Goal: Entertainment & Leisure: Browse casually

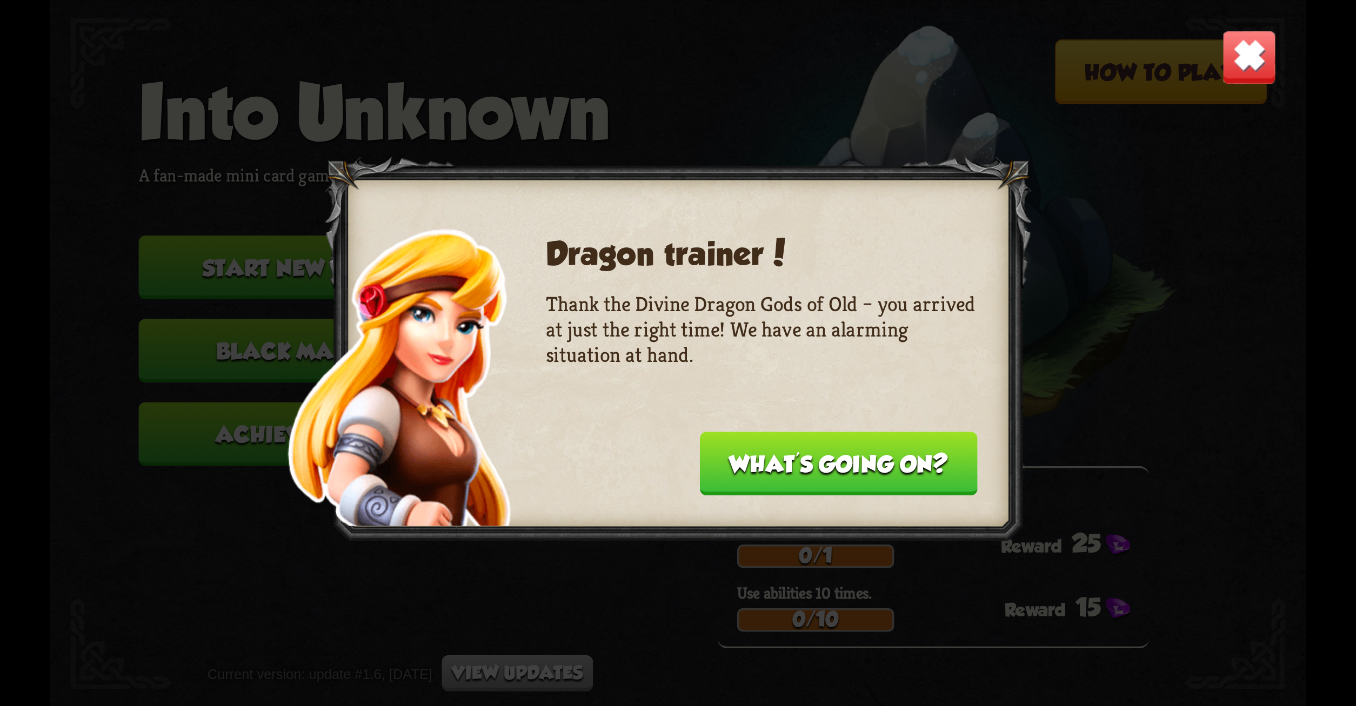
click at [1241, 60] on img at bounding box center [1249, 56] width 55 height 55
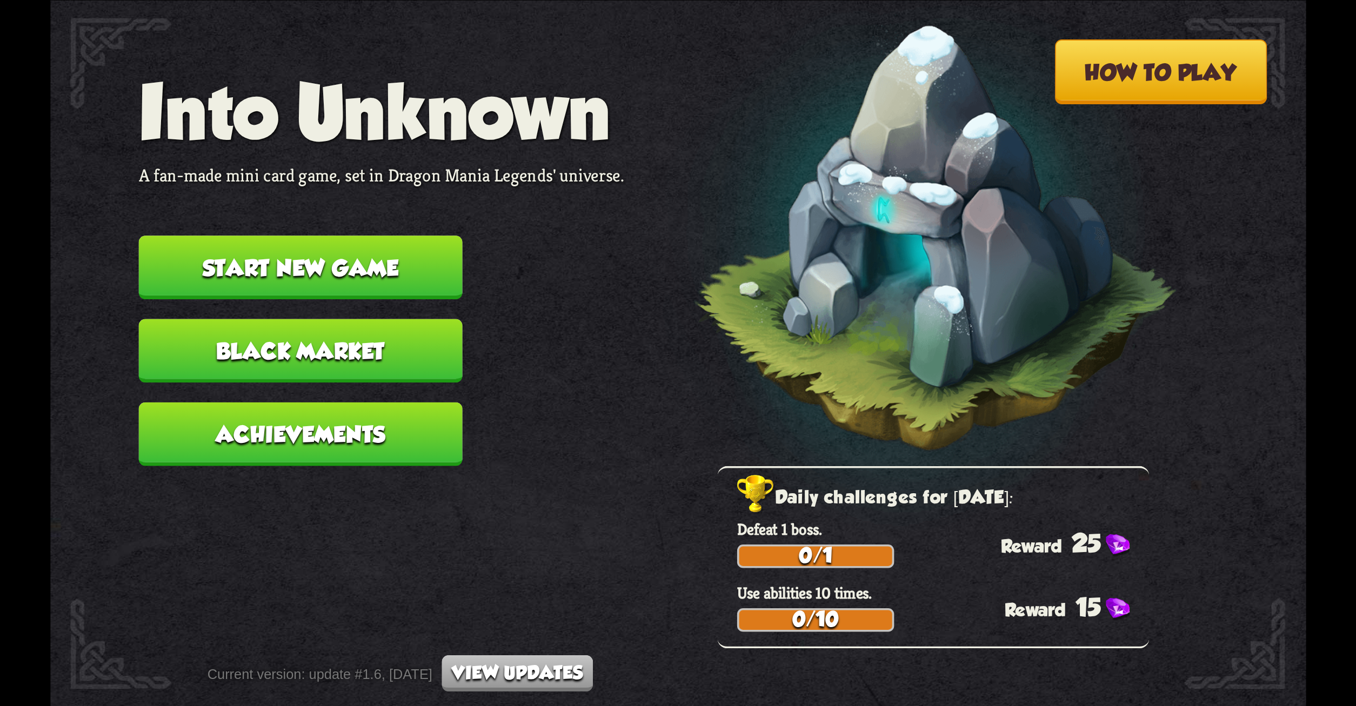
click at [423, 265] on button "Start new game" at bounding box center [300, 268] width 324 height 64
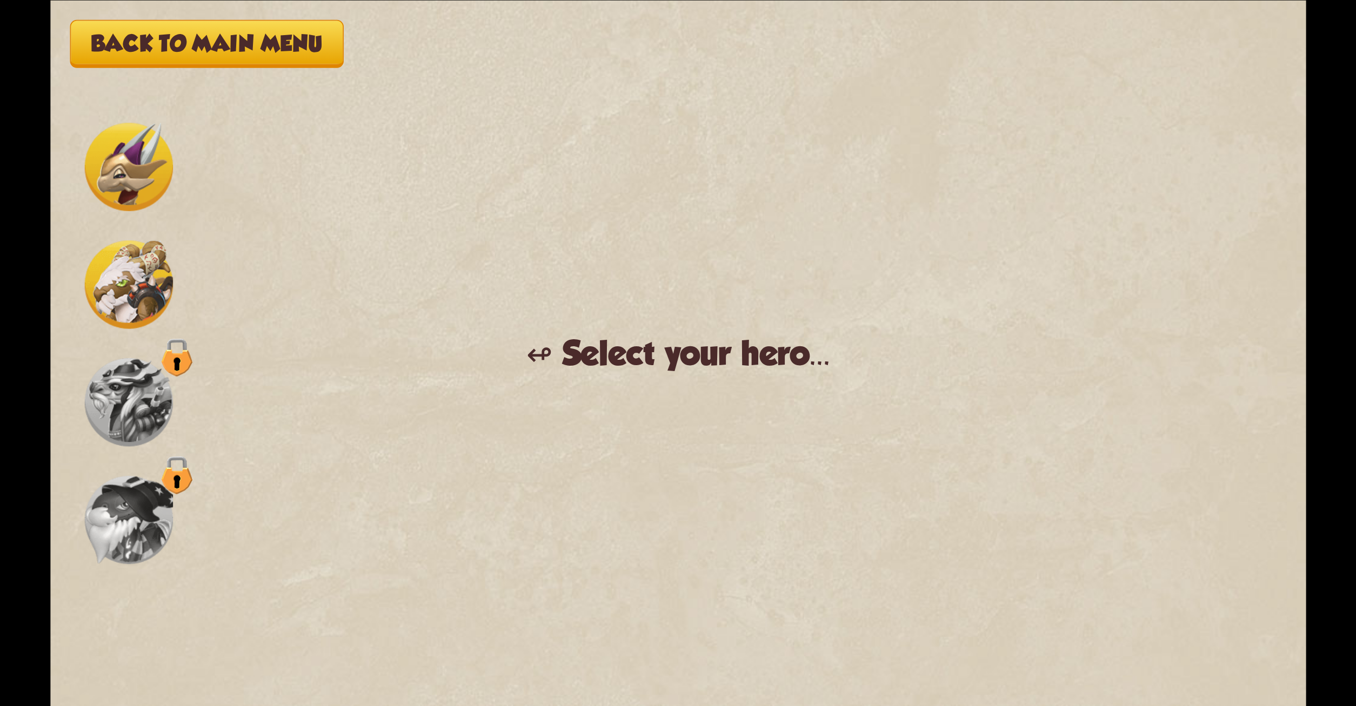
click at [134, 273] on img at bounding box center [128, 285] width 88 height 88
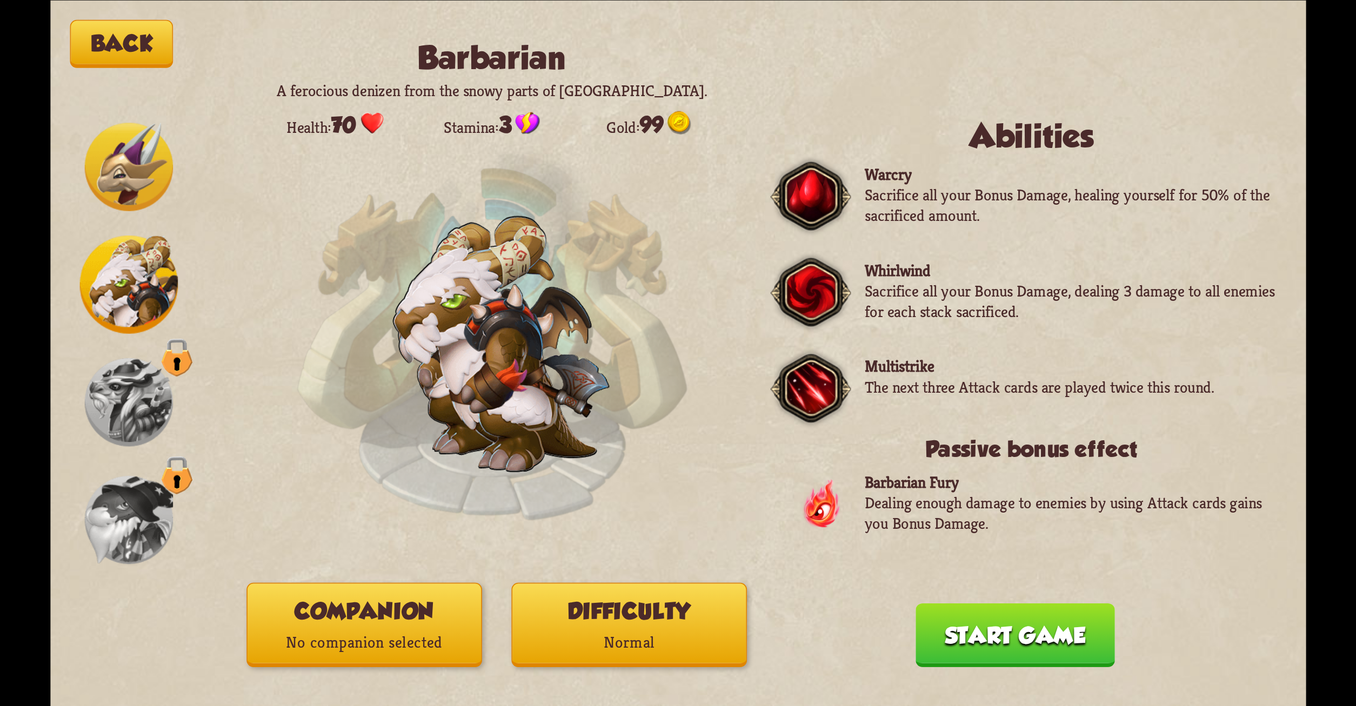
click at [134, 273] on img at bounding box center [128, 285] width 98 height 98
click at [134, 195] on img at bounding box center [128, 167] width 88 height 88
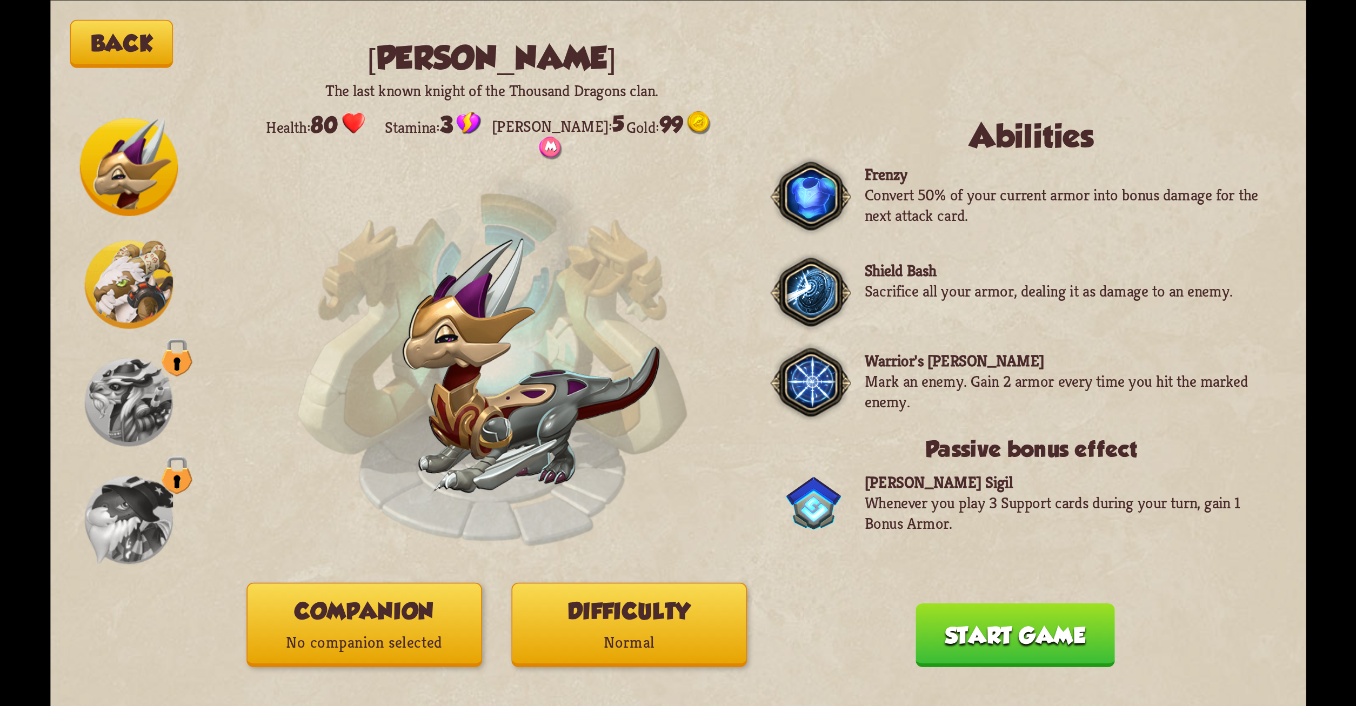
click at [124, 274] on img at bounding box center [128, 285] width 88 height 88
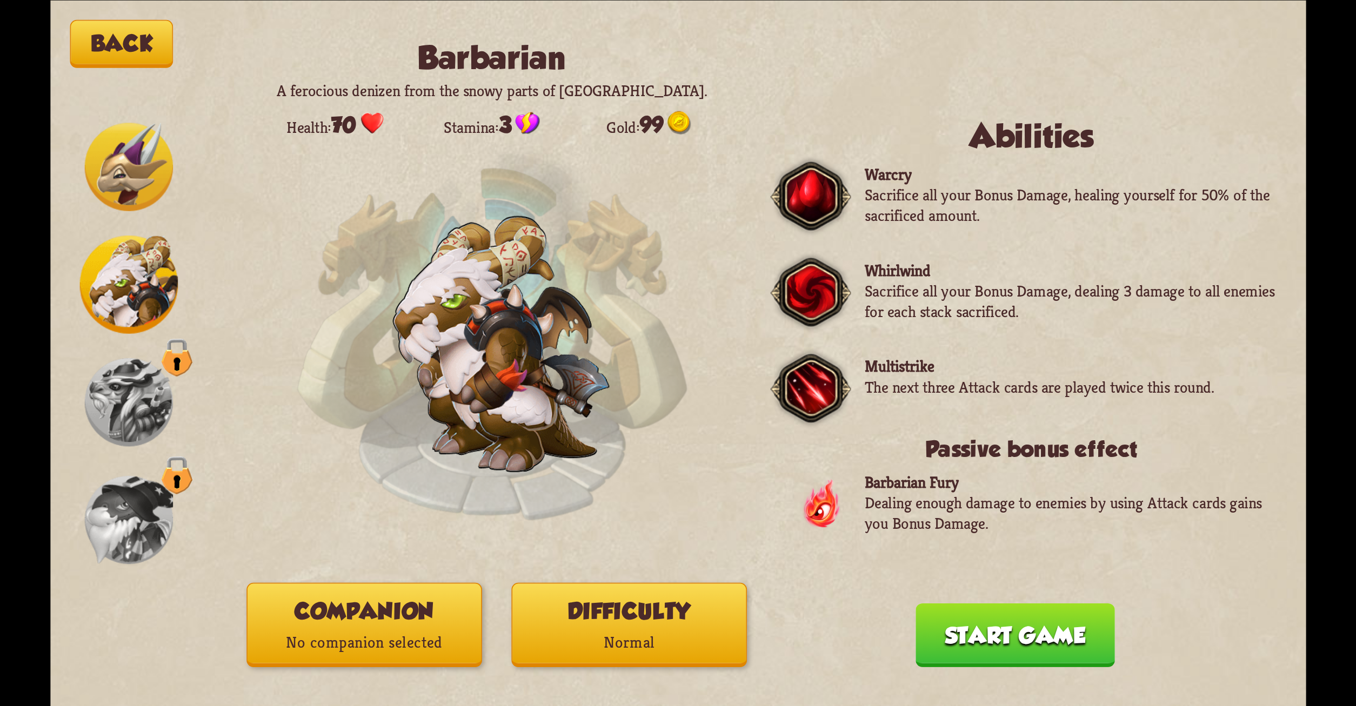
click at [1042, 635] on button "Start game" at bounding box center [1015, 635] width 199 height 64
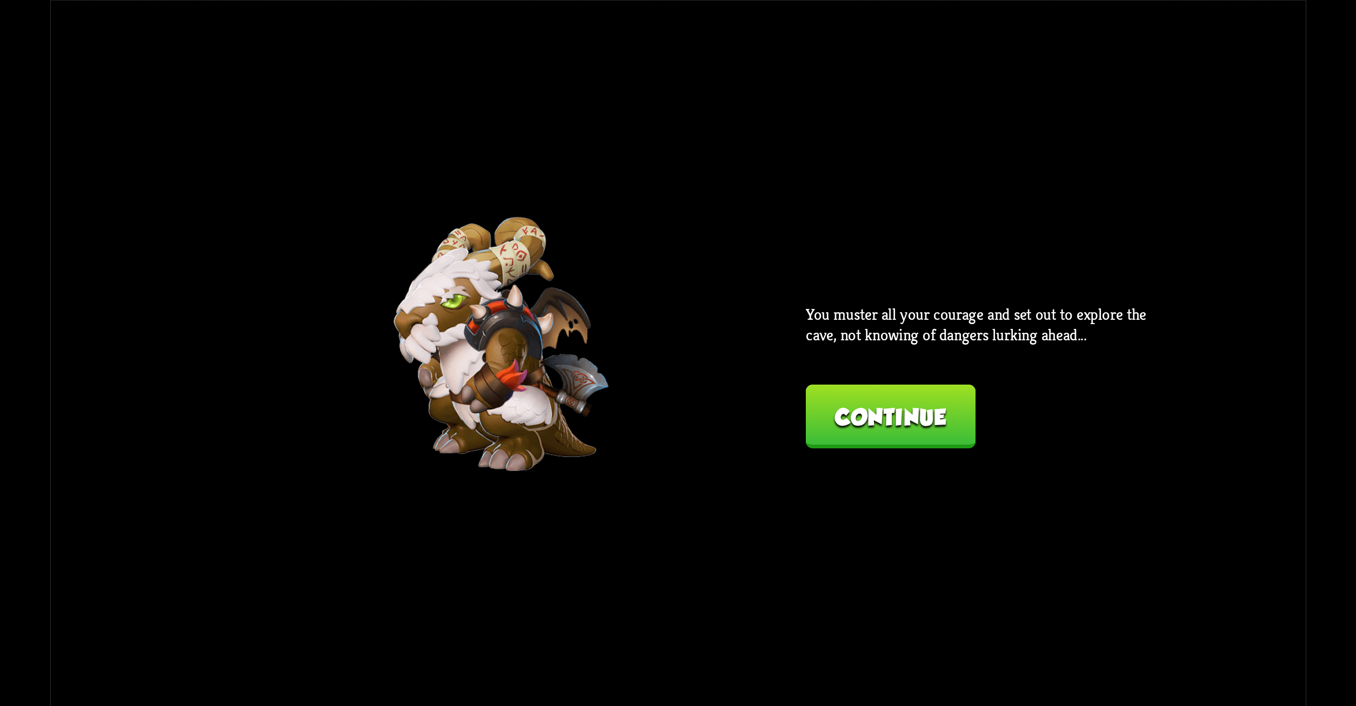
click at [912, 402] on button "Continue" at bounding box center [890, 417] width 170 height 64
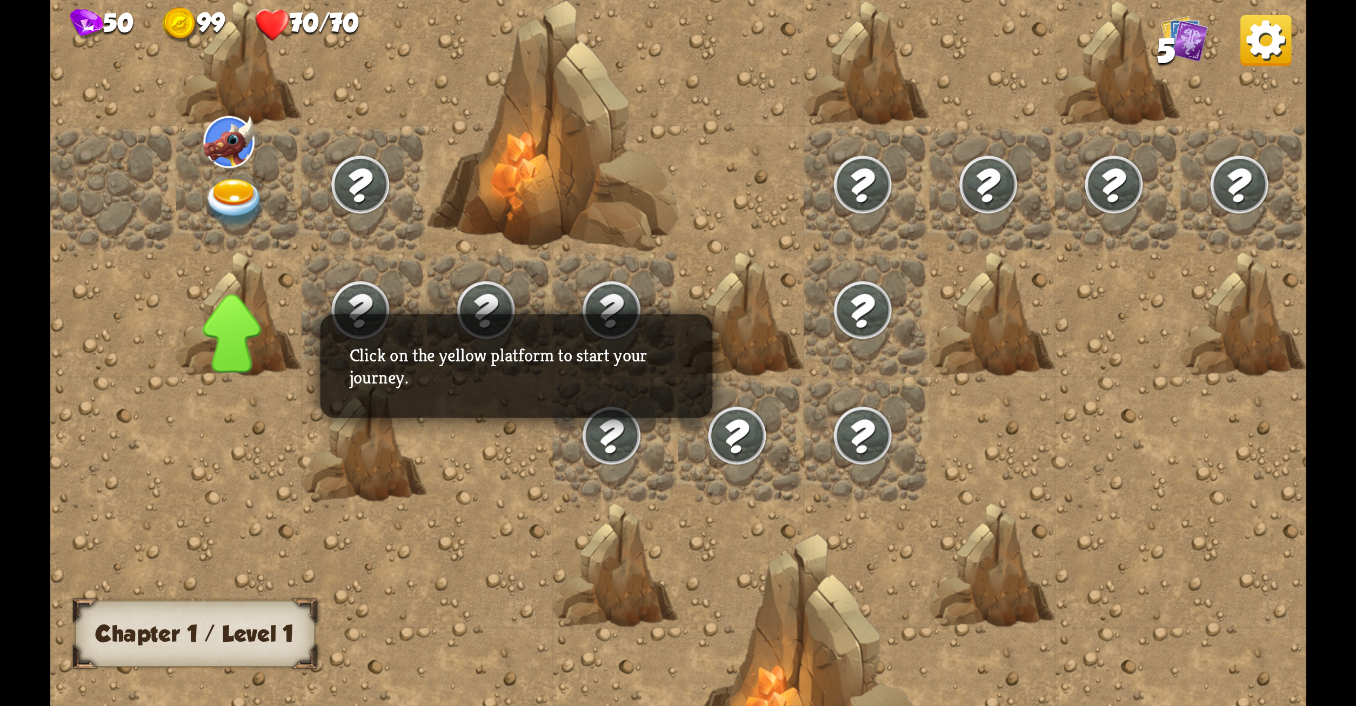
click at [229, 196] on img at bounding box center [234, 202] width 63 height 49
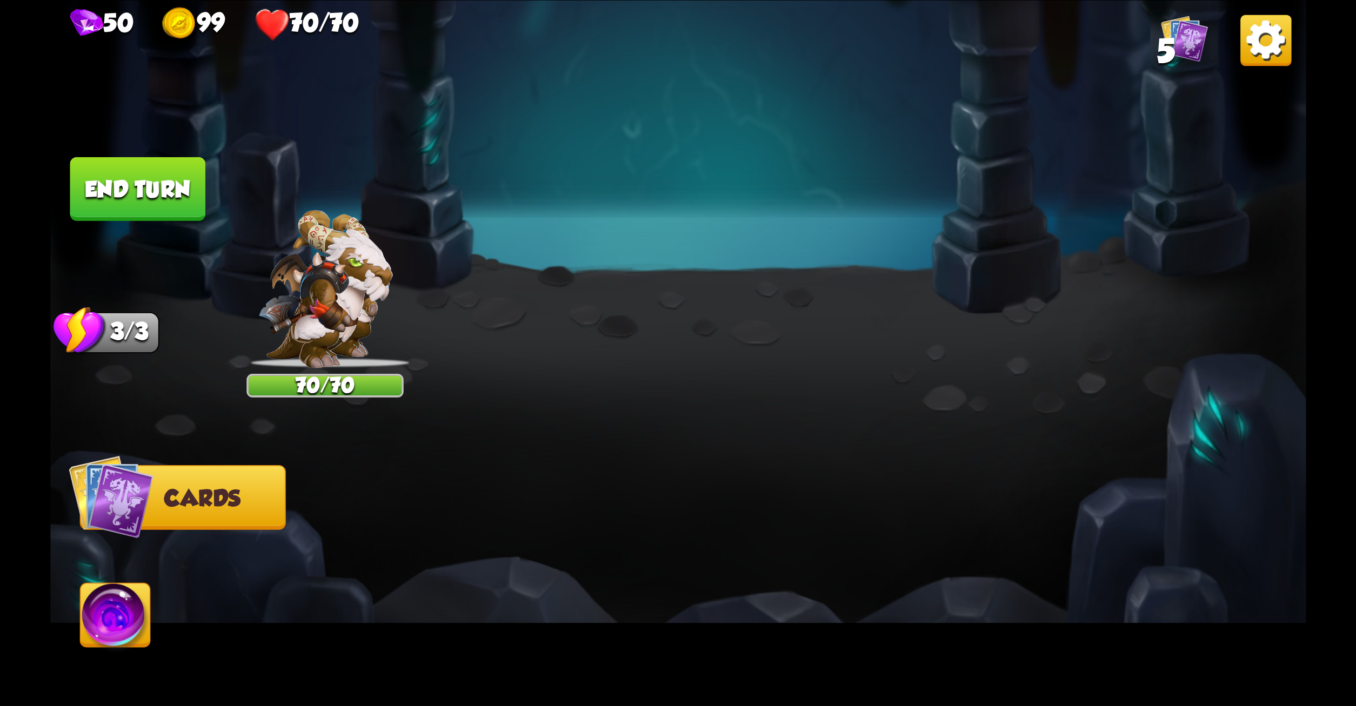
click at [1113, 553] on button "Back to combat" at bounding box center [1031, 560] width 256 height 64
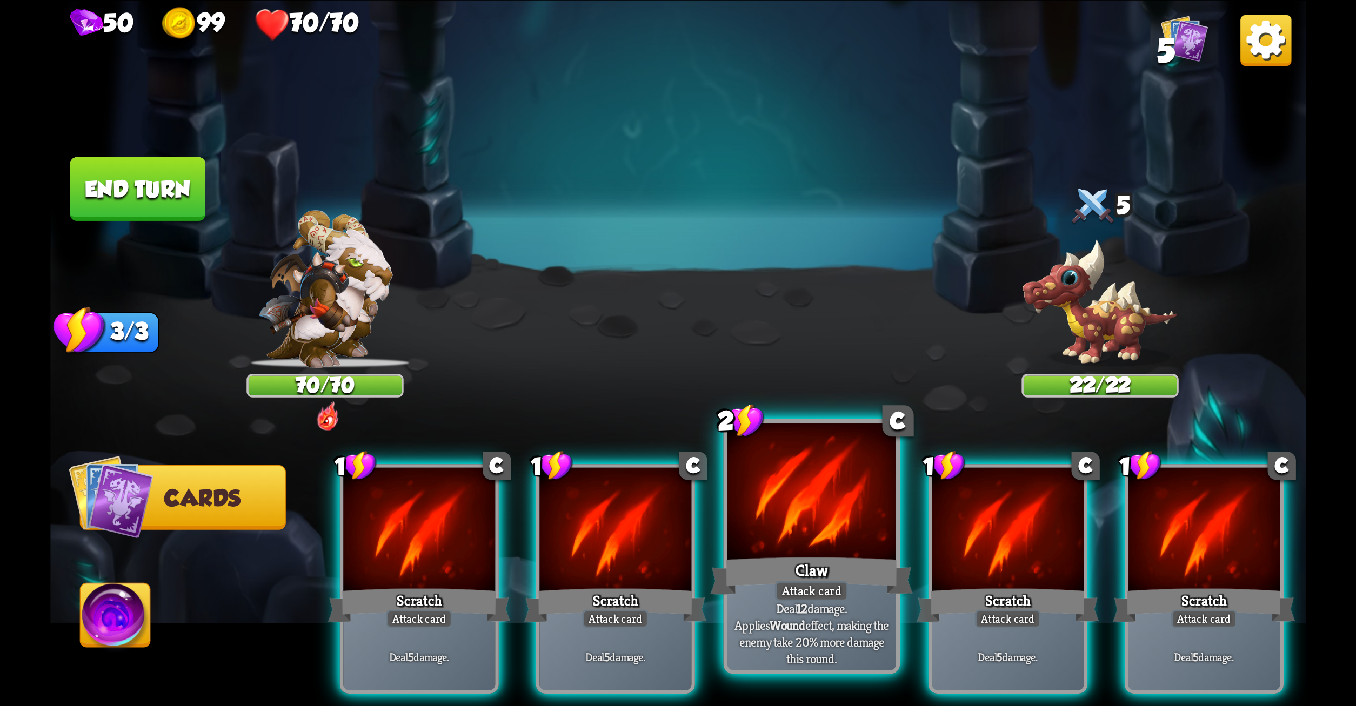
click at [818, 544] on div at bounding box center [811, 494] width 169 height 142
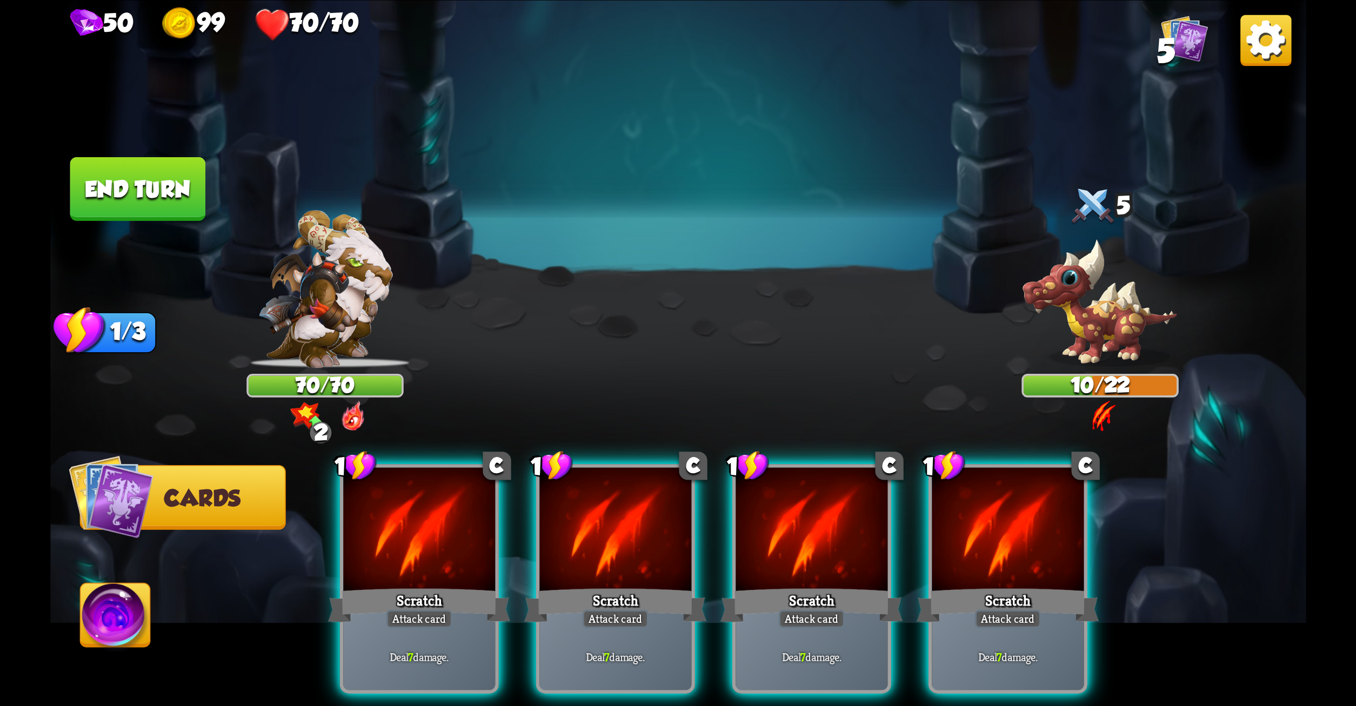
click at [818, 544] on div at bounding box center [812, 532] width 152 height 128
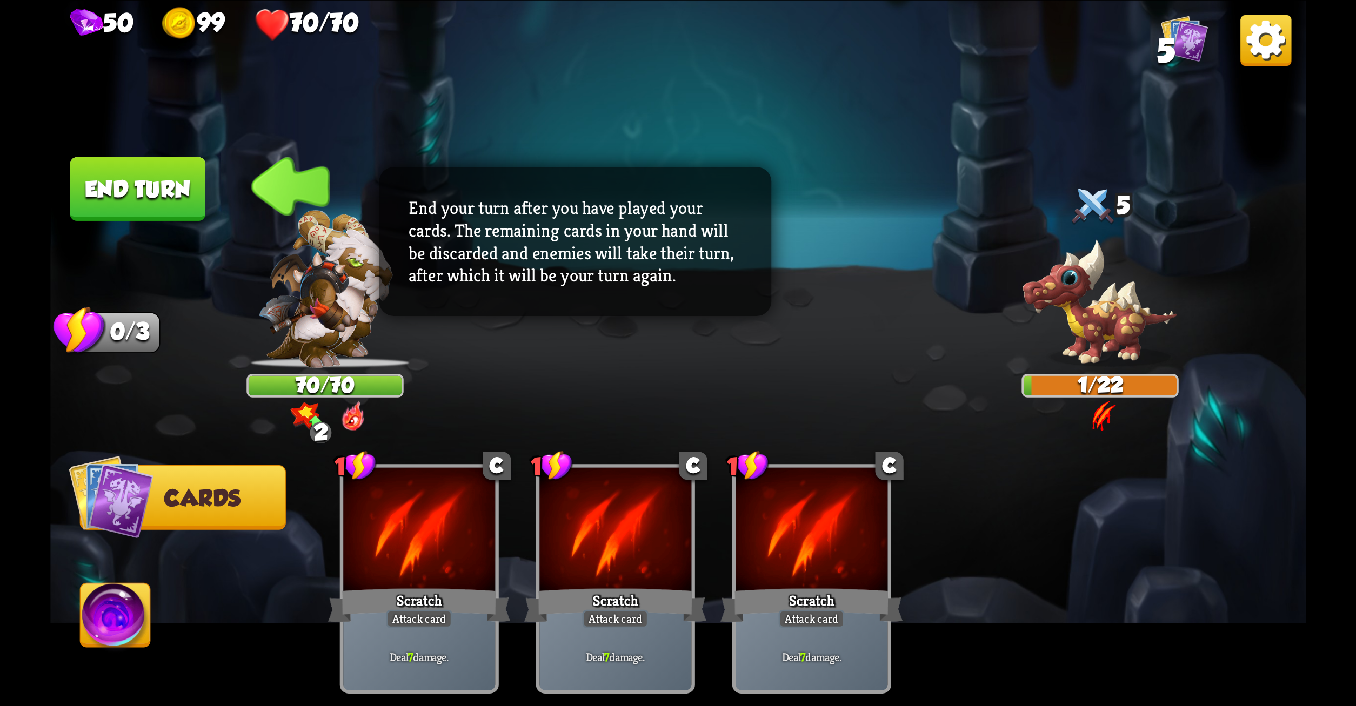
click at [130, 186] on button "End turn" at bounding box center [138, 189] width 136 height 64
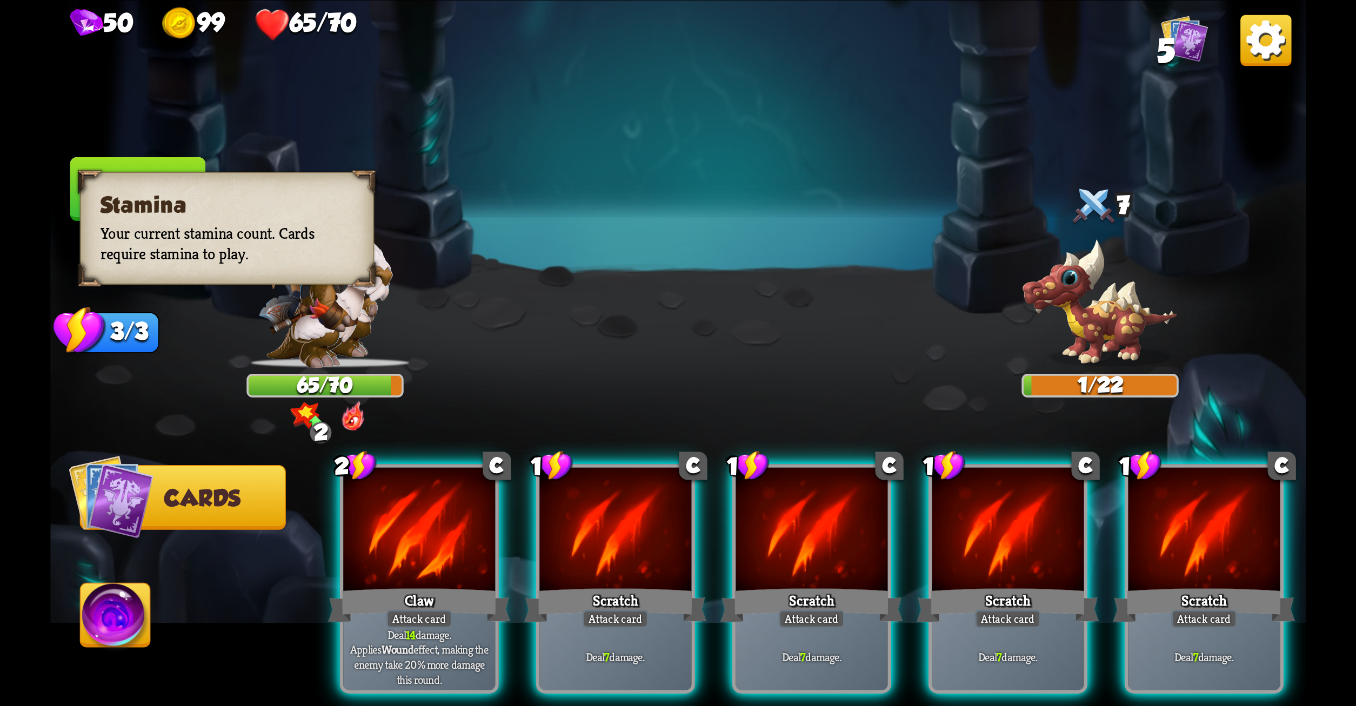
drag, startPoint x: 130, startPoint y: 186, endPoint x: 122, endPoint y: 316, distance: 130.0
click at [122, 316] on div "Select an enemy to attack... You don't have enough stamina to play that card...…" at bounding box center [678, 353] width 1256 height 706
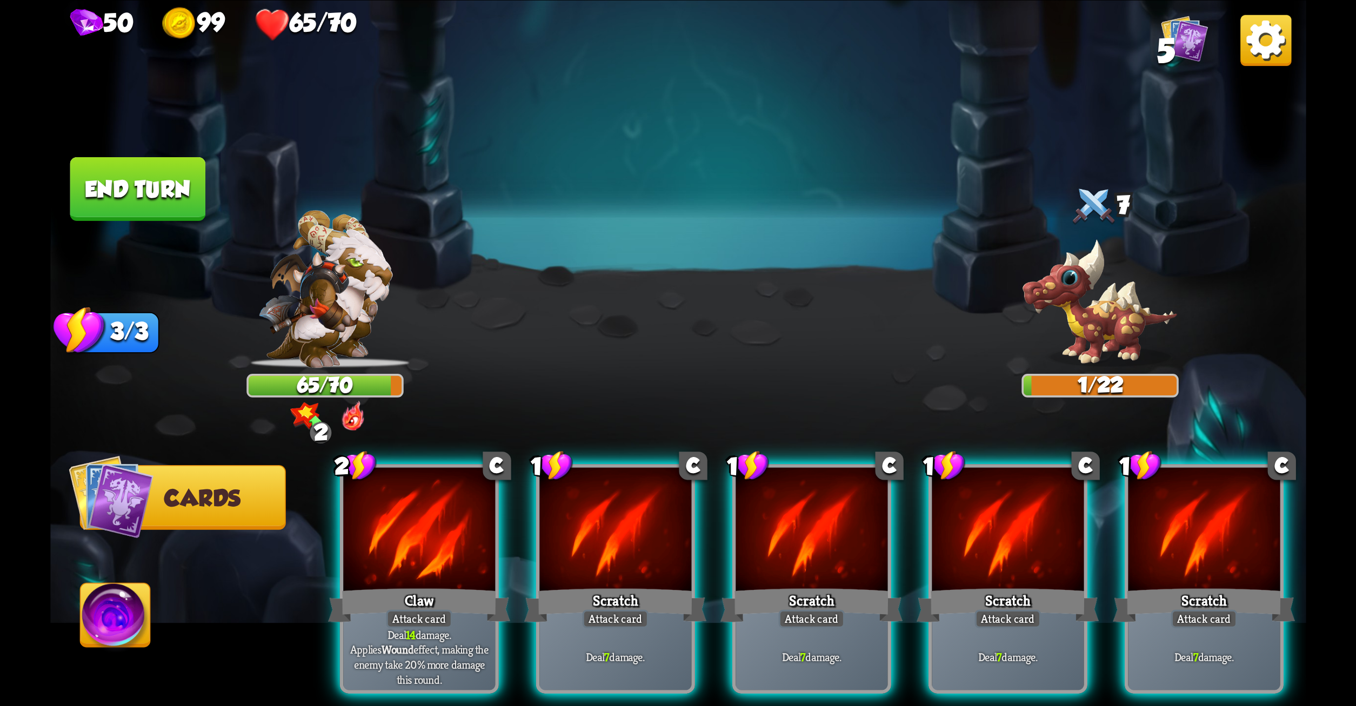
click at [161, 191] on button "End turn" at bounding box center [138, 189] width 136 height 64
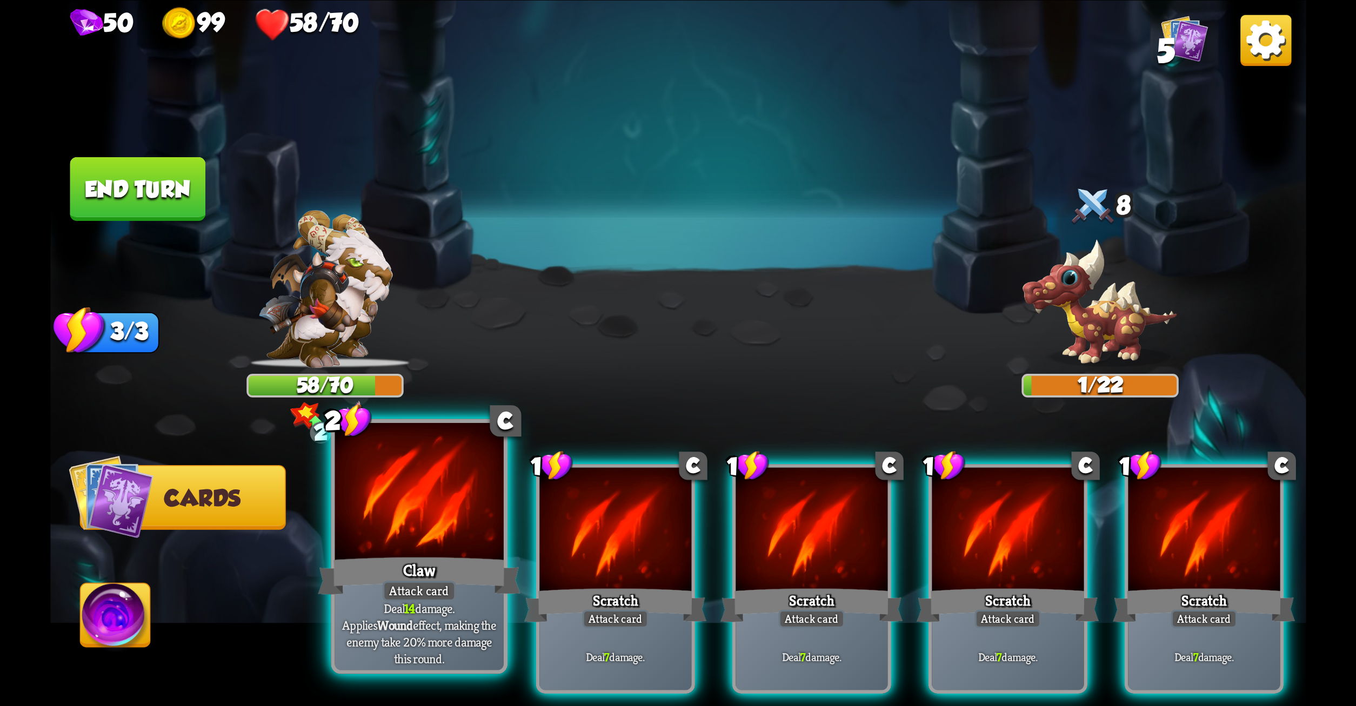
click at [430, 489] on div at bounding box center [419, 494] width 169 height 142
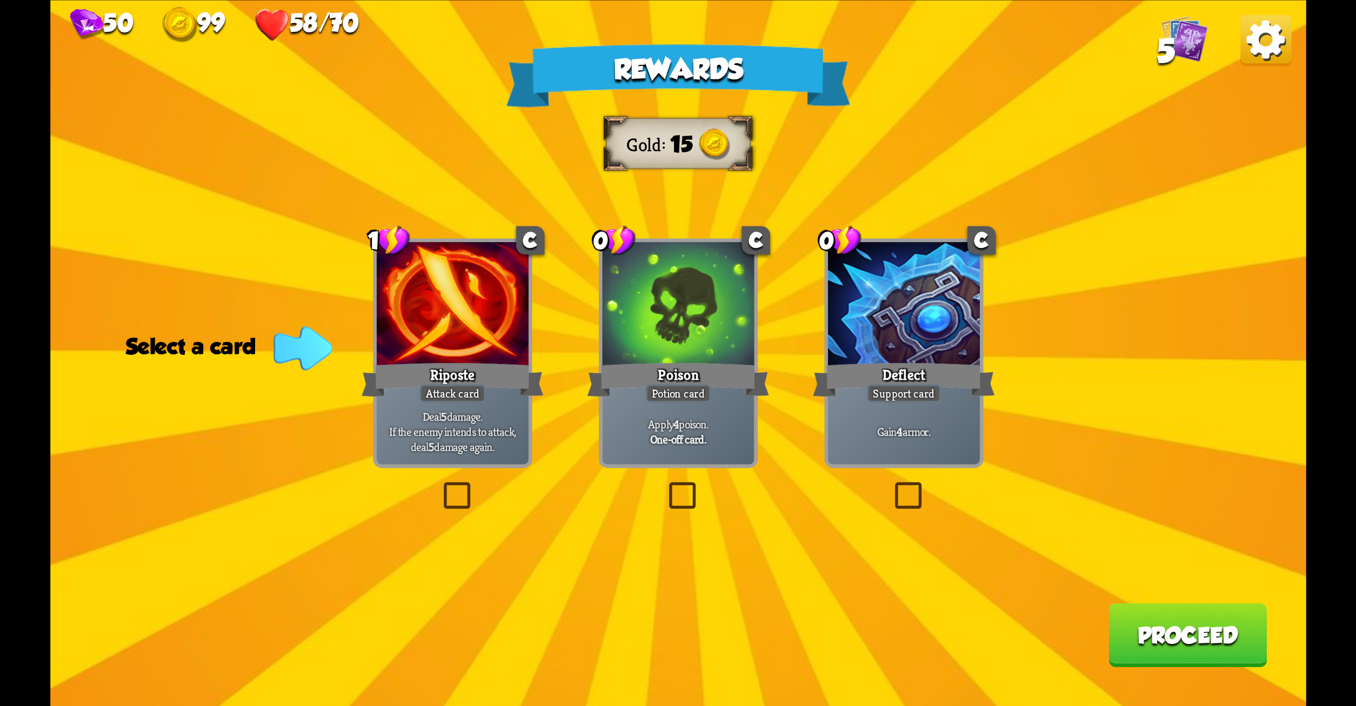
click at [665, 486] on label at bounding box center [665, 486] width 0 height 0
click at [0, 0] on input "checkbox" at bounding box center [0, 0] width 0 height 0
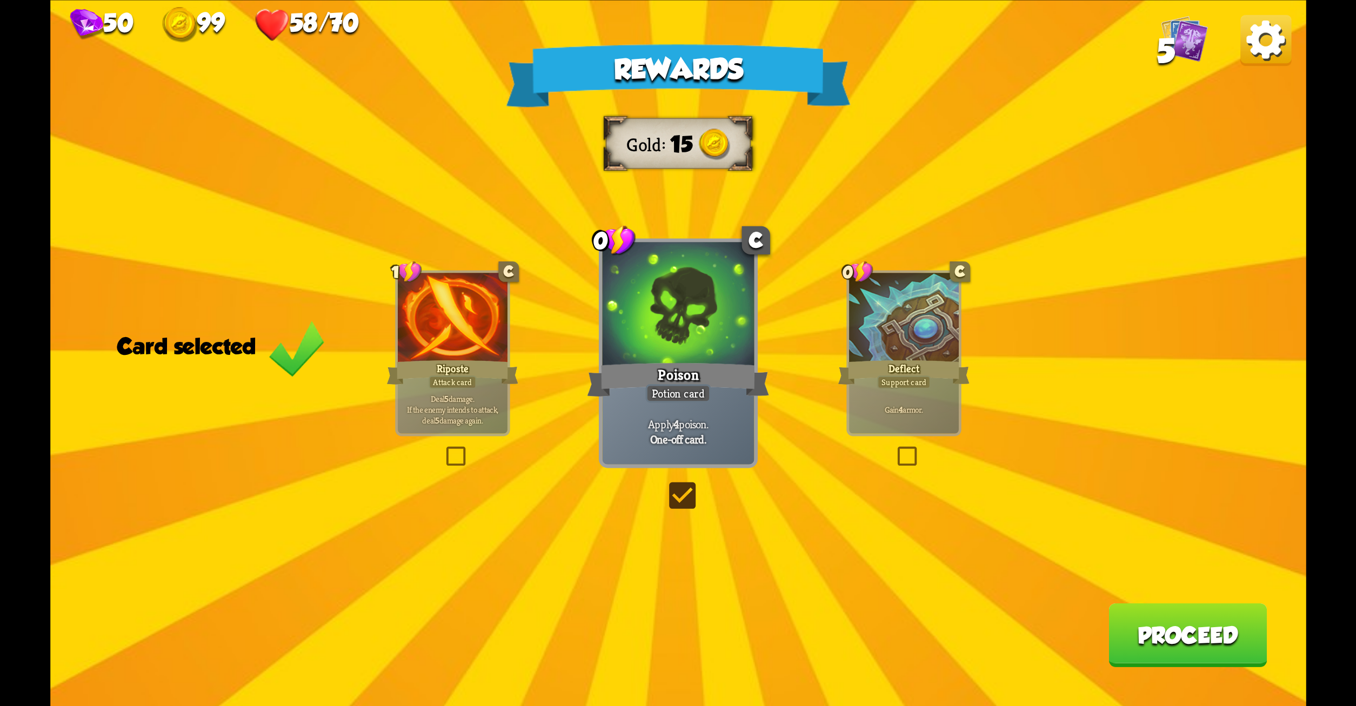
click at [1201, 619] on button "Proceed" at bounding box center [1188, 635] width 158 height 64
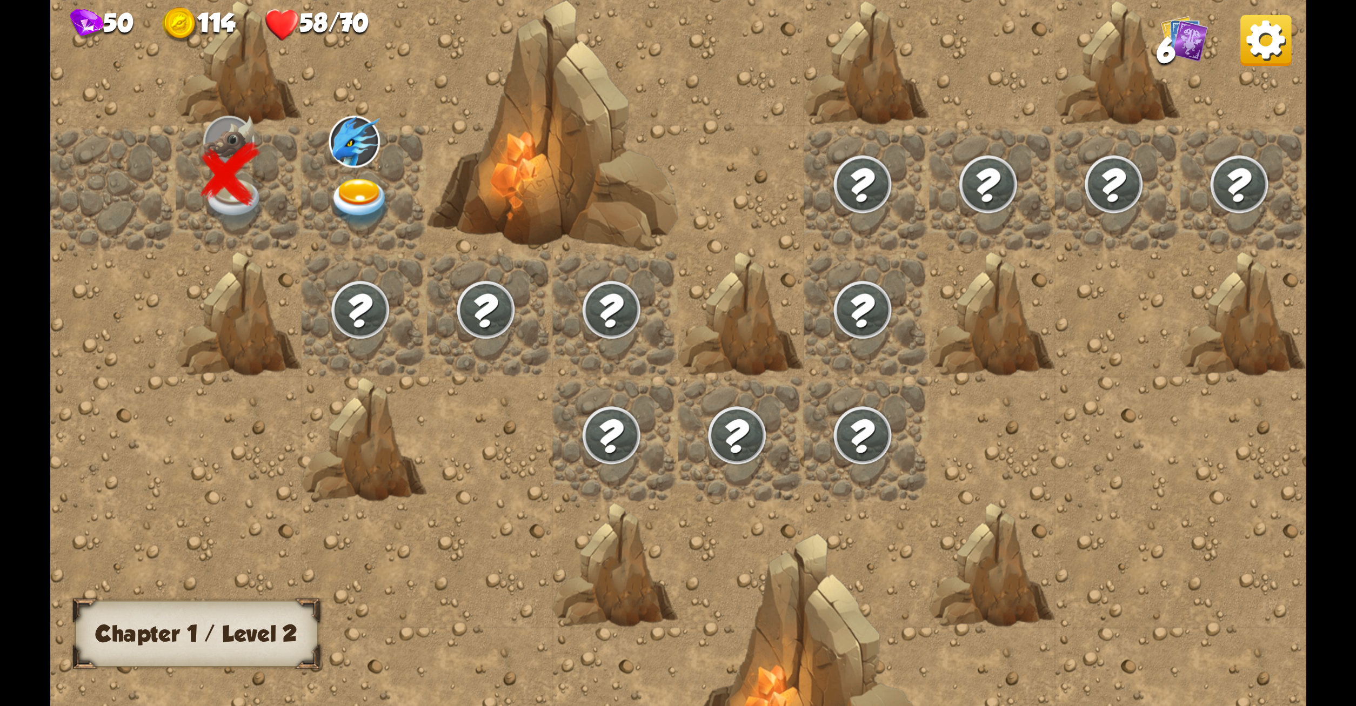
click at [361, 196] on img at bounding box center [360, 202] width 63 height 49
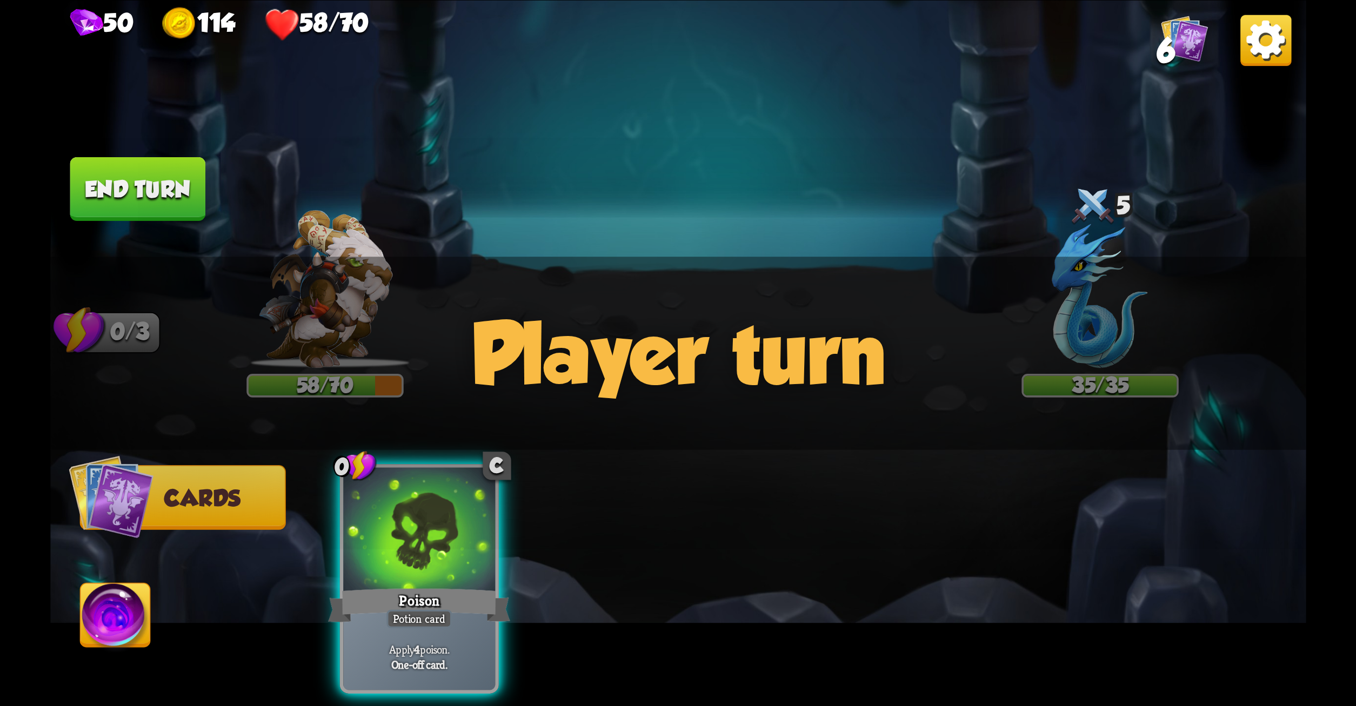
click at [276, 278] on div "Select an enemy to attack... You don't have enough stamina to play that card...…" at bounding box center [678, 353] width 1256 height 706
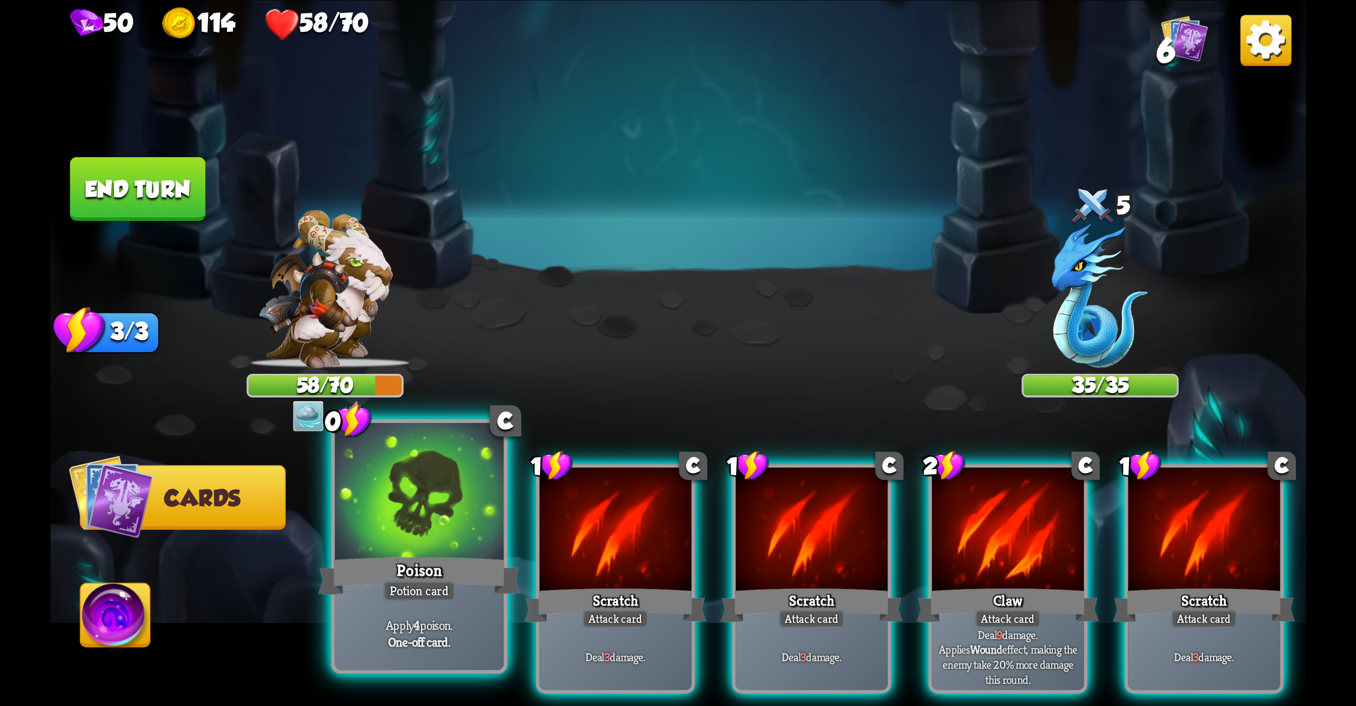
click at [439, 470] on div at bounding box center [419, 494] width 169 height 142
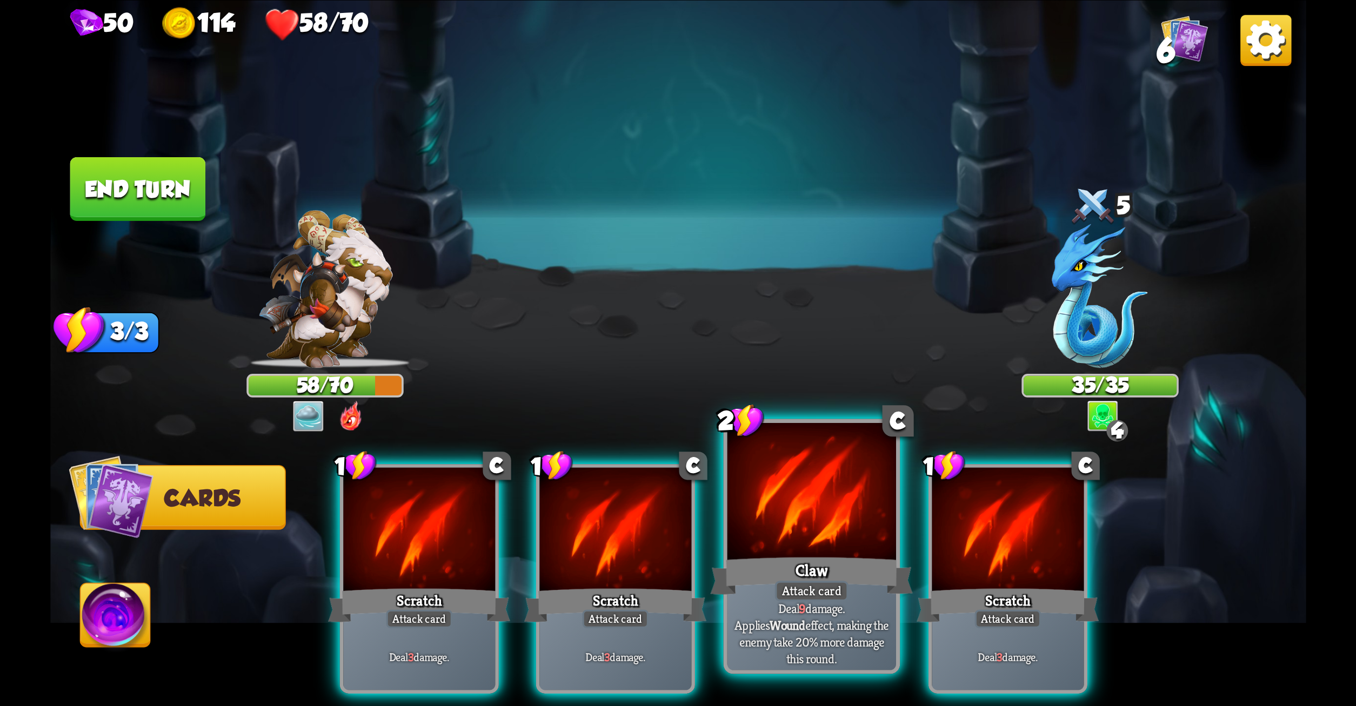
click at [748, 487] on div at bounding box center [811, 494] width 169 height 142
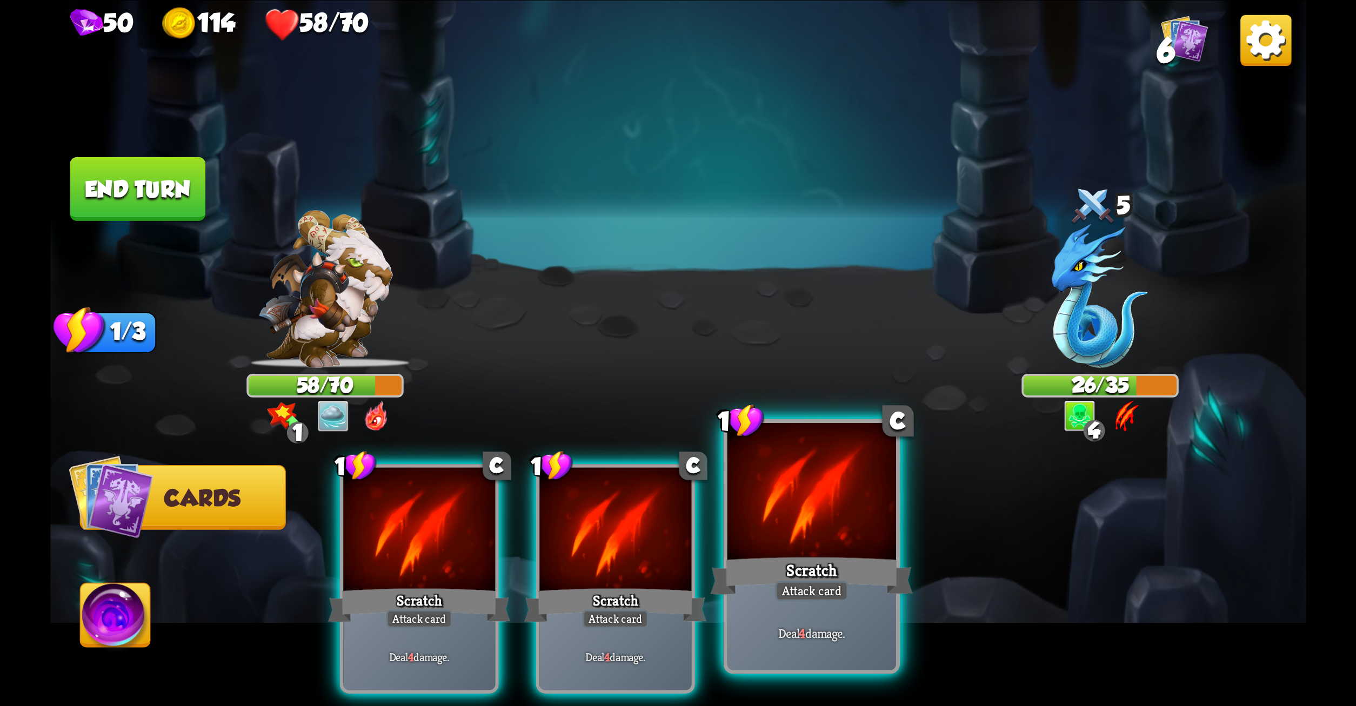
click at [836, 470] on div at bounding box center [811, 494] width 169 height 142
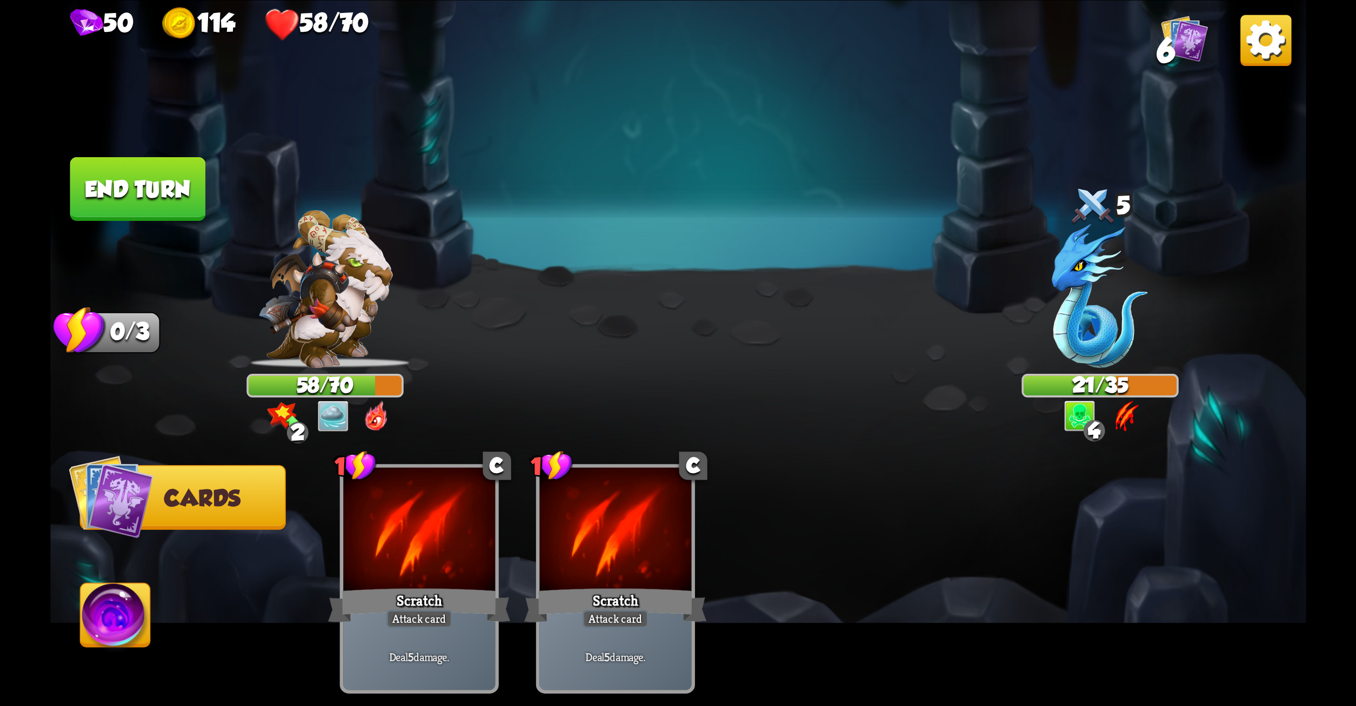
click at [134, 184] on button "End turn" at bounding box center [138, 189] width 136 height 64
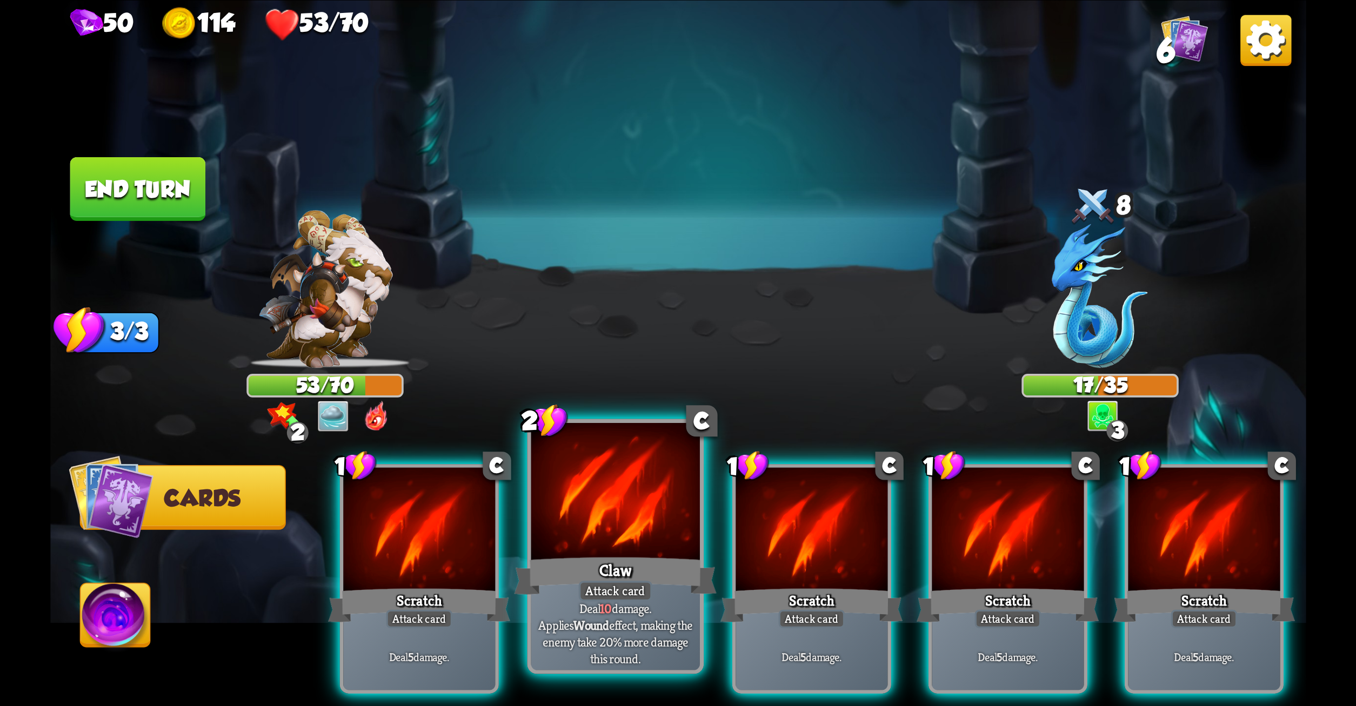
click at [557, 482] on div at bounding box center [615, 494] width 169 height 142
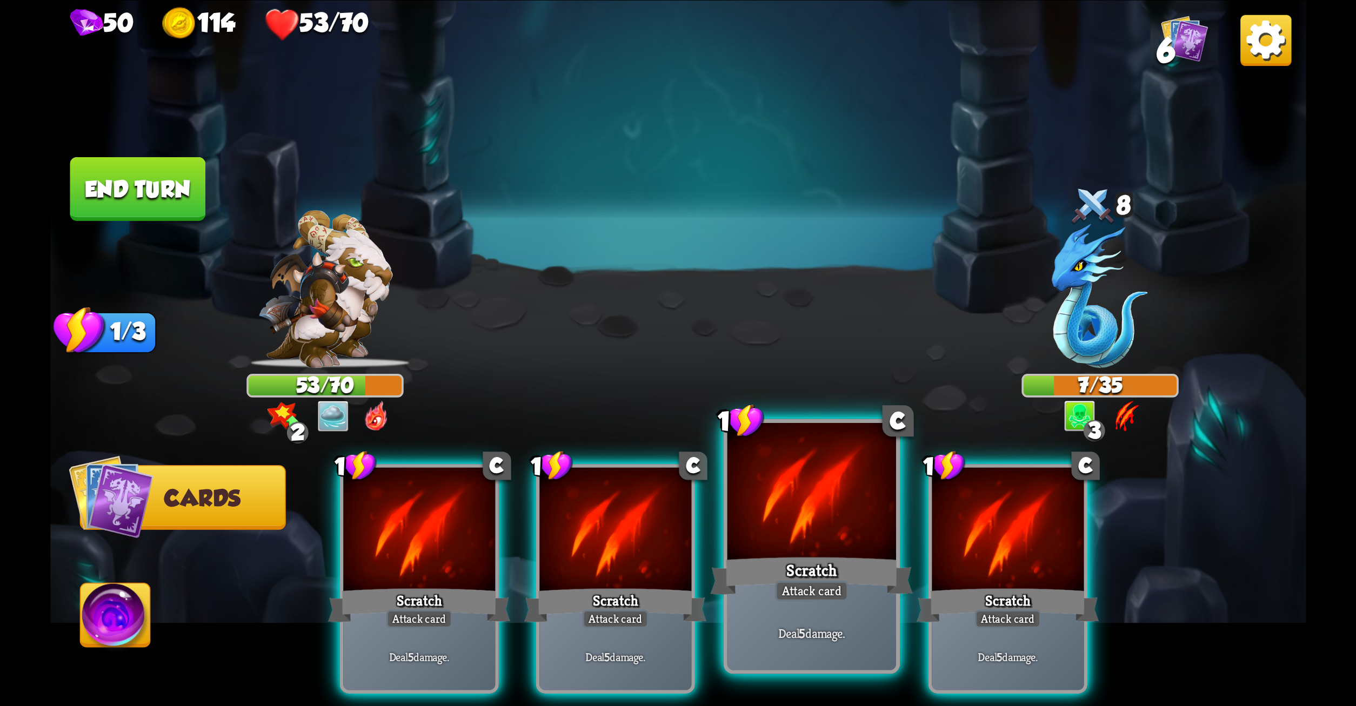
click at [811, 497] on div at bounding box center [811, 494] width 169 height 142
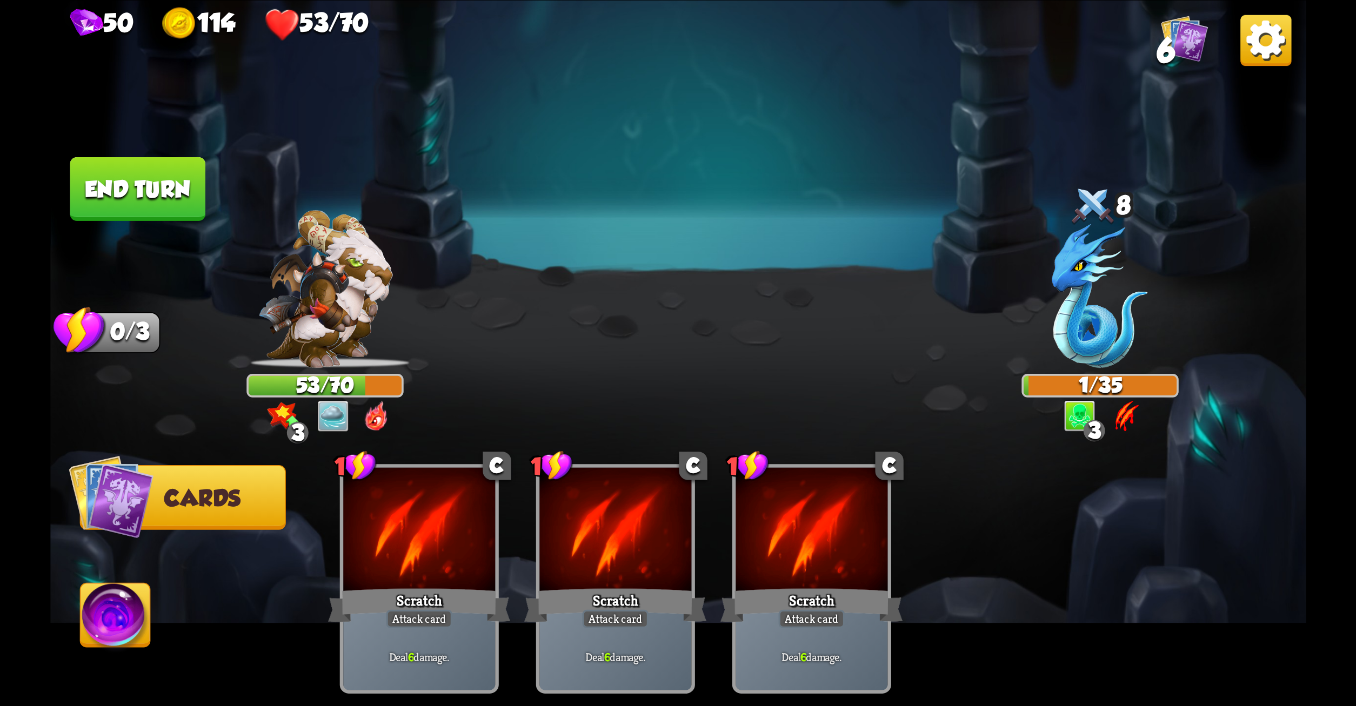
click at [135, 184] on button "End turn" at bounding box center [138, 189] width 136 height 64
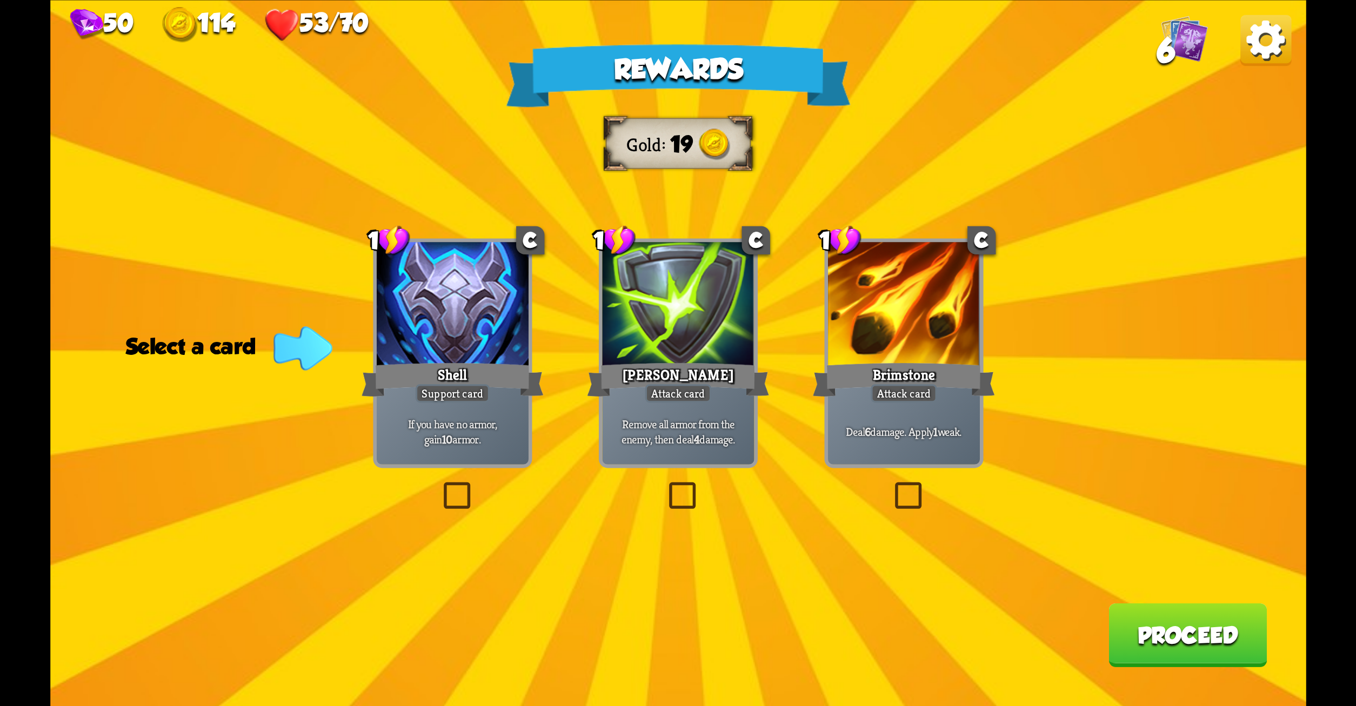
click at [891, 486] on label at bounding box center [891, 486] width 0 height 0
click at [0, 0] on input "checkbox" at bounding box center [0, 0] width 0 height 0
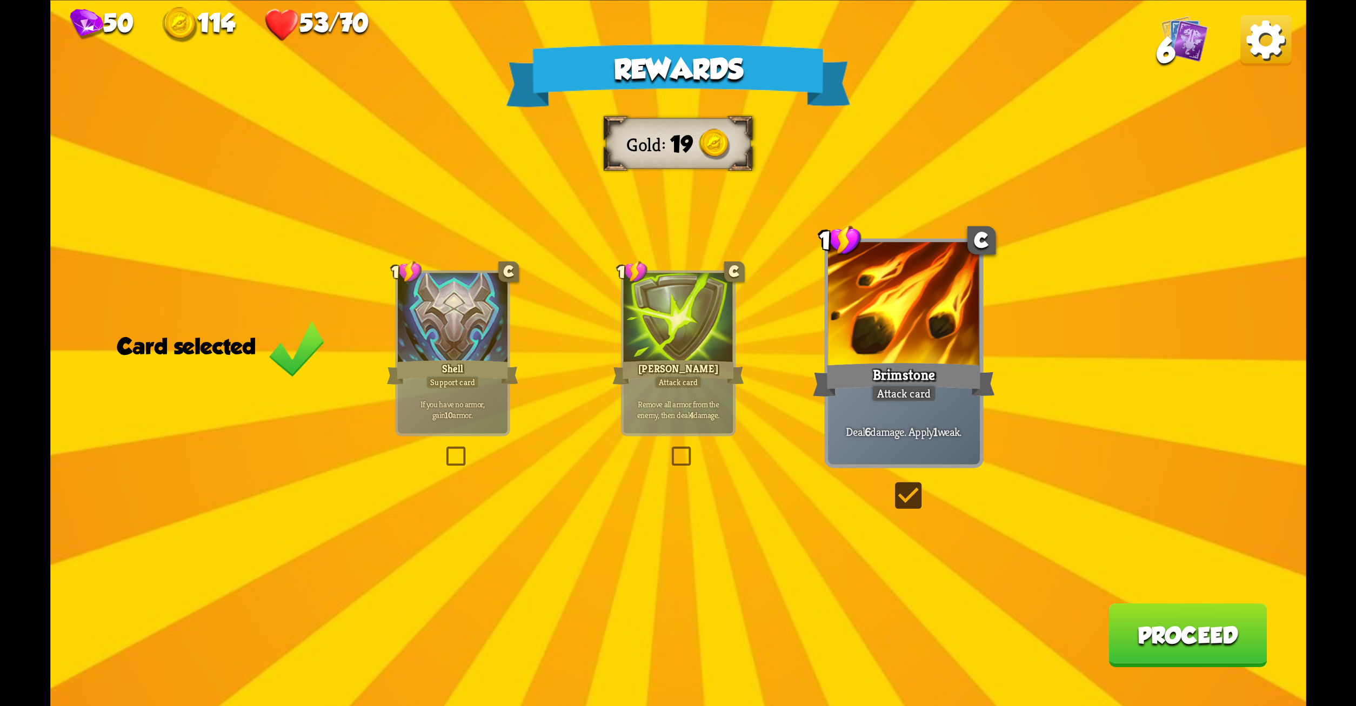
click at [1174, 624] on button "Proceed" at bounding box center [1188, 635] width 158 height 64
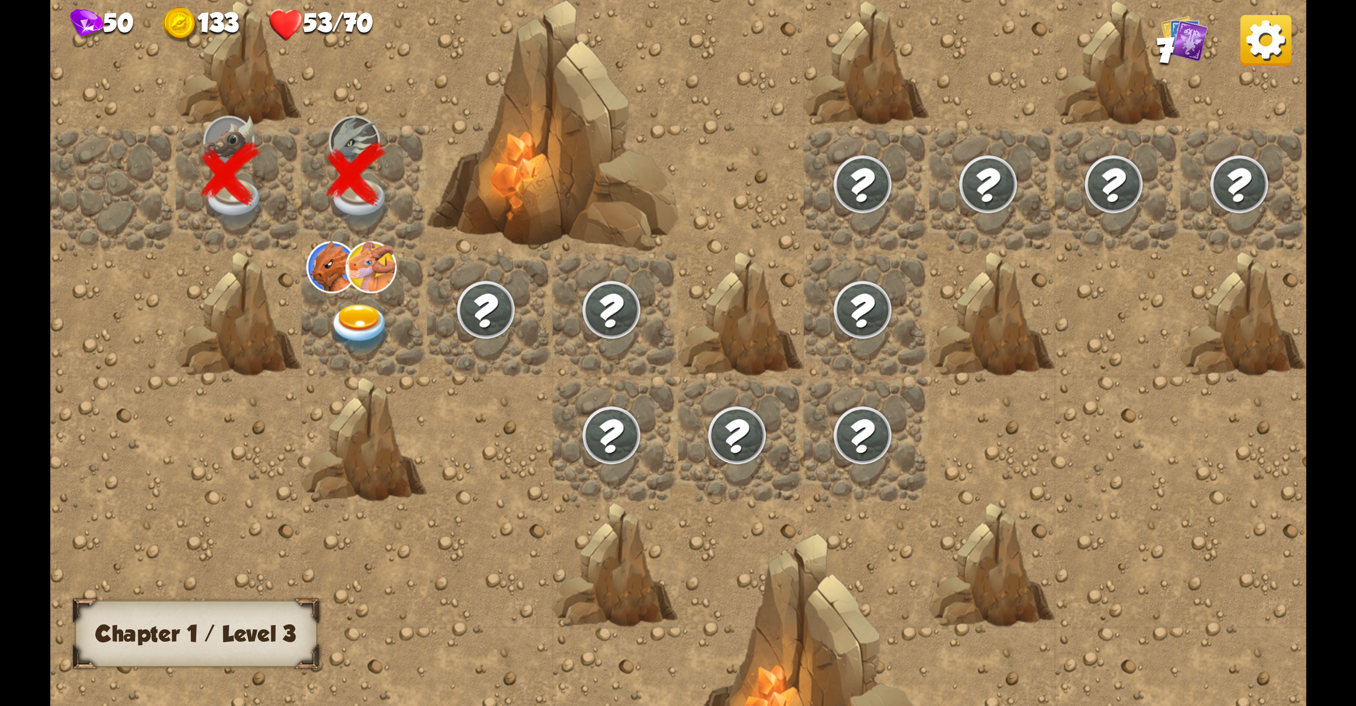
click at [347, 312] on img at bounding box center [360, 328] width 63 height 49
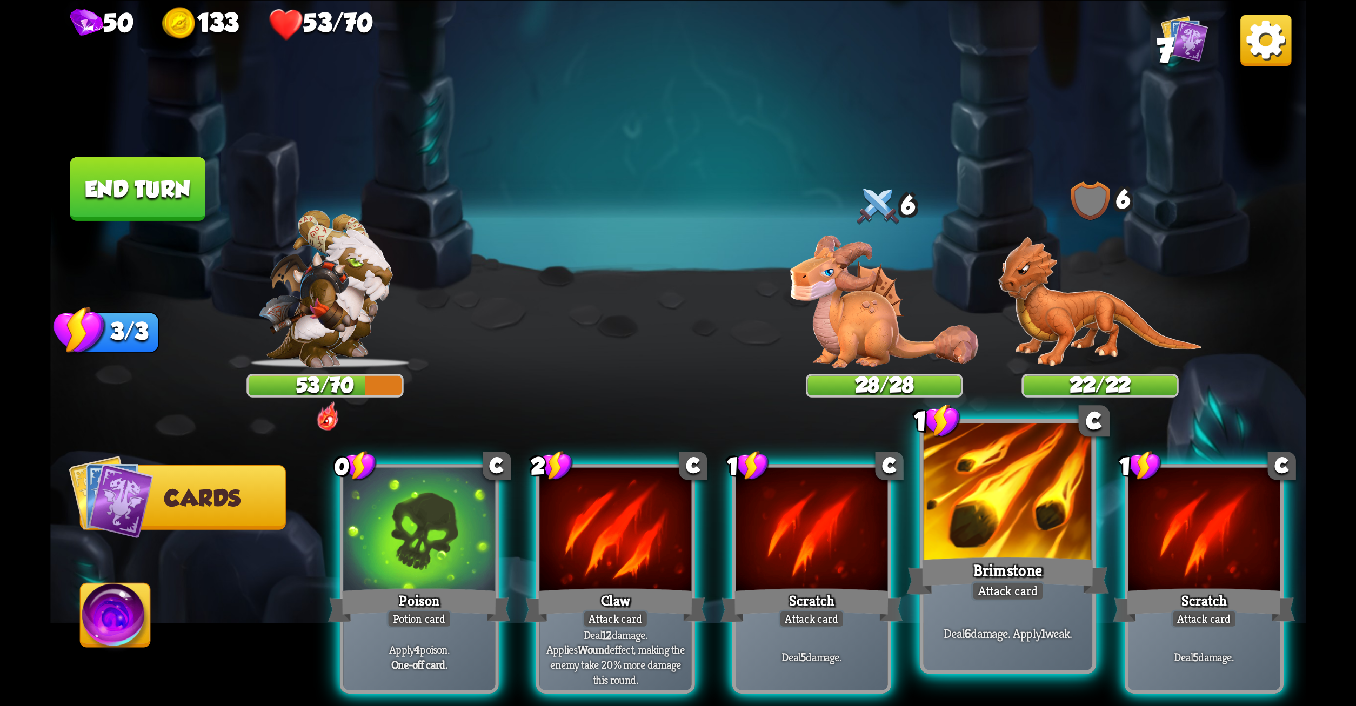
click at [989, 503] on div at bounding box center [1007, 494] width 169 height 142
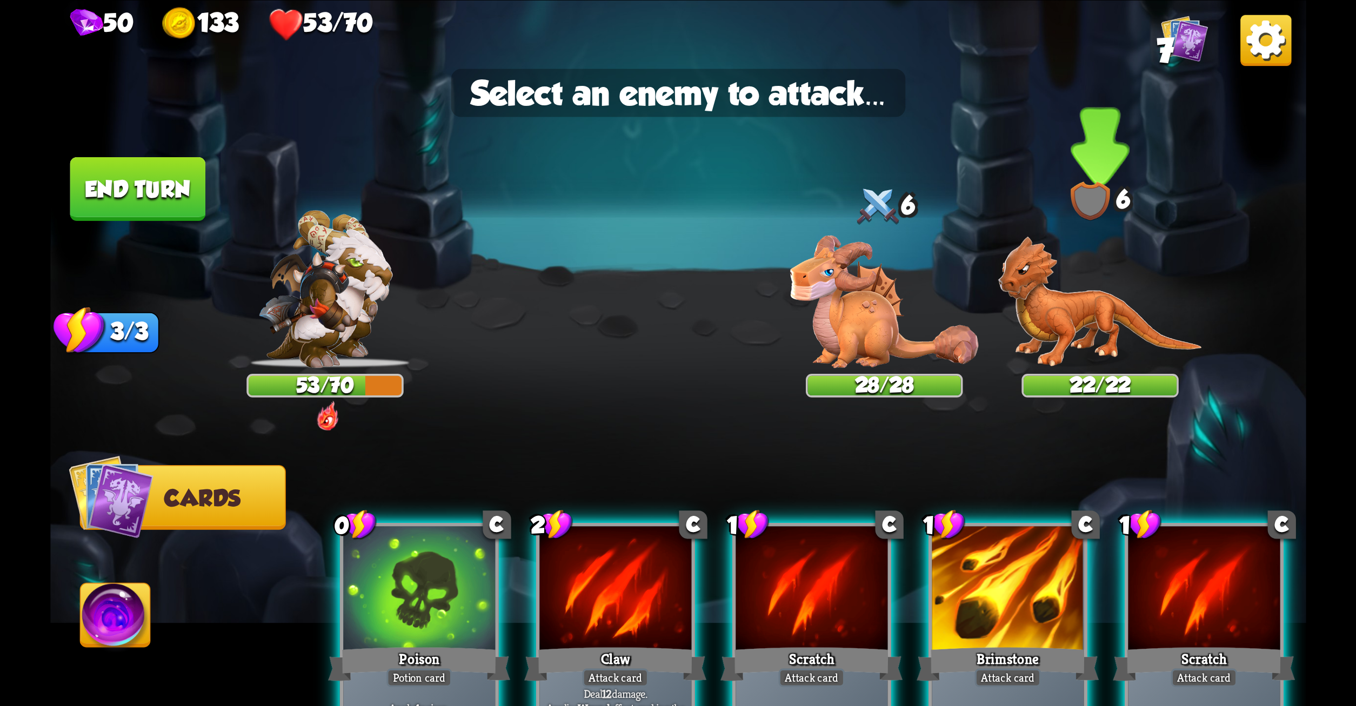
click at [1097, 319] on img at bounding box center [1100, 302] width 204 height 132
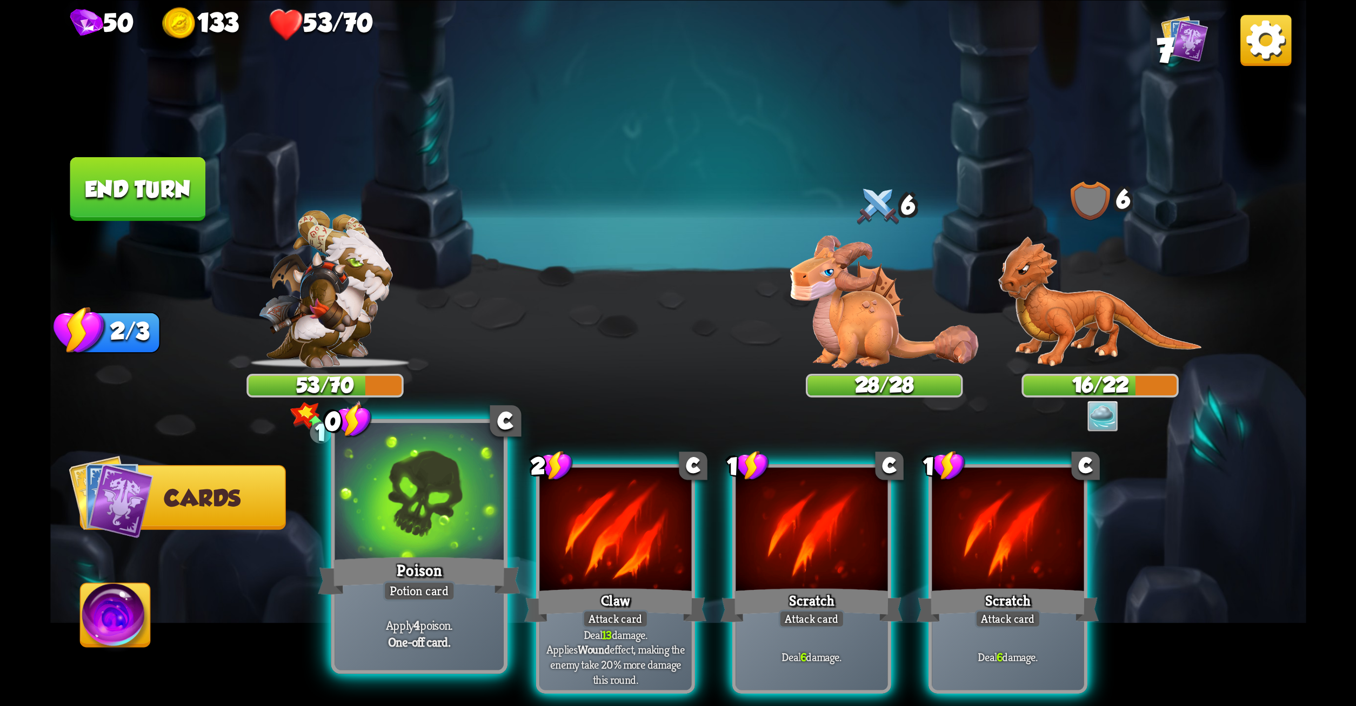
click at [455, 590] on div "Potion card" at bounding box center [419, 591] width 72 height 21
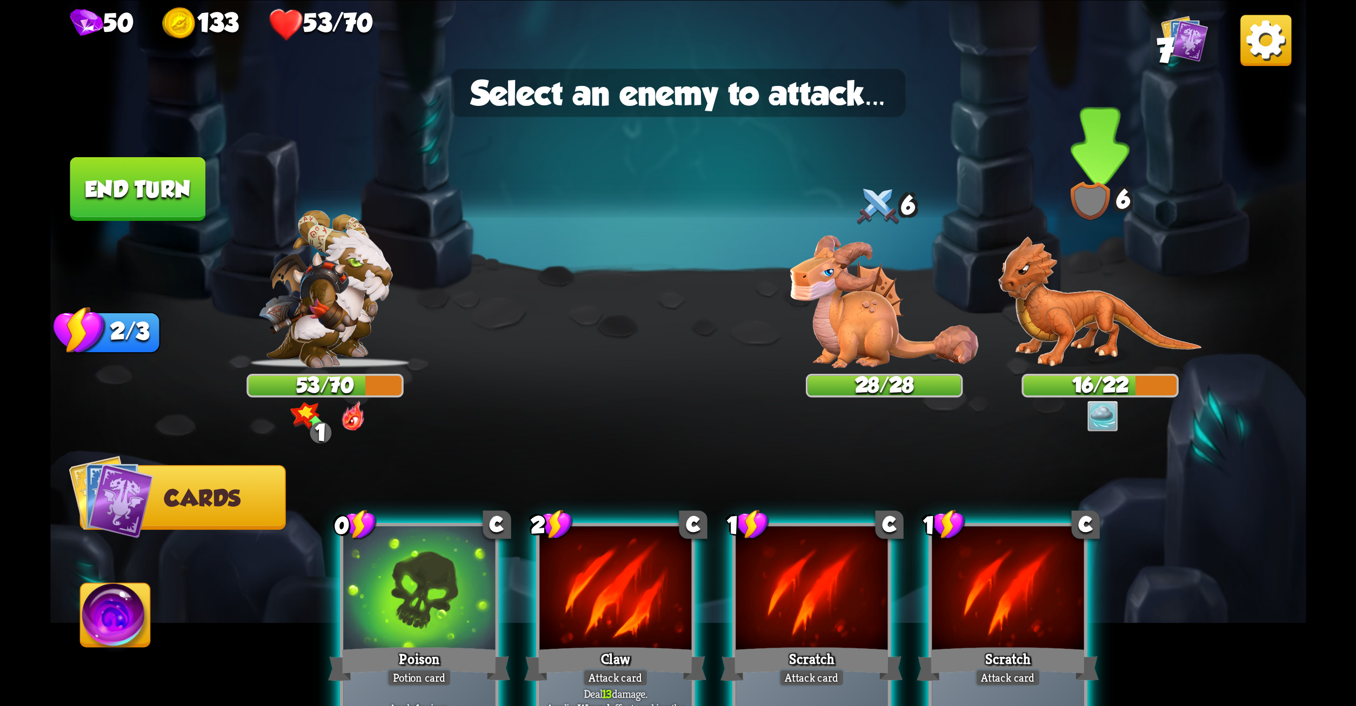
click at [1040, 314] on img at bounding box center [1100, 302] width 204 height 132
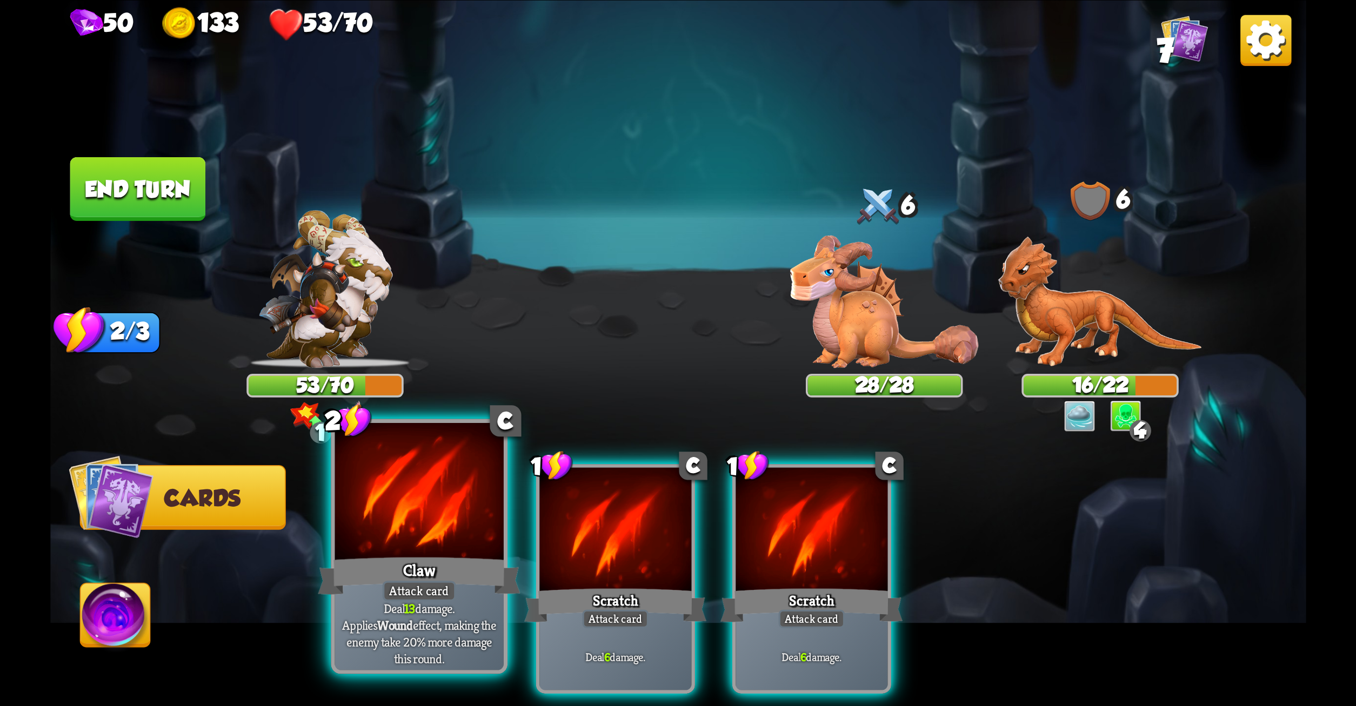
click at [465, 580] on div "Claw" at bounding box center [419, 575] width 203 height 45
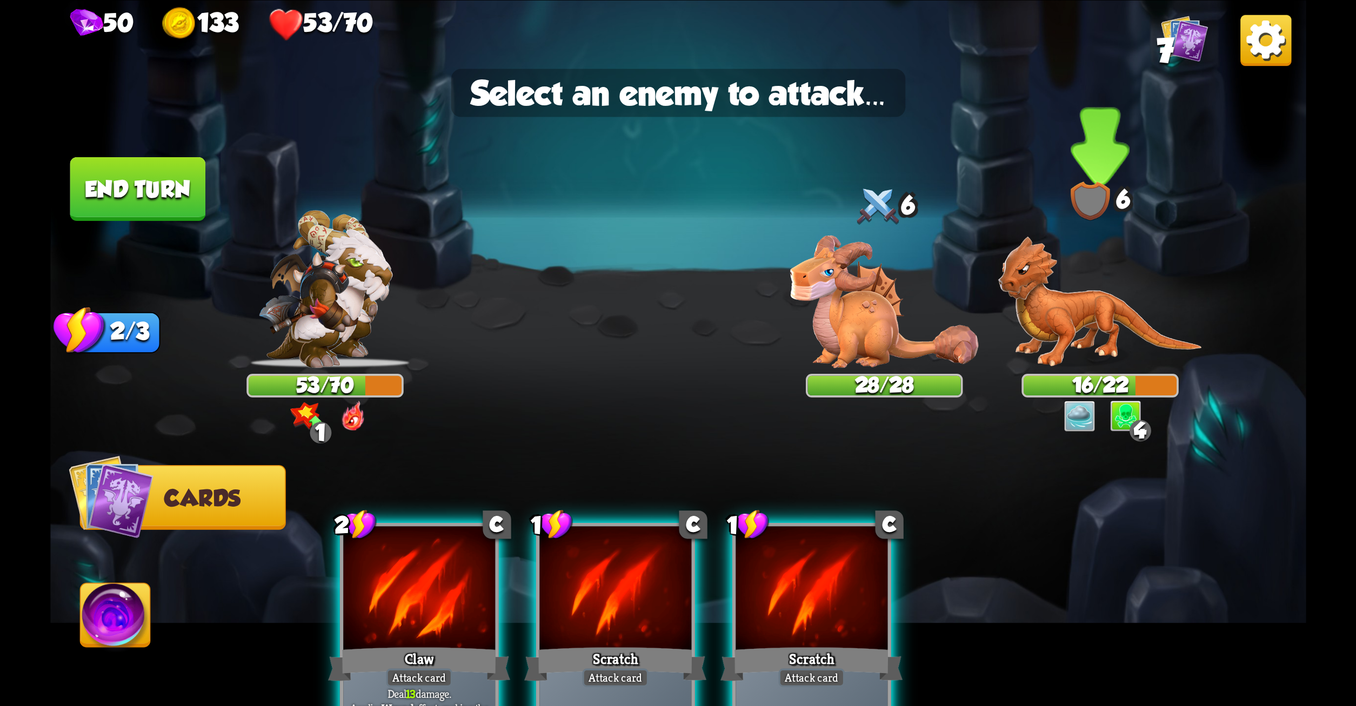
click at [1083, 311] on img at bounding box center [1100, 302] width 204 height 132
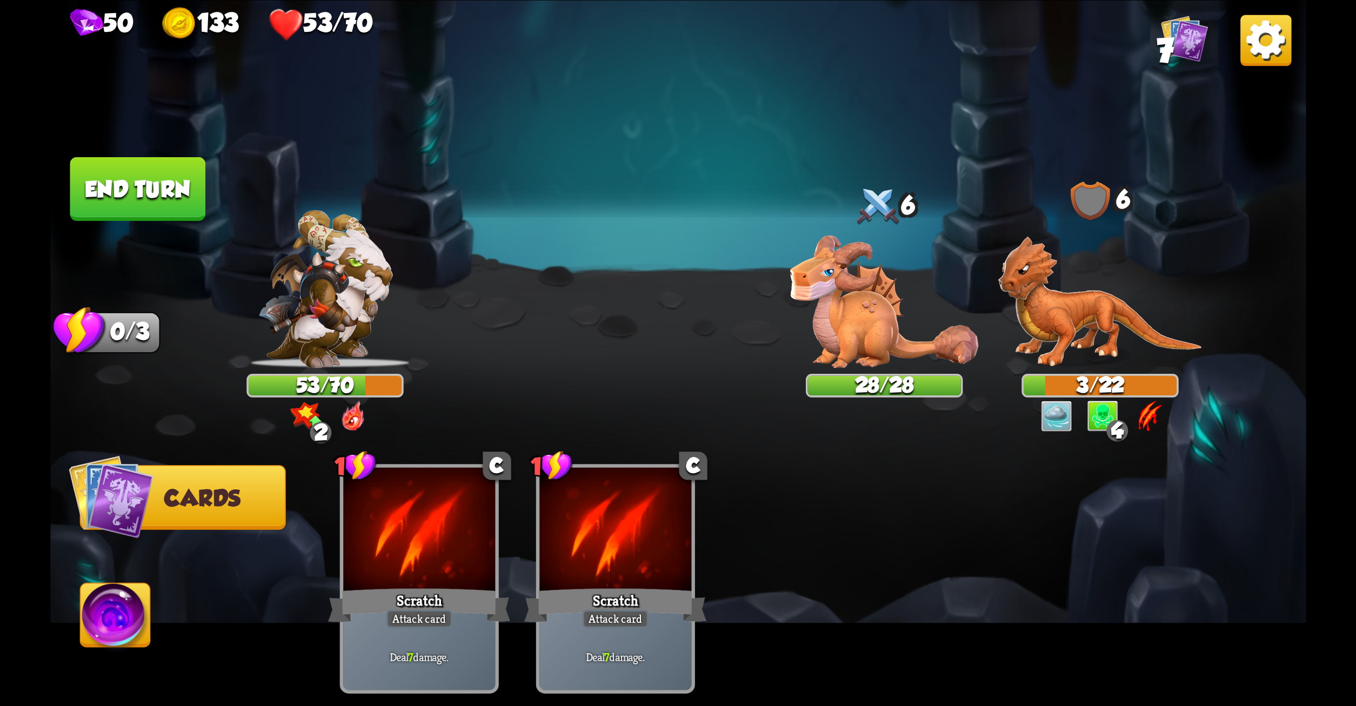
click at [91, 183] on button "End turn" at bounding box center [138, 189] width 136 height 64
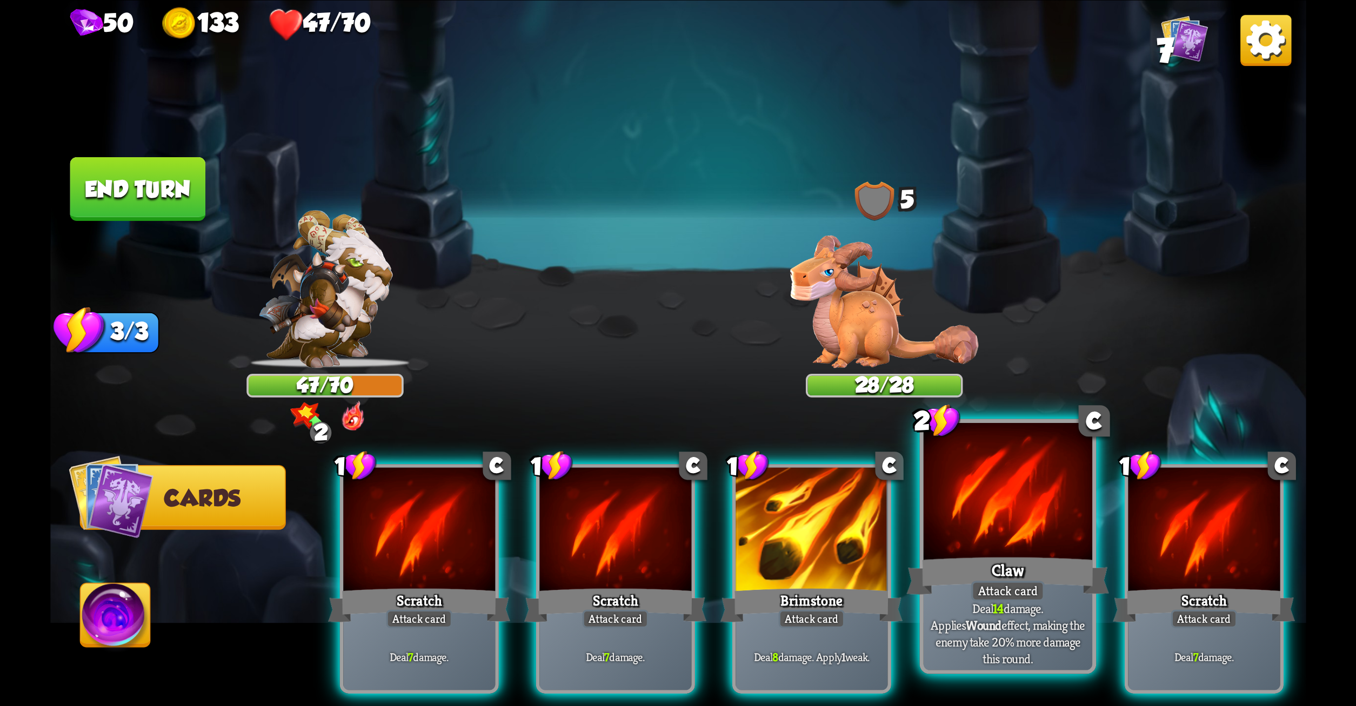
click at [1008, 515] on div at bounding box center [1007, 494] width 169 height 142
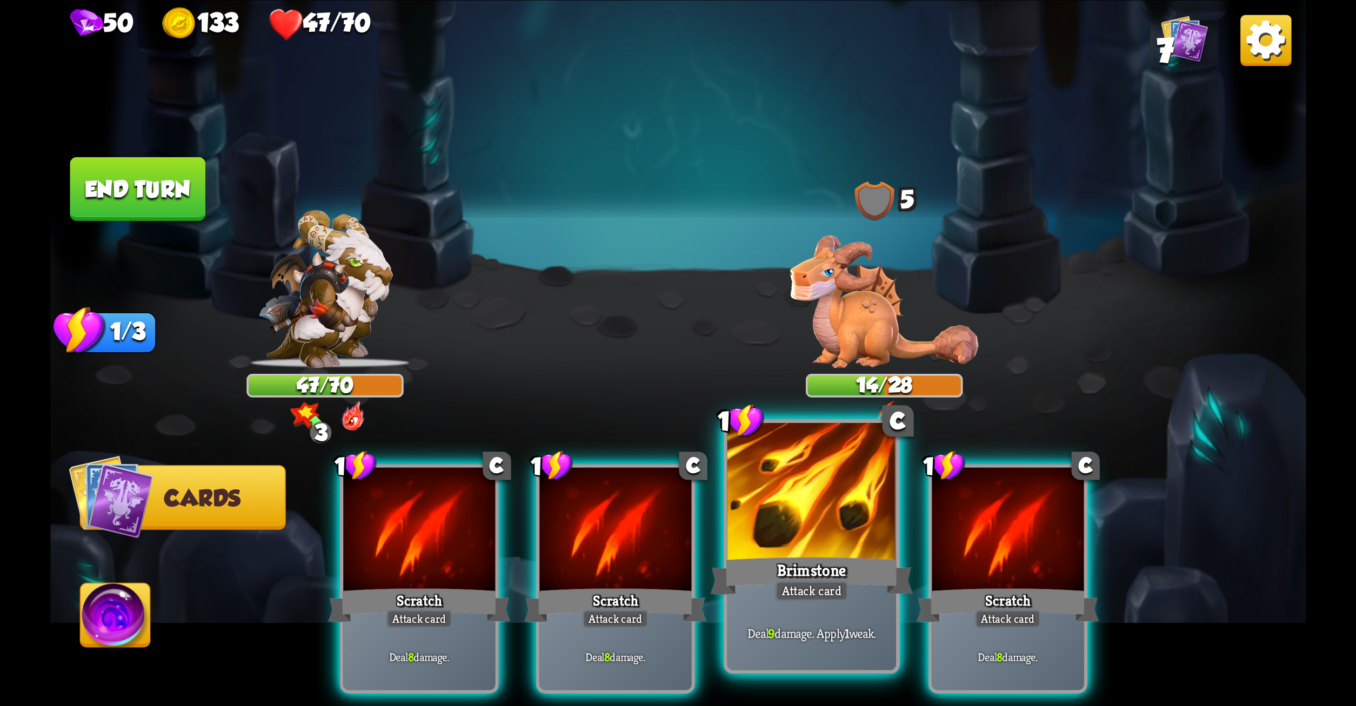
click at [856, 584] on div "Brimstone" at bounding box center [811, 575] width 203 height 45
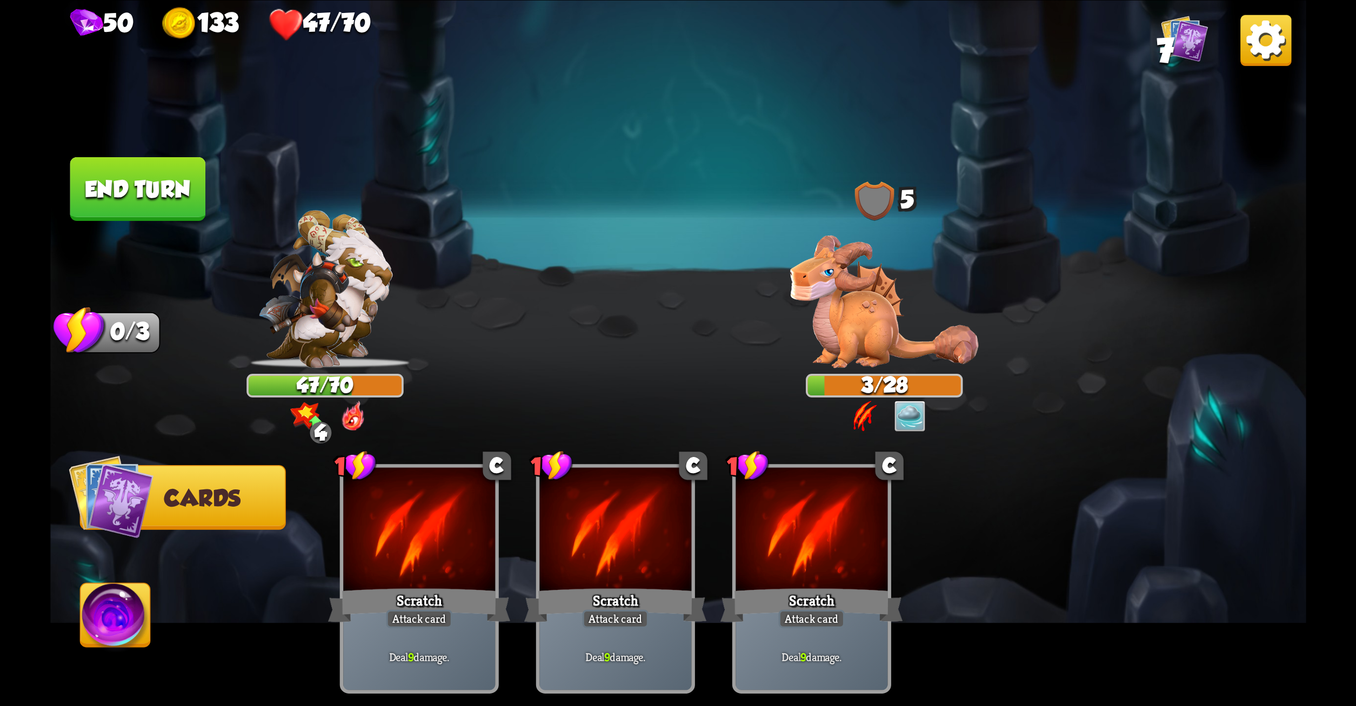
click at [162, 186] on button "End turn" at bounding box center [138, 189] width 136 height 64
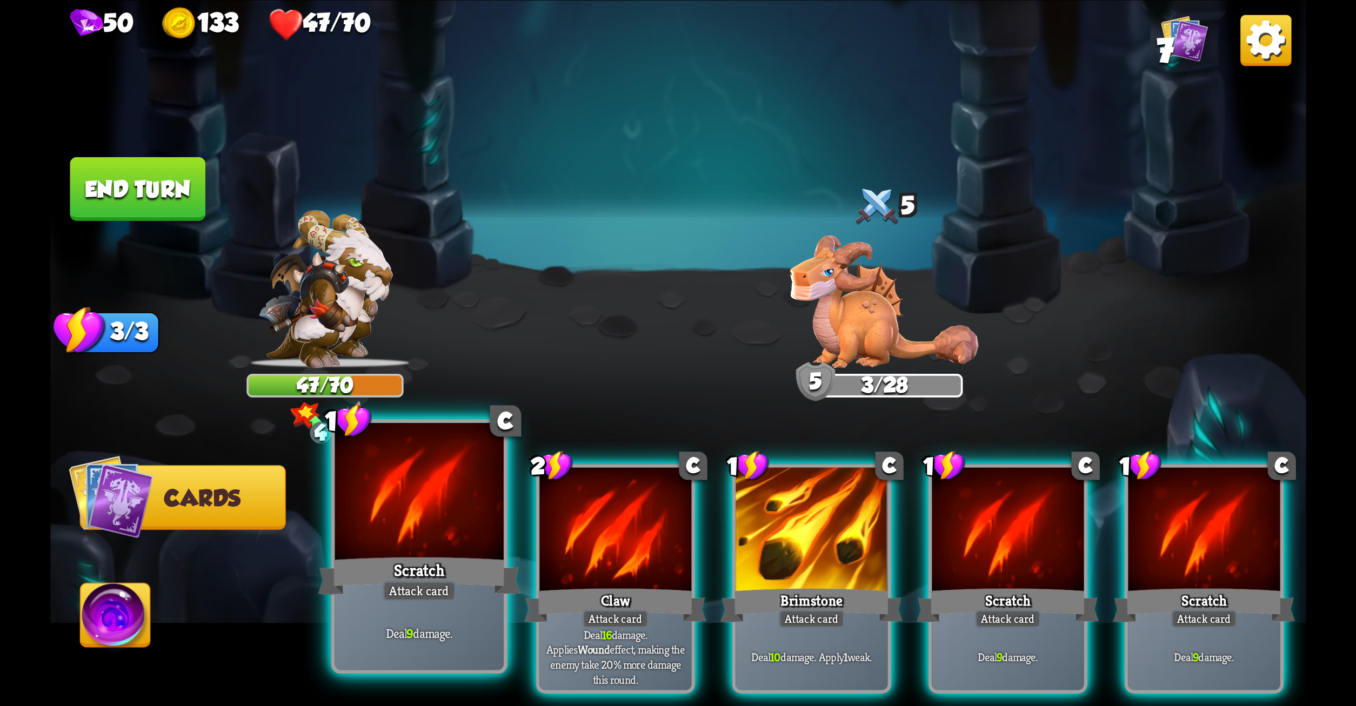
click at [472, 582] on div "Scratch" at bounding box center [419, 575] width 203 height 45
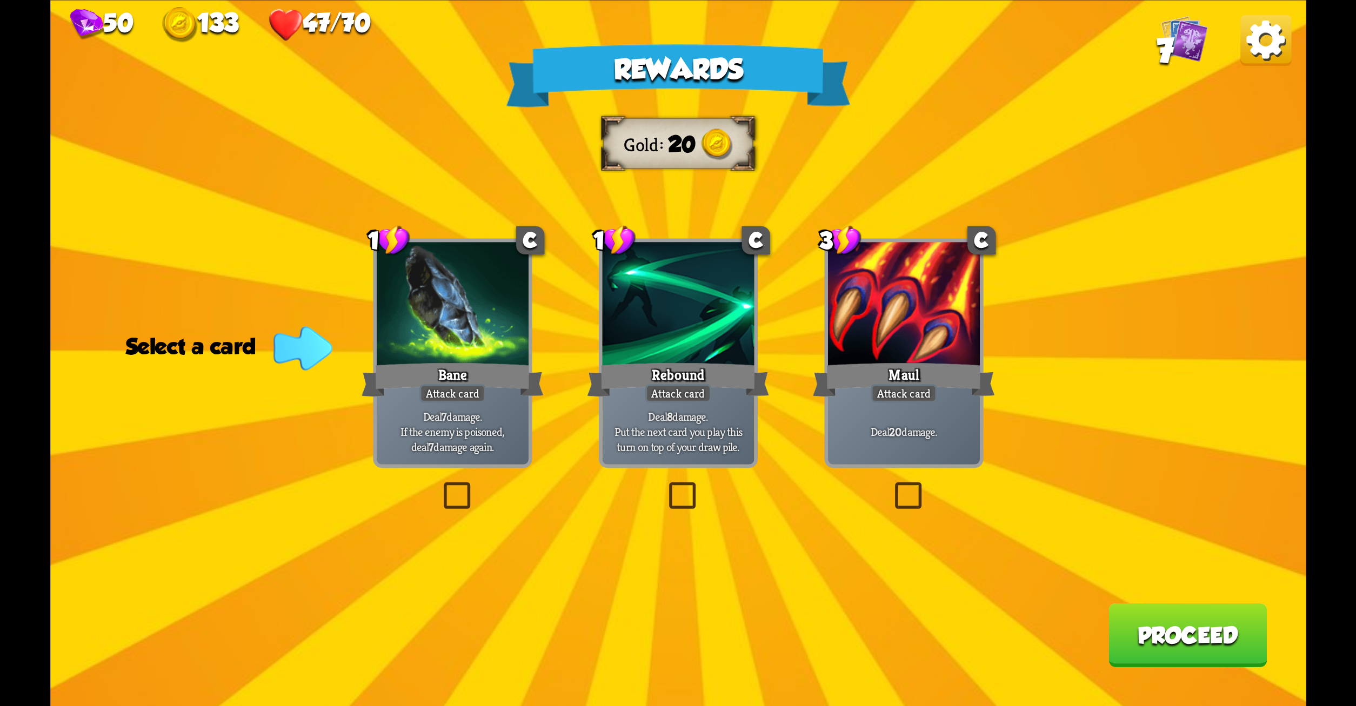
click at [891, 486] on label at bounding box center [891, 486] width 0 height 0
click at [0, 0] on input "checkbox" at bounding box center [0, 0] width 0 height 0
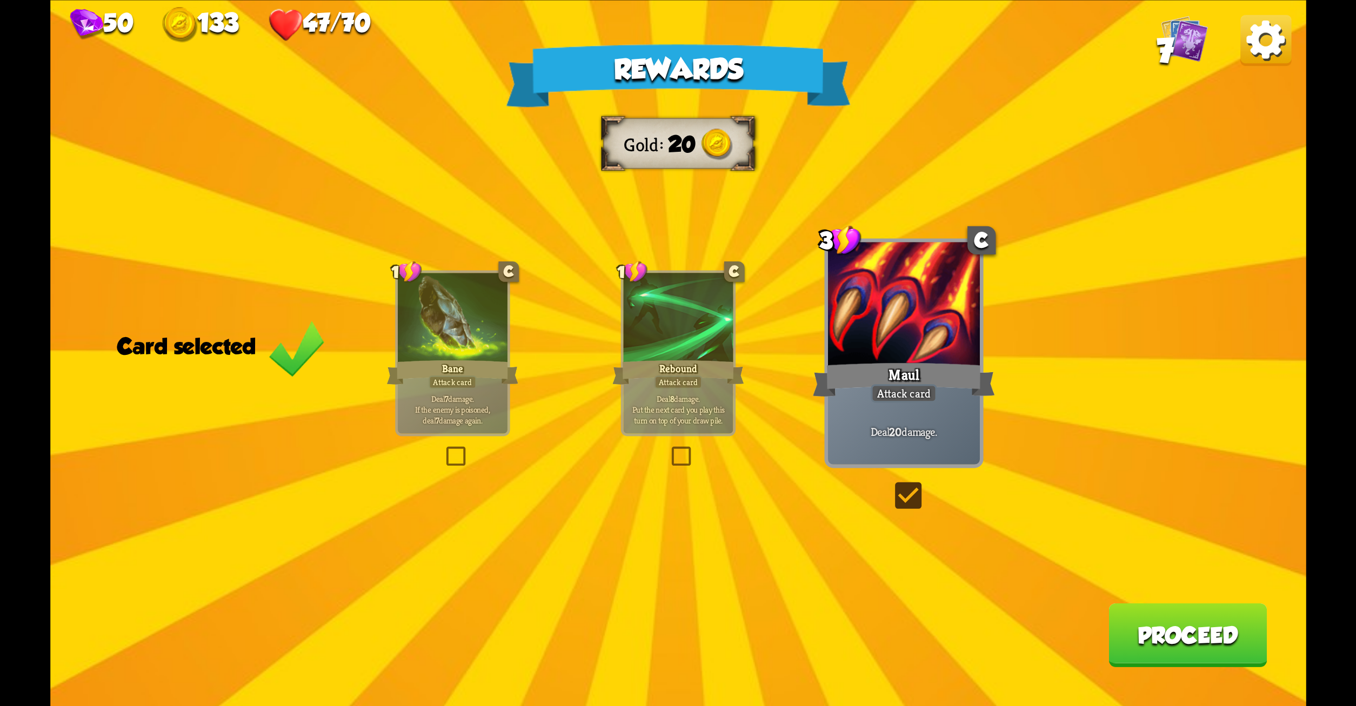
click at [1131, 603] on div "Rewards Gold 20 Card selected 1 C Bane Attack card Deal 7 damage. If the enemy …" at bounding box center [678, 353] width 1256 height 706
click at [1147, 633] on button "Proceed" at bounding box center [1188, 635] width 158 height 64
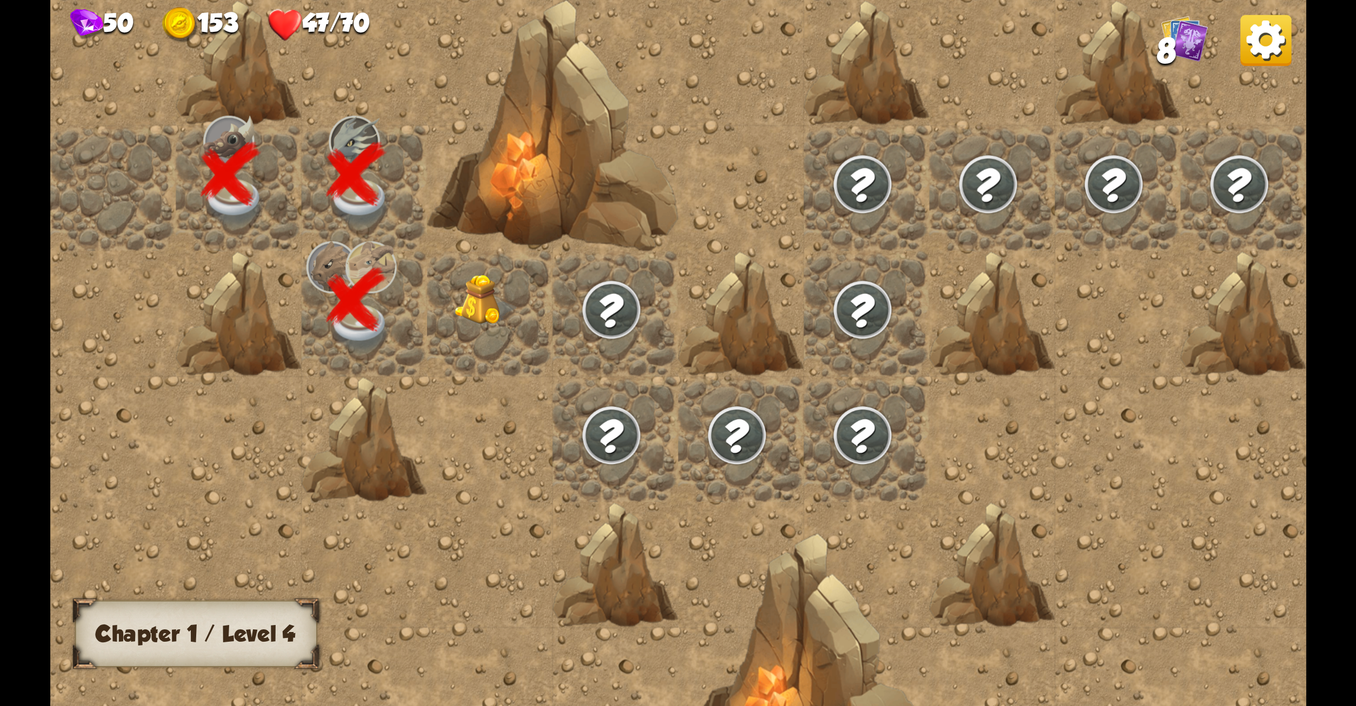
click at [485, 289] on img at bounding box center [486, 300] width 63 height 51
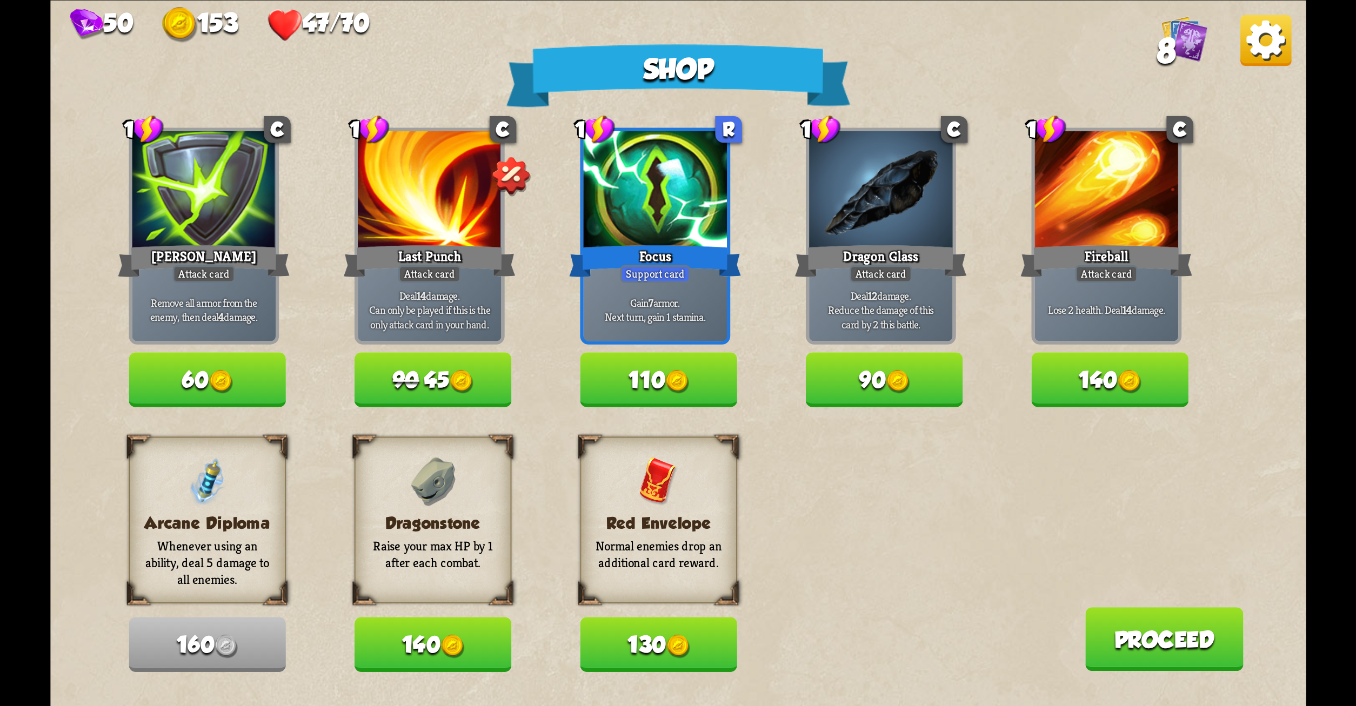
click at [663, 364] on button "110" at bounding box center [658, 379] width 157 height 55
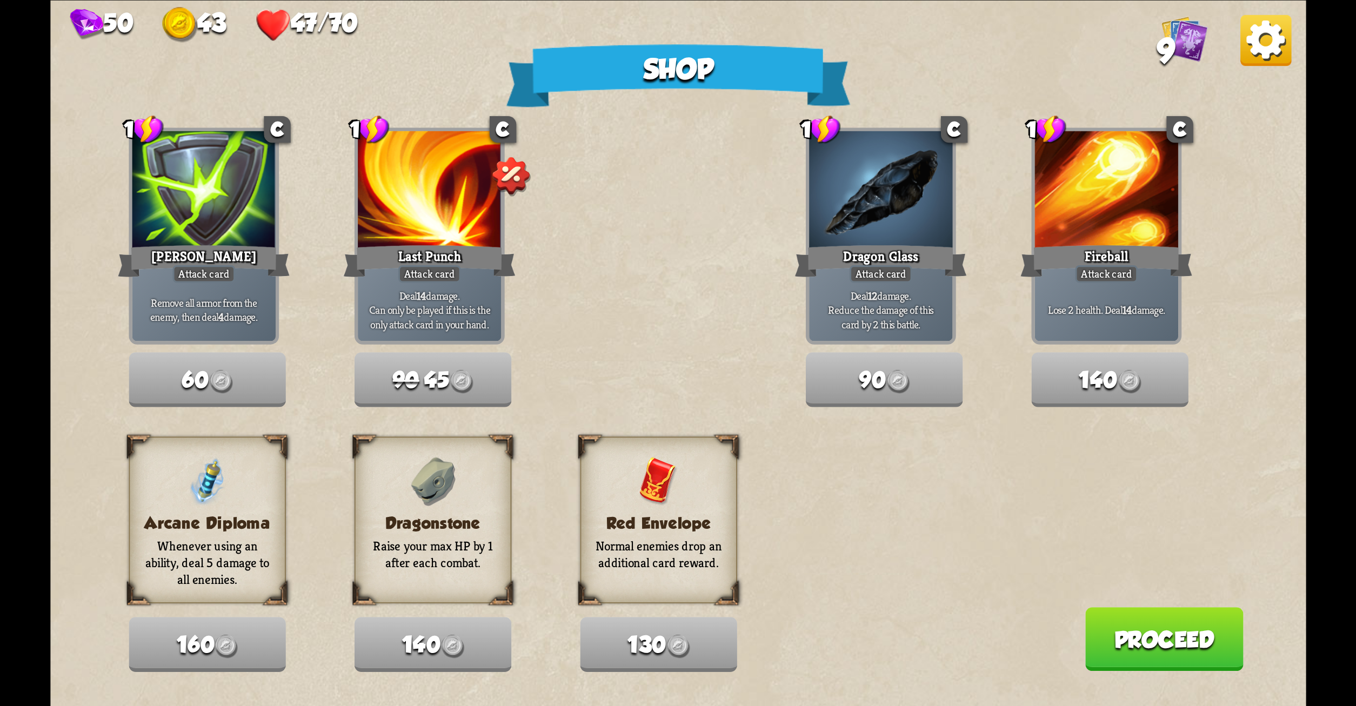
click at [1182, 637] on button "Proceed" at bounding box center [1164, 640] width 158 height 64
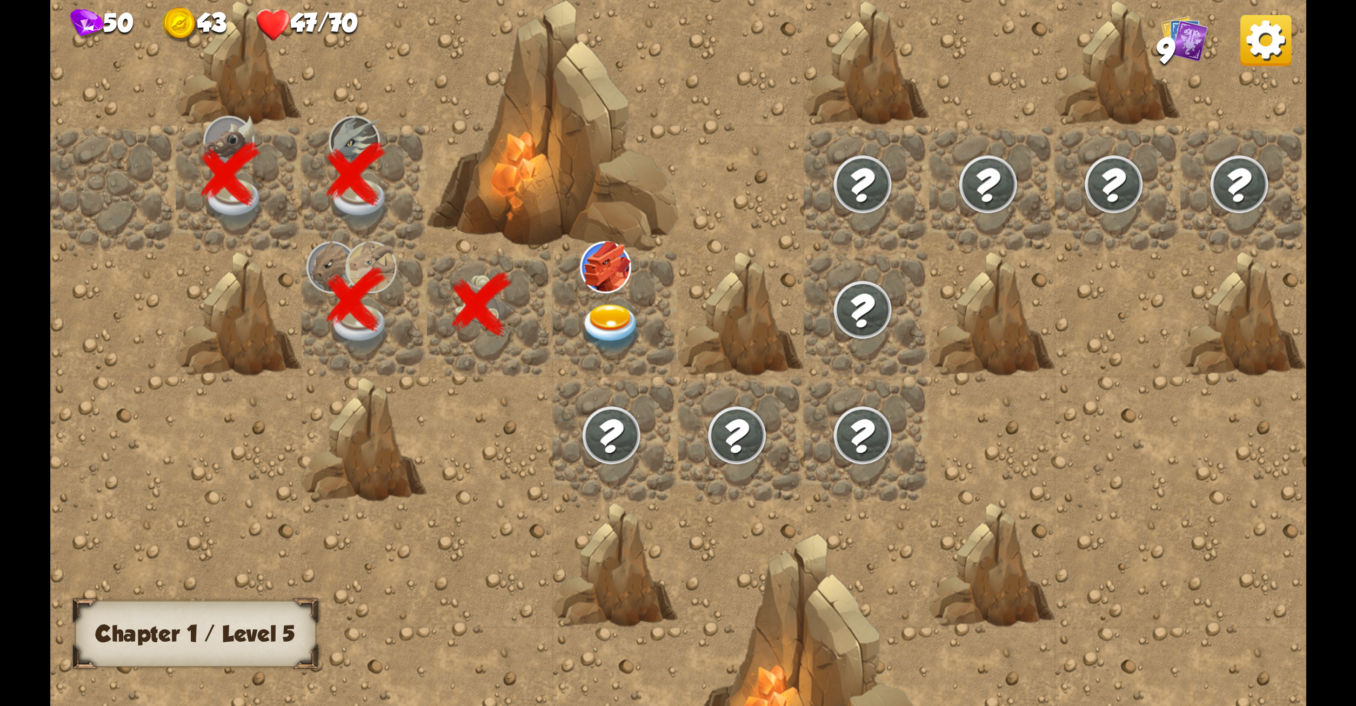
click at [609, 313] on img at bounding box center [611, 328] width 63 height 49
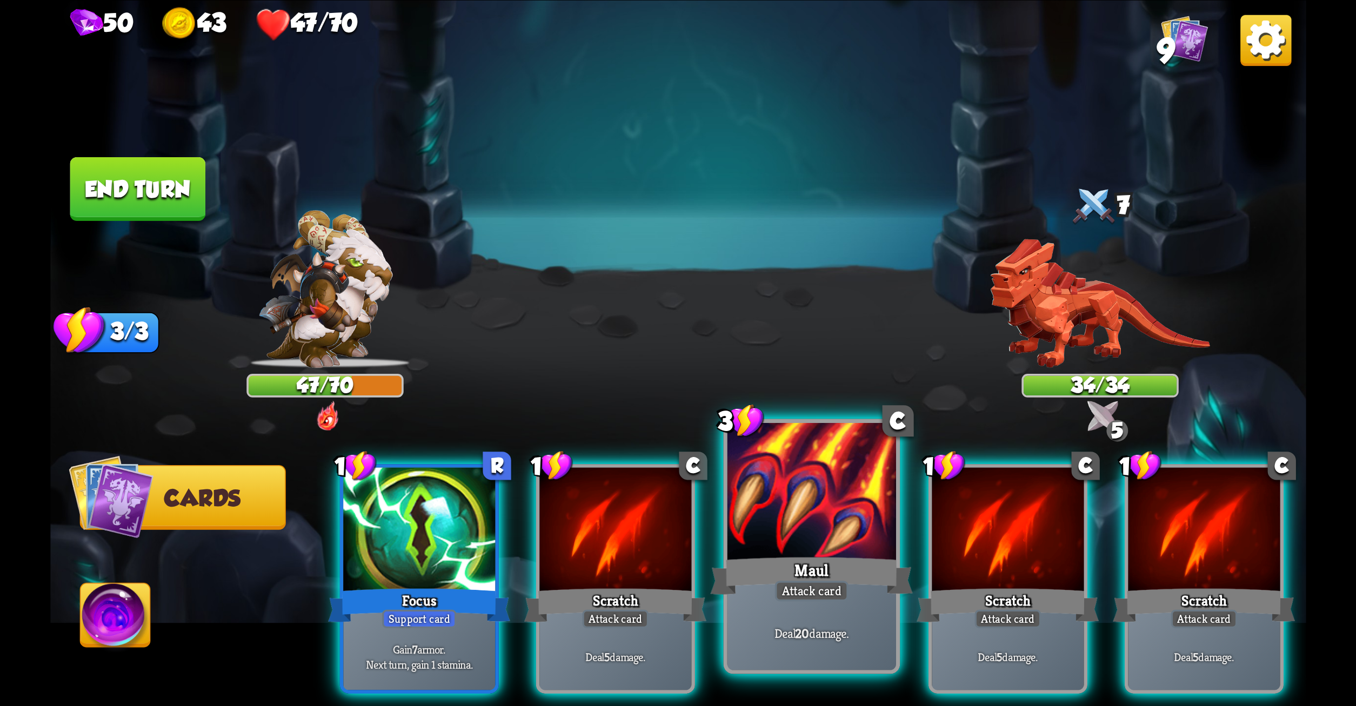
click at [798, 534] on div at bounding box center [811, 494] width 169 height 142
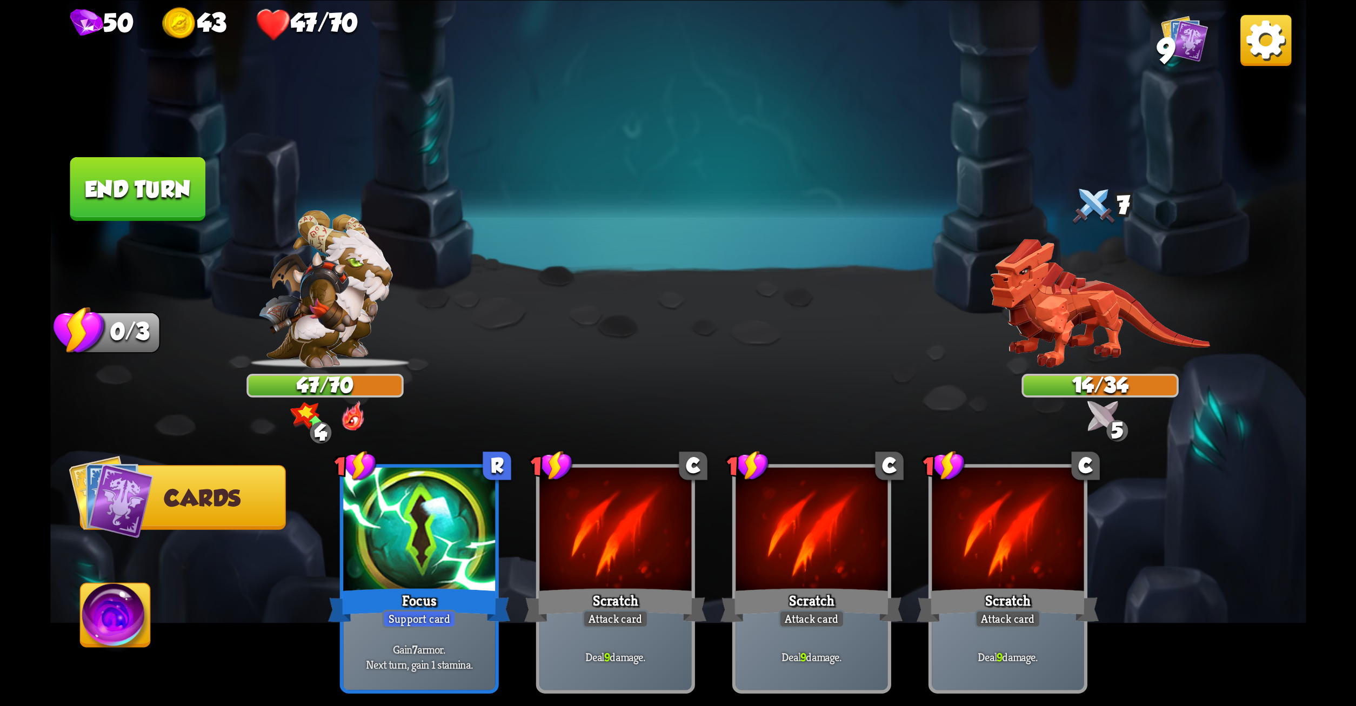
click at [150, 182] on button "End turn" at bounding box center [138, 189] width 136 height 64
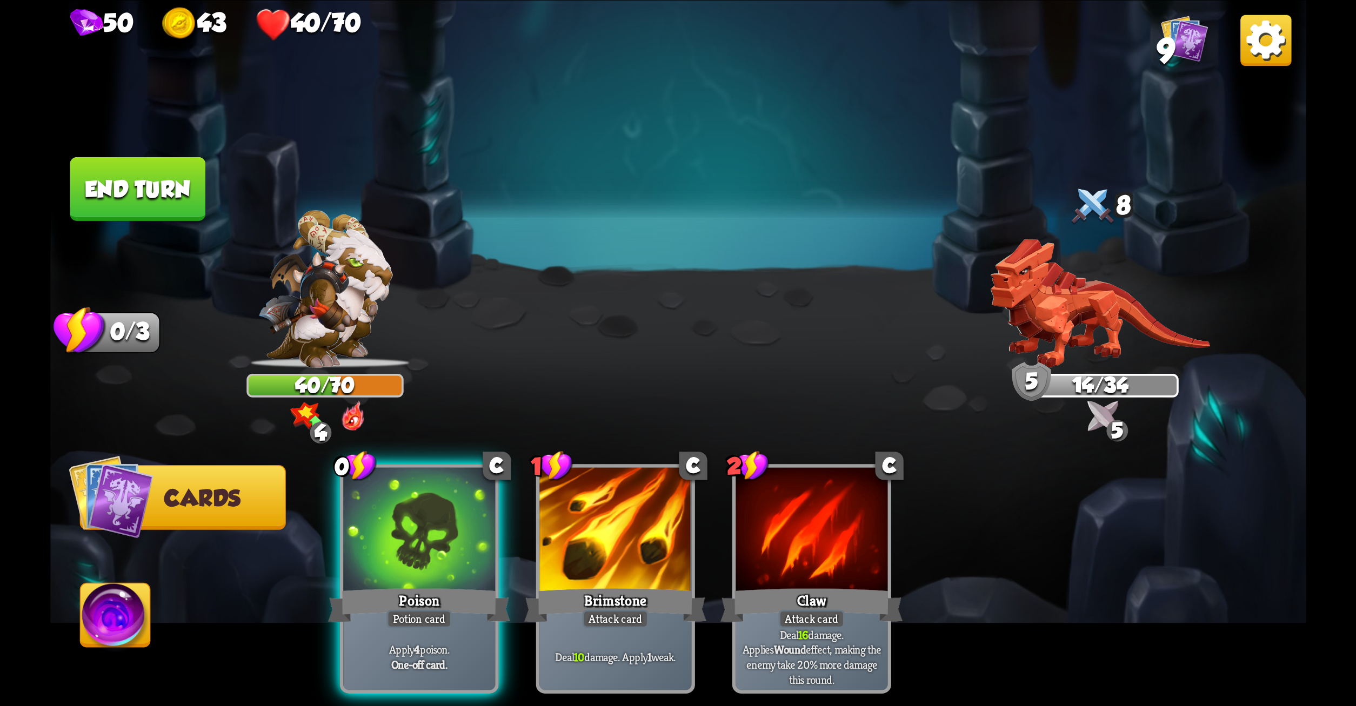
click at [150, 182] on button "End turn" at bounding box center [138, 189] width 136 height 64
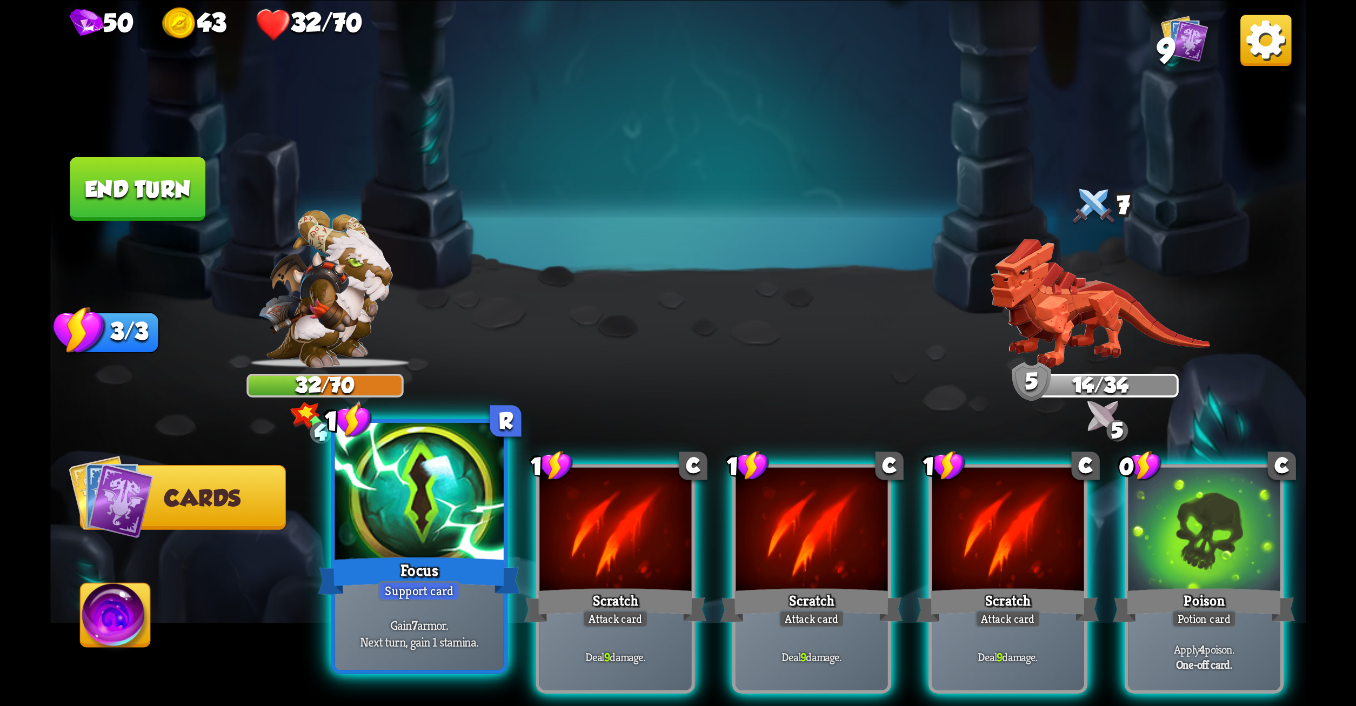
click at [464, 582] on div "Focus" at bounding box center [419, 575] width 203 height 45
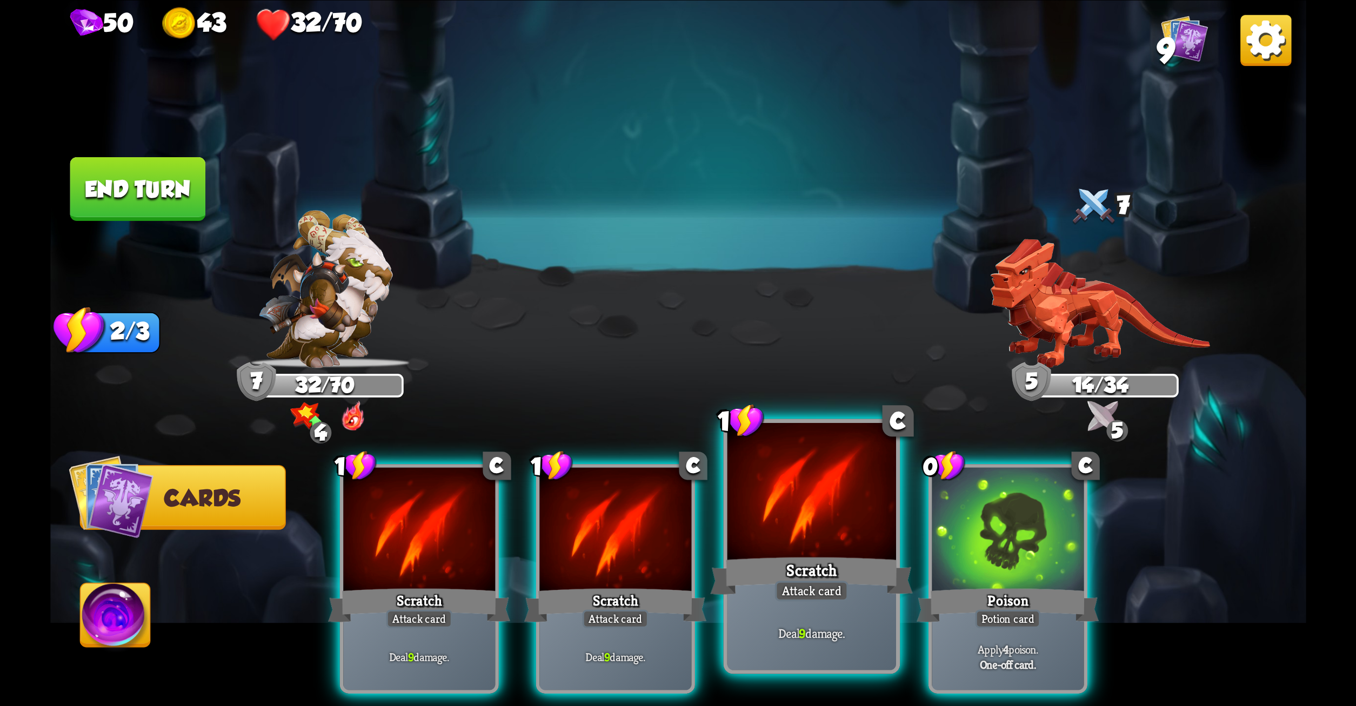
click at [801, 531] on div at bounding box center [811, 494] width 169 height 142
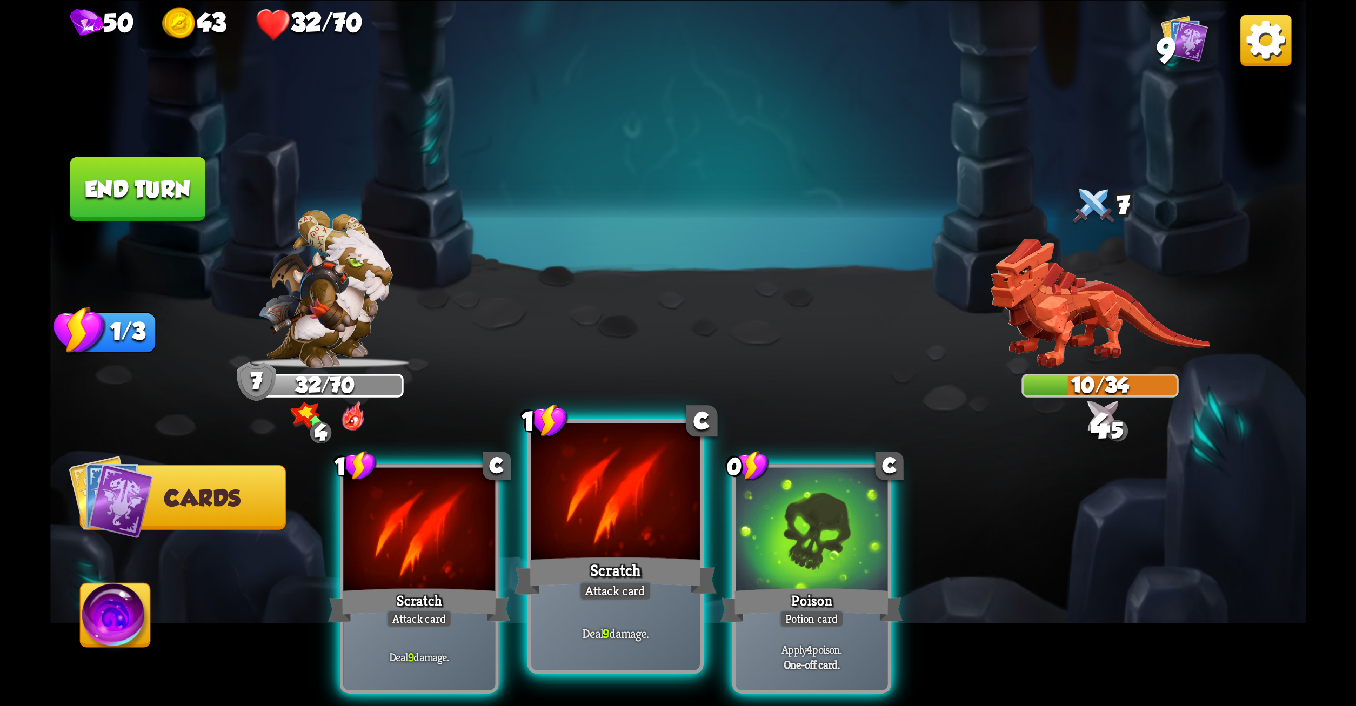
click at [662, 536] on div at bounding box center [615, 494] width 169 height 142
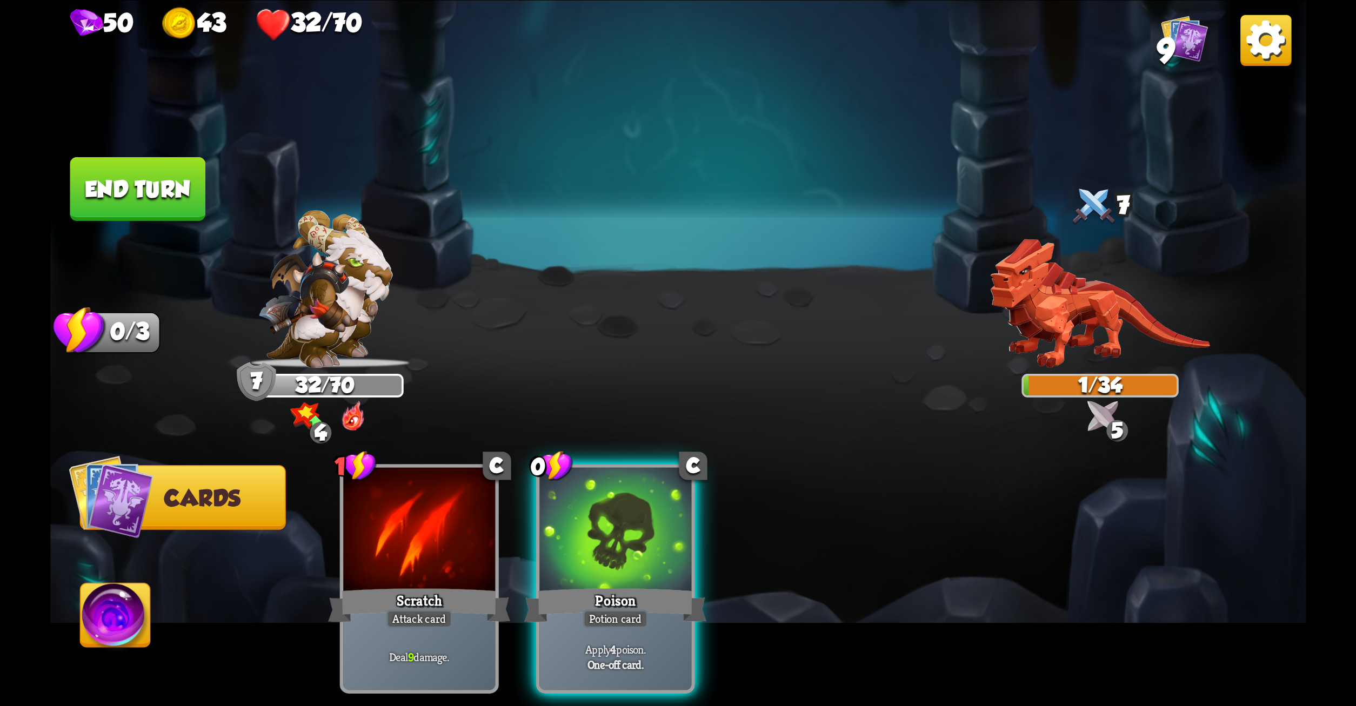
click at [152, 195] on button "End turn" at bounding box center [138, 189] width 136 height 64
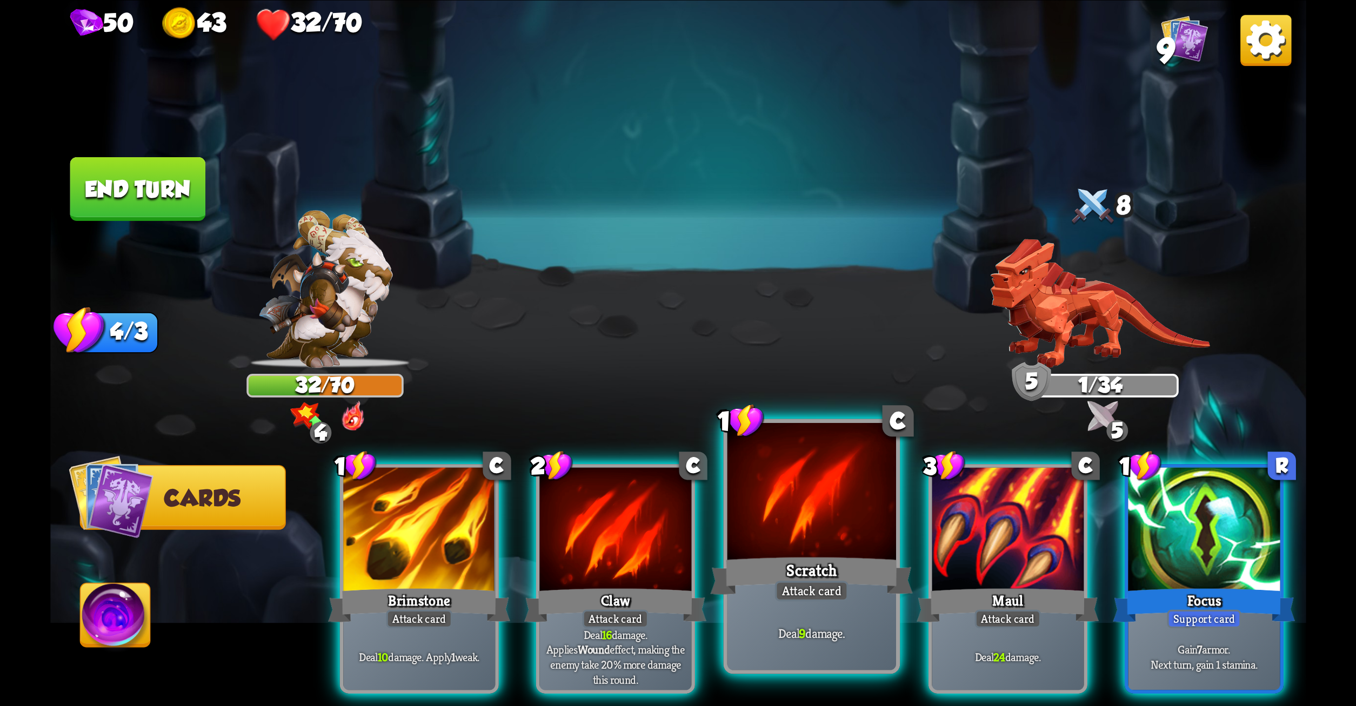
click at [853, 519] on div at bounding box center [811, 494] width 169 height 142
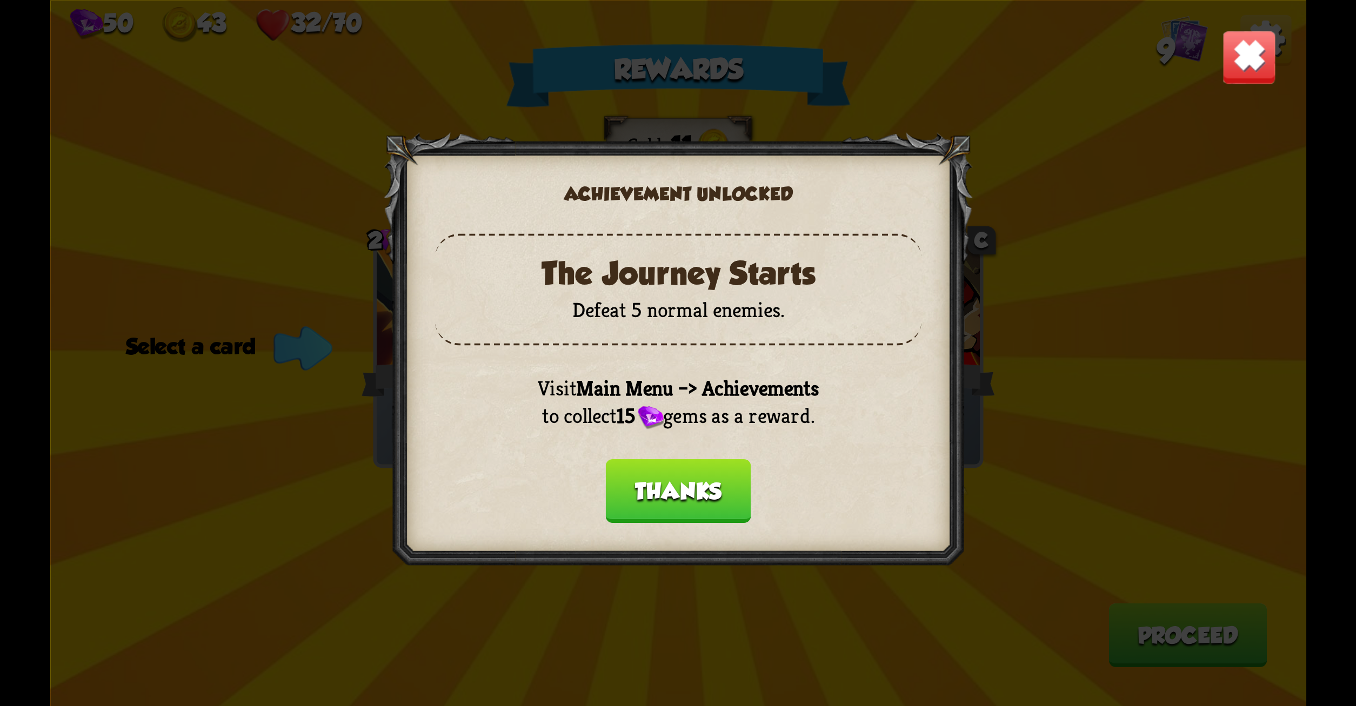
click at [691, 493] on button "Thanks" at bounding box center [677, 491] width 145 height 64
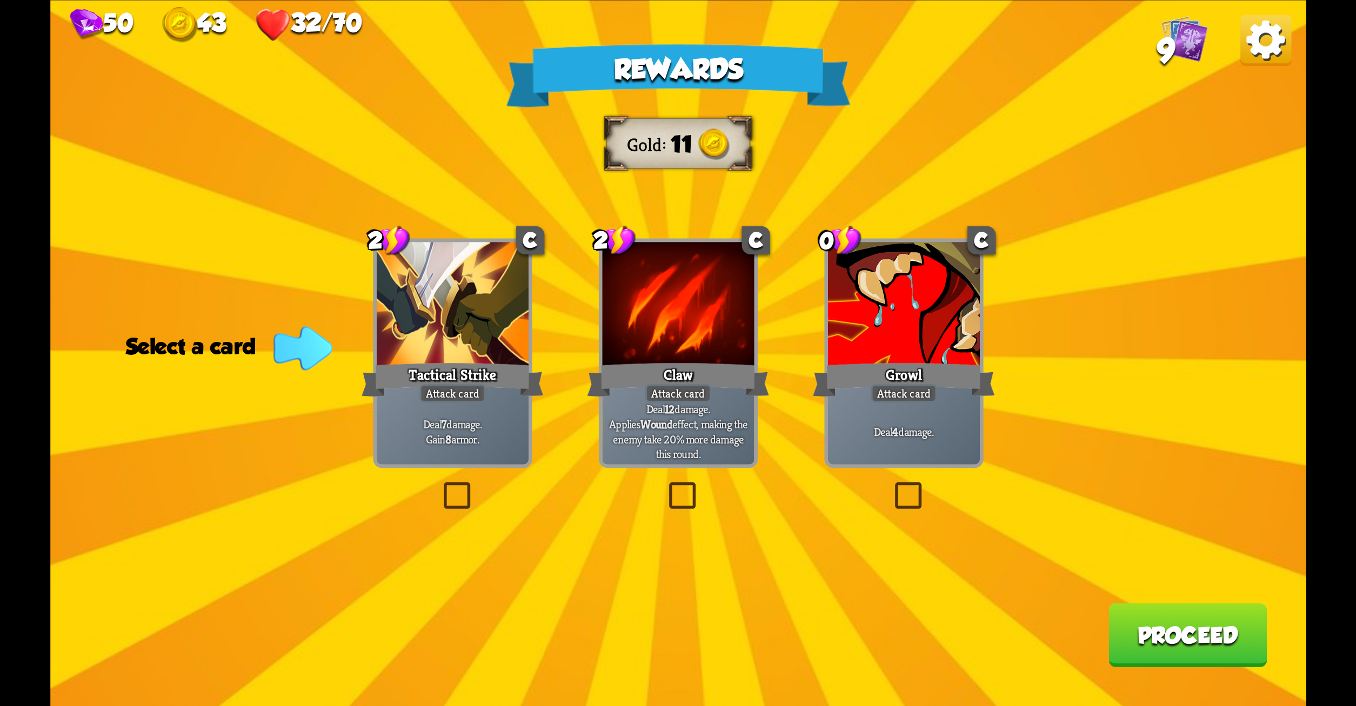
click at [891, 486] on label at bounding box center [891, 486] width 0 height 0
click at [0, 0] on input "checkbox" at bounding box center [0, 0] width 0 height 0
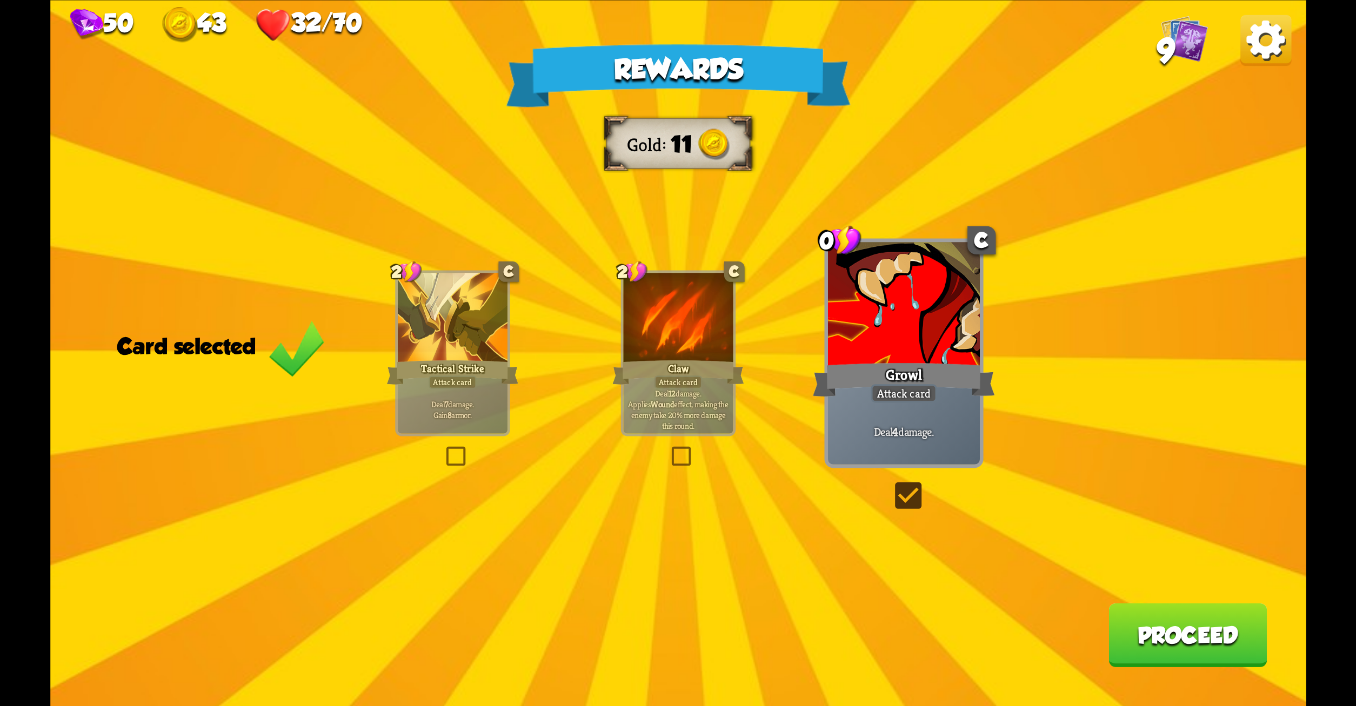
click at [1193, 639] on button "Proceed" at bounding box center [1188, 635] width 158 height 64
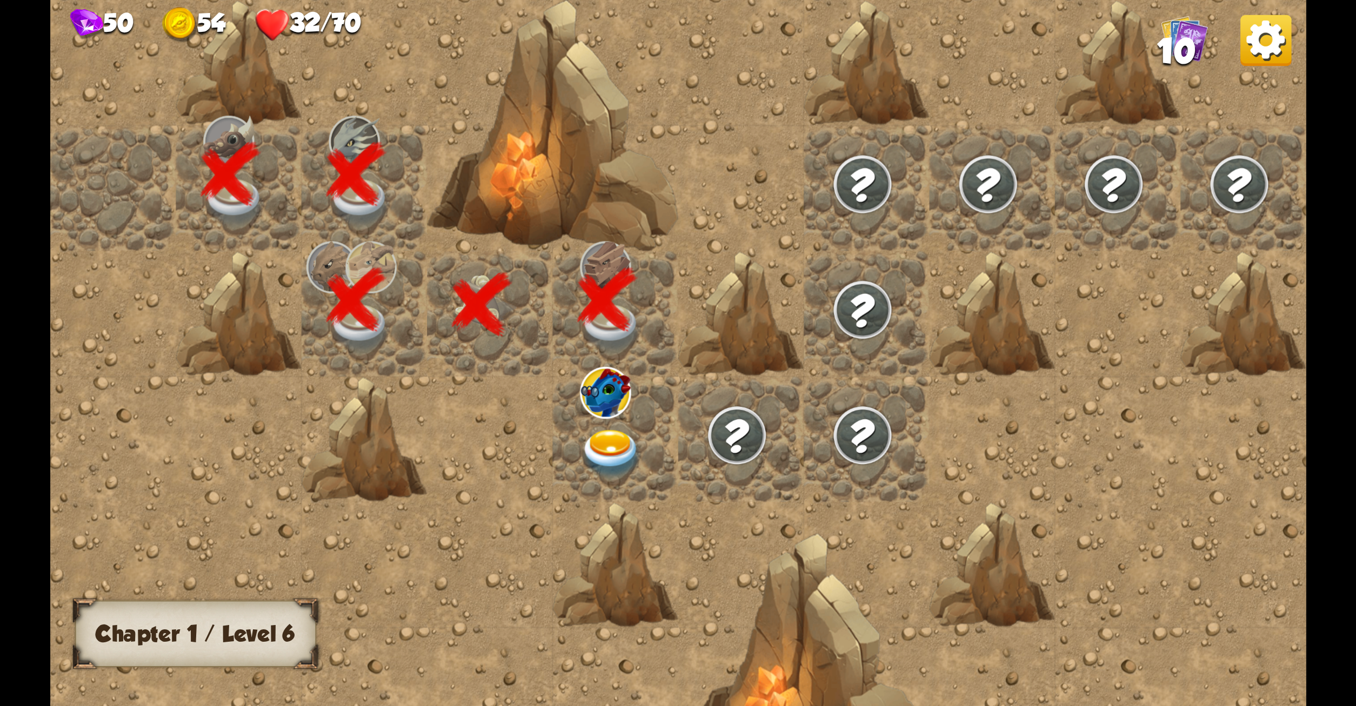
click at [1257, 39] on img at bounding box center [1265, 40] width 51 height 51
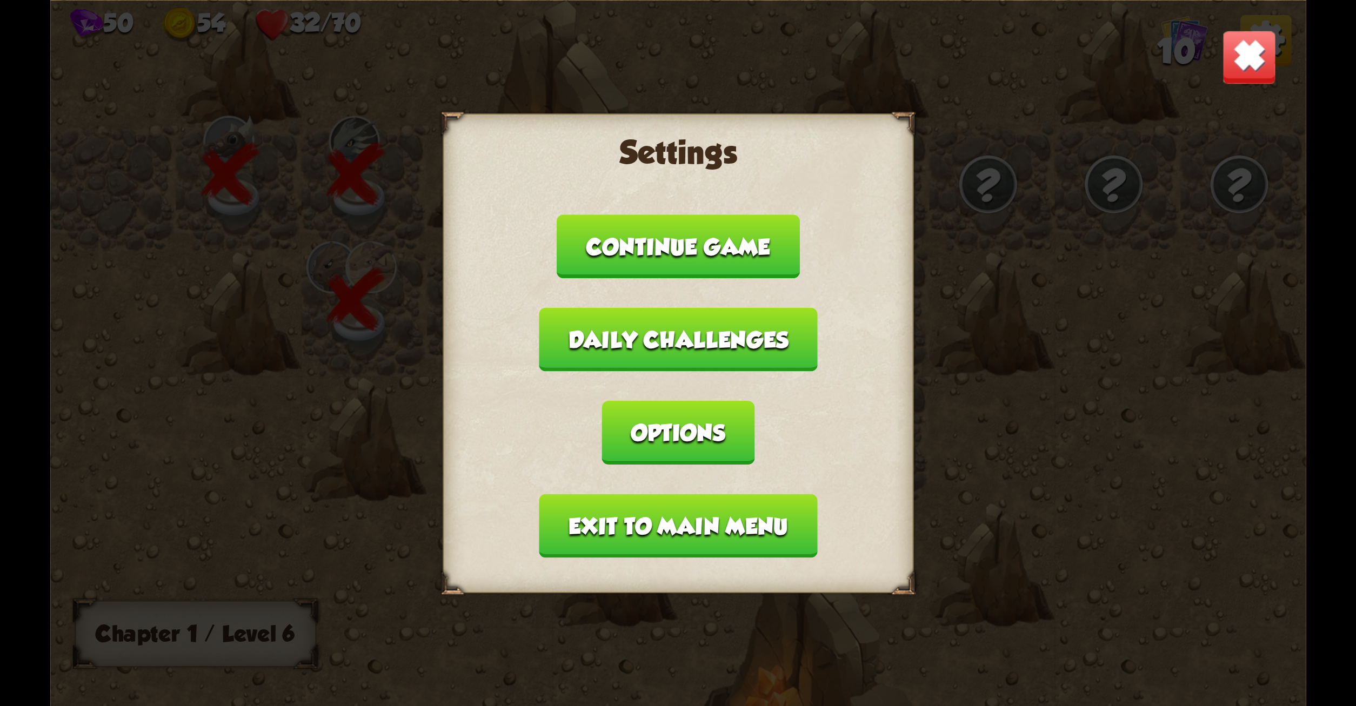
click at [730, 261] on button "Continue game" at bounding box center [678, 247] width 243 height 64
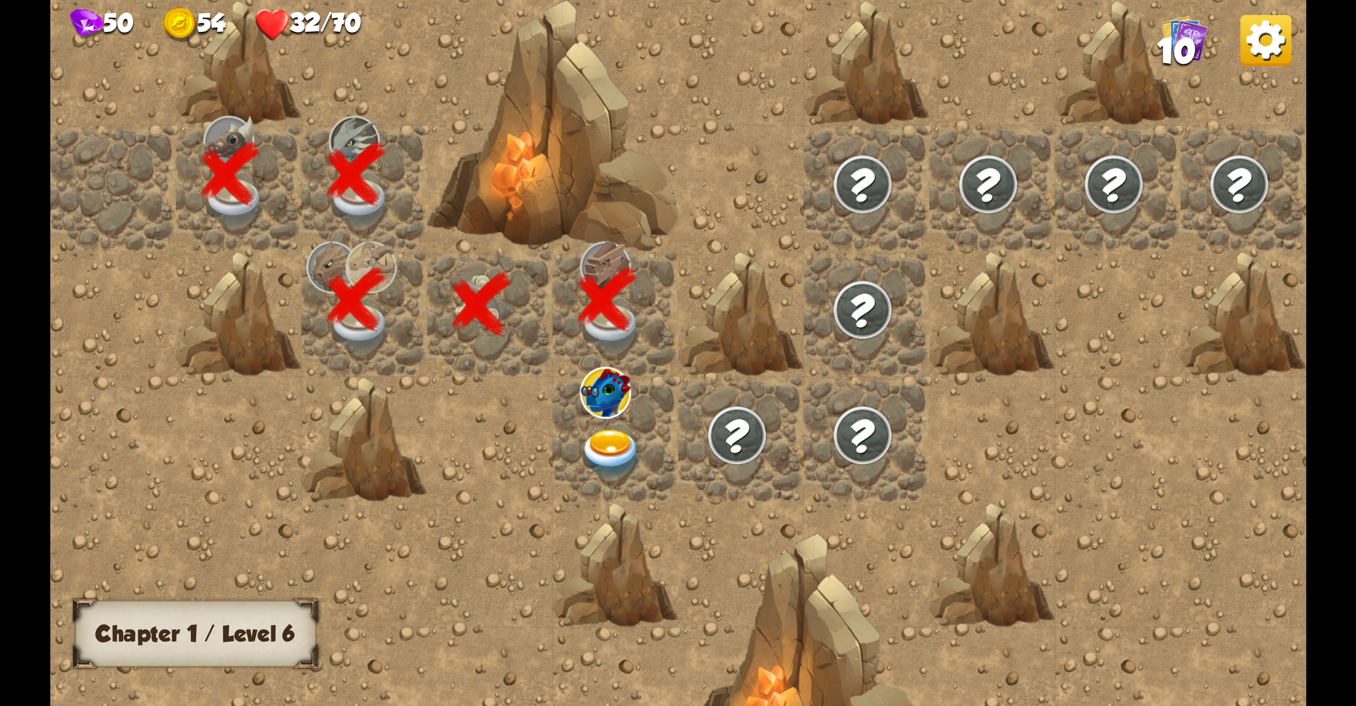
click at [1166, 38] on span "10" at bounding box center [1176, 50] width 38 height 38
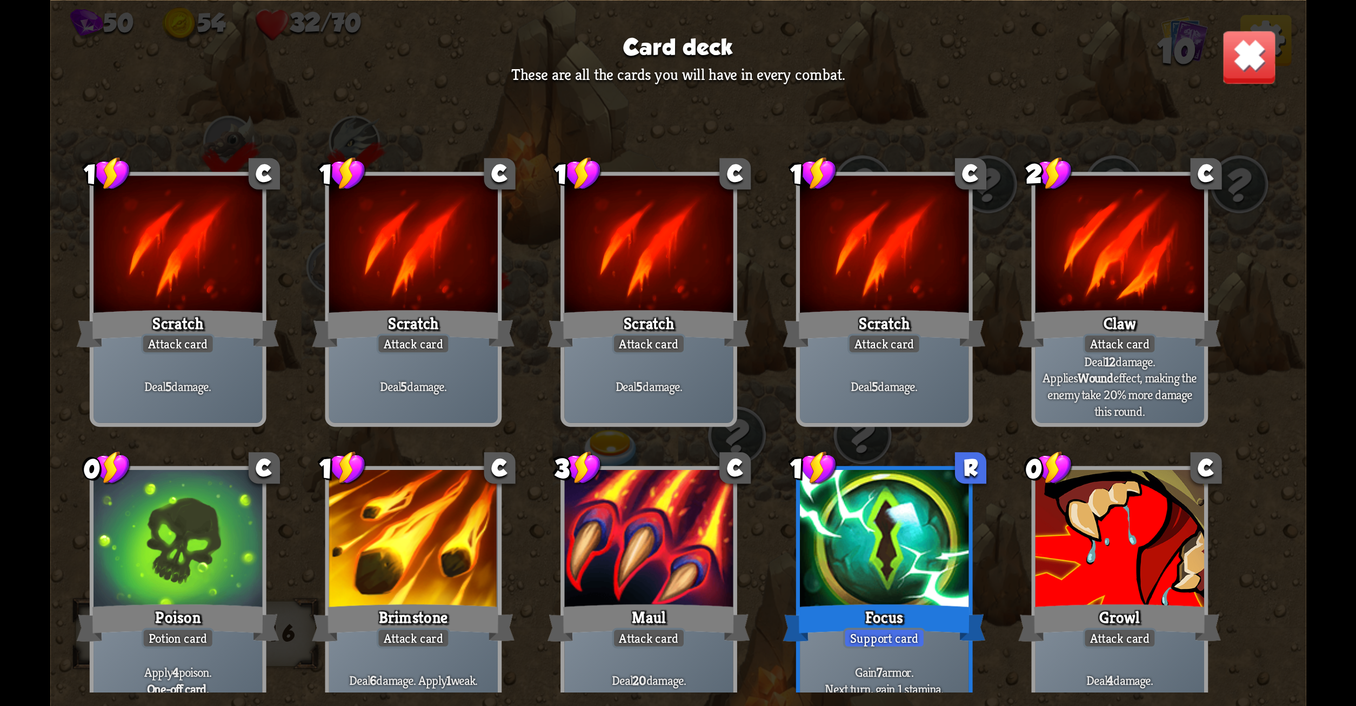
click at [1239, 64] on img at bounding box center [1249, 56] width 55 height 55
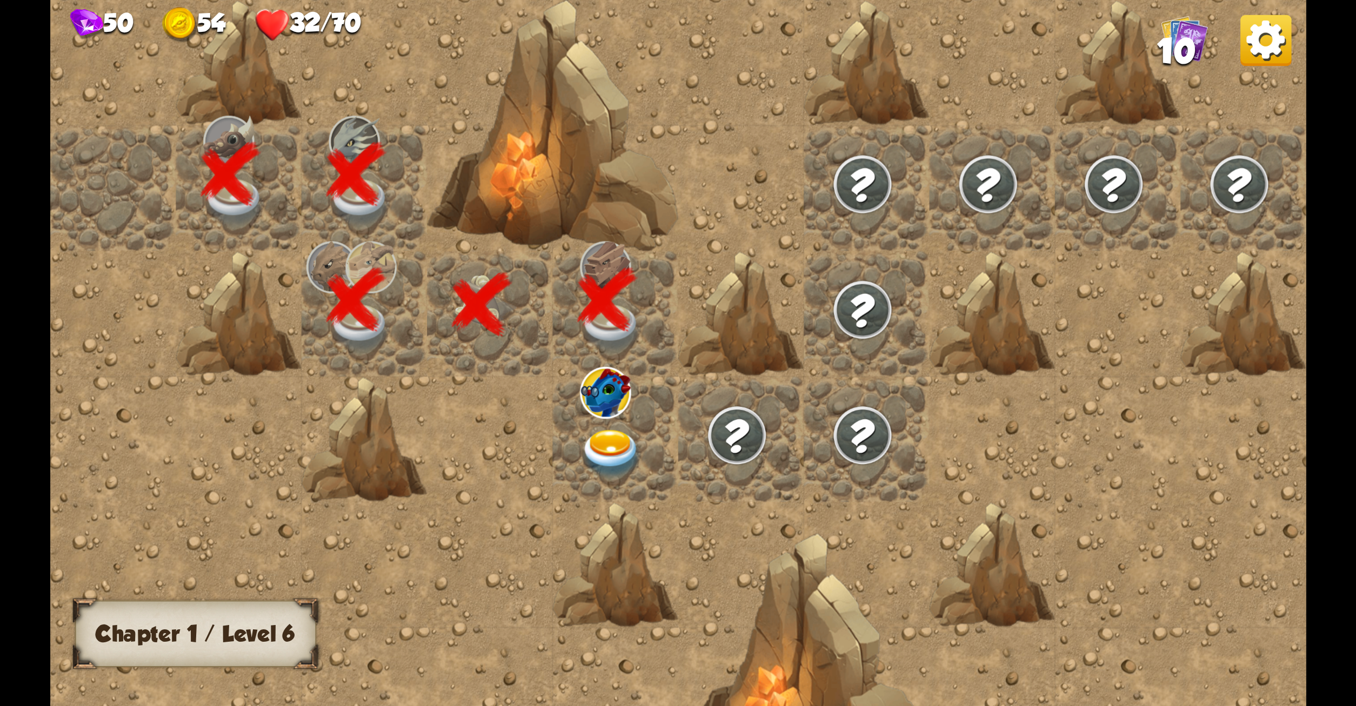
click at [122, 650] on div "Chapter 1 / Level 6" at bounding box center [195, 633] width 241 height 66
click at [101, 28] on img at bounding box center [87, 24] width 34 height 31
click at [77, 29] on img at bounding box center [87, 24] width 34 height 31
click at [1274, 53] on img at bounding box center [1265, 40] width 51 height 51
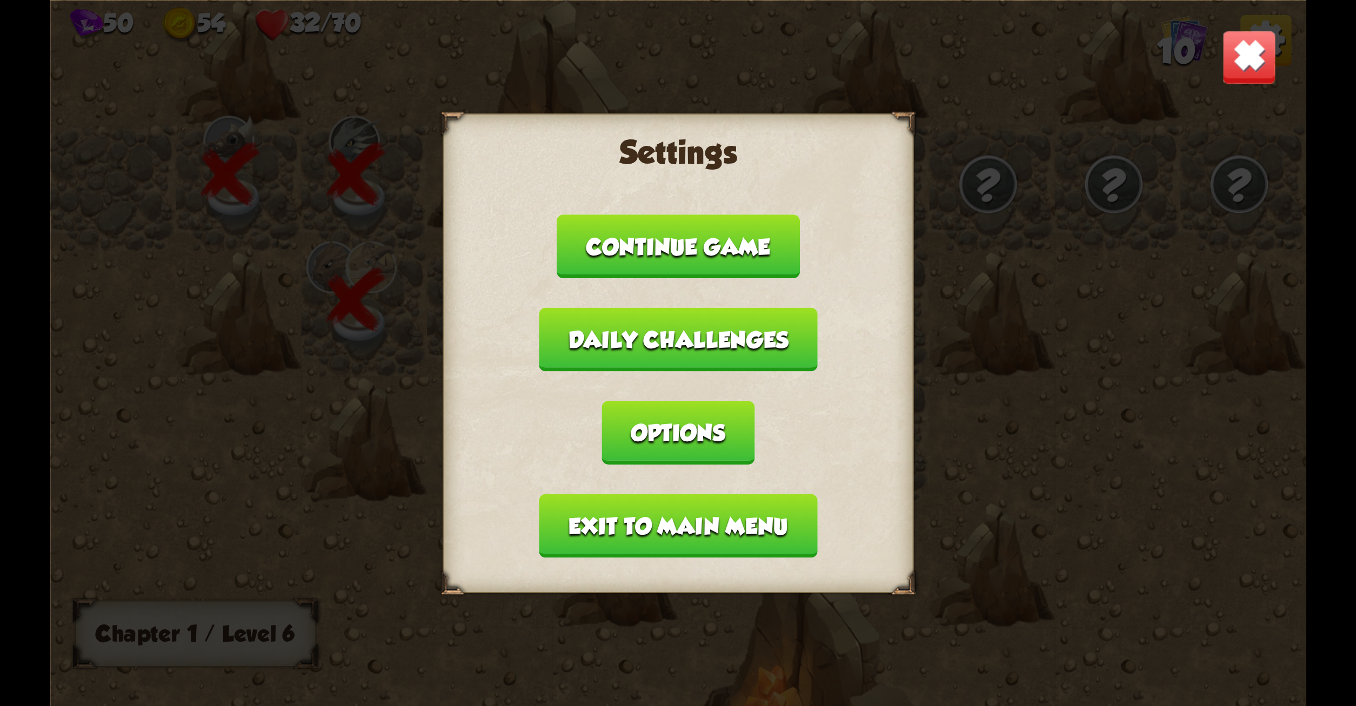
click at [772, 336] on button "Daily challenges" at bounding box center [678, 340] width 279 height 64
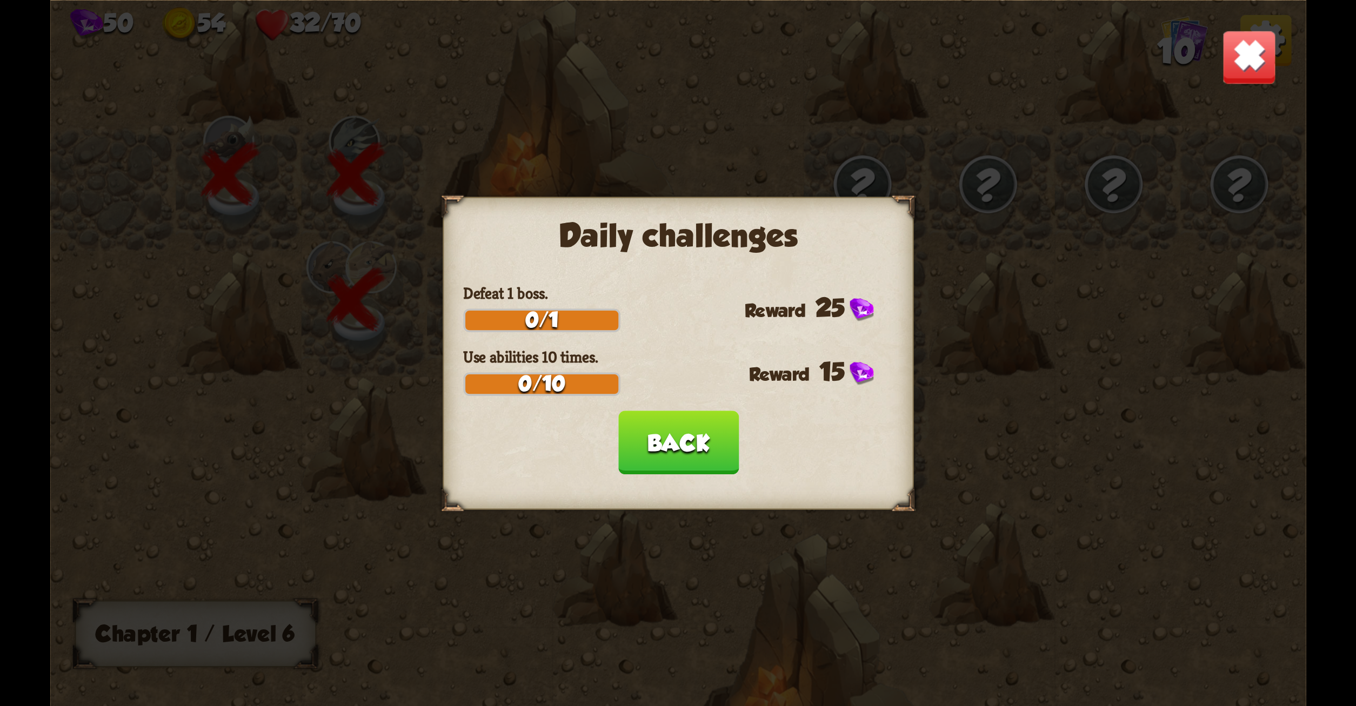
click at [683, 439] on button "Back" at bounding box center [678, 443] width 121 height 64
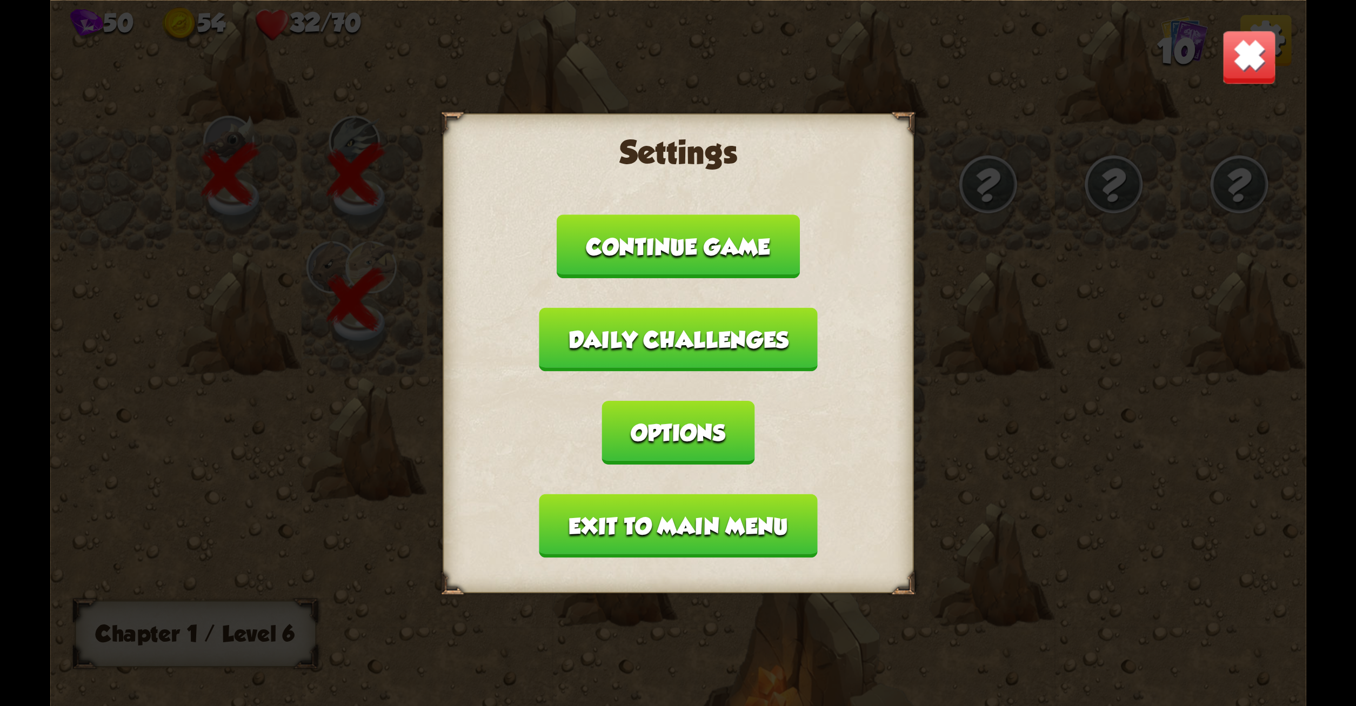
click at [684, 433] on button "Options" at bounding box center [678, 433] width 152 height 64
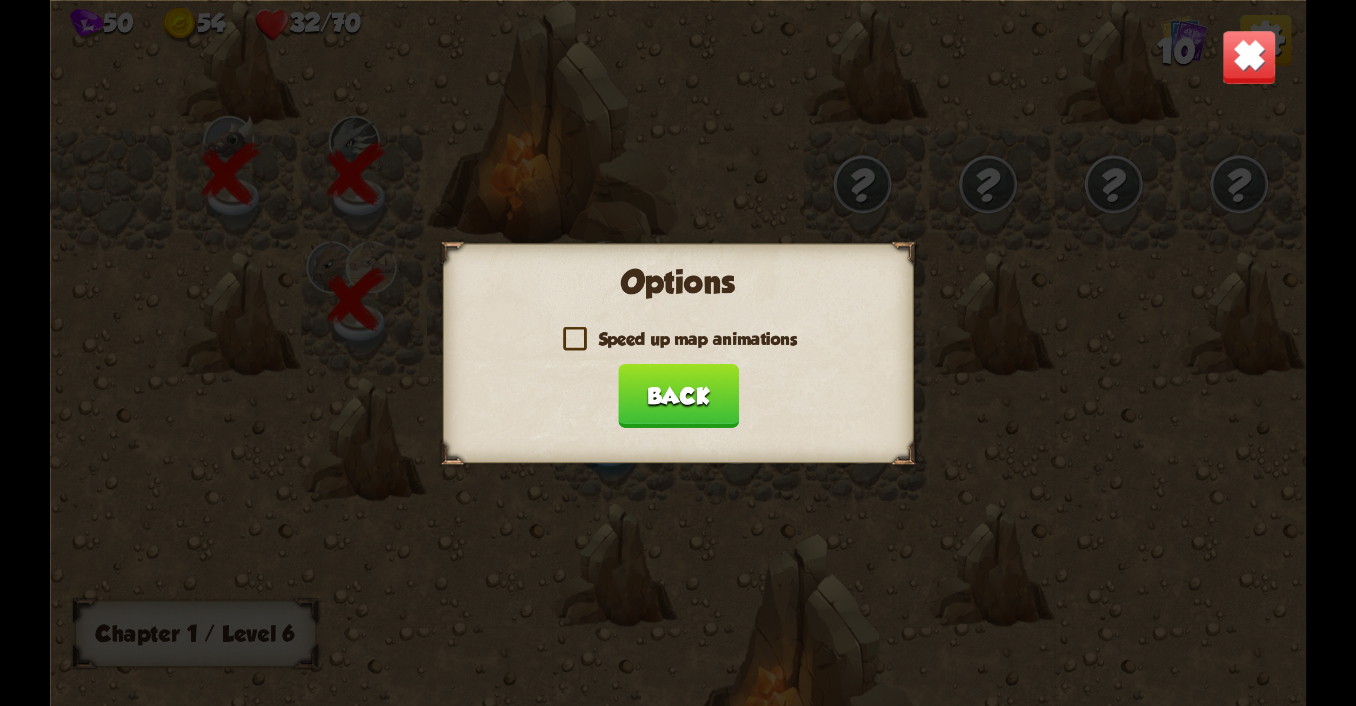
click at [680, 411] on button "Back" at bounding box center [678, 396] width 121 height 64
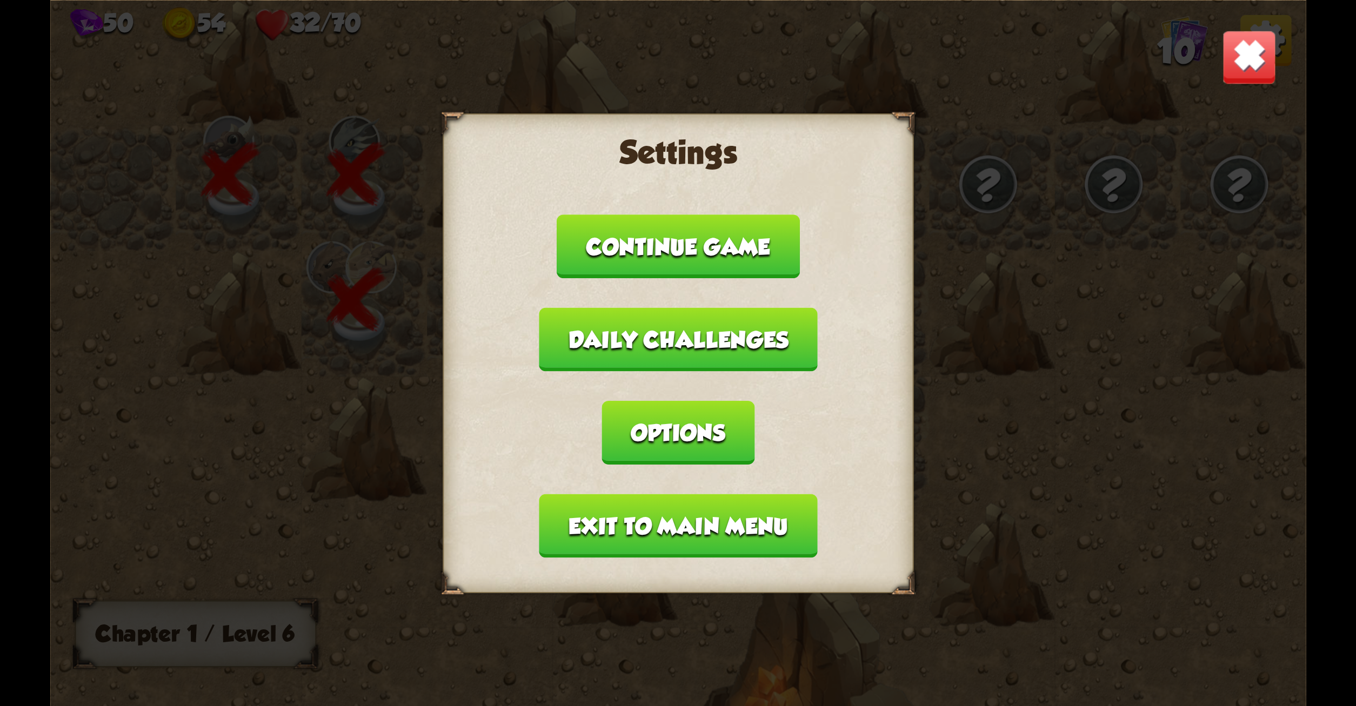
click at [693, 261] on button "Continue game" at bounding box center [678, 247] width 243 height 64
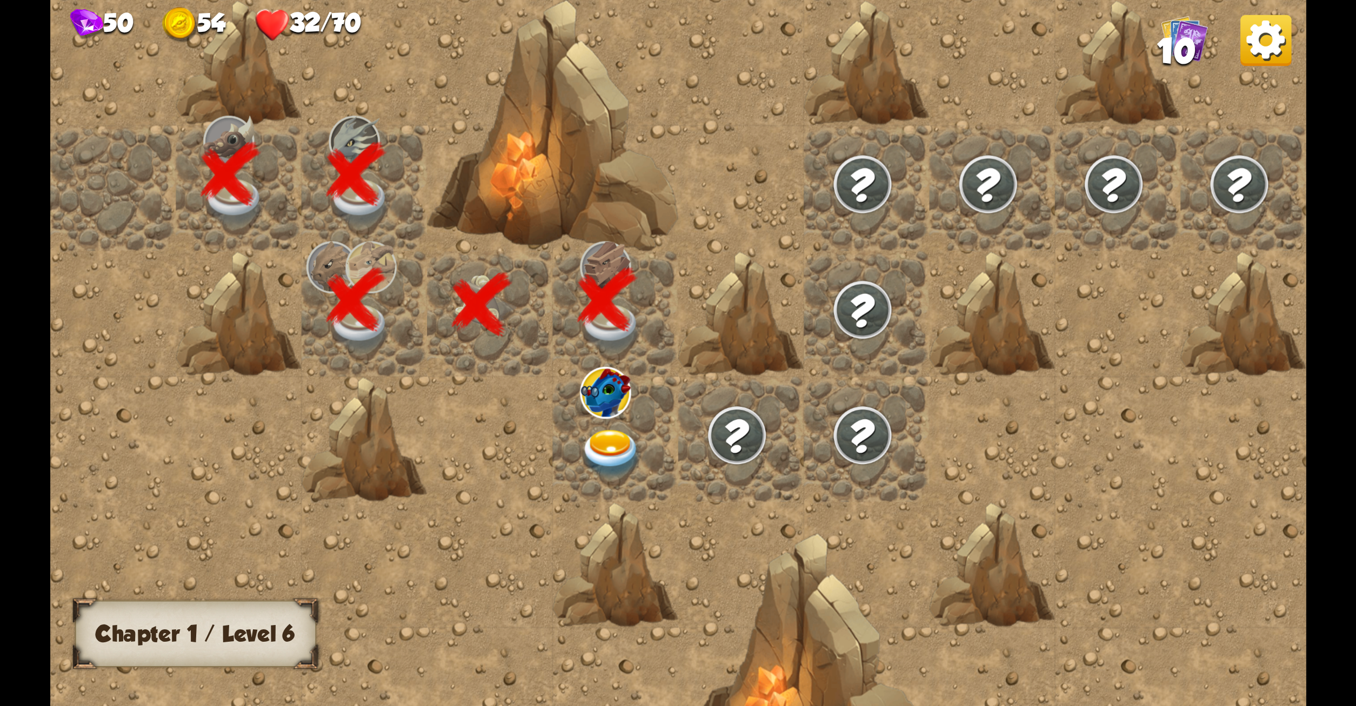
click at [1183, 55] on span "10" at bounding box center [1176, 50] width 38 height 38
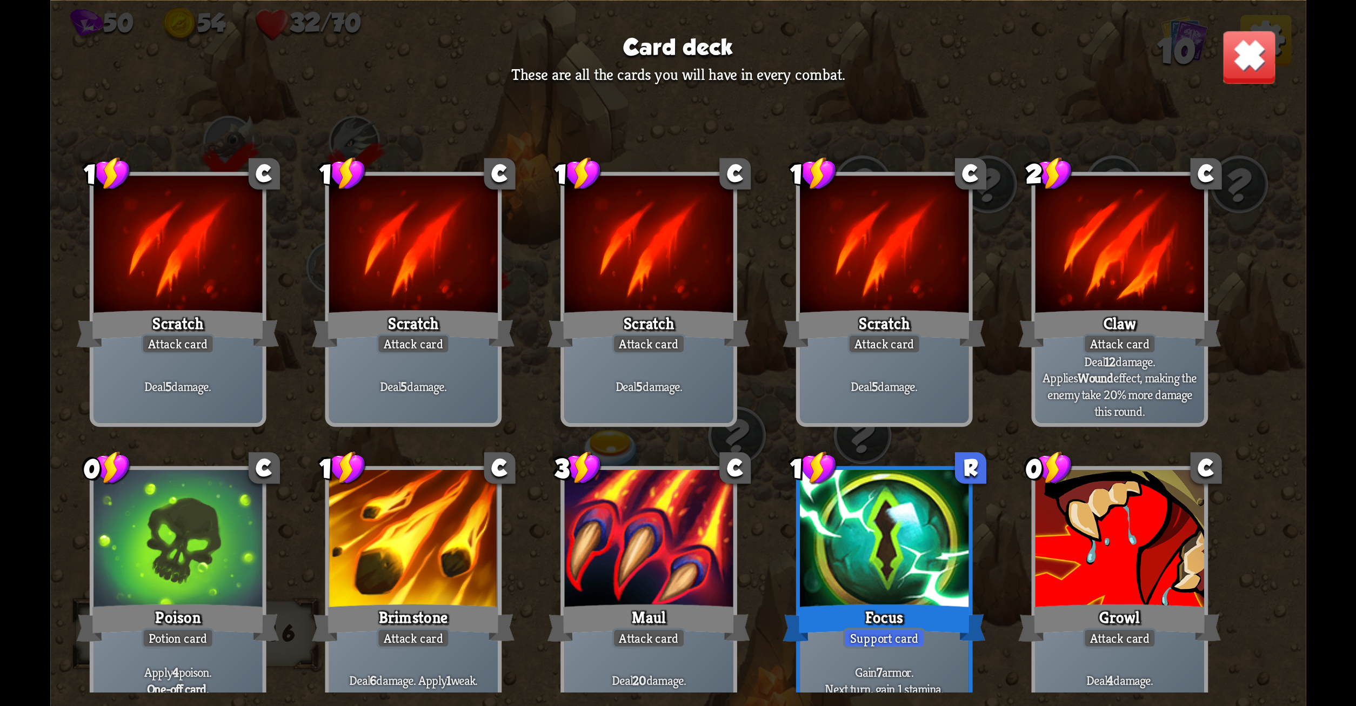
click at [1221, 55] on div "Card deck These are all the cards you will have in every combat. 1 C Scratch At…" at bounding box center [678, 353] width 1256 height 706
click at [1259, 61] on img at bounding box center [1249, 56] width 55 height 55
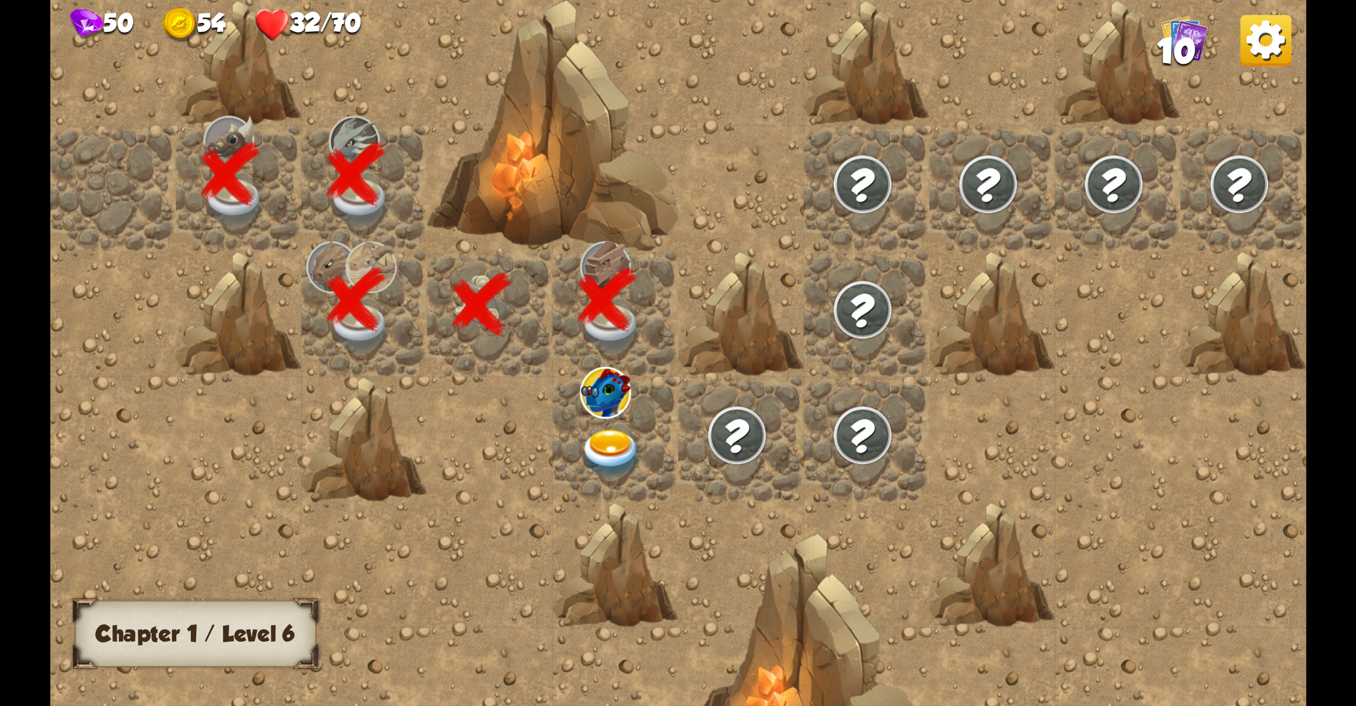
click at [1252, 52] on img at bounding box center [1265, 40] width 51 height 51
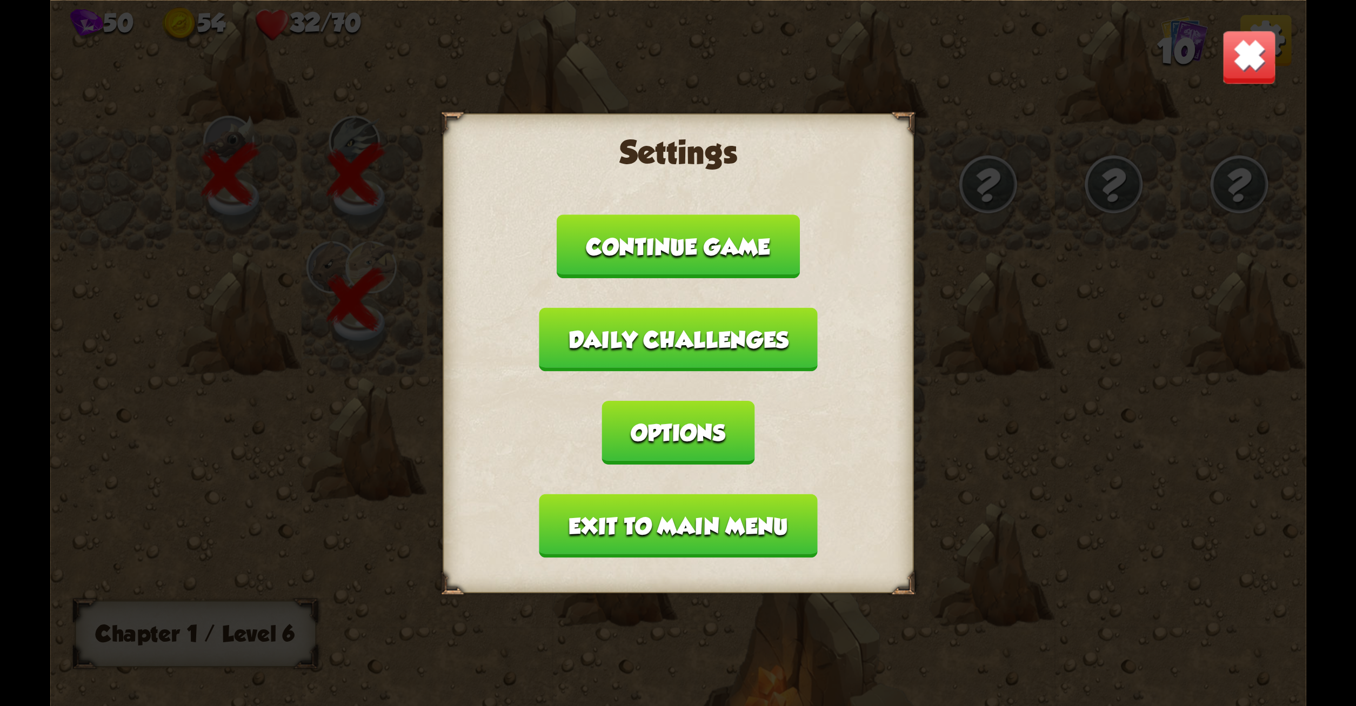
click at [737, 263] on button "Continue game" at bounding box center [678, 247] width 243 height 64
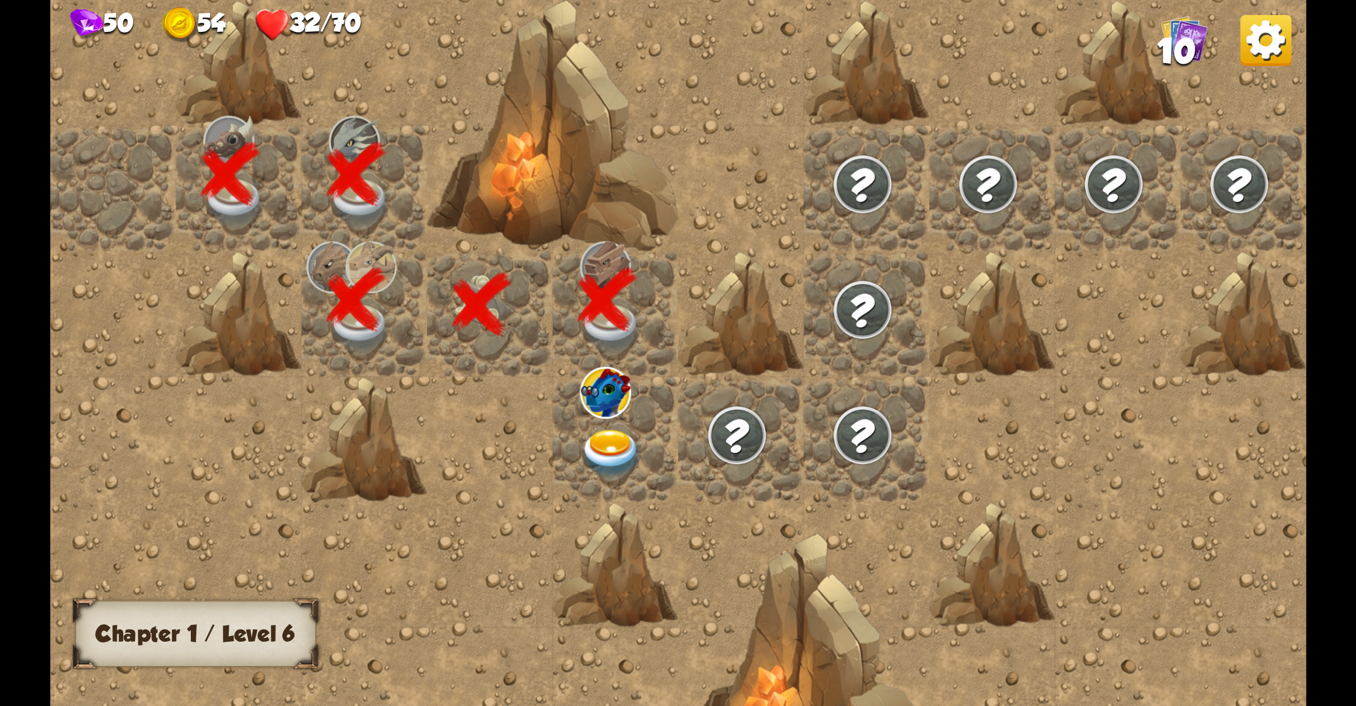
click at [605, 468] on img at bounding box center [611, 454] width 63 height 49
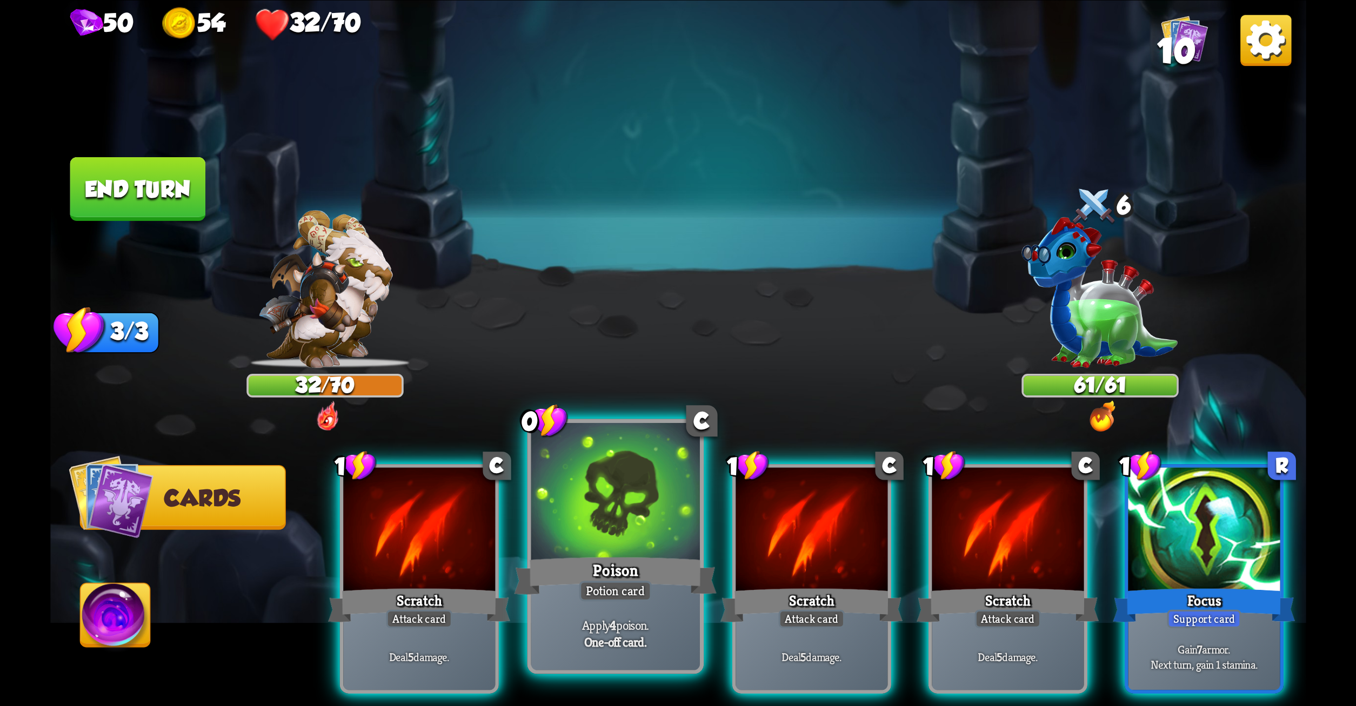
click at [633, 565] on div "Poison" at bounding box center [615, 575] width 203 height 45
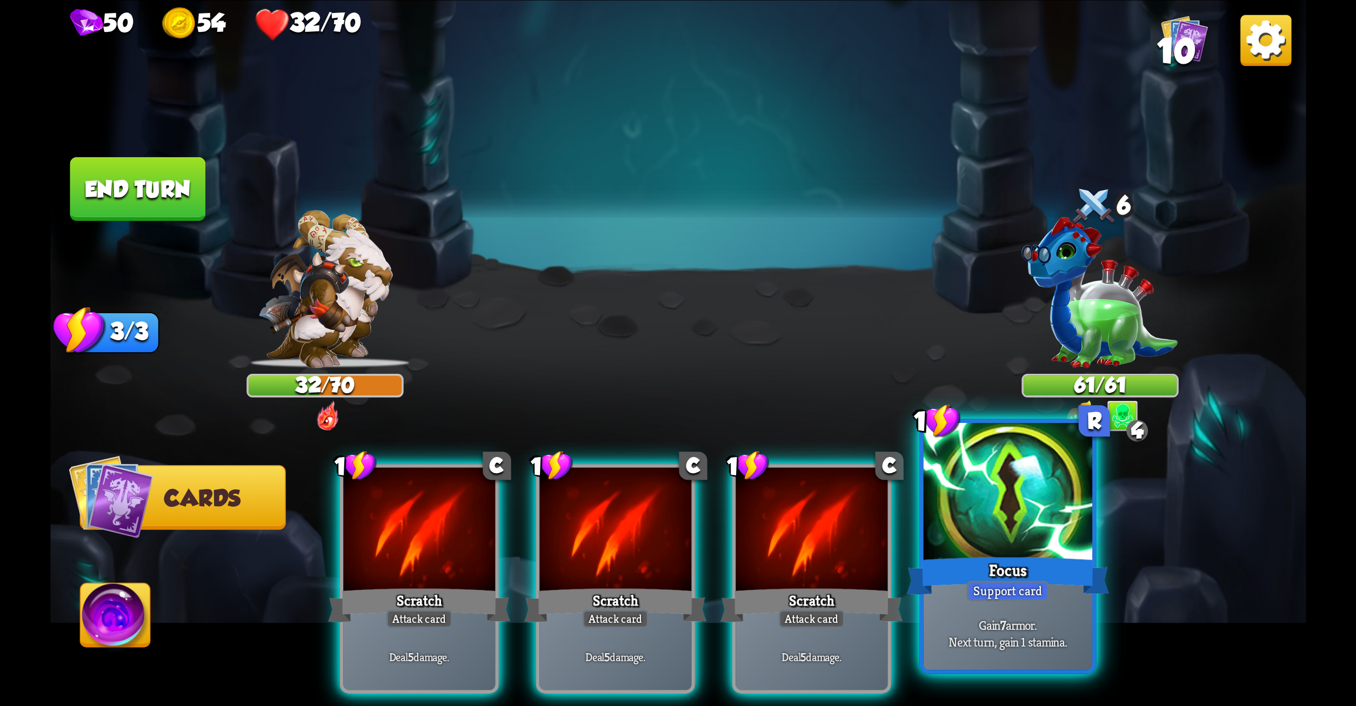
click at [1019, 558] on div "Focus" at bounding box center [1007, 575] width 203 height 45
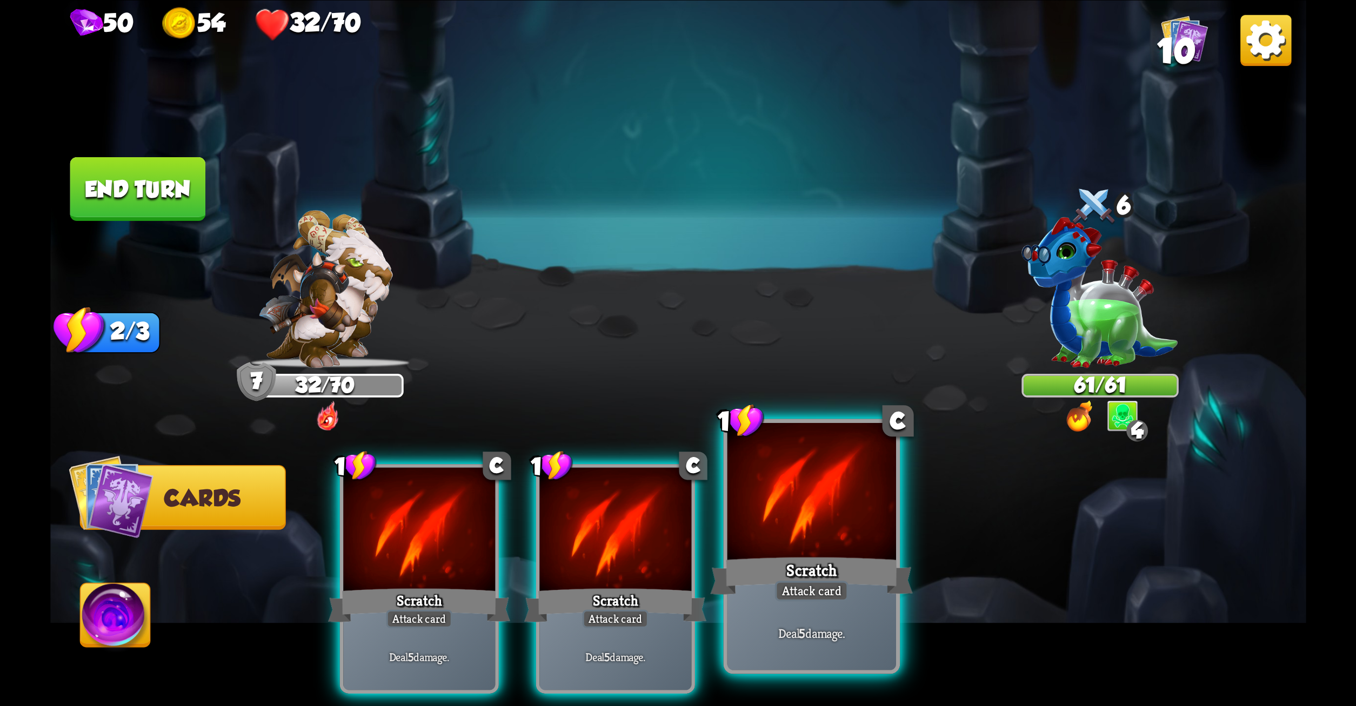
click at [815, 562] on div "Scratch" at bounding box center [811, 575] width 203 height 45
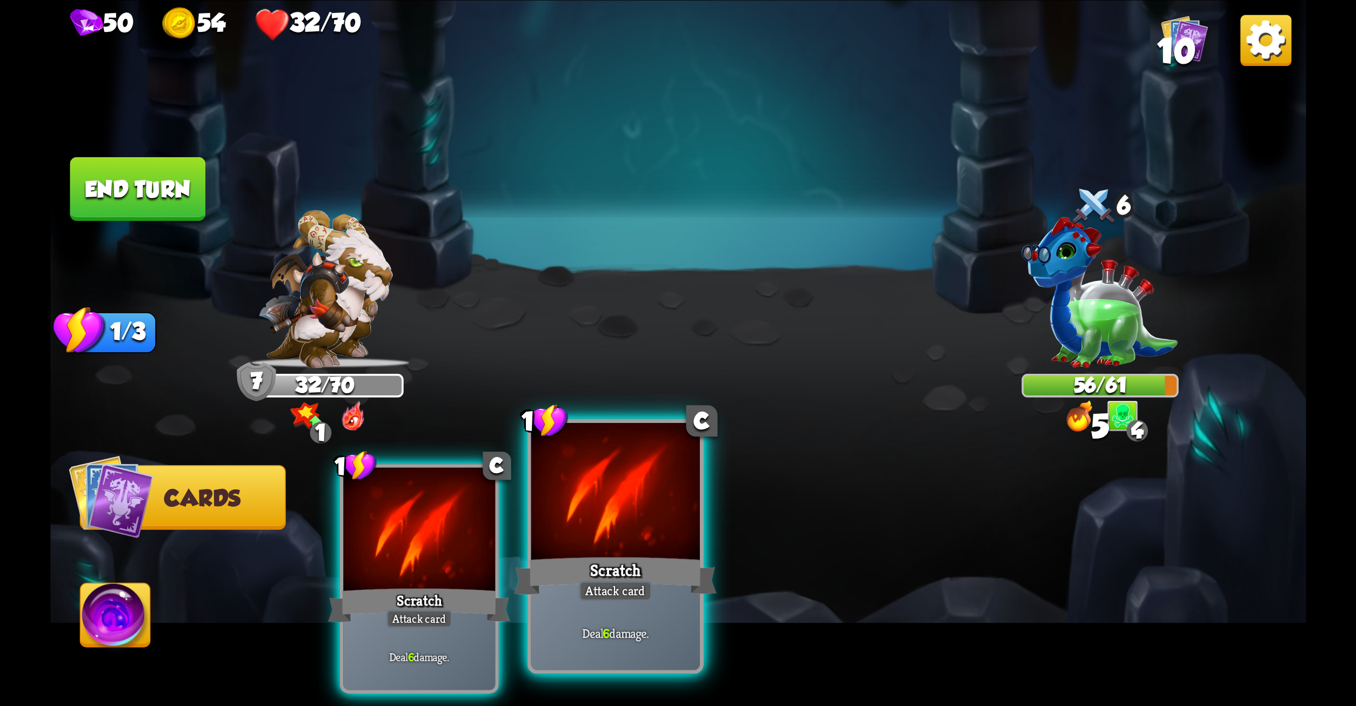
click at [679, 580] on div "Scratch" at bounding box center [615, 575] width 203 height 45
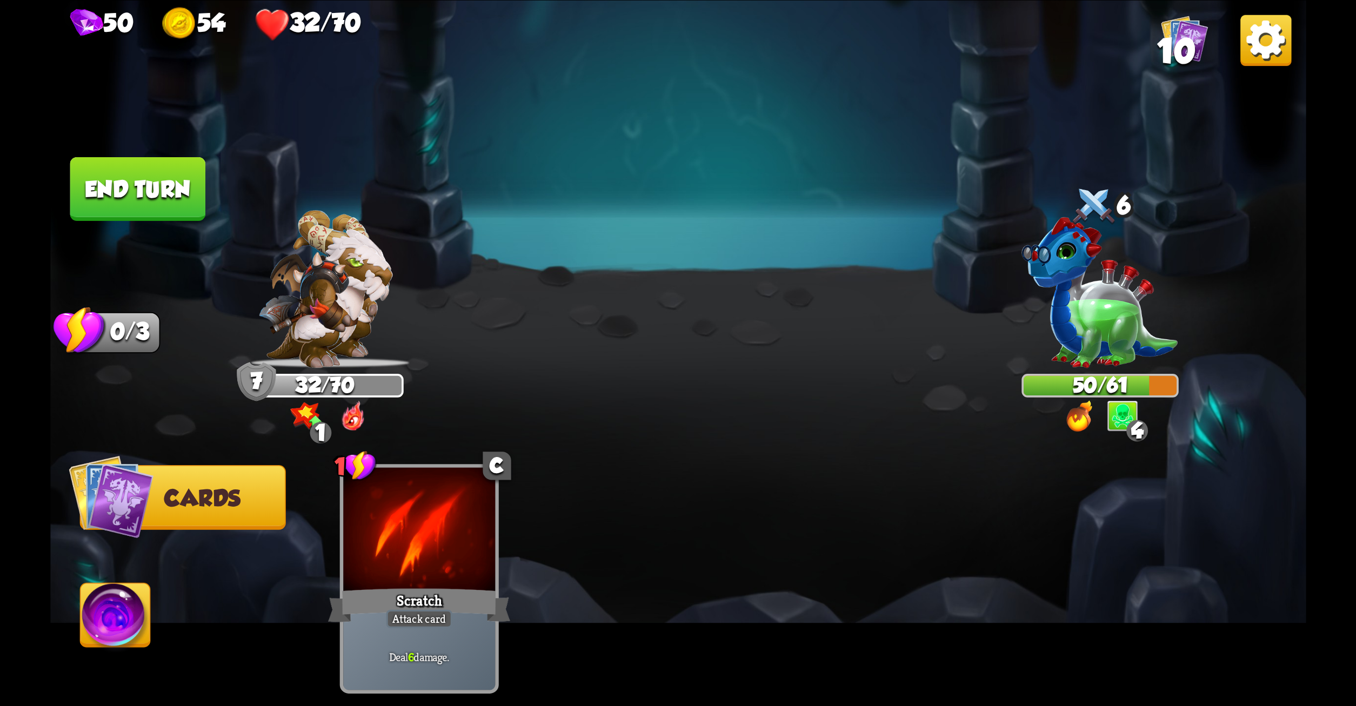
click at [191, 209] on button "End turn" at bounding box center [138, 189] width 136 height 64
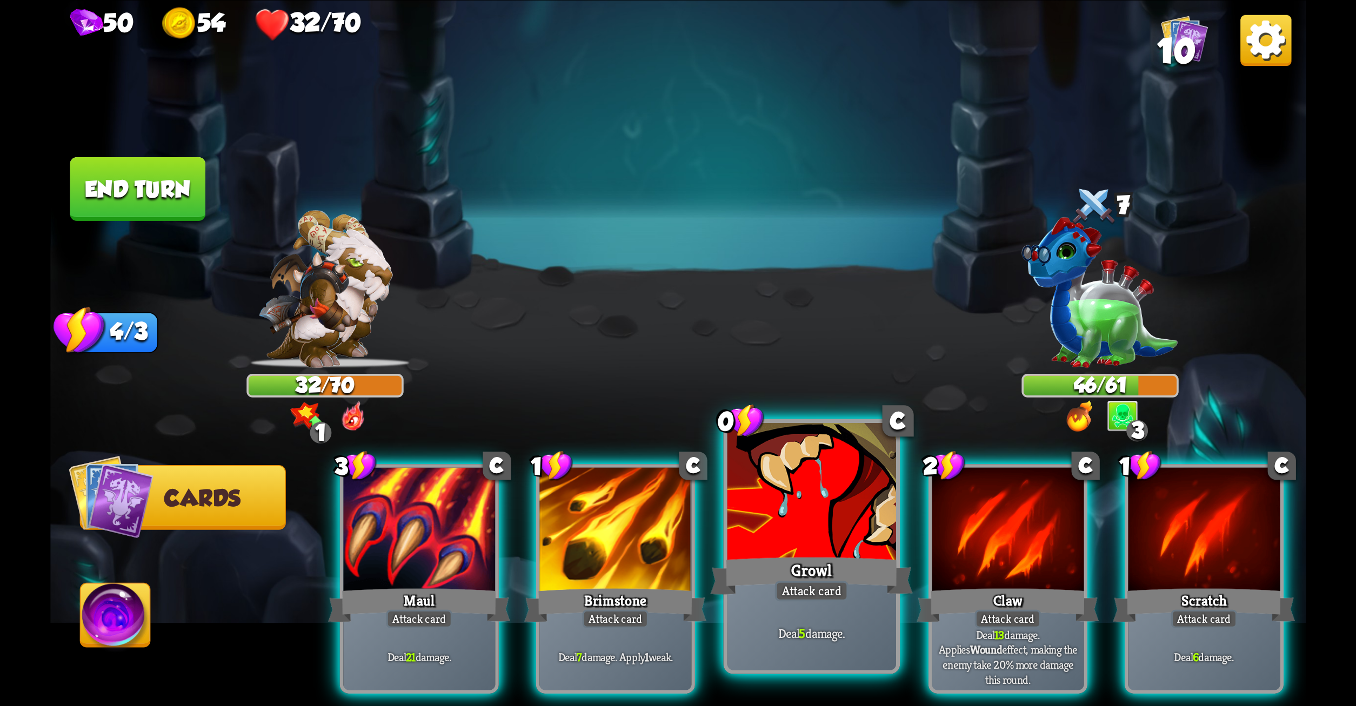
click at [823, 514] on div at bounding box center [811, 494] width 169 height 142
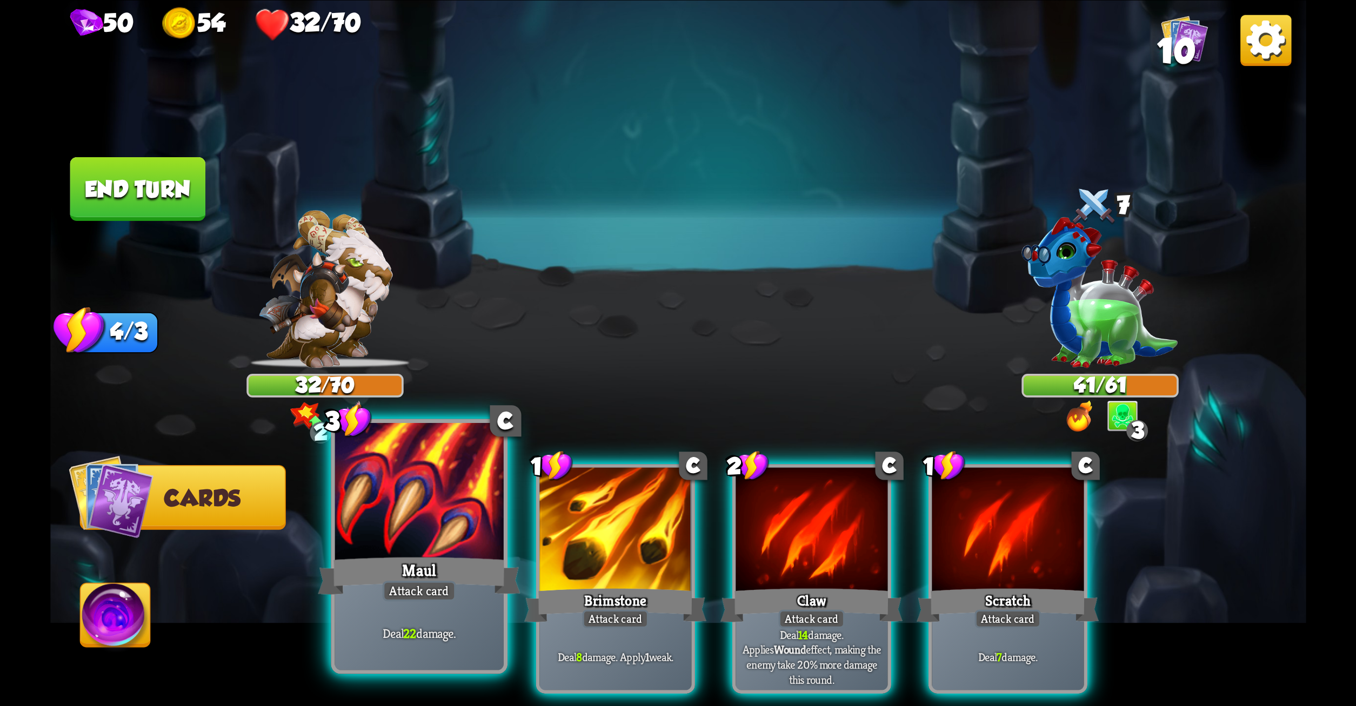
click at [446, 580] on div "Maul" at bounding box center [419, 575] width 203 height 45
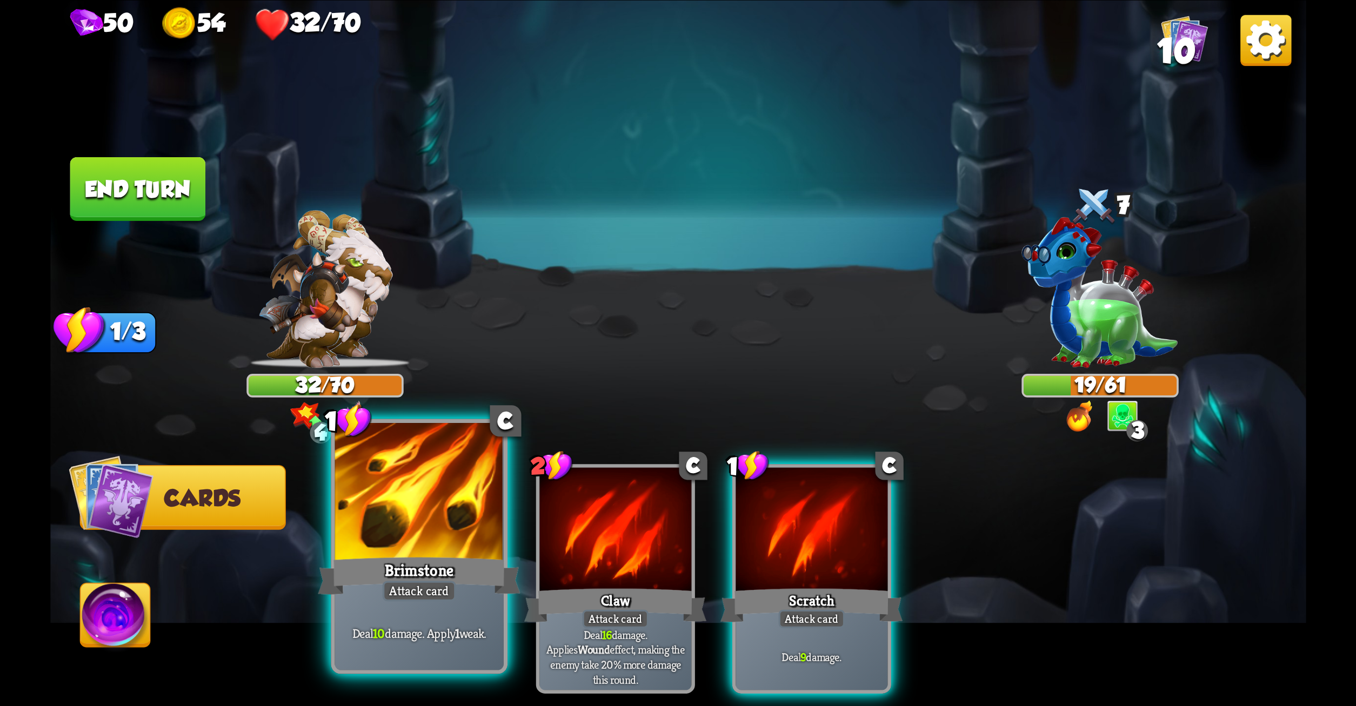
click at [401, 559] on div "Brimstone" at bounding box center [419, 575] width 203 height 45
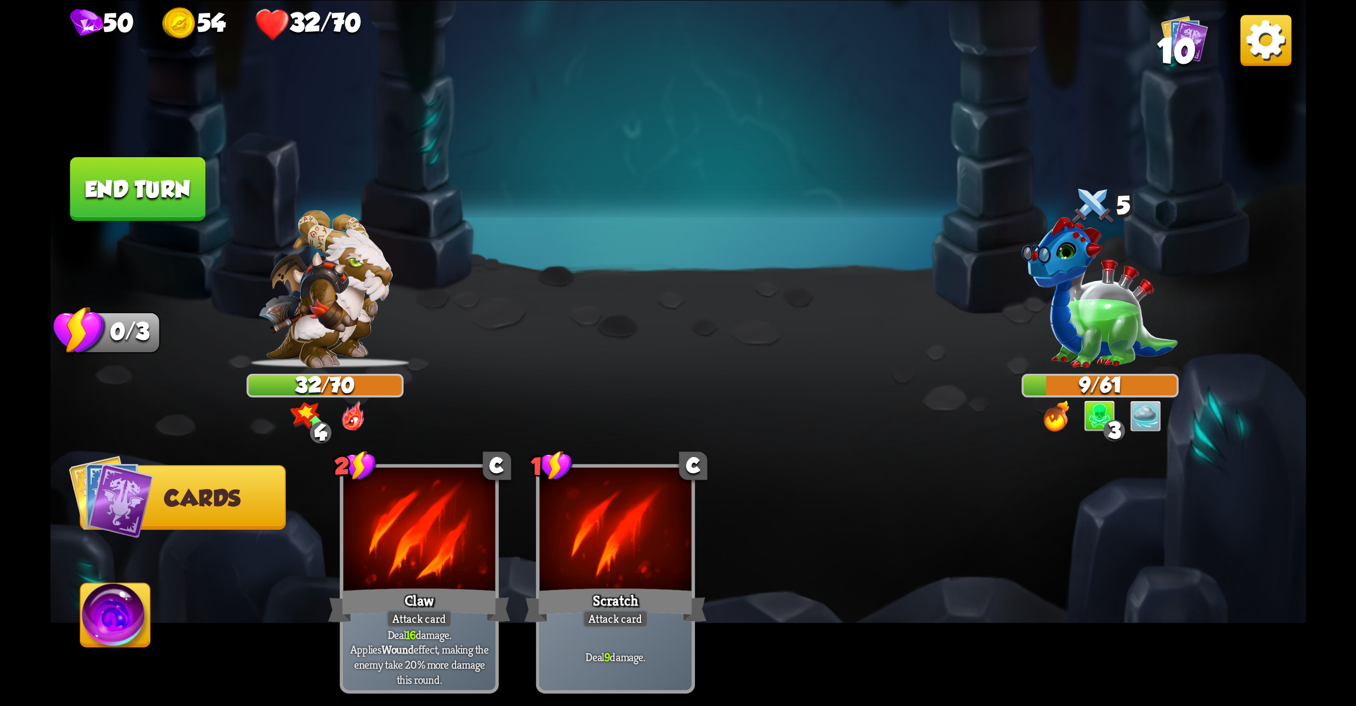
click at [121, 189] on button "End turn" at bounding box center [138, 189] width 136 height 64
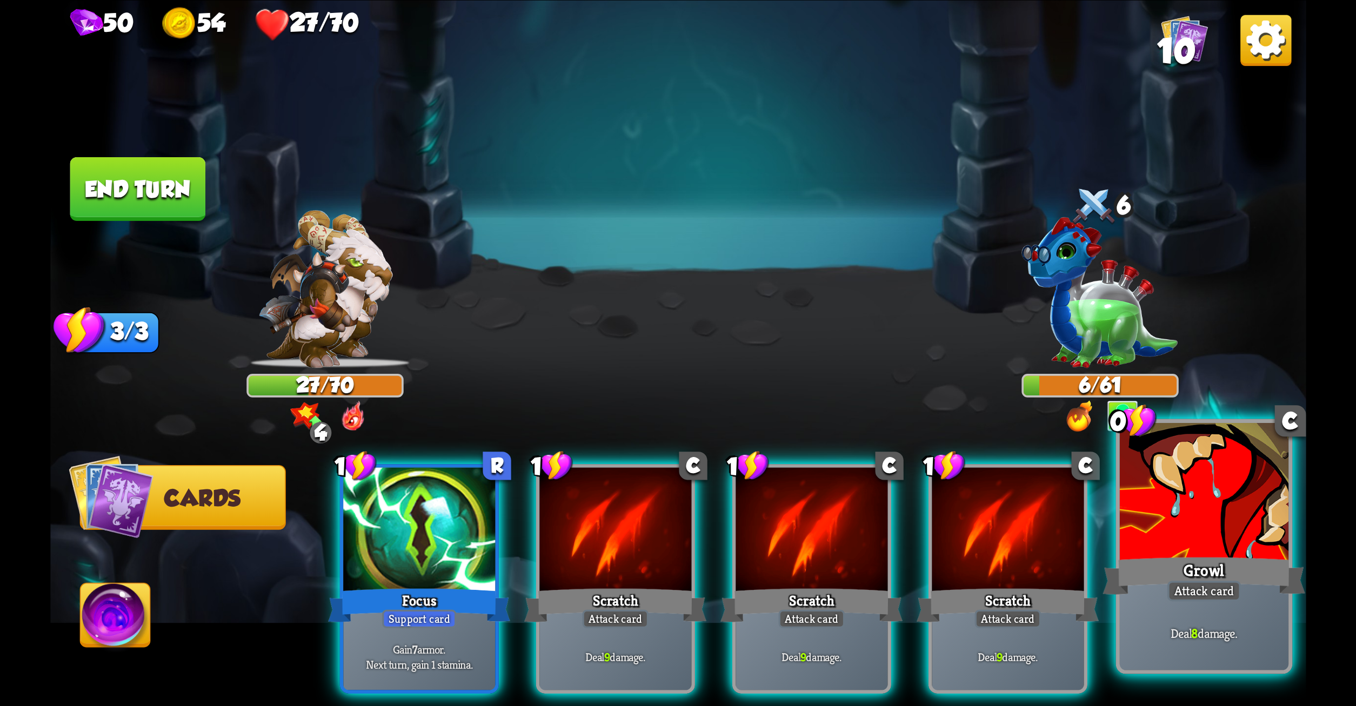
click at [1228, 560] on div "Growl" at bounding box center [1204, 575] width 203 height 45
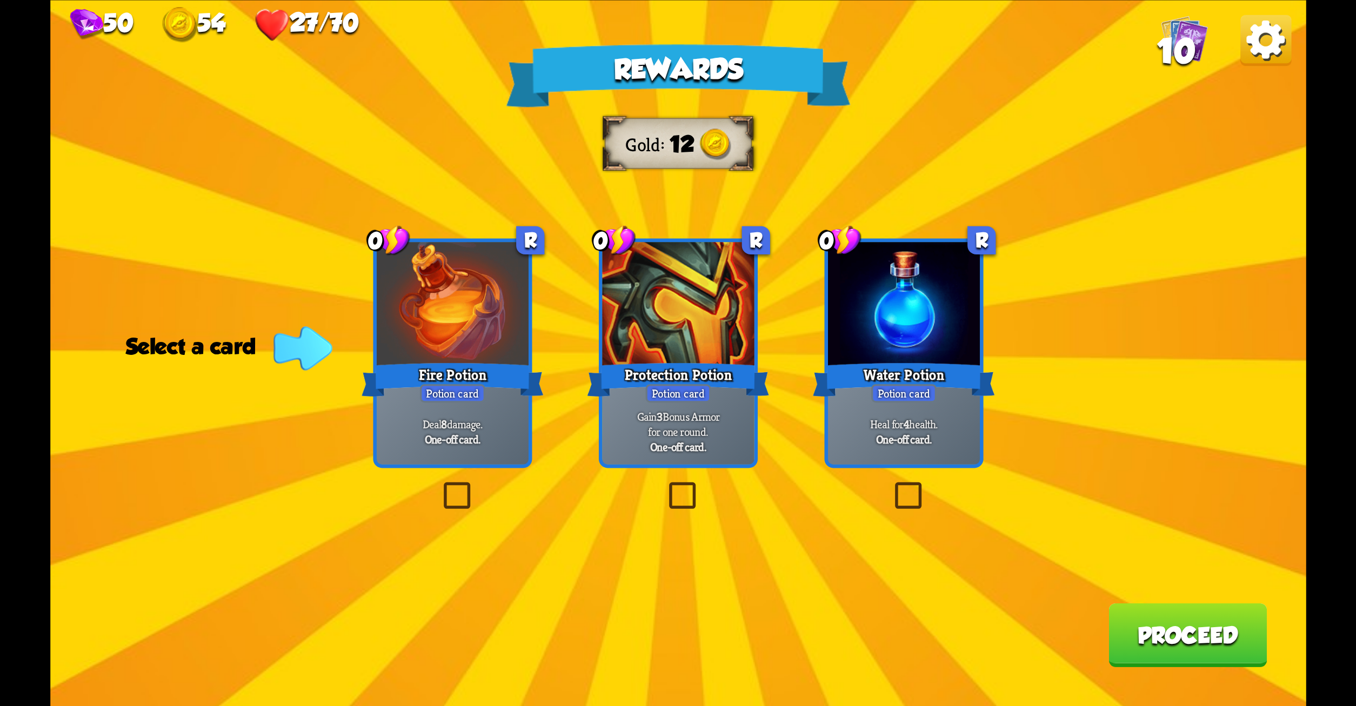
click at [891, 486] on label at bounding box center [891, 486] width 0 height 0
click at [0, 0] on input "checkbox" at bounding box center [0, 0] width 0 height 0
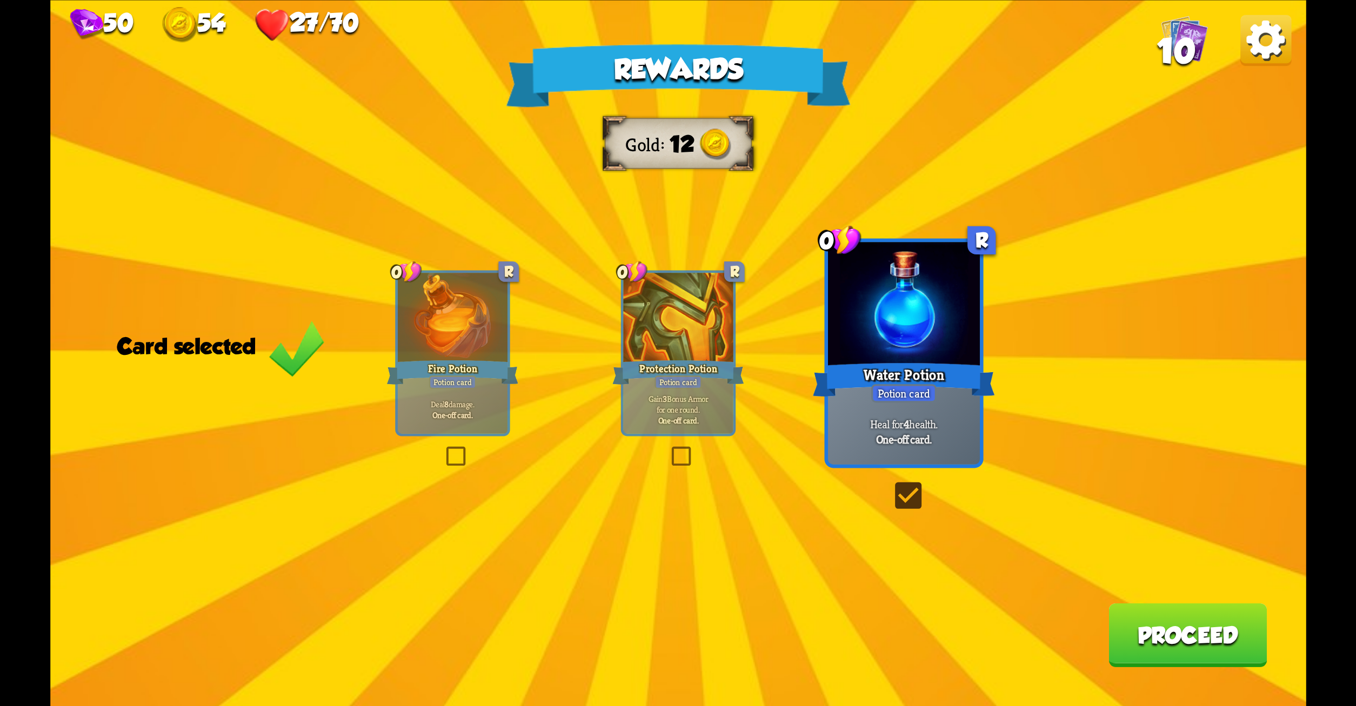
click at [1184, 618] on button "Proceed" at bounding box center [1188, 635] width 158 height 64
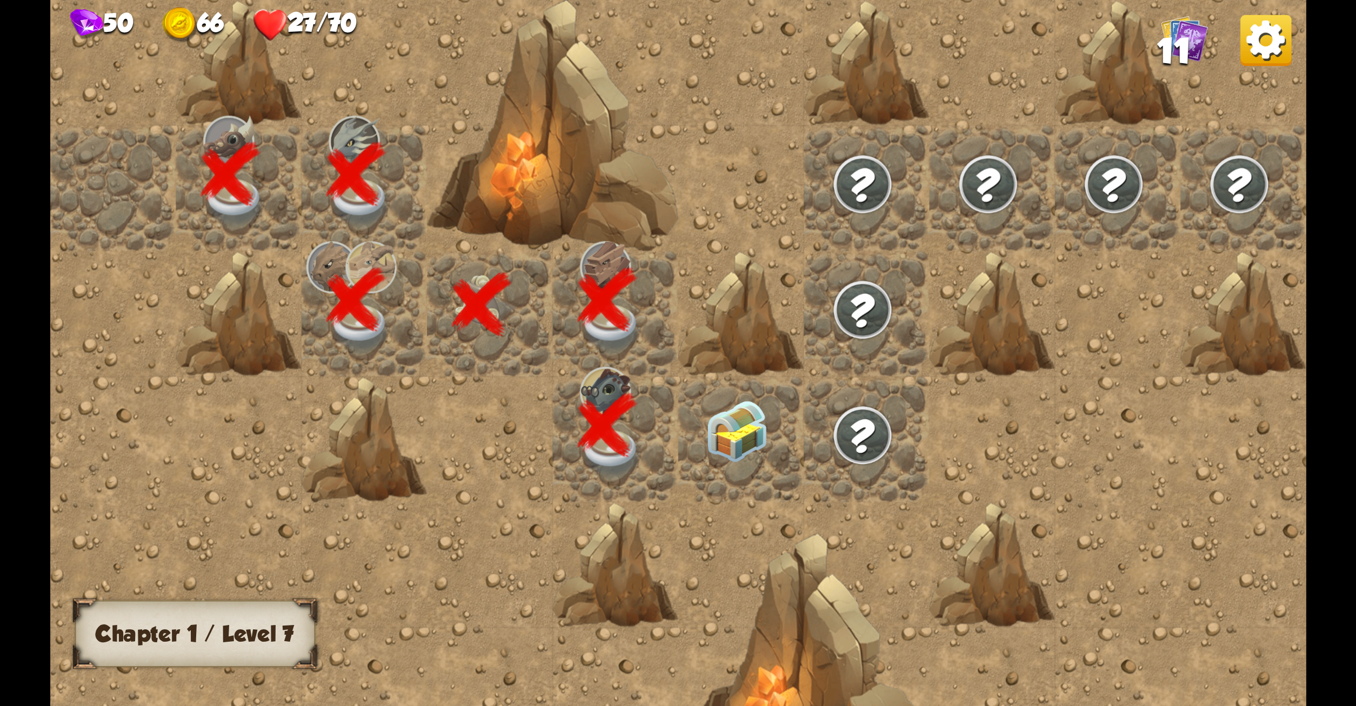
click at [249, 635] on h3 "Chapter 1 / Level 7" at bounding box center [194, 633] width 199 height 25
drag, startPoint x: 249, startPoint y: 635, endPoint x: 565, endPoint y: 519, distance: 336.5
click at [565, 519] on div "Chapter I Chapter 1 / Level 7" at bounding box center [678, 353] width 1256 height 706
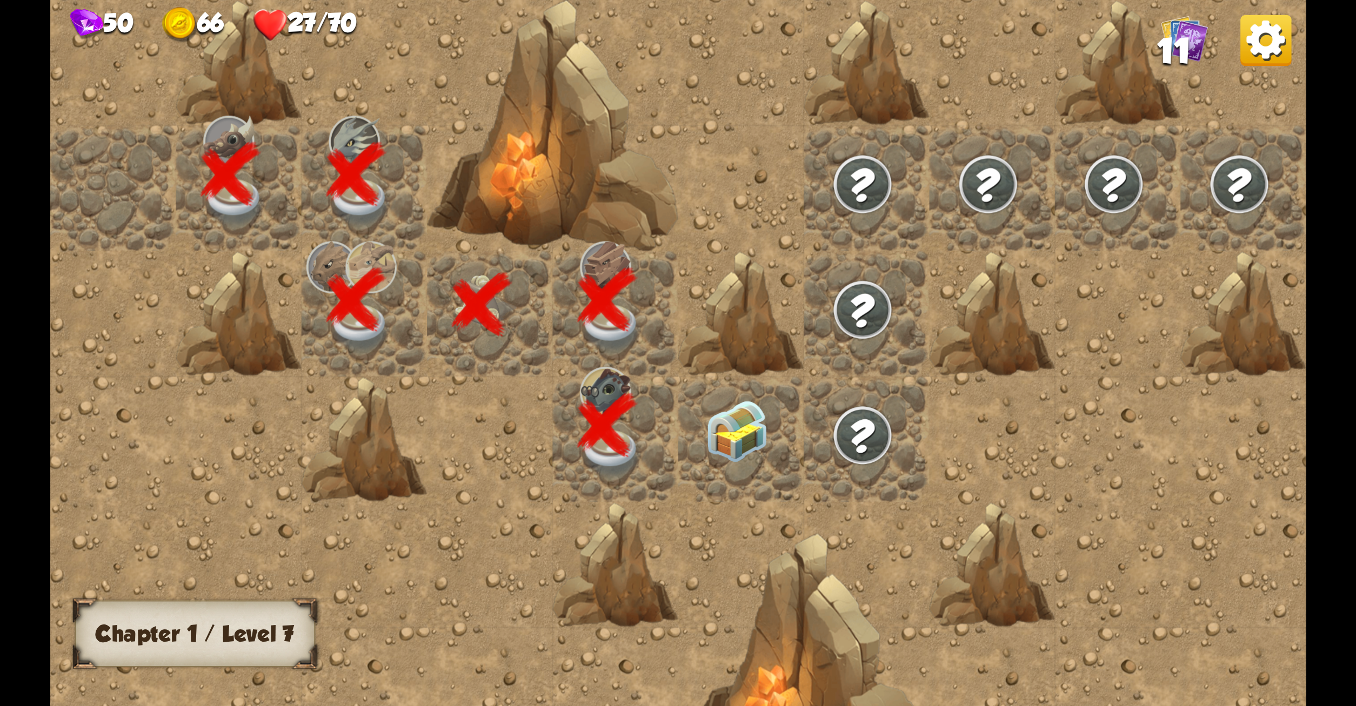
click at [1176, 32] on span "11" at bounding box center [1174, 50] width 34 height 38
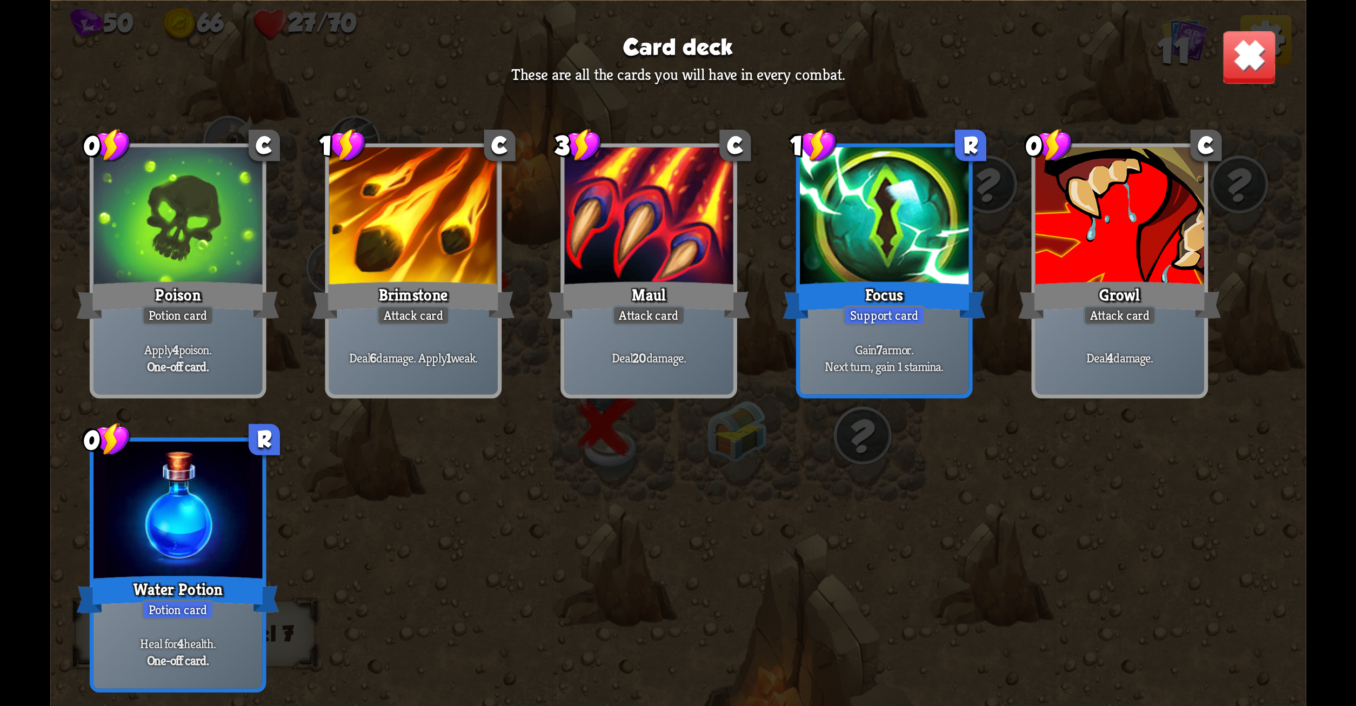
scroll to position [116, 0]
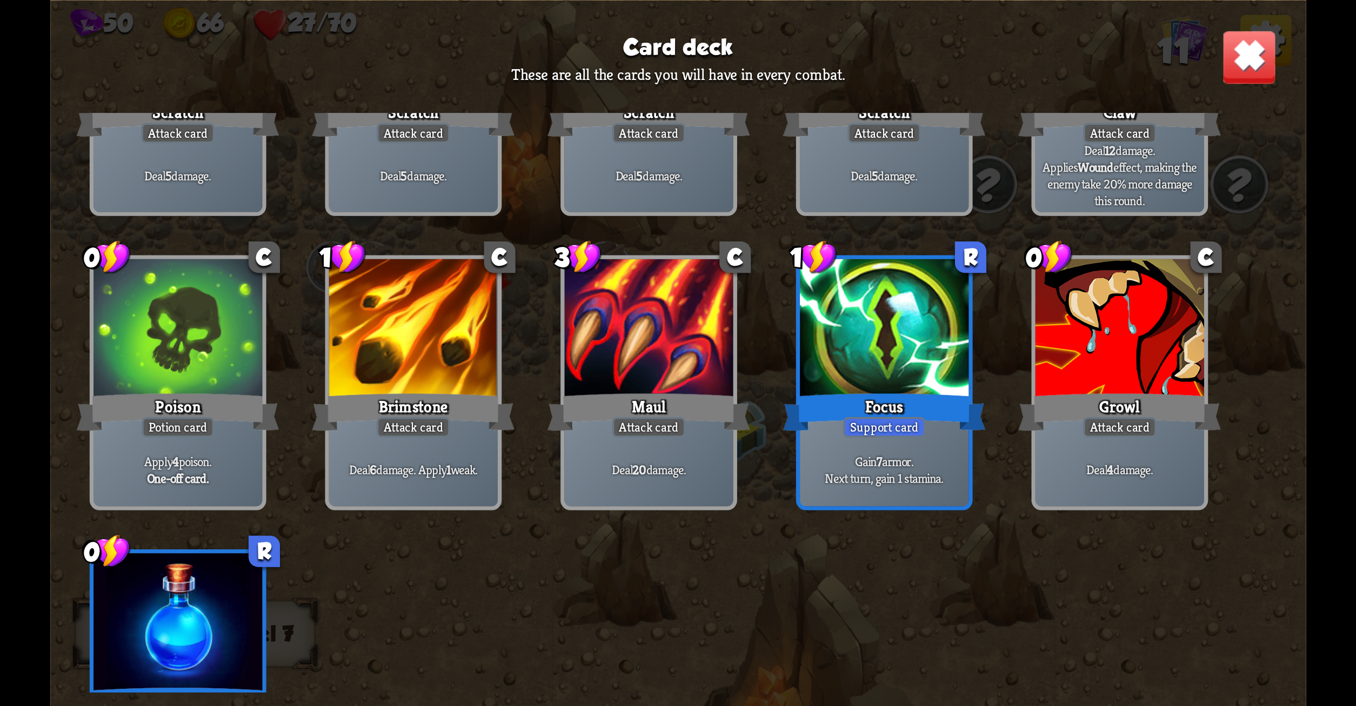
click at [183, 676] on div at bounding box center [178, 624] width 169 height 142
click at [1241, 55] on img at bounding box center [1249, 56] width 55 height 55
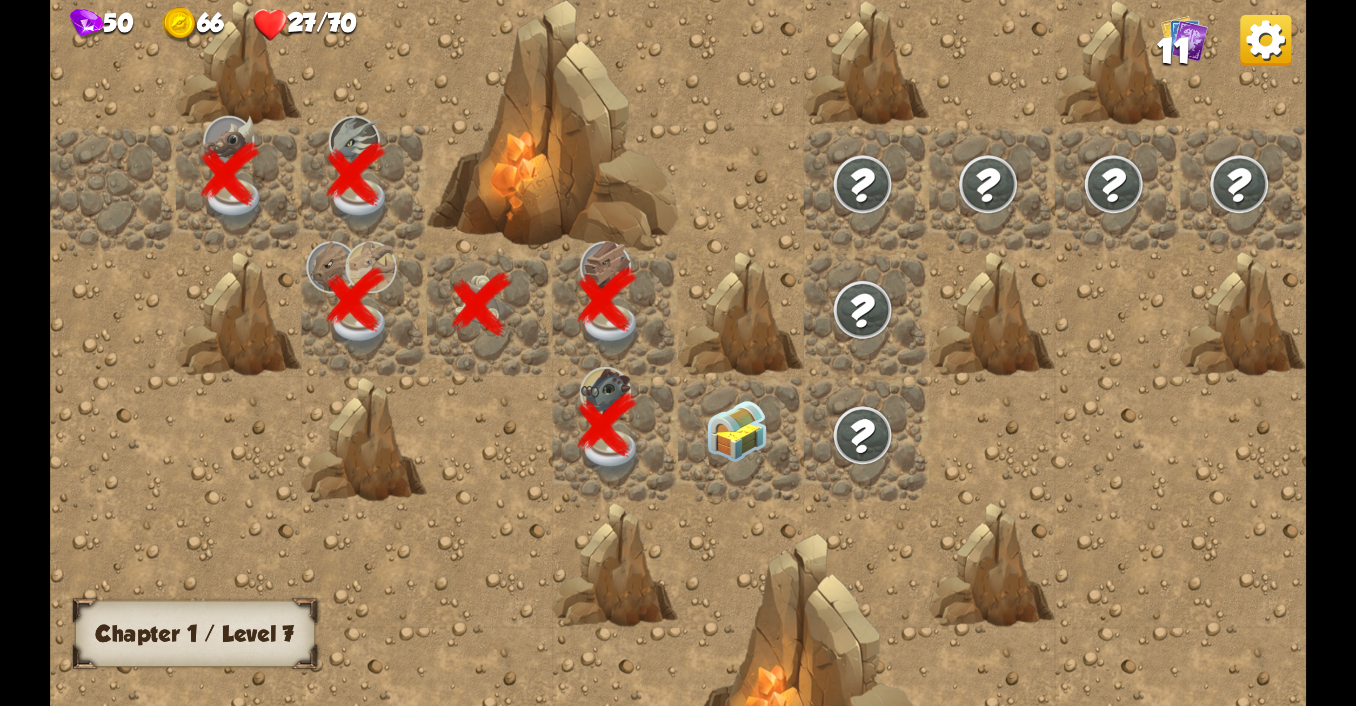
click at [749, 409] on img at bounding box center [736, 432] width 63 height 62
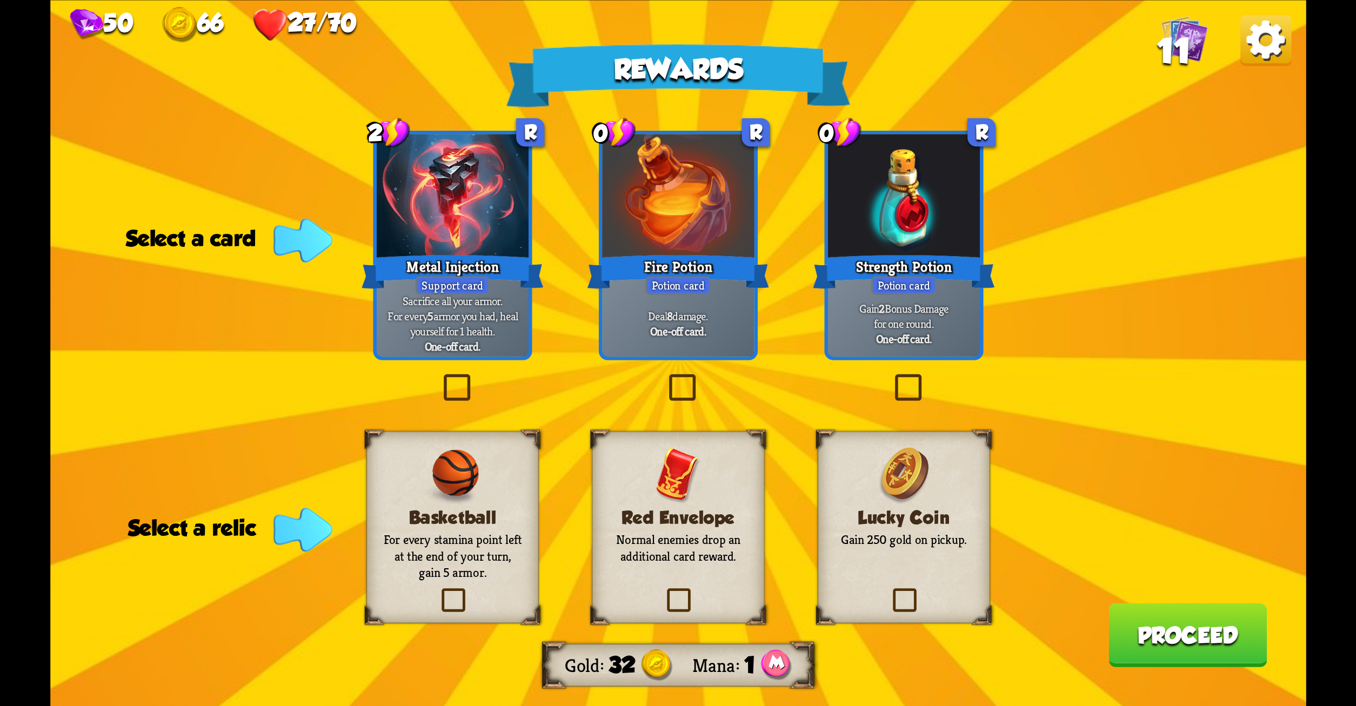
click at [665, 378] on label at bounding box center [665, 378] width 0 height 0
click at [0, 0] on input "checkbox" at bounding box center [0, 0] width 0 height 0
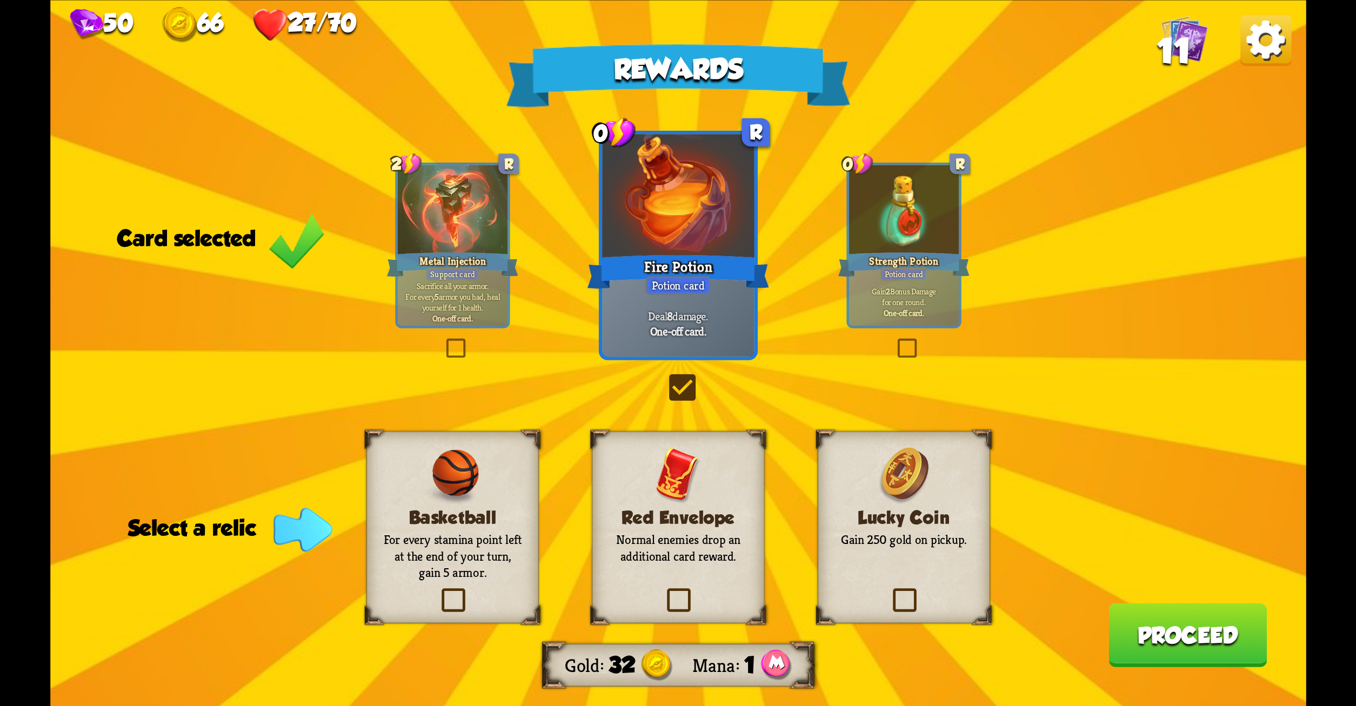
click at [663, 591] on label at bounding box center [663, 591] width 0 height 0
click at [0, 0] on input "checkbox" at bounding box center [0, 0] width 0 height 0
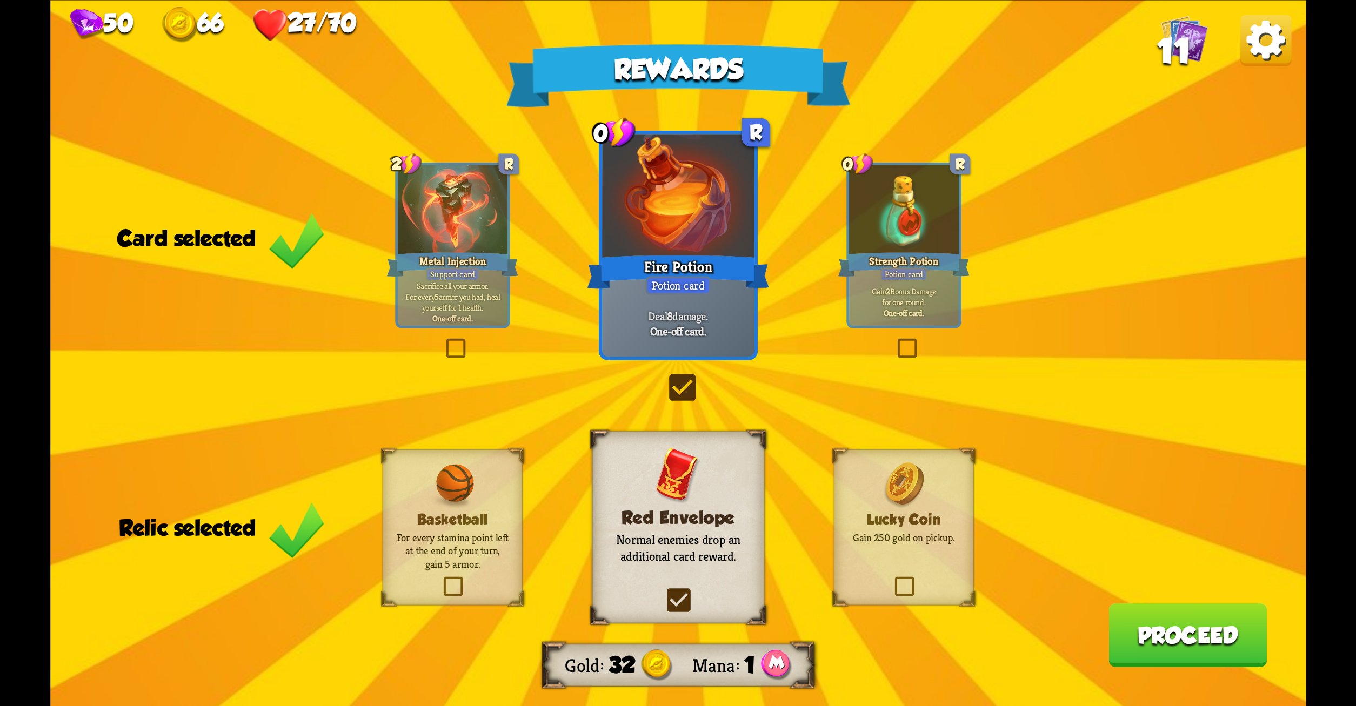
click at [1184, 636] on button "Proceed" at bounding box center [1188, 635] width 158 height 64
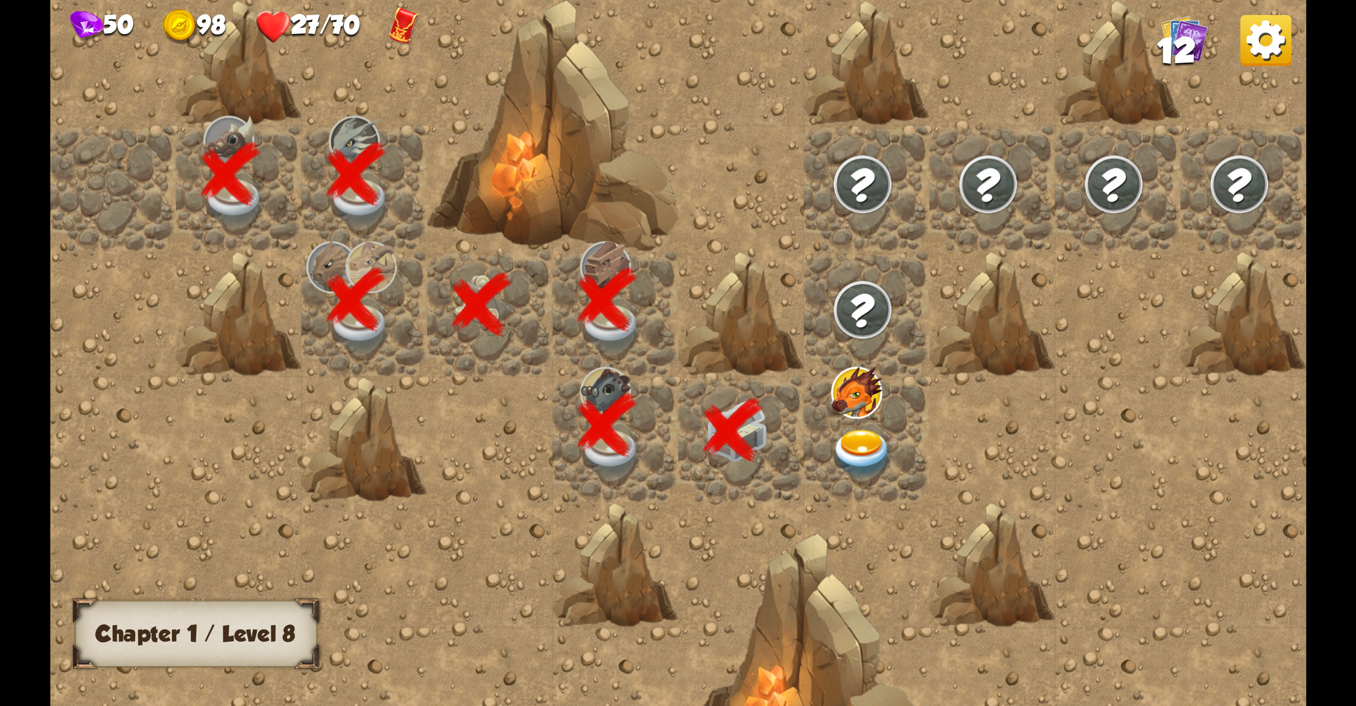
click at [855, 424] on div at bounding box center [866, 439] width 125 height 125
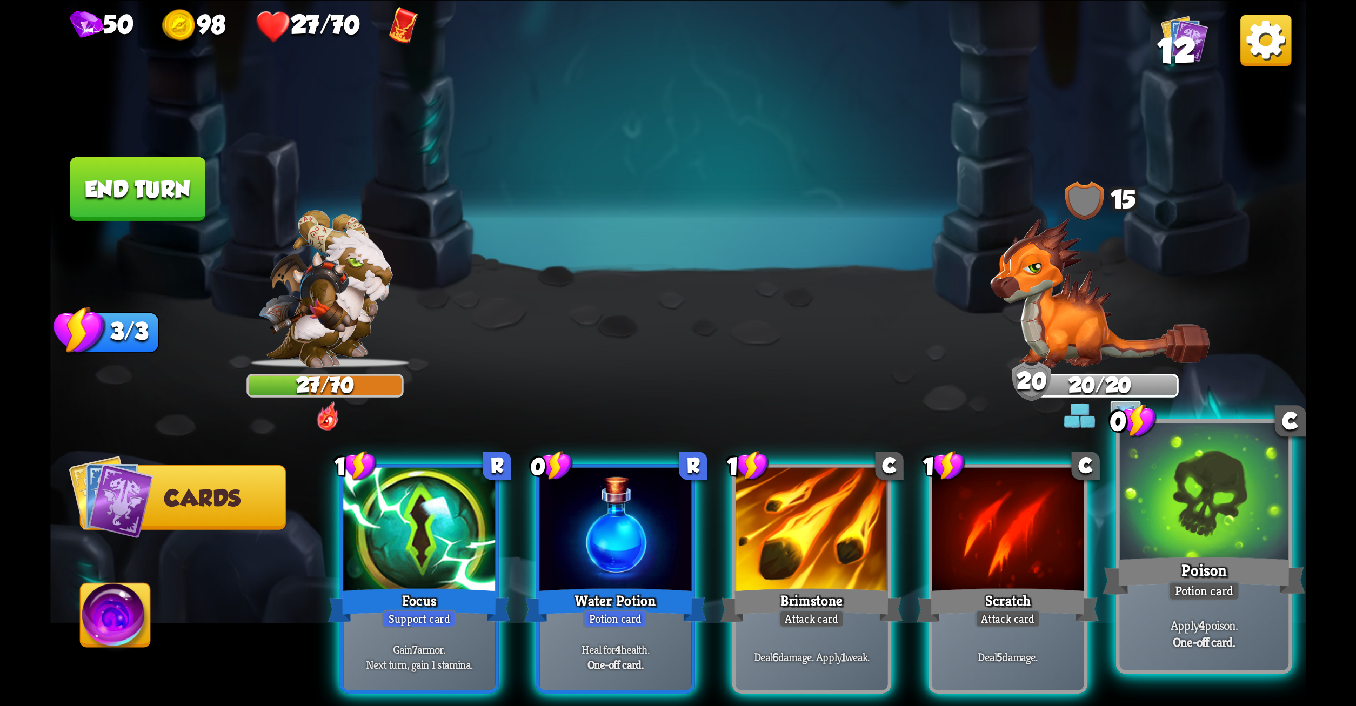
click at [1182, 504] on div at bounding box center [1203, 494] width 169 height 142
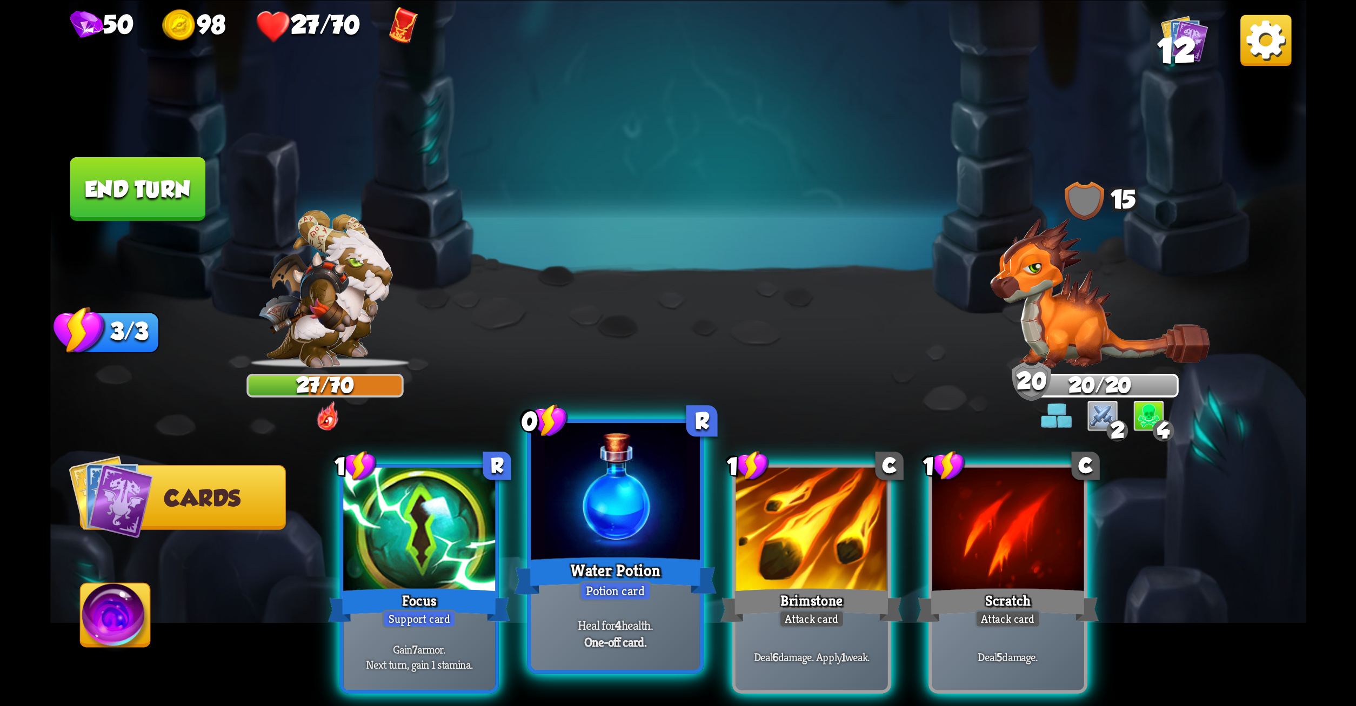
click at [653, 585] on div "Water Potion" at bounding box center [615, 575] width 203 height 45
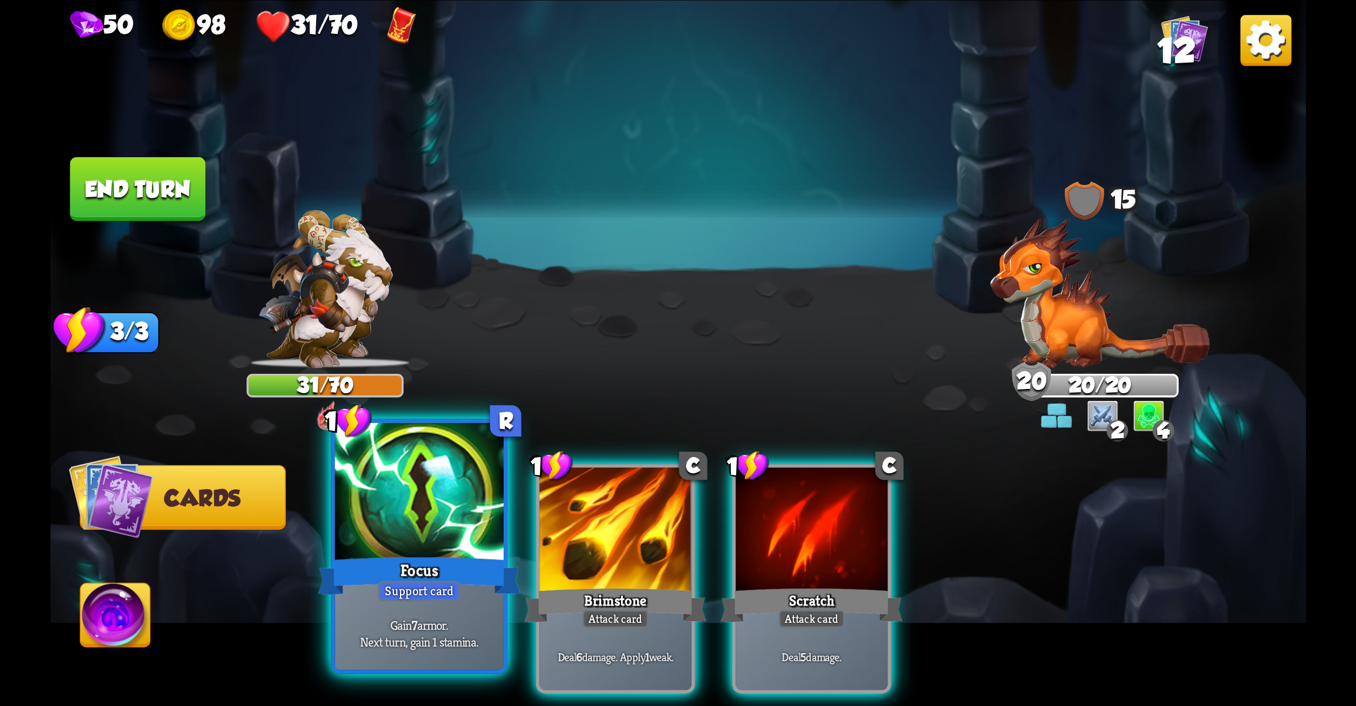
click at [392, 655] on div "Gain 7 armor. Next turn, gain 1 stamina." at bounding box center [419, 634] width 169 height 74
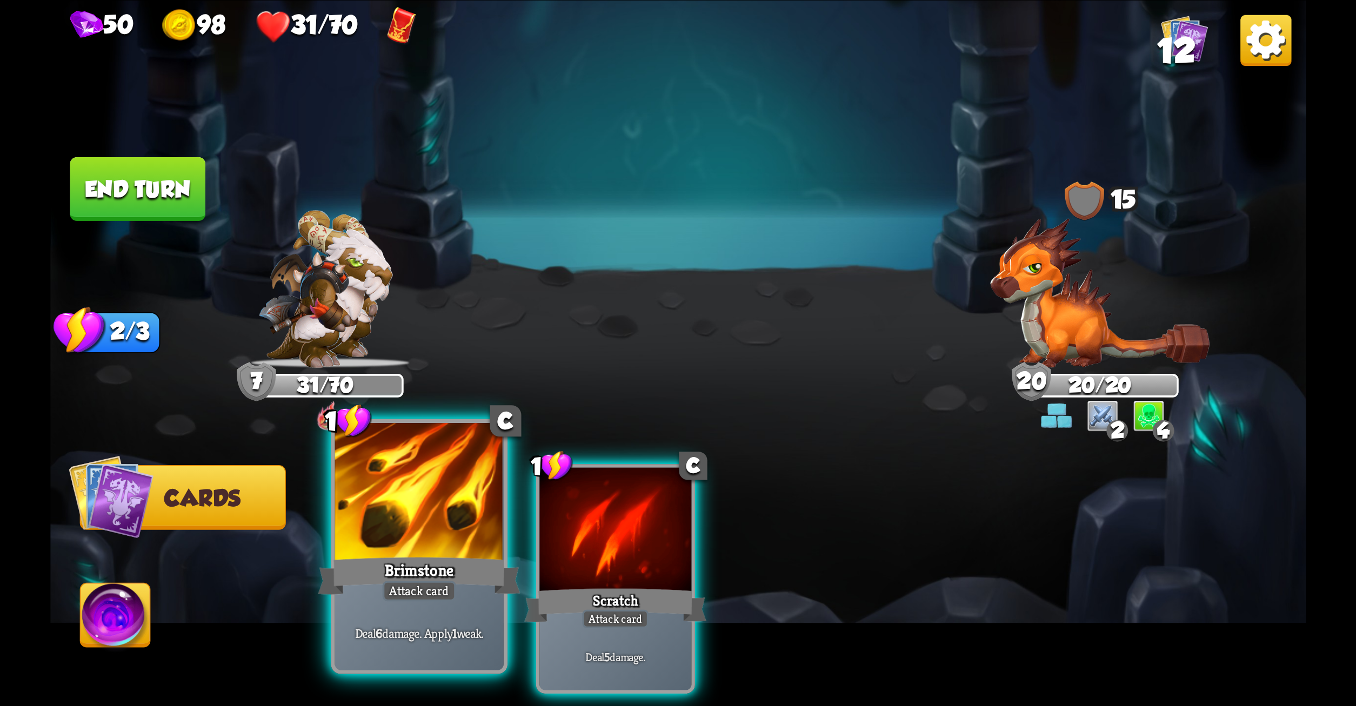
click at [381, 602] on div "Deal 6 damage. Apply 1 weak." at bounding box center [419, 634] width 169 height 74
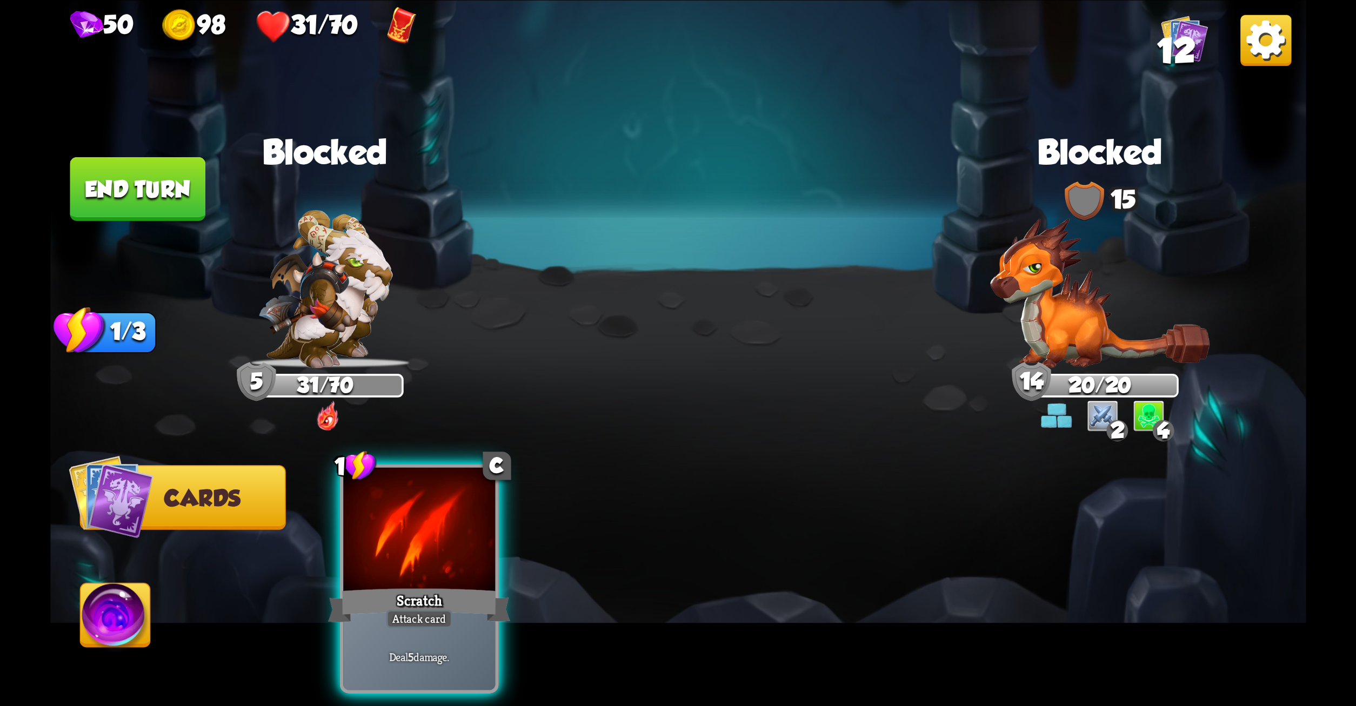
click at [381, 624] on div "Deal 5 damage." at bounding box center [419, 657] width 152 height 66
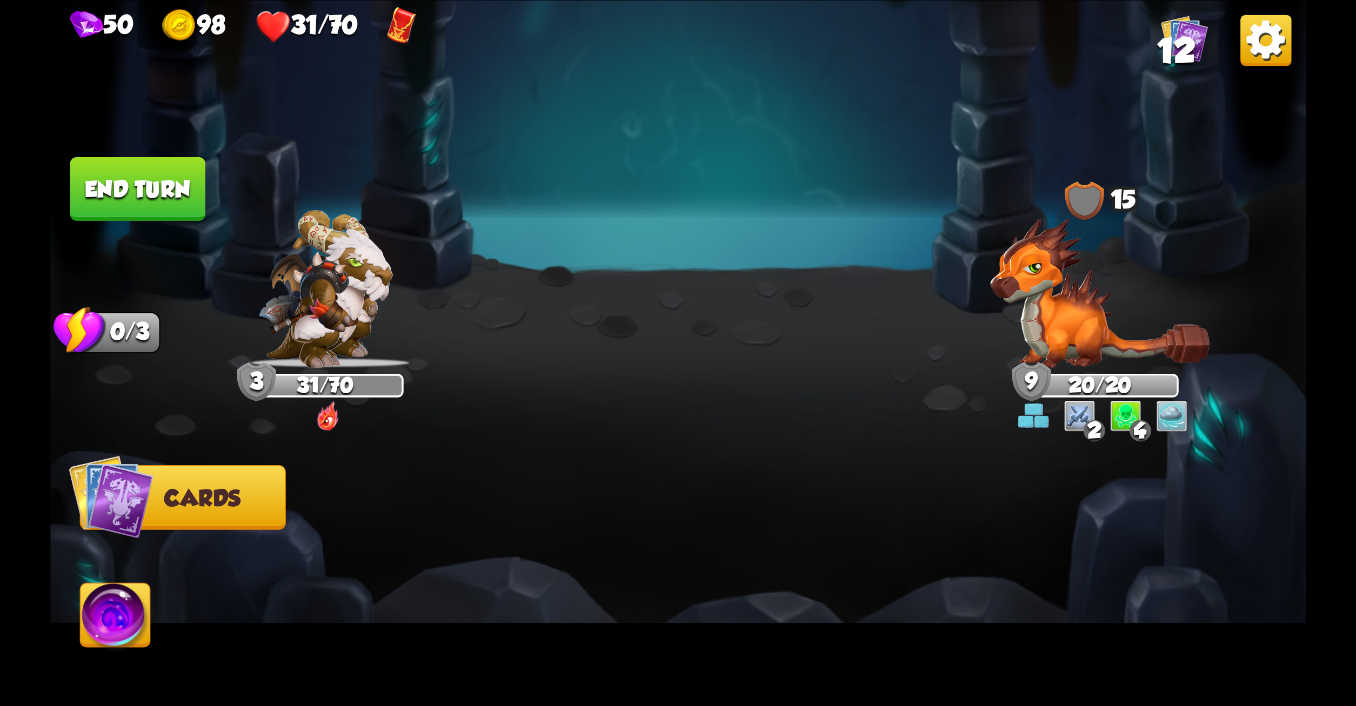
click at [141, 175] on button "End turn" at bounding box center [138, 189] width 136 height 64
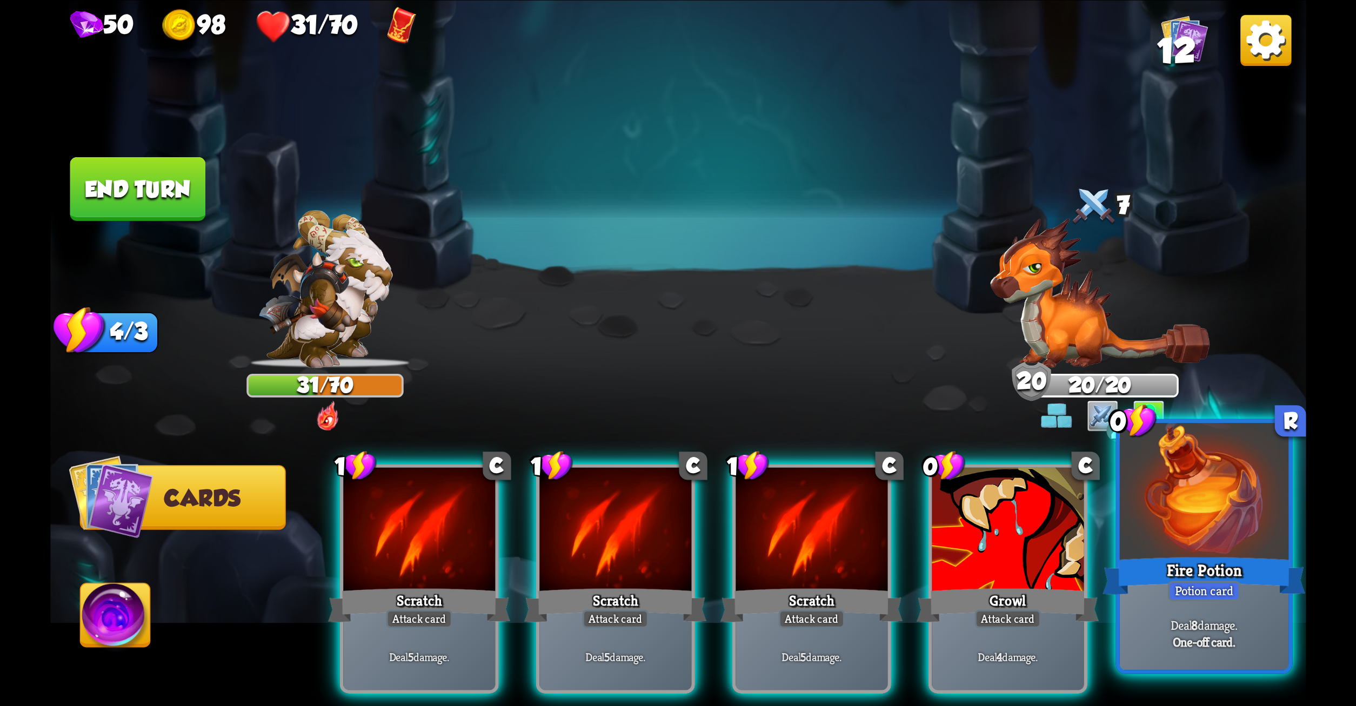
click at [1199, 592] on div "Potion card" at bounding box center [1203, 591] width 72 height 21
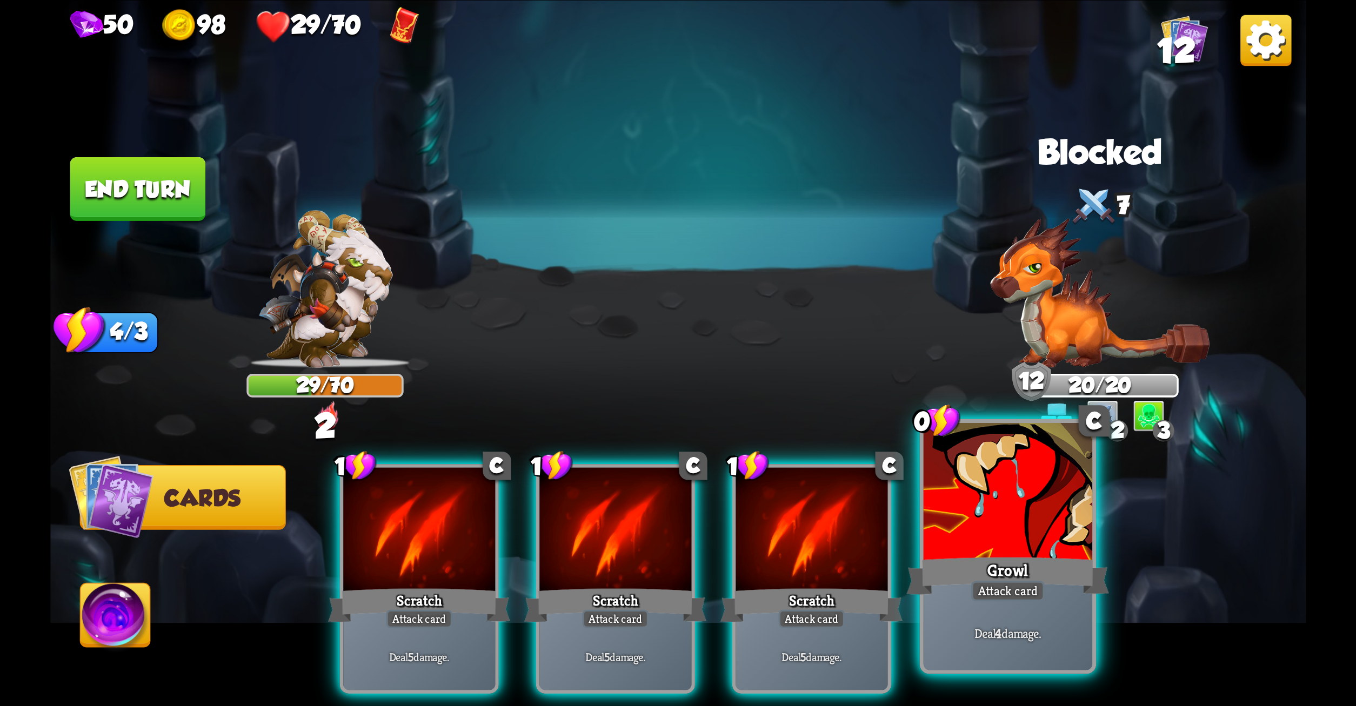
click at [1027, 601] on div "Attack card" at bounding box center [1008, 591] width 74 height 21
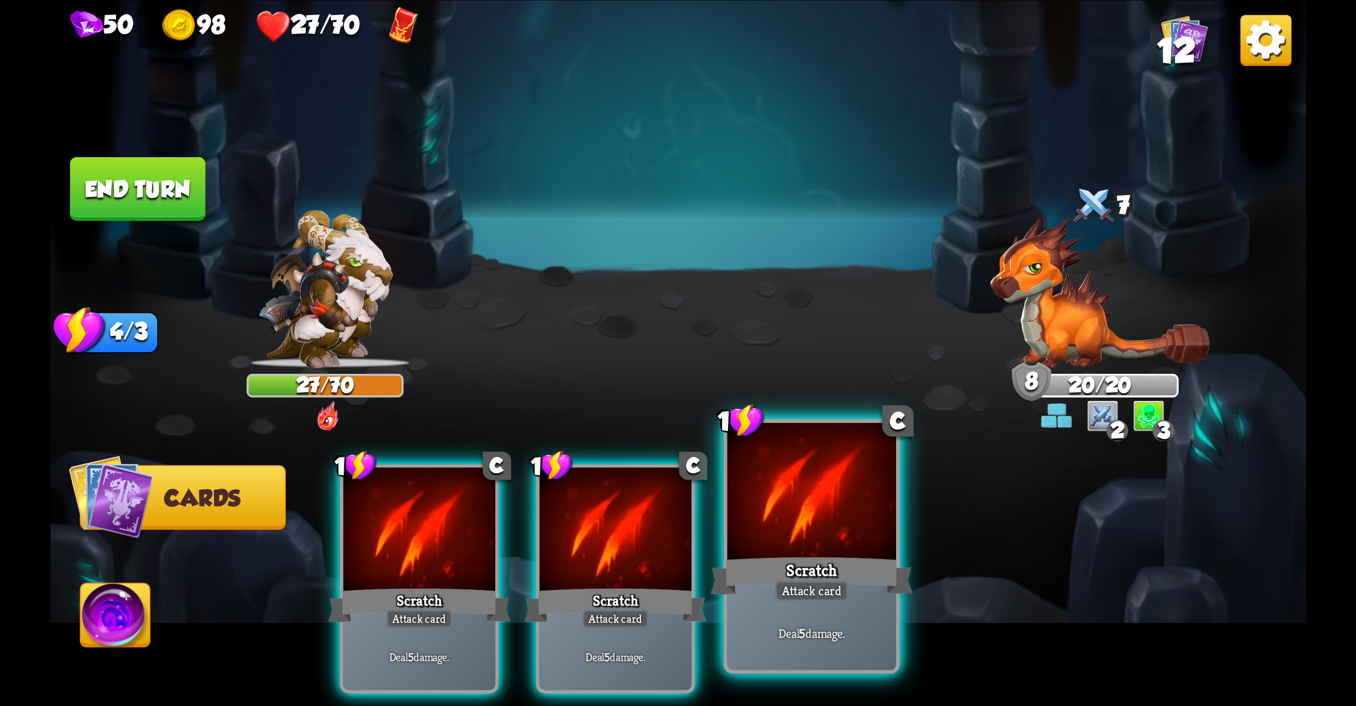
click at [736, 548] on div at bounding box center [811, 494] width 169 height 142
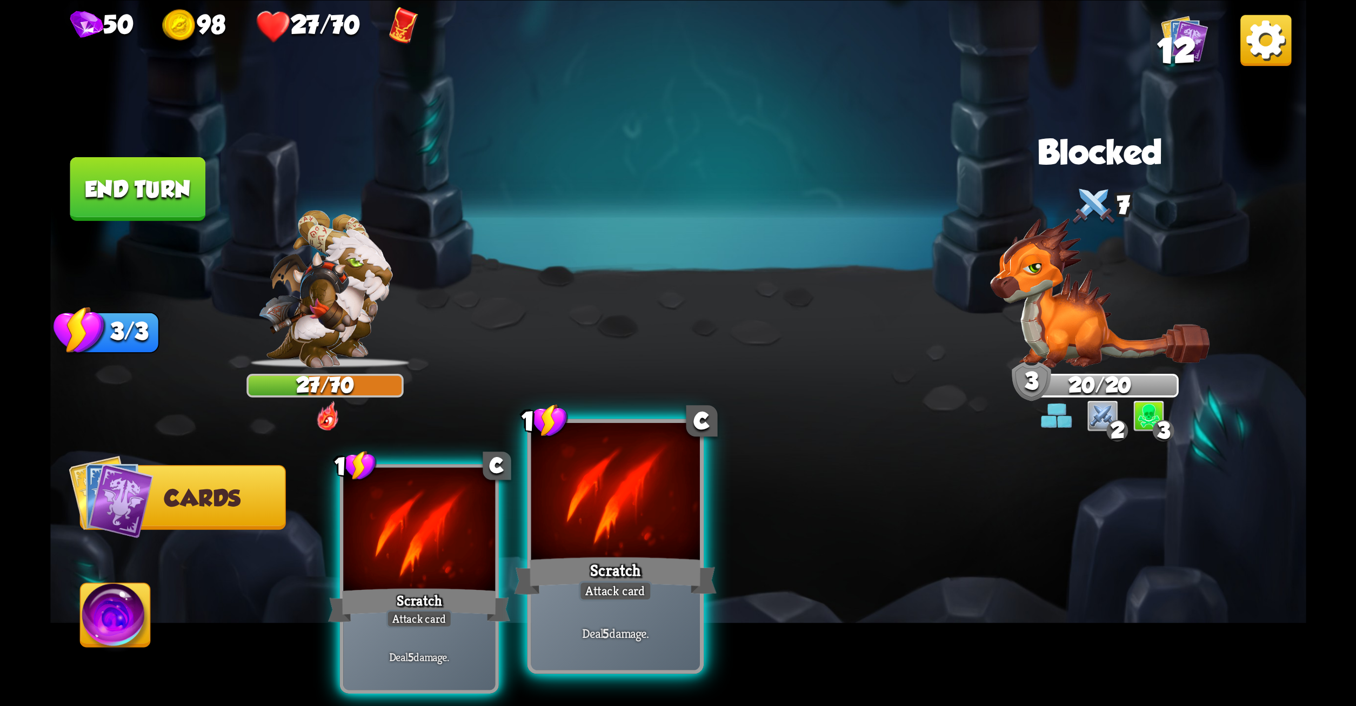
click at [686, 547] on div at bounding box center [615, 494] width 169 height 142
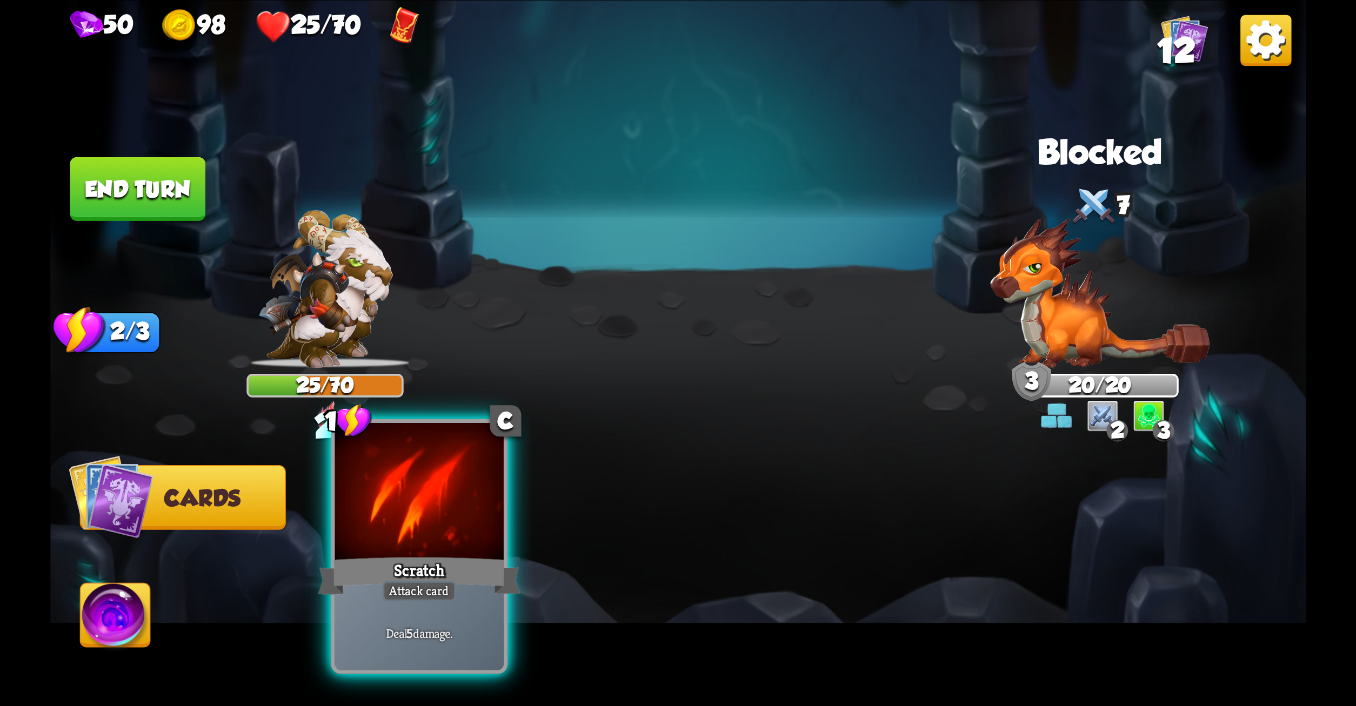
click at [464, 566] on div "Scratch" at bounding box center [419, 575] width 203 height 45
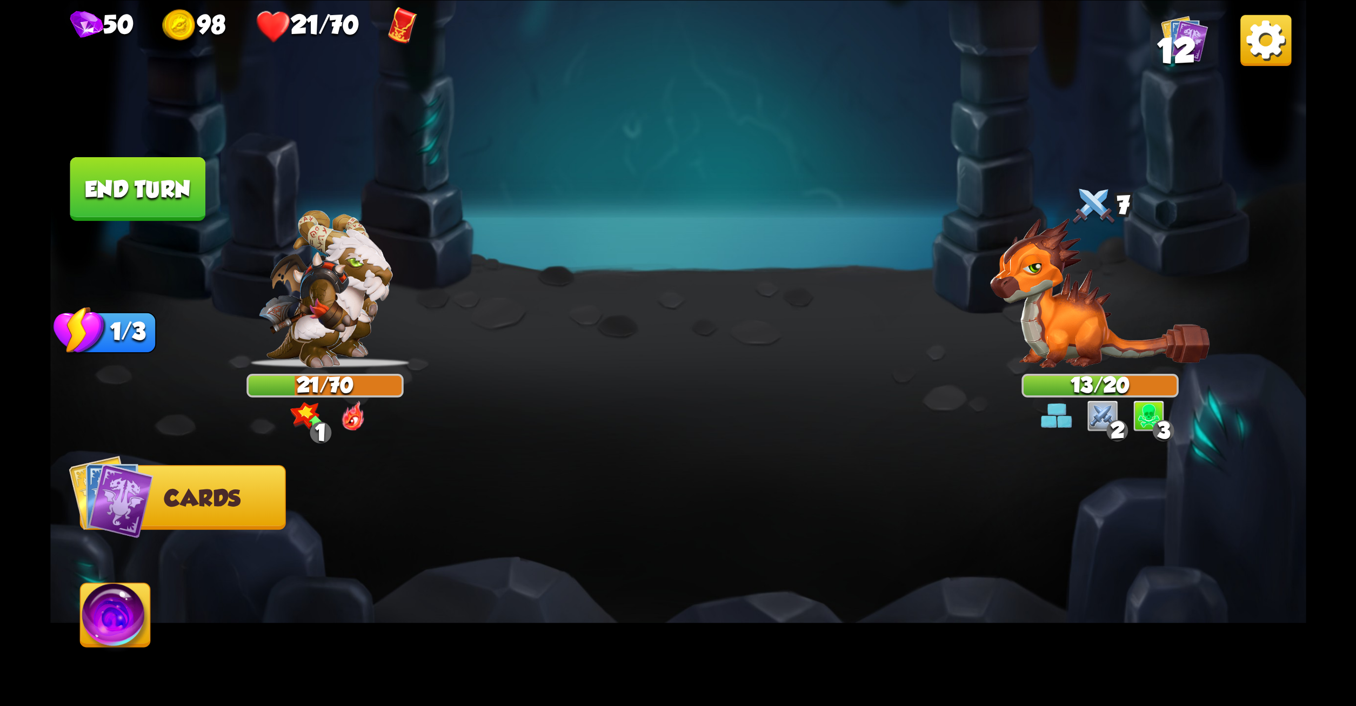
click at [216, 498] on span "Cards" at bounding box center [202, 498] width 76 height 25
click at [160, 492] on button "Cards" at bounding box center [182, 497] width 206 height 65
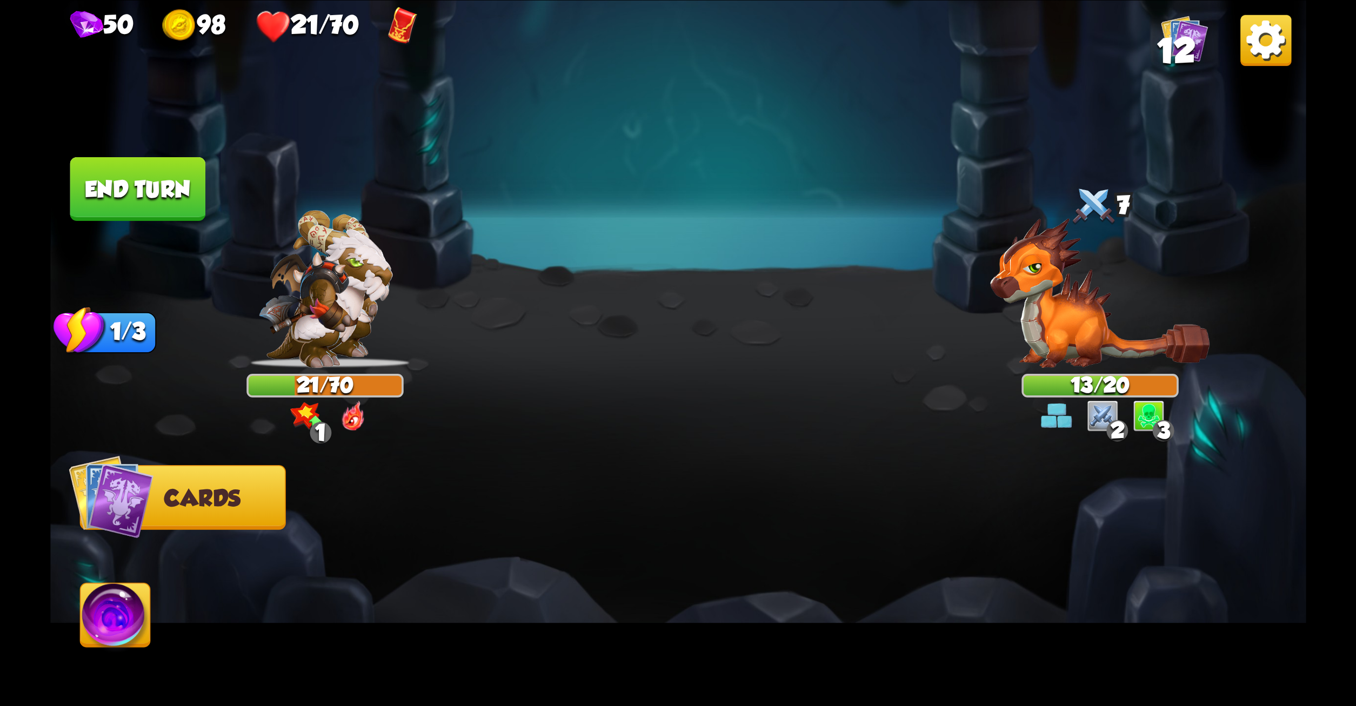
click at [129, 195] on button "End turn" at bounding box center [138, 189] width 136 height 64
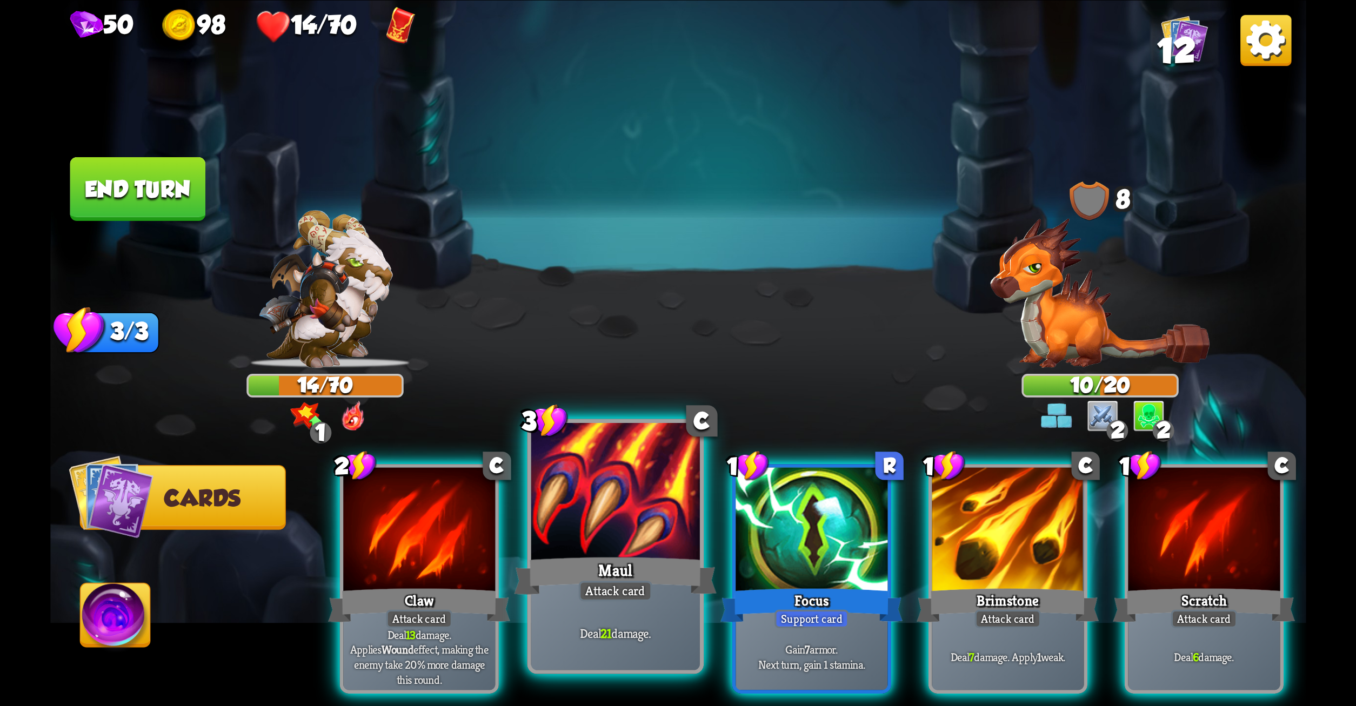
click at [620, 573] on div "Maul" at bounding box center [615, 575] width 203 height 45
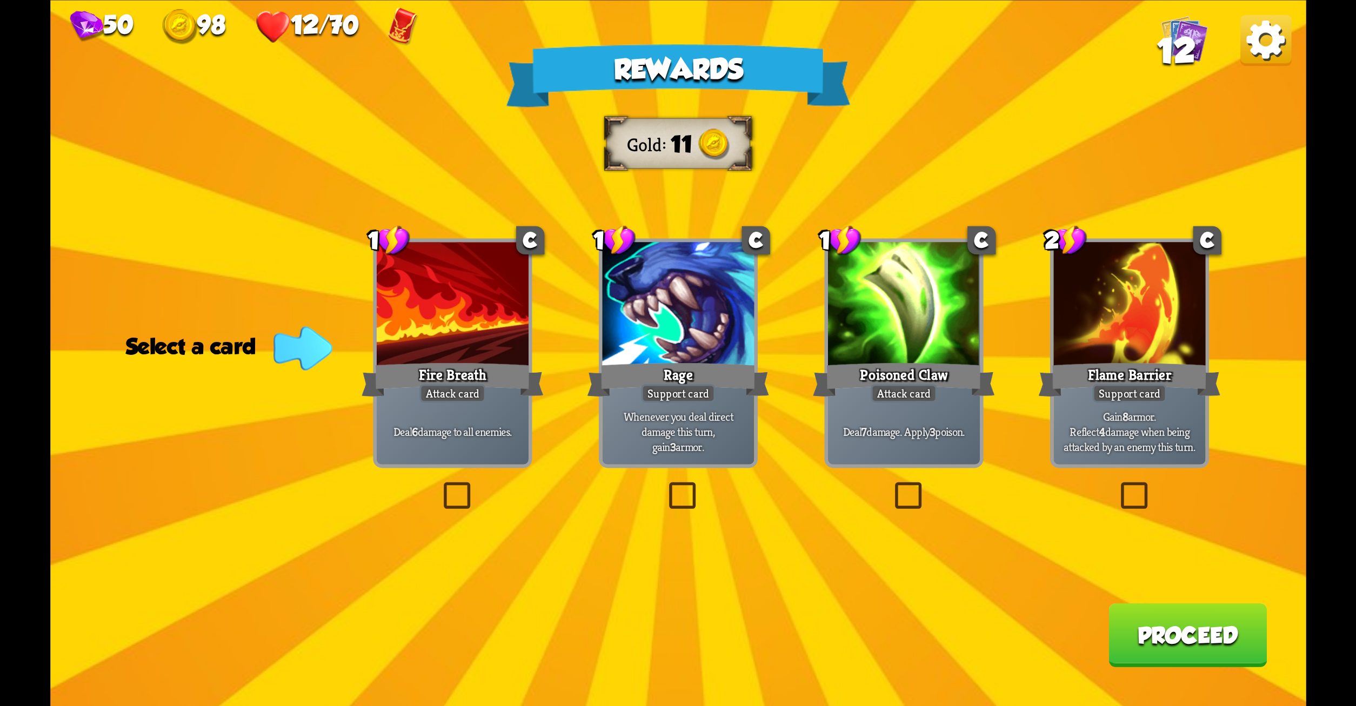
click at [1116, 486] on label at bounding box center [1116, 486] width 0 height 0
click at [0, 0] on input "checkbox" at bounding box center [0, 0] width 0 height 0
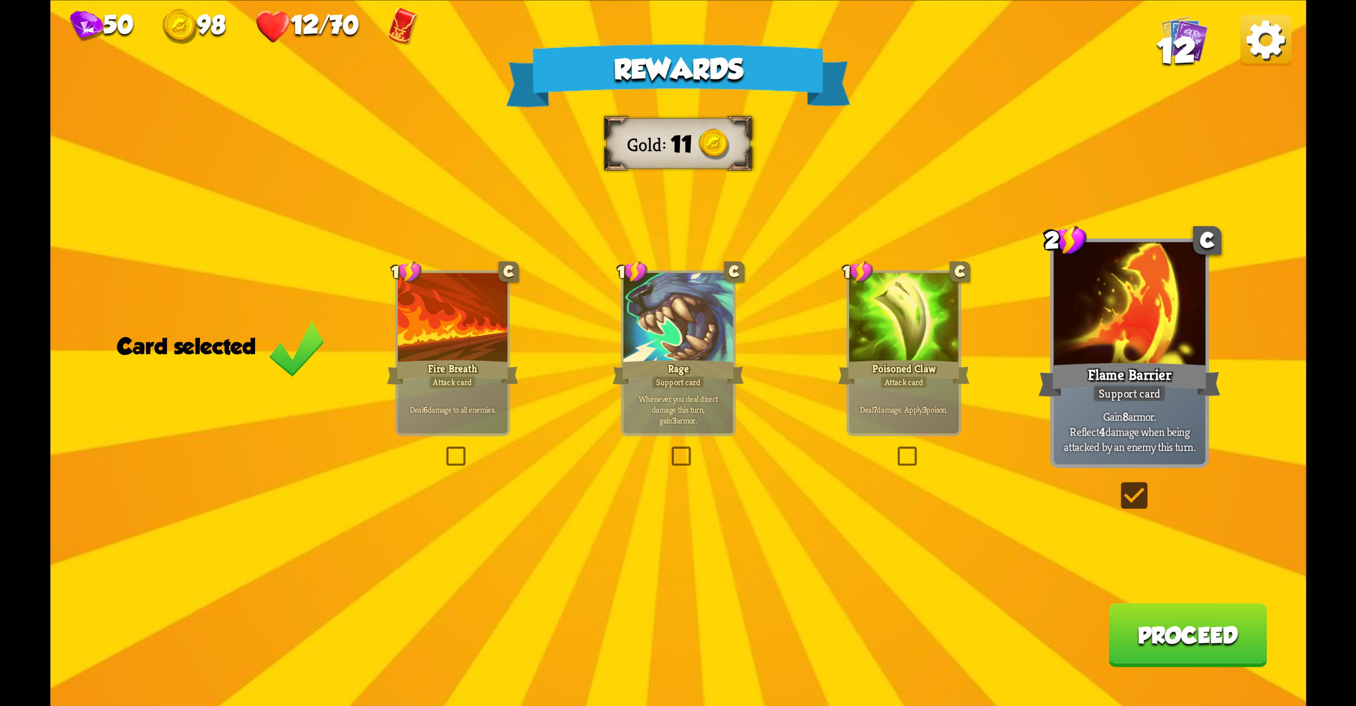
click at [1172, 626] on button "Proceed" at bounding box center [1188, 635] width 158 height 64
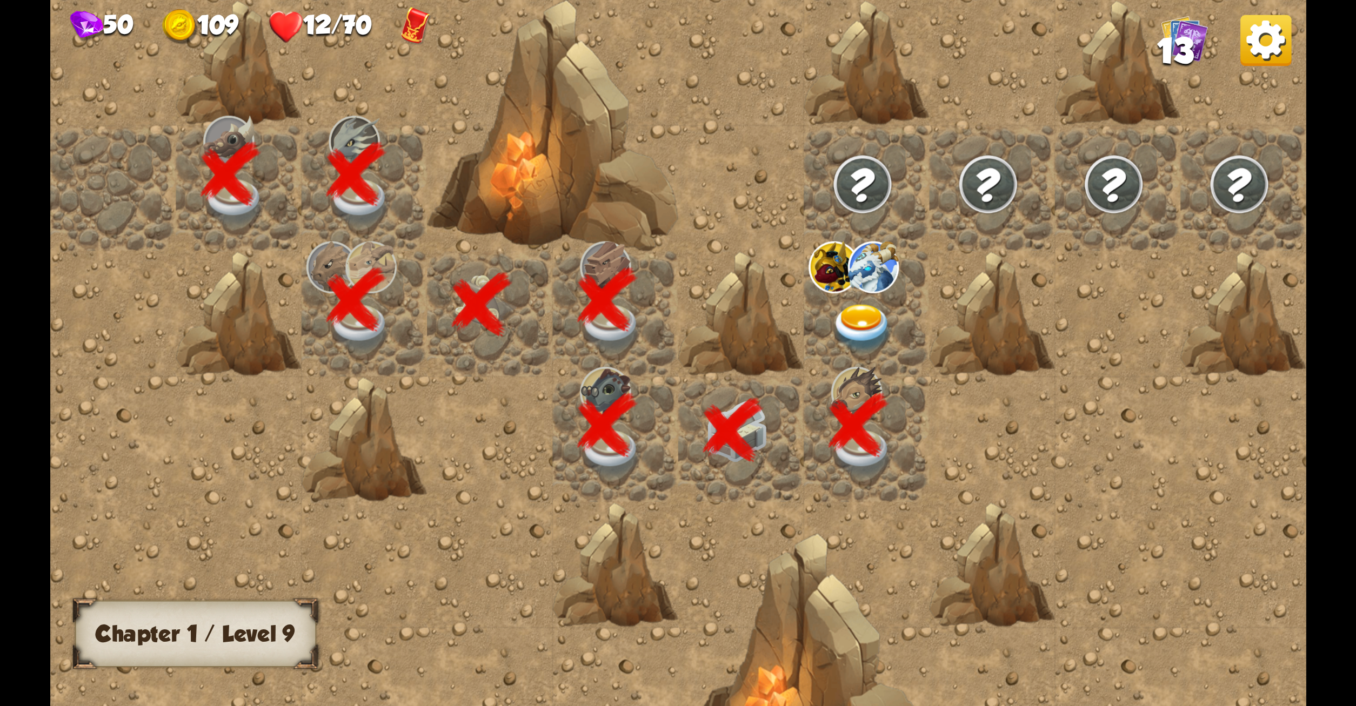
click at [849, 308] on img at bounding box center [862, 328] width 63 height 49
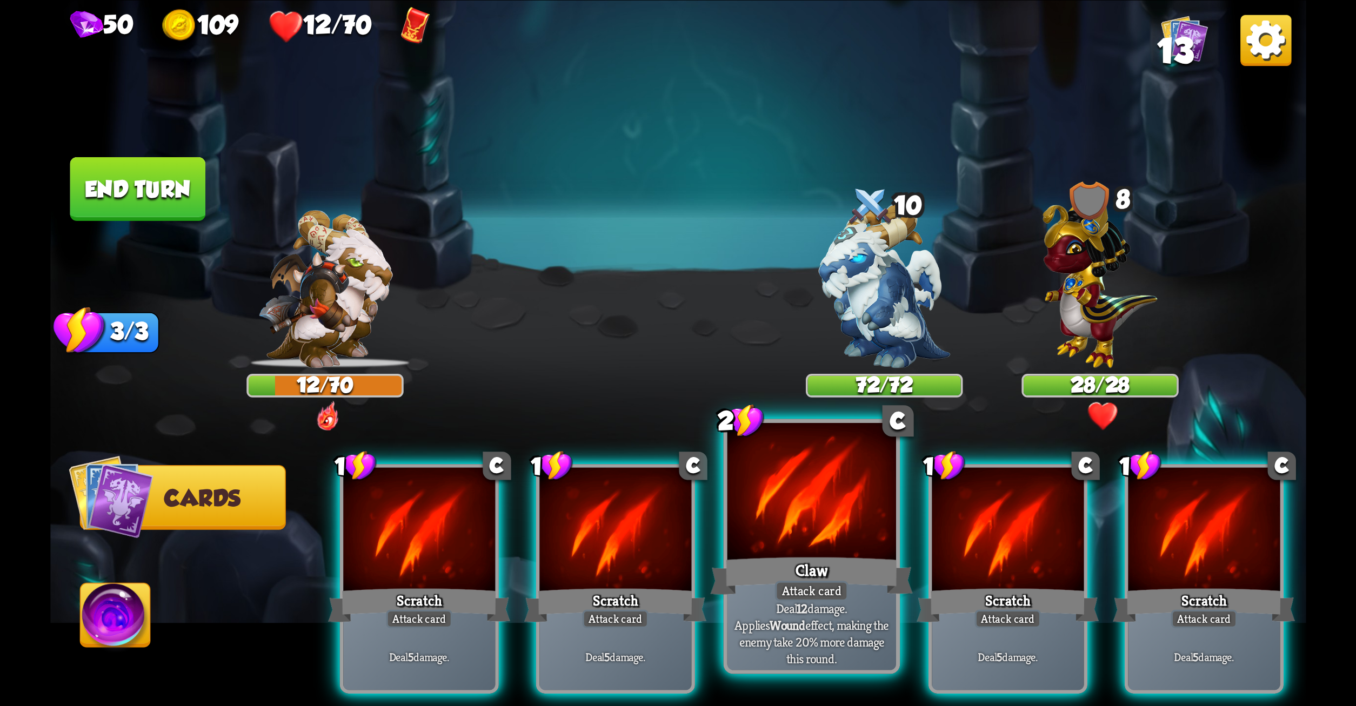
click at [817, 488] on div at bounding box center [811, 494] width 169 height 142
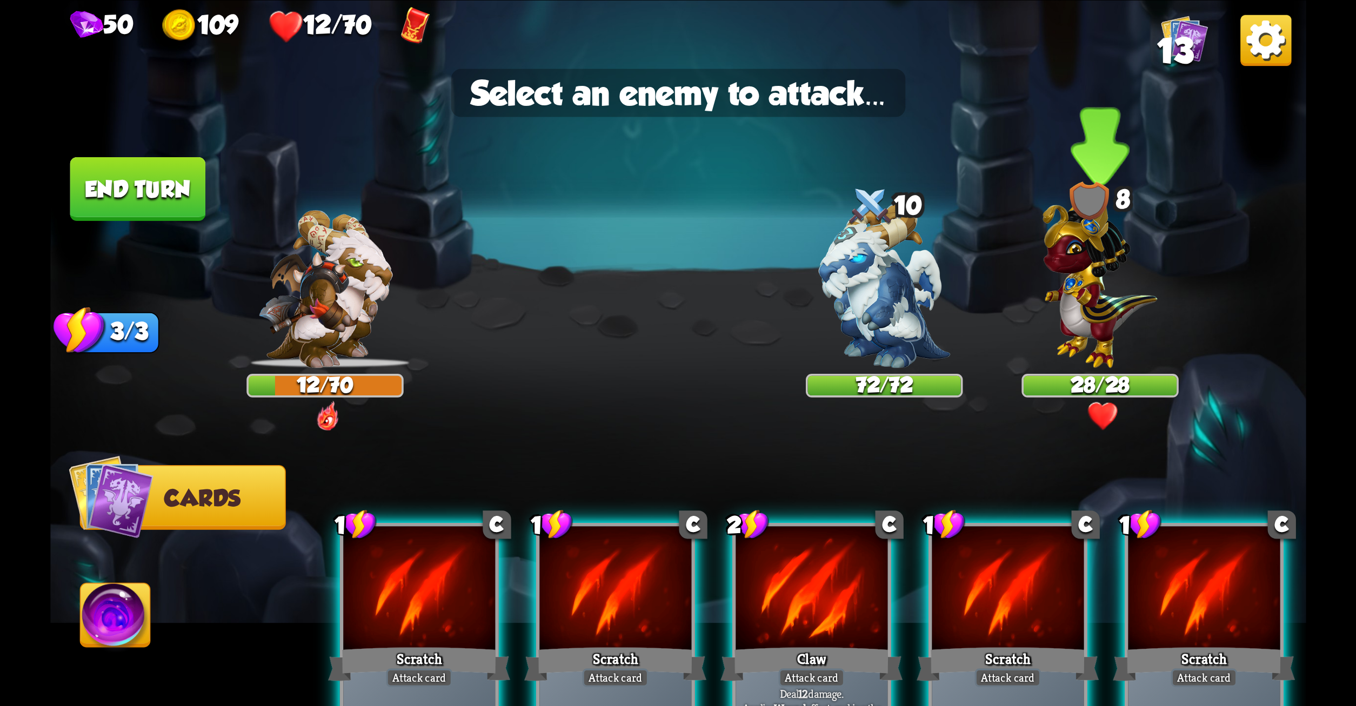
click at [1087, 239] on img at bounding box center [1100, 278] width 115 height 178
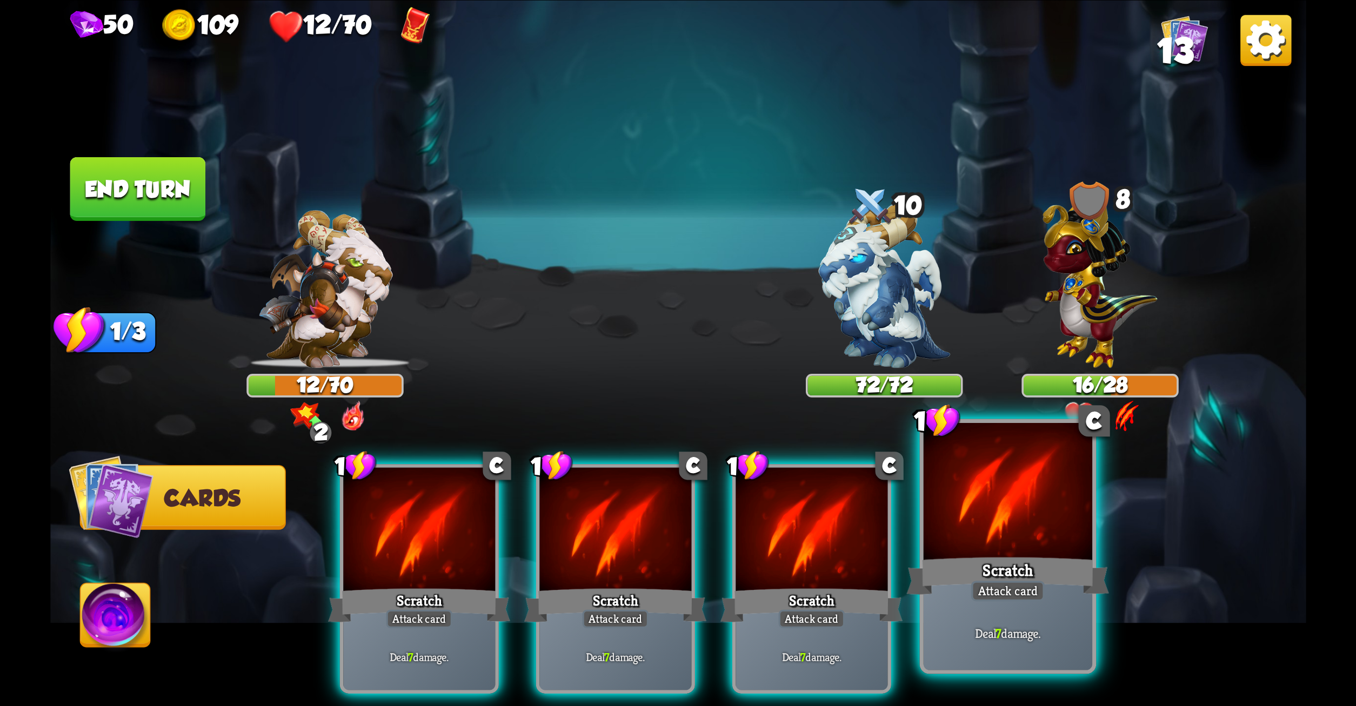
click at [944, 540] on div at bounding box center [1007, 494] width 169 height 142
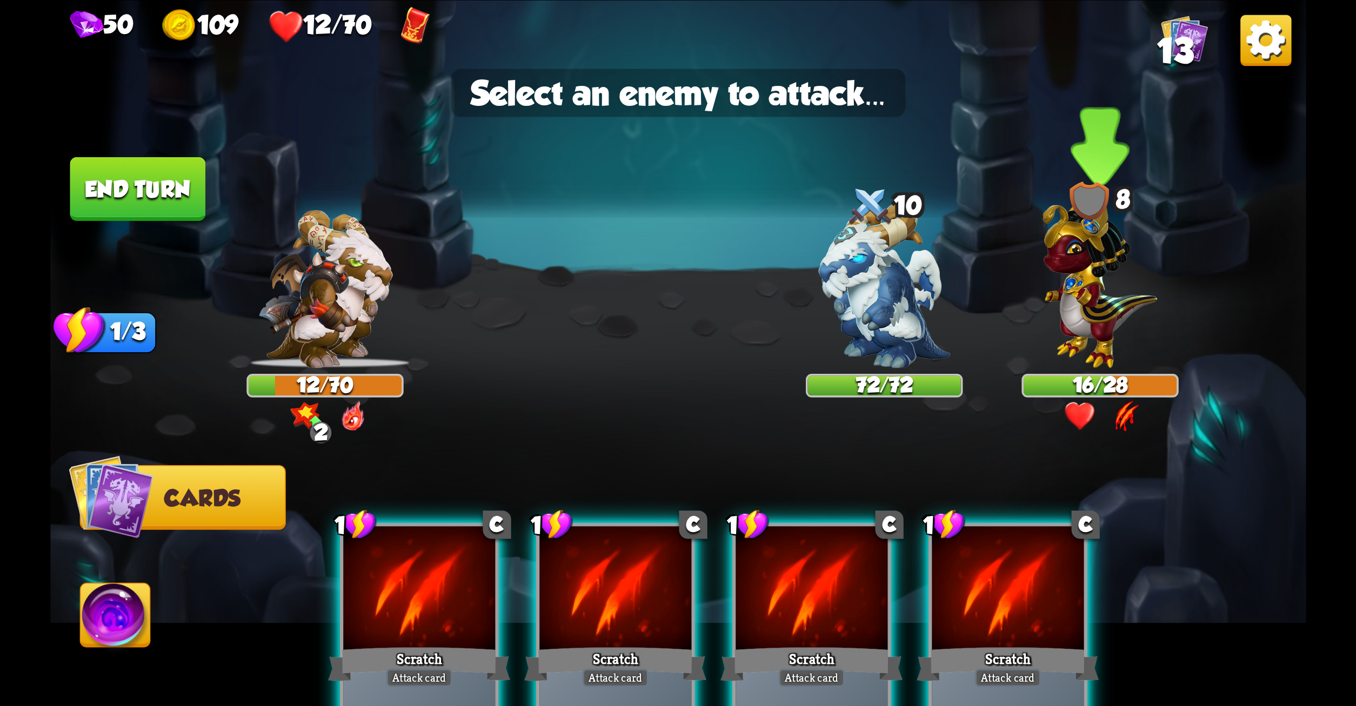
click at [1093, 299] on img at bounding box center [1100, 278] width 115 height 178
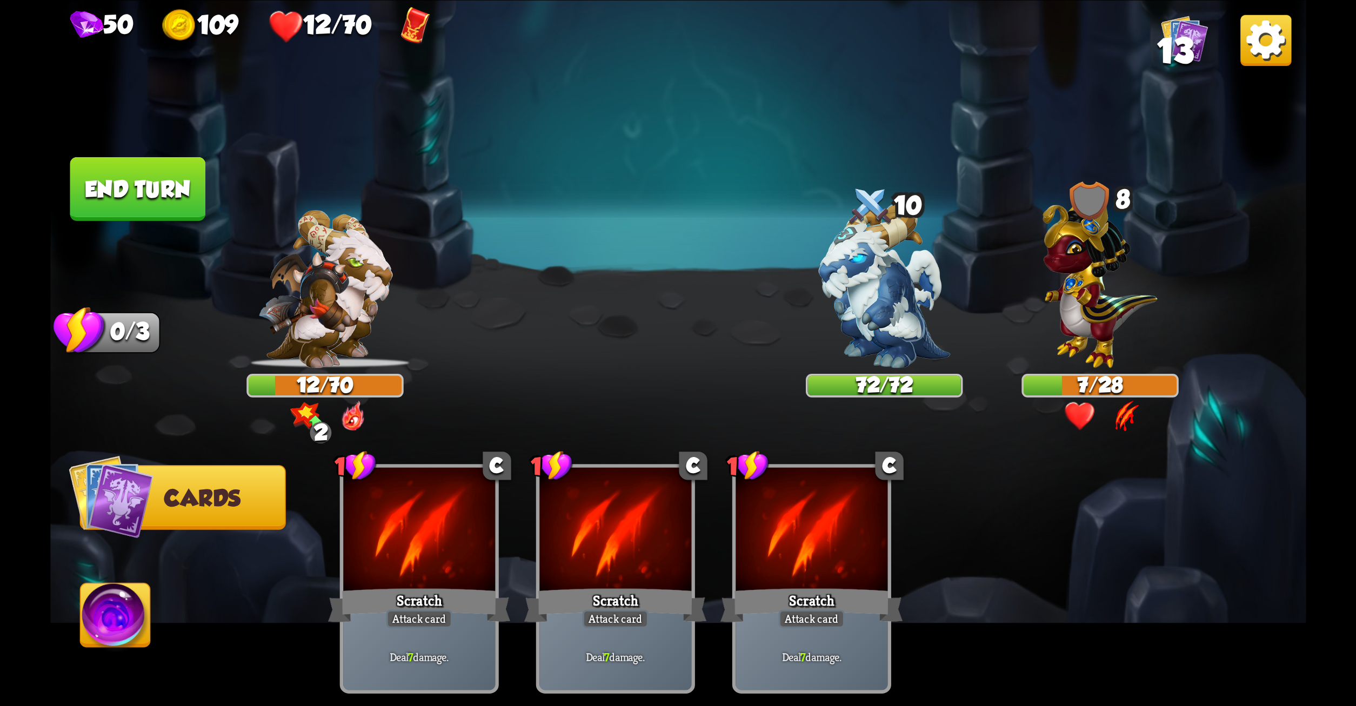
click at [149, 202] on button "End turn" at bounding box center [138, 189] width 136 height 64
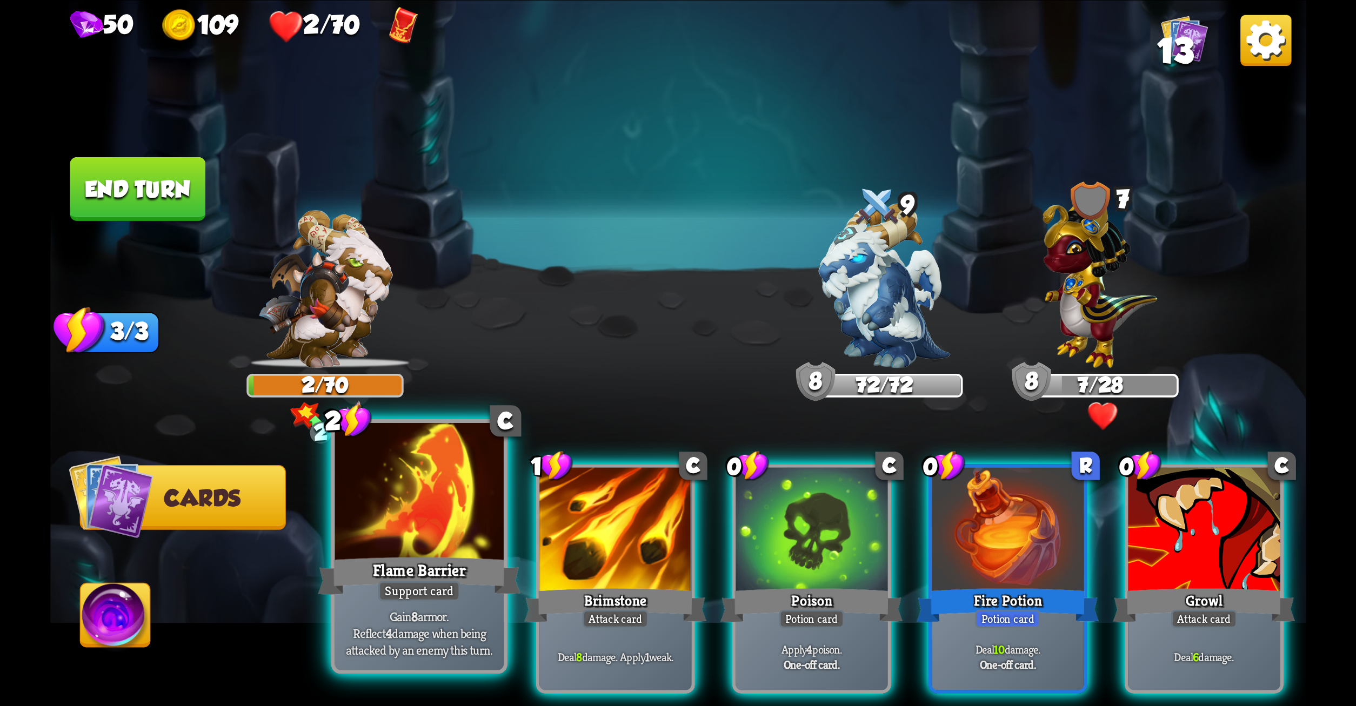
click at [423, 502] on div at bounding box center [419, 494] width 169 height 142
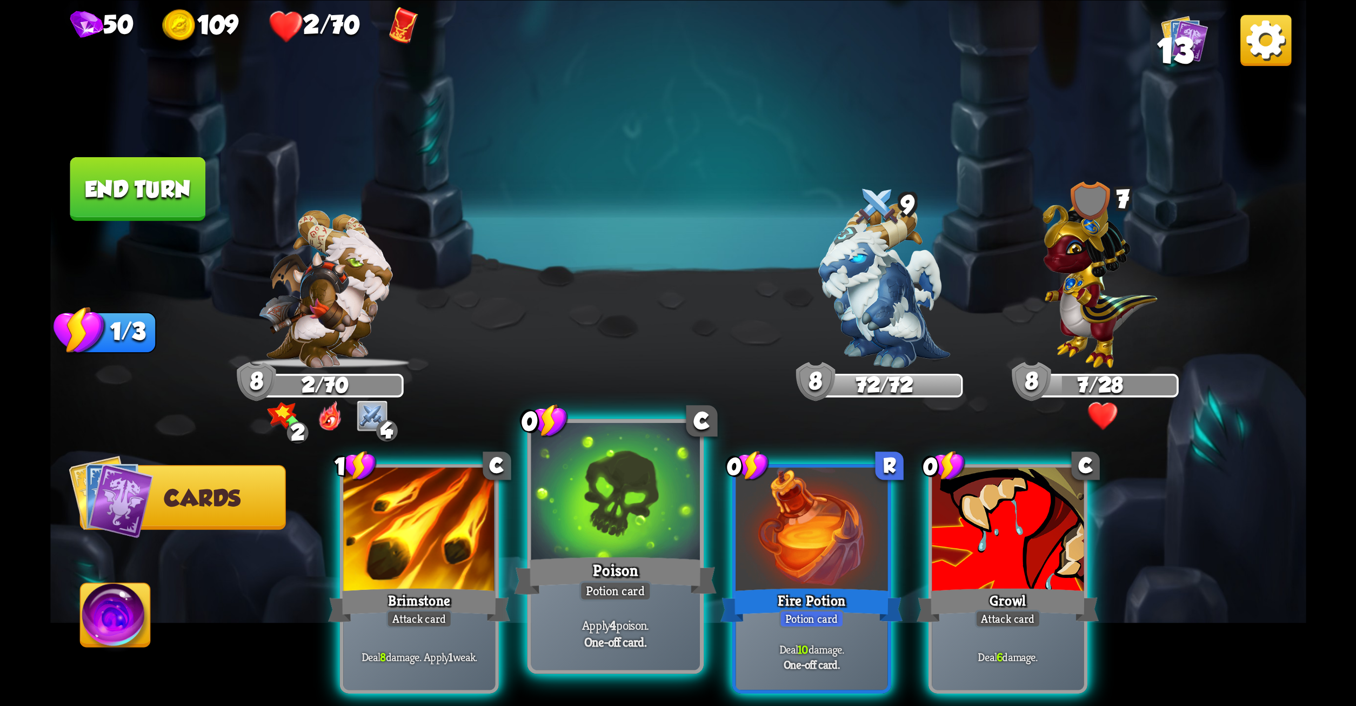
click at [608, 509] on div at bounding box center [615, 494] width 169 height 142
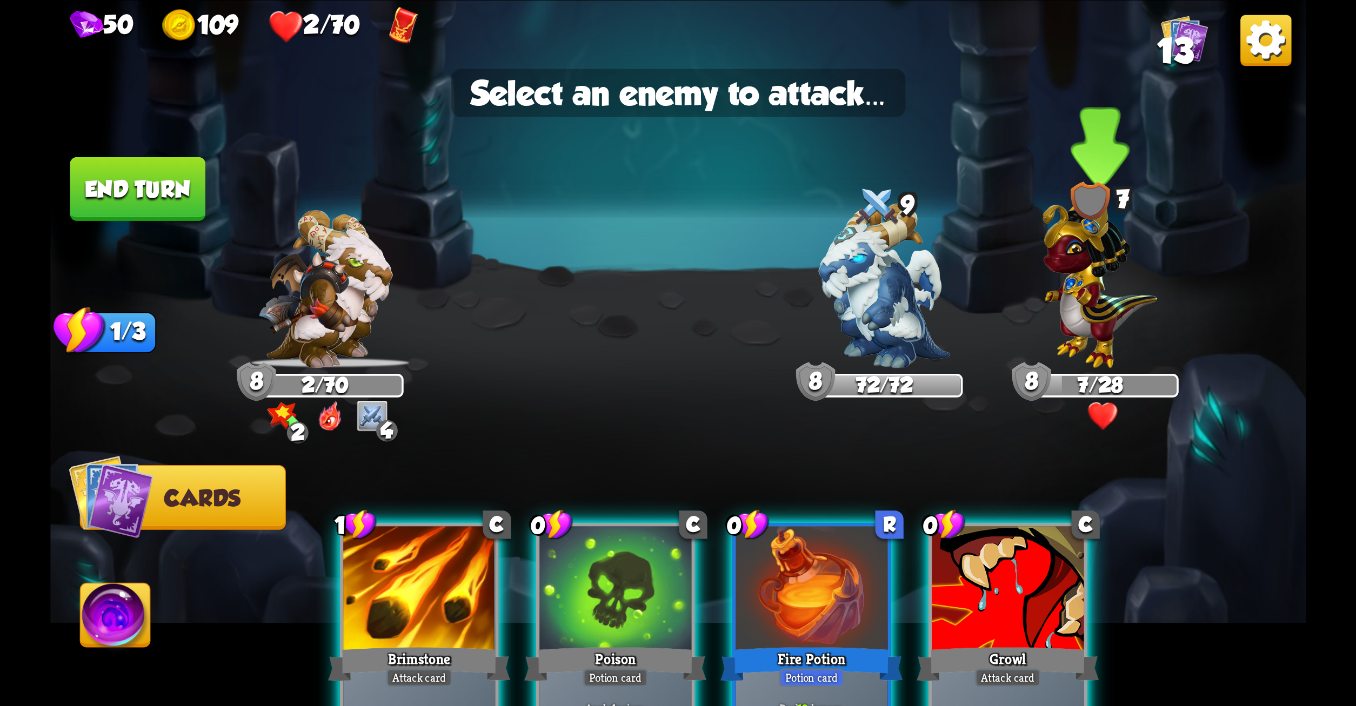
click at [1099, 272] on img at bounding box center [1100, 278] width 115 height 178
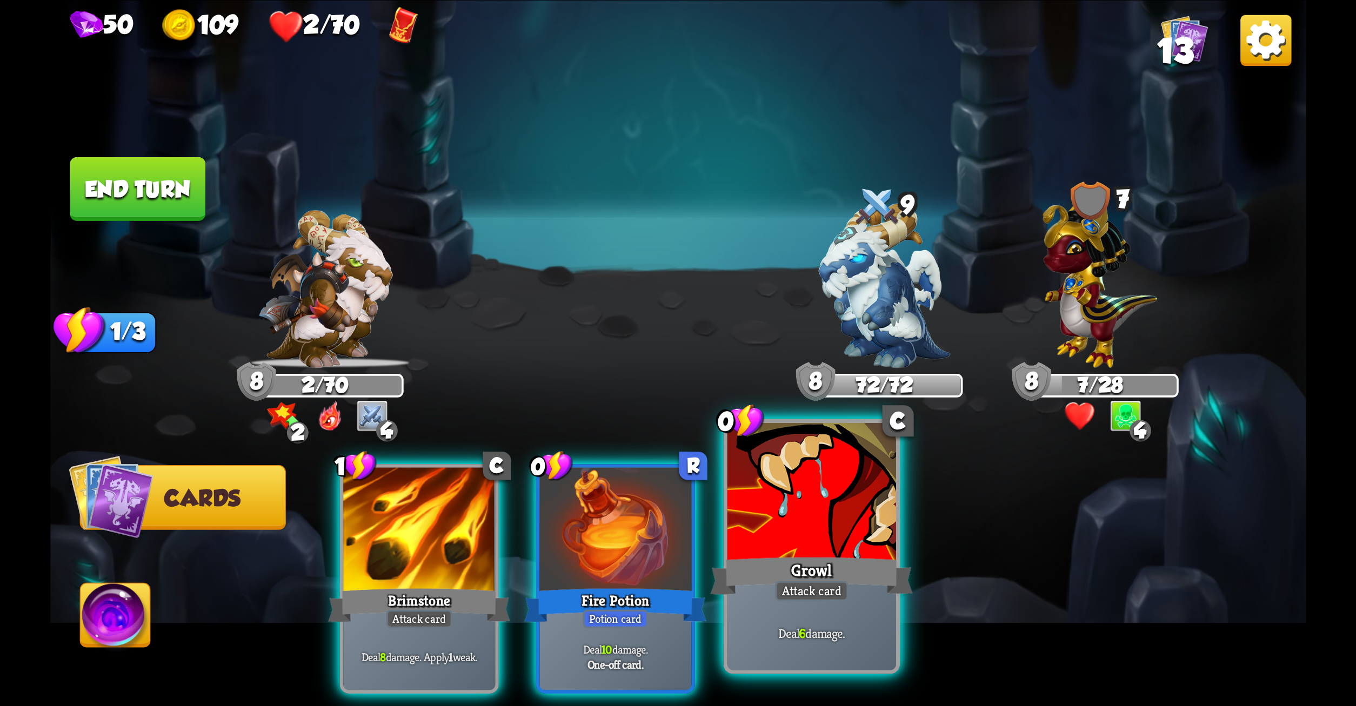
click at [826, 544] on div at bounding box center [811, 494] width 169 height 142
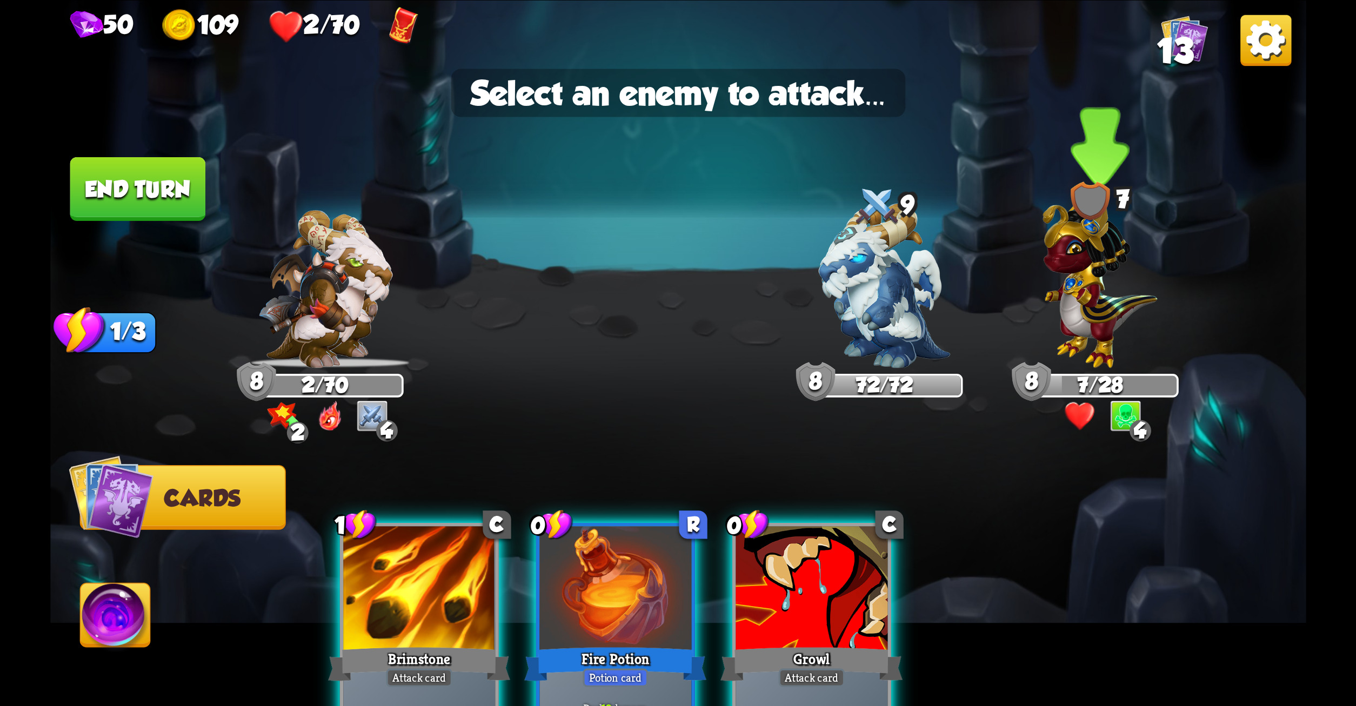
click at [1075, 309] on img at bounding box center [1100, 278] width 115 height 178
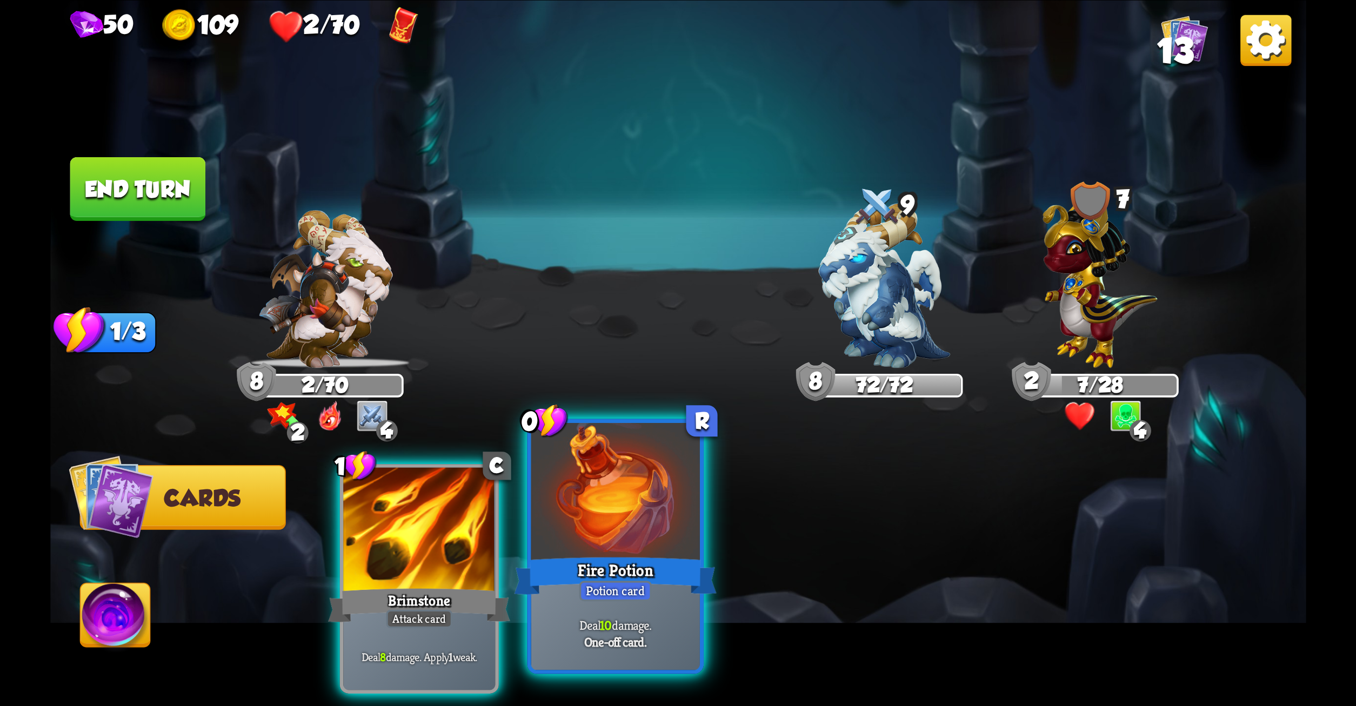
click at [599, 596] on div "Potion card" at bounding box center [615, 591] width 72 height 21
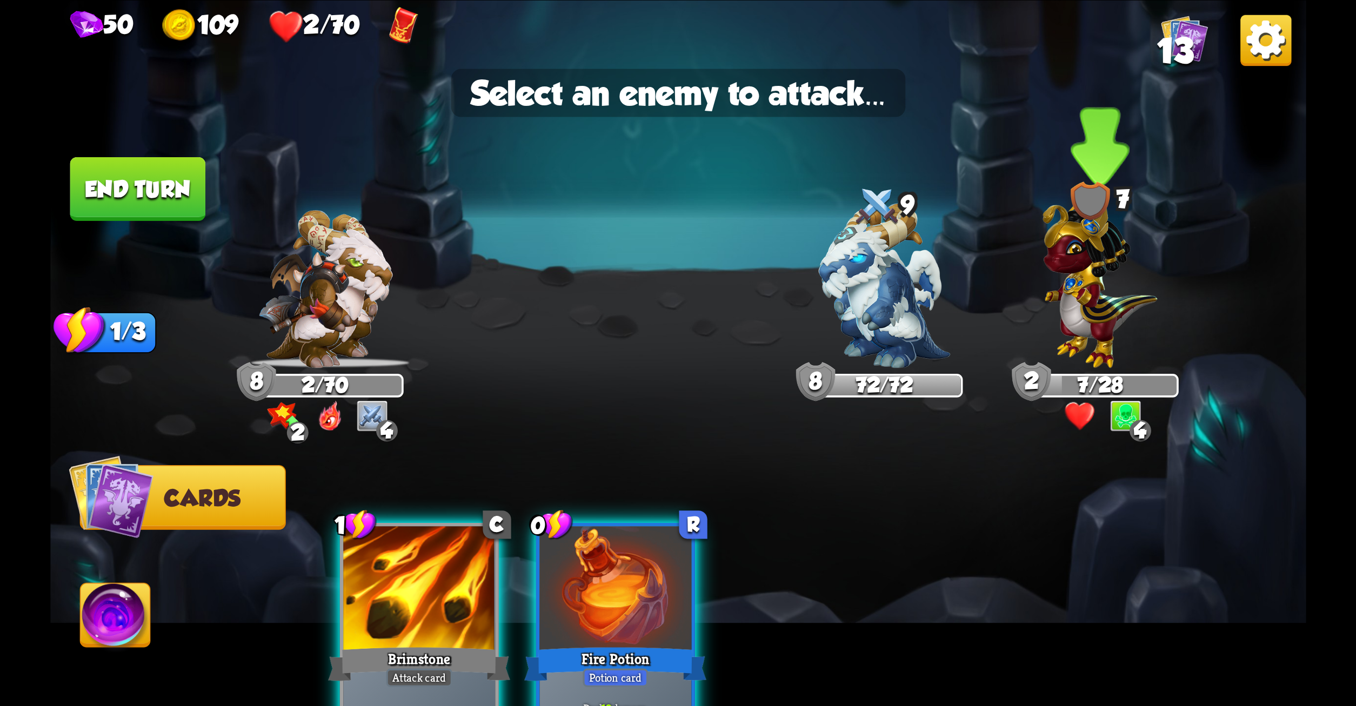
click at [1091, 319] on img at bounding box center [1100, 278] width 115 height 178
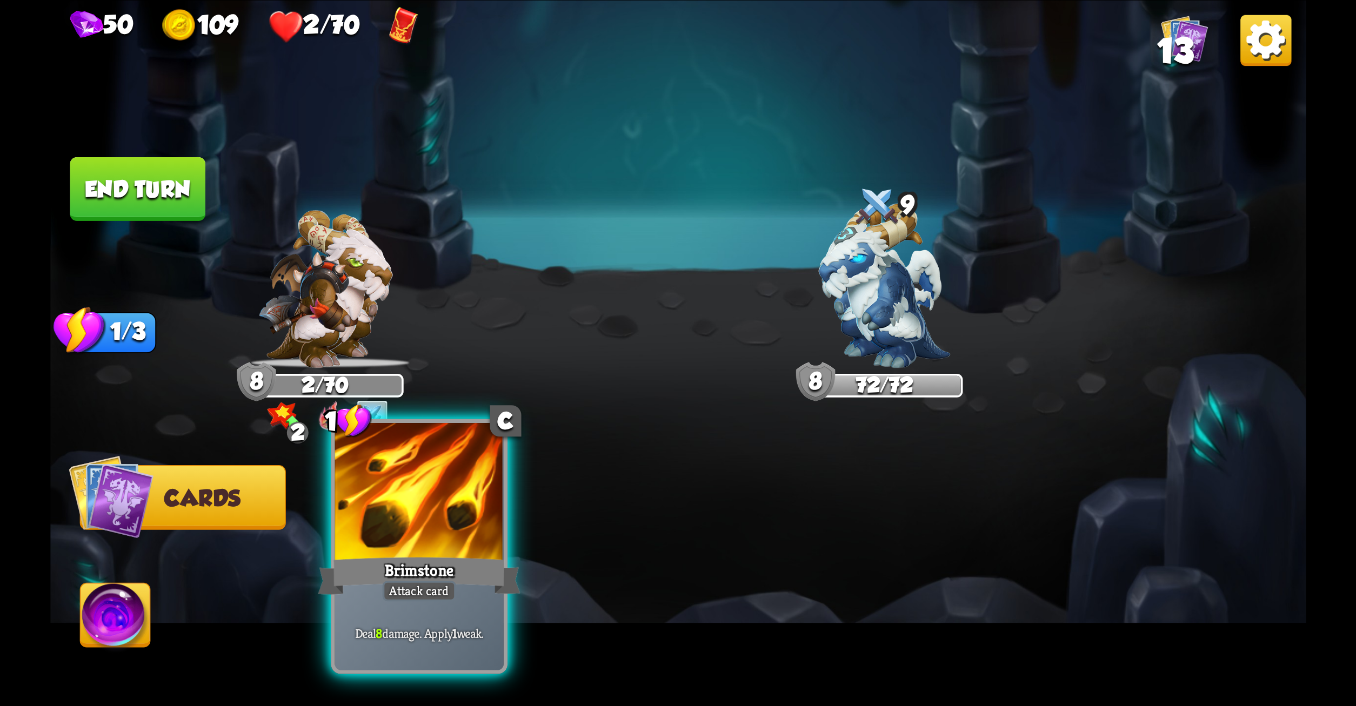
click at [429, 621] on div "Deal 8 damage. Apply 1 weak." at bounding box center [419, 634] width 169 height 74
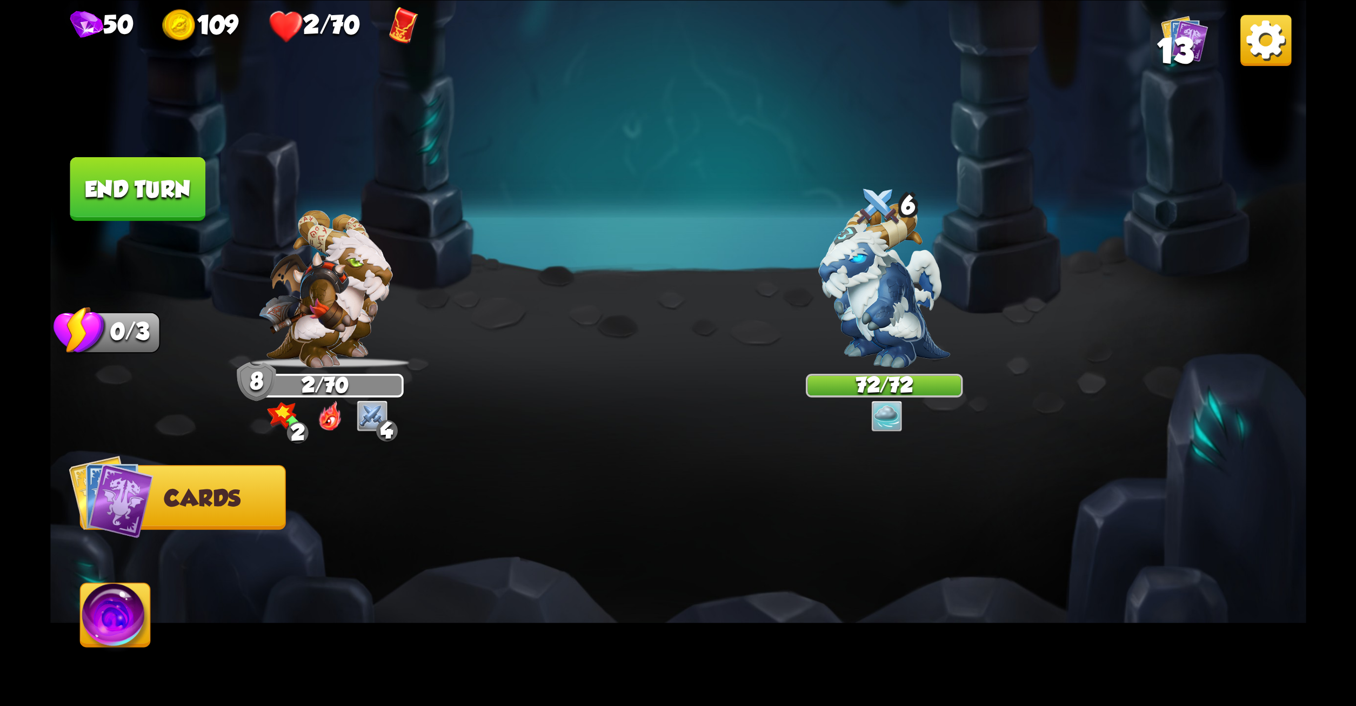
click at [98, 198] on button "End turn" at bounding box center [138, 189] width 136 height 64
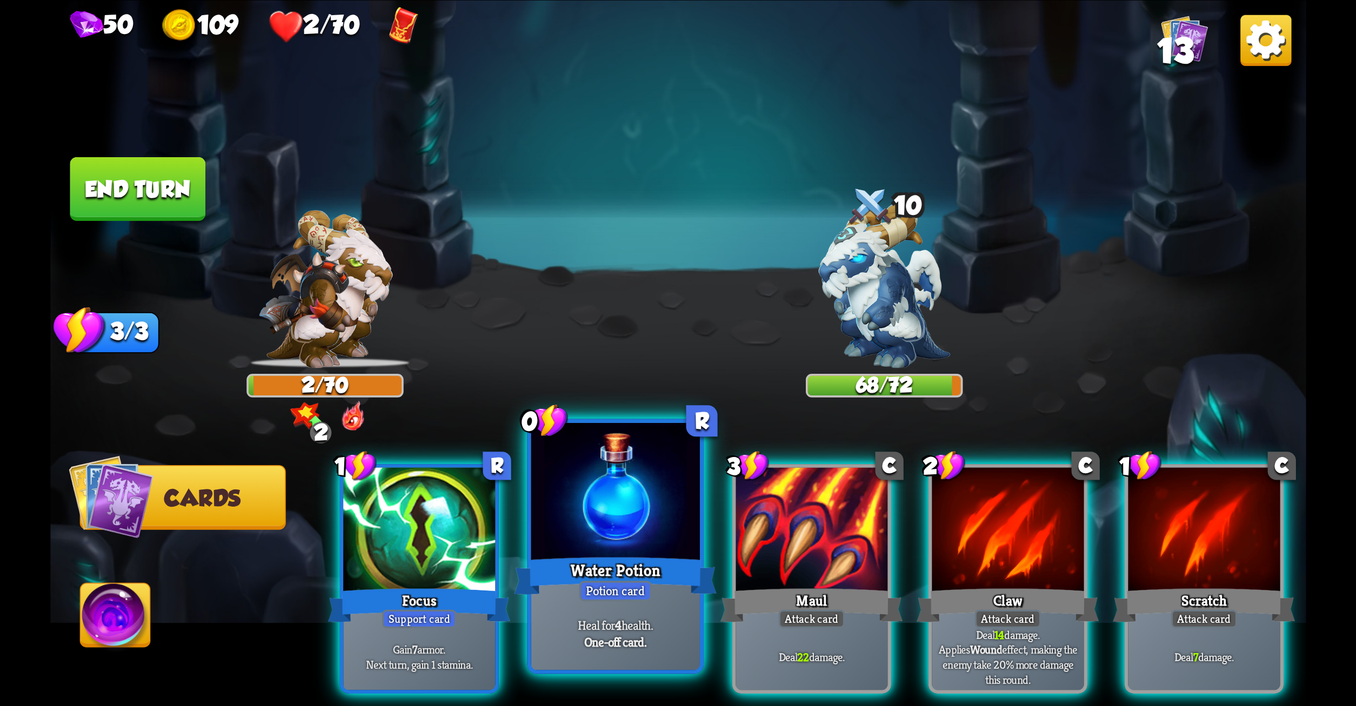
click at [610, 495] on div at bounding box center [615, 494] width 169 height 142
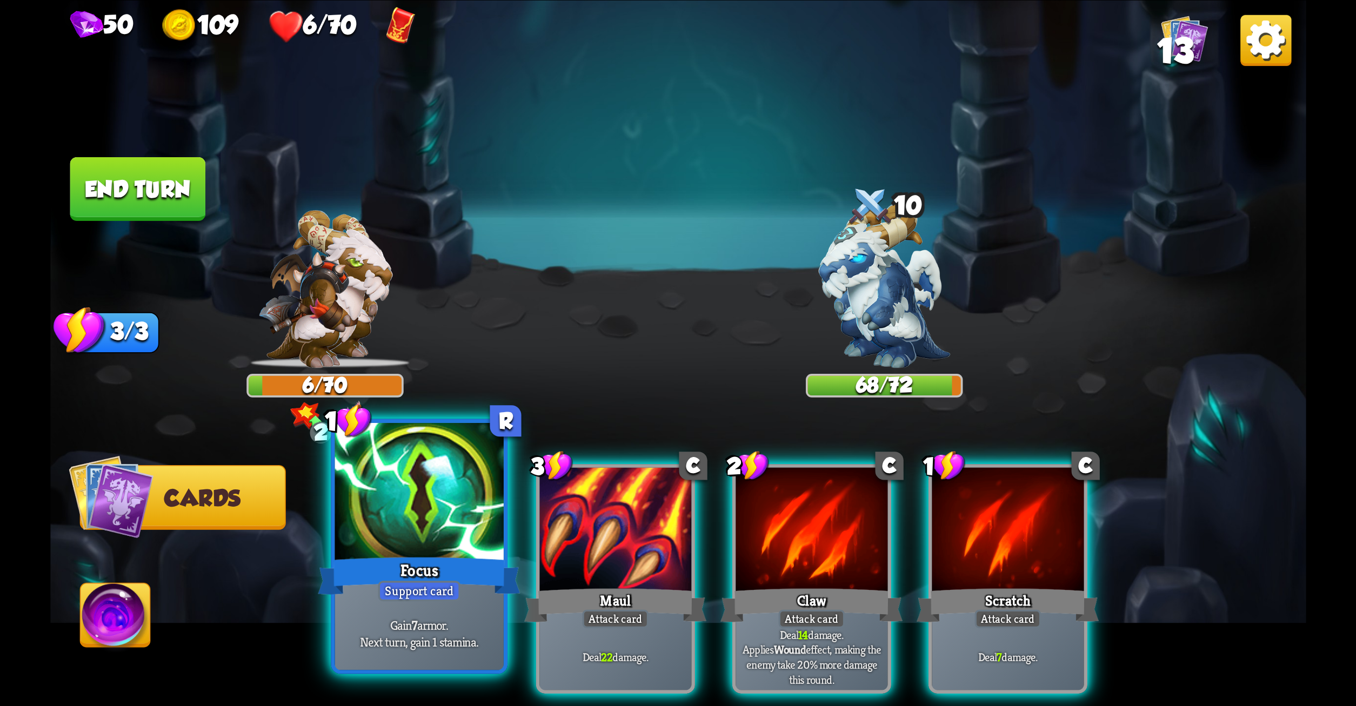
click at [415, 590] on div "Support card" at bounding box center [419, 591] width 82 height 21
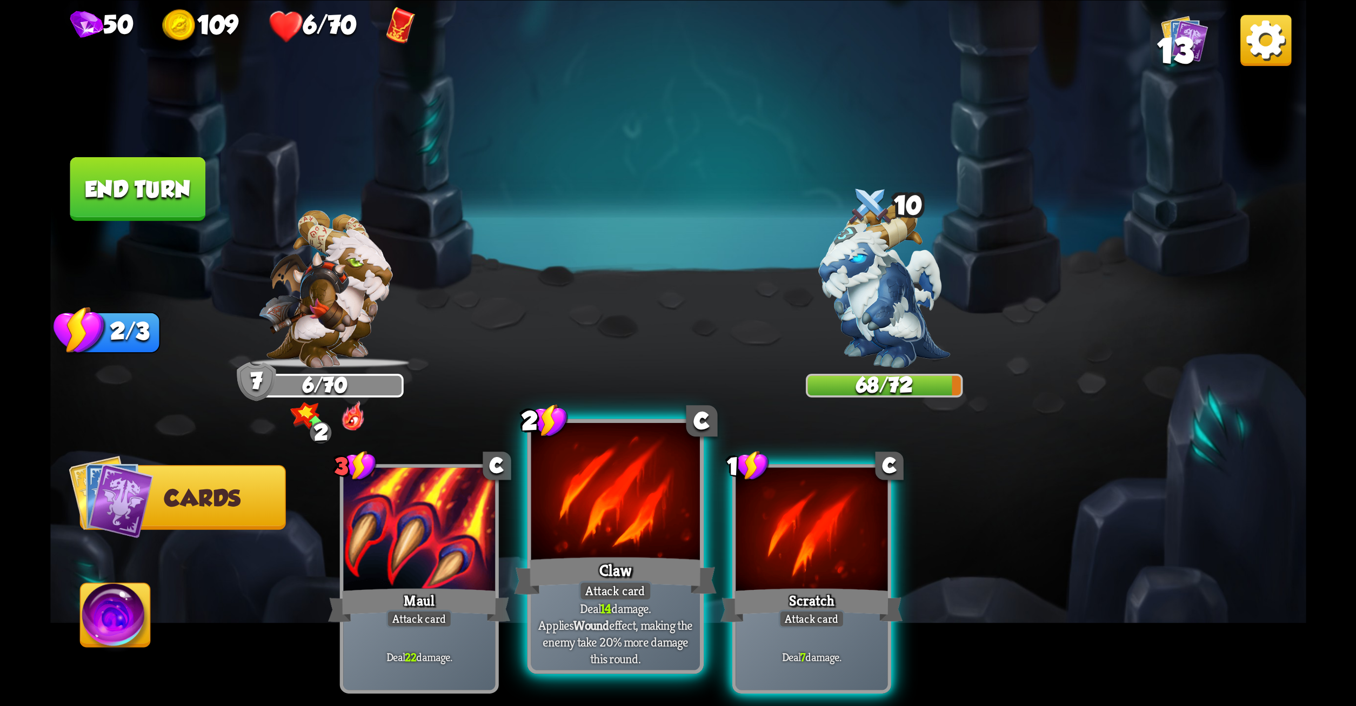
click at [608, 559] on div "Claw" at bounding box center [615, 575] width 203 height 45
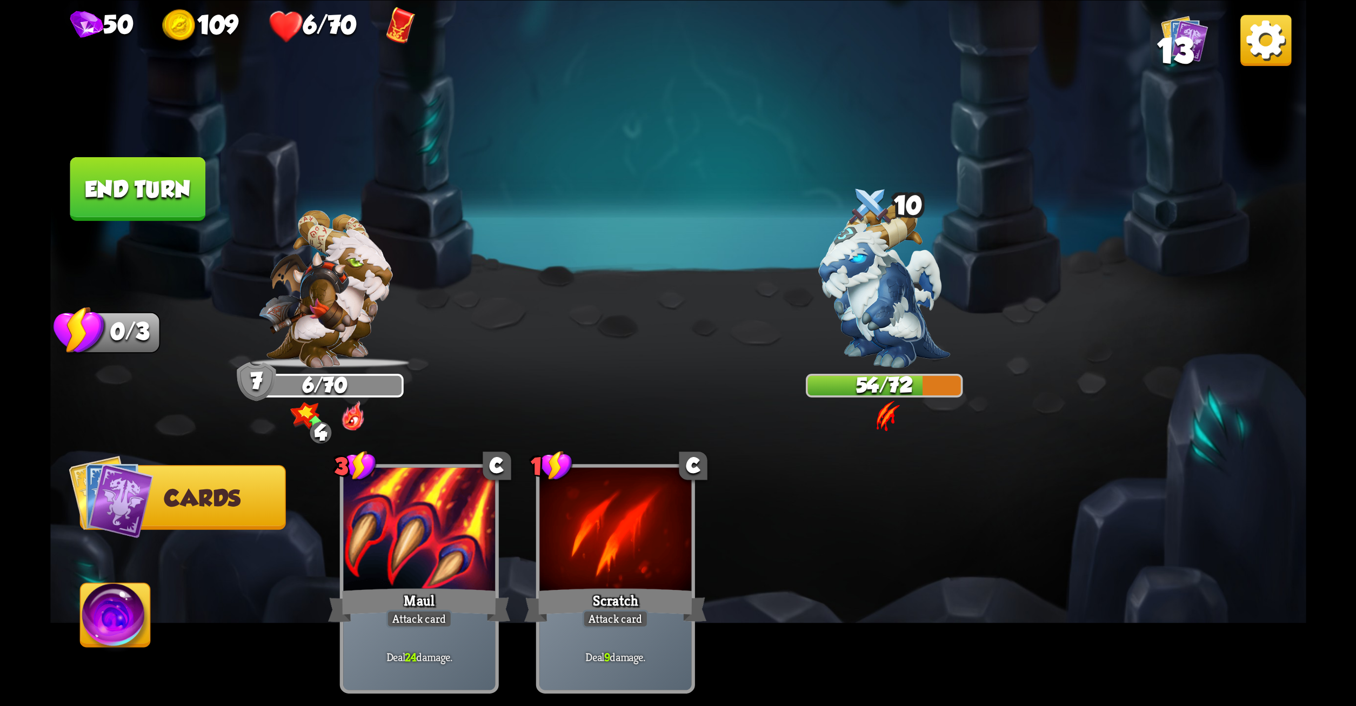
click at [149, 164] on button "End turn" at bounding box center [138, 189] width 136 height 64
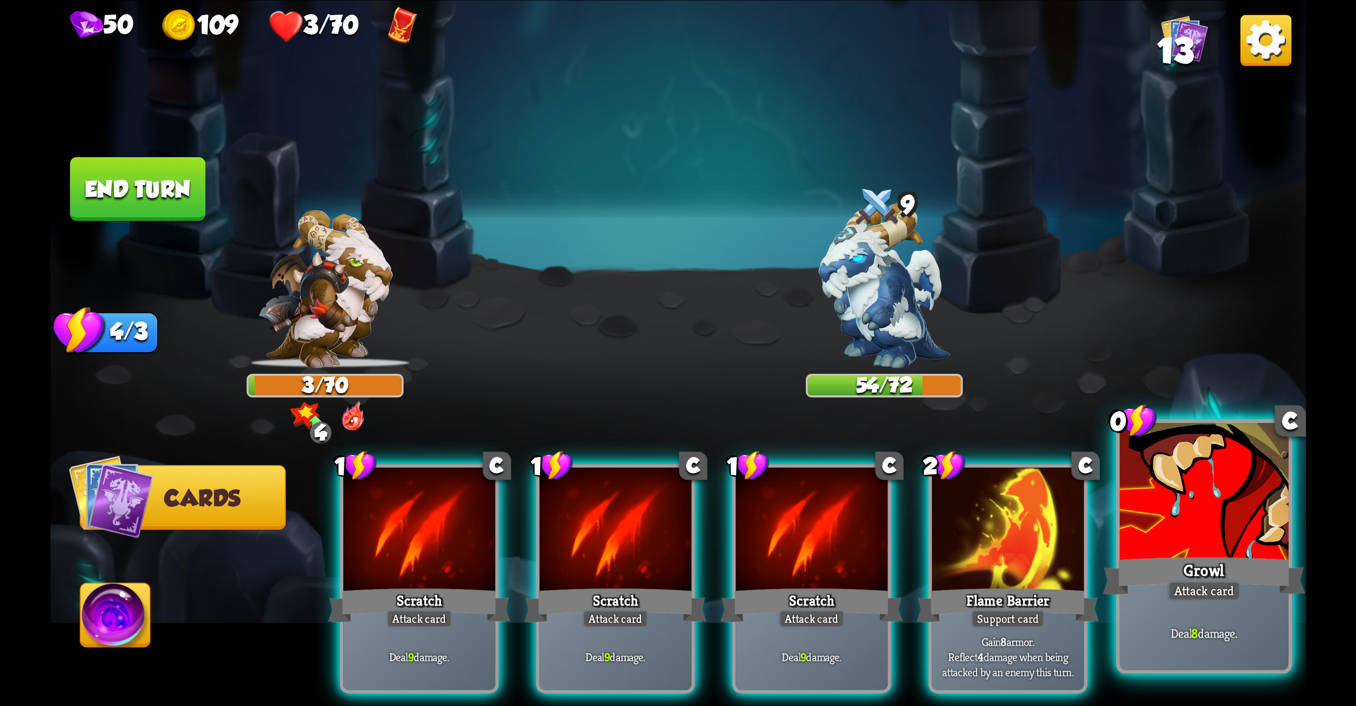
click at [1133, 511] on div at bounding box center [1203, 494] width 169 height 142
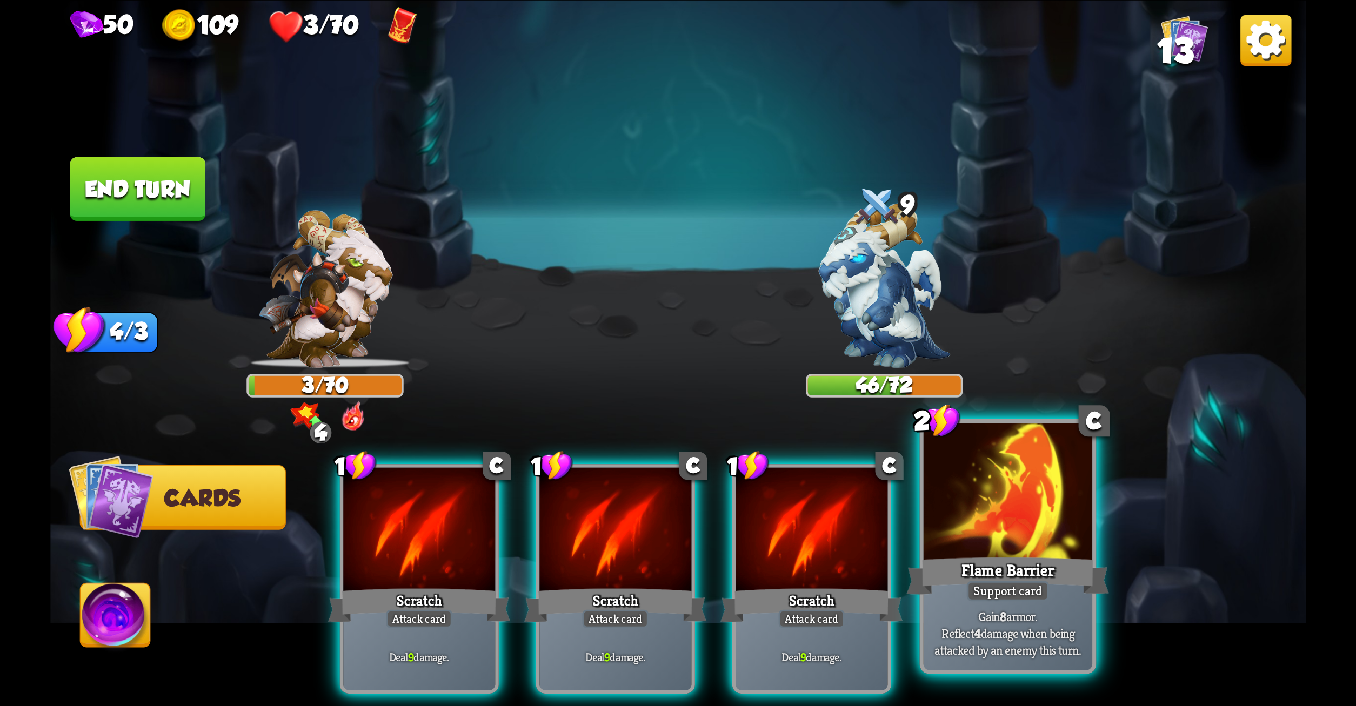
click at [1029, 570] on div "Flame Barrier" at bounding box center [1007, 575] width 203 height 45
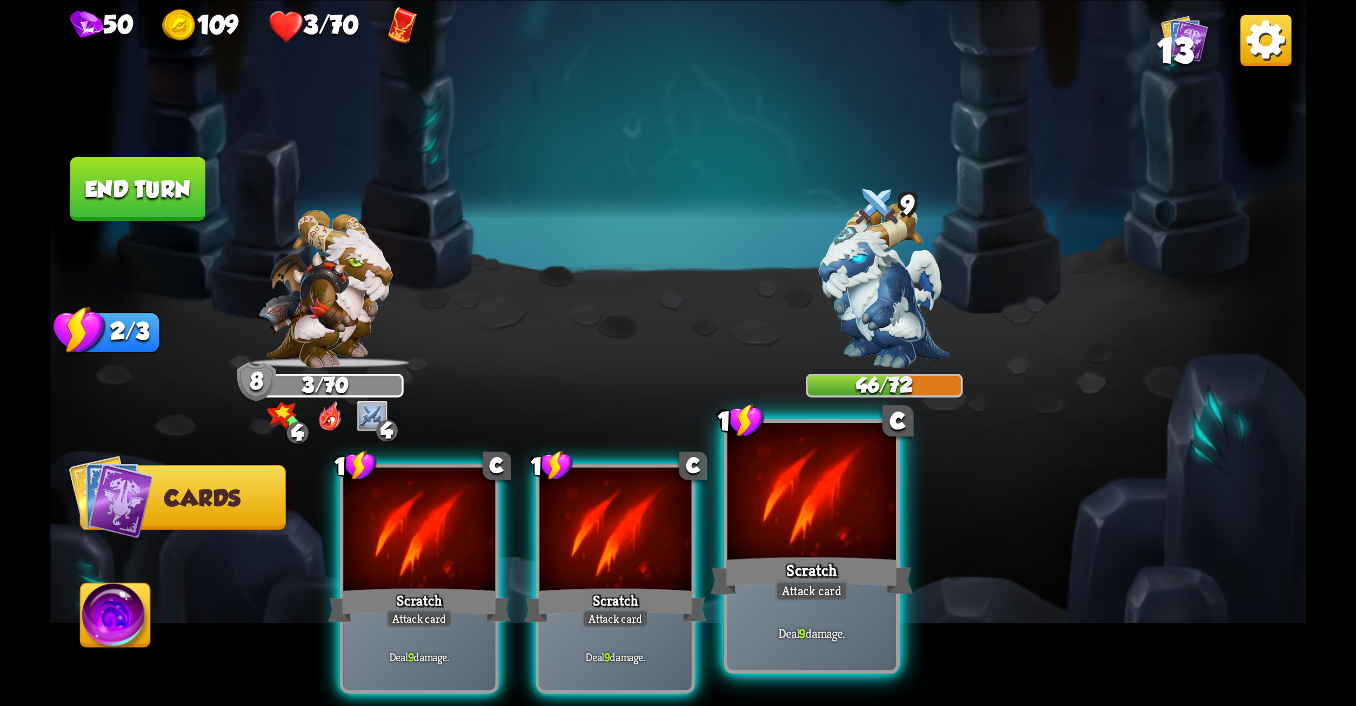
click at [806, 569] on div "Scratch" at bounding box center [811, 575] width 203 height 45
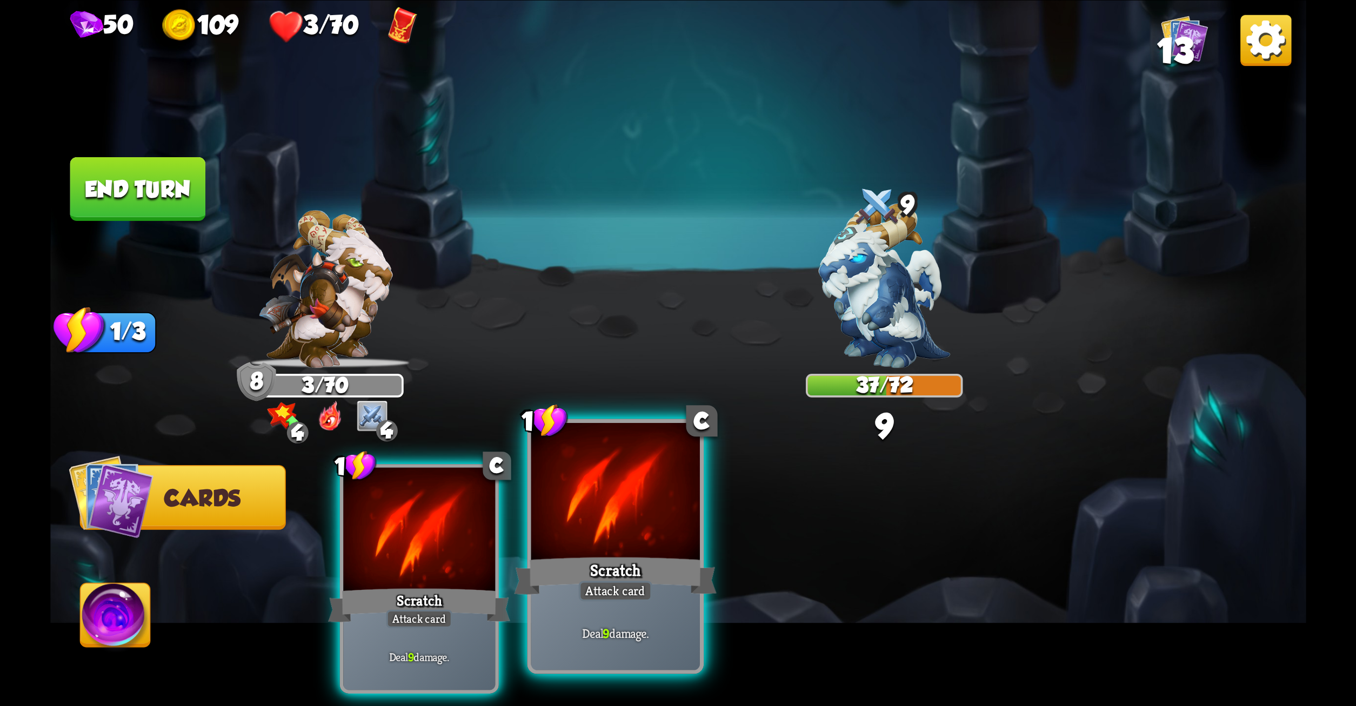
click at [670, 562] on div "Scratch" at bounding box center [615, 575] width 203 height 45
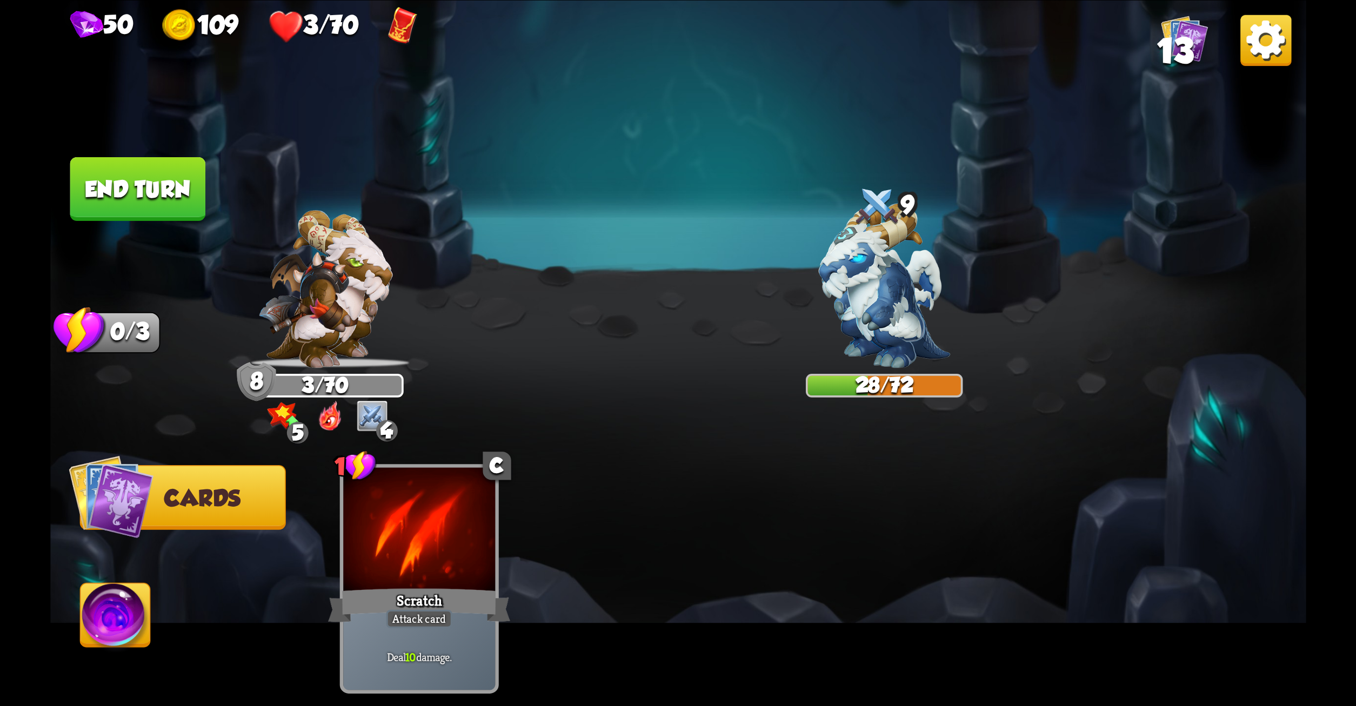
click at [148, 184] on button "End turn" at bounding box center [138, 189] width 136 height 64
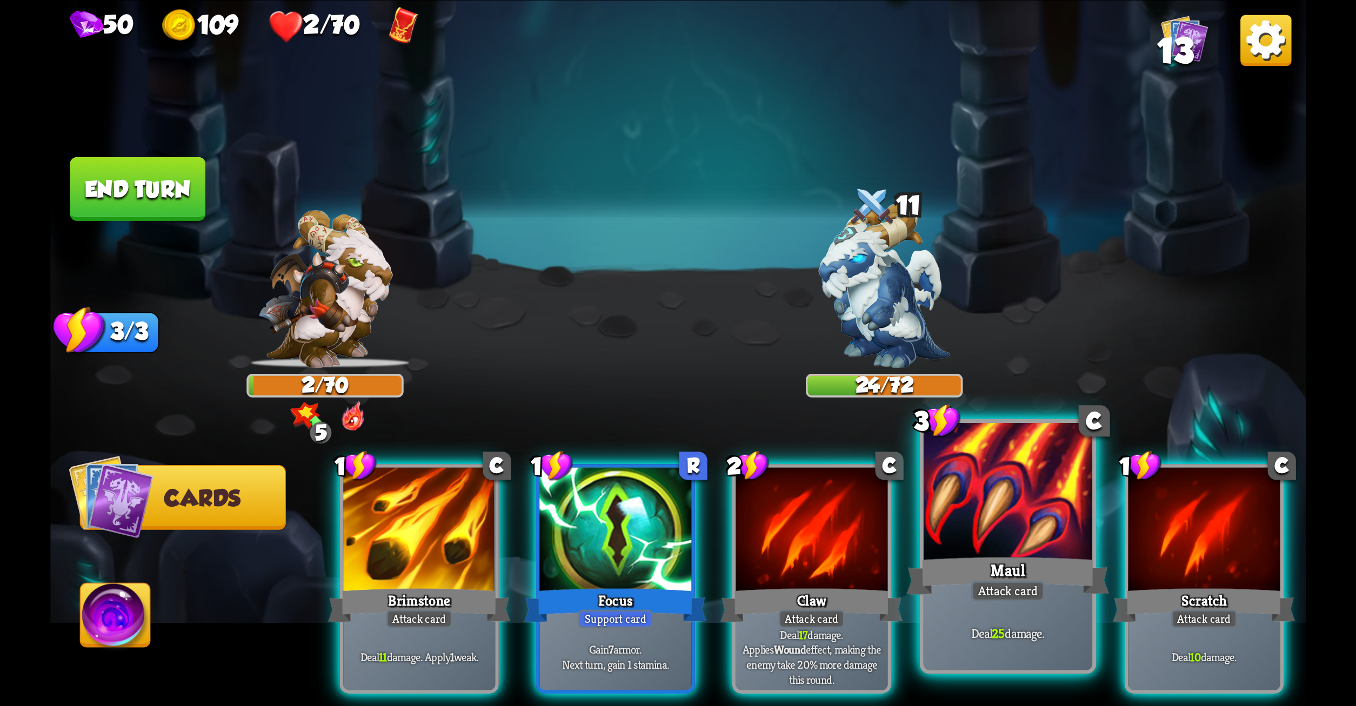
click at [985, 562] on div "Maul" at bounding box center [1007, 575] width 203 height 45
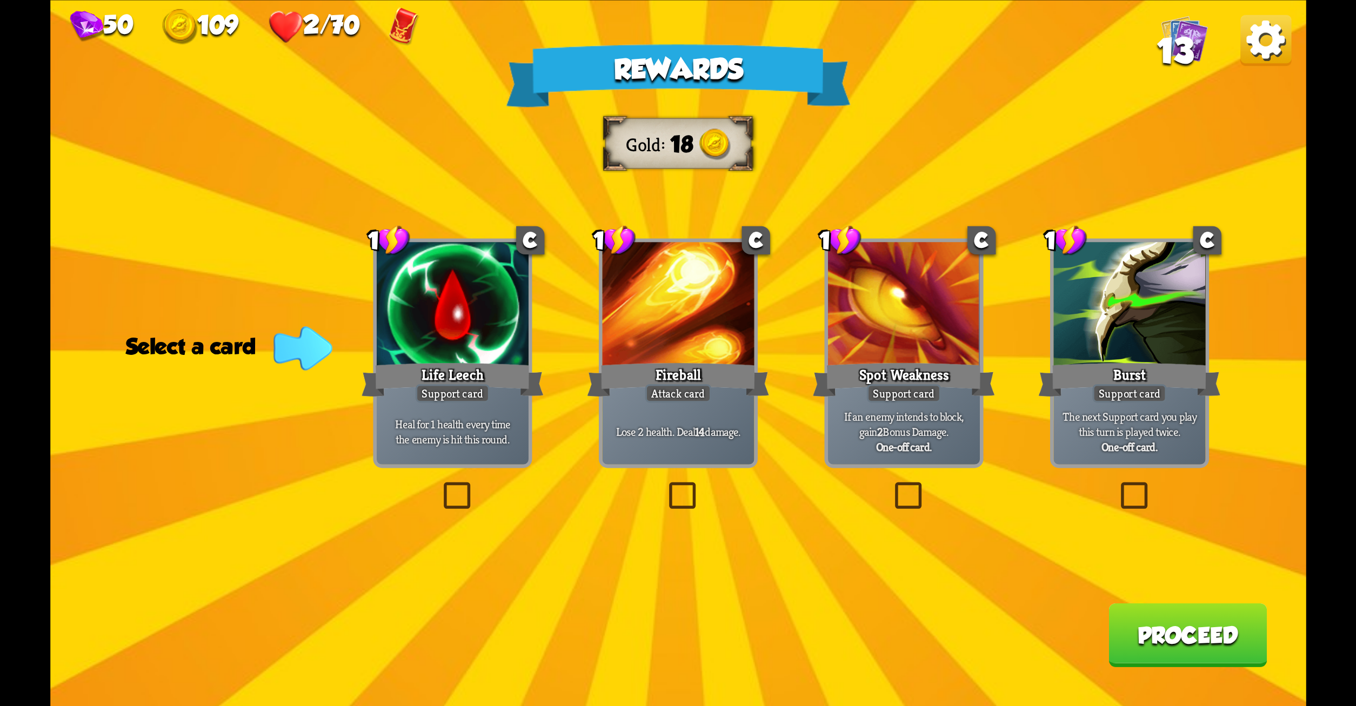
click at [1116, 486] on label at bounding box center [1116, 486] width 0 height 0
click at [0, 0] on input "checkbox" at bounding box center [0, 0] width 0 height 0
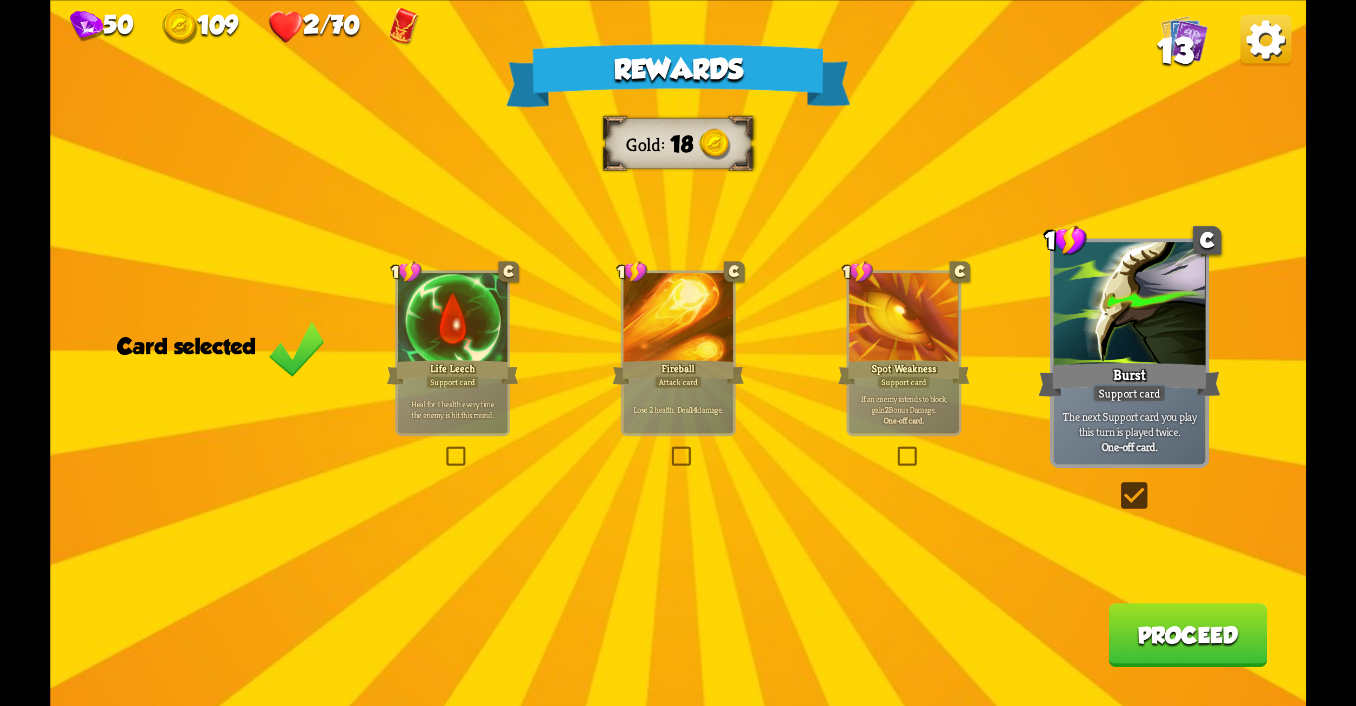
click at [1207, 625] on button "Proceed" at bounding box center [1188, 635] width 158 height 64
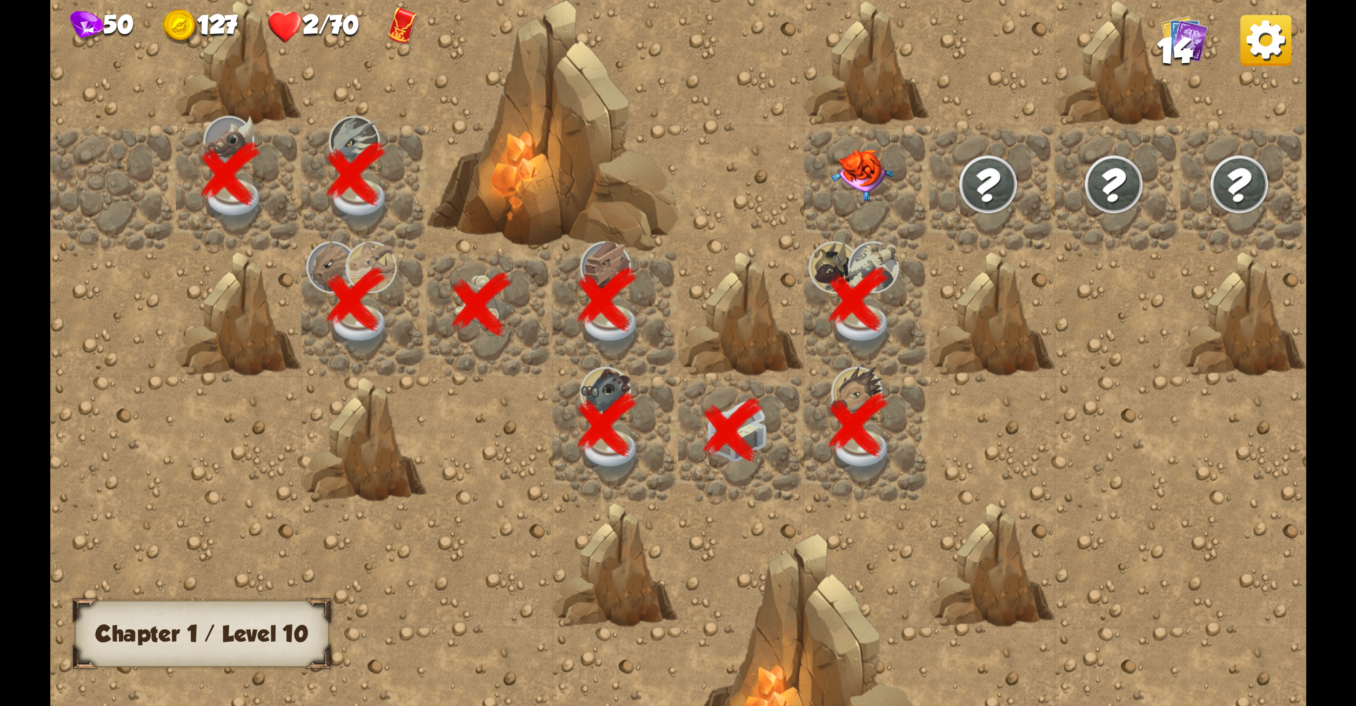
click at [869, 158] on img at bounding box center [862, 175] width 63 height 52
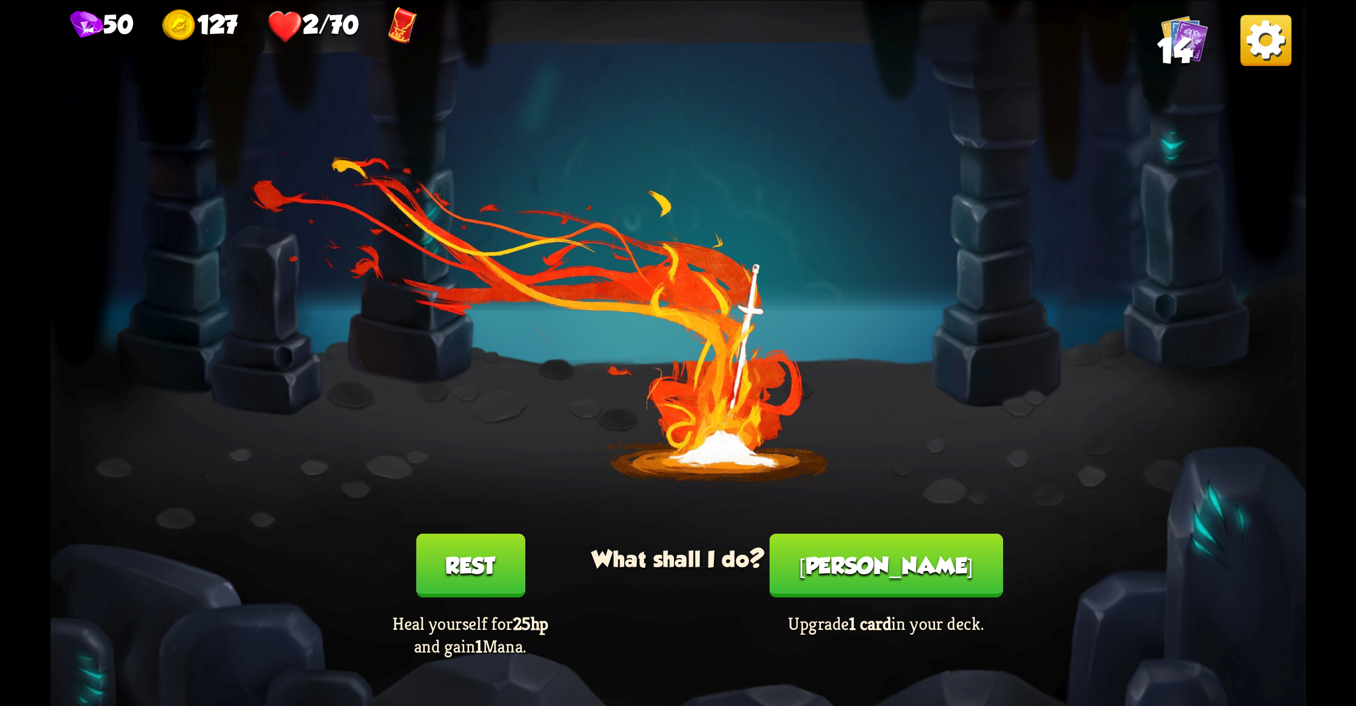
click at [505, 560] on button "Rest" at bounding box center [470, 566] width 109 height 64
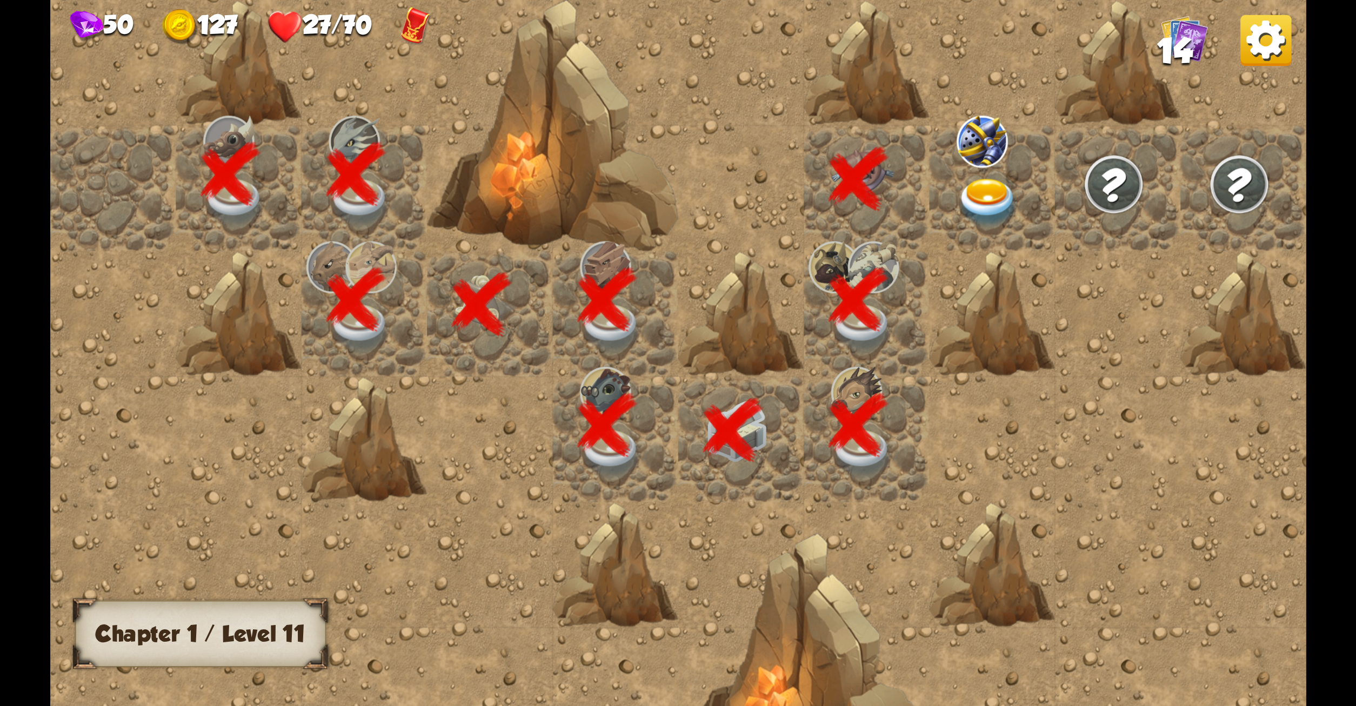
scroll to position [0, 208]
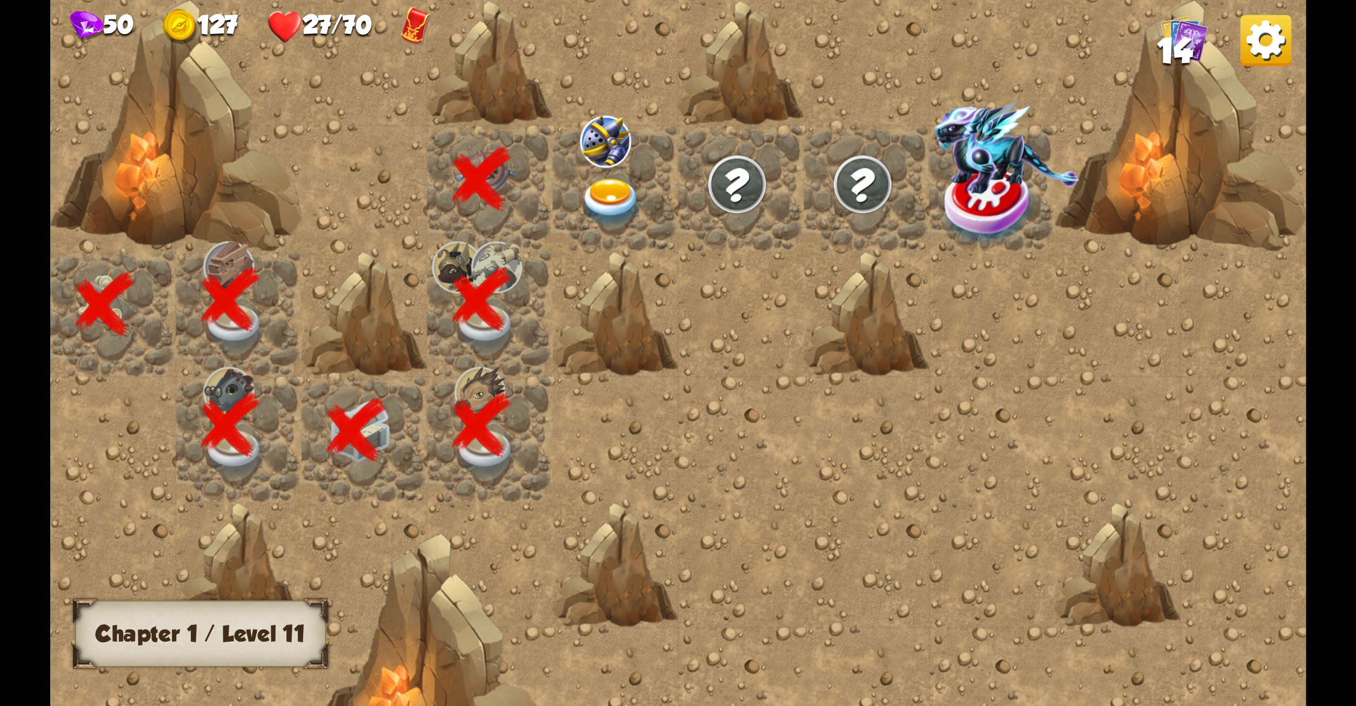
click at [983, 183] on img at bounding box center [1006, 147] width 145 height 93
click at [600, 171] on div at bounding box center [614, 187] width 125 height 125
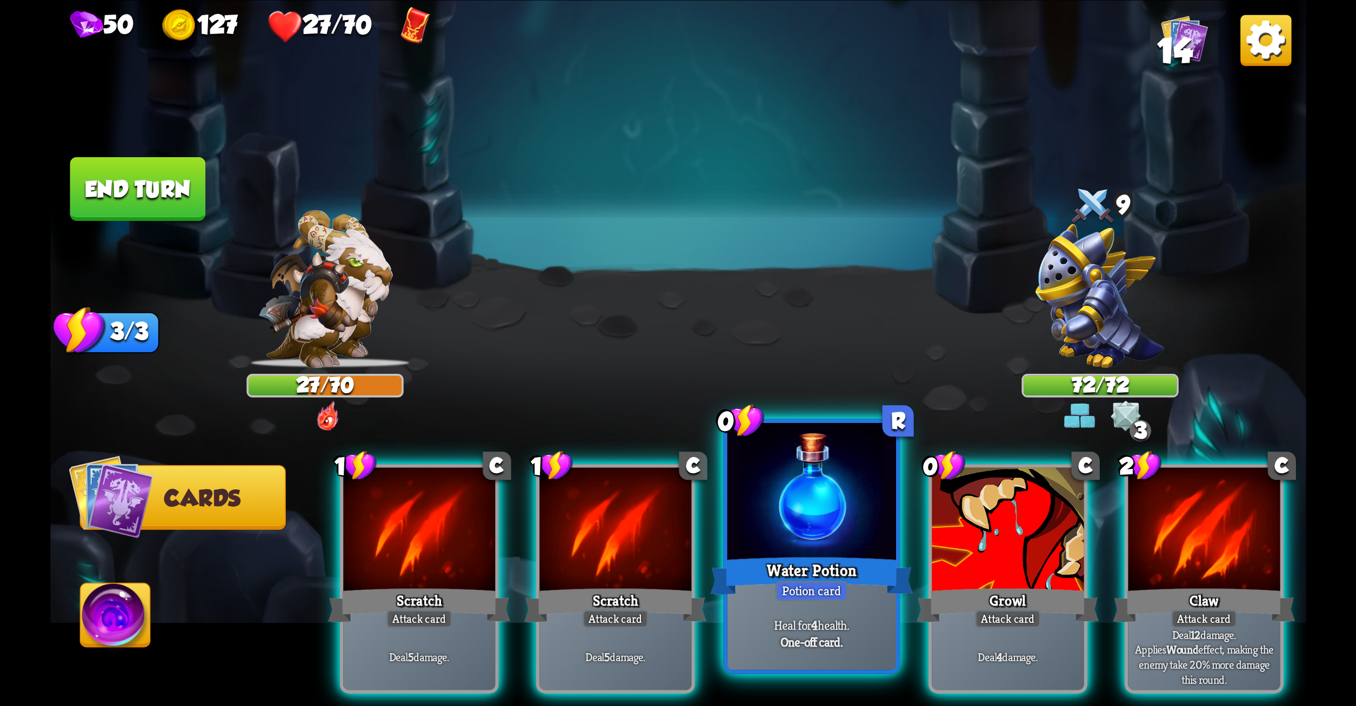
click at [826, 517] on div at bounding box center [811, 494] width 169 height 142
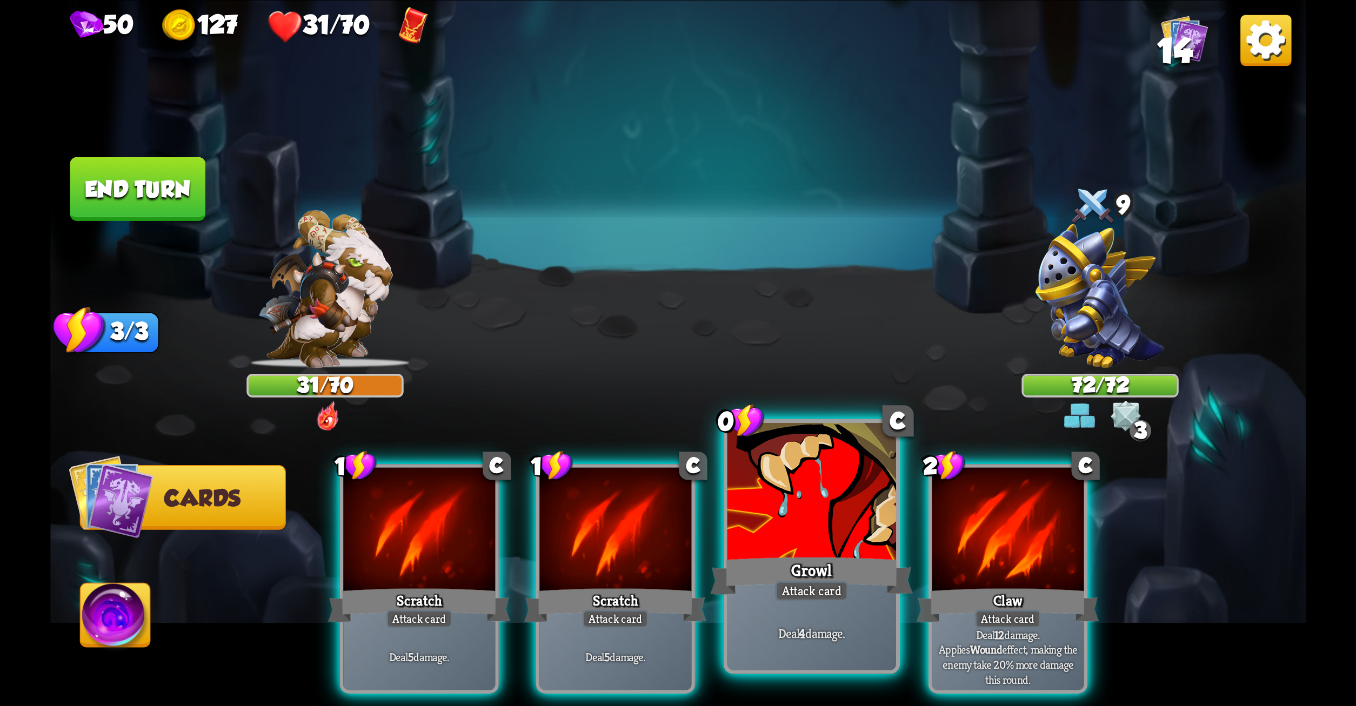
click at [862, 517] on div at bounding box center [811, 494] width 169 height 142
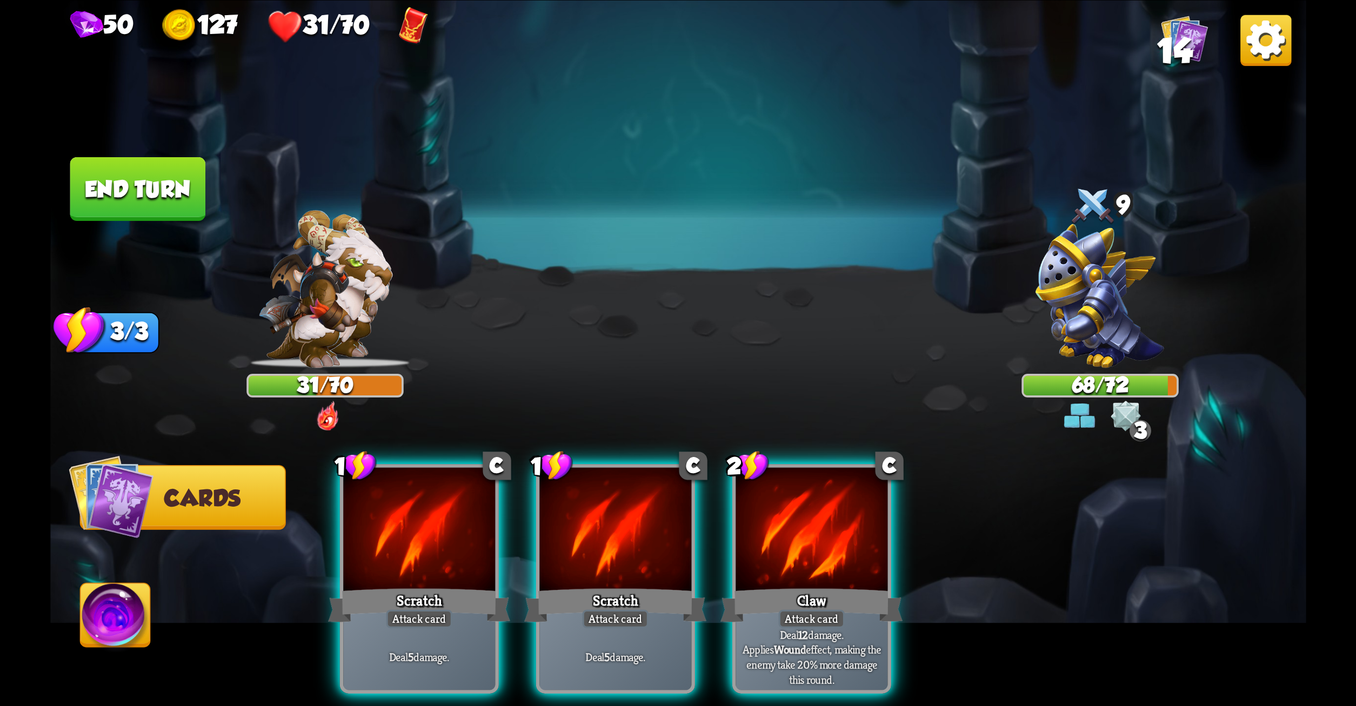
click at [862, 517] on div at bounding box center [812, 532] width 152 height 128
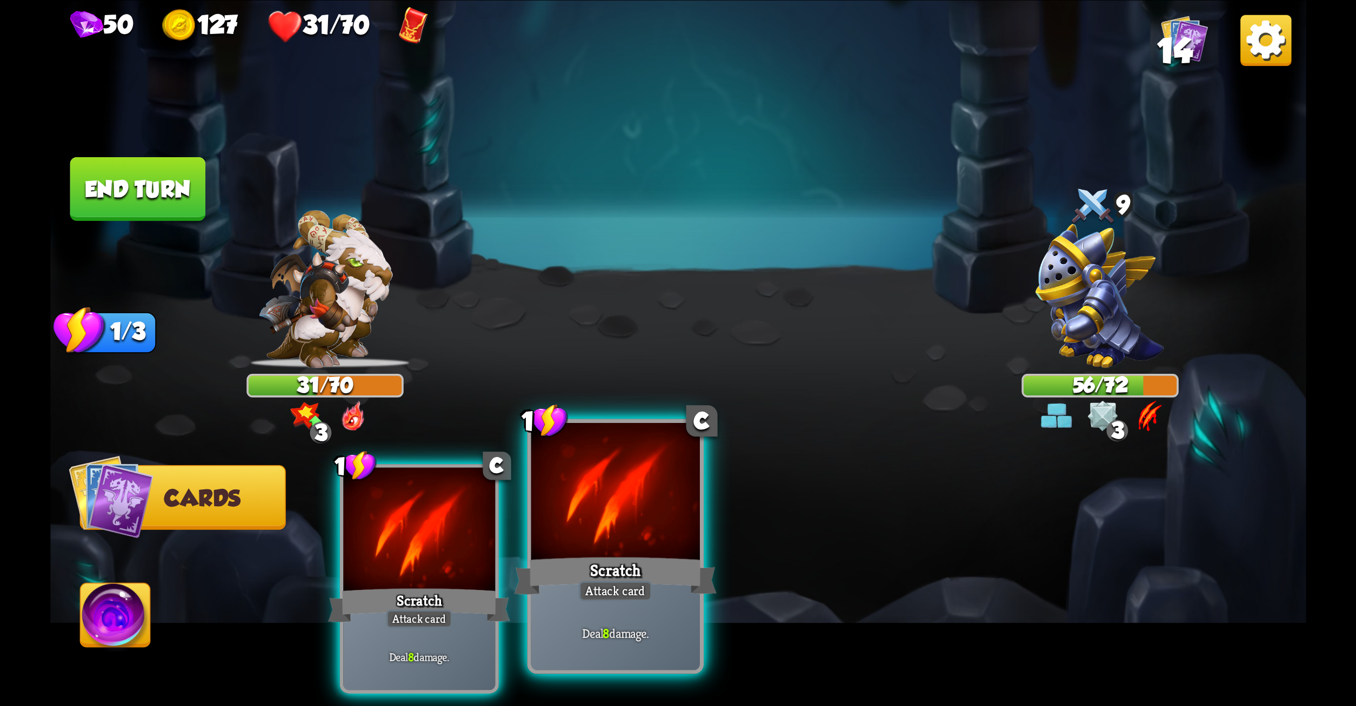
click at [688, 521] on div at bounding box center [615, 494] width 169 height 142
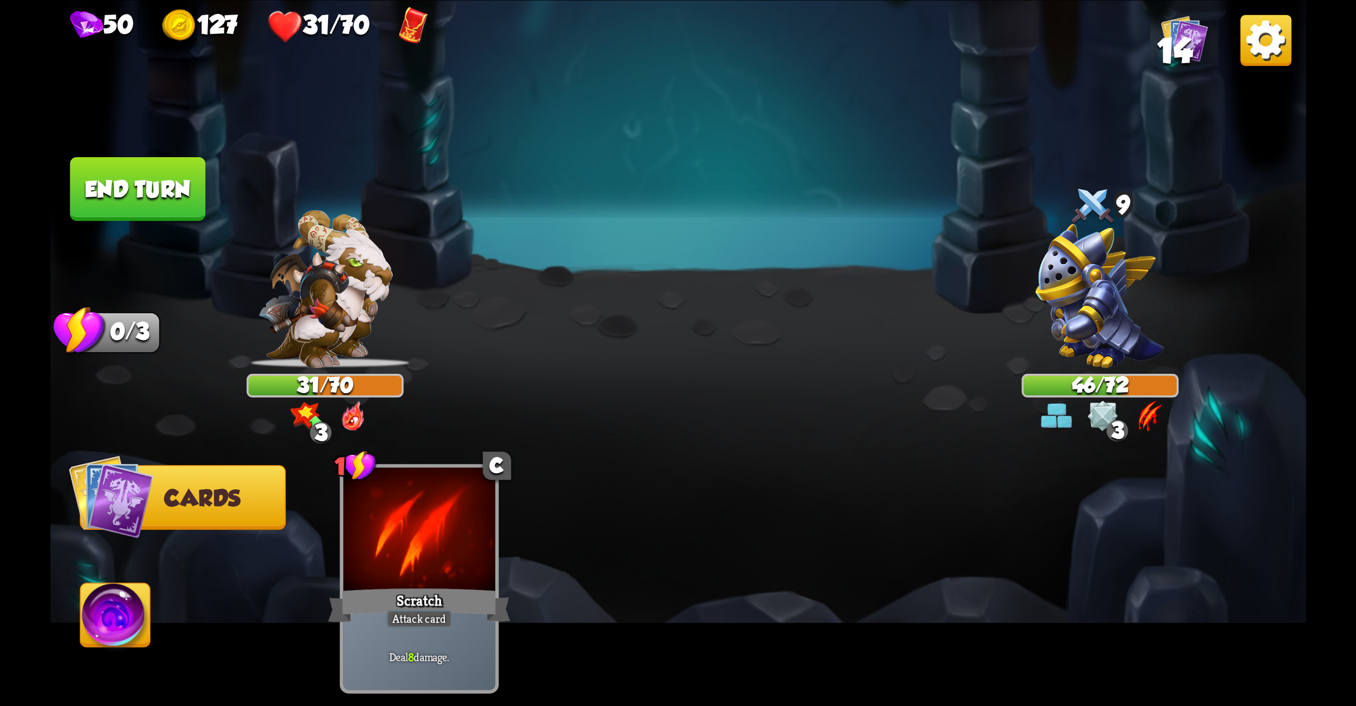
click at [130, 176] on button "End turn" at bounding box center [138, 189] width 136 height 64
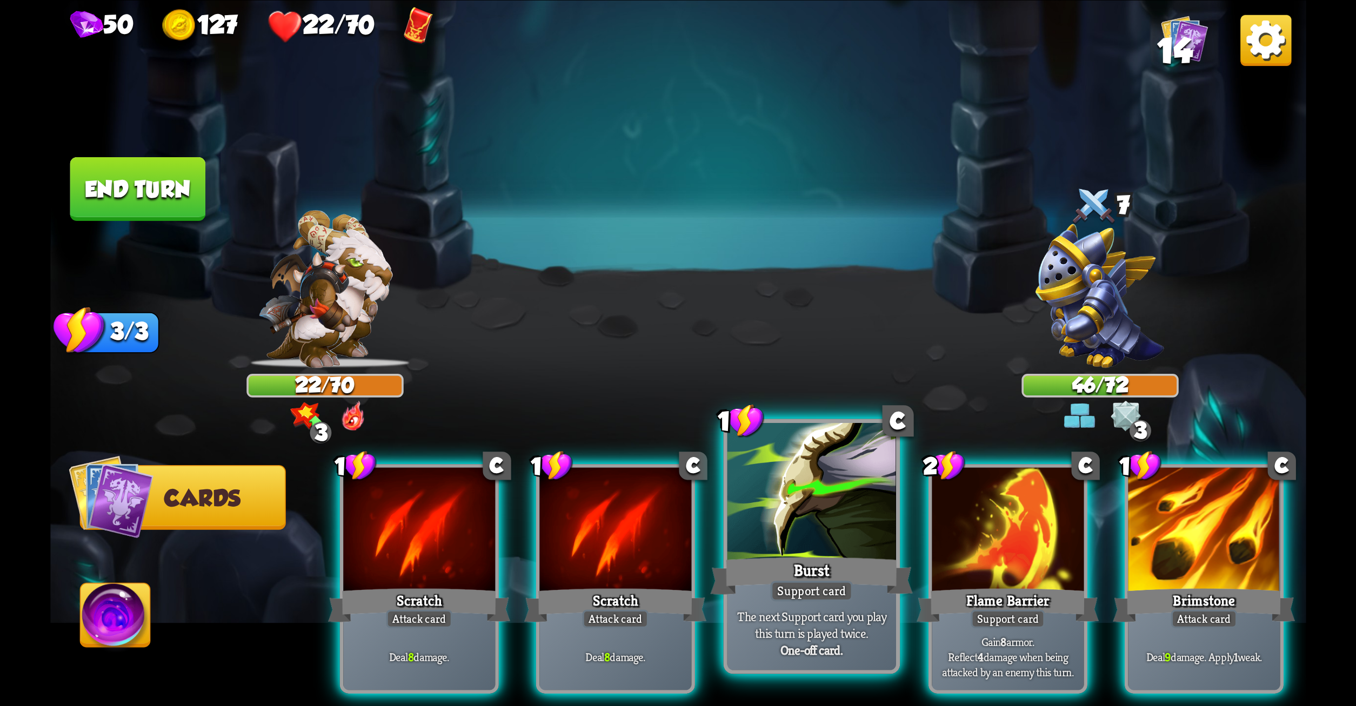
click at [824, 467] on div at bounding box center [811, 494] width 169 height 142
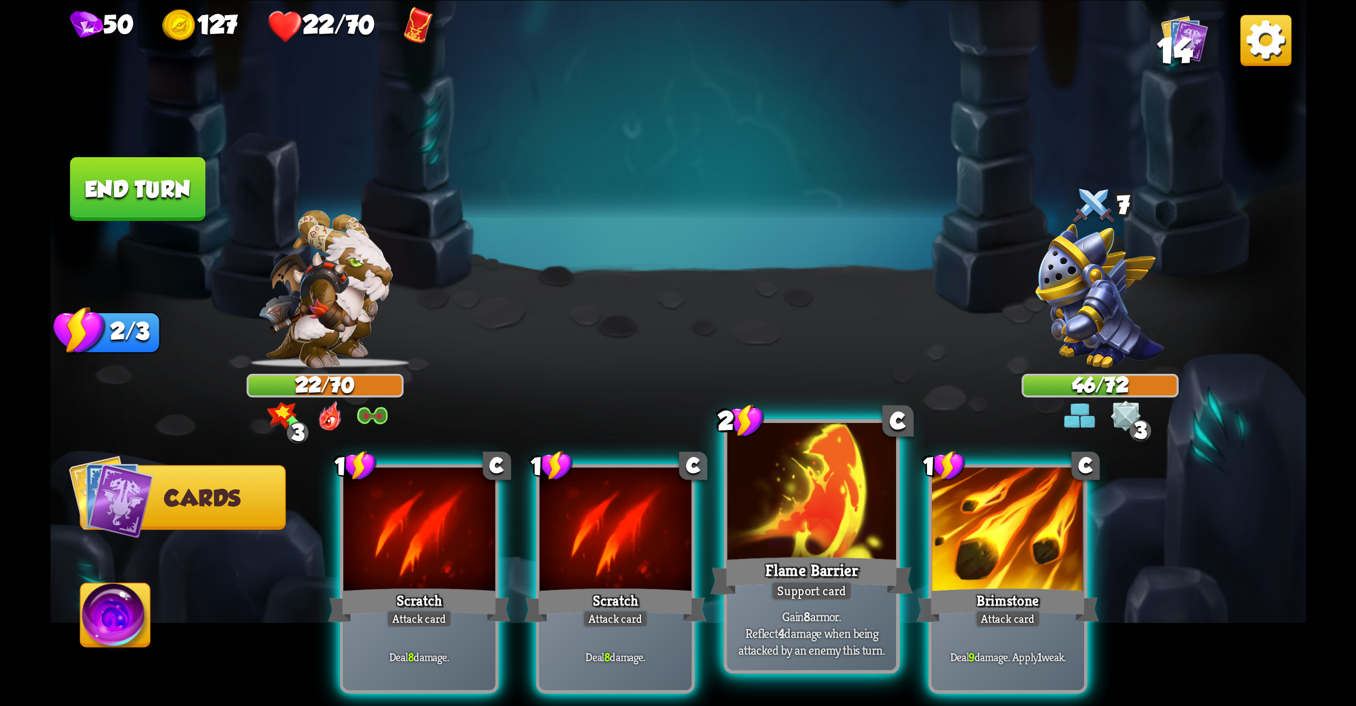
click at [812, 488] on div at bounding box center [811, 494] width 169 height 142
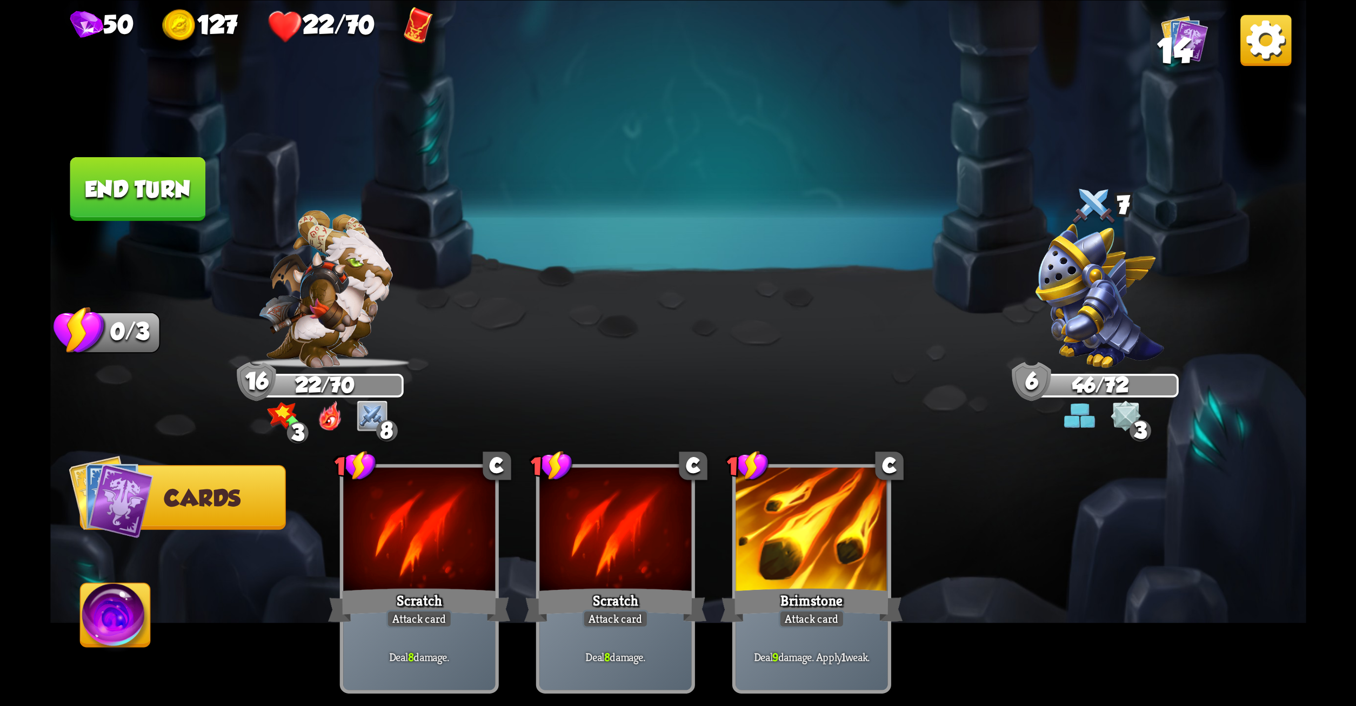
click at [159, 179] on button "End turn" at bounding box center [138, 189] width 136 height 64
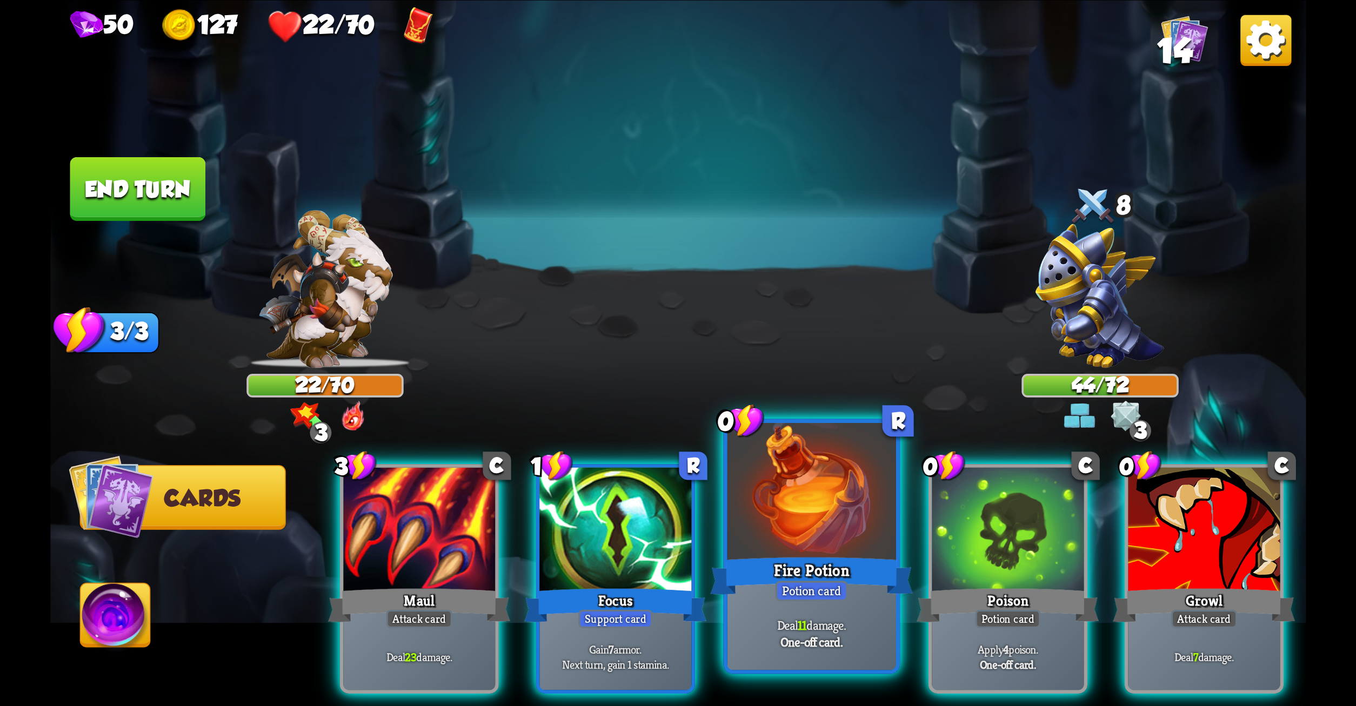
click at [864, 552] on div at bounding box center [811, 494] width 169 height 142
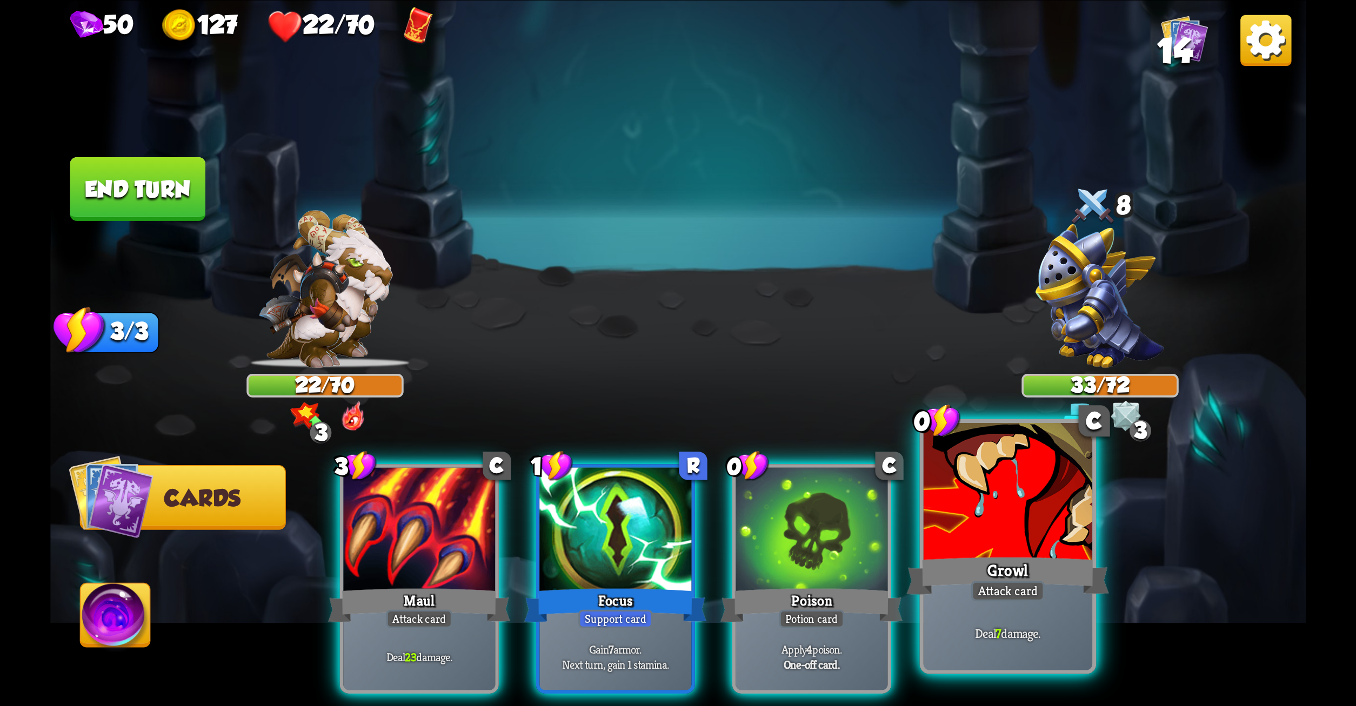
click at [1052, 492] on div at bounding box center [1007, 494] width 169 height 142
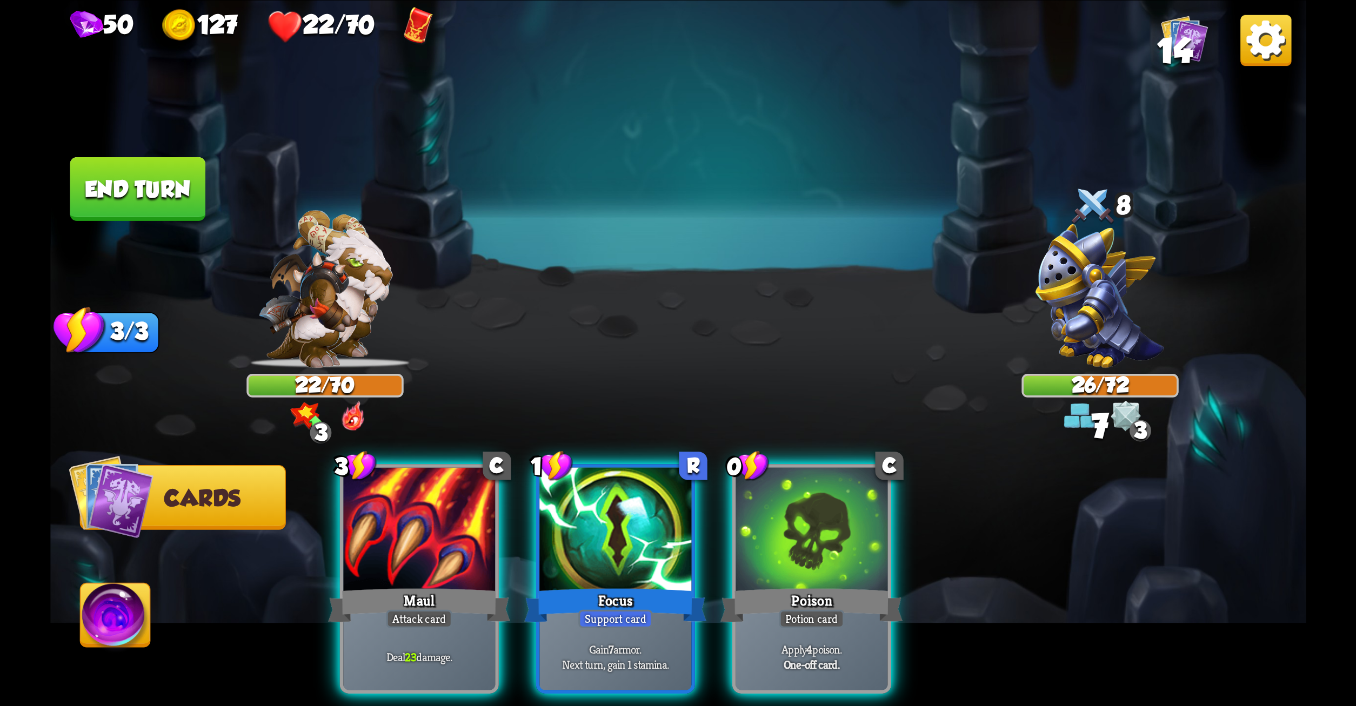
click at [905, 540] on div "3 C Maul Attack card Deal 23 damage. 1 R Focus Support card Gain 7 armor. Next …" at bounding box center [803, 549] width 1005 height 314
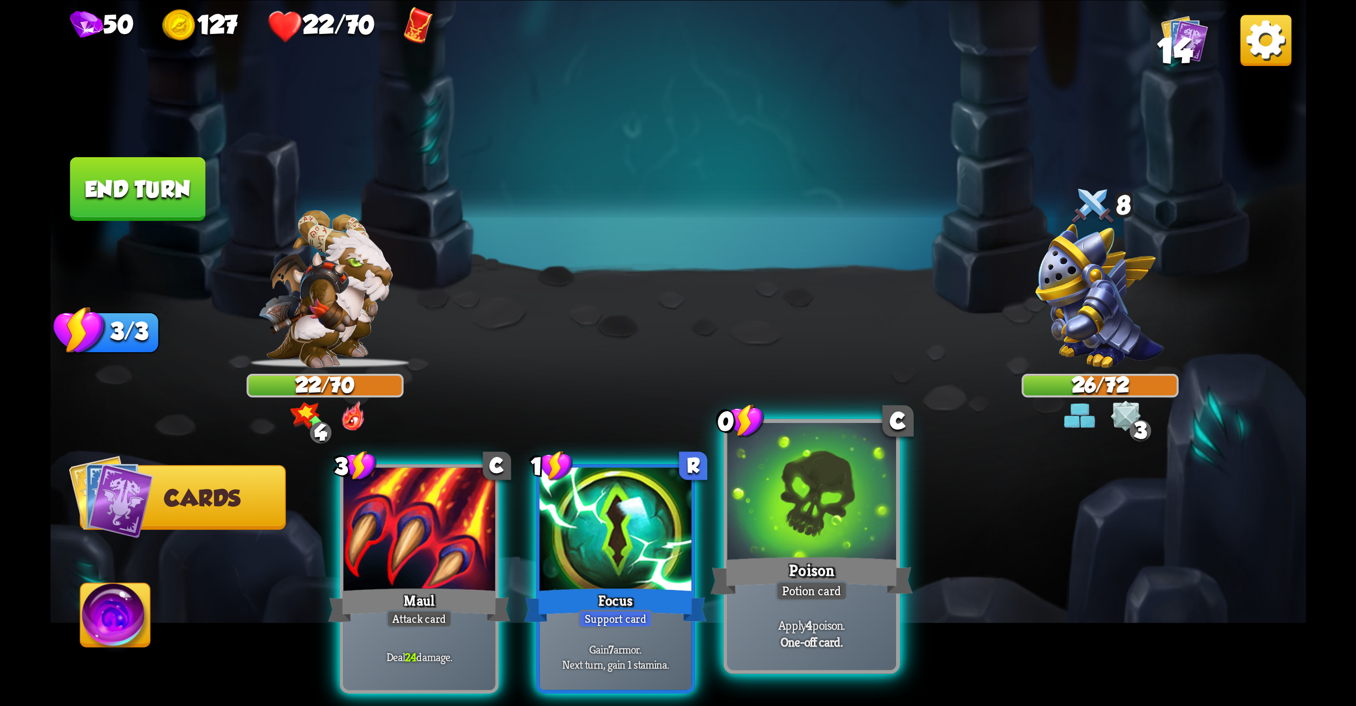
click at [873, 544] on div at bounding box center [811, 494] width 169 height 142
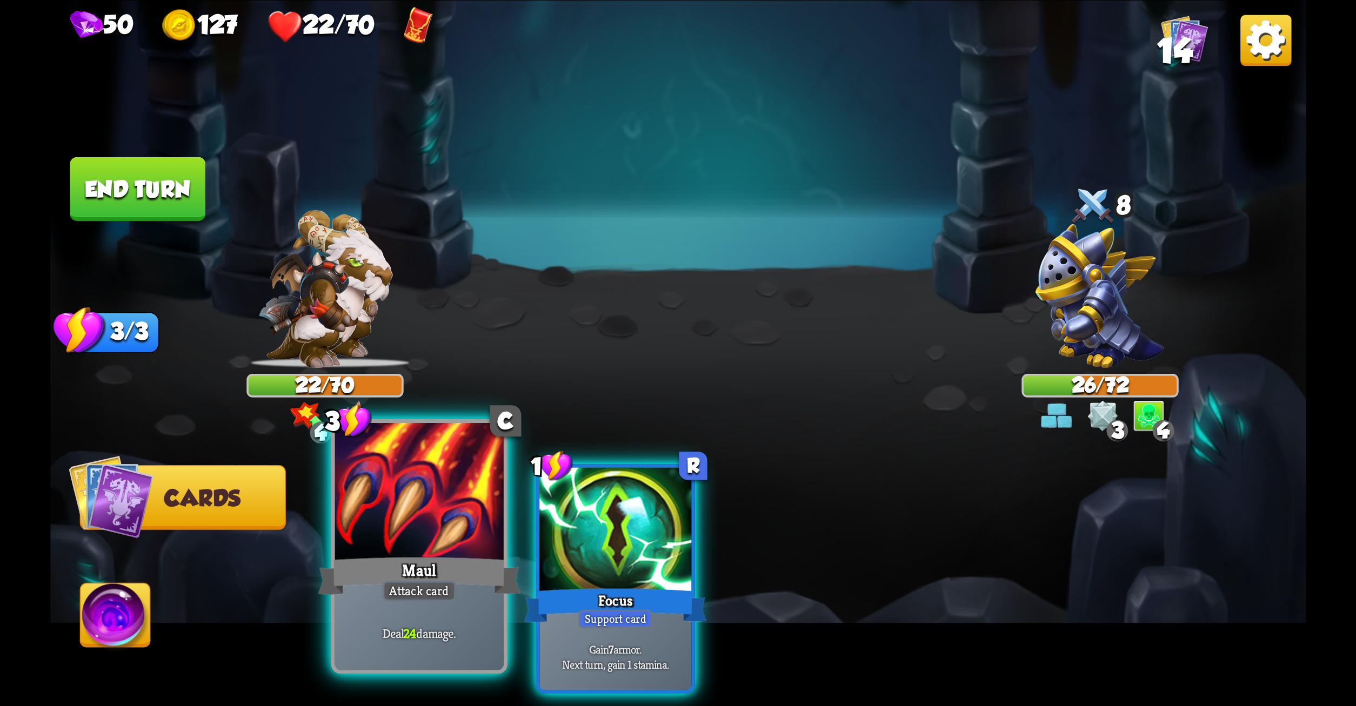
click at [436, 542] on div at bounding box center [419, 494] width 169 height 142
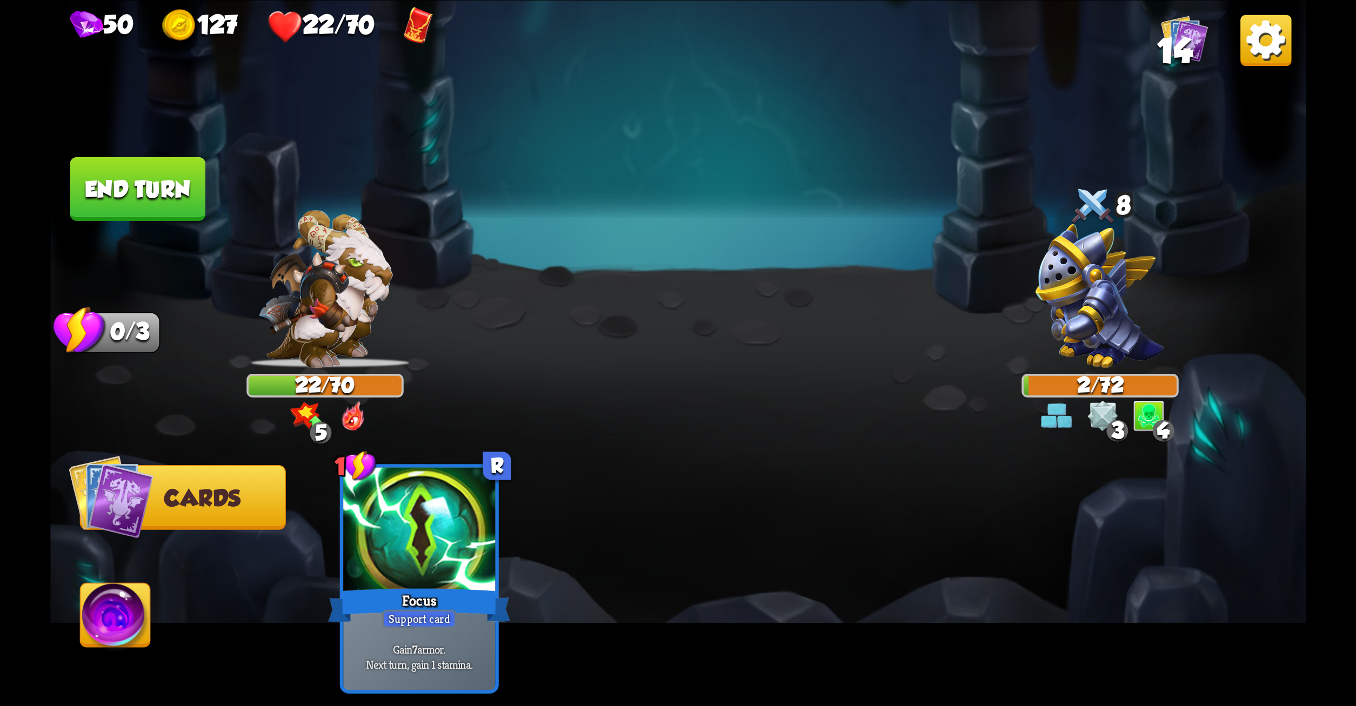
click at [124, 179] on button "End turn" at bounding box center [138, 189] width 136 height 64
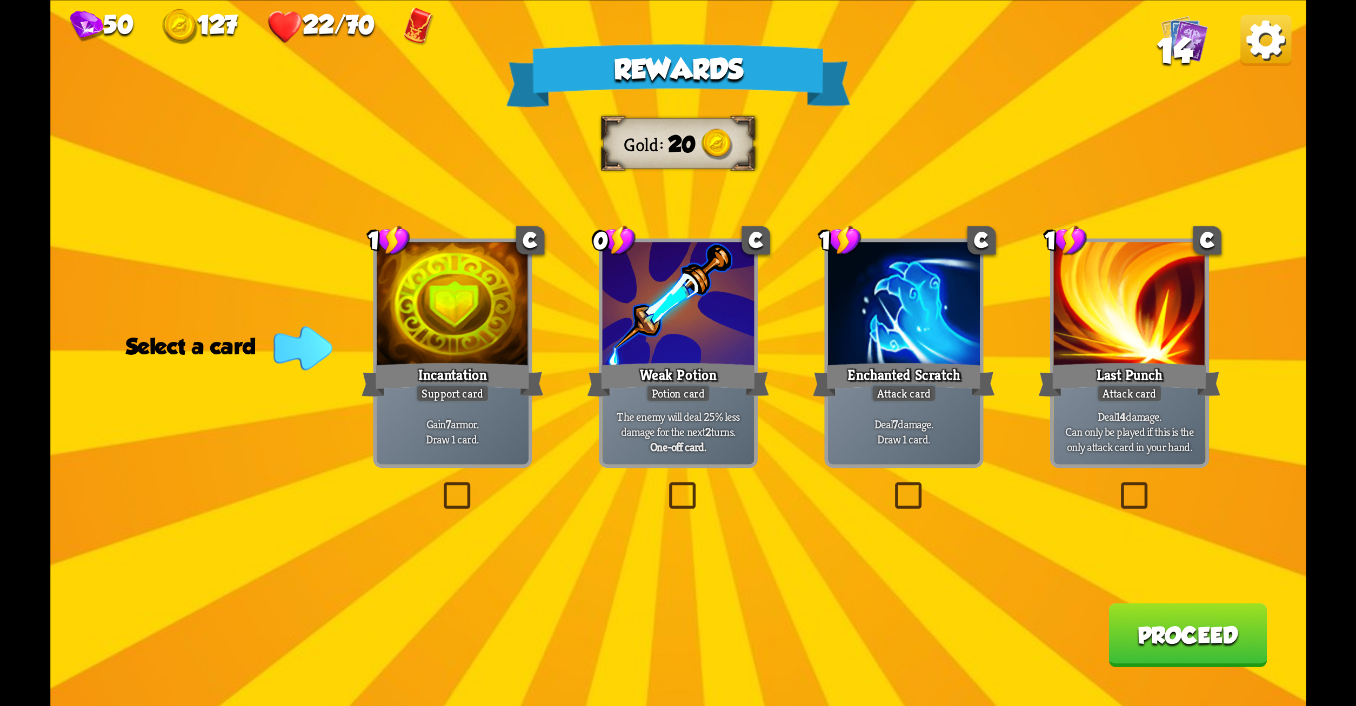
click at [439, 486] on label at bounding box center [439, 486] width 0 height 0
click at [0, 0] on input "checkbox" at bounding box center [0, 0] width 0 height 0
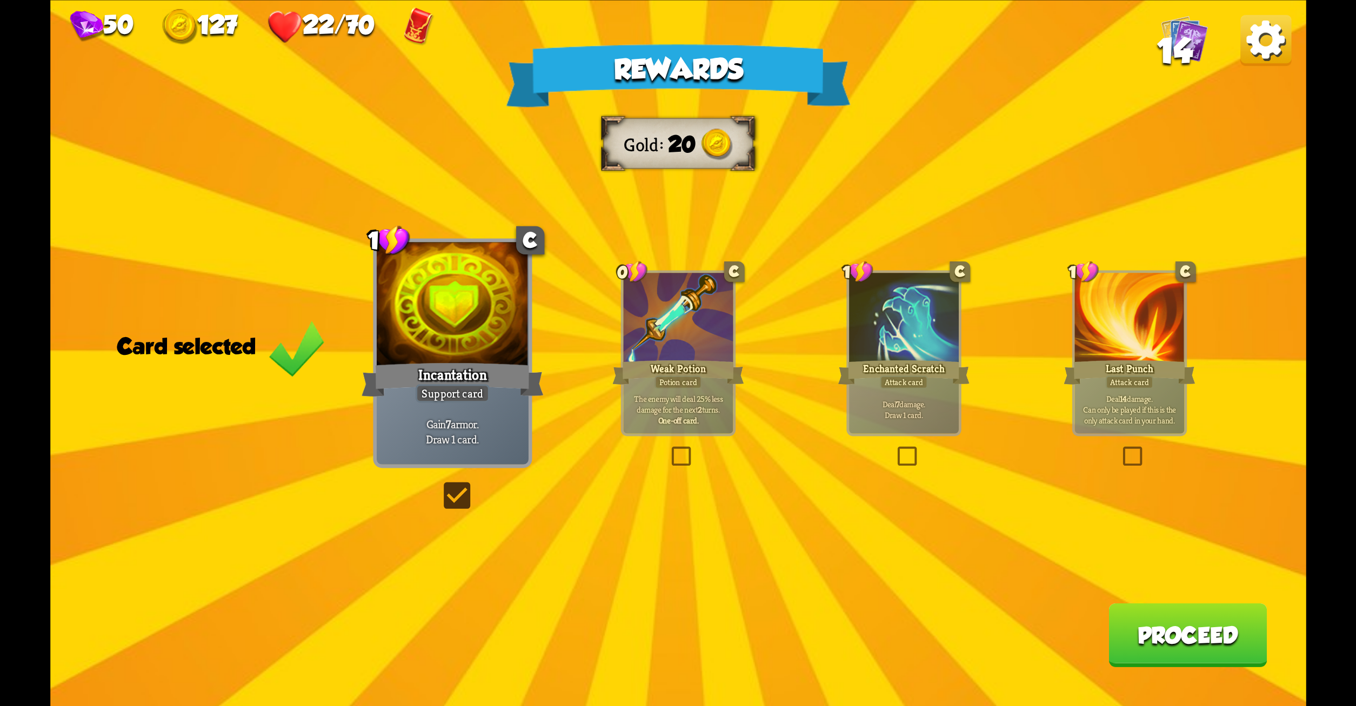
click at [669, 449] on label at bounding box center [669, 449] width 0 height 0
click at [0, 0] on input "checkbox" at bounding box center [0, 0] width 0 height 0
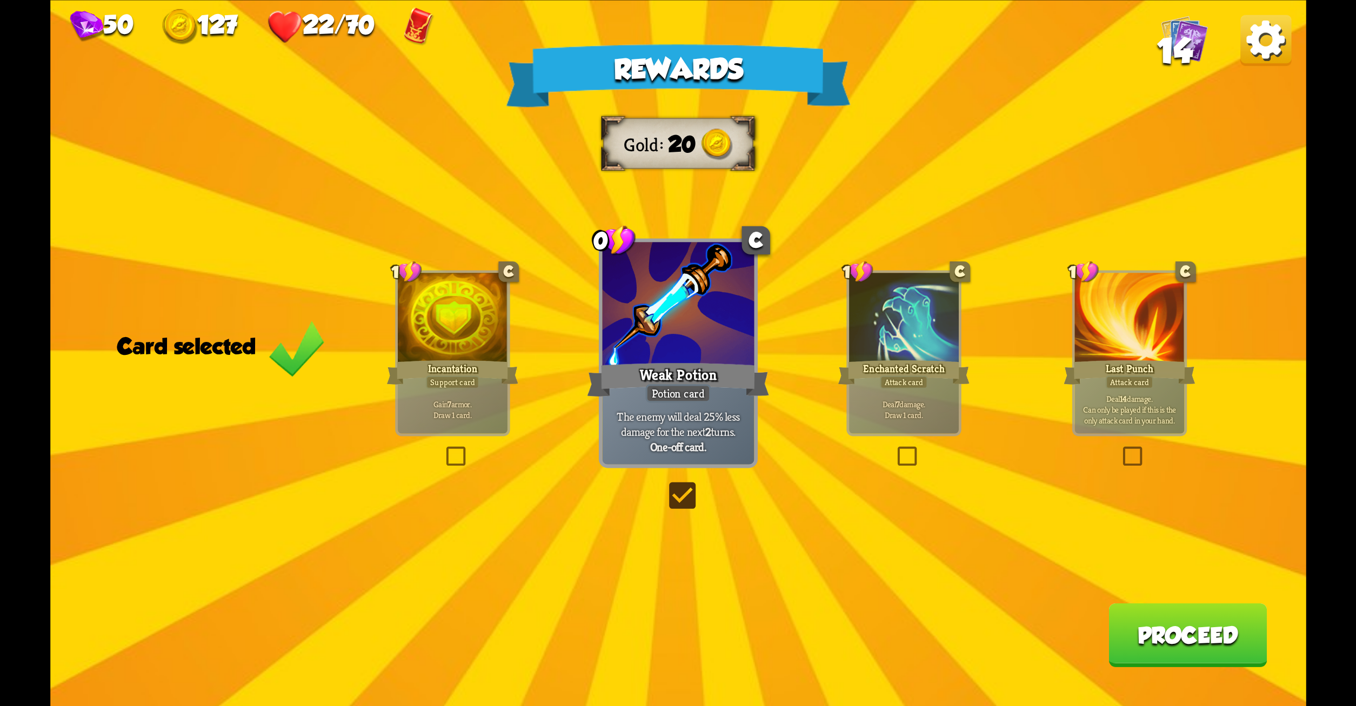
click at [1202, 640] on button "Proceed" at bounding box center [1188, 635] width 158 height 64
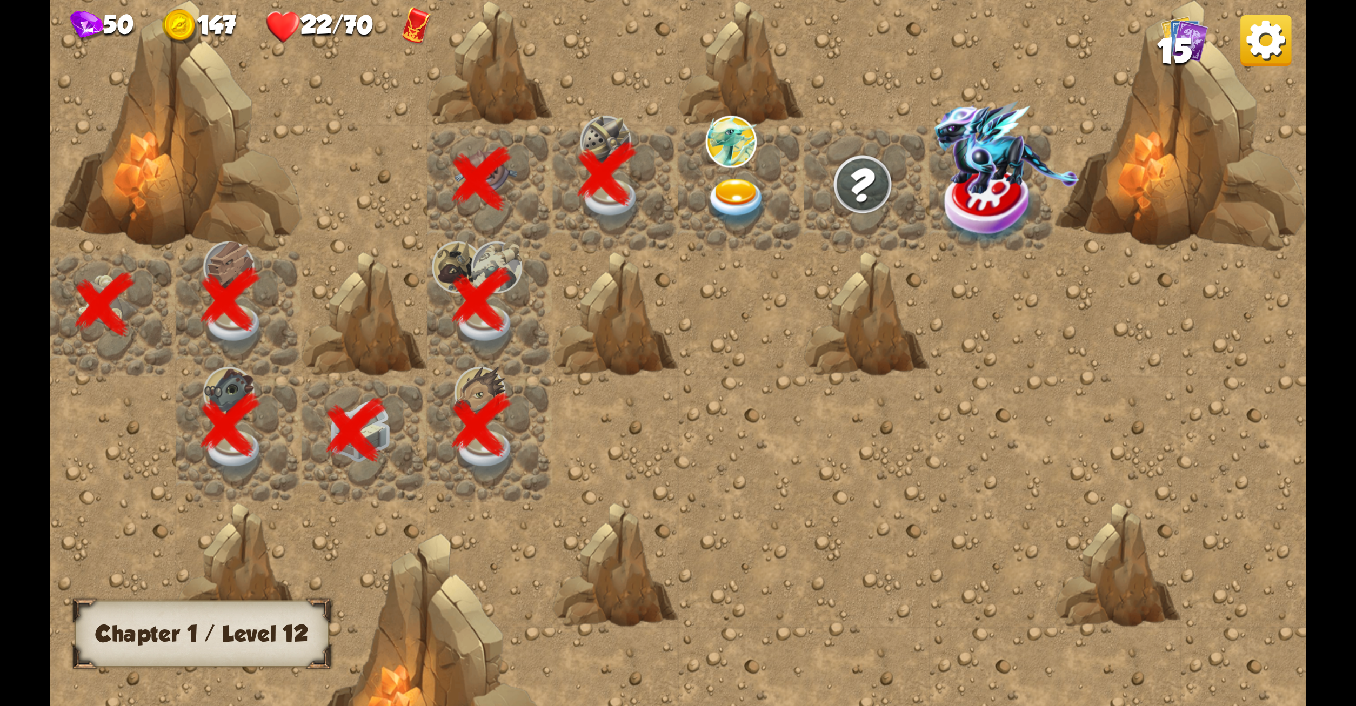
click at [723, 181] on img at bounding box center [736, 202] width 63 height 49
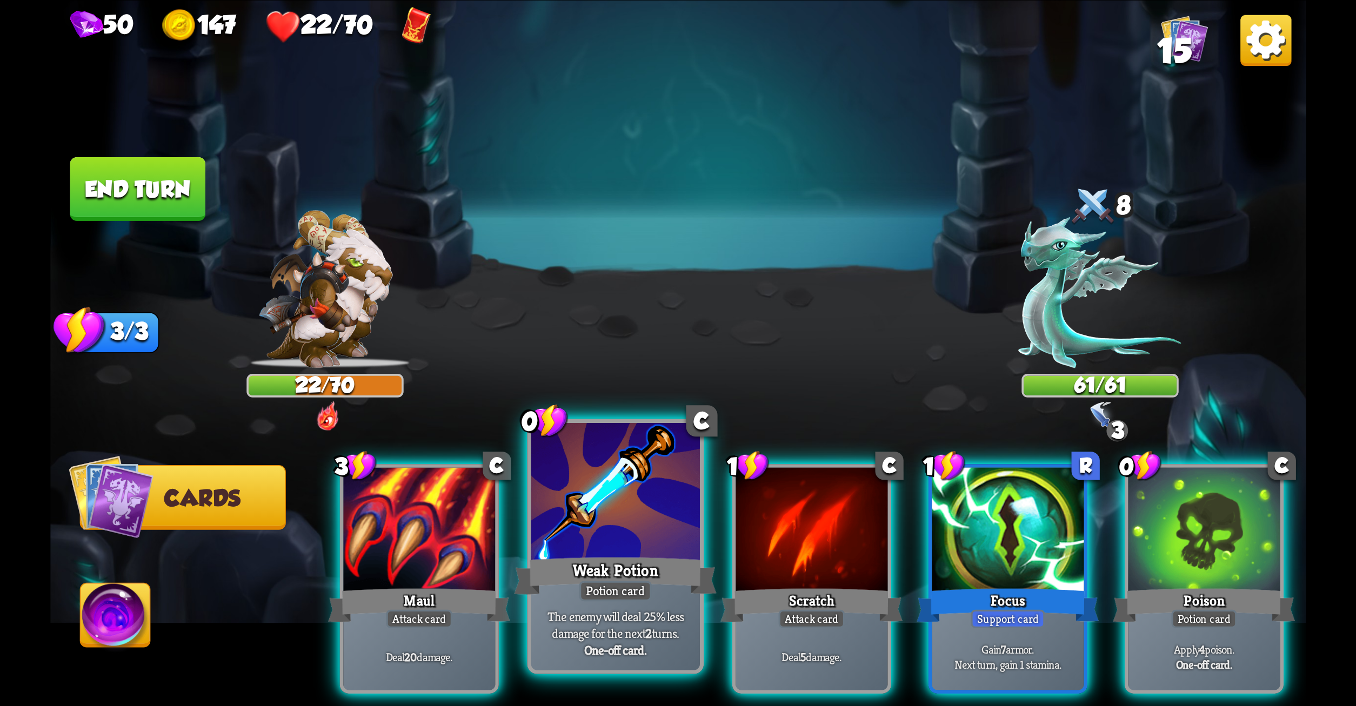
click at [611, 552] on div at bounding box center [615, 494] width 169 height 142
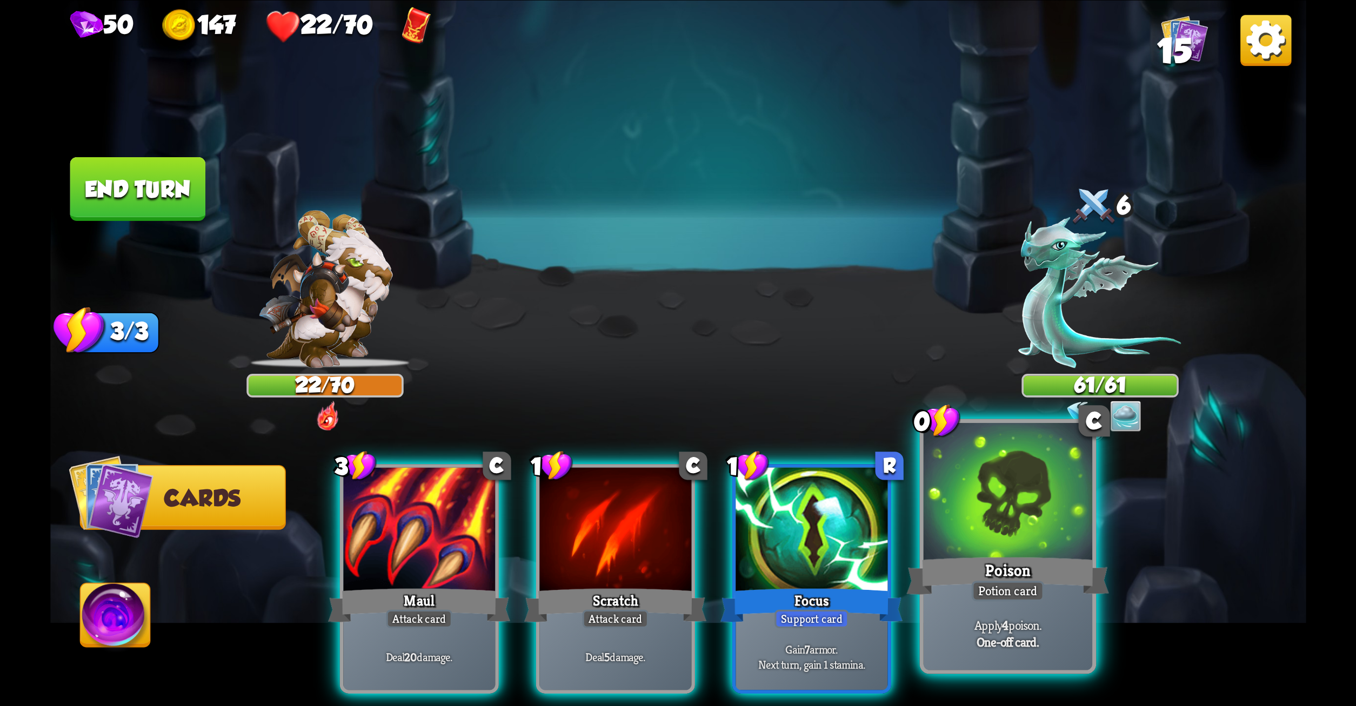
click at [1034, 506] on div at bounding box center [1007, 494] width 169 height 142
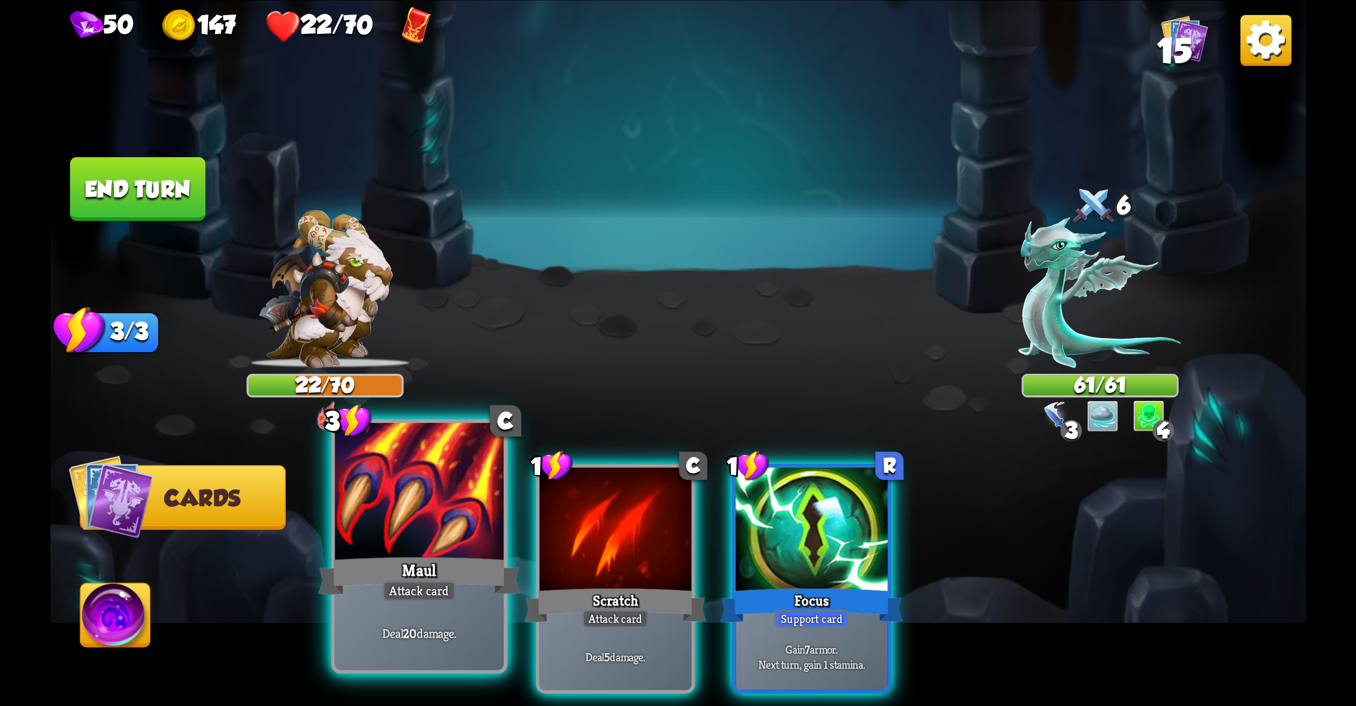
click at [367, 589] on div "Maul" at bounding box center [419, 575] width 203 height 45
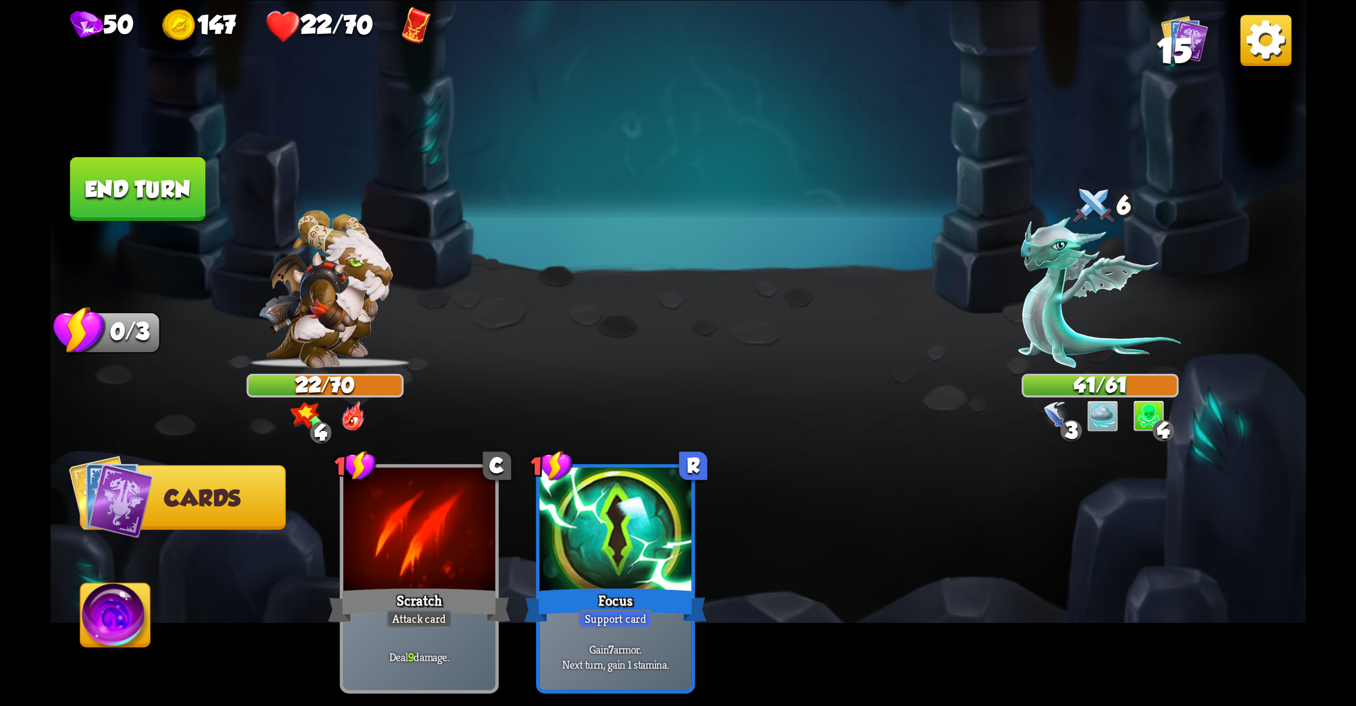
click at [157, 182] on button "End turn" at bounding box center [138, 189] width 136 height 64
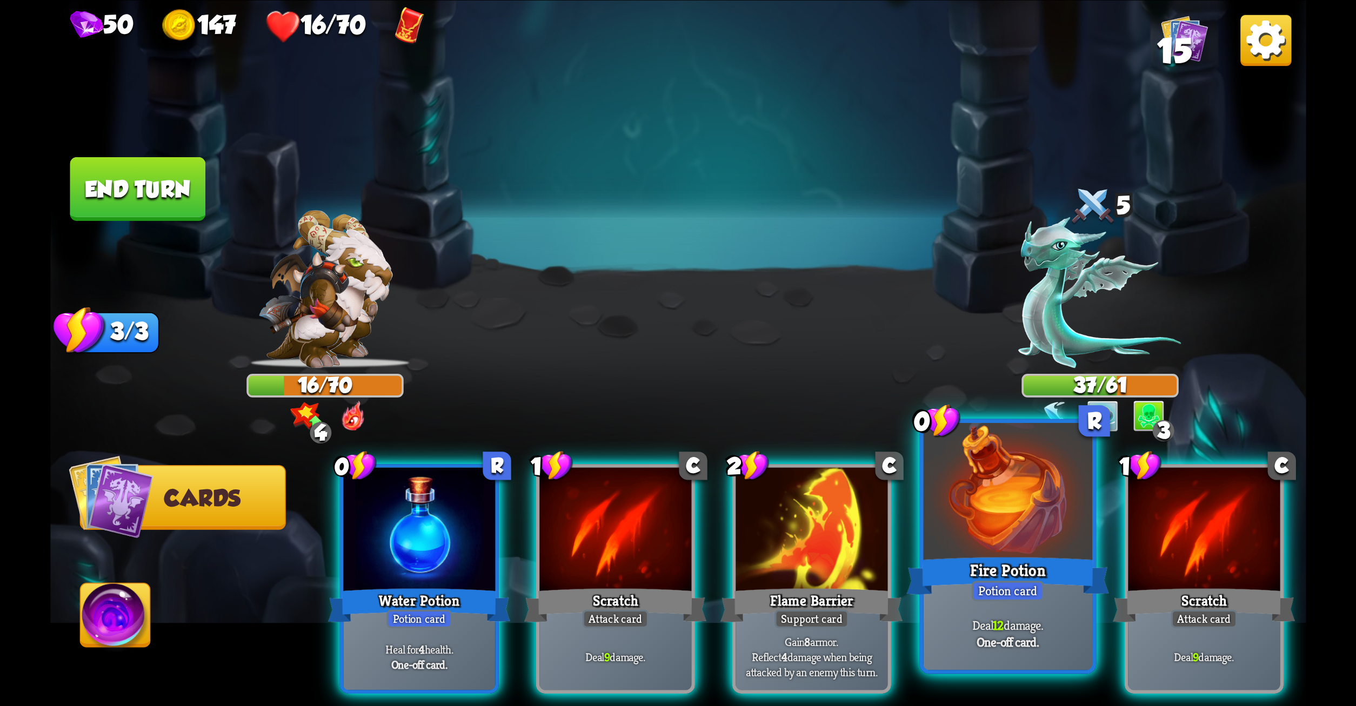
click at [989, 503] on div at bounding box center [1007, 494] width 169 height 142
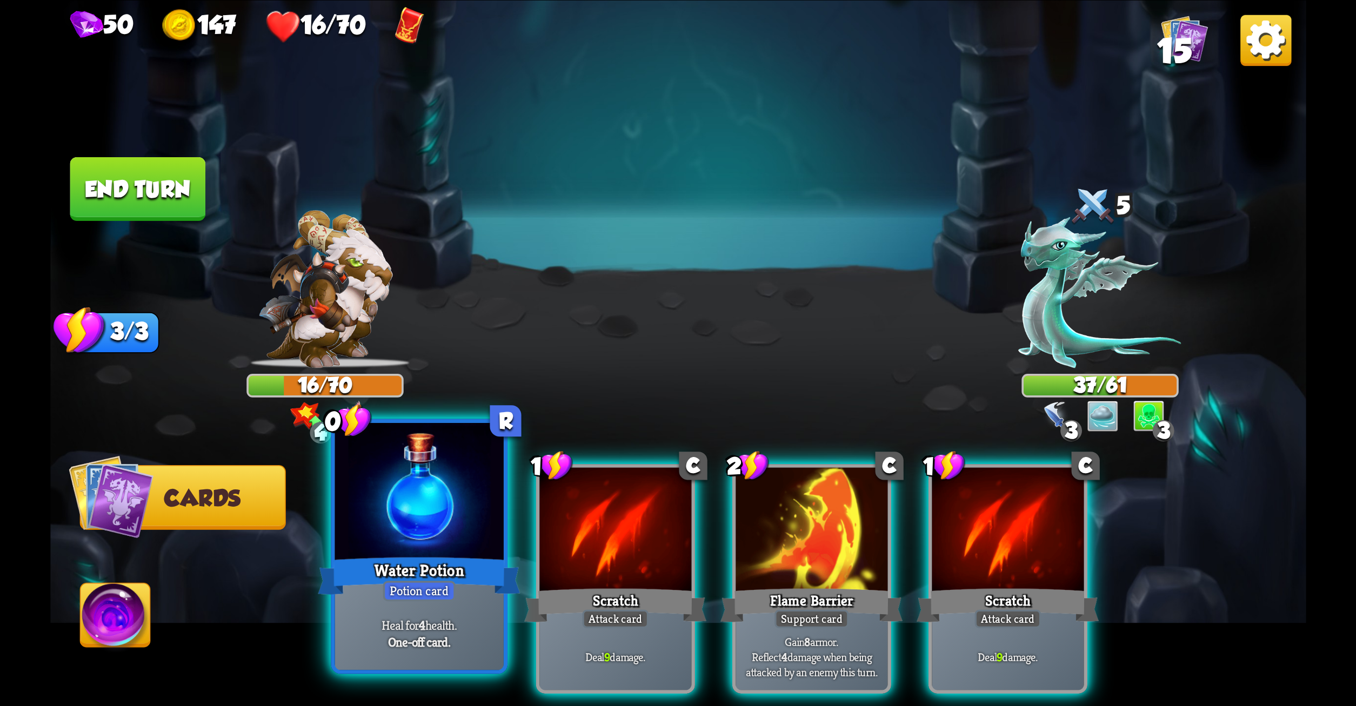
click at [402, 570] on div "Water Potion" at bounding box center [419, 575] width 203 height 45
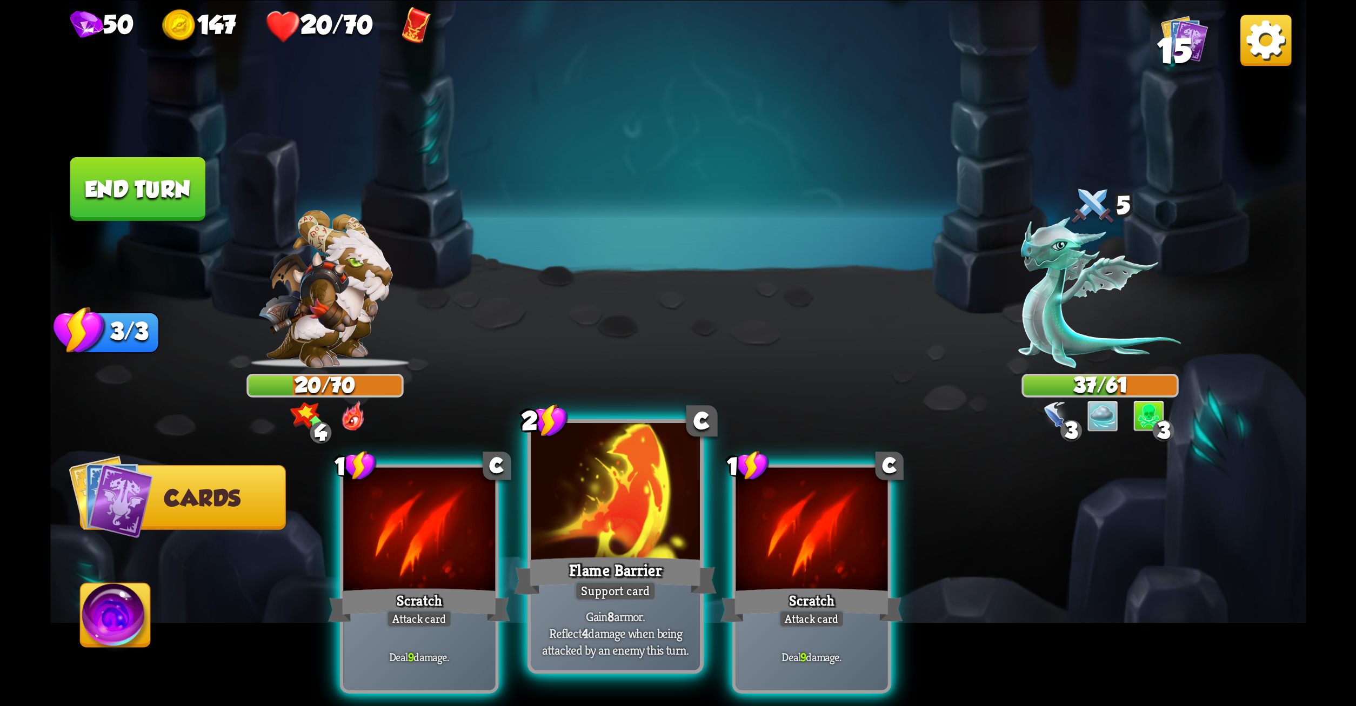
click at [619, 532] on div at bounding box center [615, 494] width 169 height 142
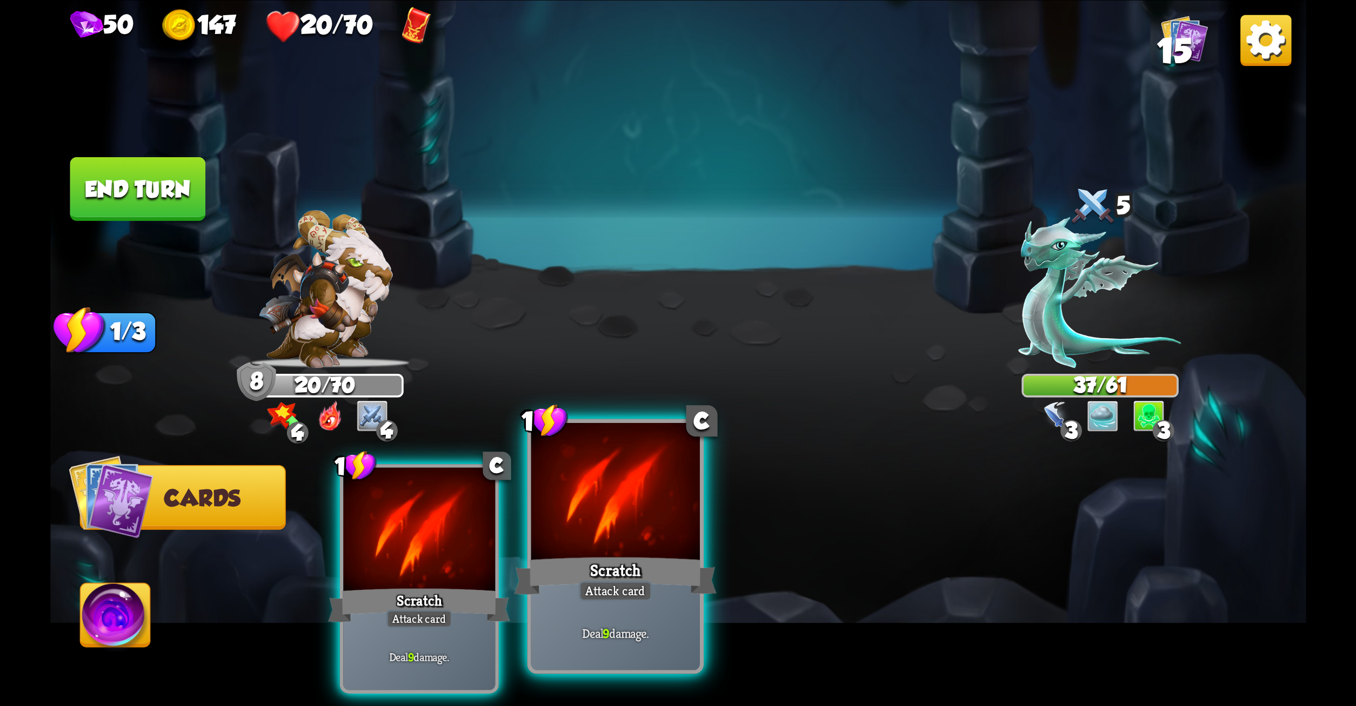
click at [581, 553] on div at bounding box center [615, 494] width 169 height 142
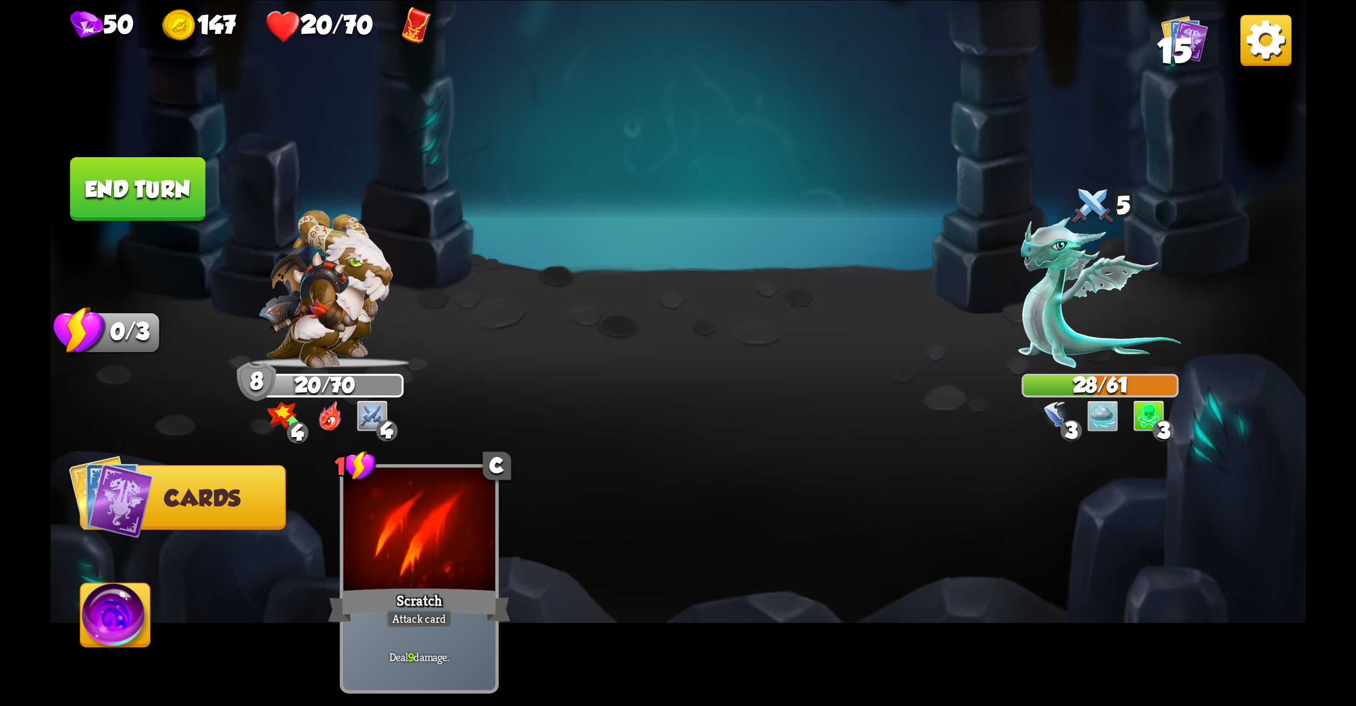
click at [151, 172] on button "End turn" at bounding box center [138, 189] width 136 height 64
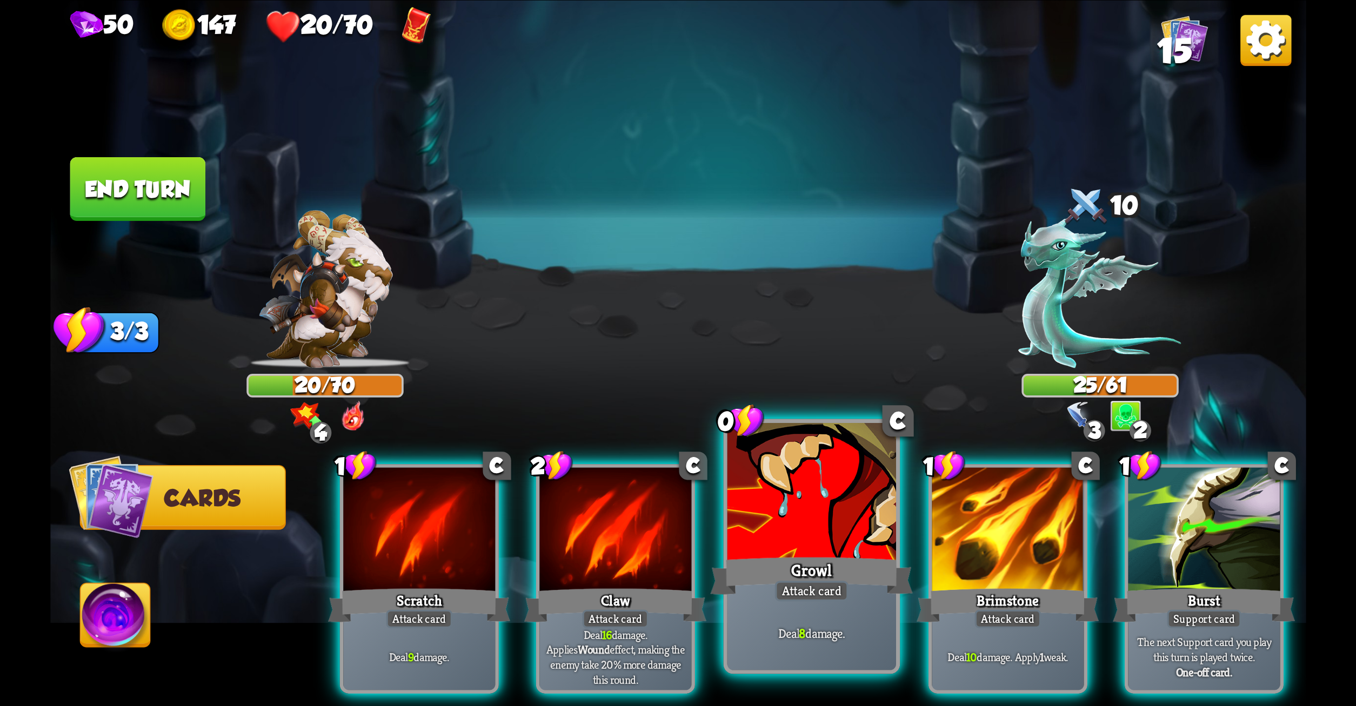
click at [825, 551] on div at bounding box center [811, 494] width 169 height 142
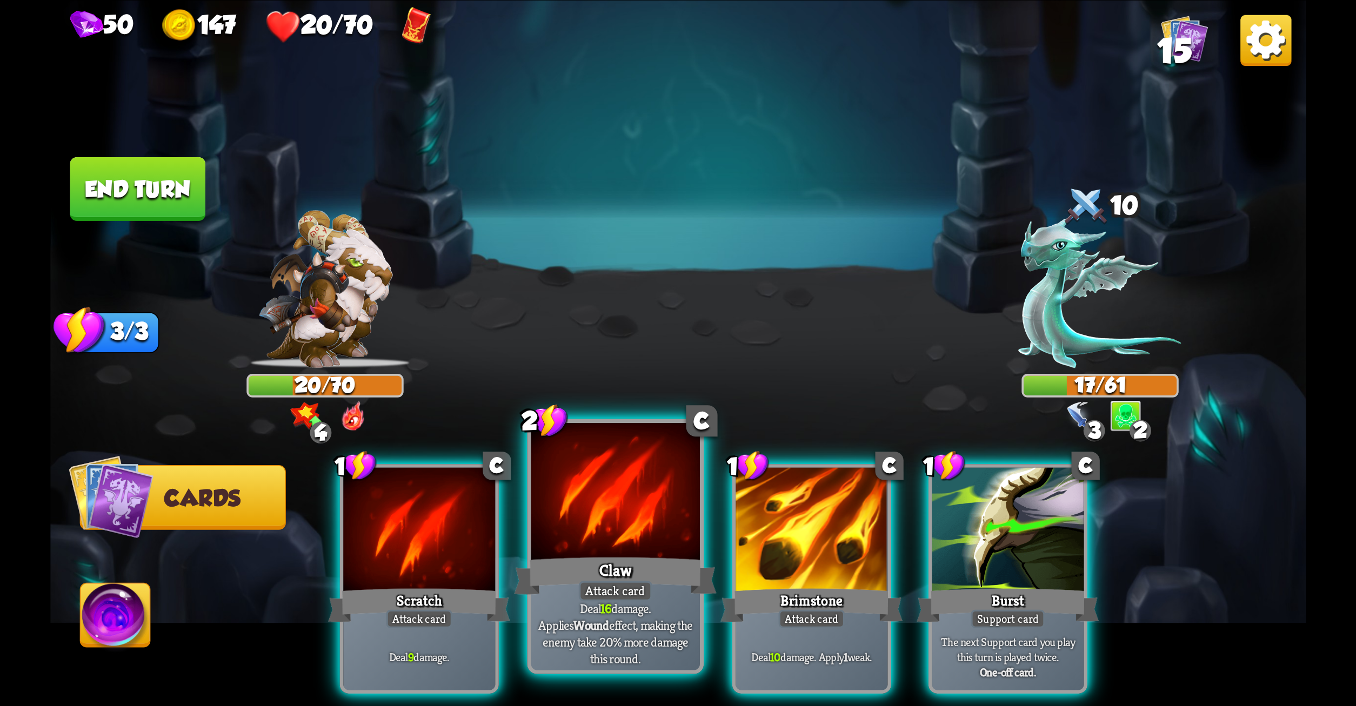
click at [672, 517] on div at bounding box center [615, 494] width 169 height 142
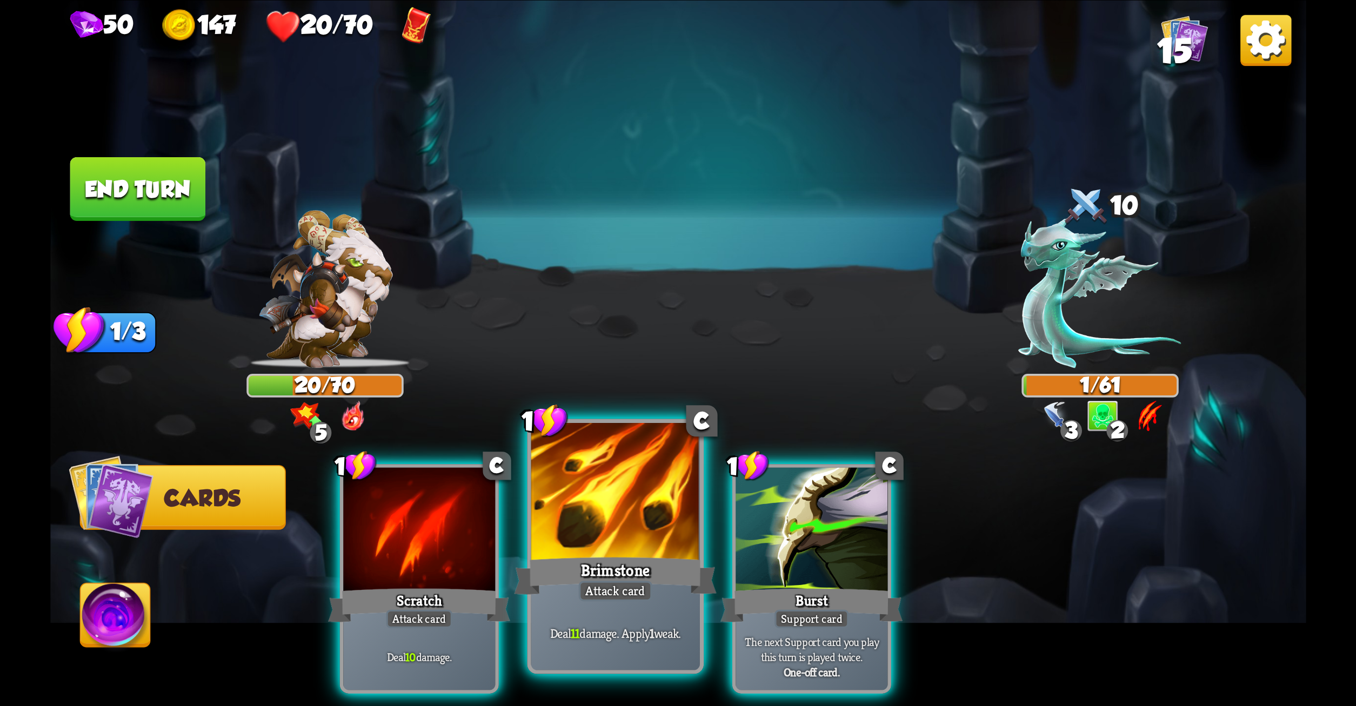
click at [566, 579] on div "Brimstone" at bounding box center [615, 575] width 203 height 45
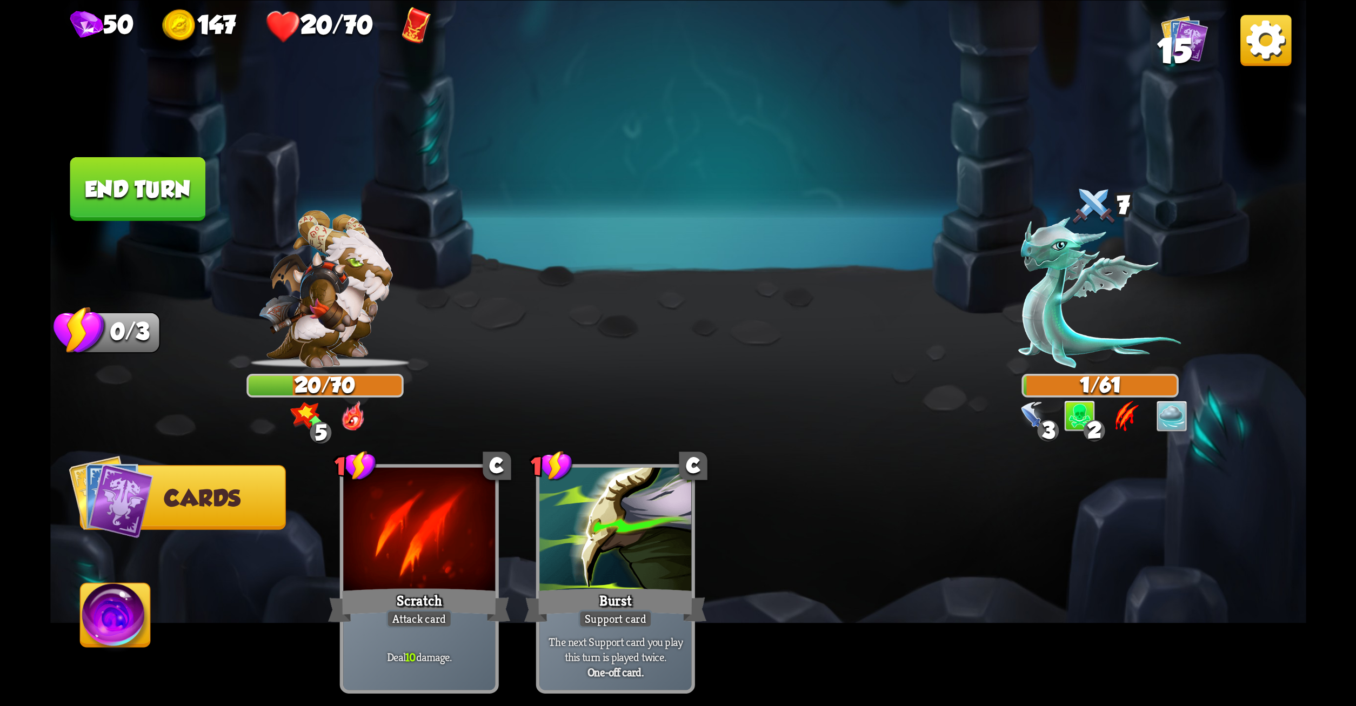
click at [112, 183] on button "End turn" at bounding box center [138, 189] width 136 height 64
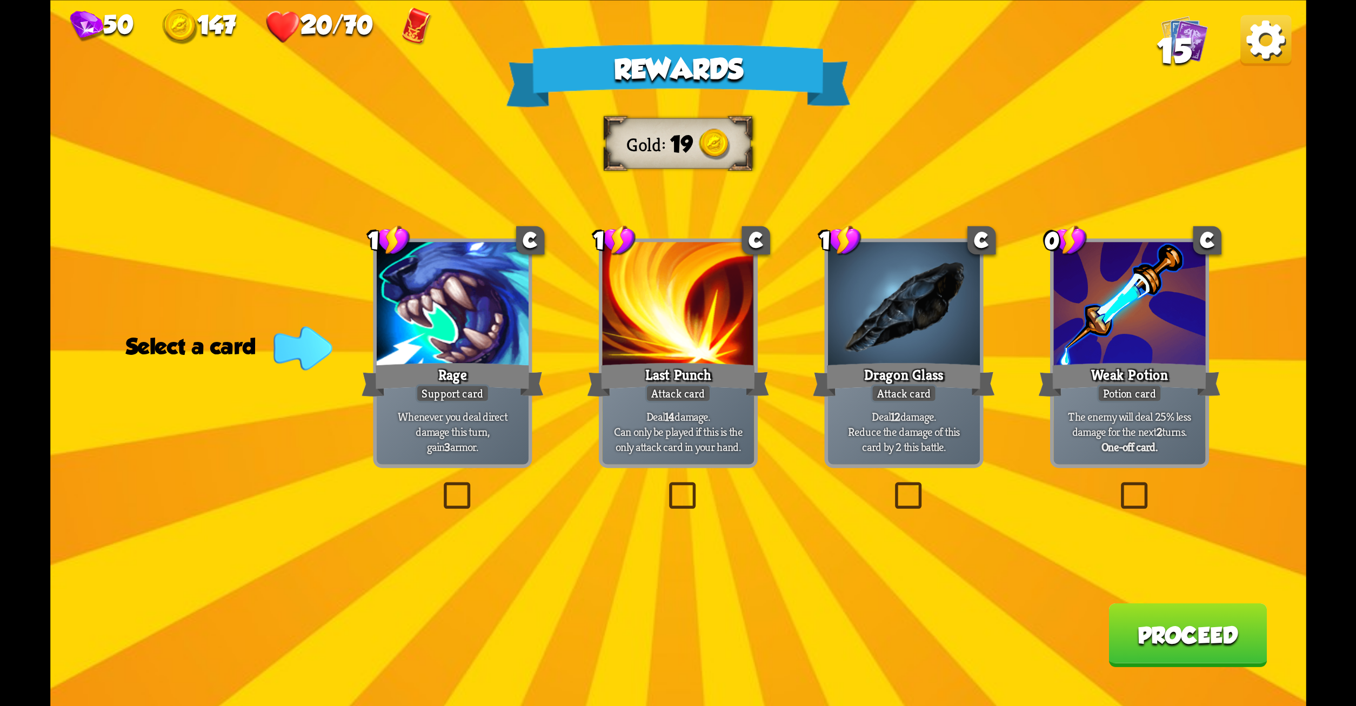
click at [891, 486] on label at bounding box center [891, 486] width 0 height 0
click at [0, 0] on input "checkbox" at bounding box center [0, 0] width 0 height 0
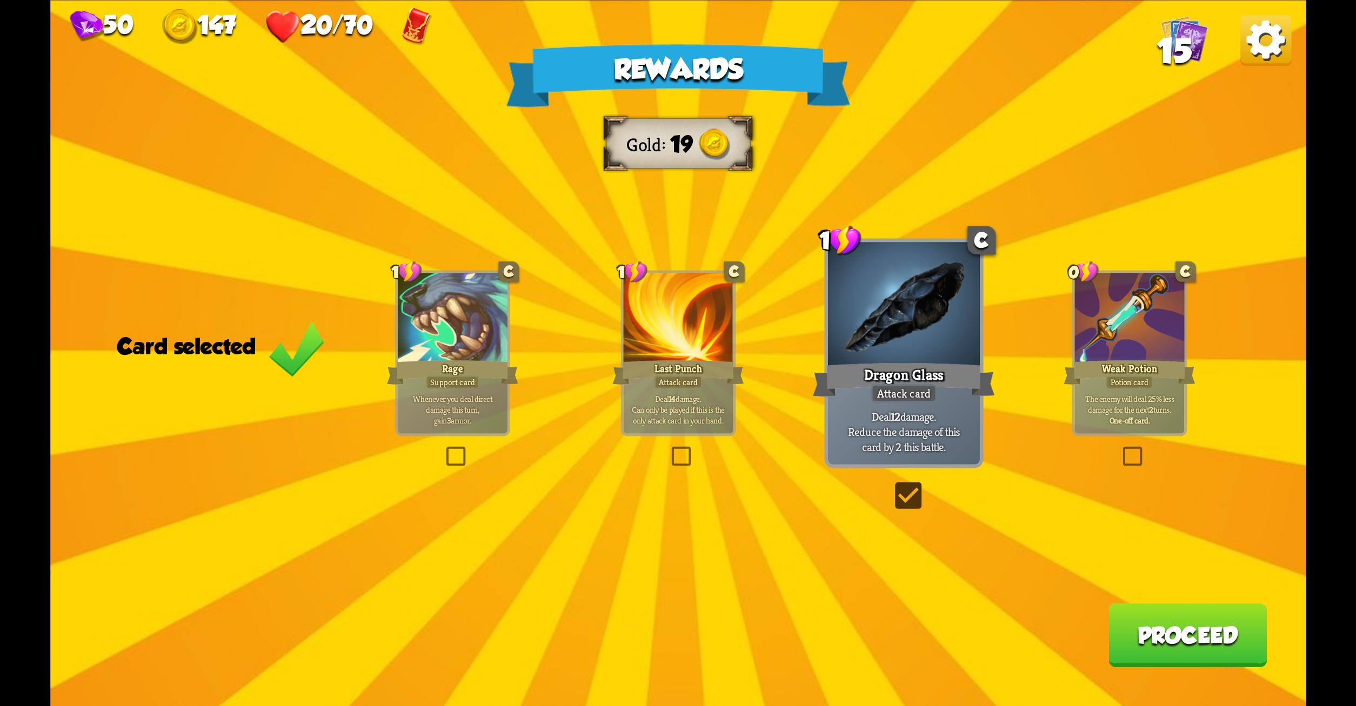
click at [1133, 632] on button "Proceed" at bounding box center [1188, 635] width 158 height 64
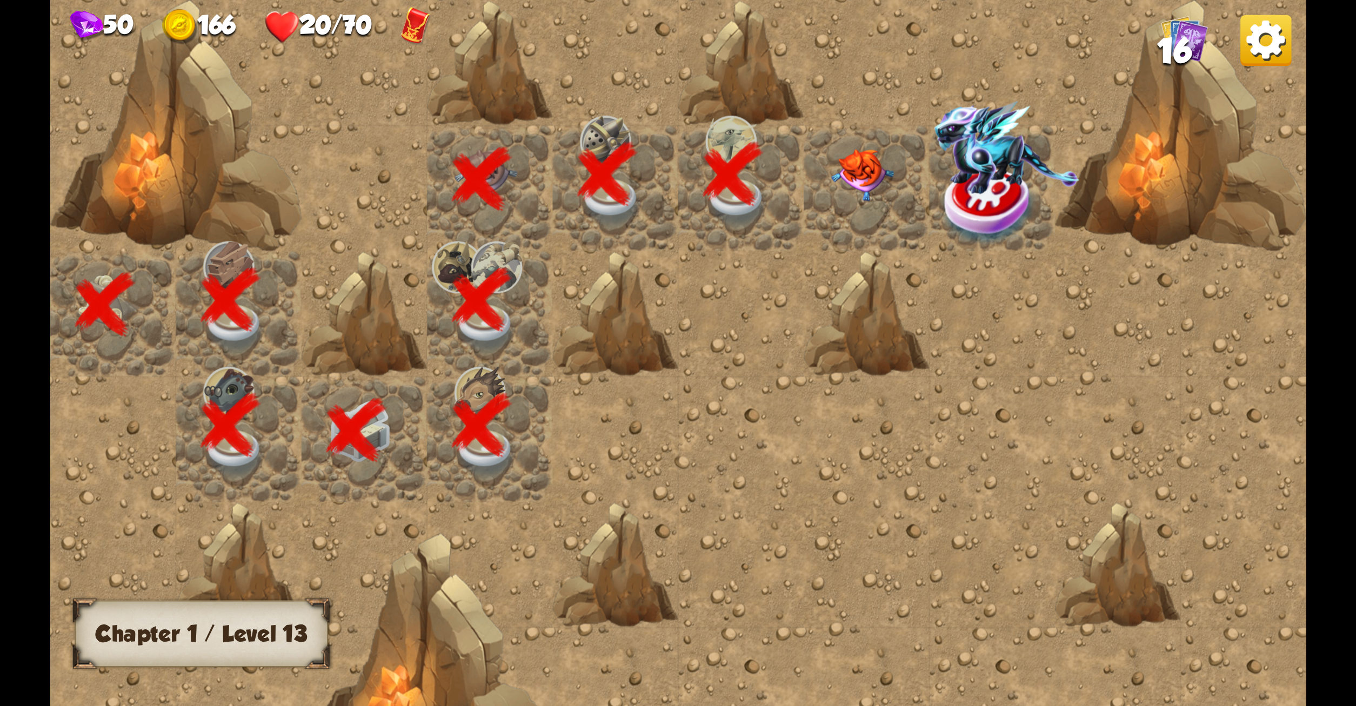
click at [854, 160] on img at bounding box center [862, 175] width 63 height 52
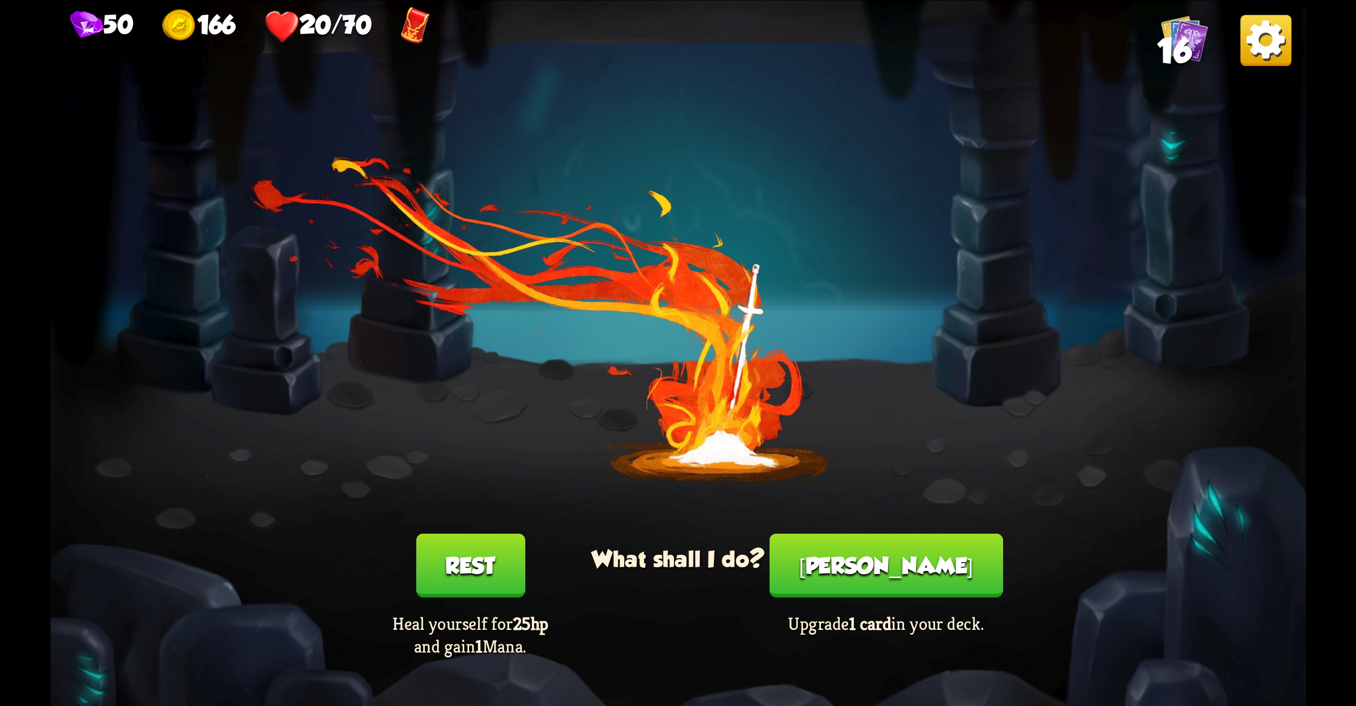
click at [476, 564] on button "Rest" at bounding box center [470, 566] width 109 height 64
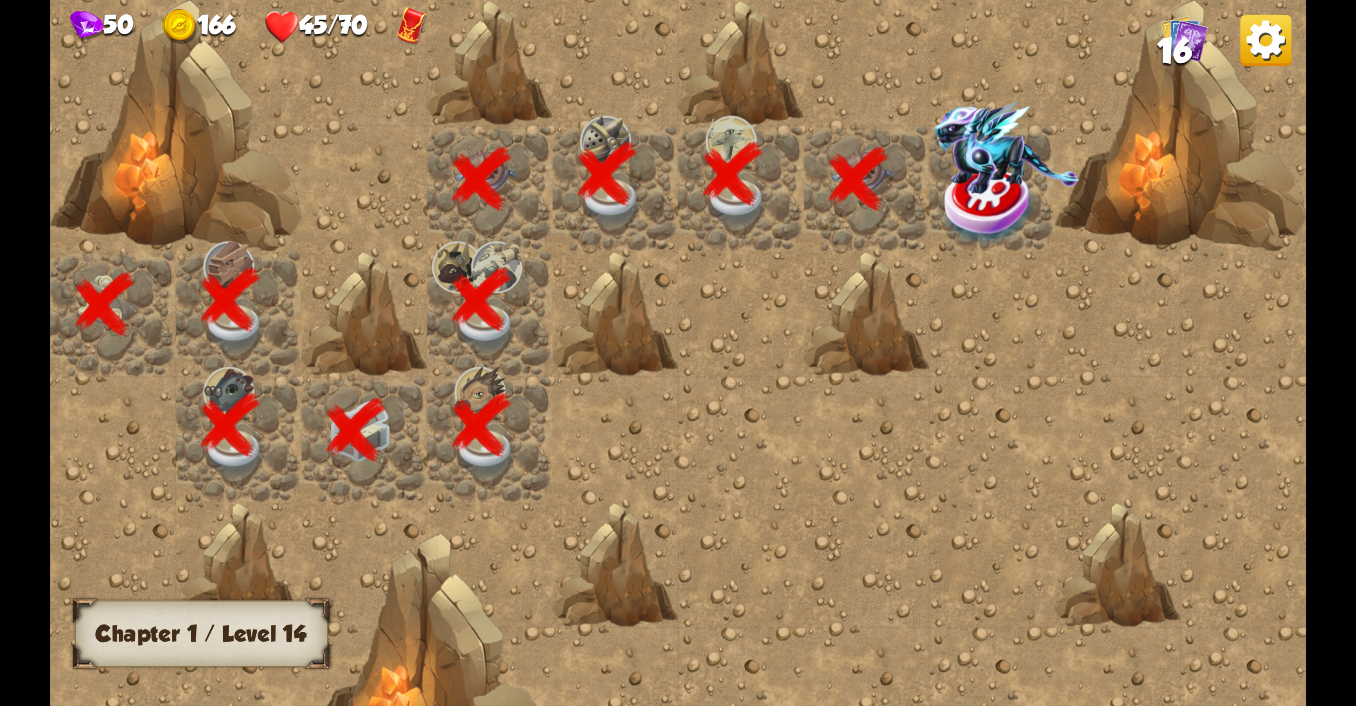
click at [968, 213] on img at bounding box center [990, 206] width 94 height 82
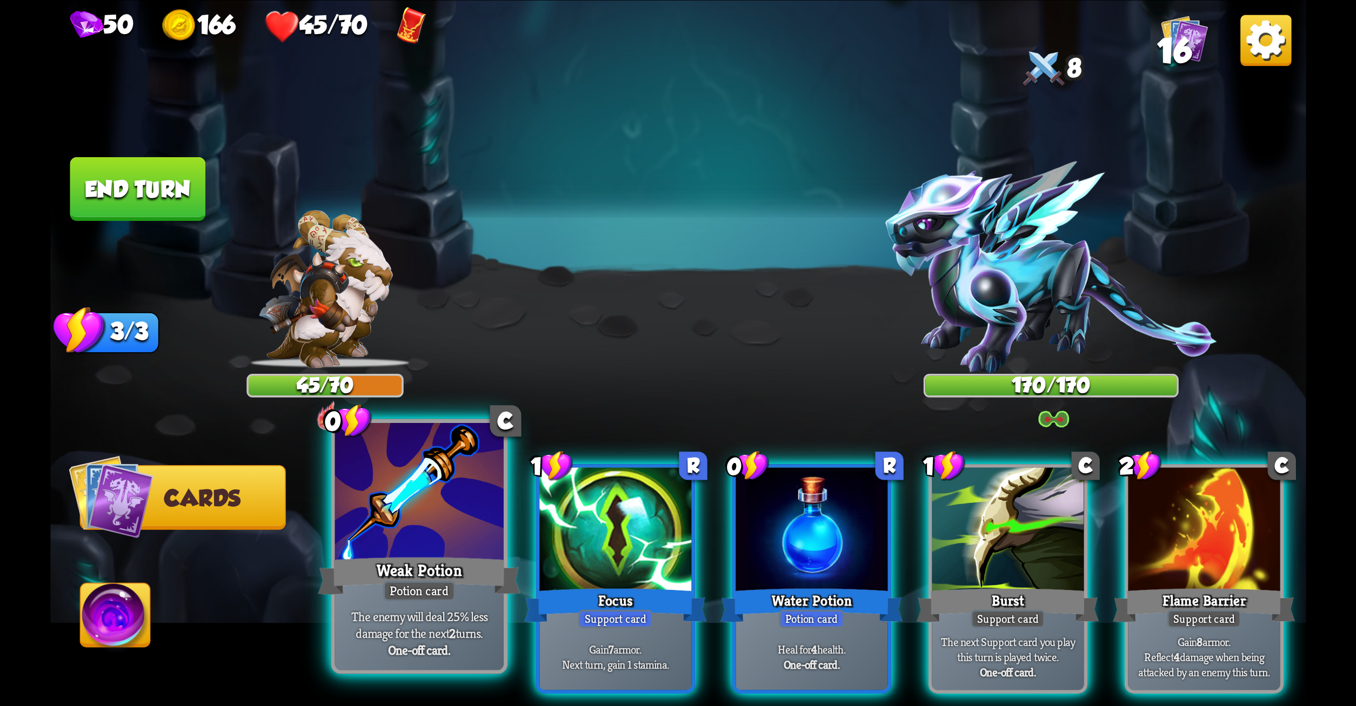
click at [483, 544] on div at bounding box center [419, 494] width 169 height 142
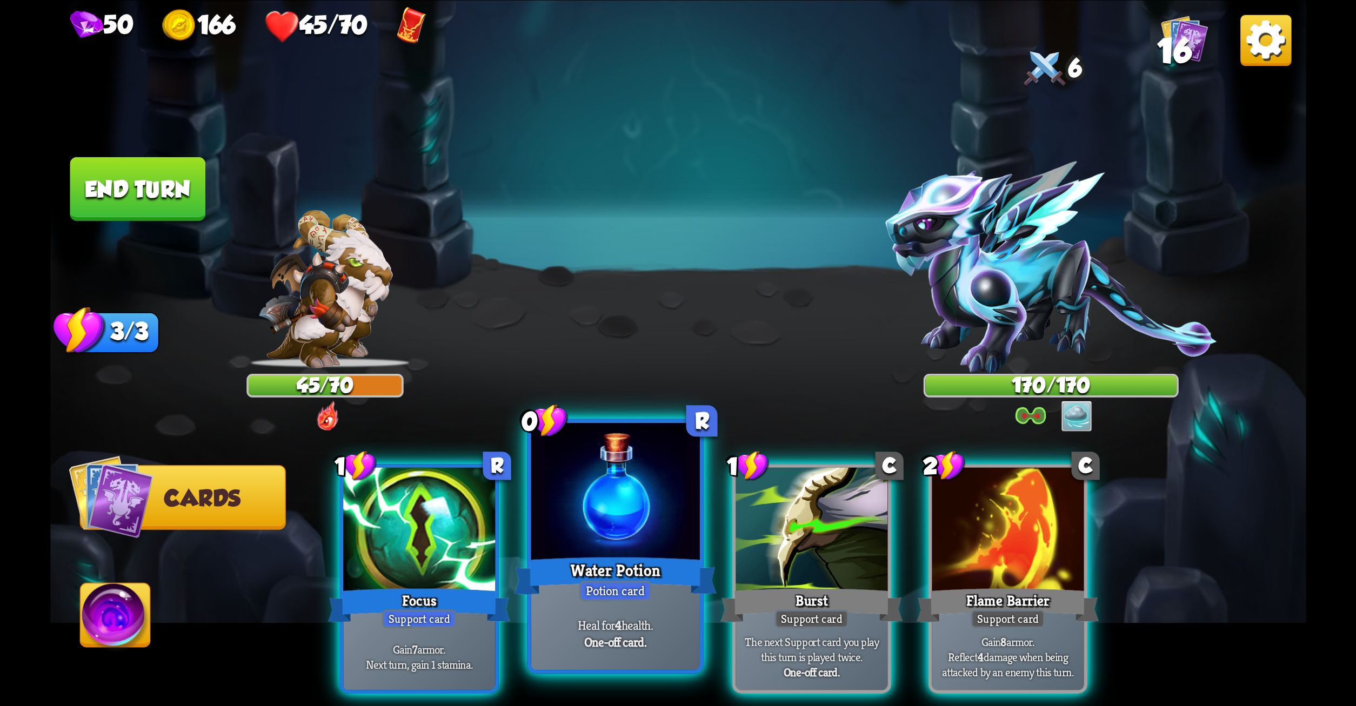
click at [655, 577] on div "Water Potion" at bounding box center [615, 575] width 203 height 45
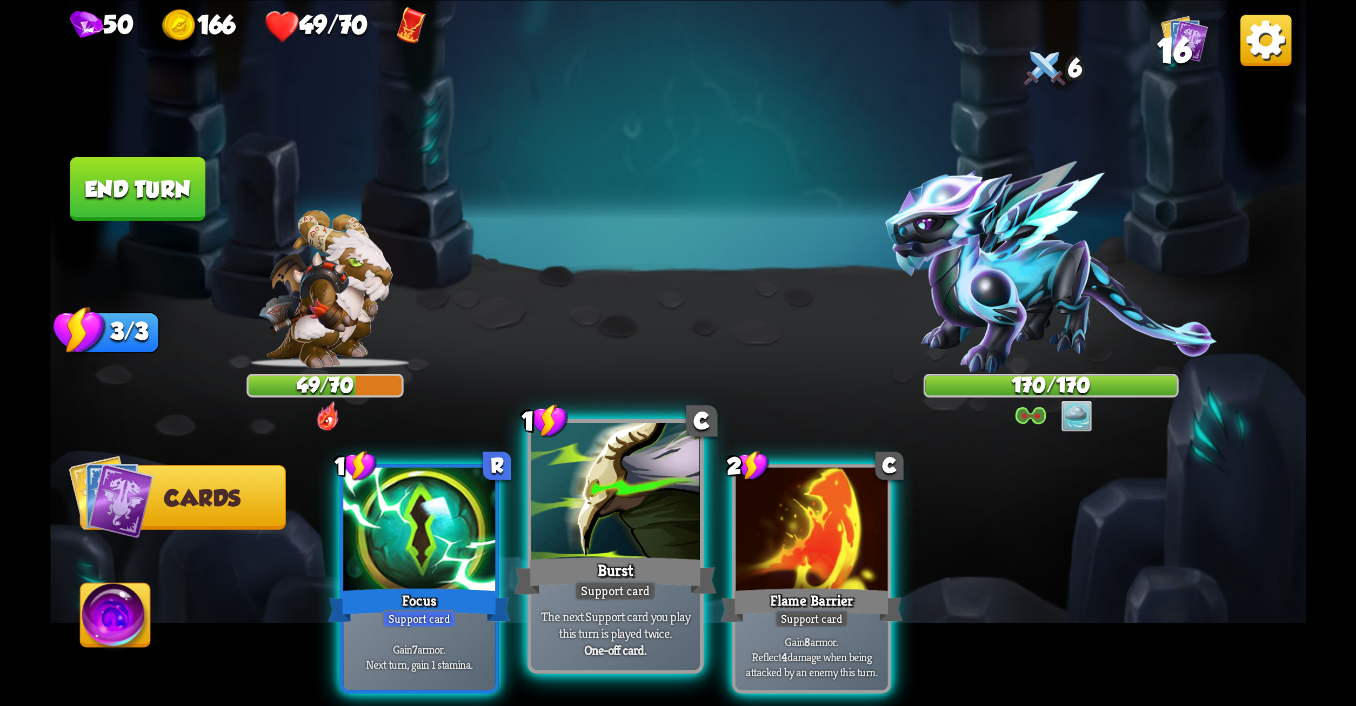
click at [642, 537] on div at bounding box center [615, 494] width 169 height 142
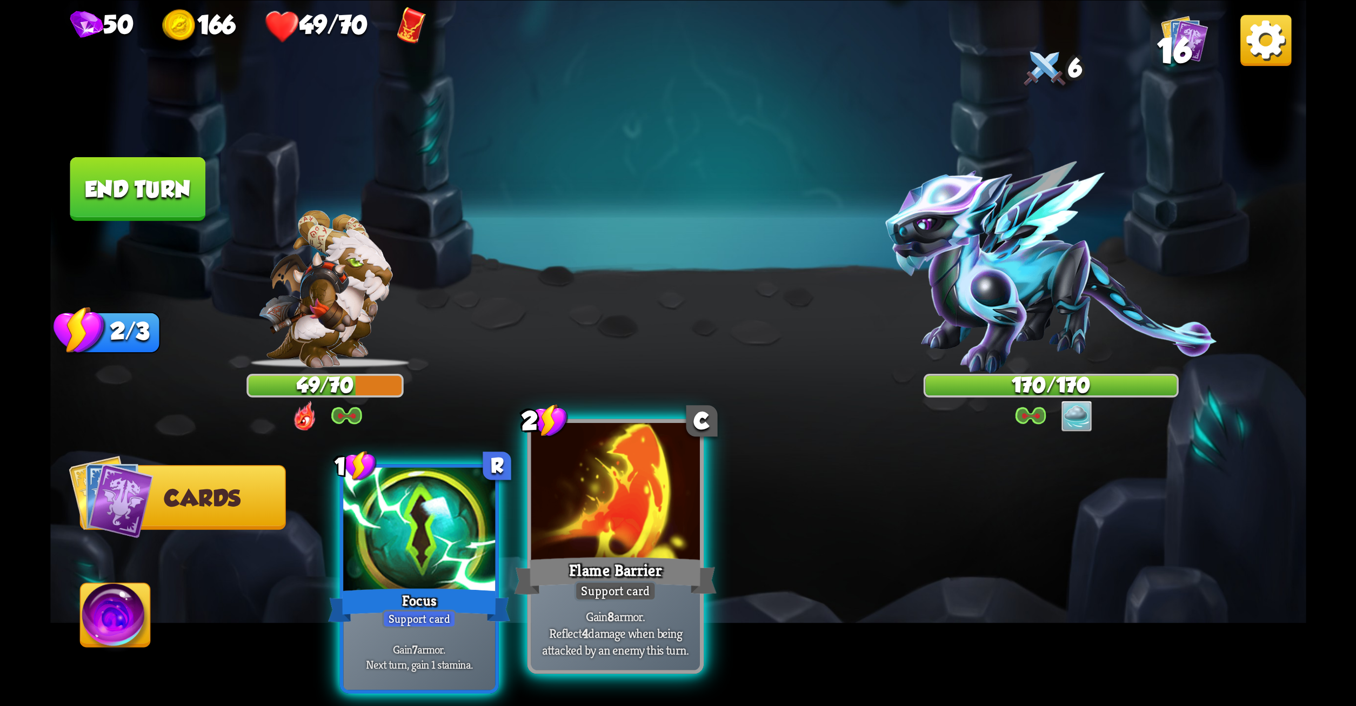
click at [637, 528] on div at bounding box center [615, 494] width 169 height 142
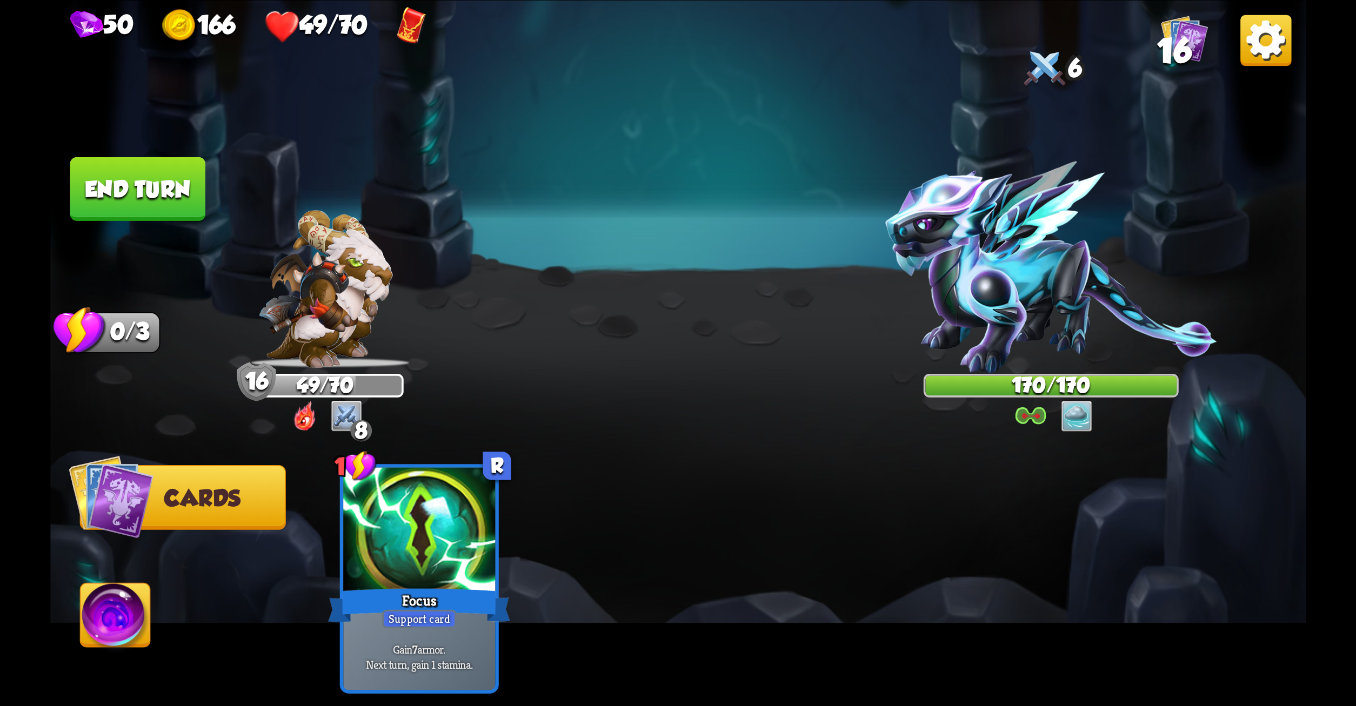
click at [125, 171] on button "End turn" at bounding box center [138, 189] width 136 height 64
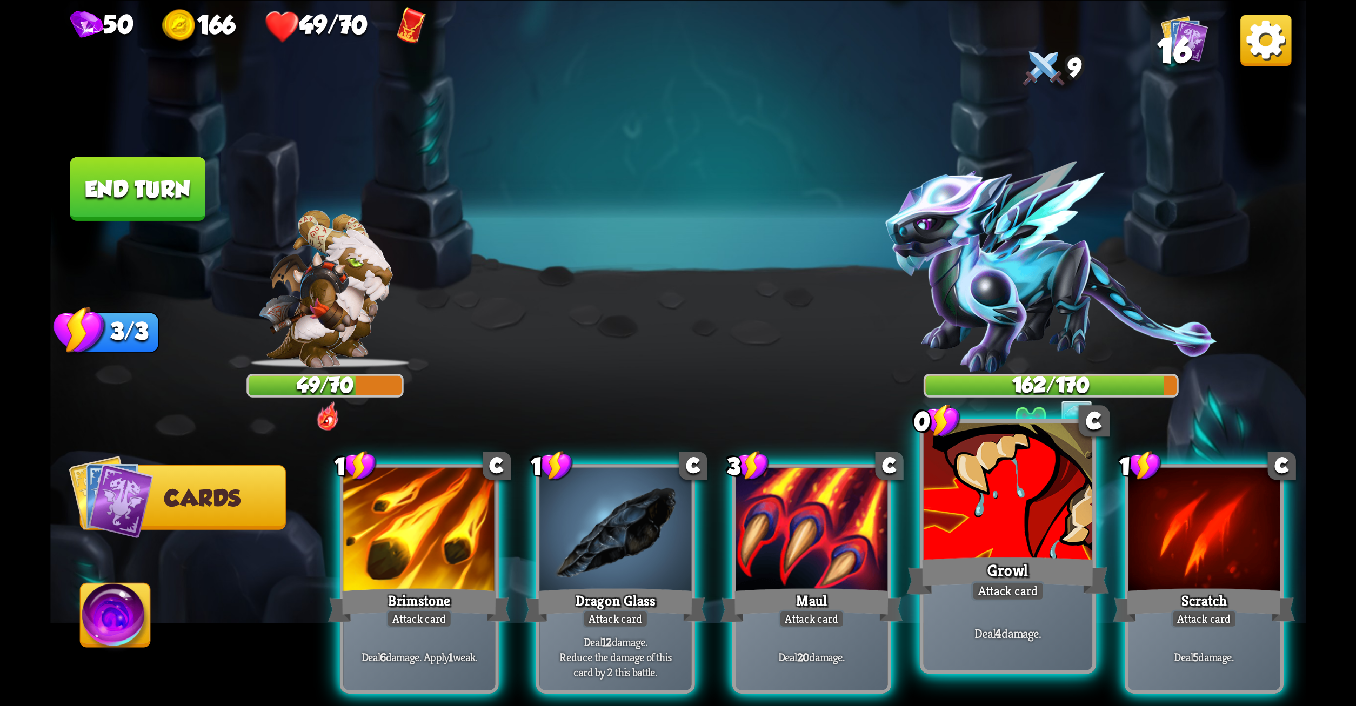
click at [1020, 528] on div at bounding box center [1007, 494] width 169 height 142
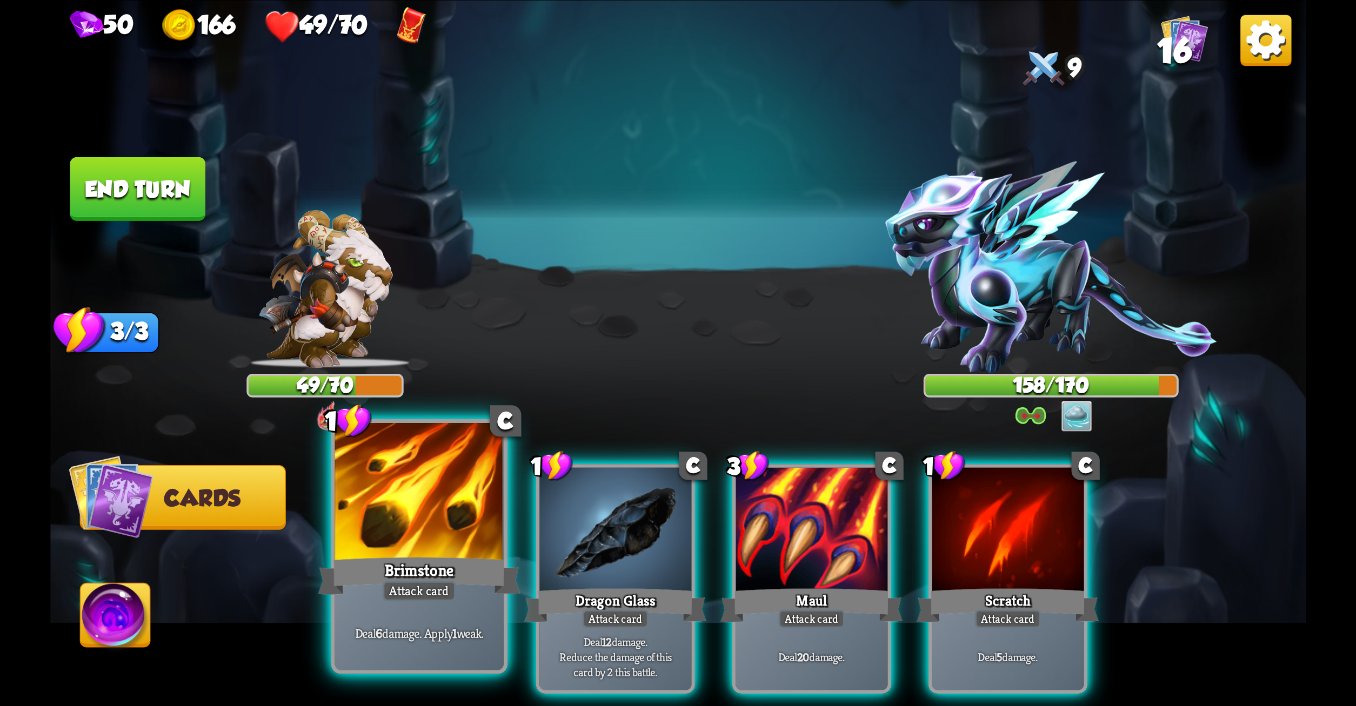
click at [432, 566] on div "Brimstone" at bounding box center [419, 575] width 203 height 45
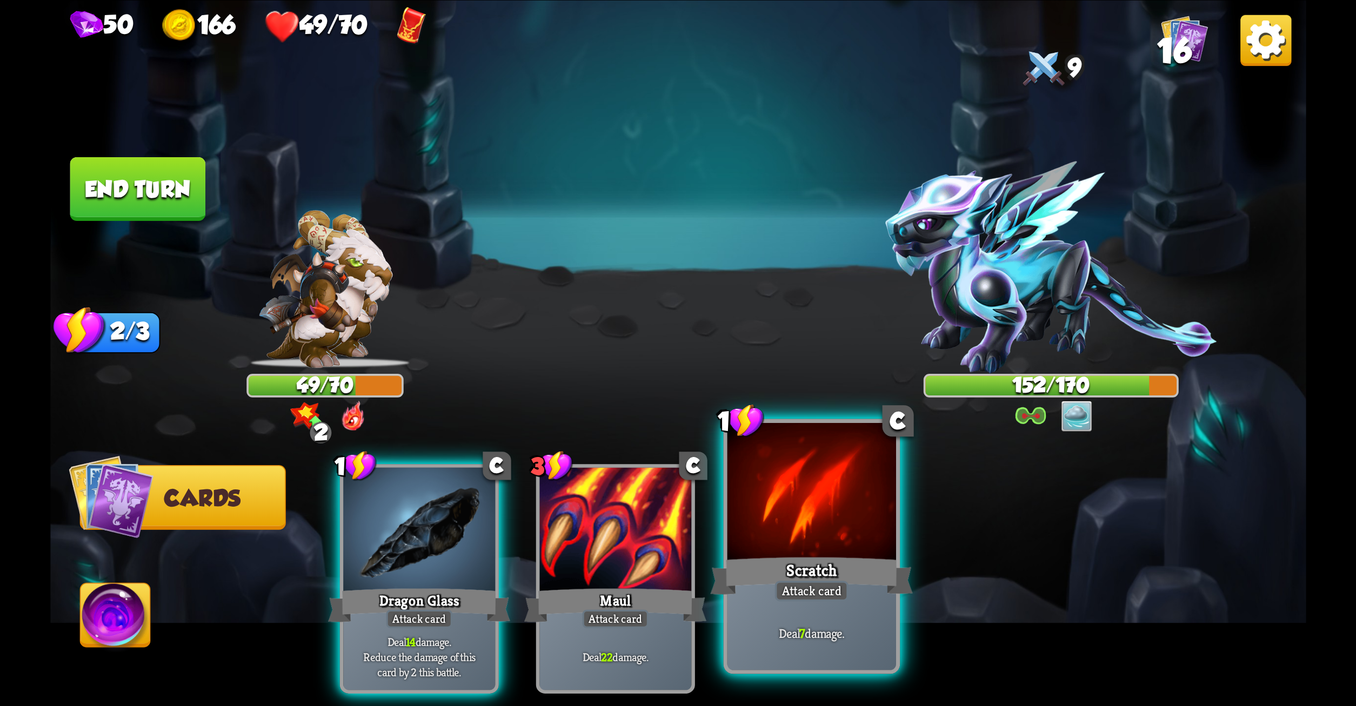
click at [810, 498] on div at bounding box center [811, 494] width 169 height 142
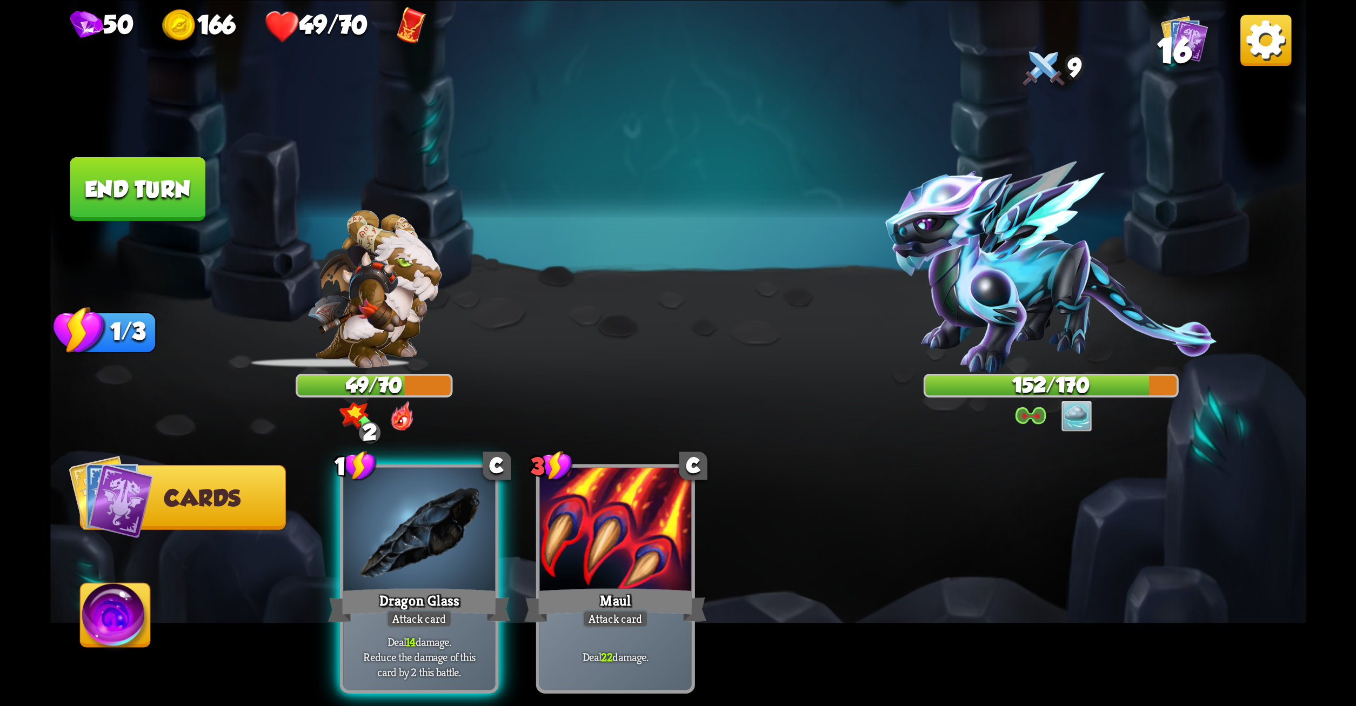
click at [810, 498] on div "1 C Dragon Glass Attack card Deal 14 damage. Reduce the damage of this card by …" at bounding box center [803, 549] width 1005 height 314
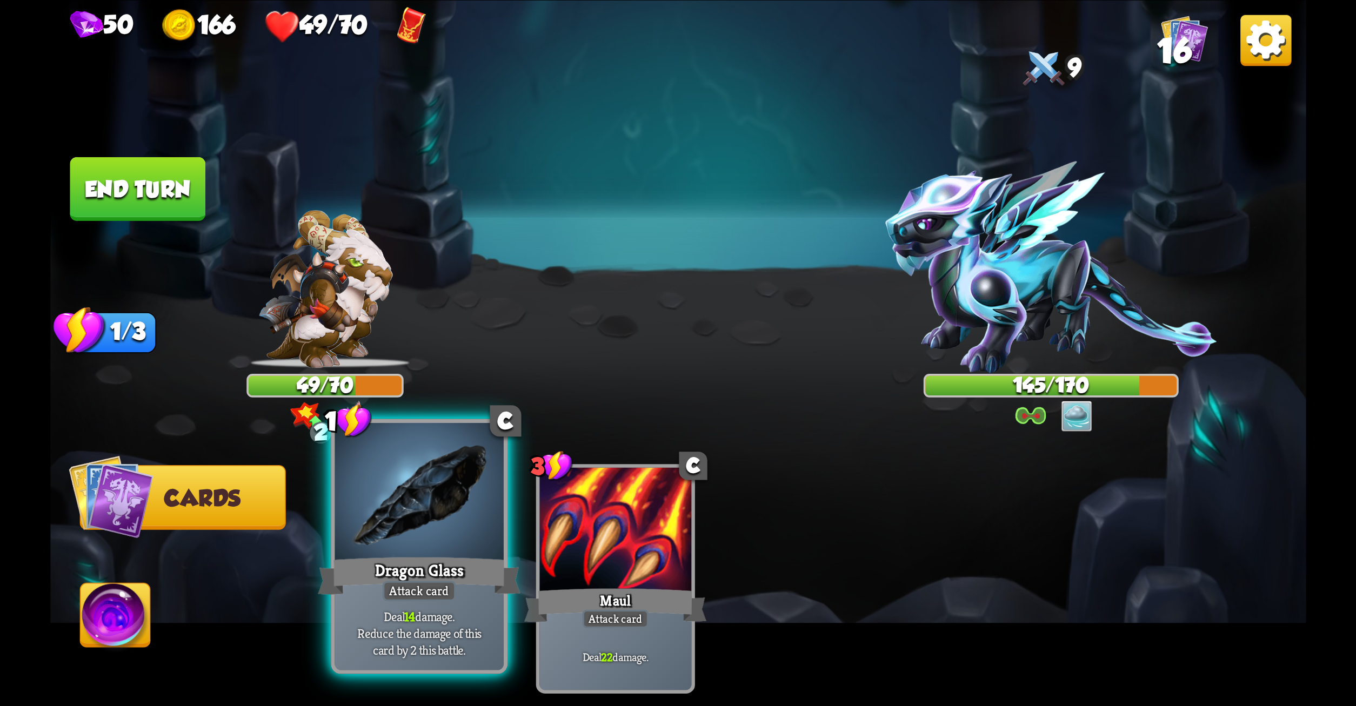
click at [419, 577] on div "Dragon Glass" at bounding box center [419, 575] width 203 height 45
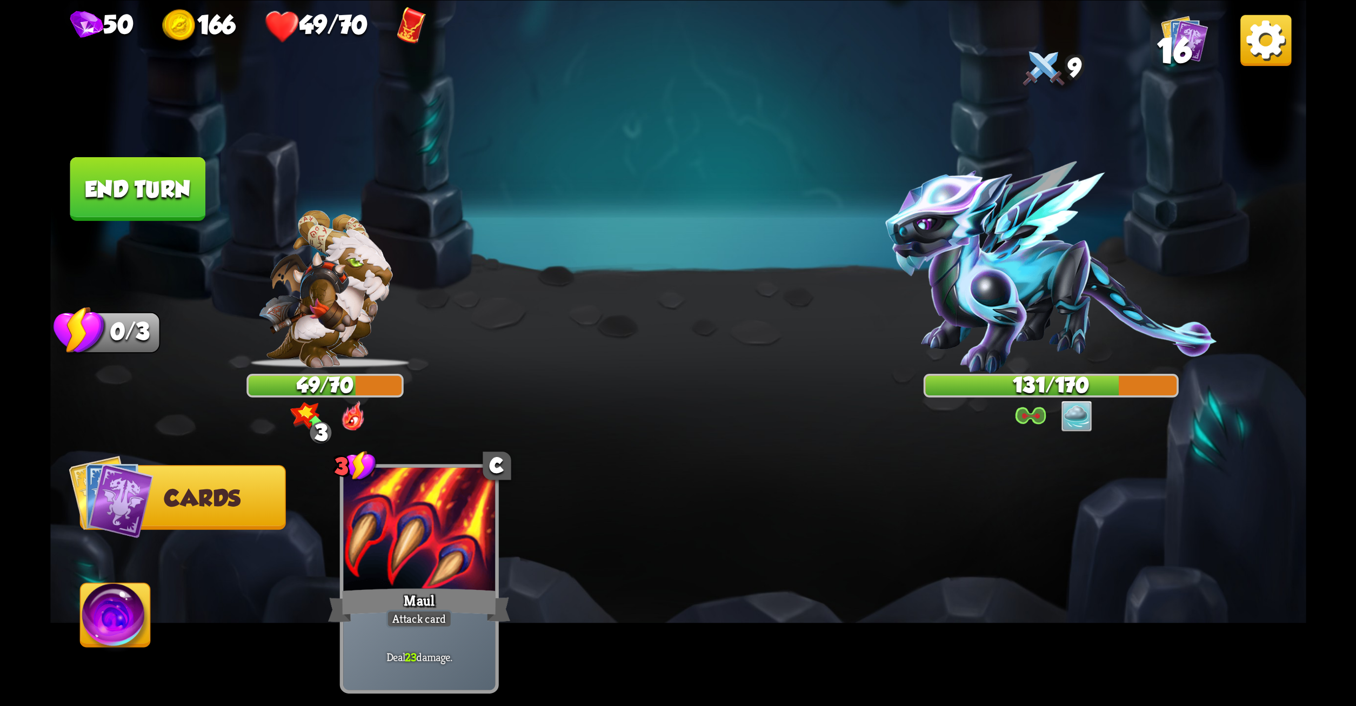
click at [142, 198] on button "End turn" at bounding box center [138, 189] width 136 height 64
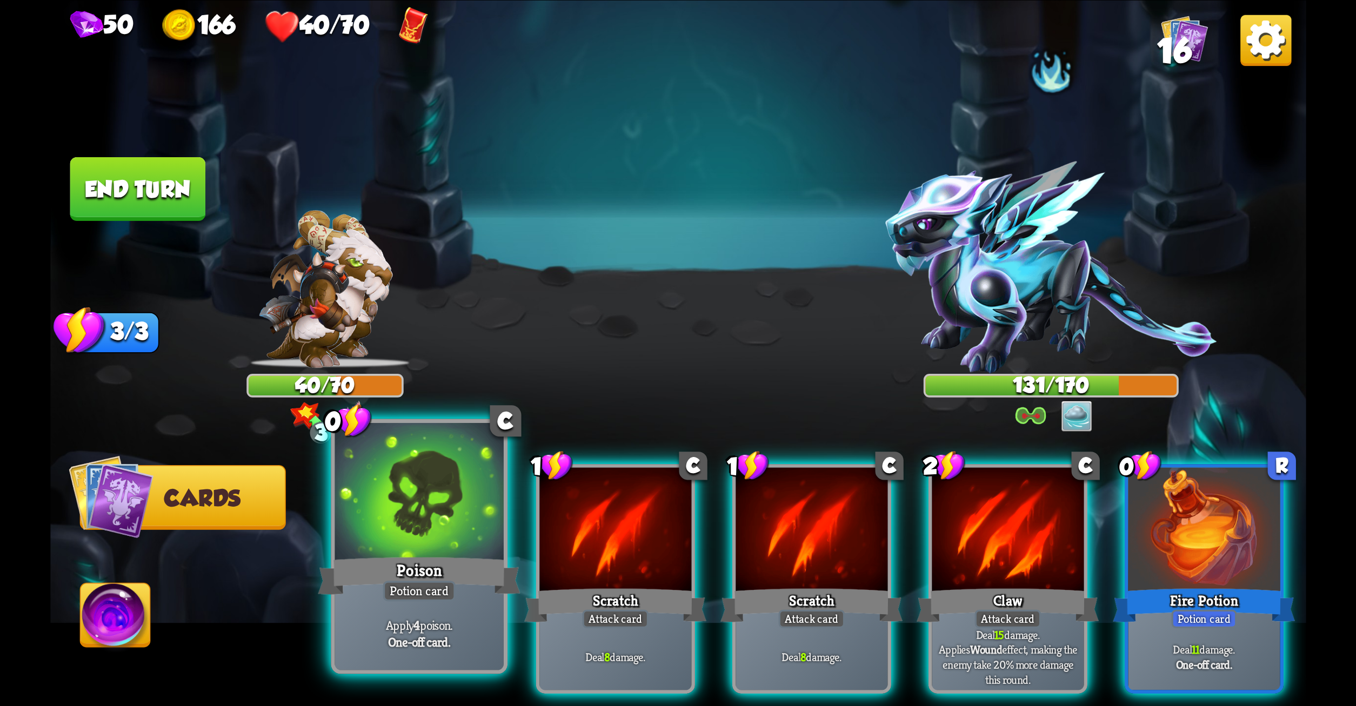
click at [357, 489] on div at bounding box center [419, 494] width 169 height 142
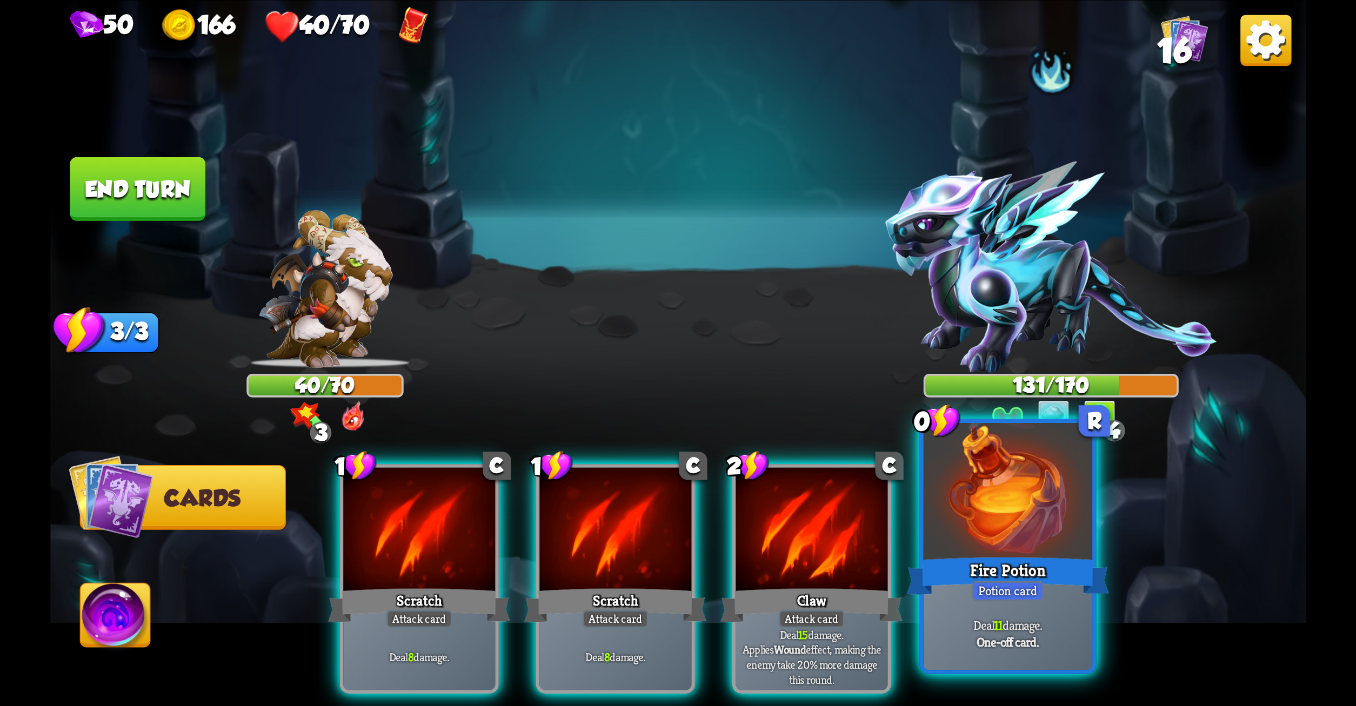
click at [989, 525] on div at bounding box center [1007, 494] width 169 height 142
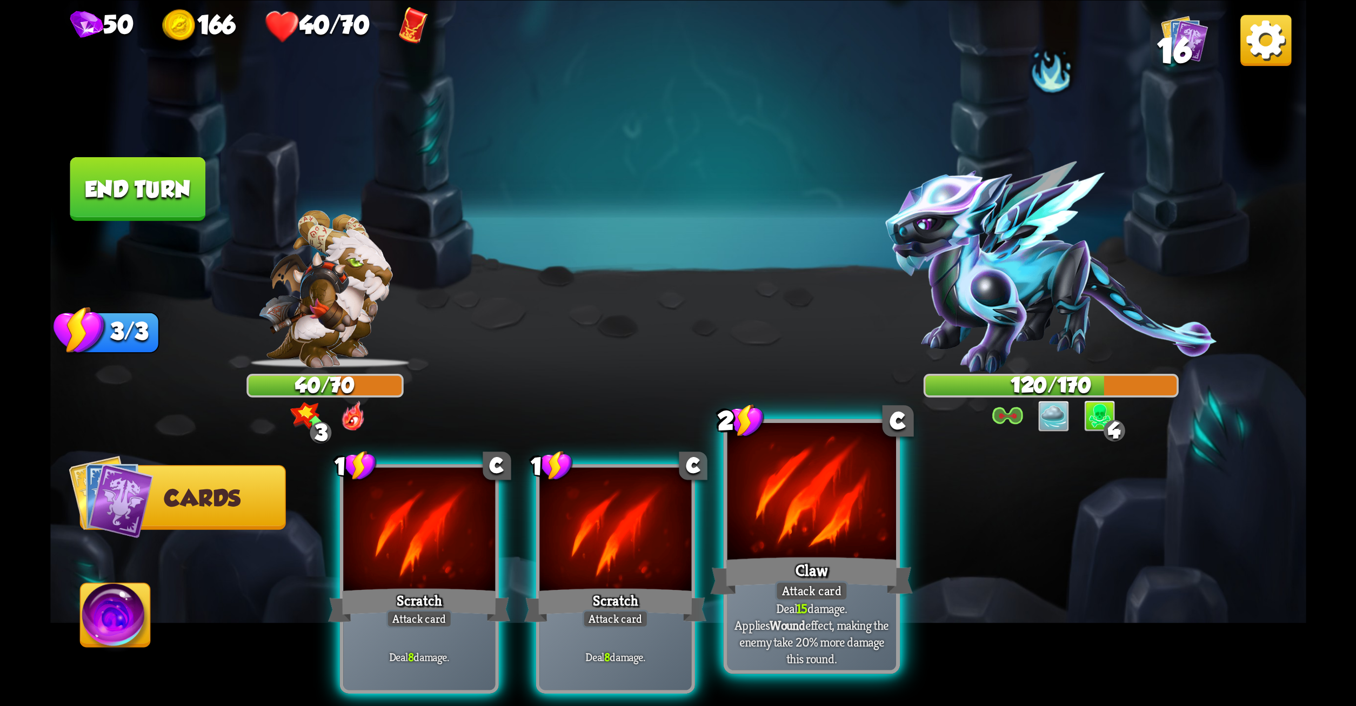
click at [818, 596] on div "Attack card" at bounding box center [812, 591] width 74 height 21
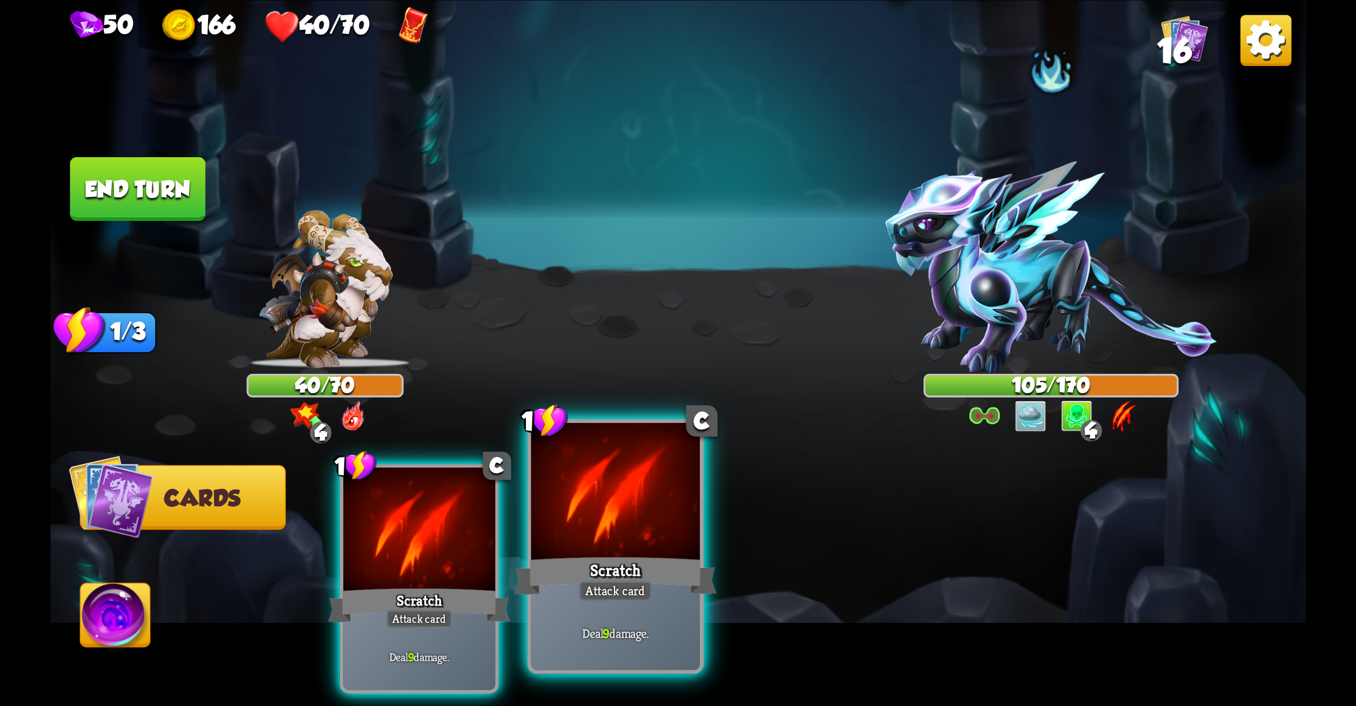
click at [656, 590] on div "Scratch" at bounding box center [615, 575] width 203 height 45
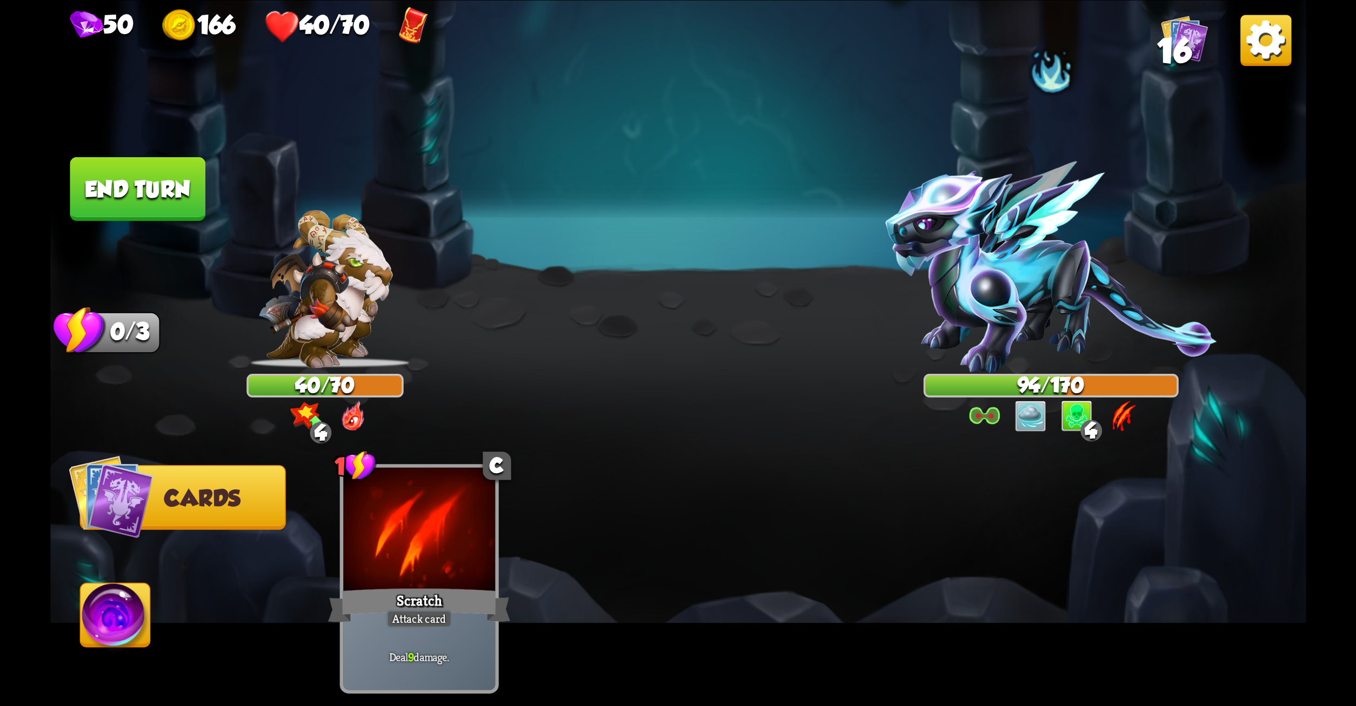
click at [144, 192] on button "End turn" at bounding box center [138, 189] width 136 height 64
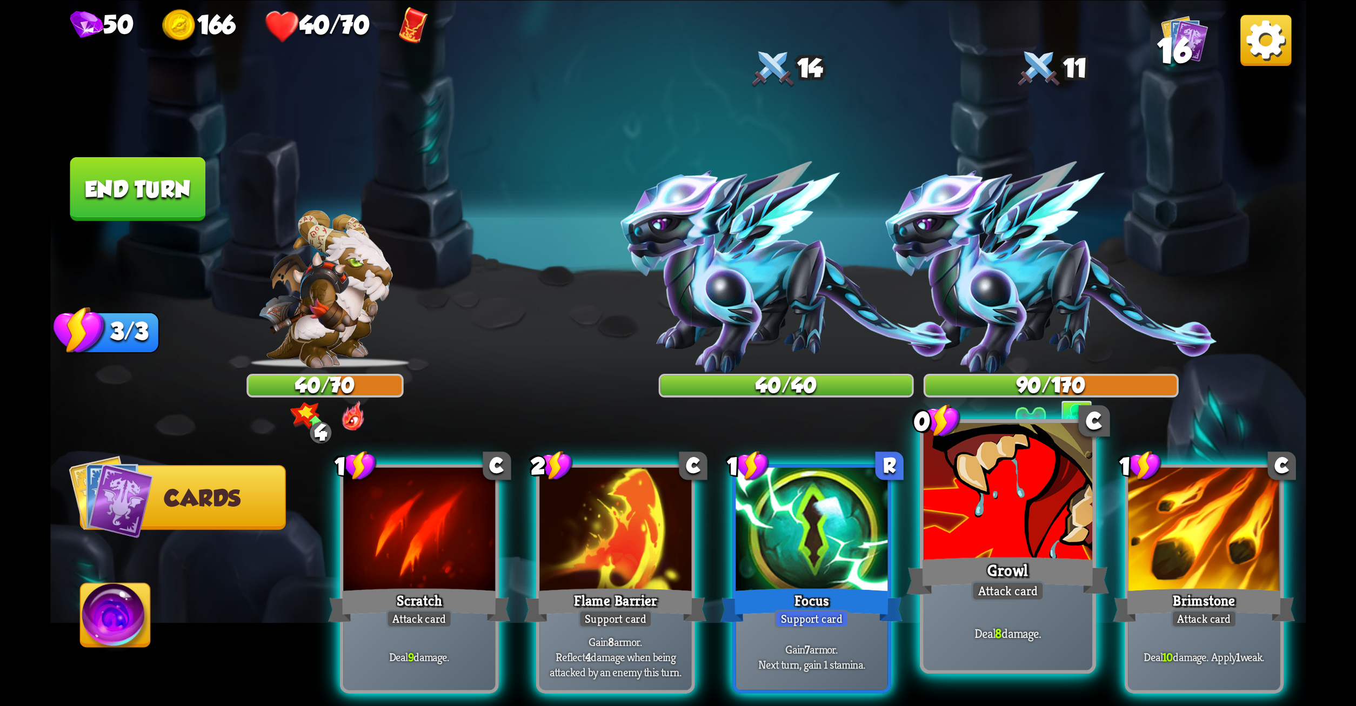
click at [997, 485] on div at bounding box center [1007, 494] width 169 height 142
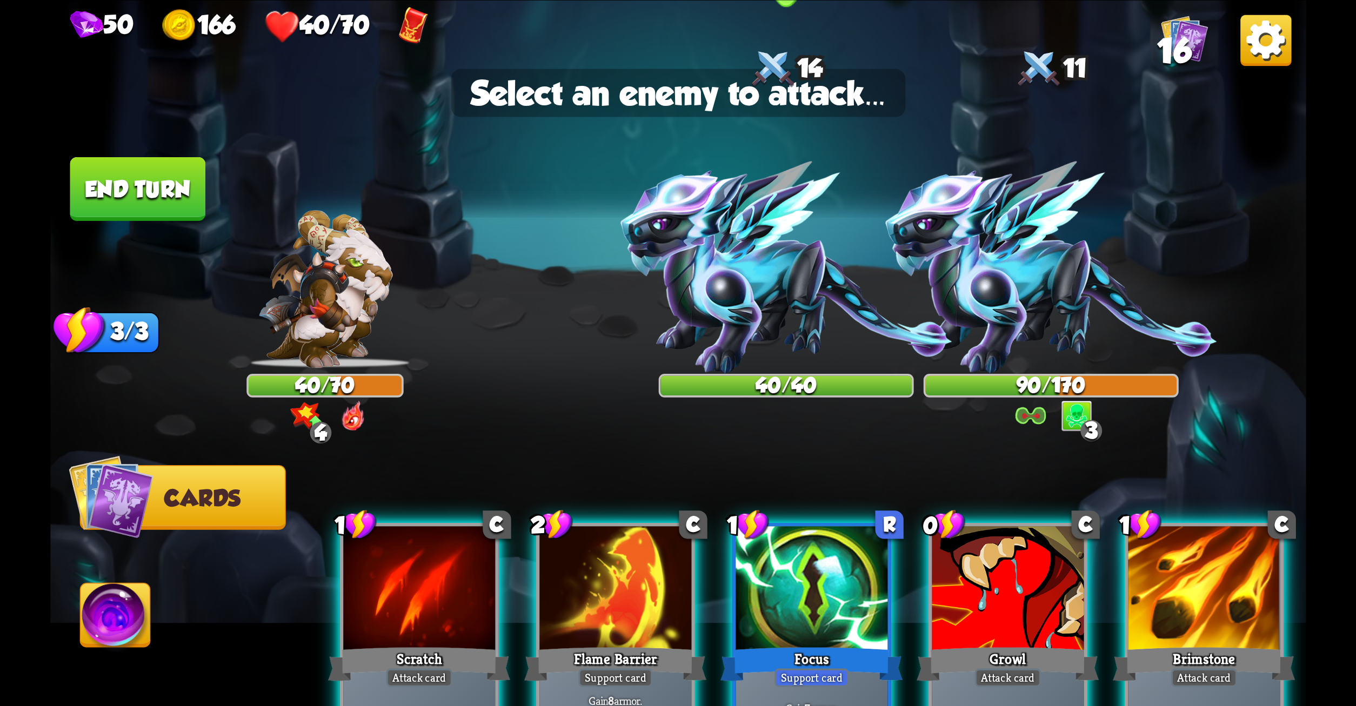
click at [787, 297] on img at bounding box center [786, 267] width 332 height 212
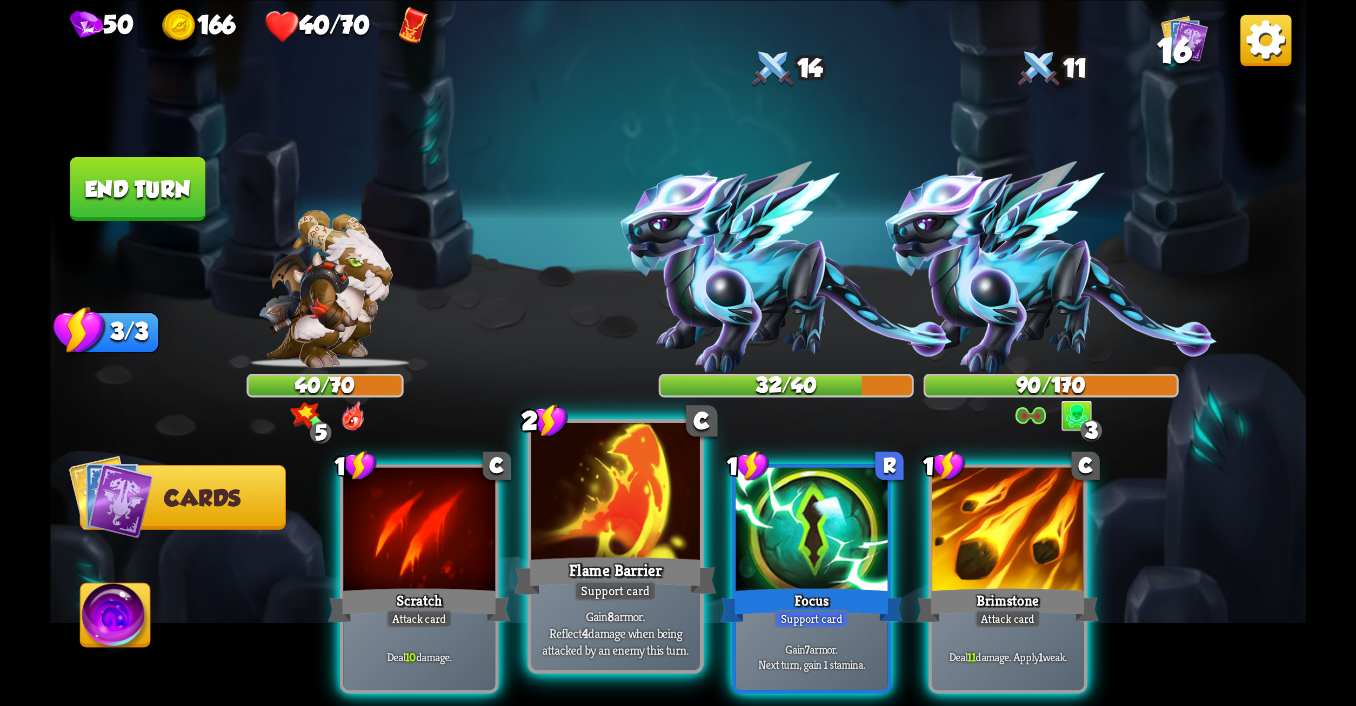
click at [678, 524] on div at bounding box center [615, 494] width 169 height 142
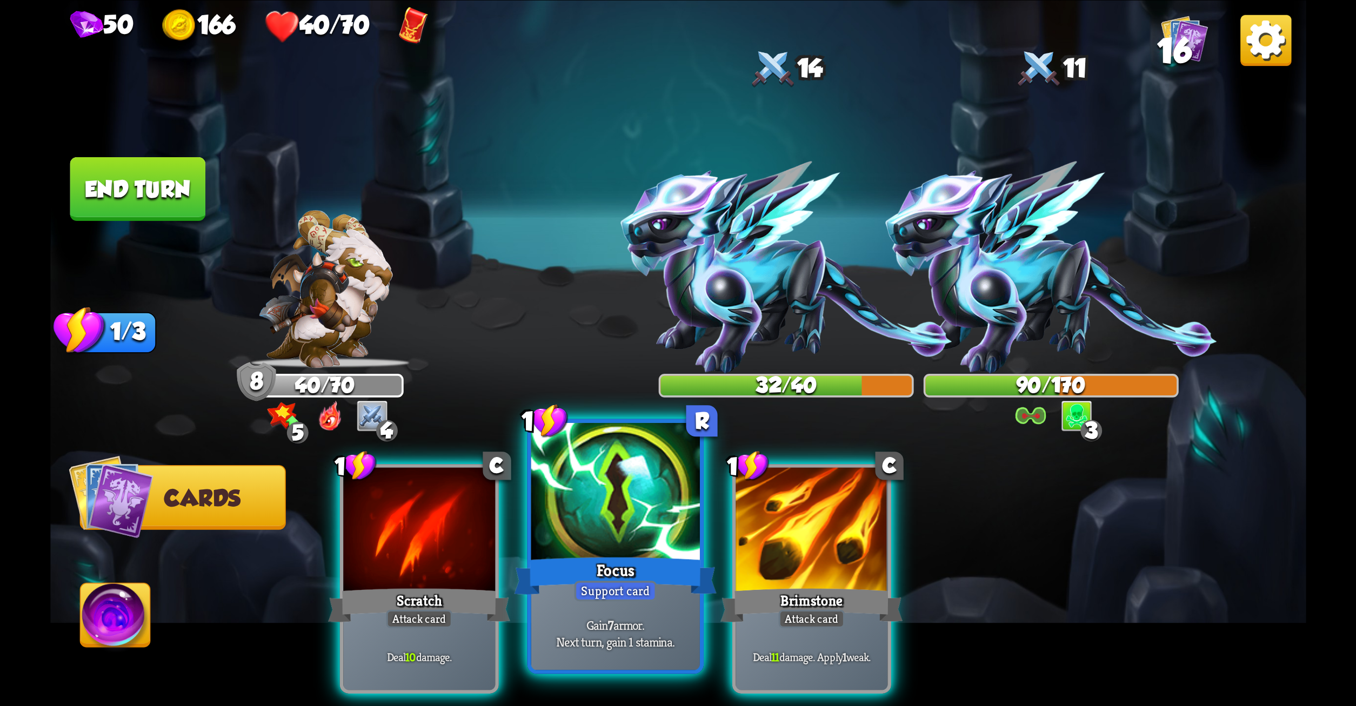
click at [627, 560] on div "Focus" at bounding box center [615, 575] width 203 height 45
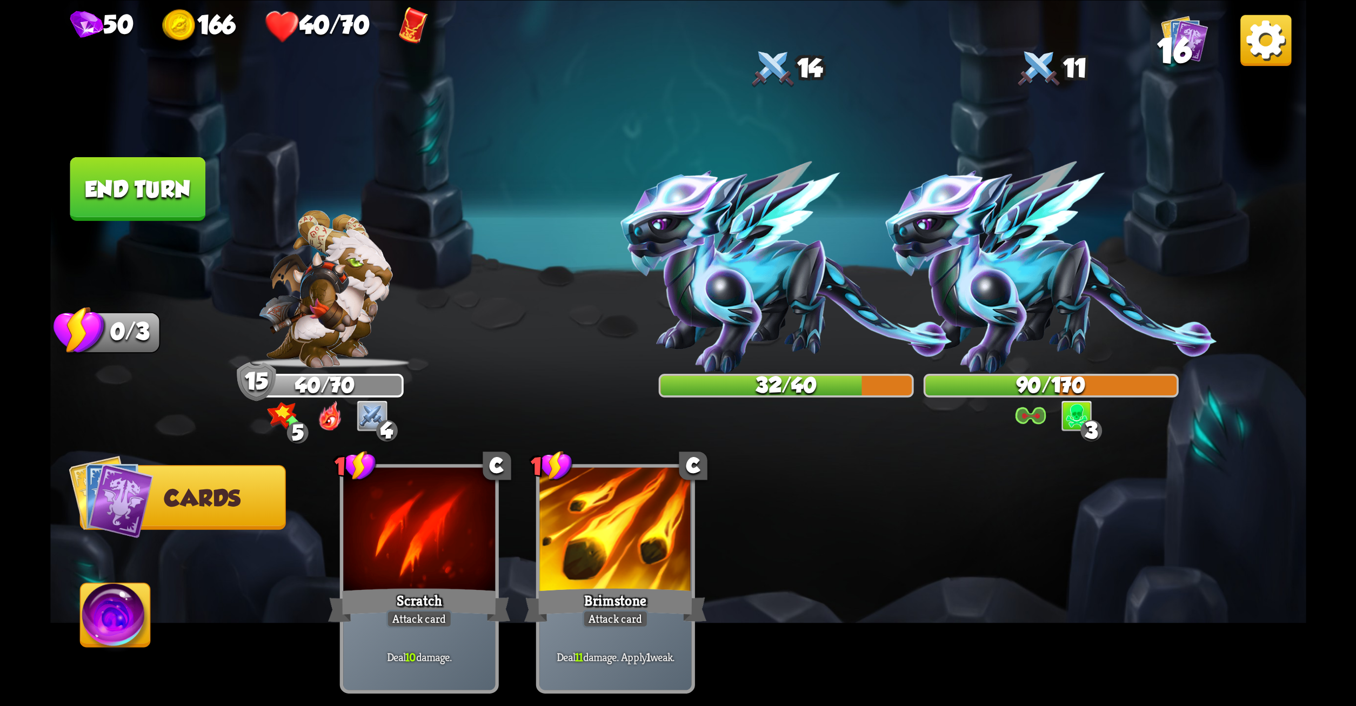
click at [131, 178] on button "End turn" at bounding box center [138, 189] width 136 height 64
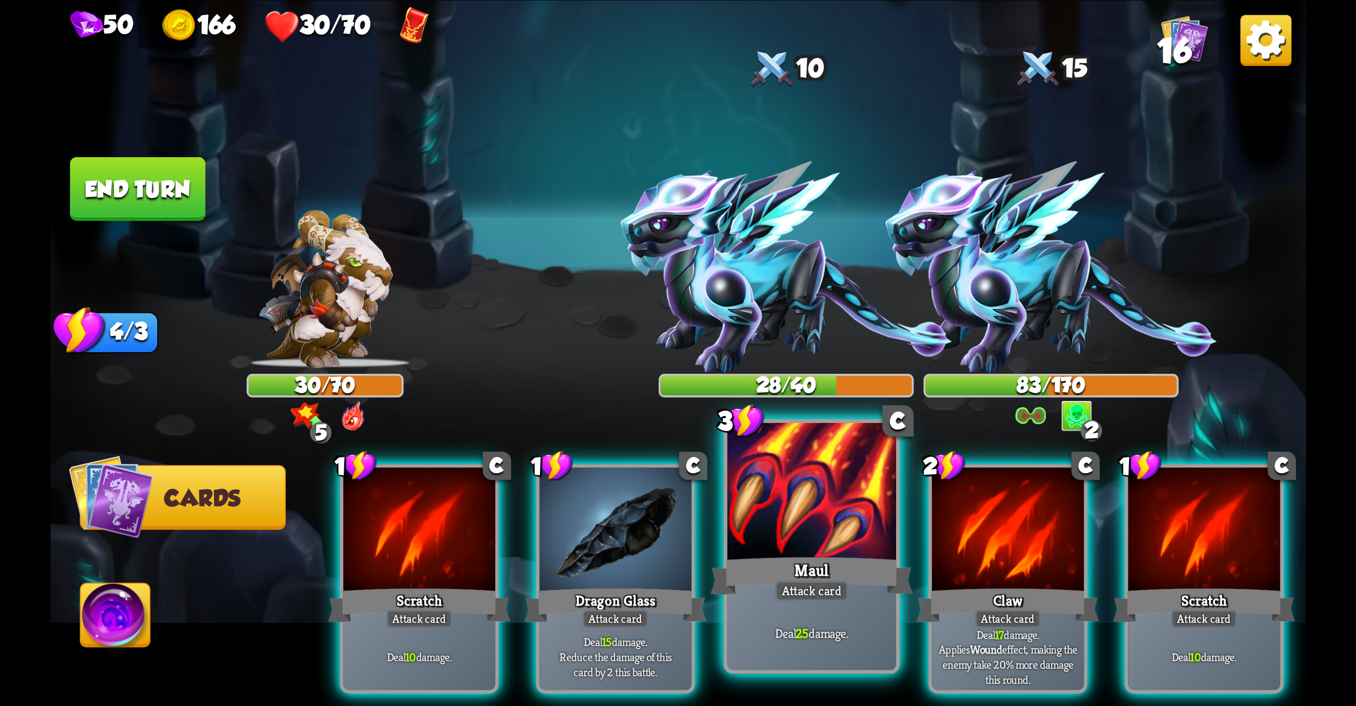
click at [847, 508] on div at bounding box center [811, 494] width 169 height 142
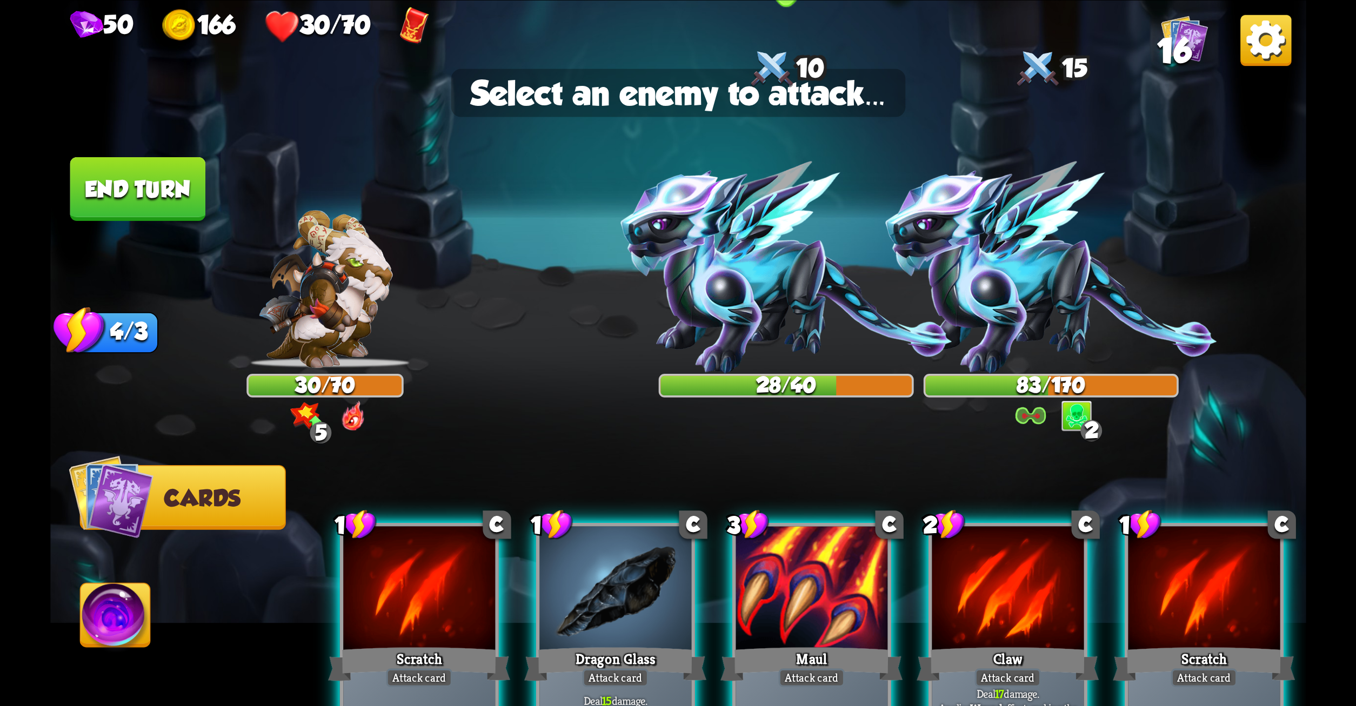
click at [759, 283] on img at bounding box center [786, 267] width 332 height 212
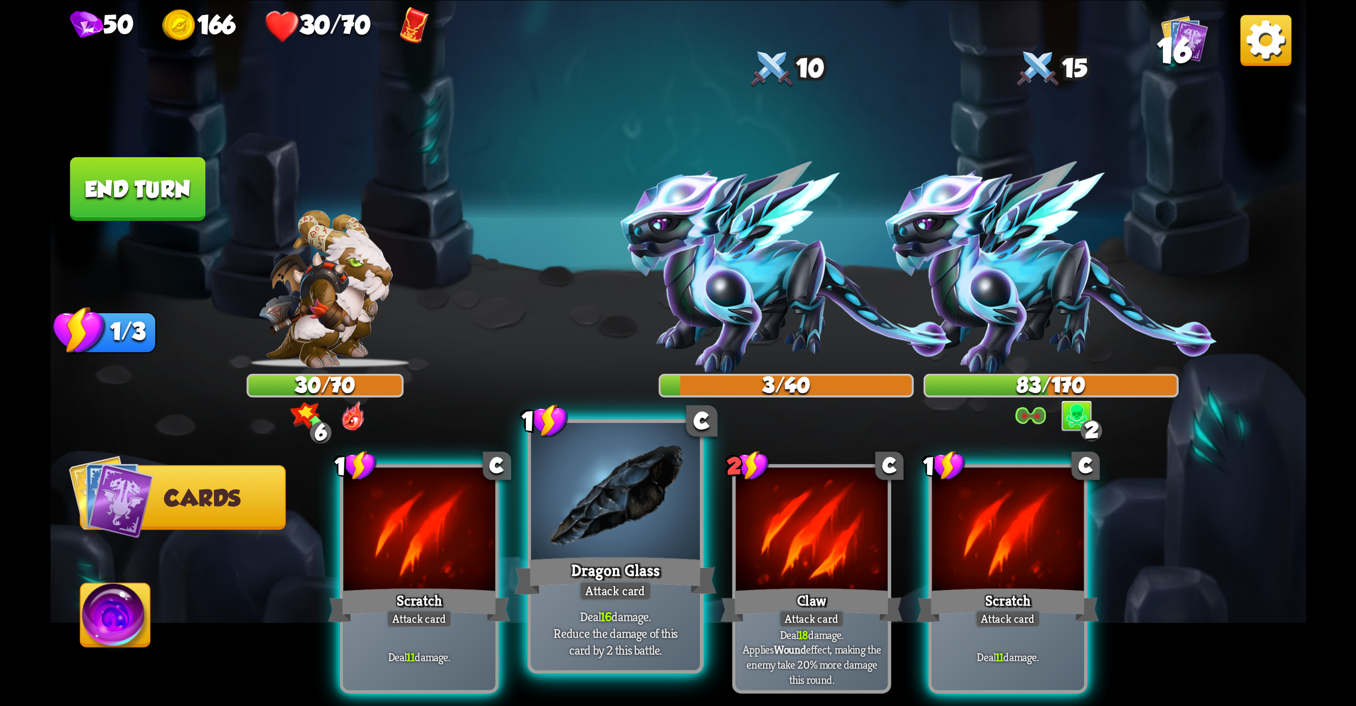
click at [615, 486] on div at bounding box center [615, 494] width 169 height 142
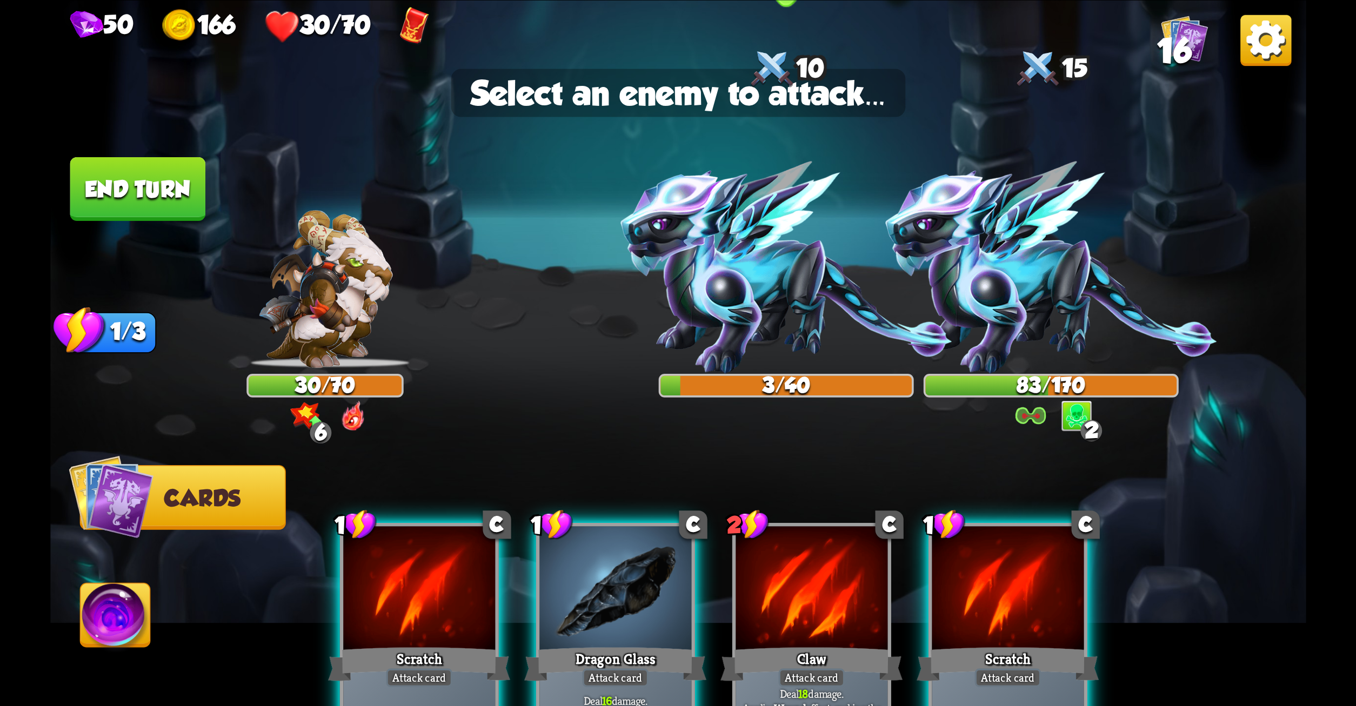
click at [753, 262] on img at bounding box center [786, 267] width 332 height 212
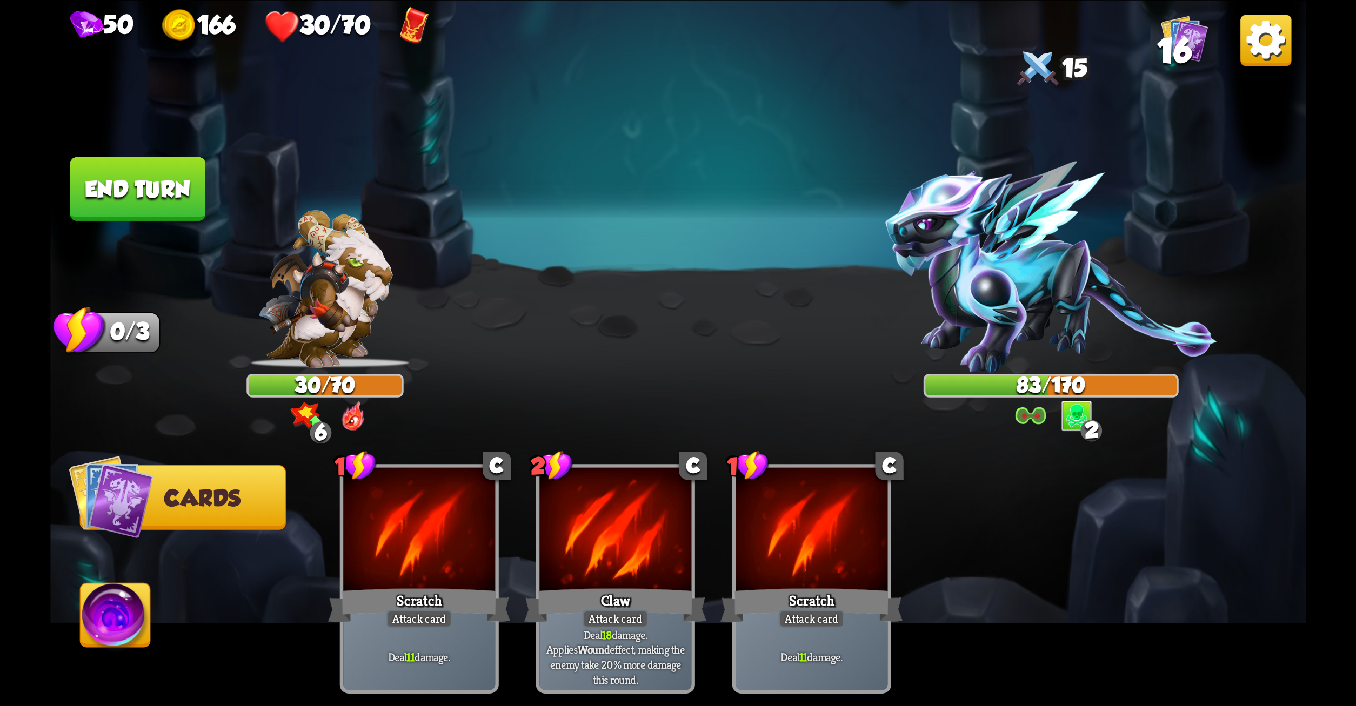
click at [171, 194] on button "End turn" at bounding box center [138, 189] width 136 height 64
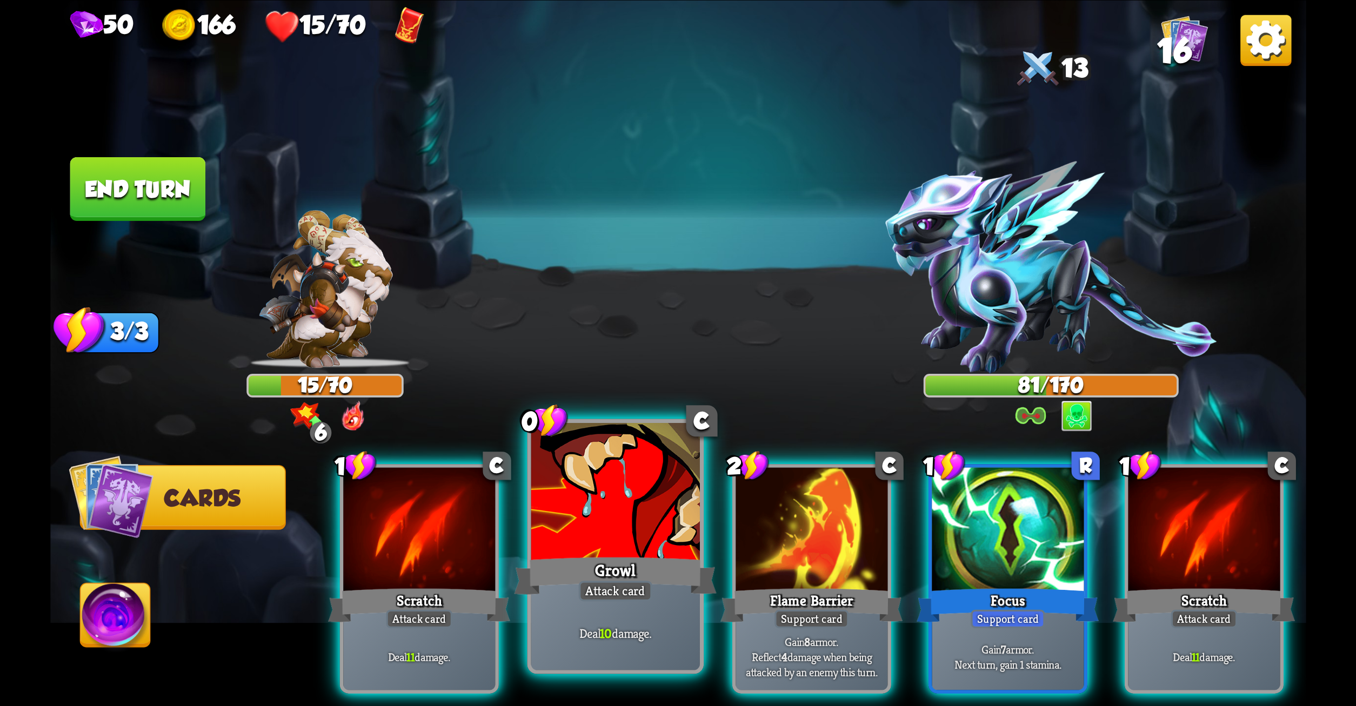
click at [690, 573] on div "Growl" at bounding box center [615, 575] width 203 height 45
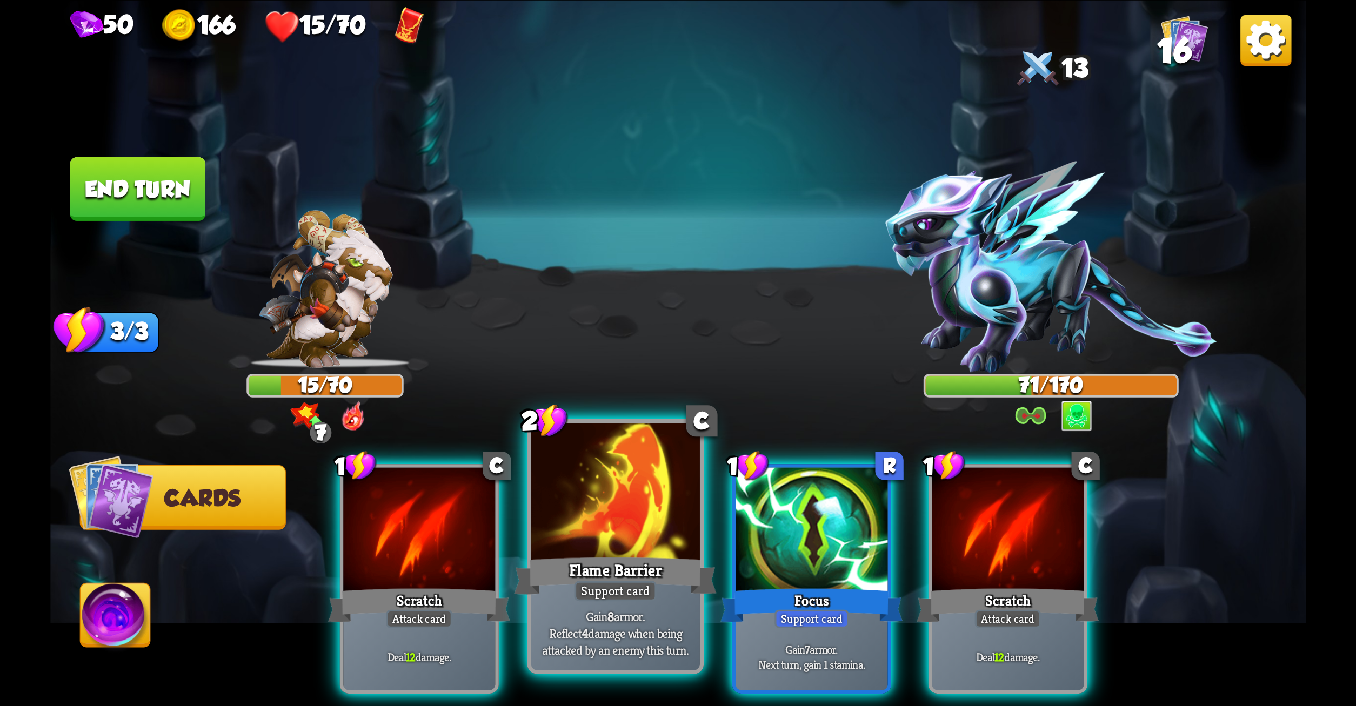
click at [671, 550] on div at bounding box center [615, 494] width 169 height 142
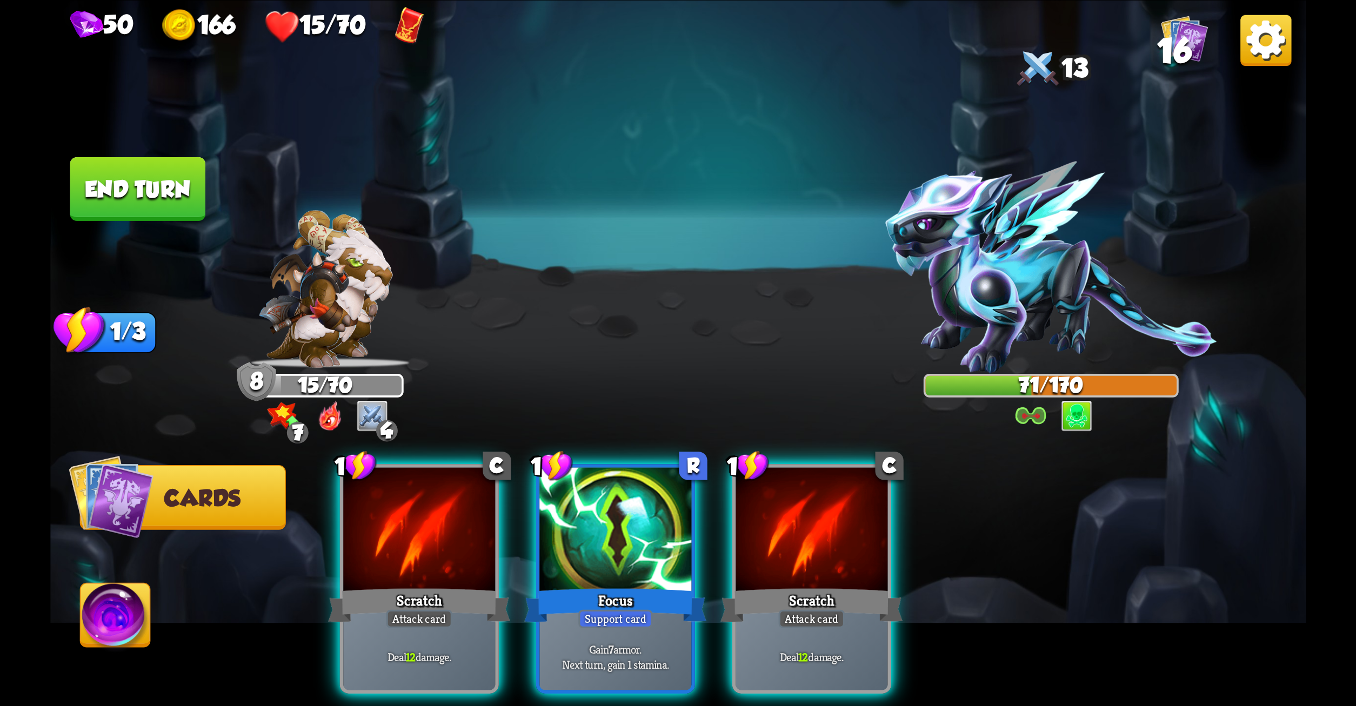
click at [671, 550] on div at bounding box center [615, 532] width 152 height 128
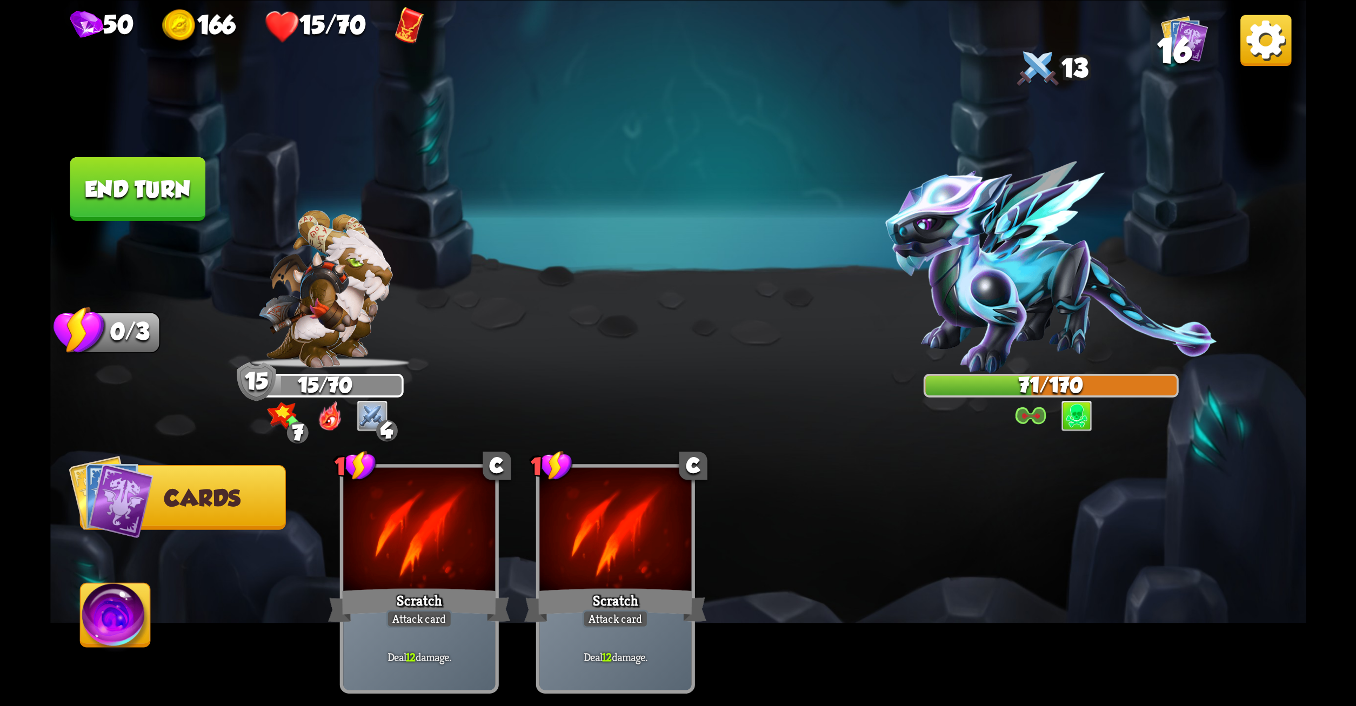
click at [128, 165] on button "End turn" at bounding box center [138, 189] width 136 height 64
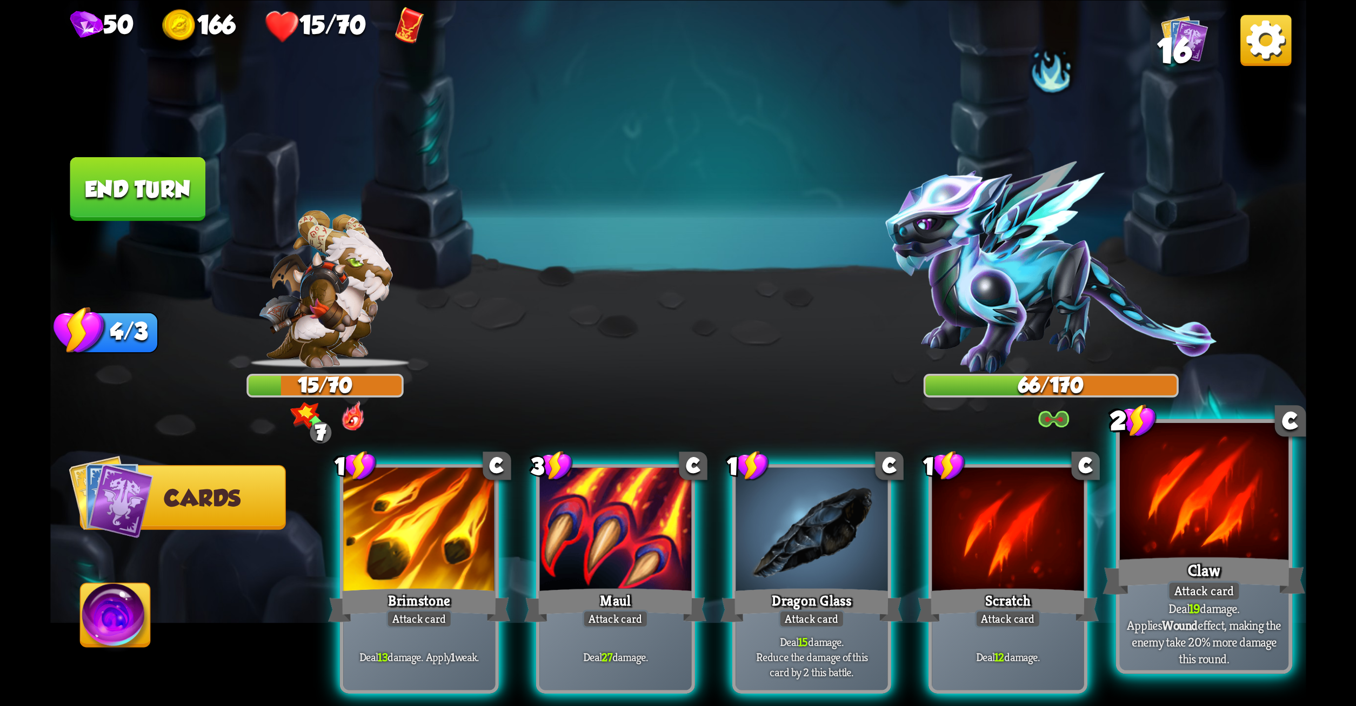
click at [1196, 572] on div "Claw" at bounding box center [1204, 575] width 203 height 45
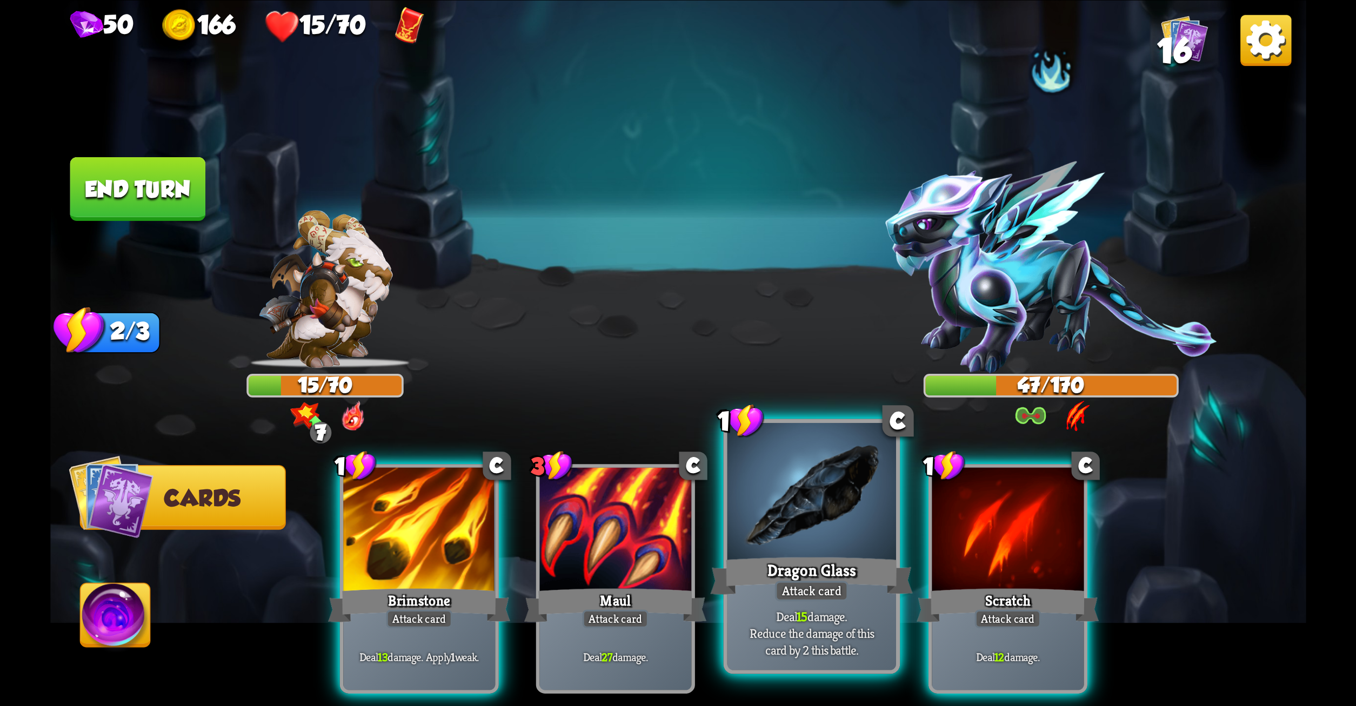
click at [850, 611] on p "Deal 15 damage. Reduce the damage of this card by 2 this battle." at bounding box center [811, 633] width 161 height 50
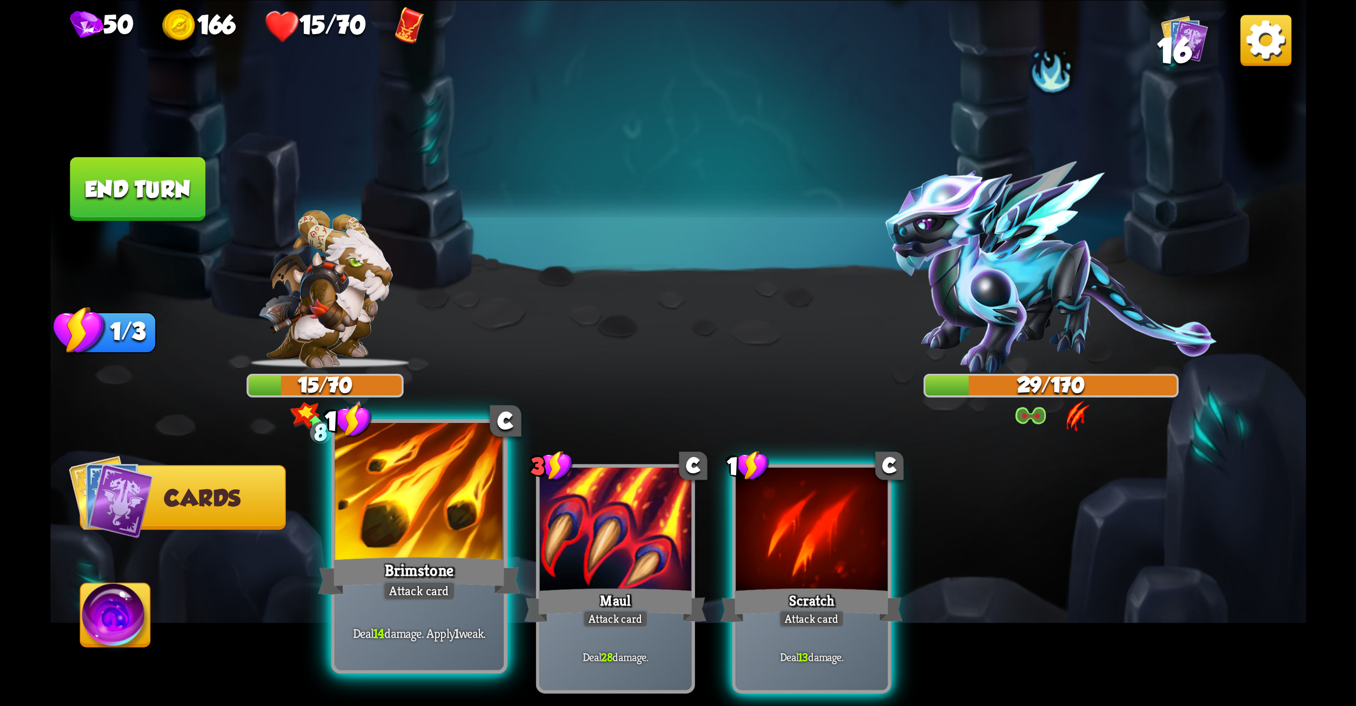
click at [392, 609] on div "Deal 14 damage. Apply 1 weak." at bounding box center [419, 634] width 169 height 74
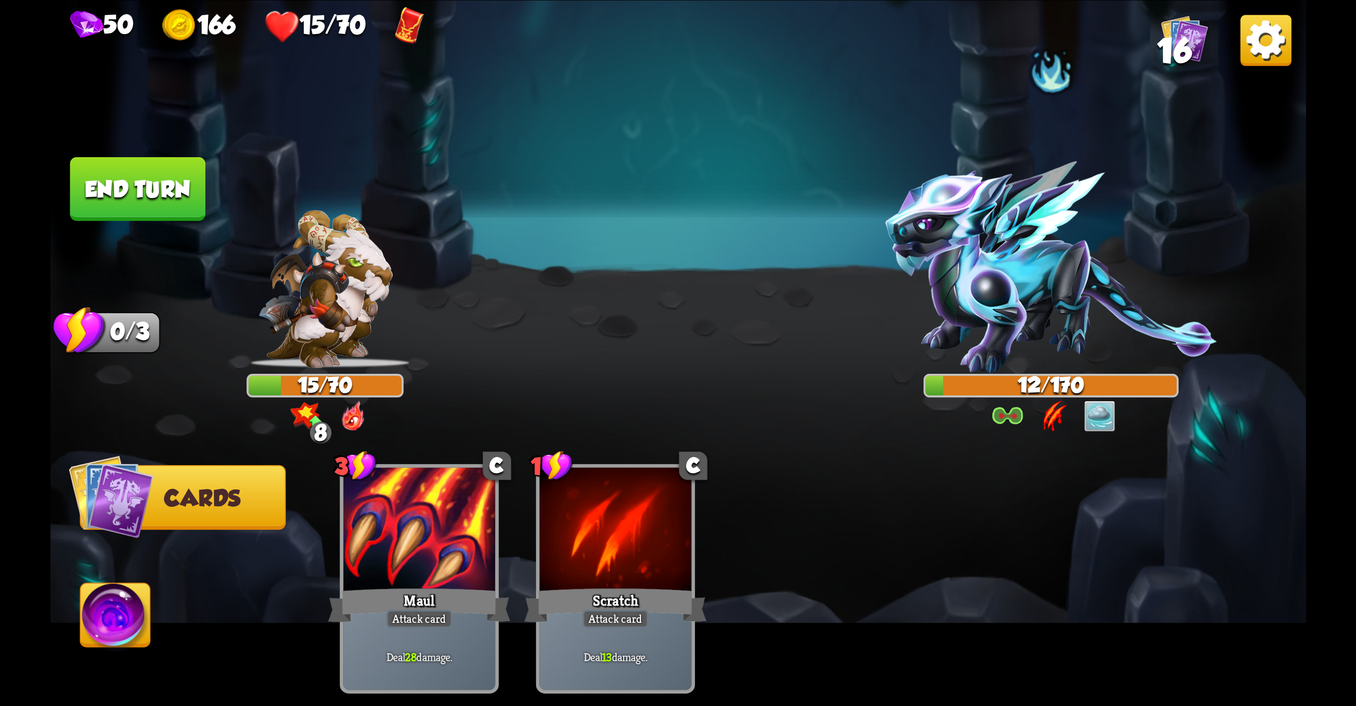
click at [135, 189] on button "End turn" at bounding box center [138, 189] width 136 height 64
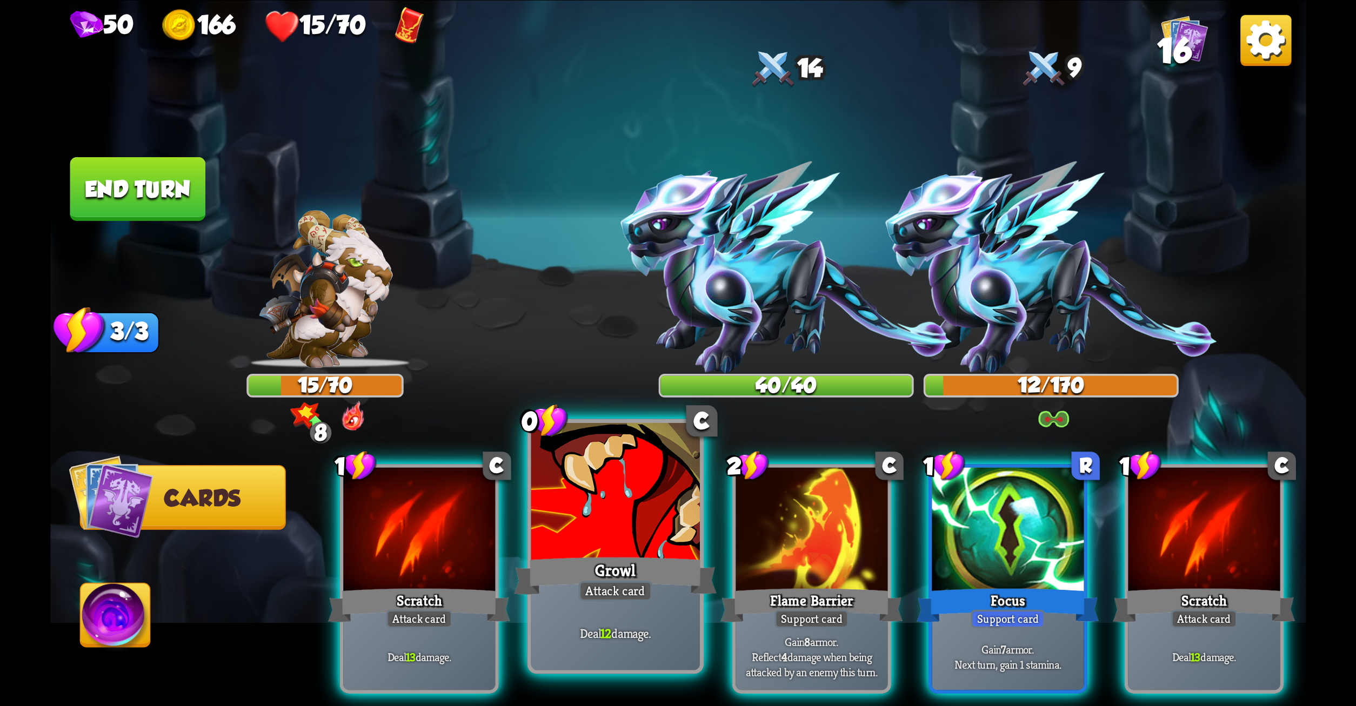
click at [622, 499] on div at bounding box center [615, 494] width 169 height 142
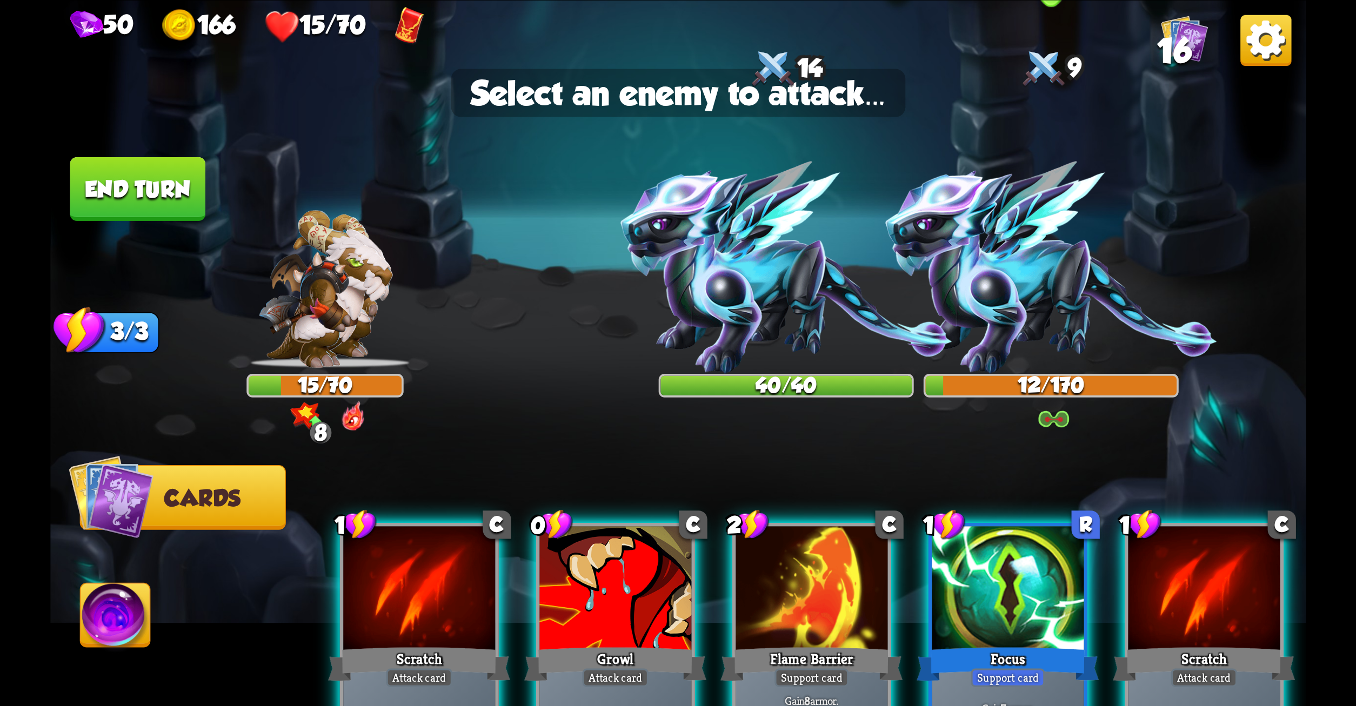
click at [1007, 233] on img at bounding box center [1051, 267] width 332 height 212
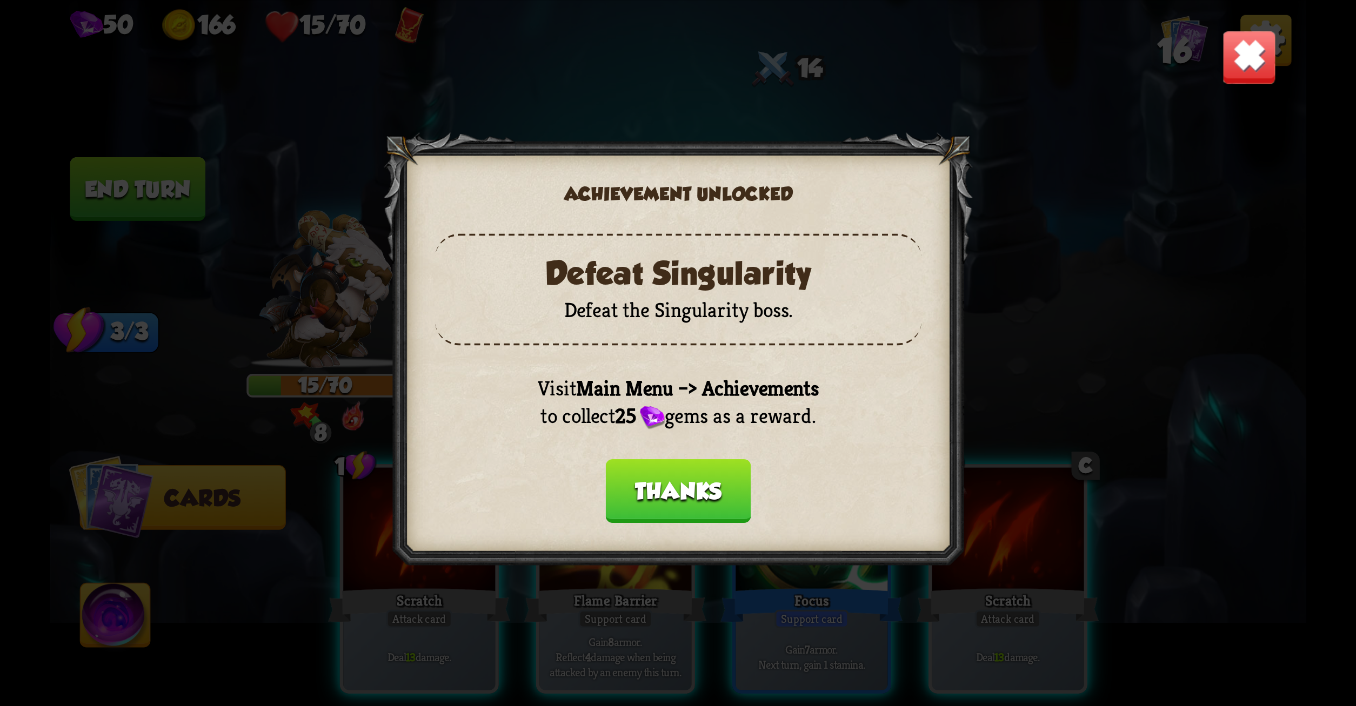
click at [691, 493] on button "Thanks" at bounding box center [677, 491] width 145 height 64
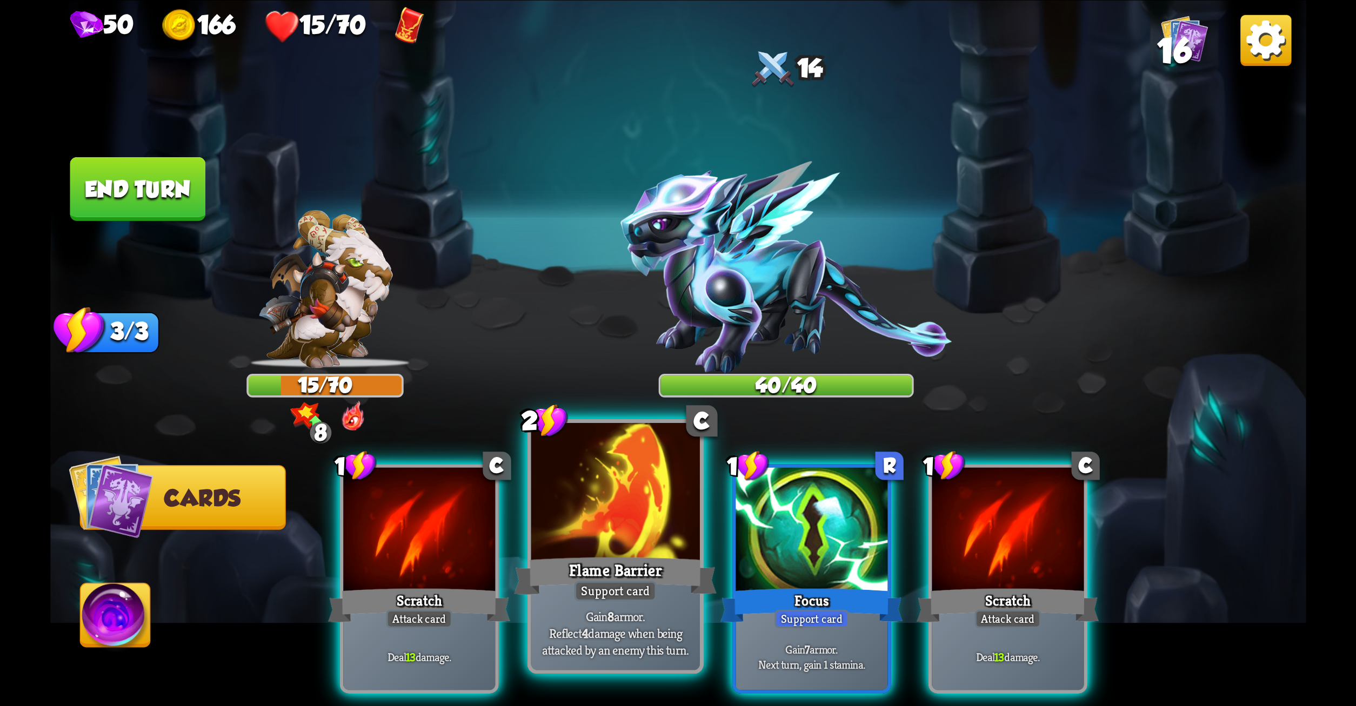
click at [648, 539] on div at bounding box center [615, 494] width 169 height 142
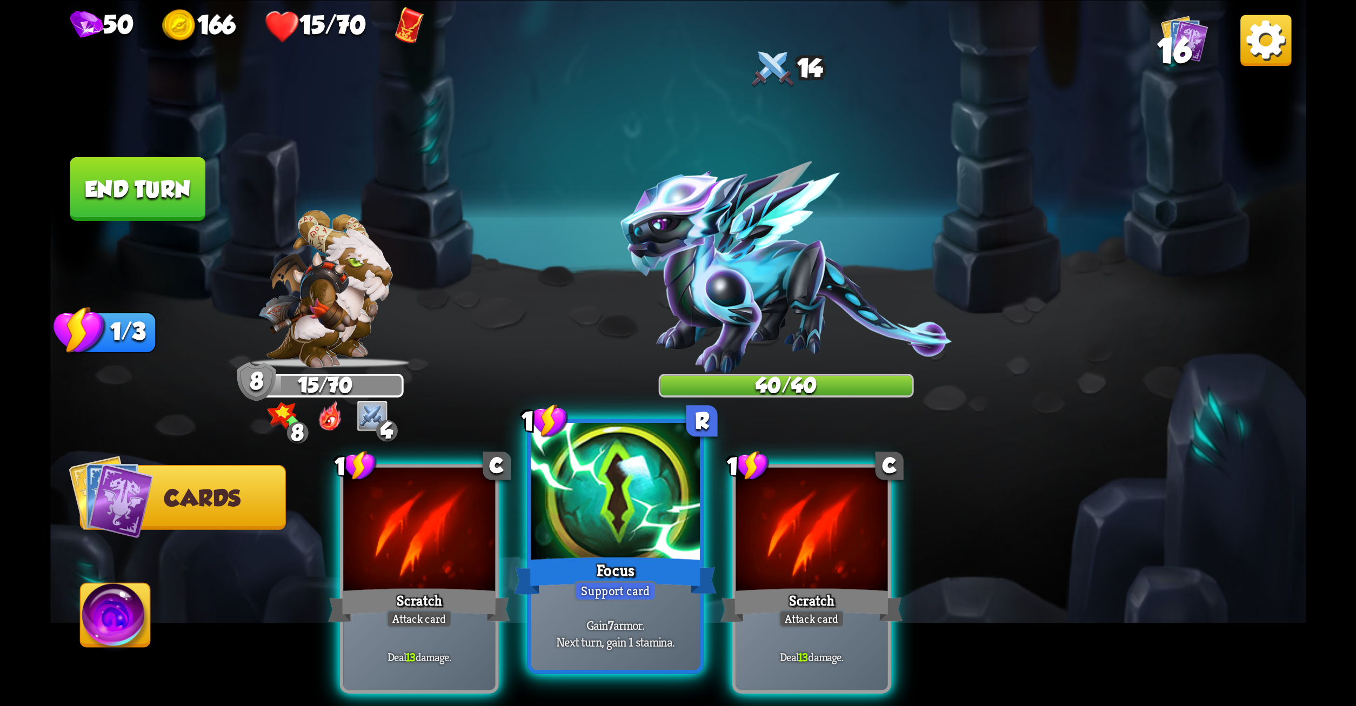
click at [643, 553] on div at bounding box center [615, 494] width 169 height 142
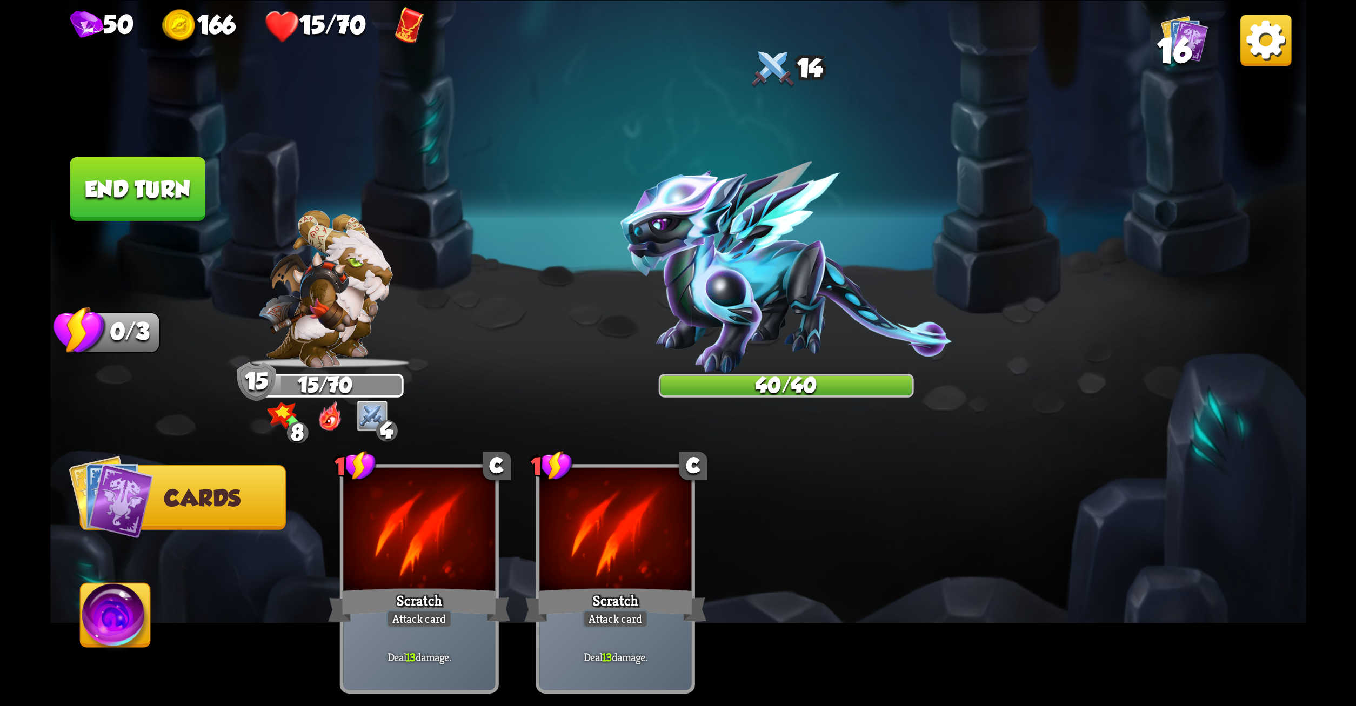
click at [125, 201] on button "End turn" at bounding box center [138, 189] width 136 height 64
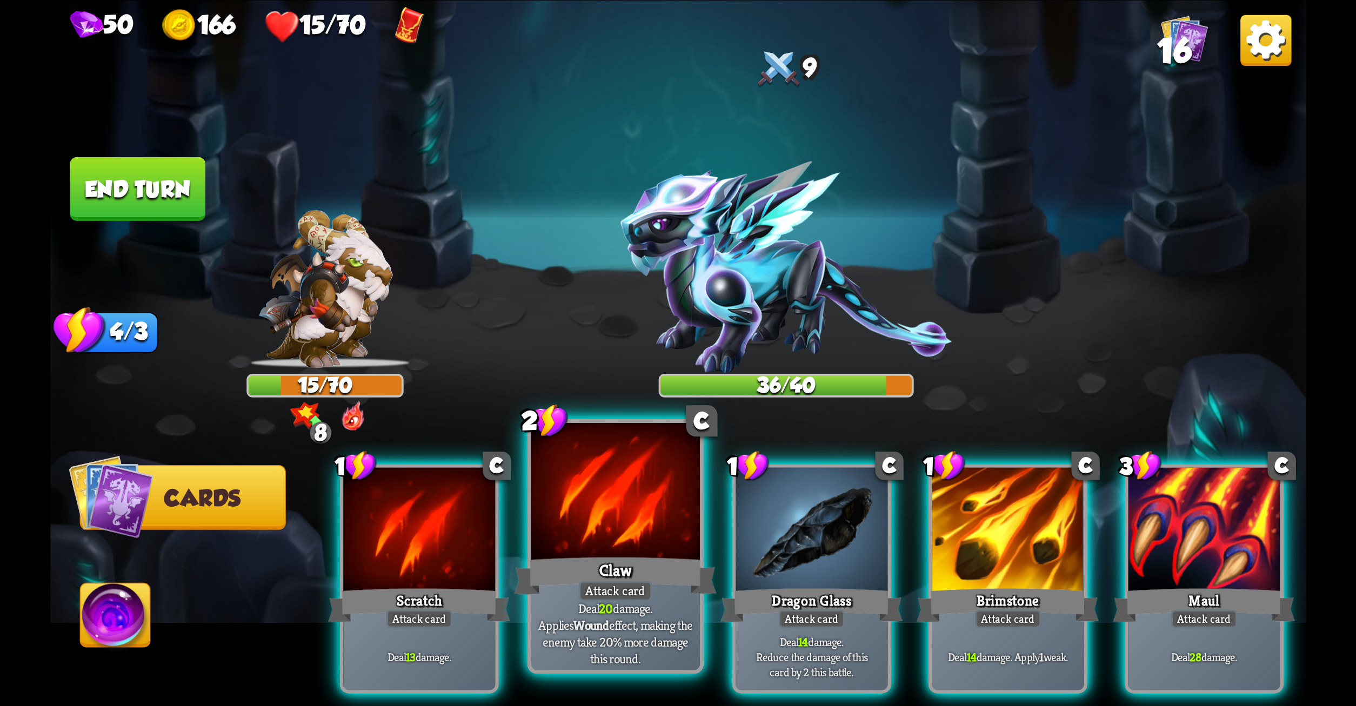
click at [668, 509] on div at bounding box center [615, 494] width 169 height 142
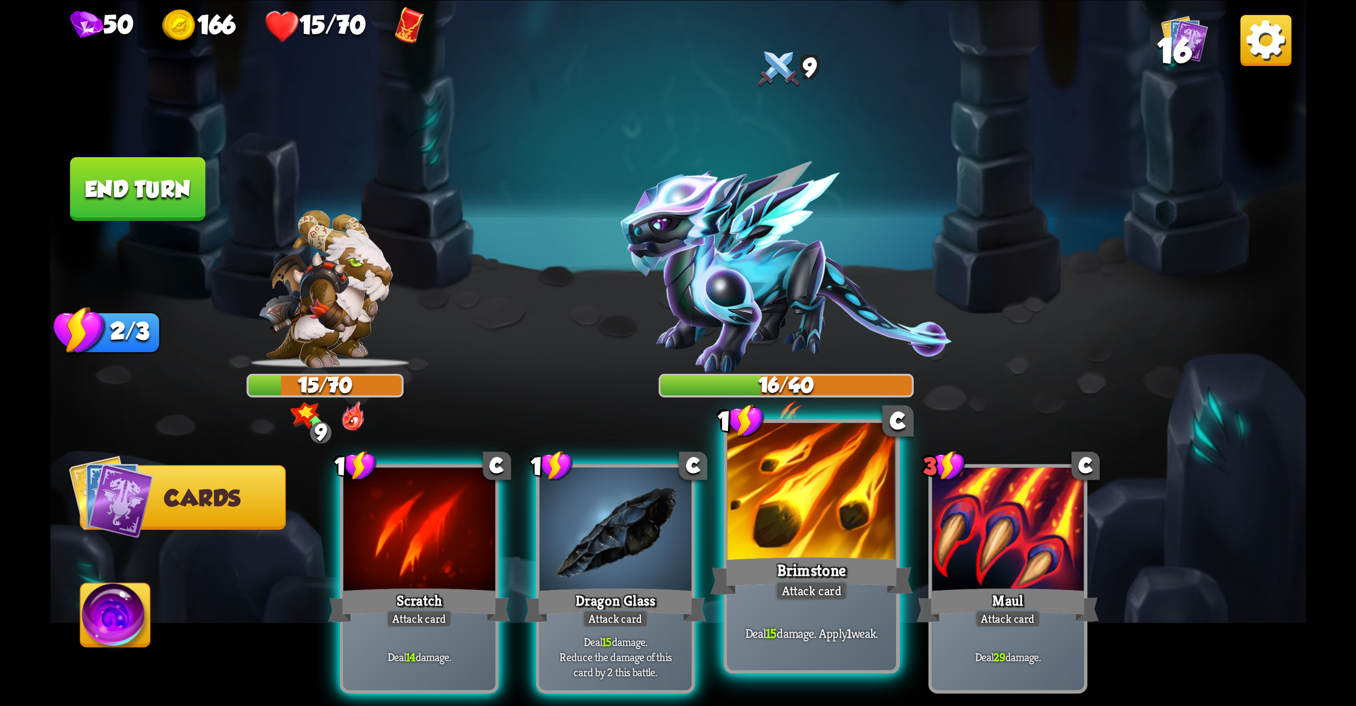
click at [808, 509] on div at bounding box center [811, 494] width 169 height 142
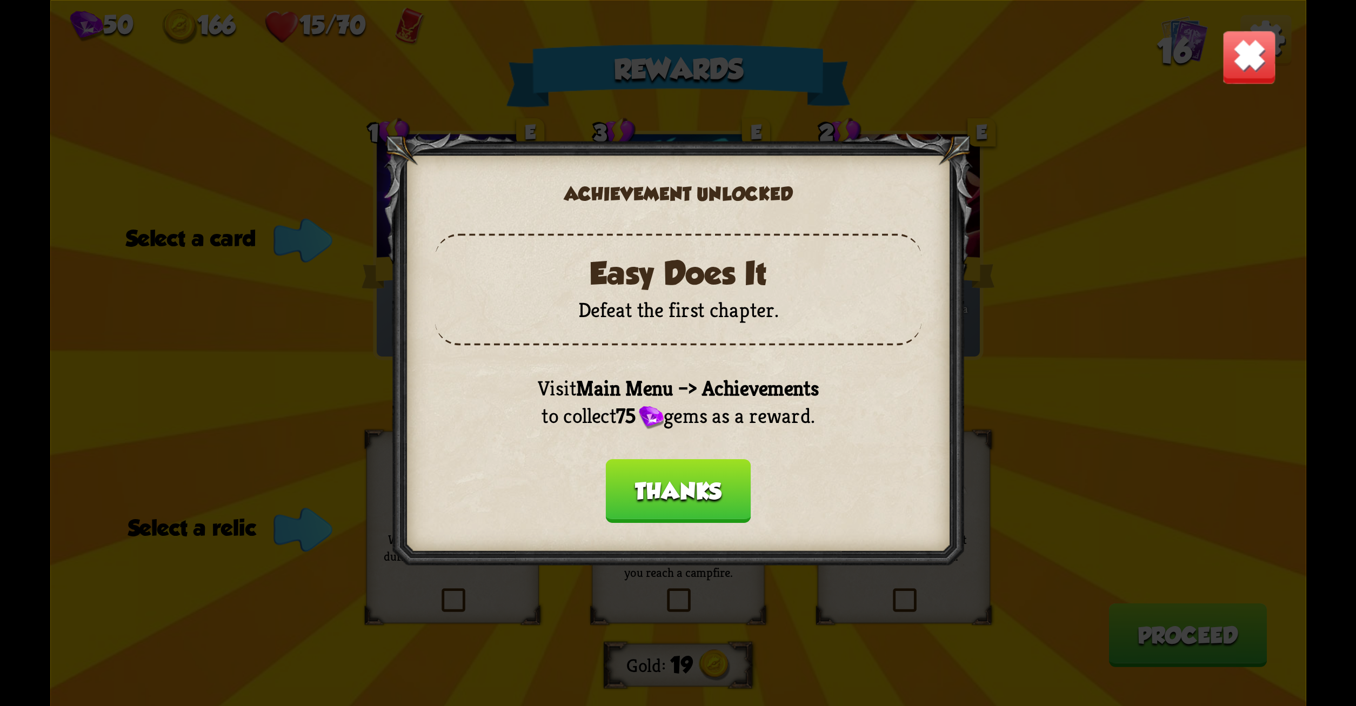
click at [684, 478] on button "Thanks" at bounding box center [677, 491] width 145 height 64
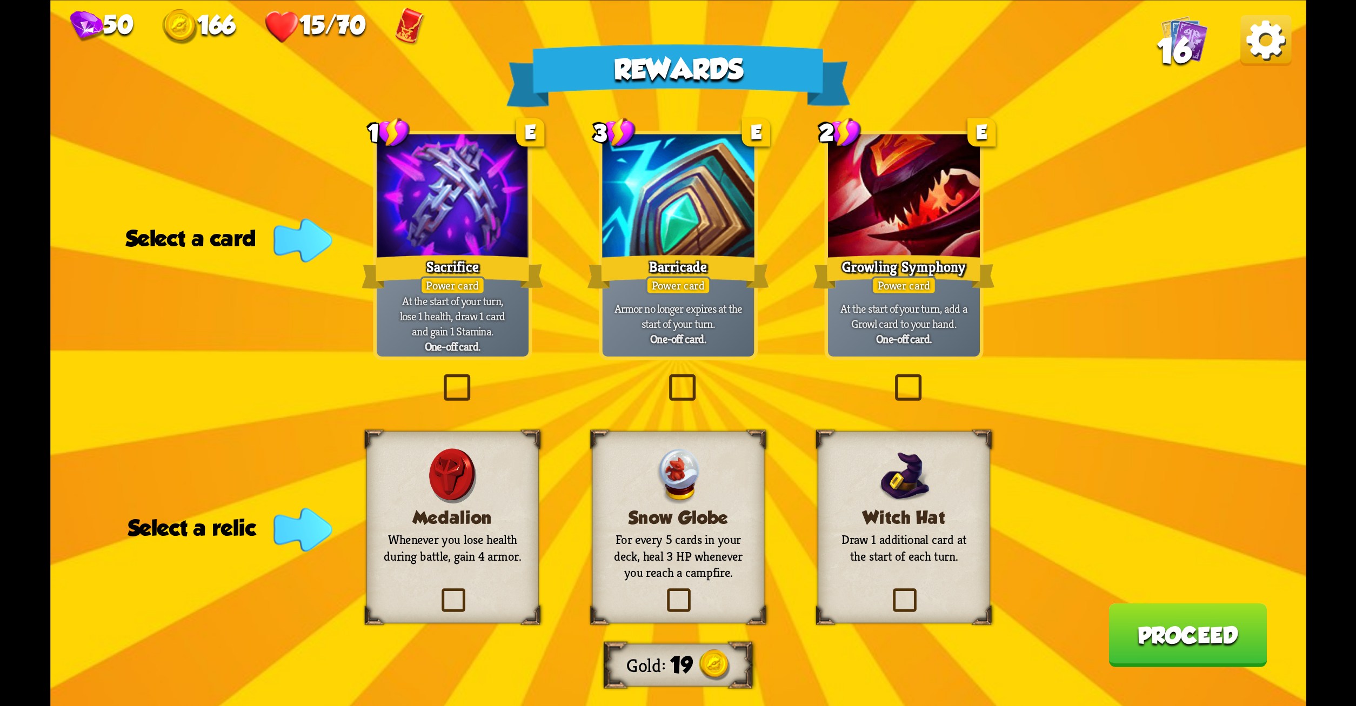
click at [889, 591] on label at bounding box center [889, 591] width 0 height 0
click at [0, 0] on input "checkbox" at bounding box center [0, 0] width 0 height 0
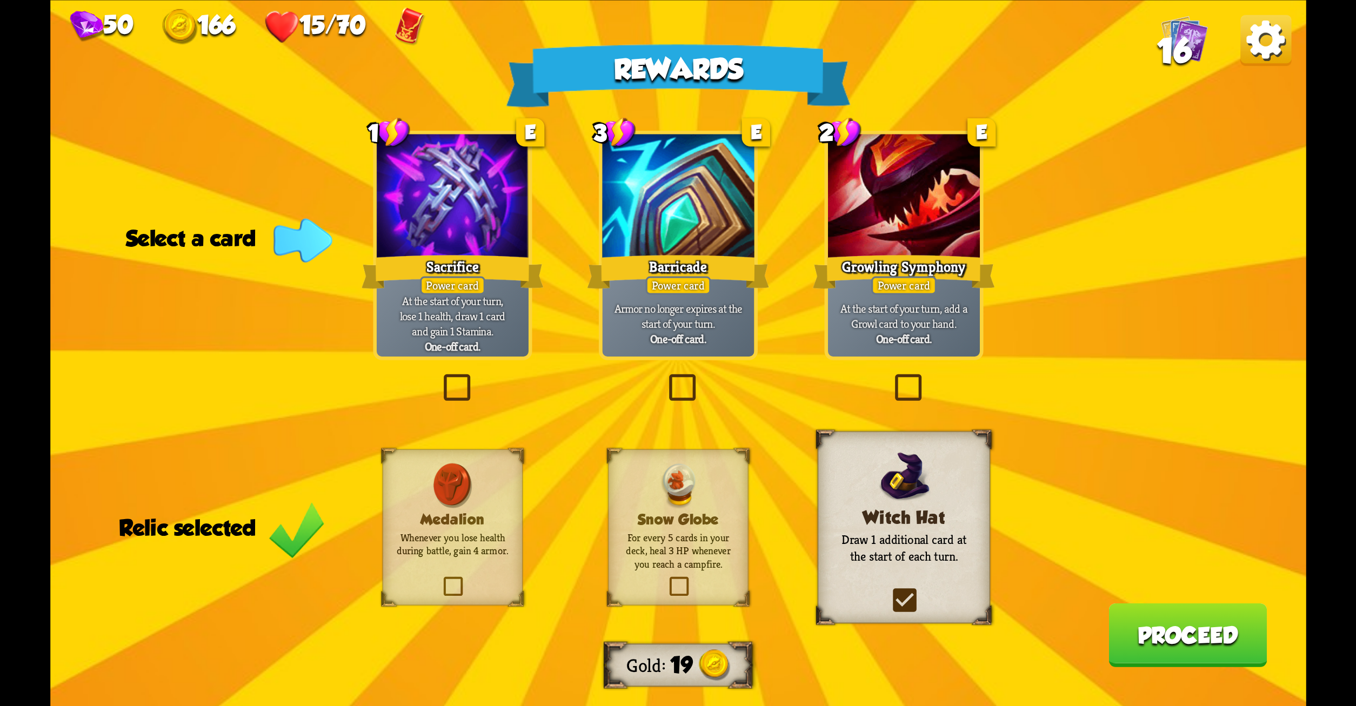
click at [891, 378] on label at bounding box center [891, 378] width 0 height 0
click at [0, 0] on input "checkbox" at bounding box center [0, 0] width 0 height 0
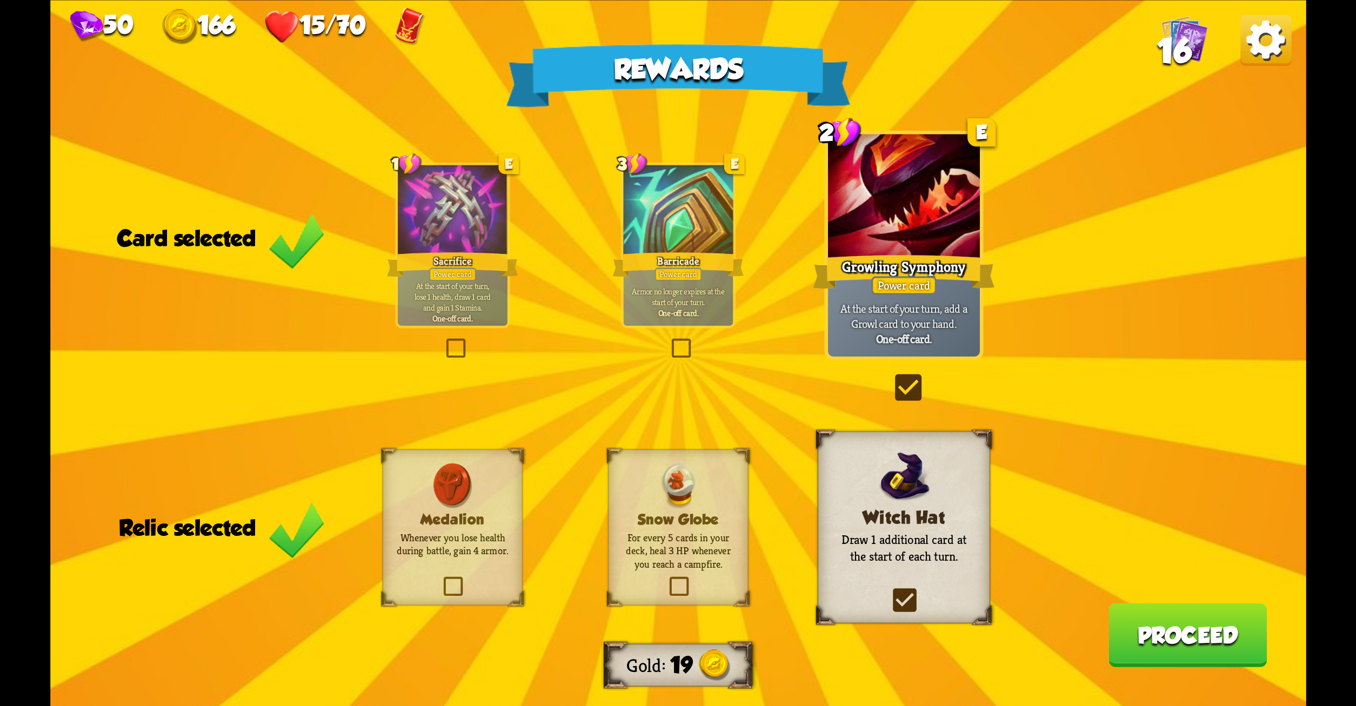
click at [1152, 629] on button "Proceed" at bounding box center [1188, 635] width 158 height 64
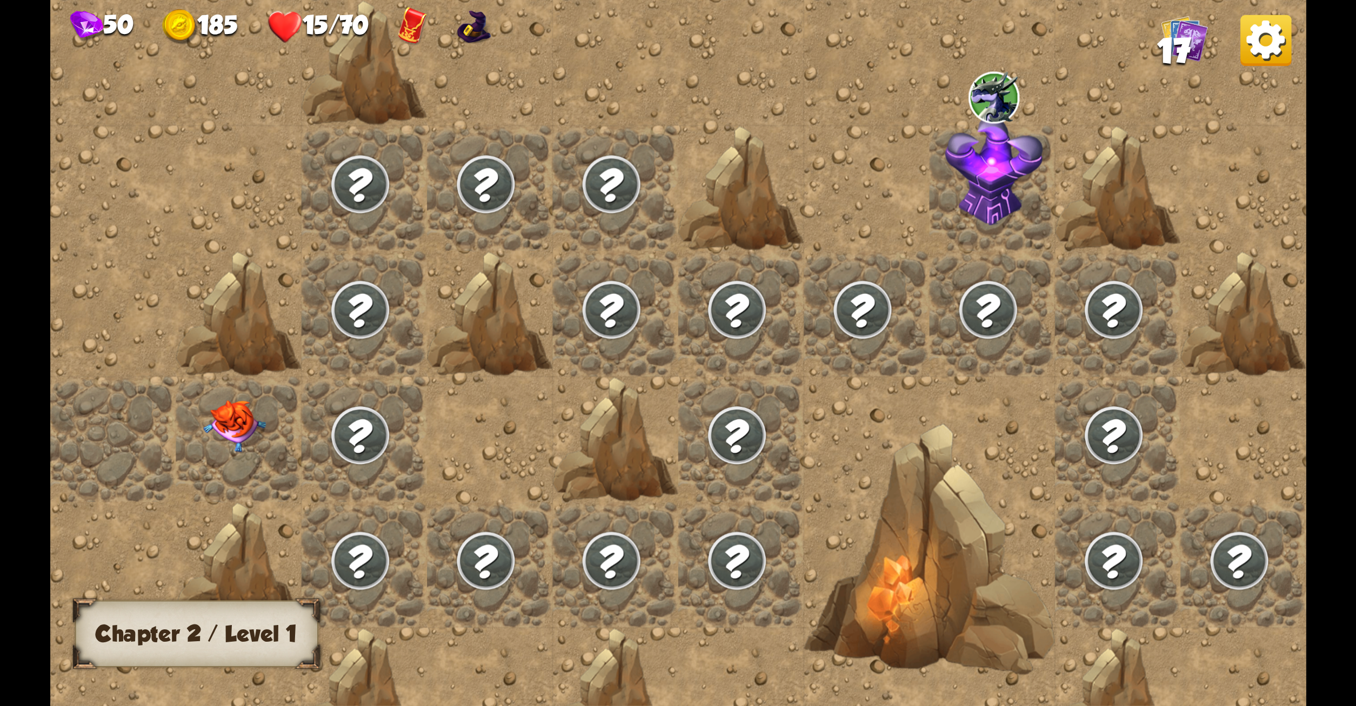
click at [1152, 629] on div at bounding box center [1117, 690] width 125 height 125
click at [237, 416] on img at bounding box center [234, 427] width 63 height 52
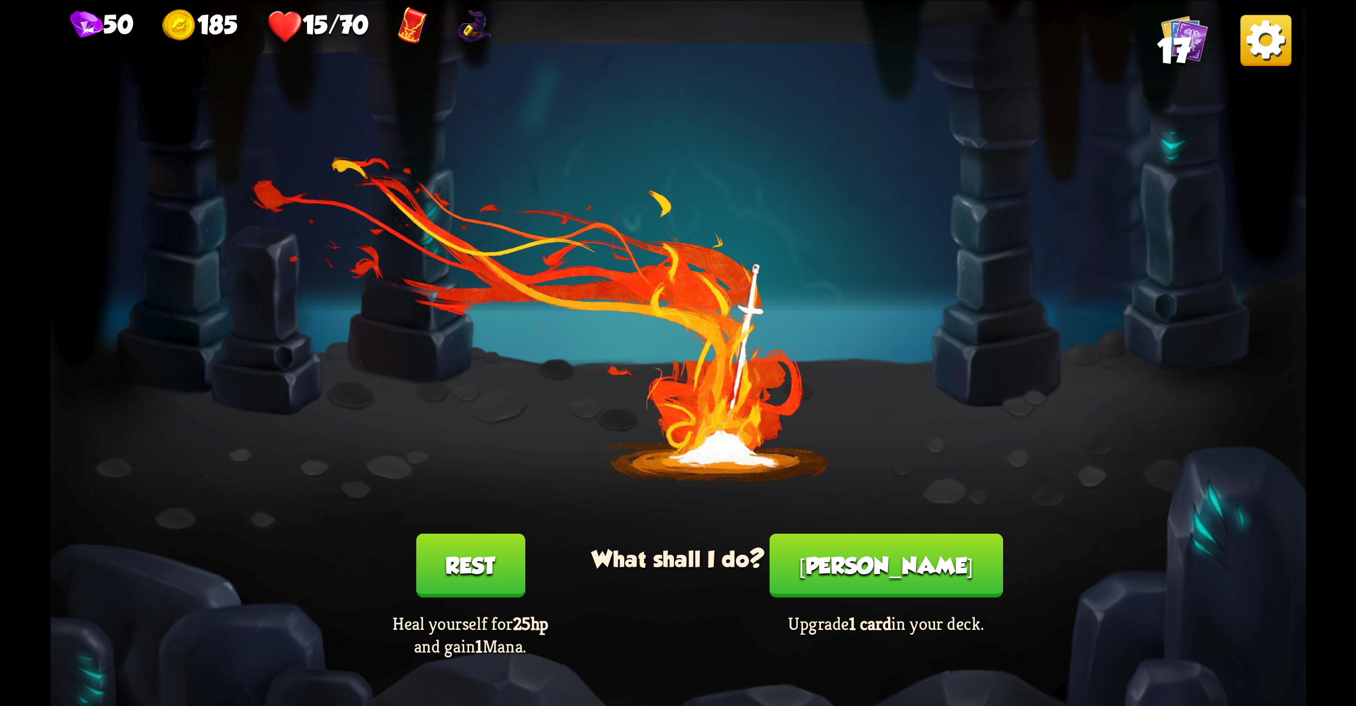
click at [453, 574] on button "Rest" at bounding box center [470, 566] width 109 height 64
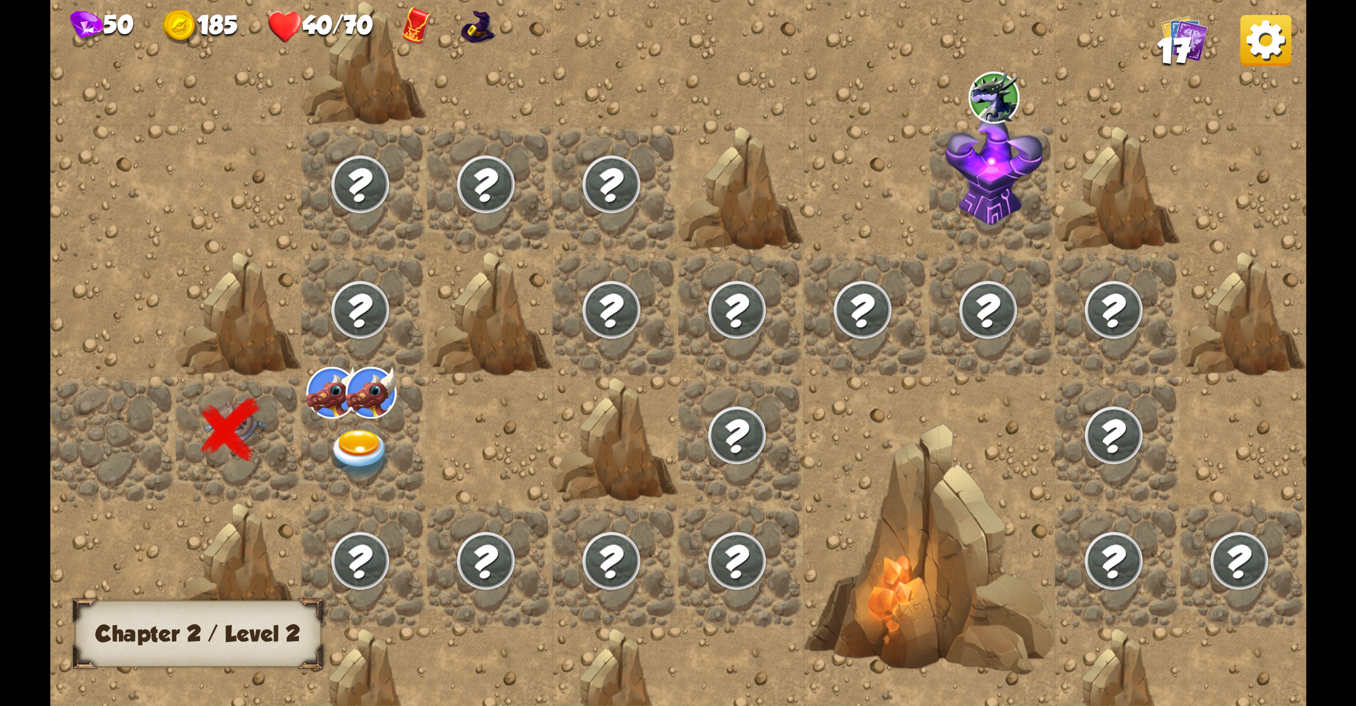
click at [346, 424] on div at bounding box center [363, 439] width 125 height 125
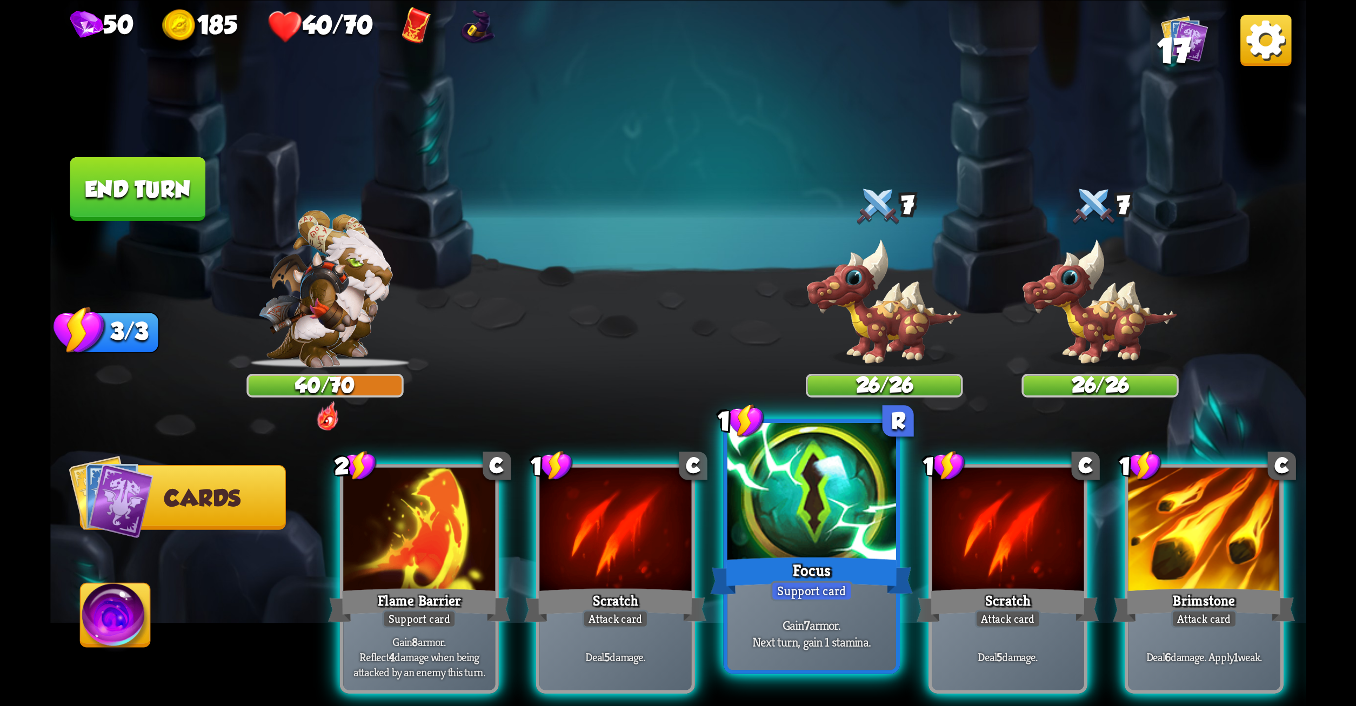
click at [771, 578] on div "Focus" at bounding box center [811, 575] width 203 height 45
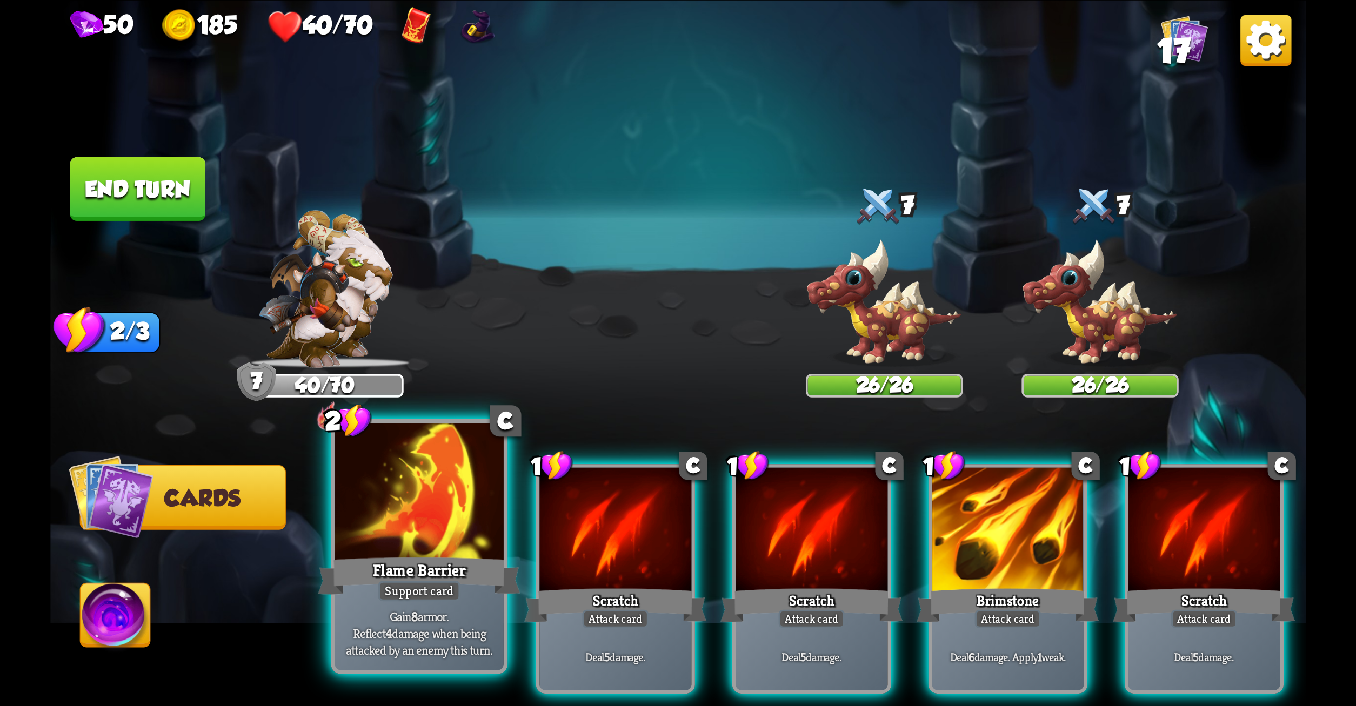
click at [470, 553] on div at bounding box center [419, 494] width 169 height 142
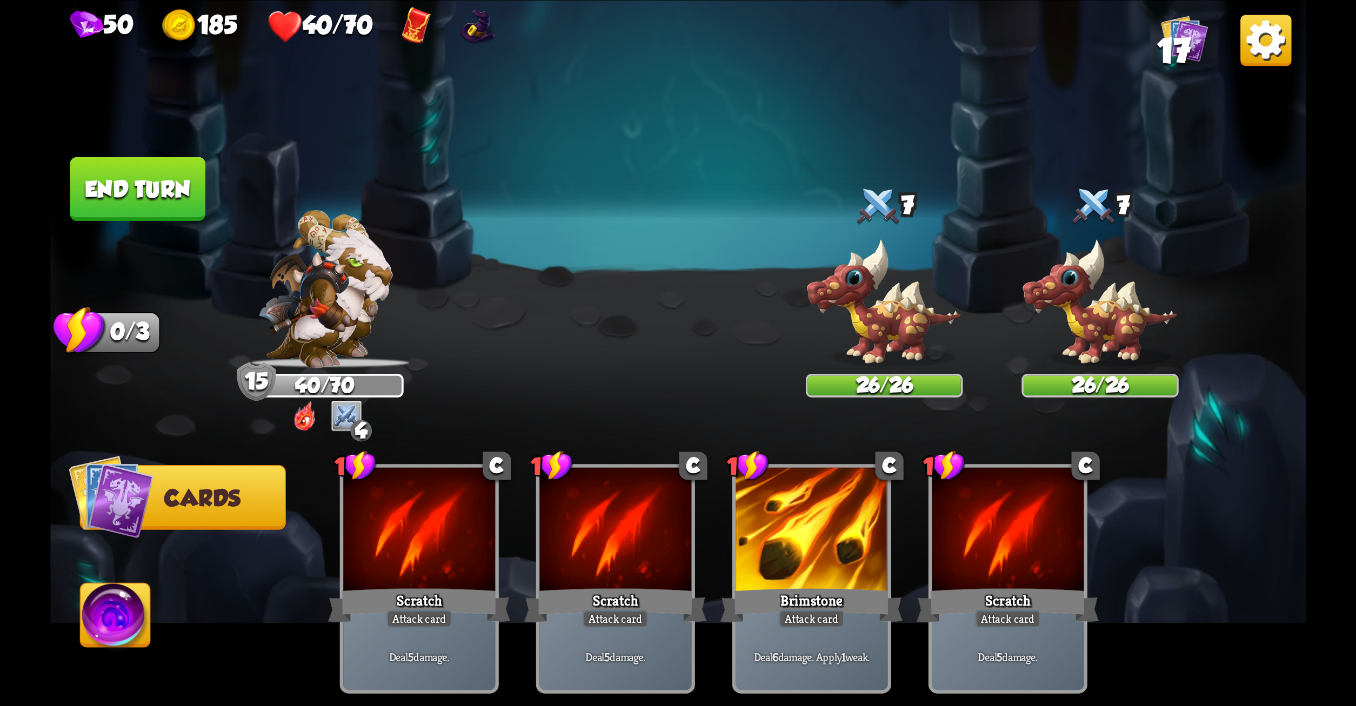
click at [85, 163] on button "End turn" at bounding box center [138, 189] width 136 height 64
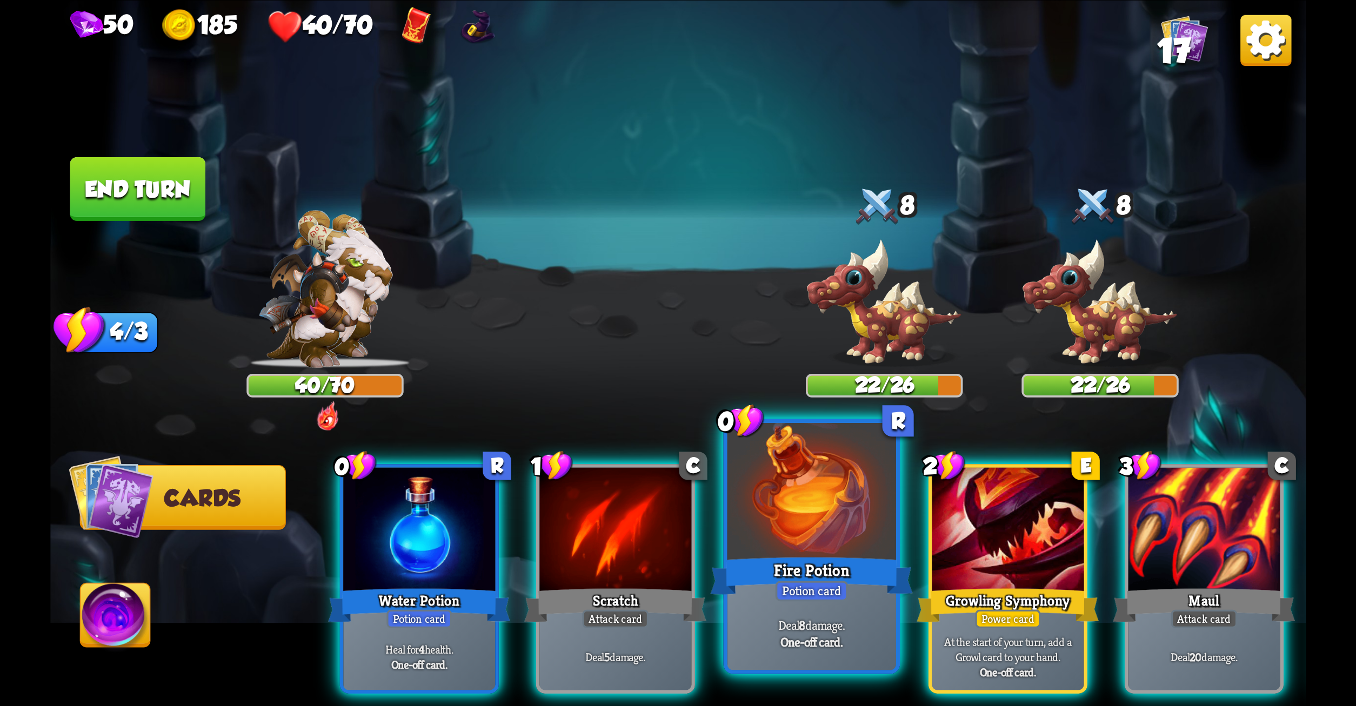
drag, startPoint x: 930, startPoint y: 618, endPoint x: 860, endPoint y: 598, distance: 71.9
click at [860, 598] on div "0 R Water Potion Potion card Heal for 4 health. One-off card. 1 C Scratch Attac…" at bounding box center [803, 549] width 1005 height 314
click at [860, 598] on div "Fire Potion" at bounding box center [811, 575] width 203 height 45
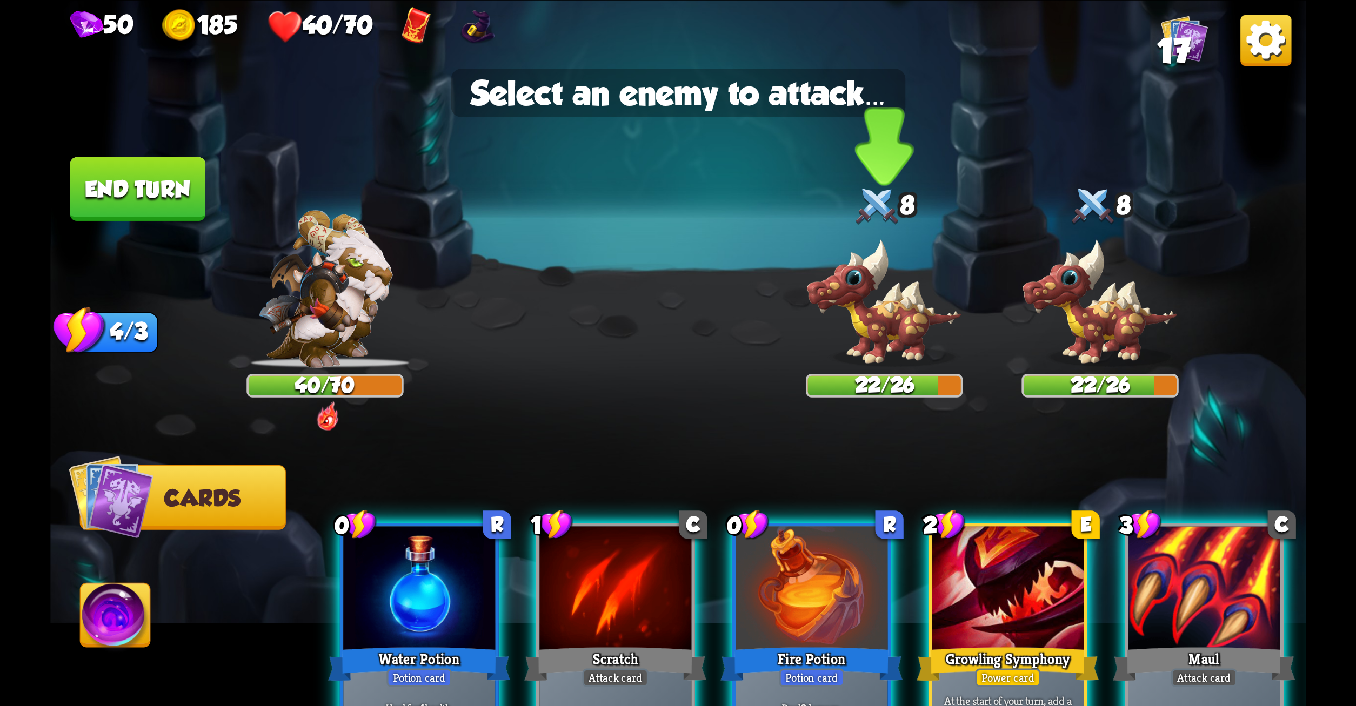
click at [889, 315] on img at bounding box center [883, 303] width 157 height 130
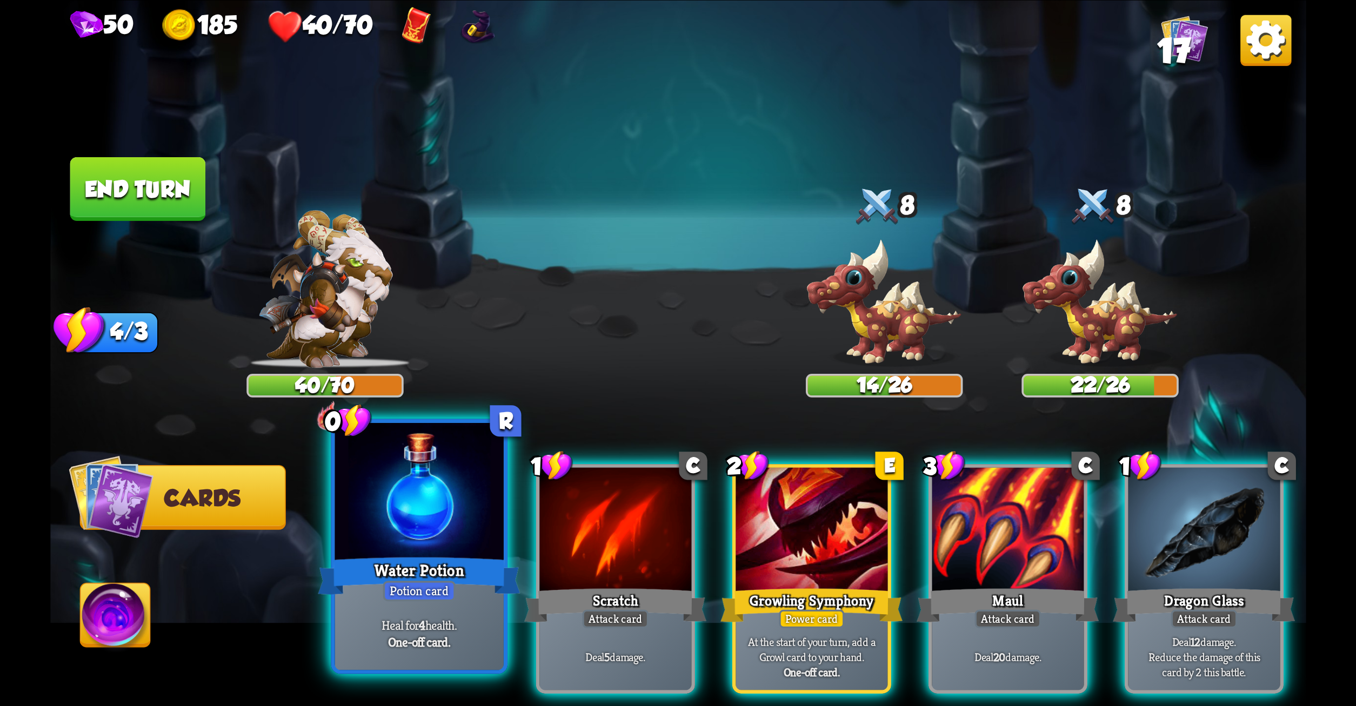
click at [419, 659] on div "Heal for 4 health. One-off card." at bounding box center [419, 634] width 169 height 74
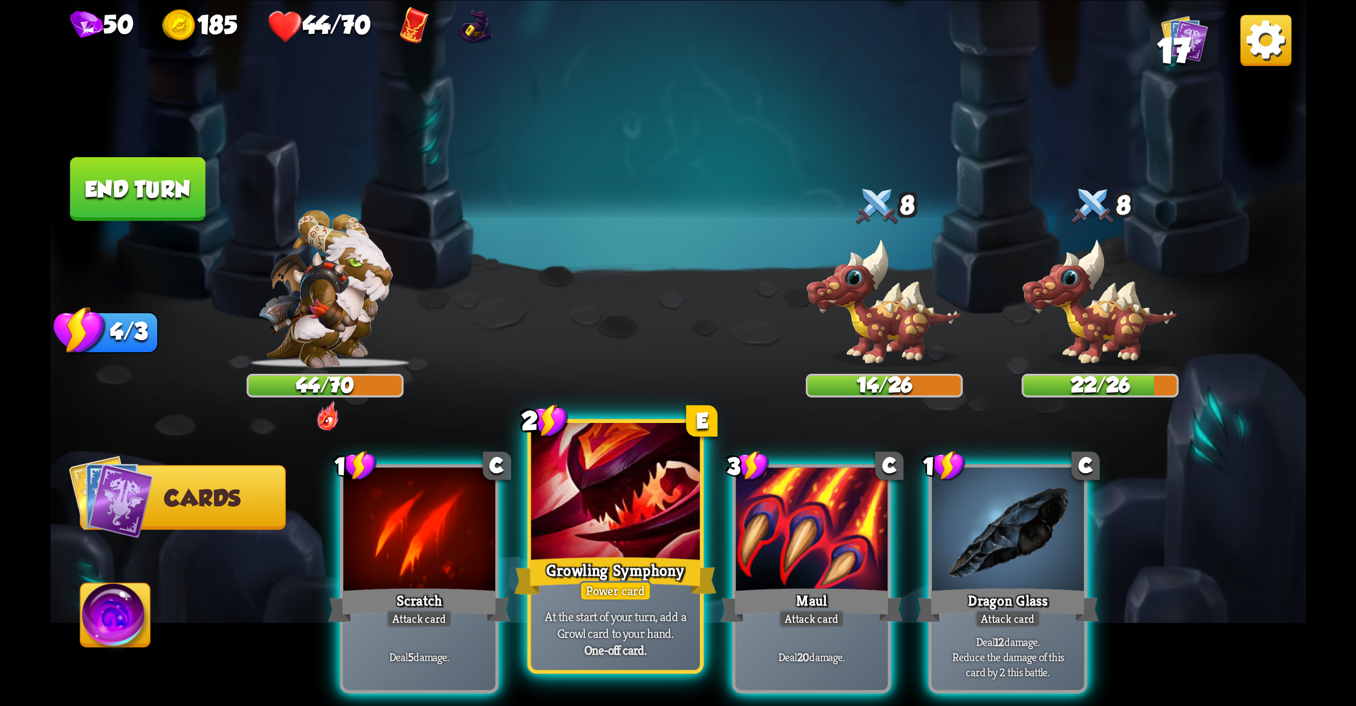
click at [622, 622] on p "At the start of your turn, add a Growl card to your hand." at bounding box center [615, 625] width 161 height 34
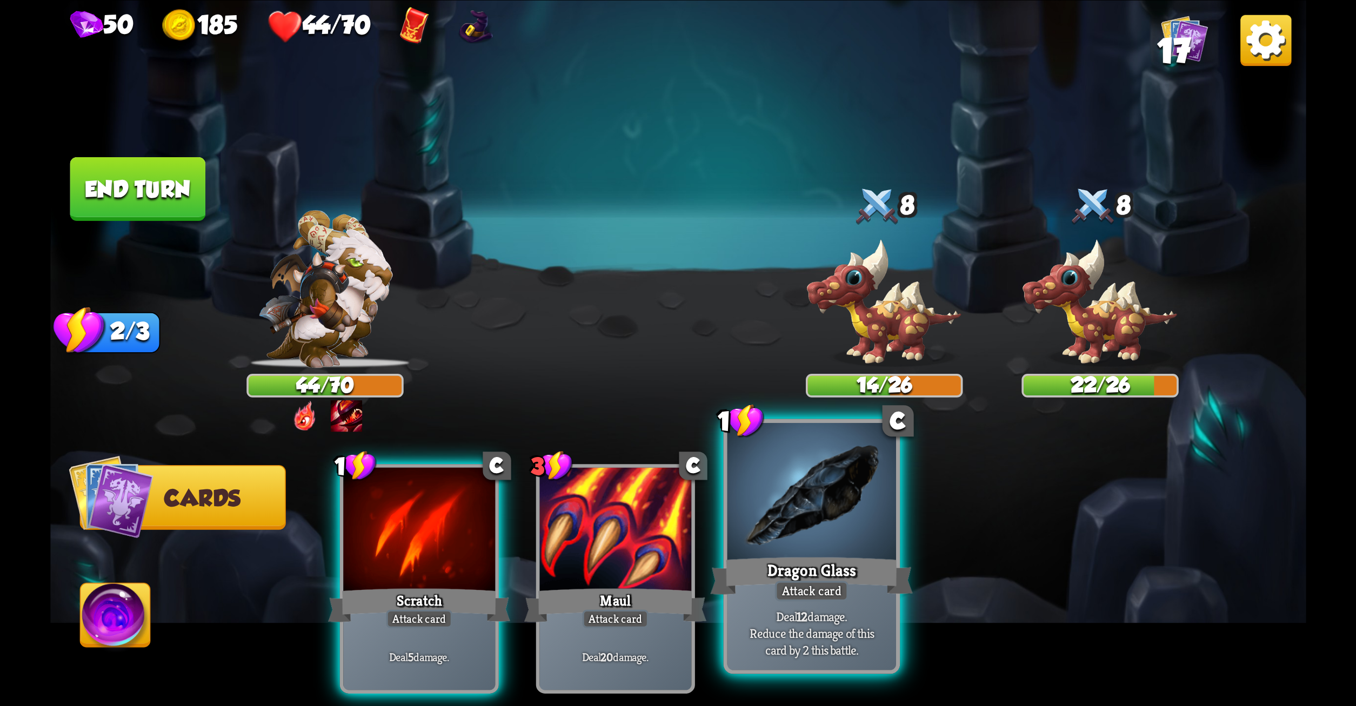
click at [773, 588] on div "Dragon Glass" at bounding box center [811, 575] width 203 height 45
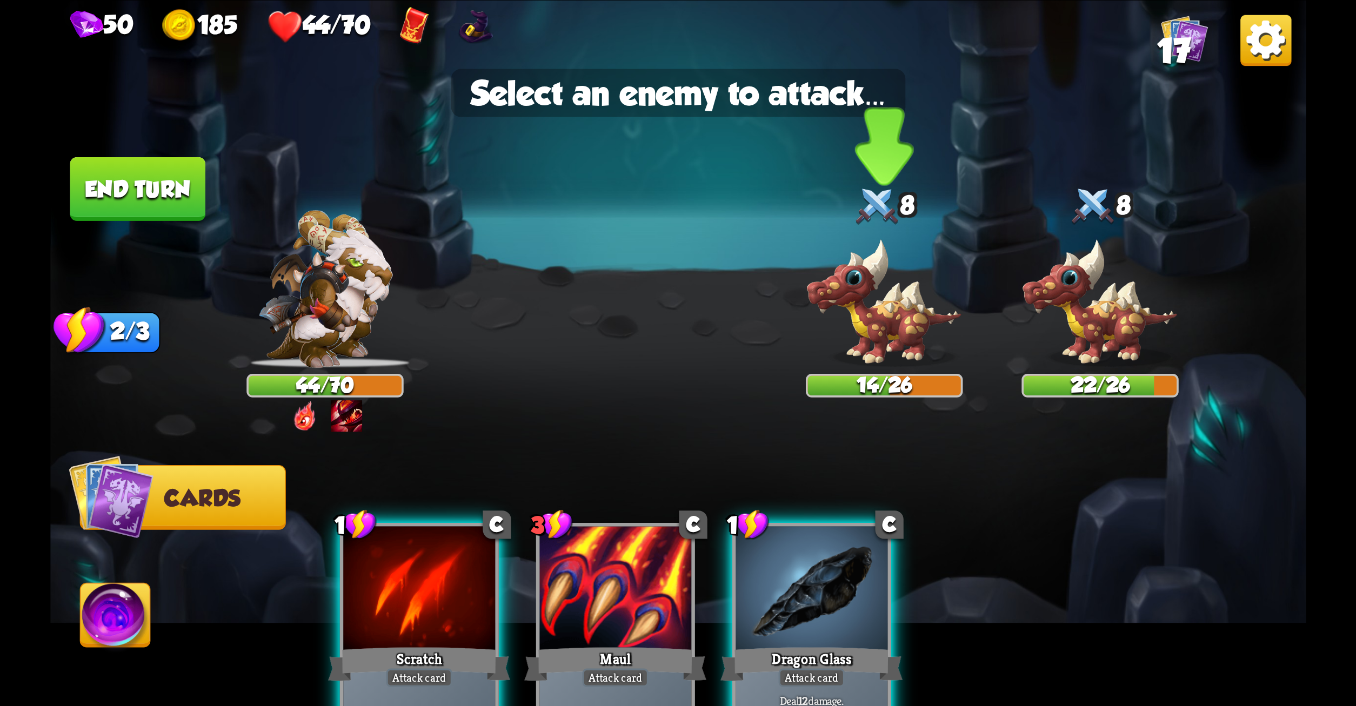
click at [871, 339] on img at bounding box center [883, 303] width 157 height 130
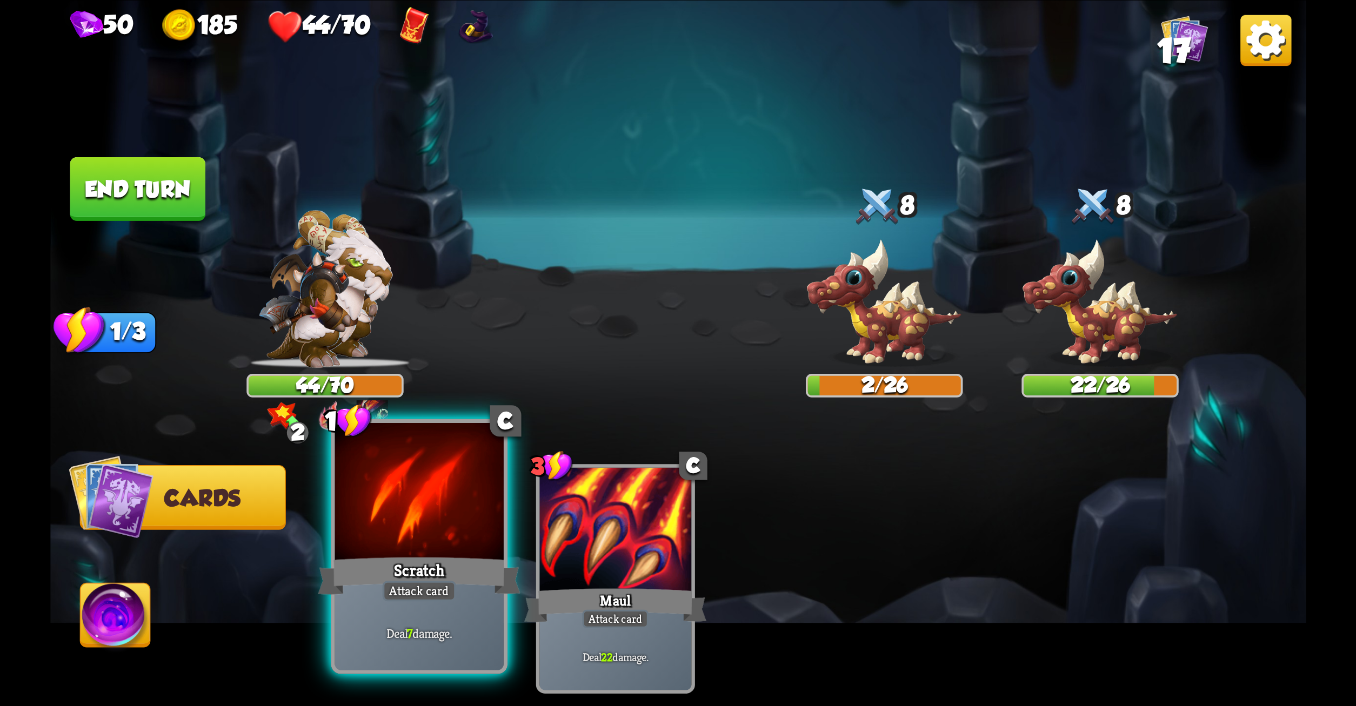
click at [491, 513] on div at bounding box center [419, 494] width 169 height 142
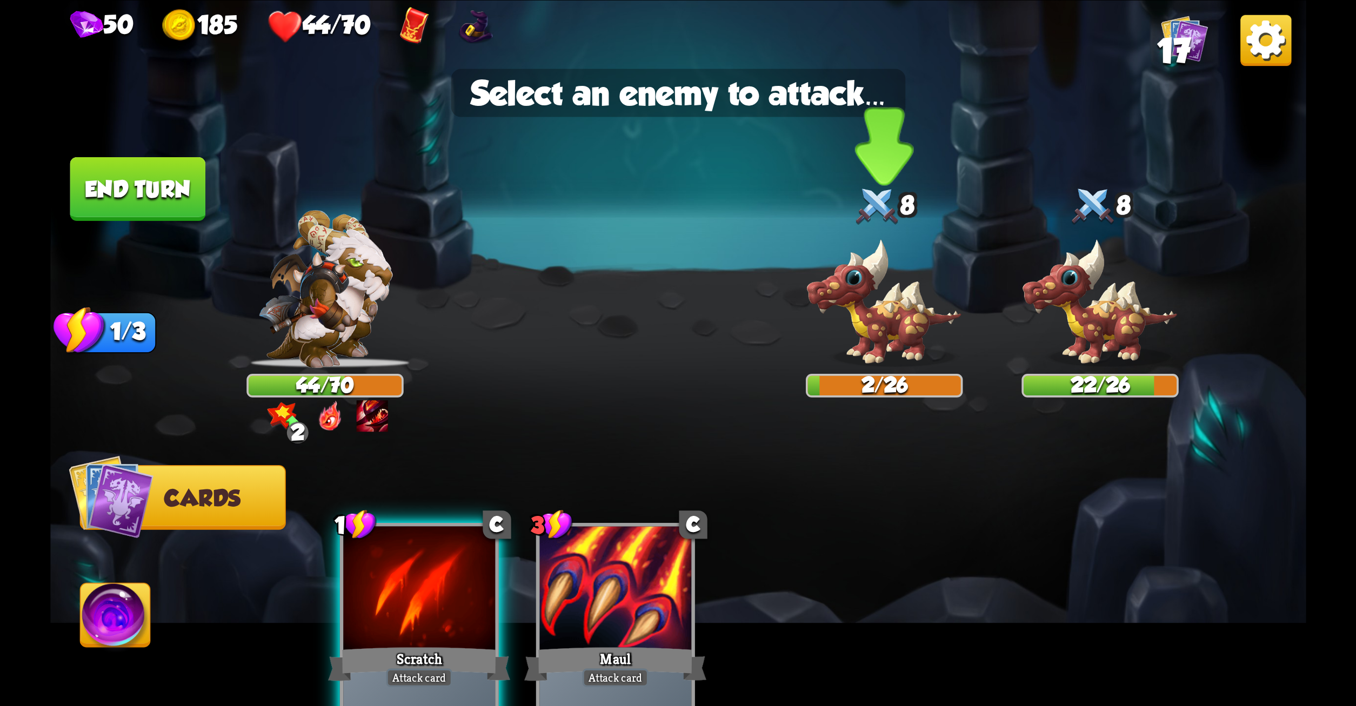
click at [896, 296] on img at bounding box center [883, 303] width 157 height 130
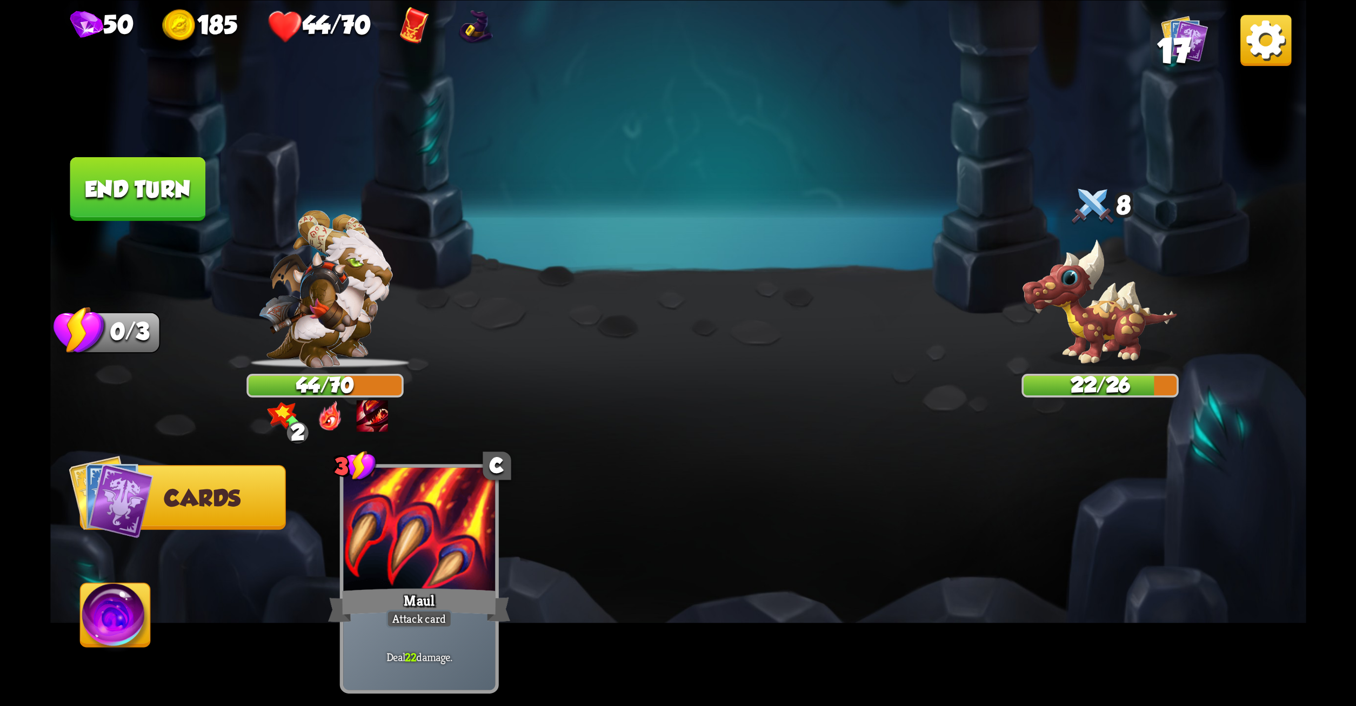
click at [152, 206] on button "End turn" at bounding box center [137, 189] width 136 height 64
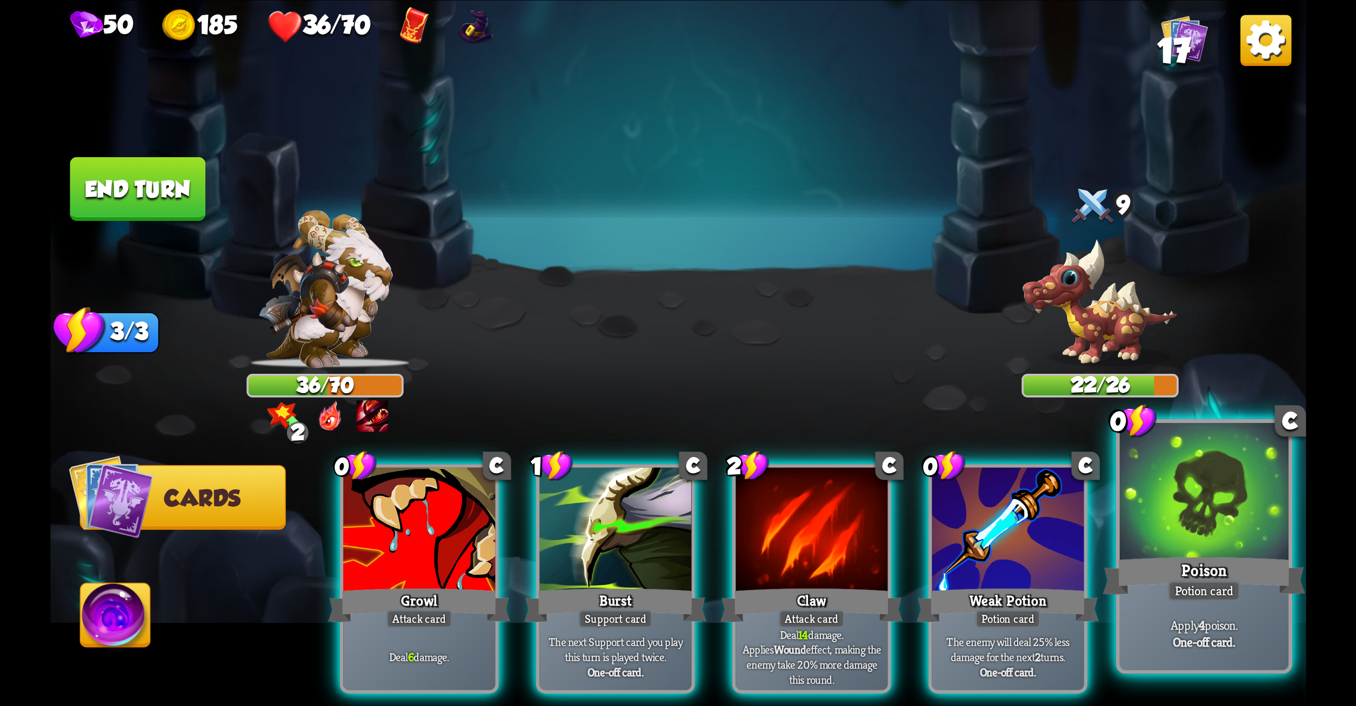
click at [1162, 492] on div at bounding box center [1203, 494] width 169 height 142
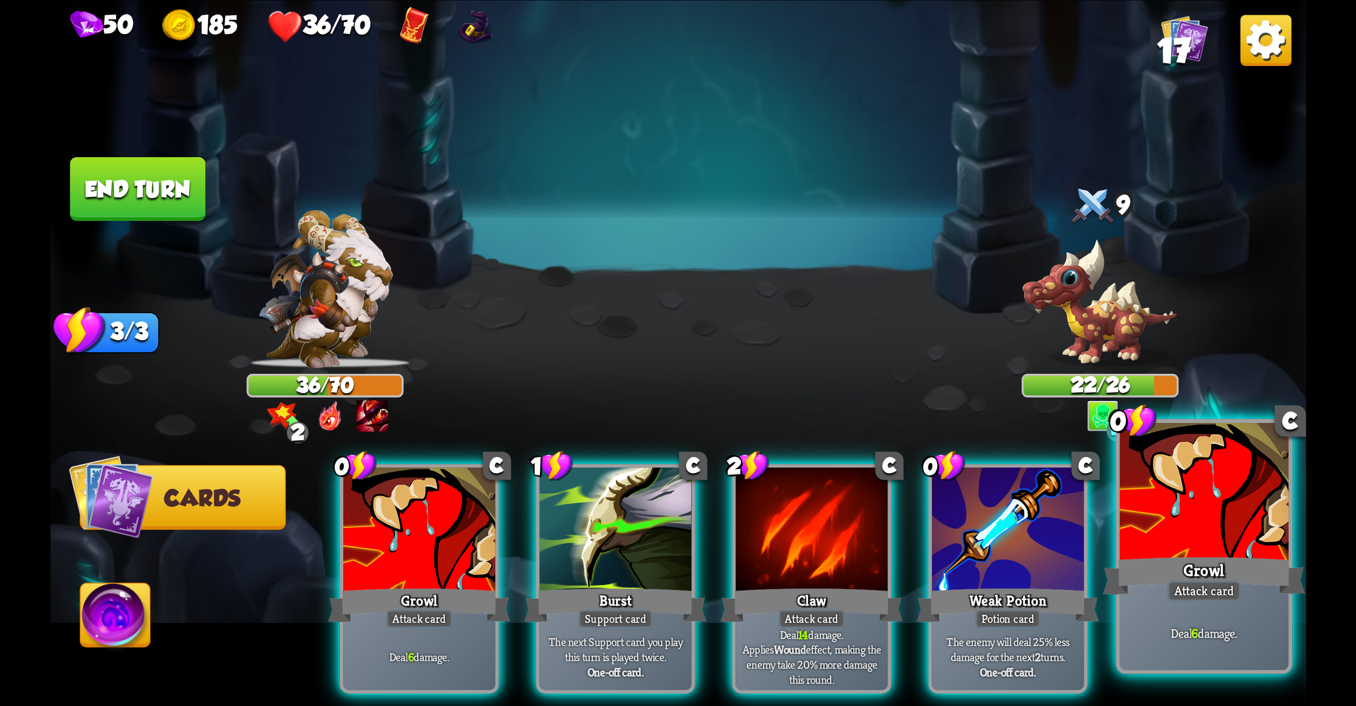
click at [1263, 556] on div "Growl" at bounding box center [1204, 575] width 203 height 45
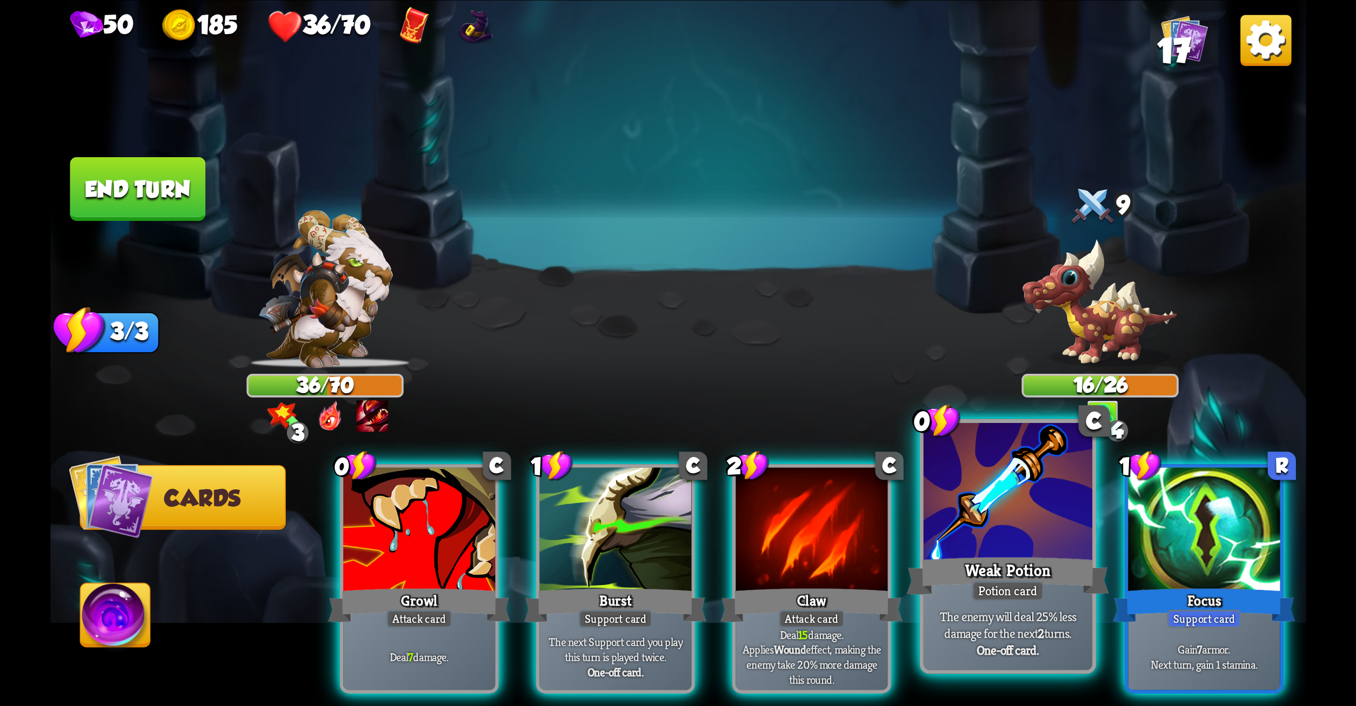
click at [1058, 609] on div "The enemy will deal 25% less damage for the next 2 turns. One-off card." at bounding box center [1007, 634] width 169 height 74
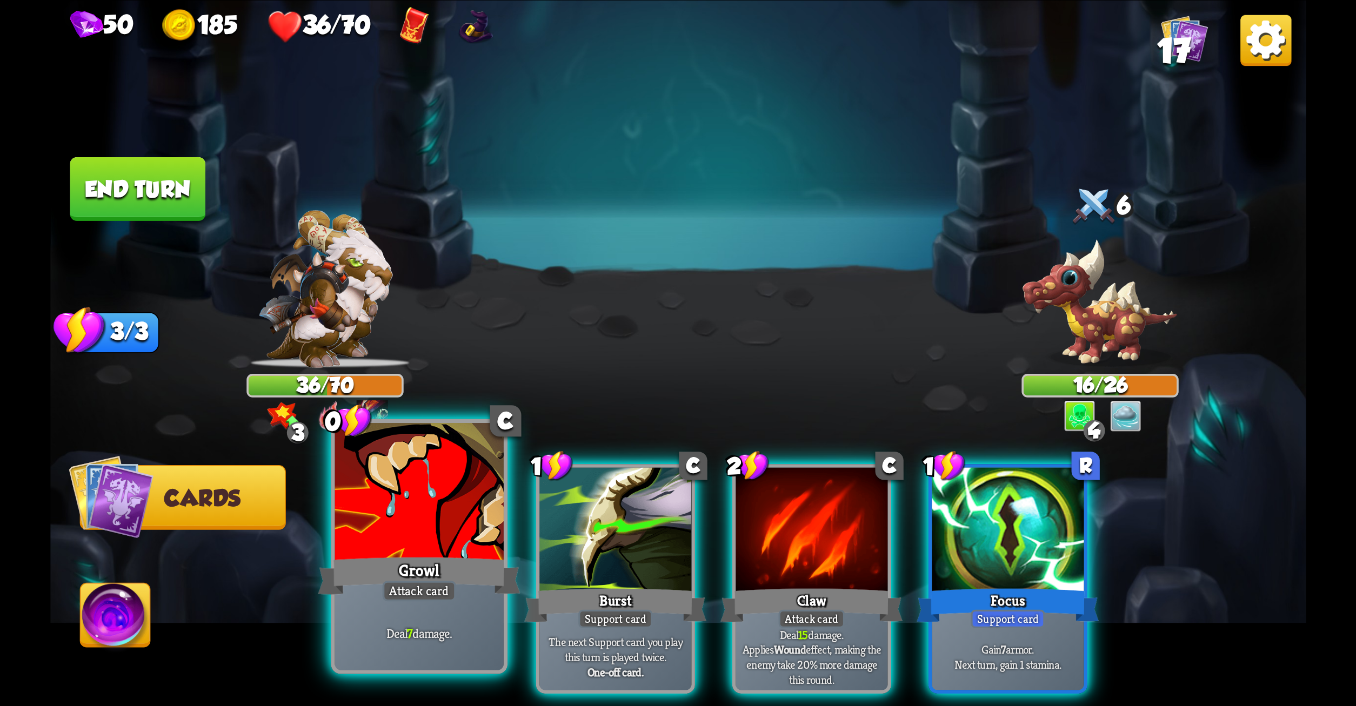
click at [444, 619] on div "Deal 7 damage." at bounding box center [419, 634] width 169 height 74
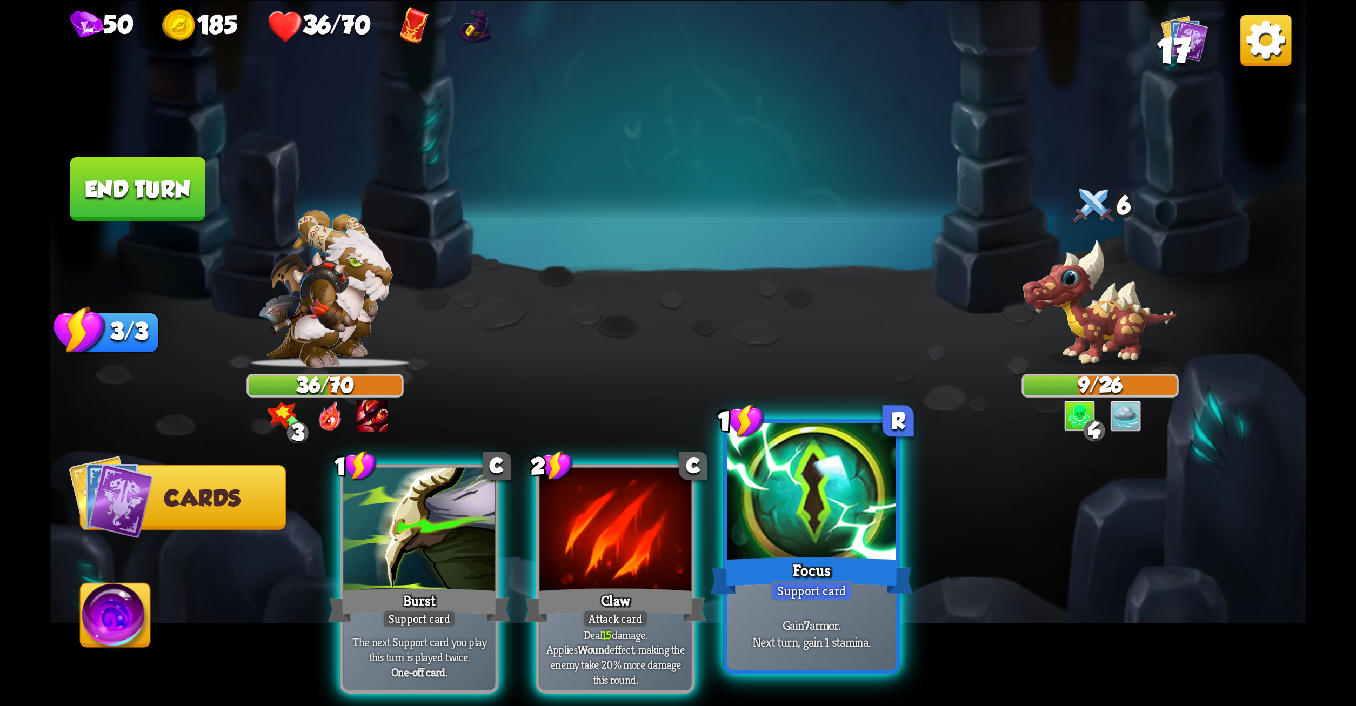
click at [748, 531] on div at bounding box center [811, 494] width 169 height 142
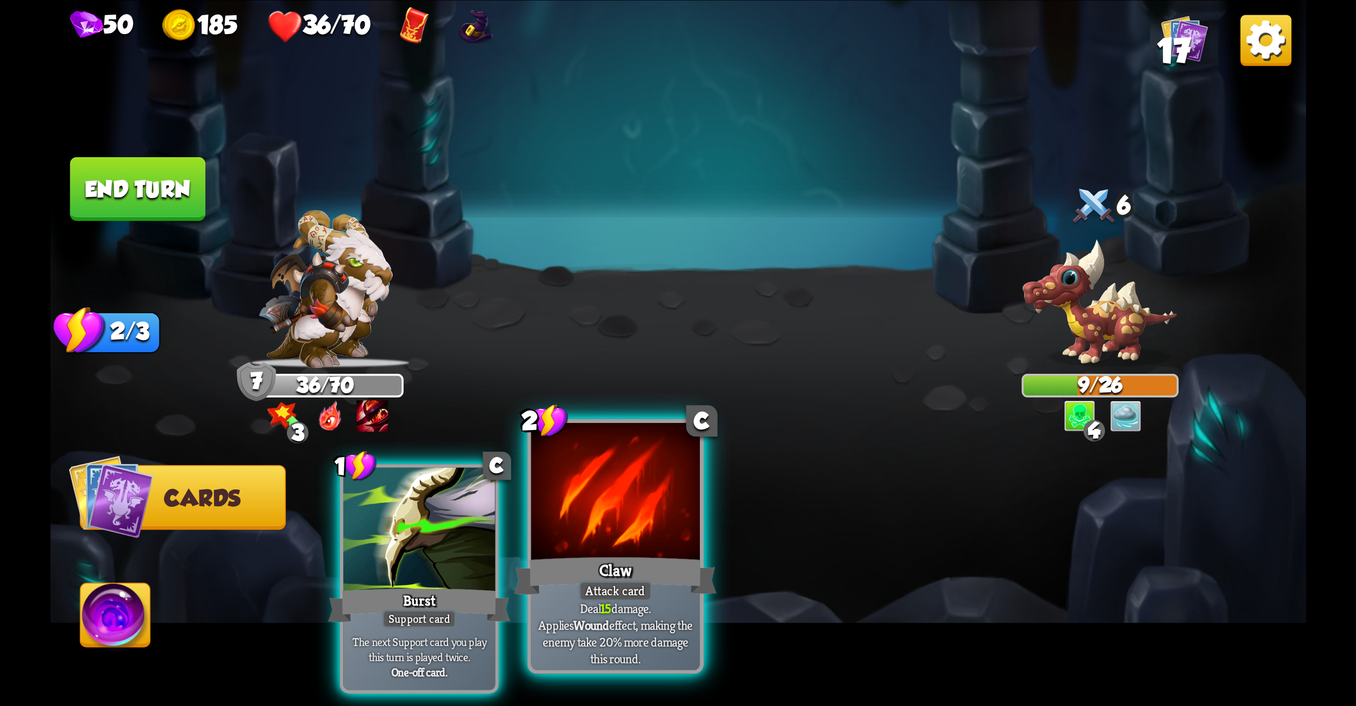
click at [645, 543] on div at bounding box center [615, 494] width 169 height 142
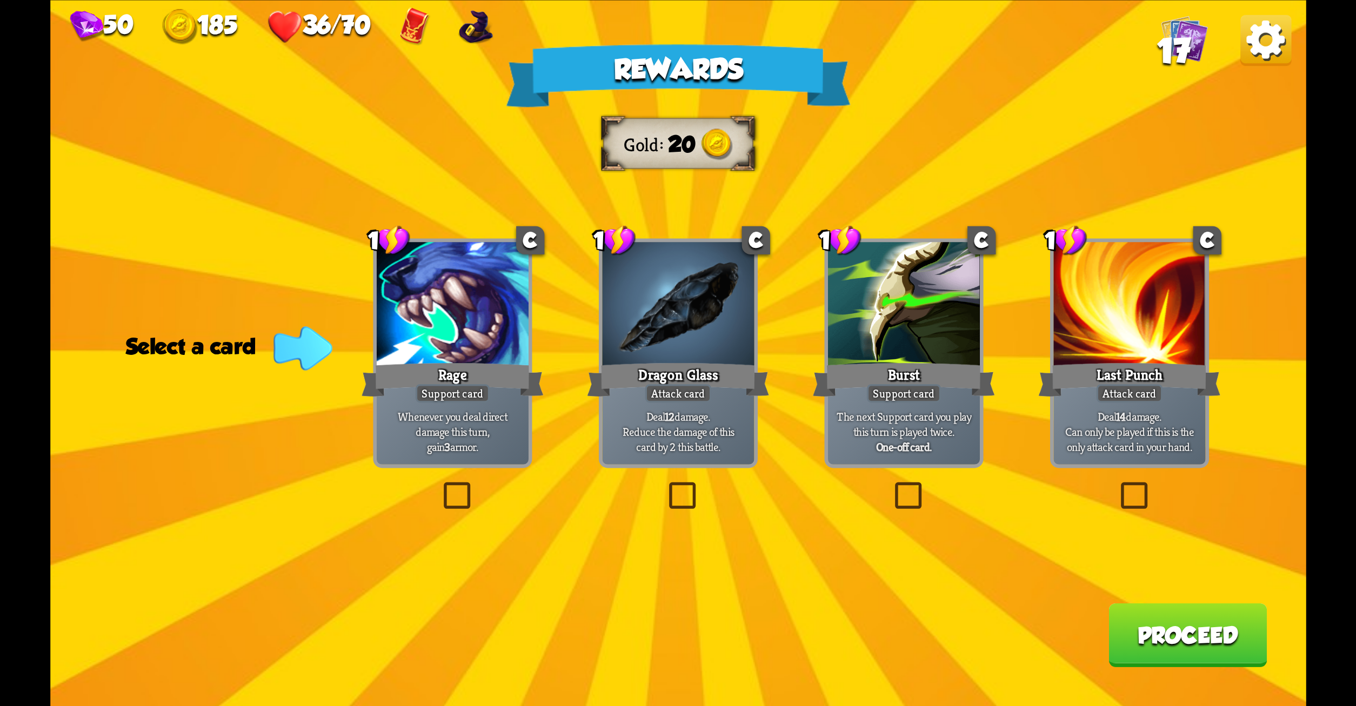
click at [439, 486] on label at bounding box center [439, 486] width 0 height 0
click at [0, 0] on input "checkbox" at bounding box center [0, 0] width 0 height 0
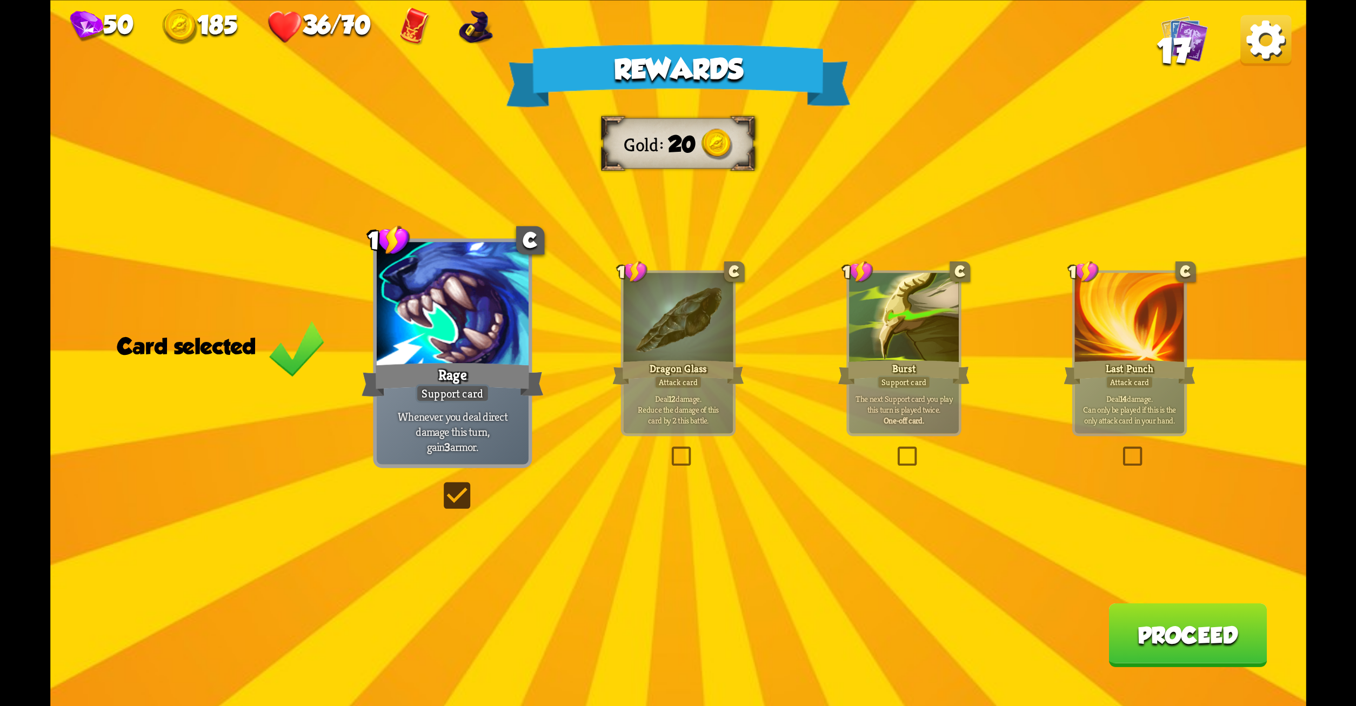
click at [1177, 641] on button "Proceed" at bounding box center [1188, 635] width 158 height 64
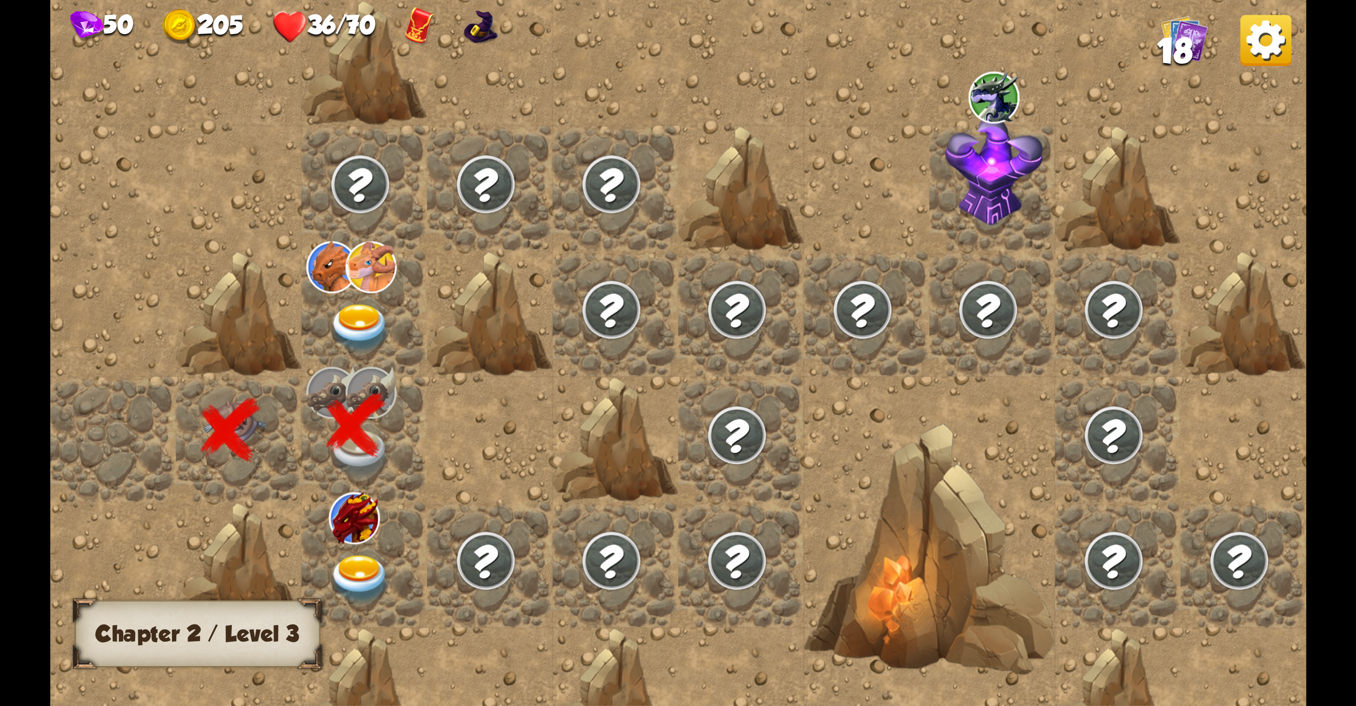
click at [360, 566] on img at bounding box center [360, 579] width 63 height 49
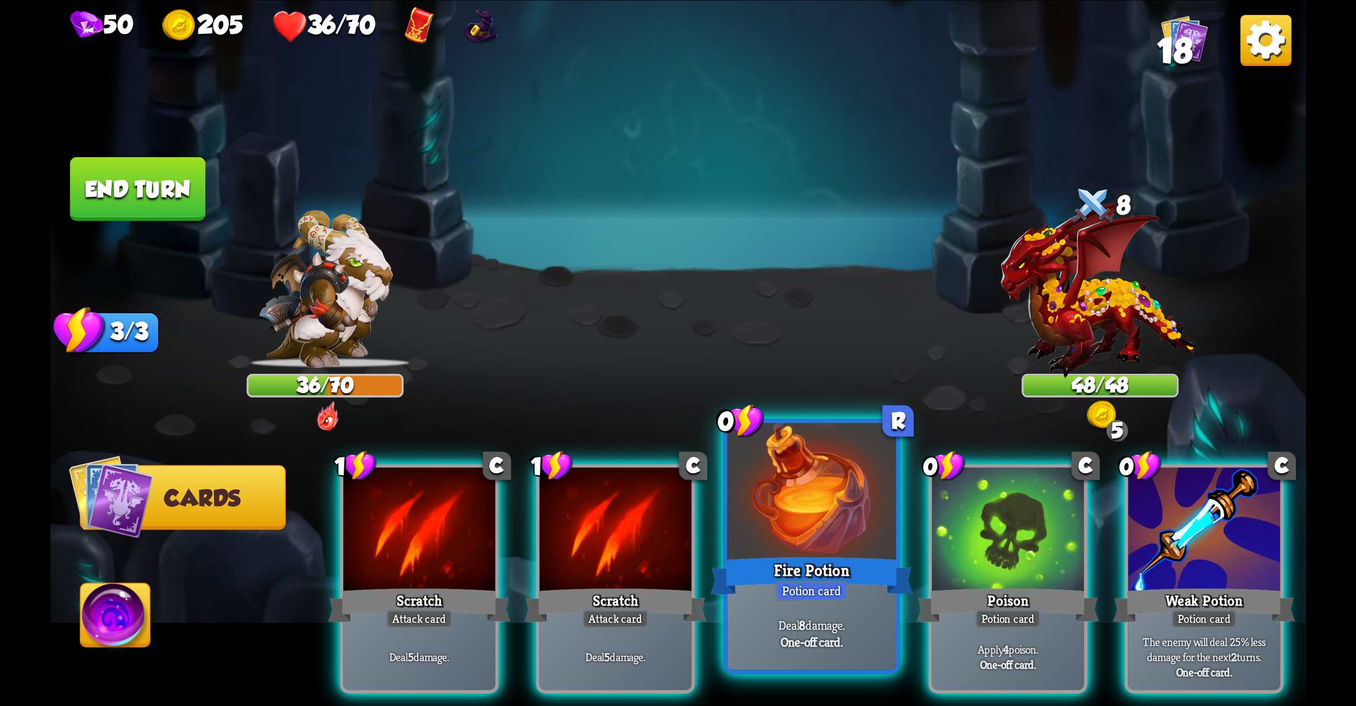
click at [848, 555] on div "Fire Potion" at bounding box center [811, 575] width 203 height 45
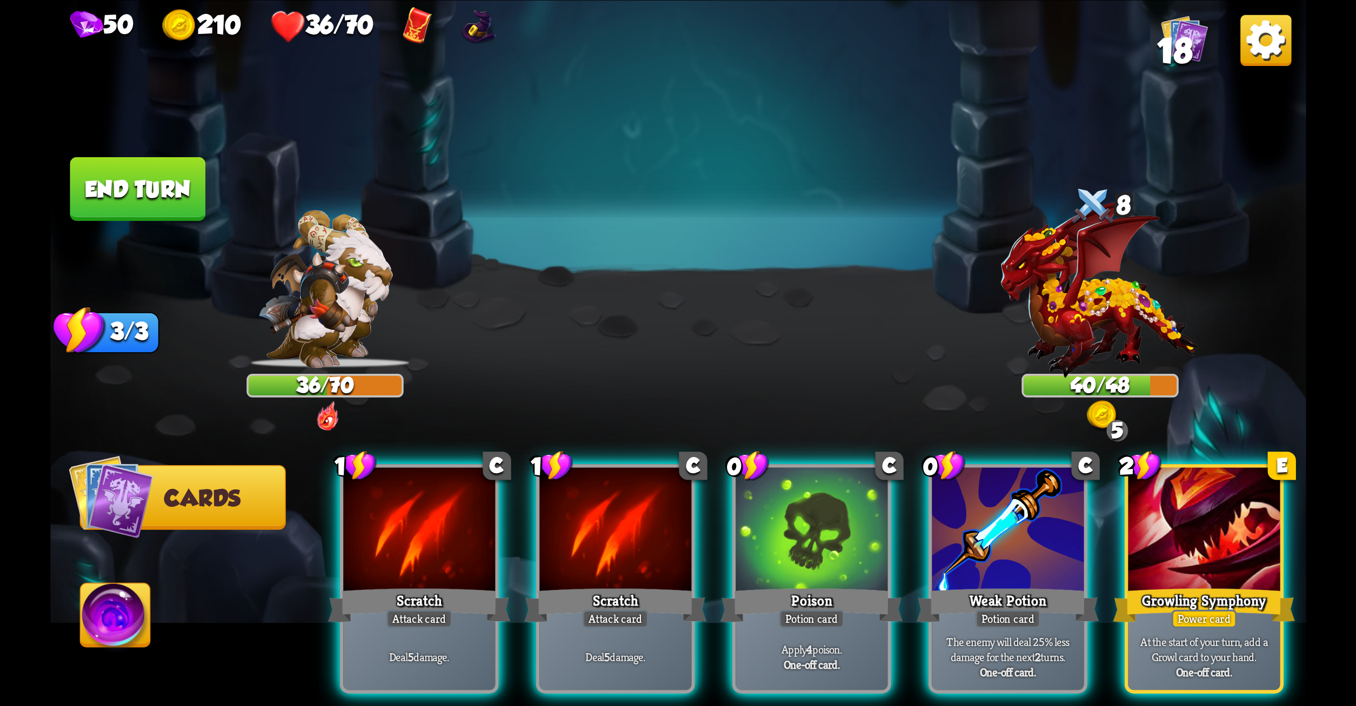
click at [848, 585] on div "Poison" at bounding box center [811, 605] width 182 height 41
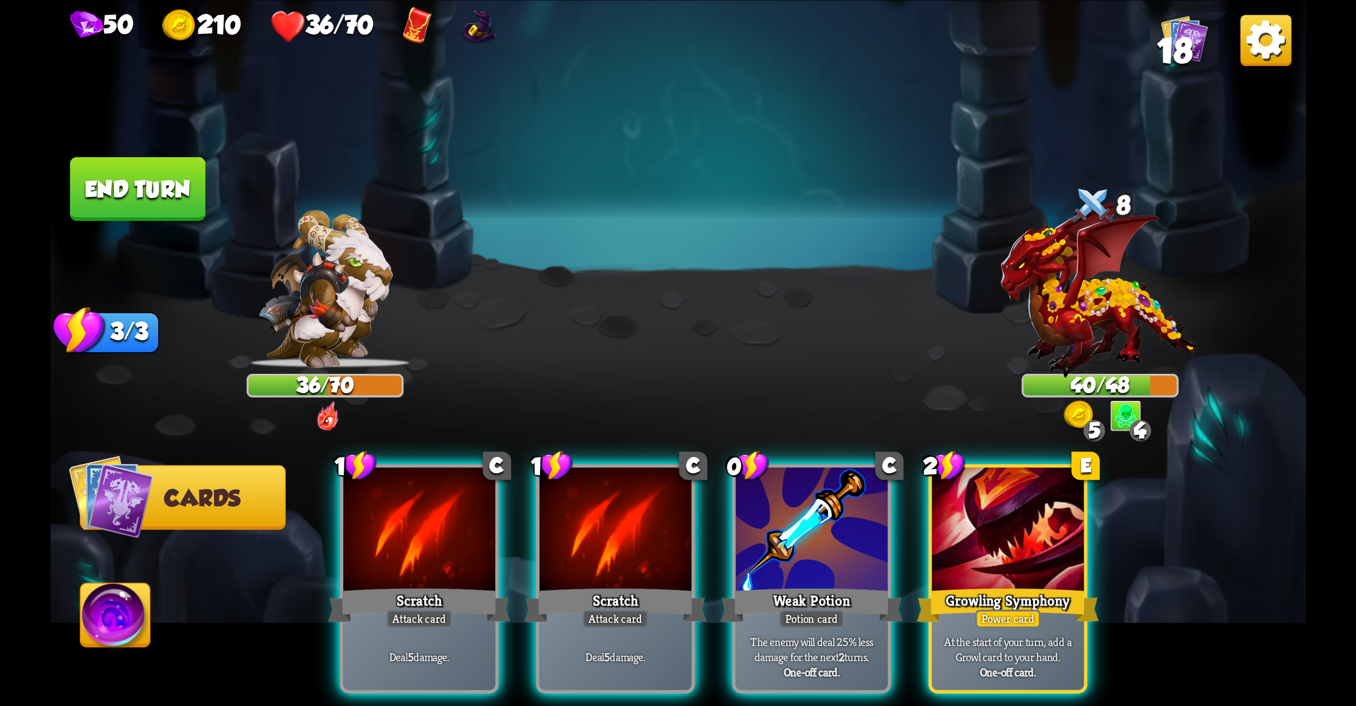
click at [848, 585] on div "Weak Potion" at bounding box center [811, 605] width 182 height 41
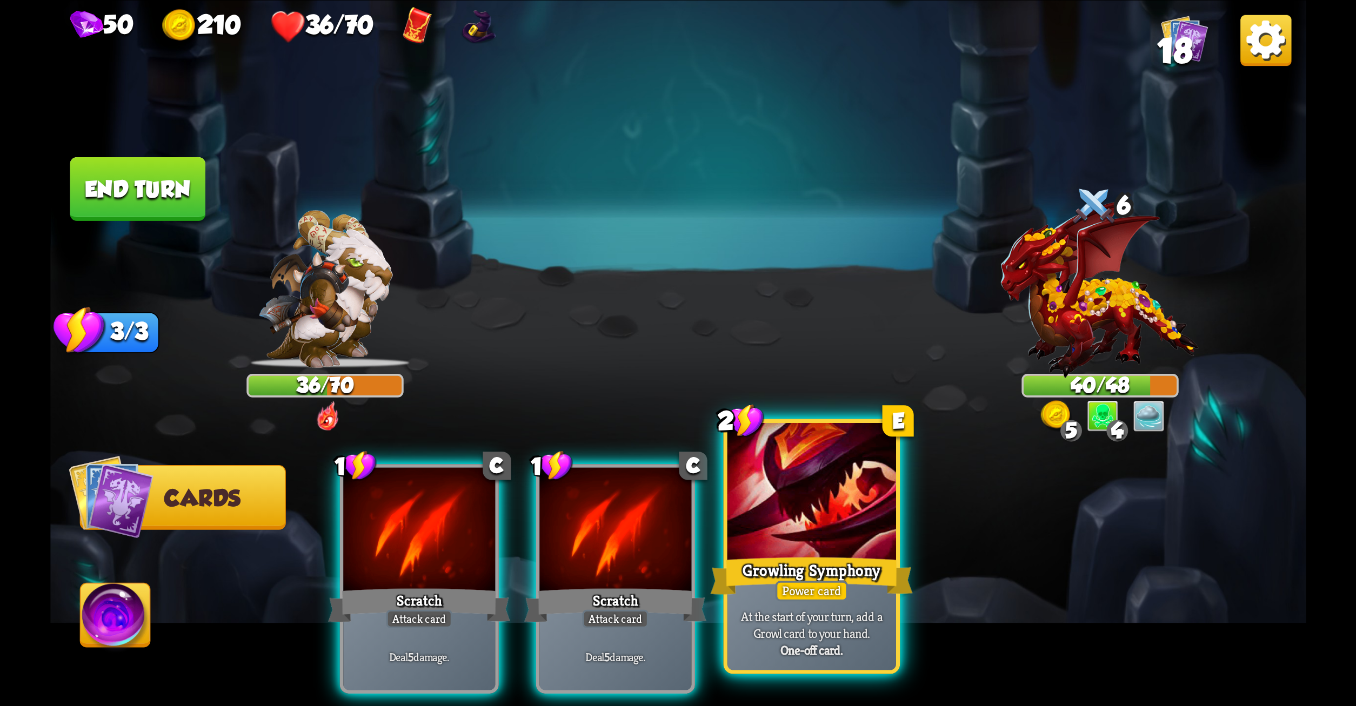
click at [778, 572] on div "Growling Symphony" at bounding box center [811, 575] width 203 height 45
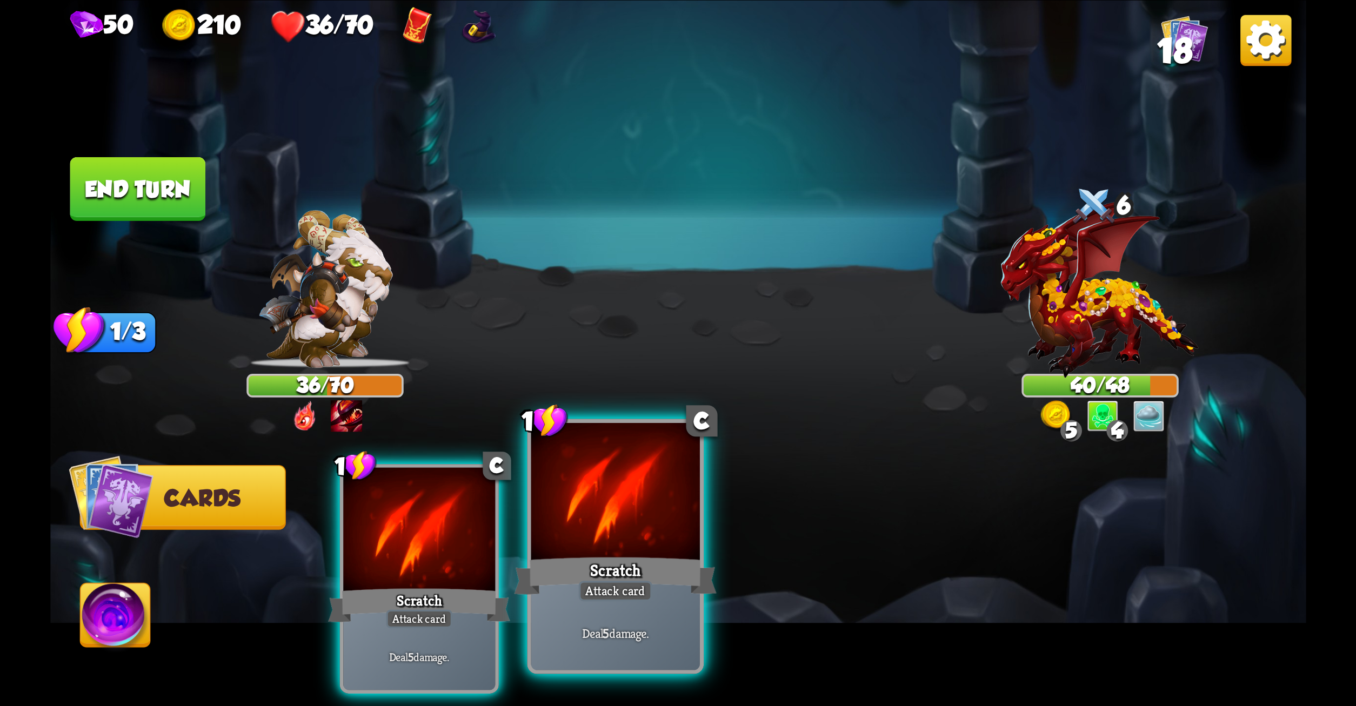
click at [624, 600] on div "Attack card" at bounding box center [615, 591] width 74 height 21
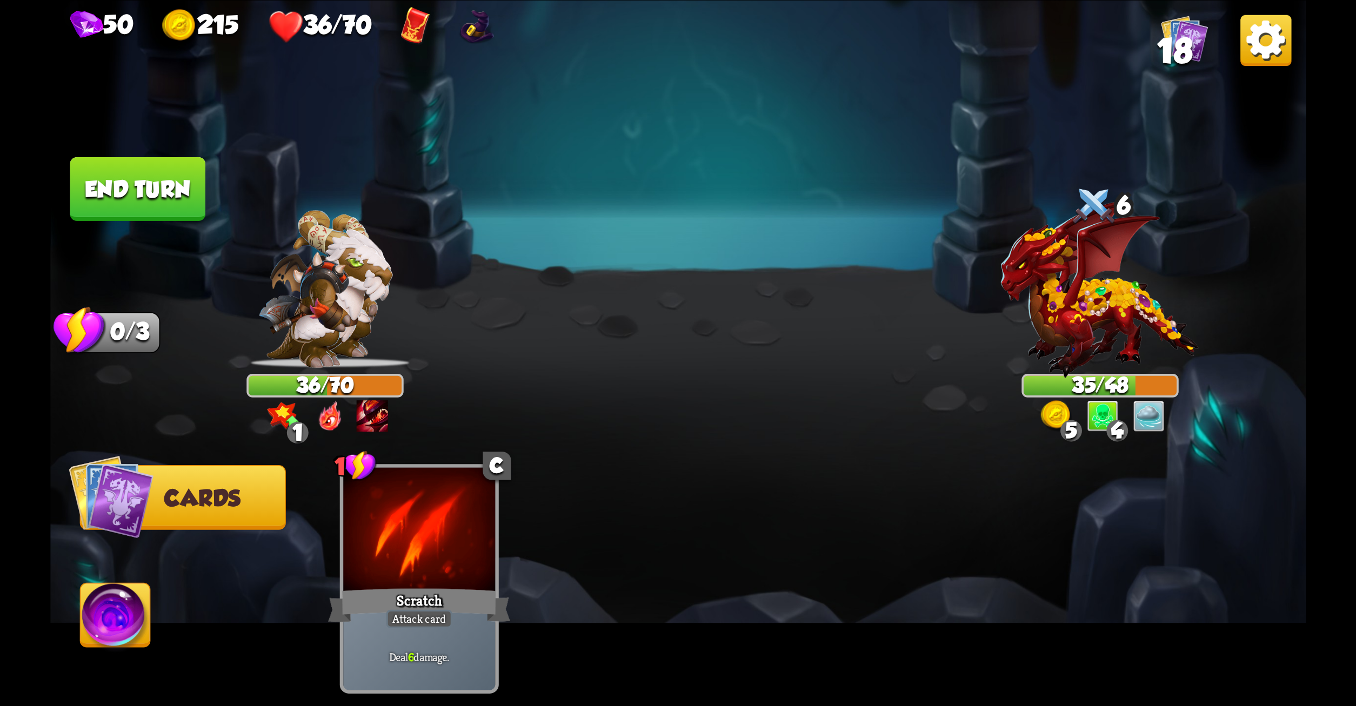
click at [138, 182] on button "End turn" at bounding box center [138, 189] width 136 height 64
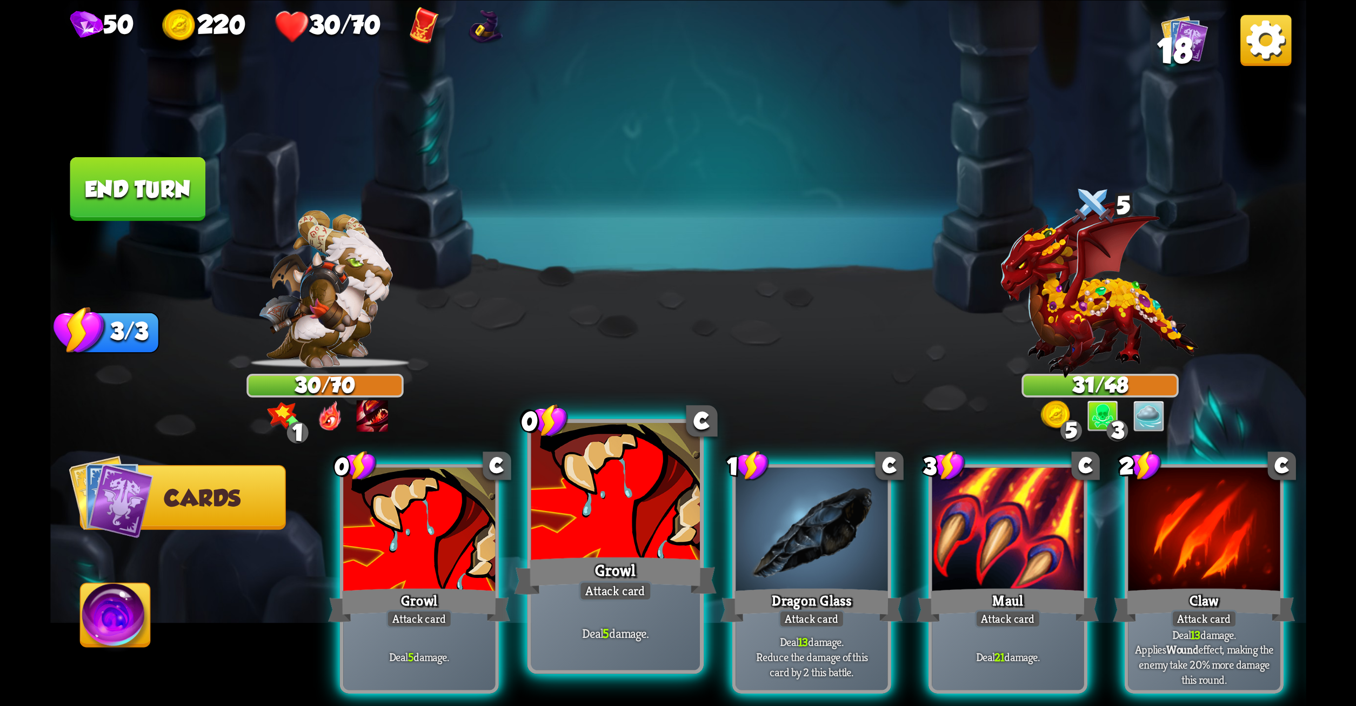
click at [612, 499] on div at bounding box center [615, 494] width 169 height 142
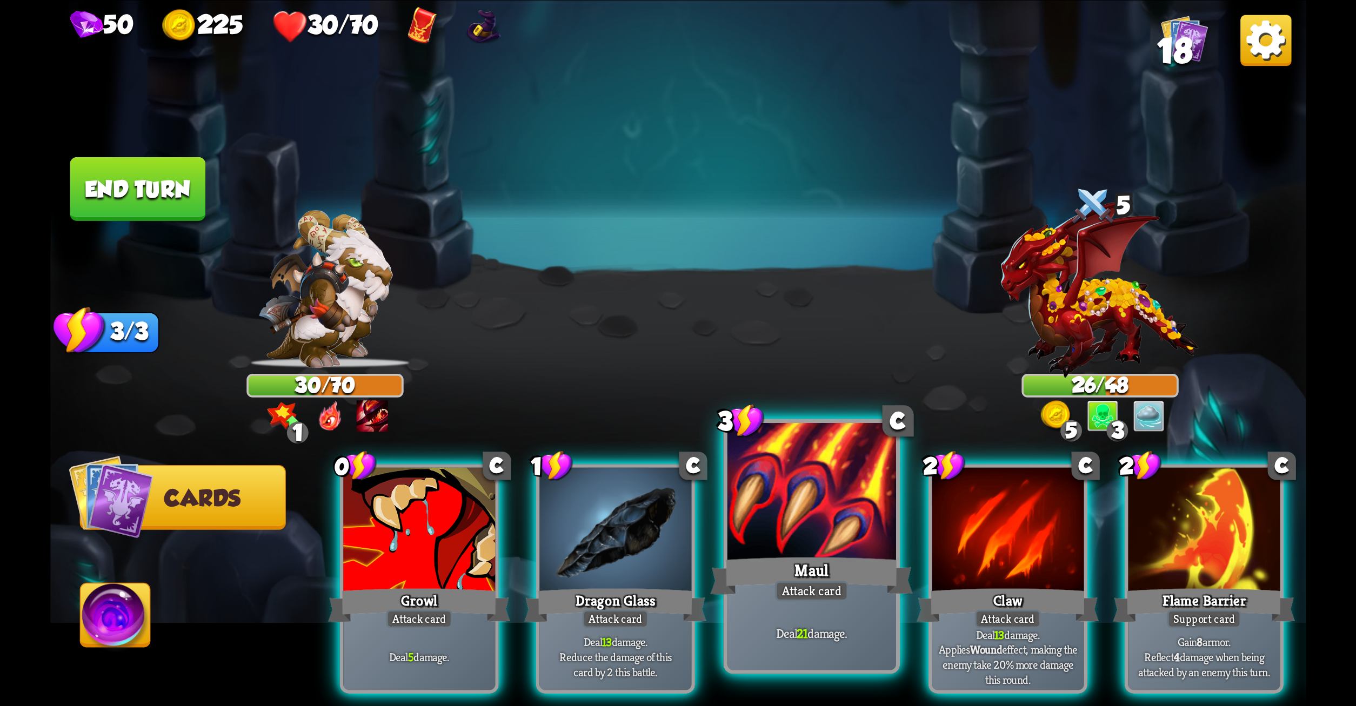
click at [786, 526] on div at bounding box center [811, 494] width 169 height 142
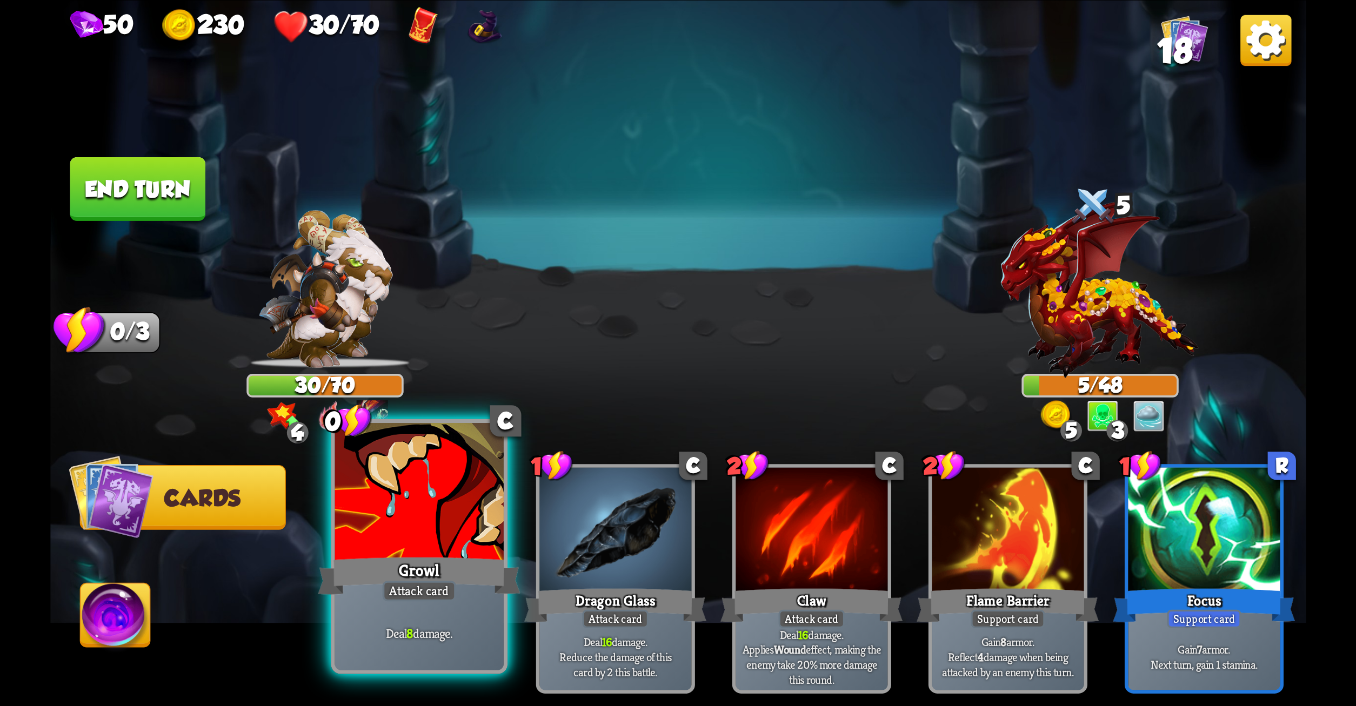
click at [484, 573] on div "Growl" at bounding box center [419, 575] width 203 height 45
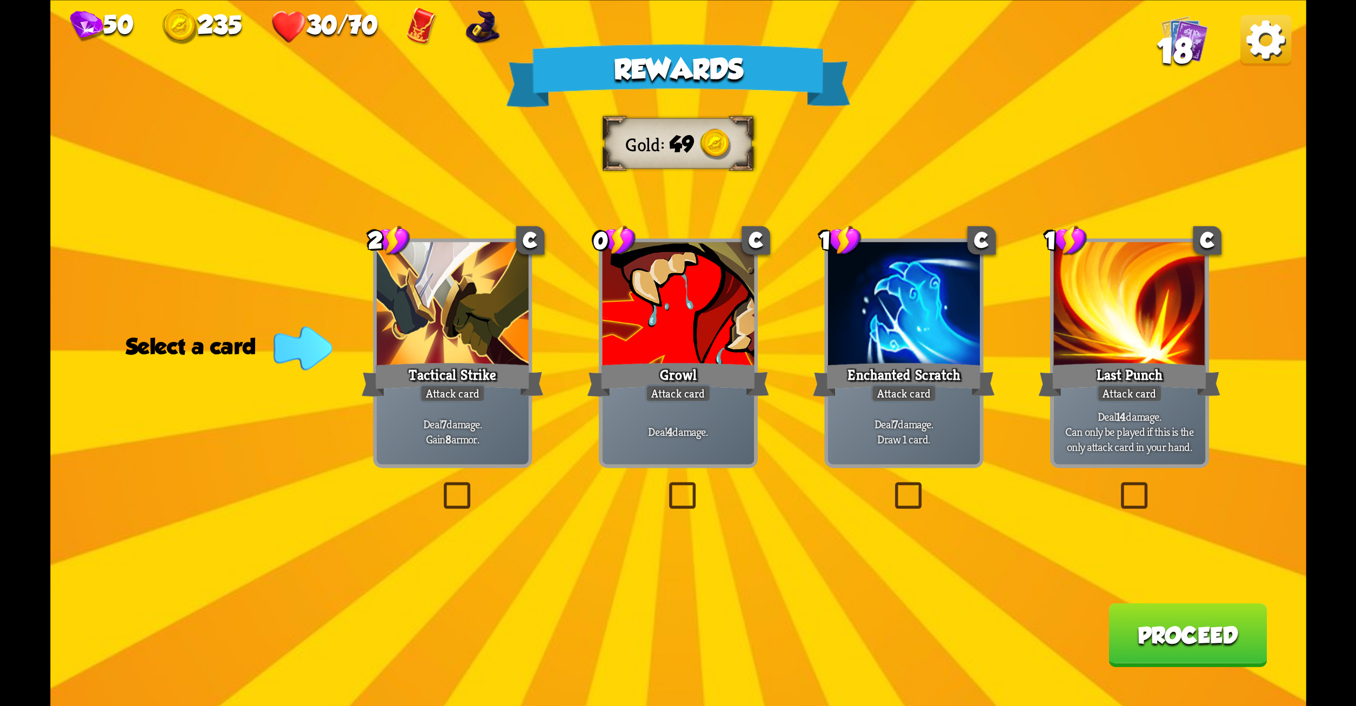
click at [439, 486] on label at bounding box center [439, 486] width 0 height 0
click at [0, 0] on input "checkbox" at bounding box center [0, 0] width 0 height 0
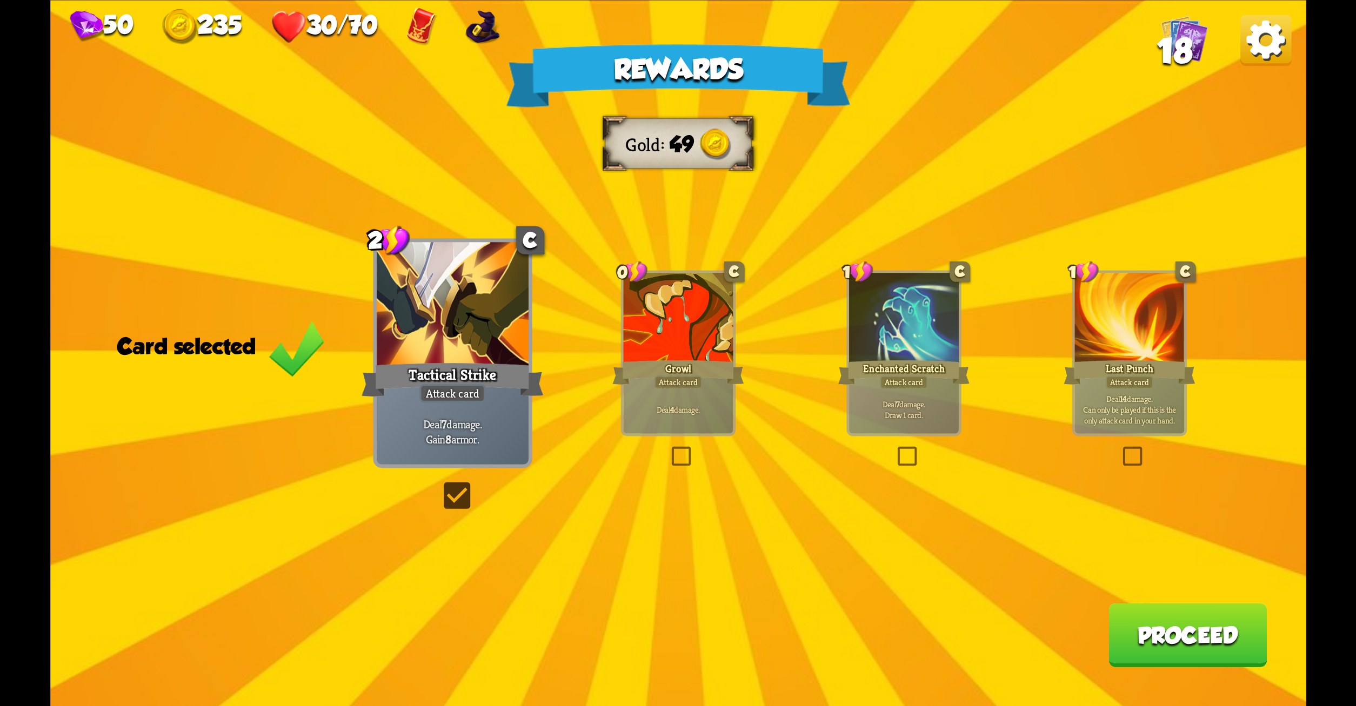
click at [1165, 626] on button "Proceed" at bounding box center [1188, 635] width 158 height 64
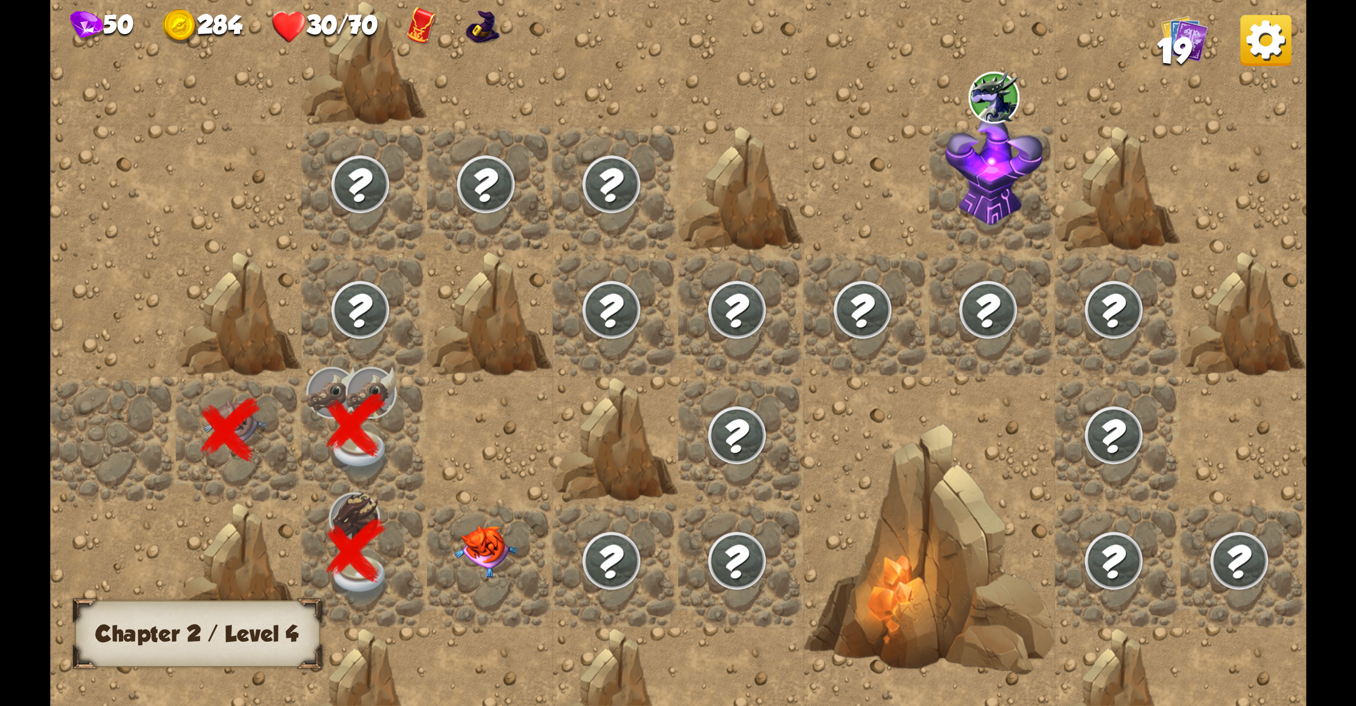
click at [469, 548] on img at bounding box center [486, 552] width 63 height 52
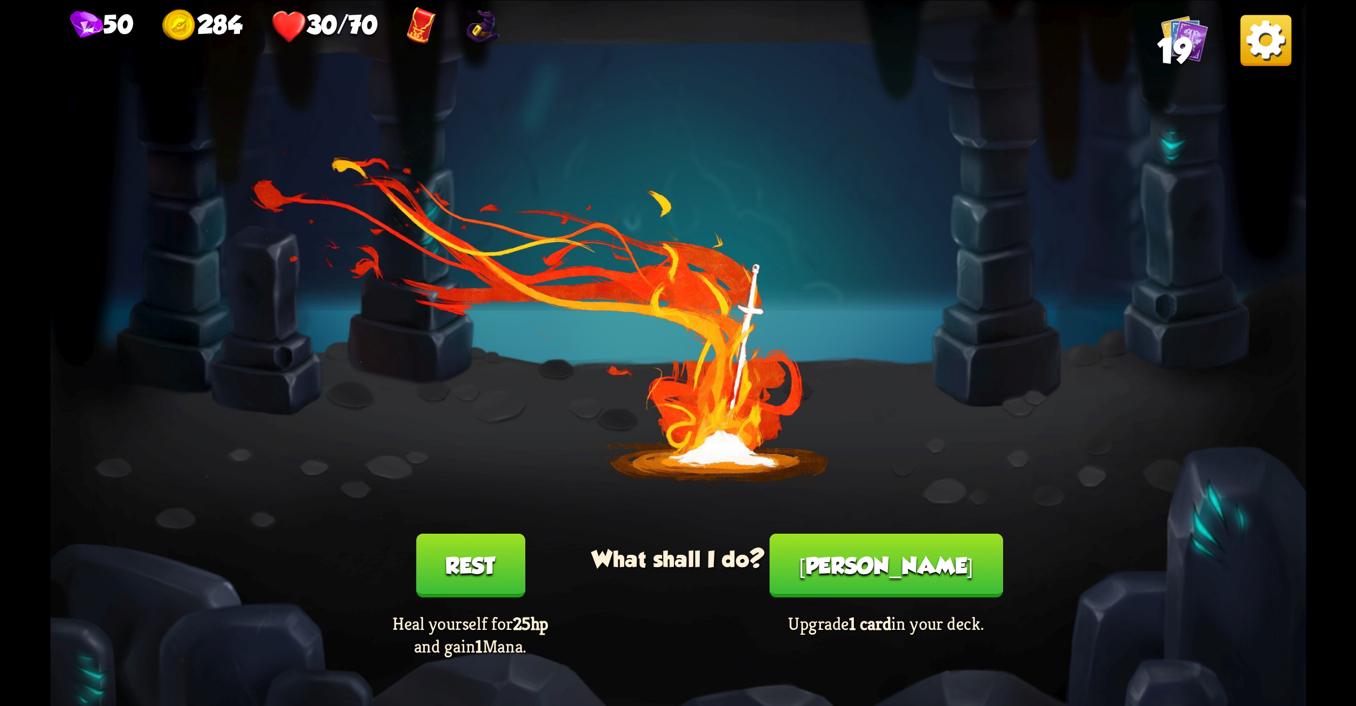
click at [469, 548] on button "Rest" at bounding box center [470, 566] width 109 height 64
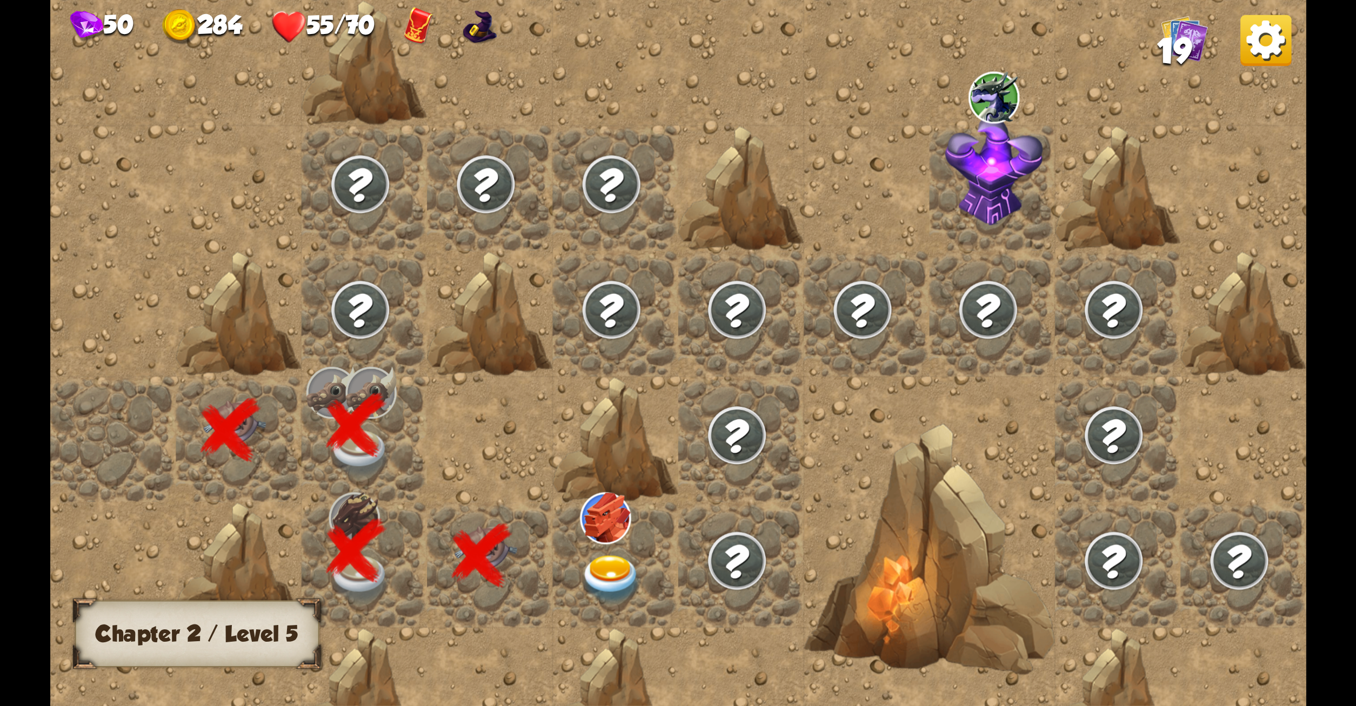
click at [613, 580] on img at bounding box center [611, 579] width 63 height 49
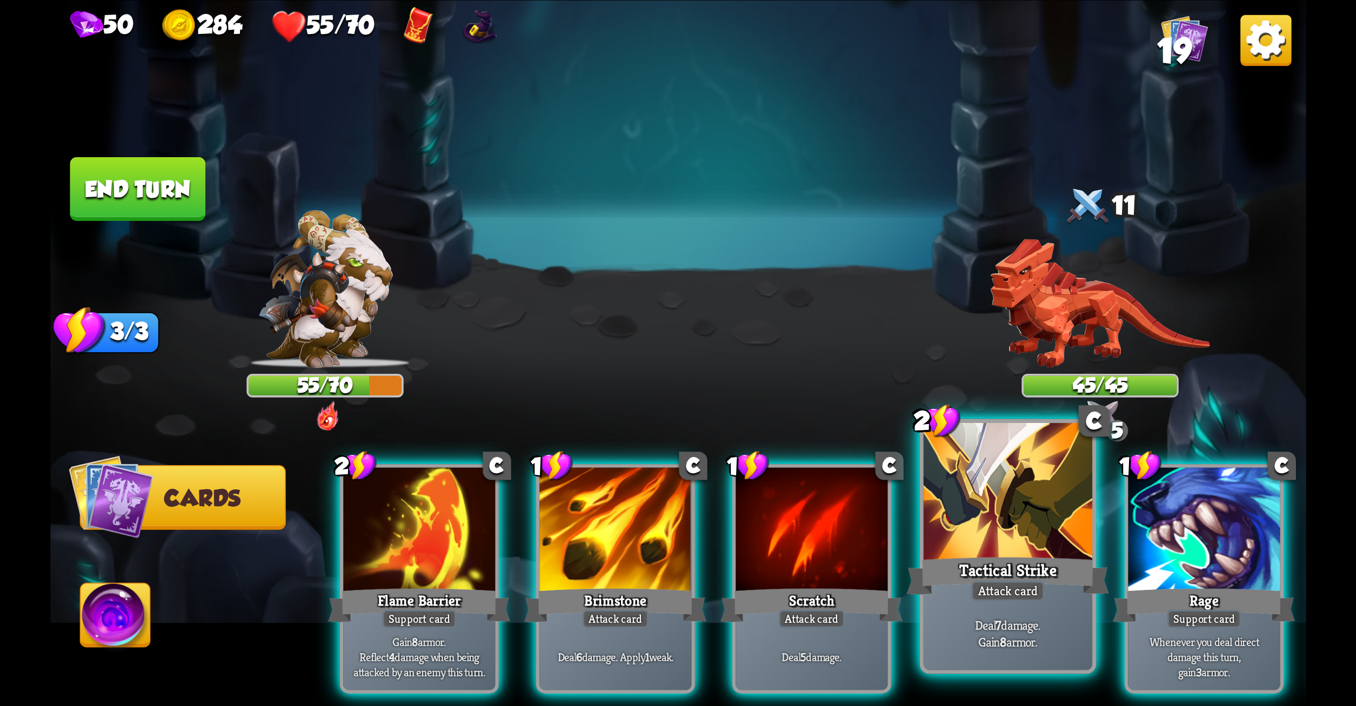
click at [1049, 592] on div "Tactical Strike" at bounding box center [1007, 575] width 203 height 45
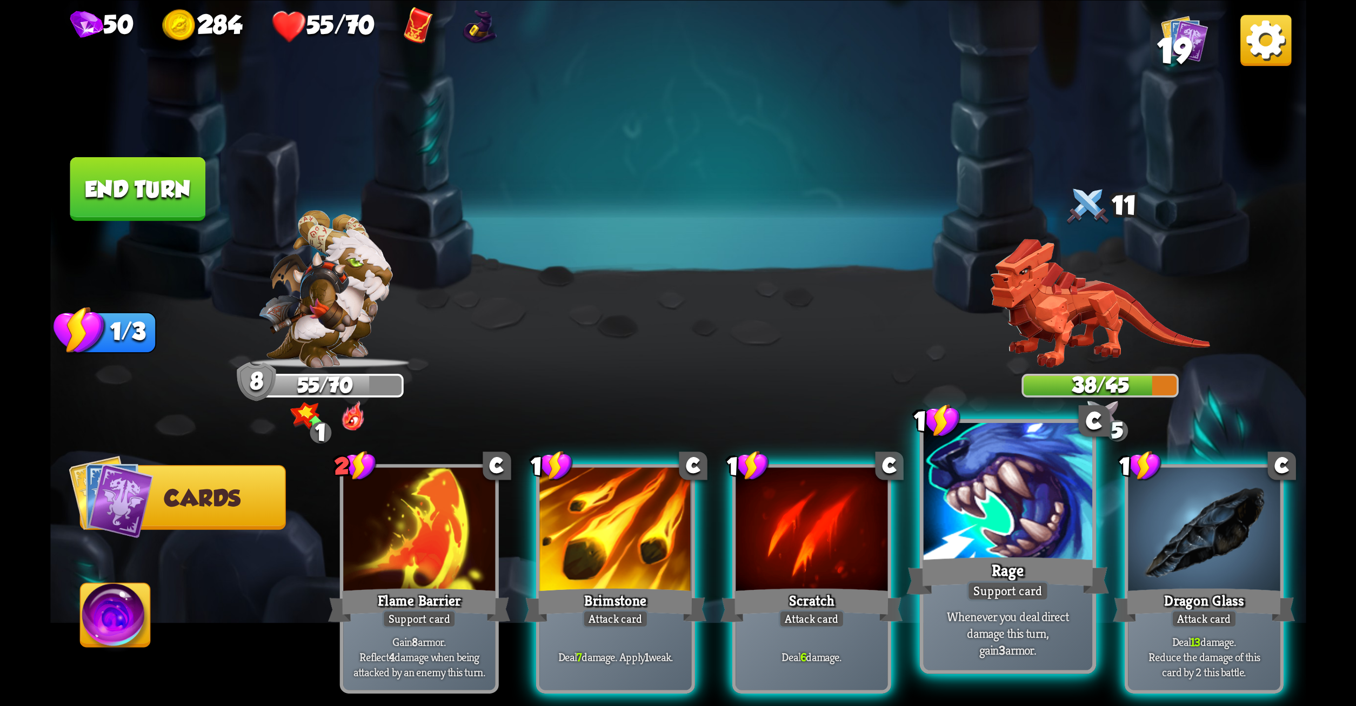
click at [1012, 570] on div "Rage" at bounding box center [1007, 575] width 203 height 45
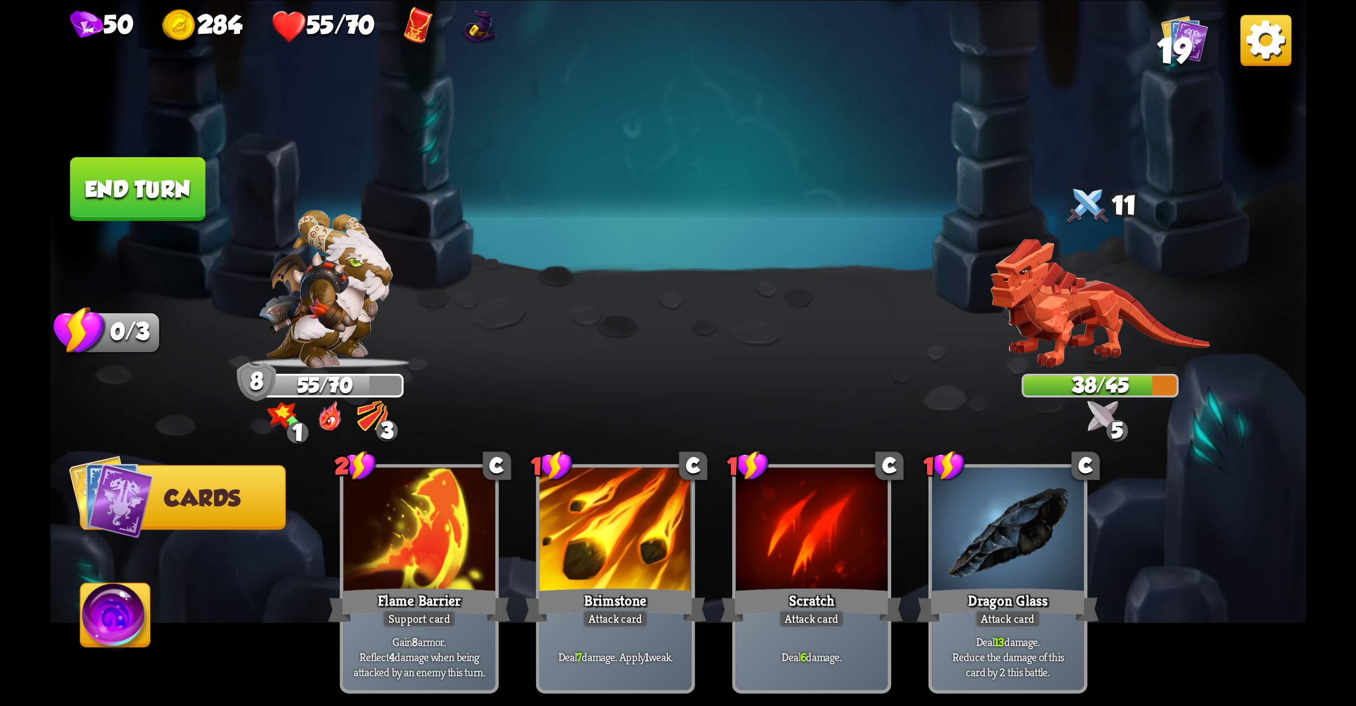
click at [157, 170] on button "End turn" at bounding box center [138, 189] width 136 height 64
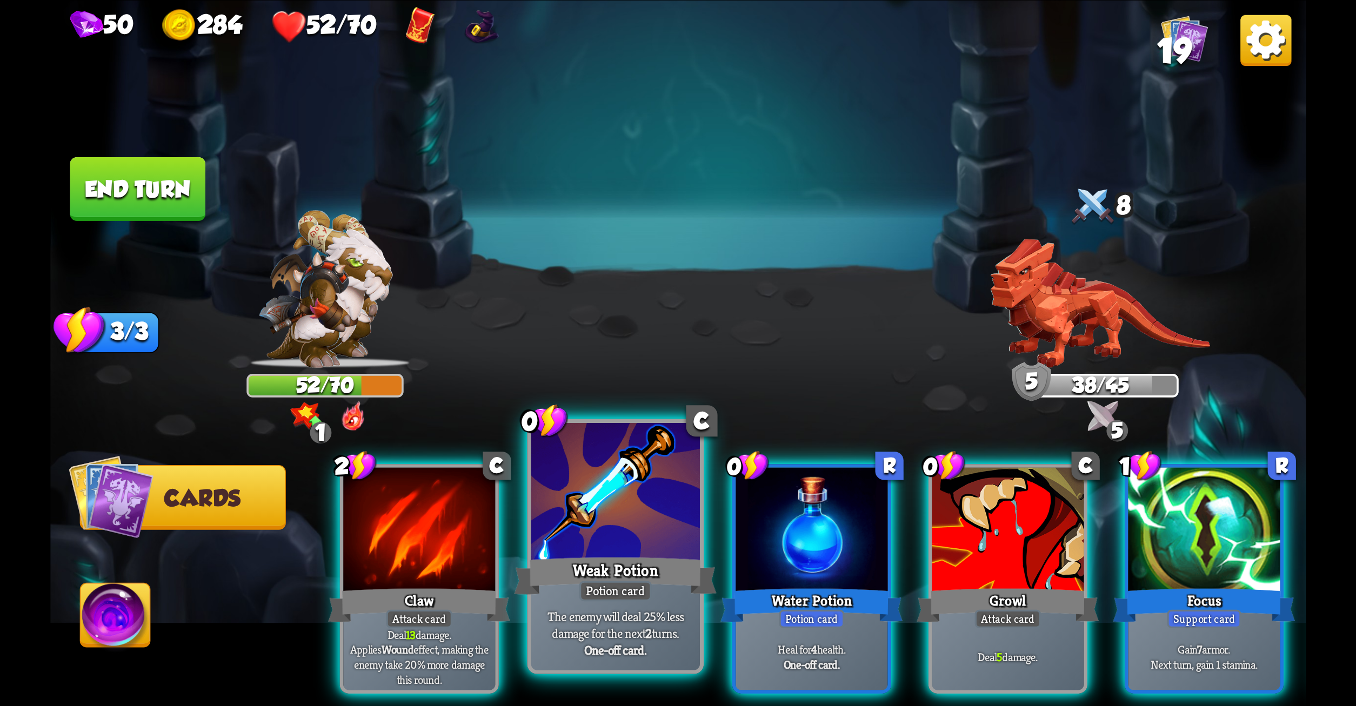
click at [665, 508] on div at bounding box center [615, 494] width 169 height 142
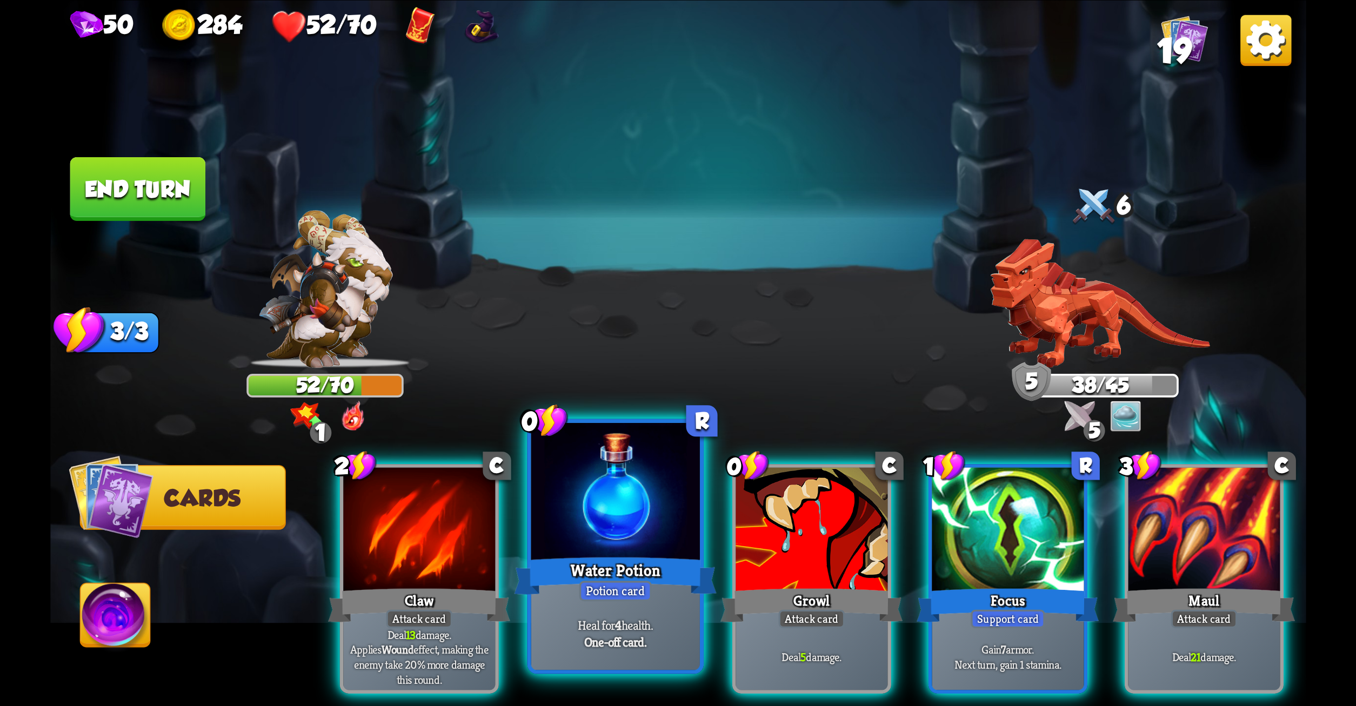
click at [572, 537] on div at bounding box center [615, 494] width 169 height 142
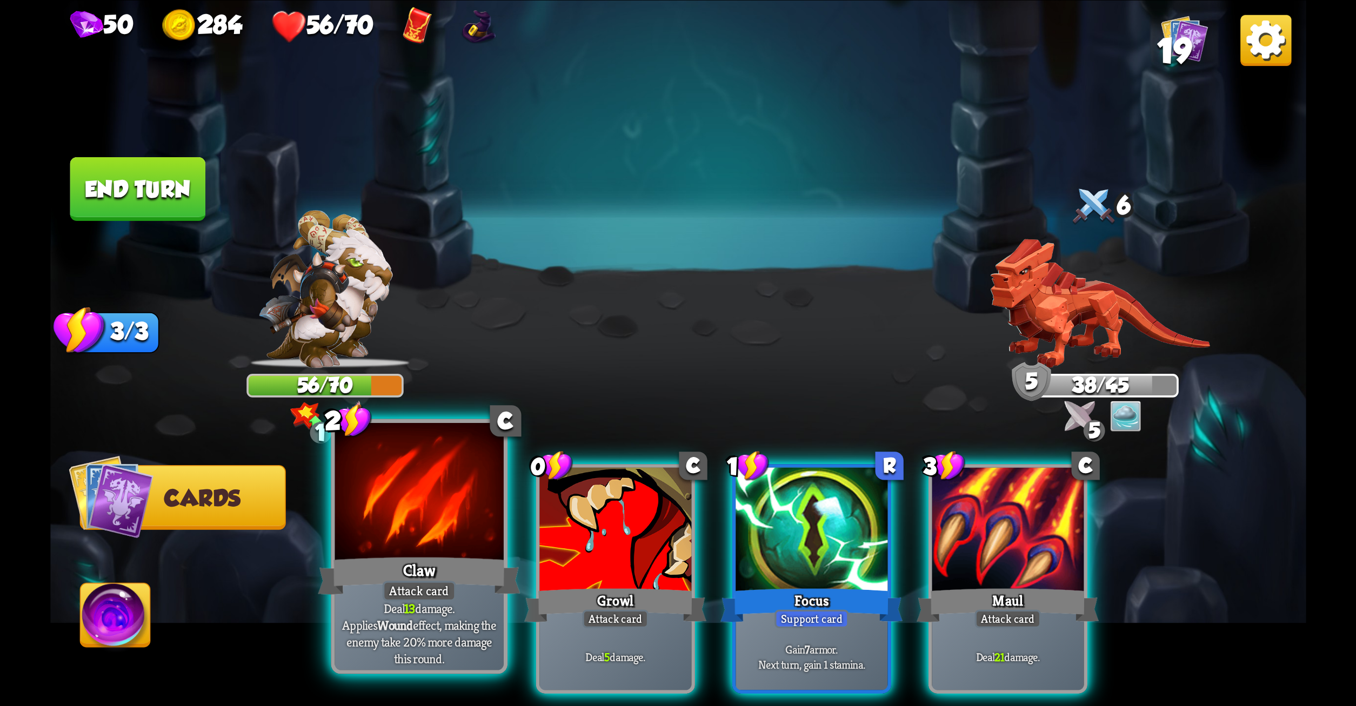
click at [441, 498] on div at bounding box center [419, 494] width 169 height 142
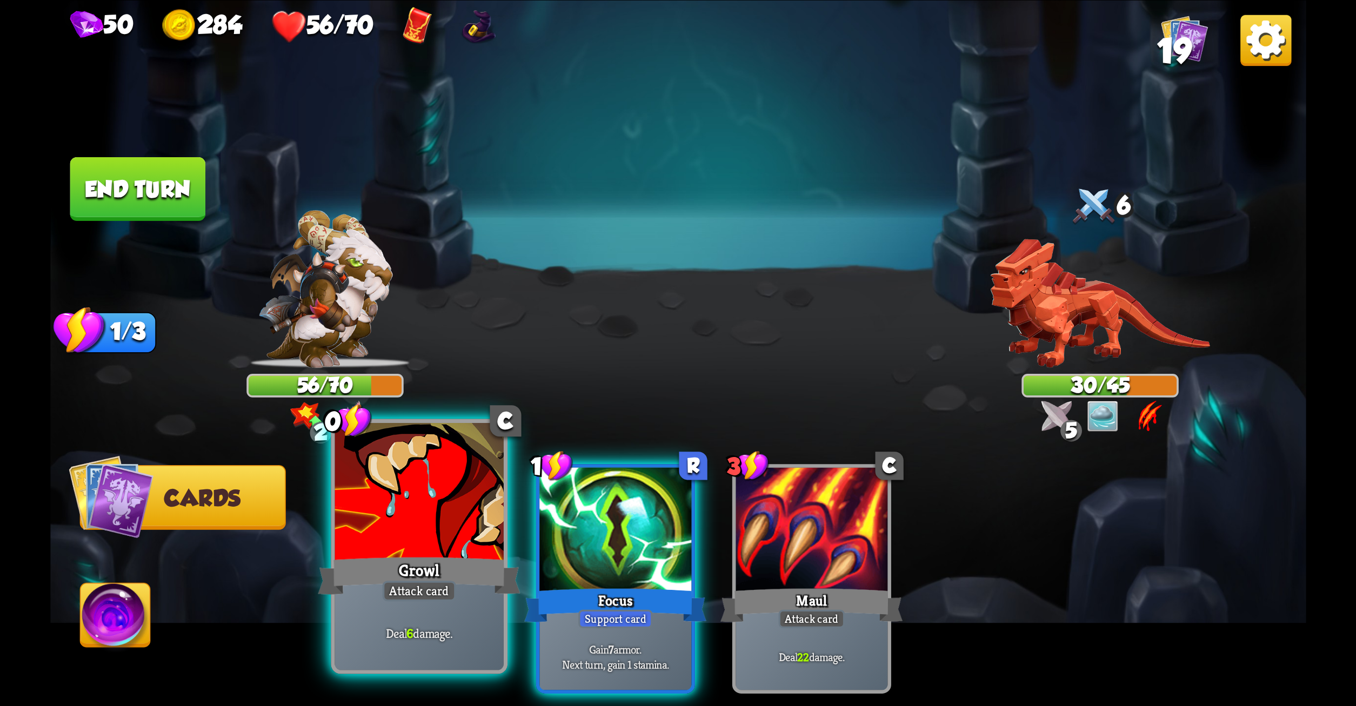
click at [434, 512] on div at bounding box center [419, 494] width 169 height 142
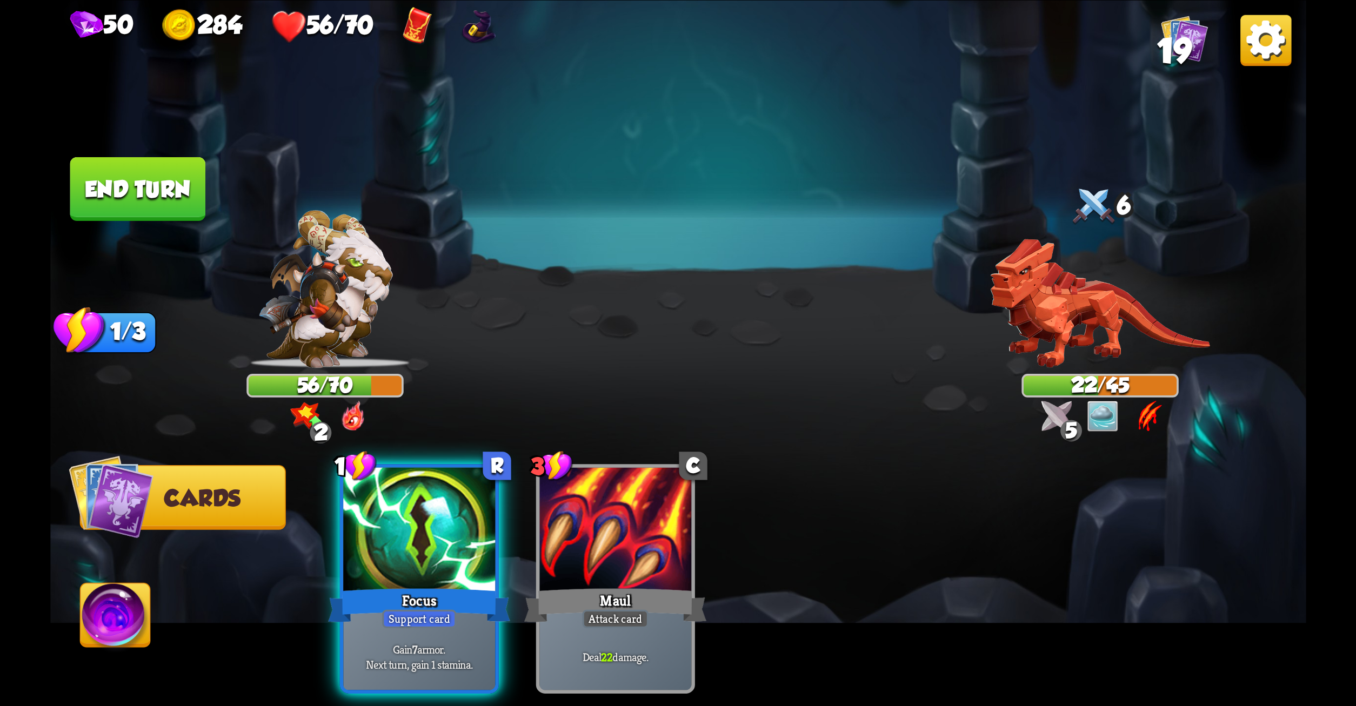
click at [434, 512] on div at bounding box center [419, 532] width 152 height 128
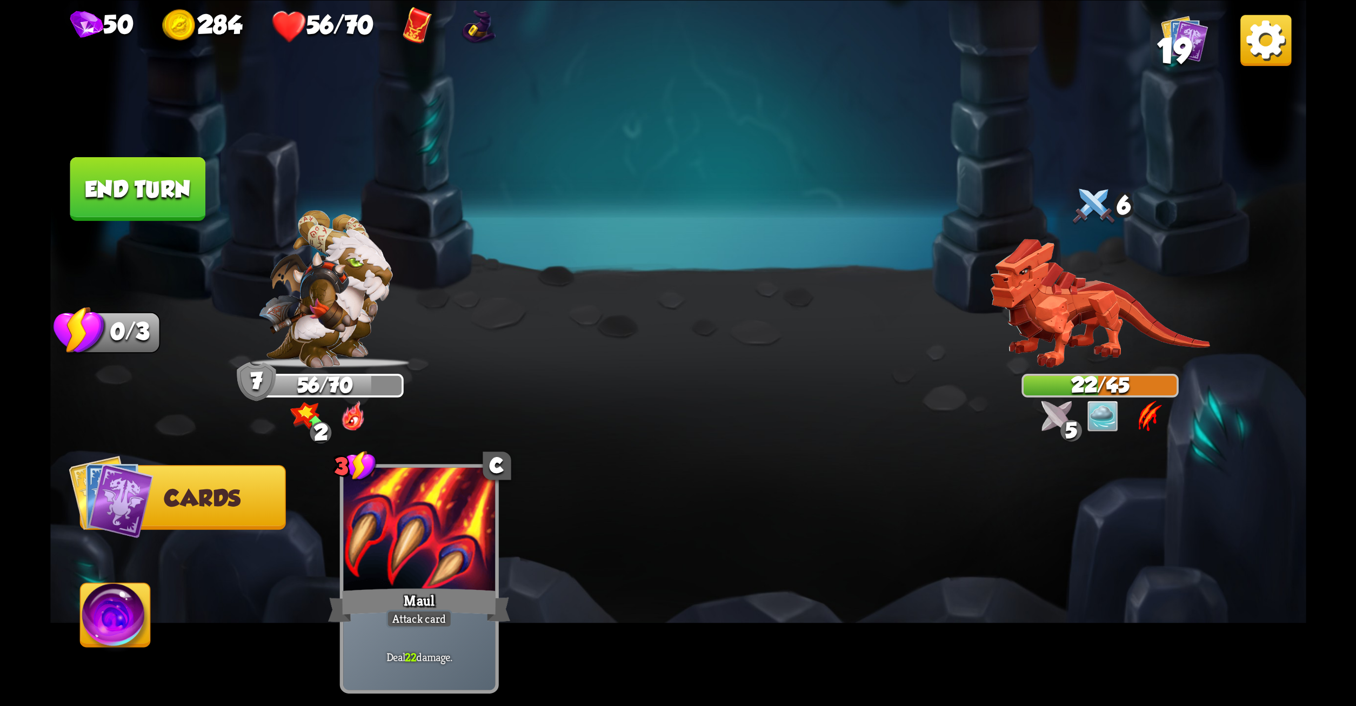
click at [154, 203] on button "End turn" at bounding box center [138, 189] width 136 height 64
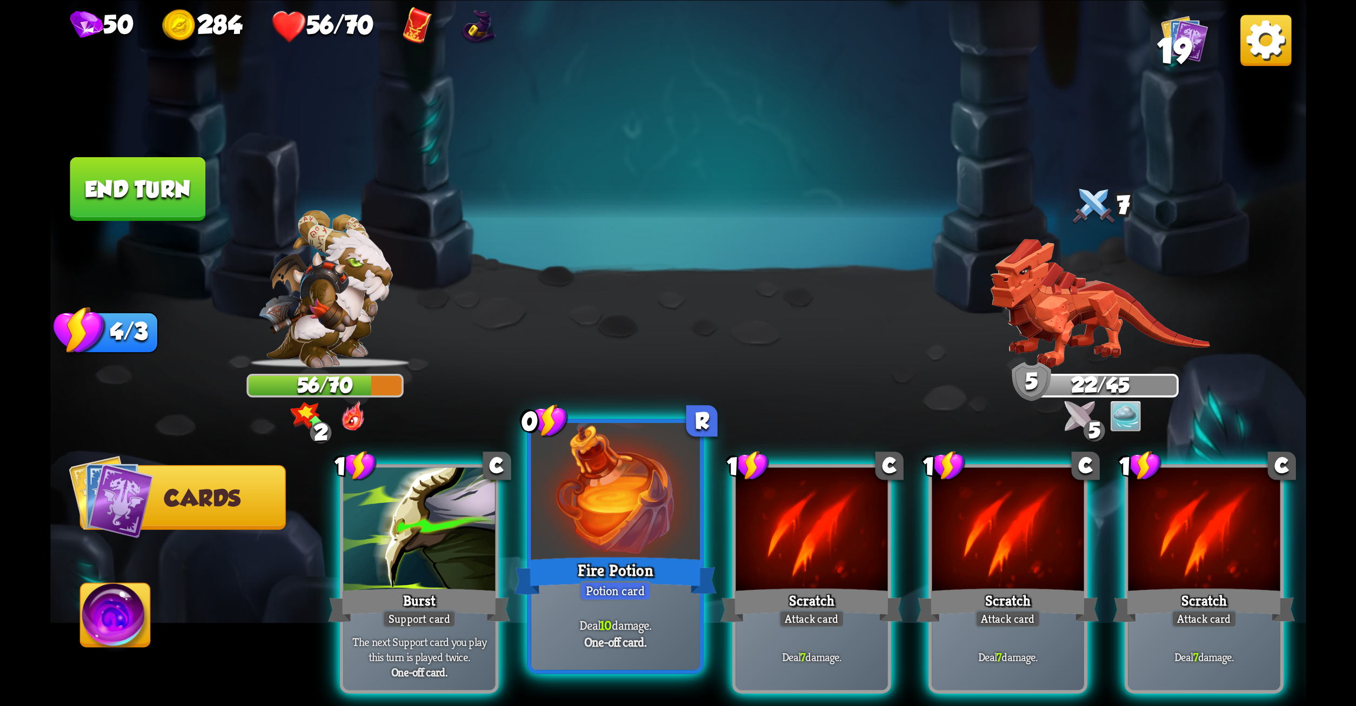
click at [543, 498] on div at bounding box center [615, 494] width 169 height 142
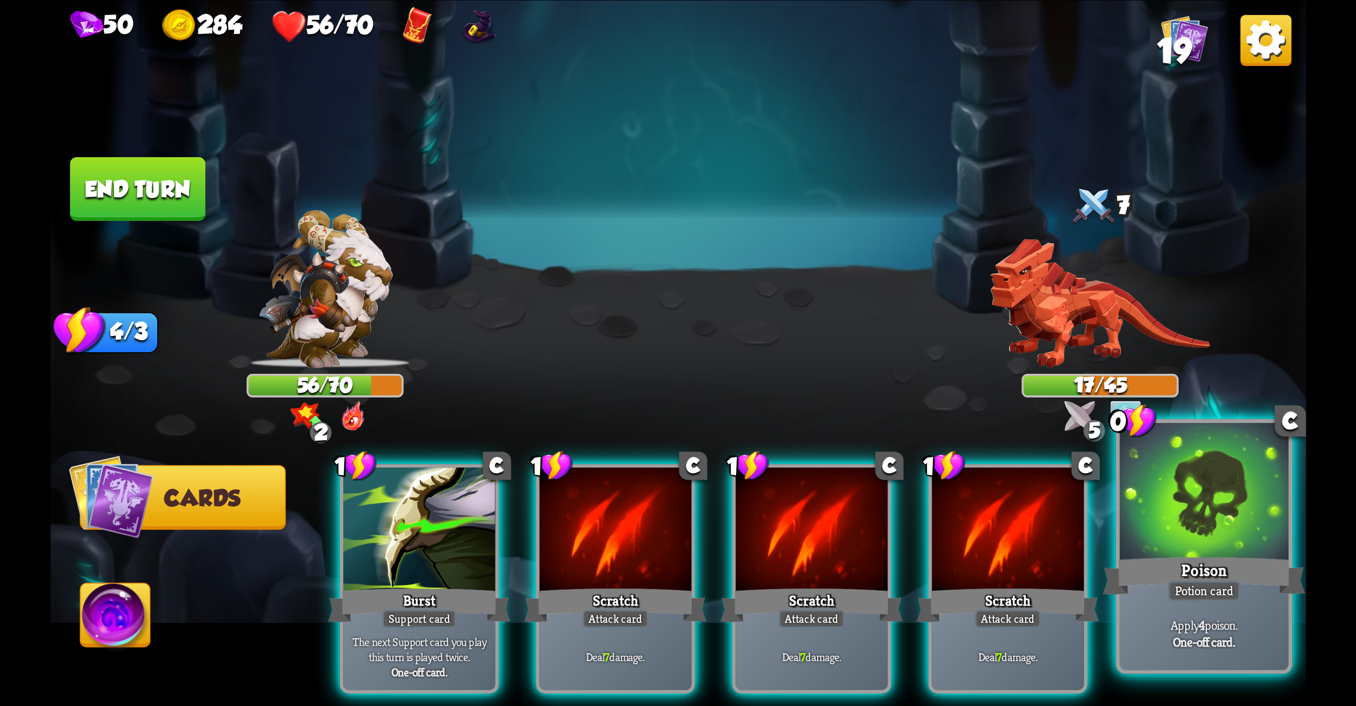
click at [1182, 610] on div "Apply 4 poison. One-off card." at bounding box center [1203, 634] width 169 height 74
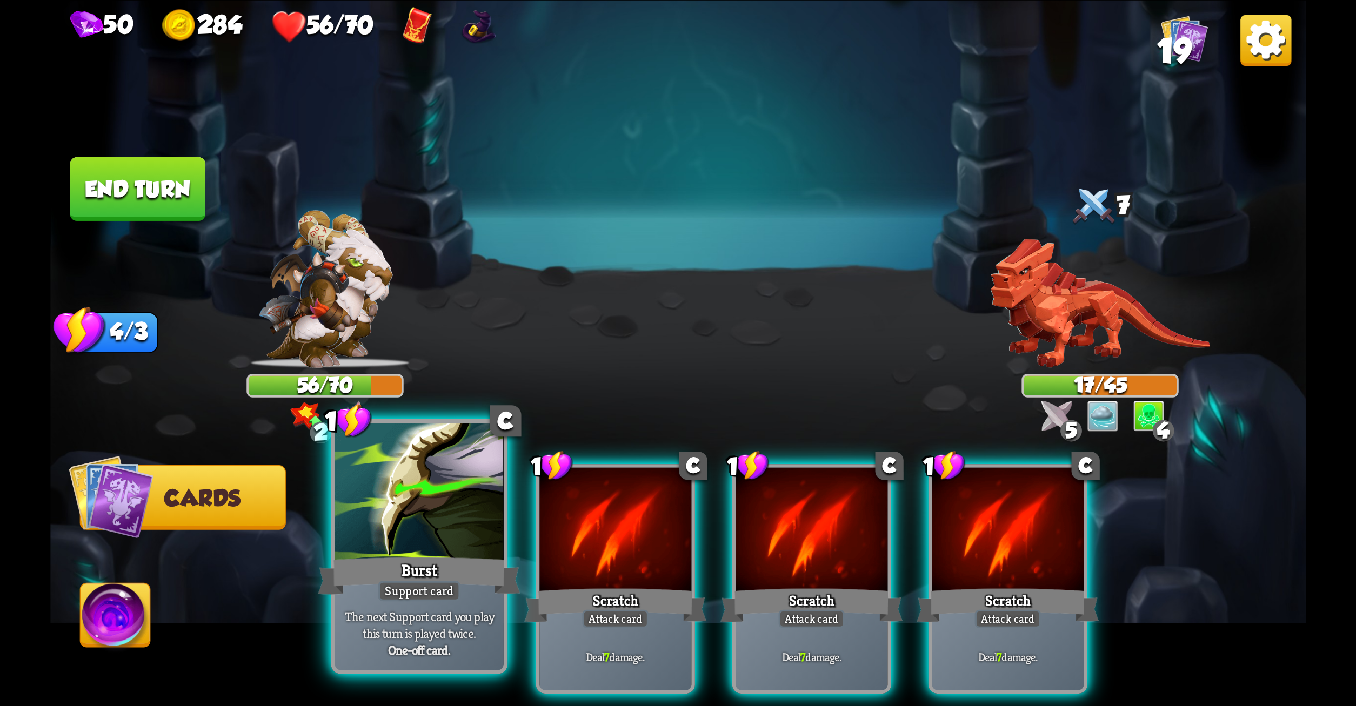
click at [404, 538] on div at bounding box center [419, 494] width 169 height 142
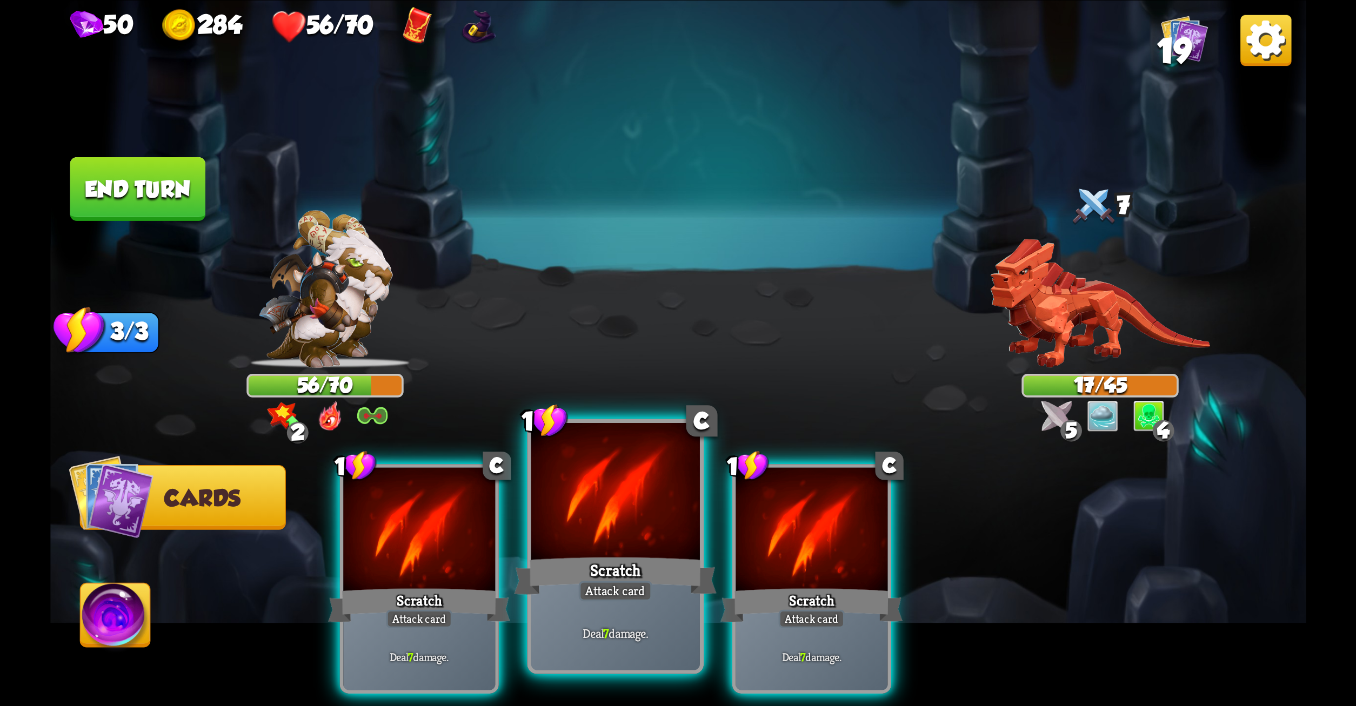
drag, startPoint x: 411, startPoint y: 539, endPoint x: 569, endPoint y: 513, distance: 159.9
click at [569, 513] on div "1 C Scratch Attack card Deal 7 damage. 1 C Scratch Attack card Deal 7 damage. 1…" at bounding box center [803, 549] width 1005 height 314
click at [569, 513] on div at bounding box center [615, 494] width 169 height 142
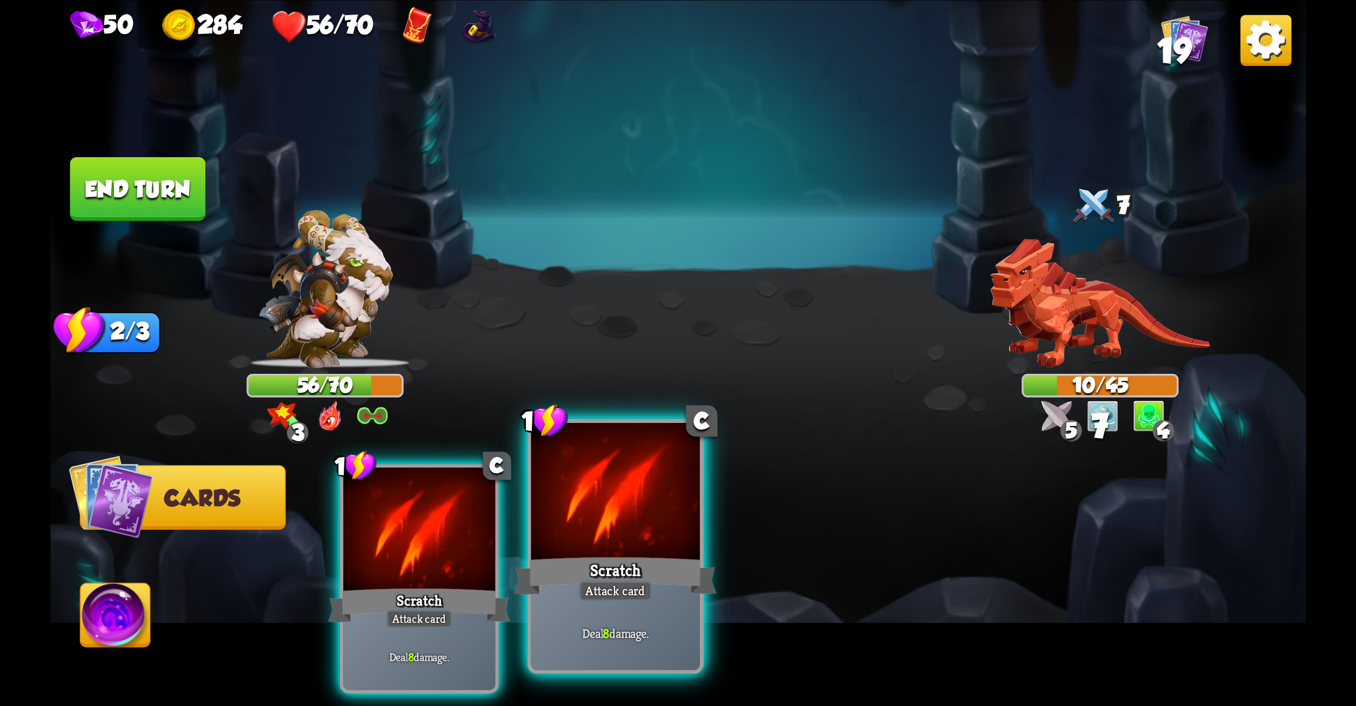
click at [569, 513] on div at bounding box center [615, 494] width 169 height 142
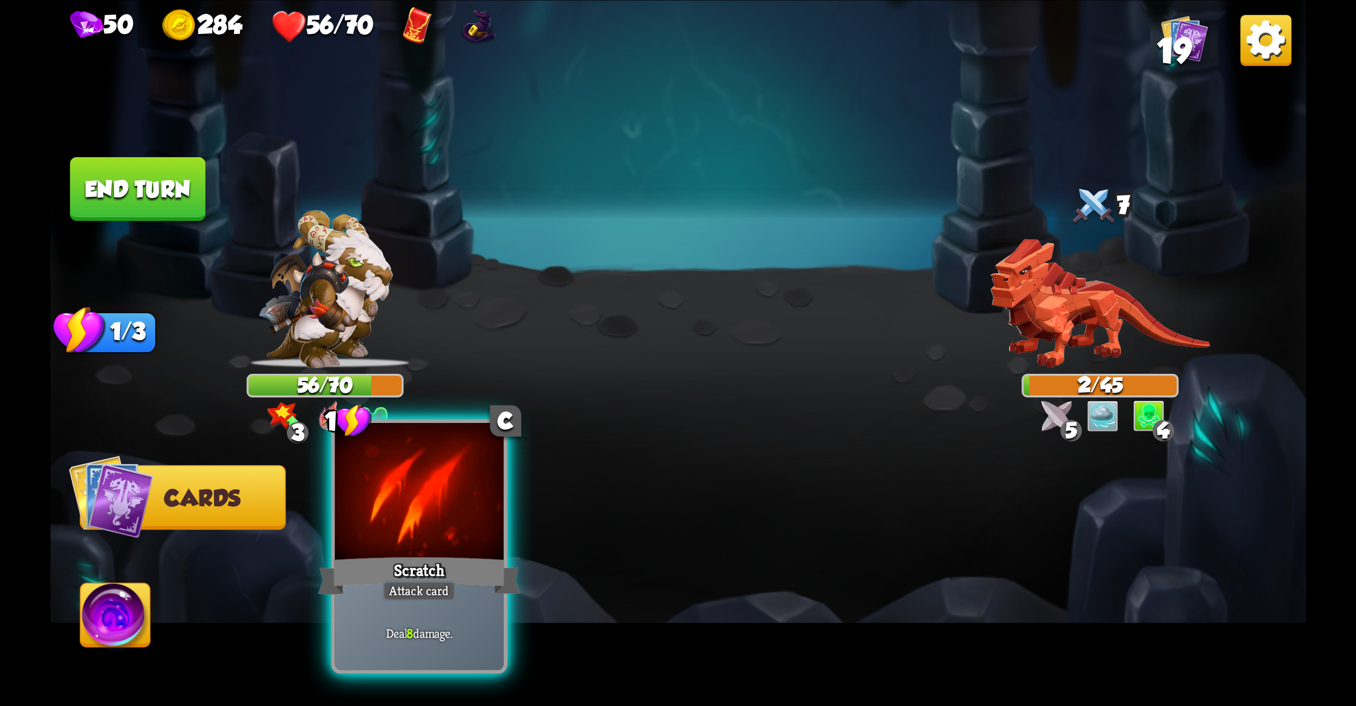
click at [480, 531] on div at bounding box center [419, 494] width 169 height 142
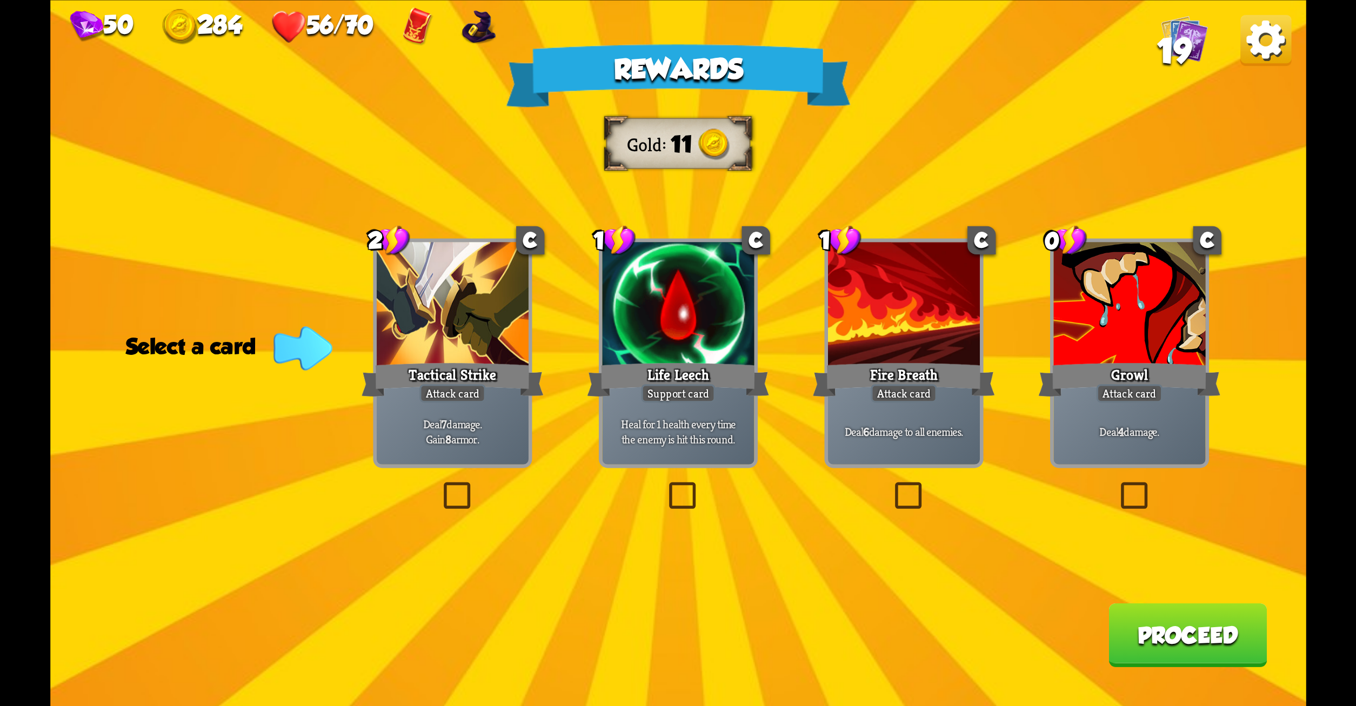
click at [891, 486] on label at bounding box center [891, 486] width 0 height 0
click at [0, 0] on input "checkbox" at bounding box center [0, 0] width 0 height 0
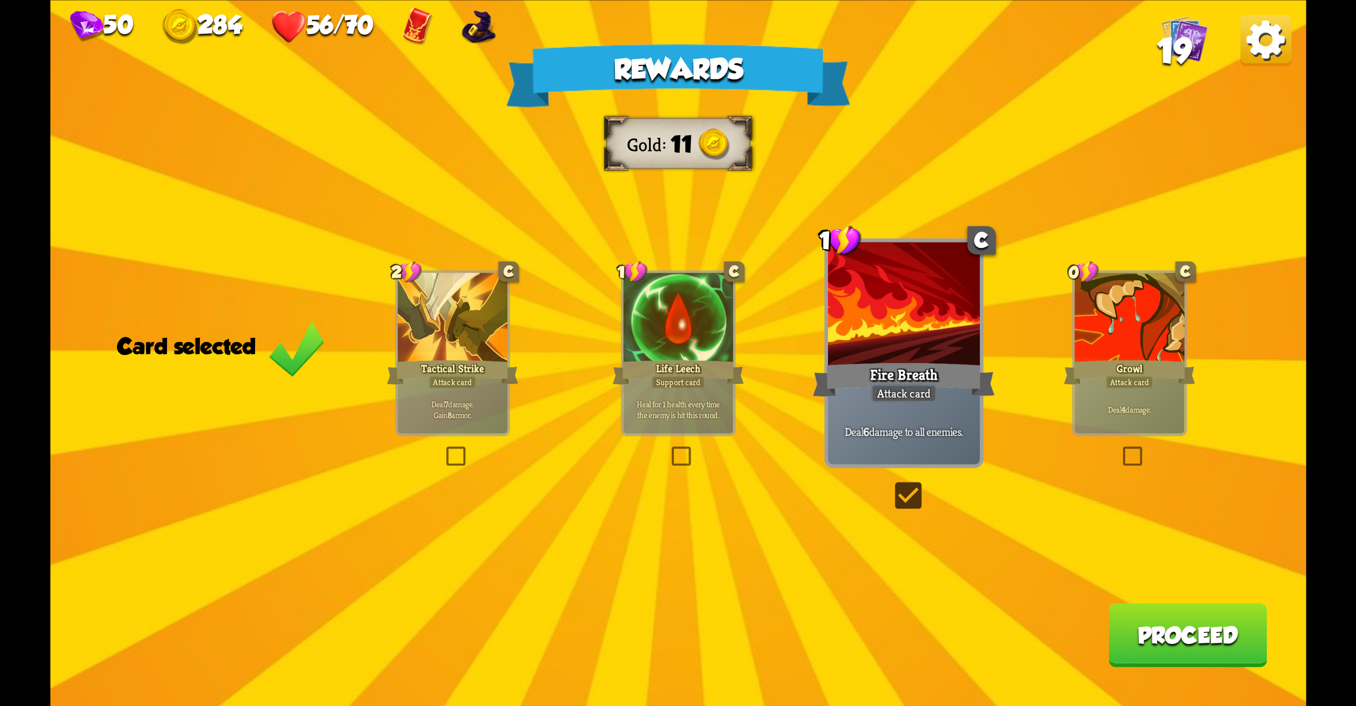
click at [1152, 629] on button "Proceed" at bounding box center [1188, 635] width 158 height 64
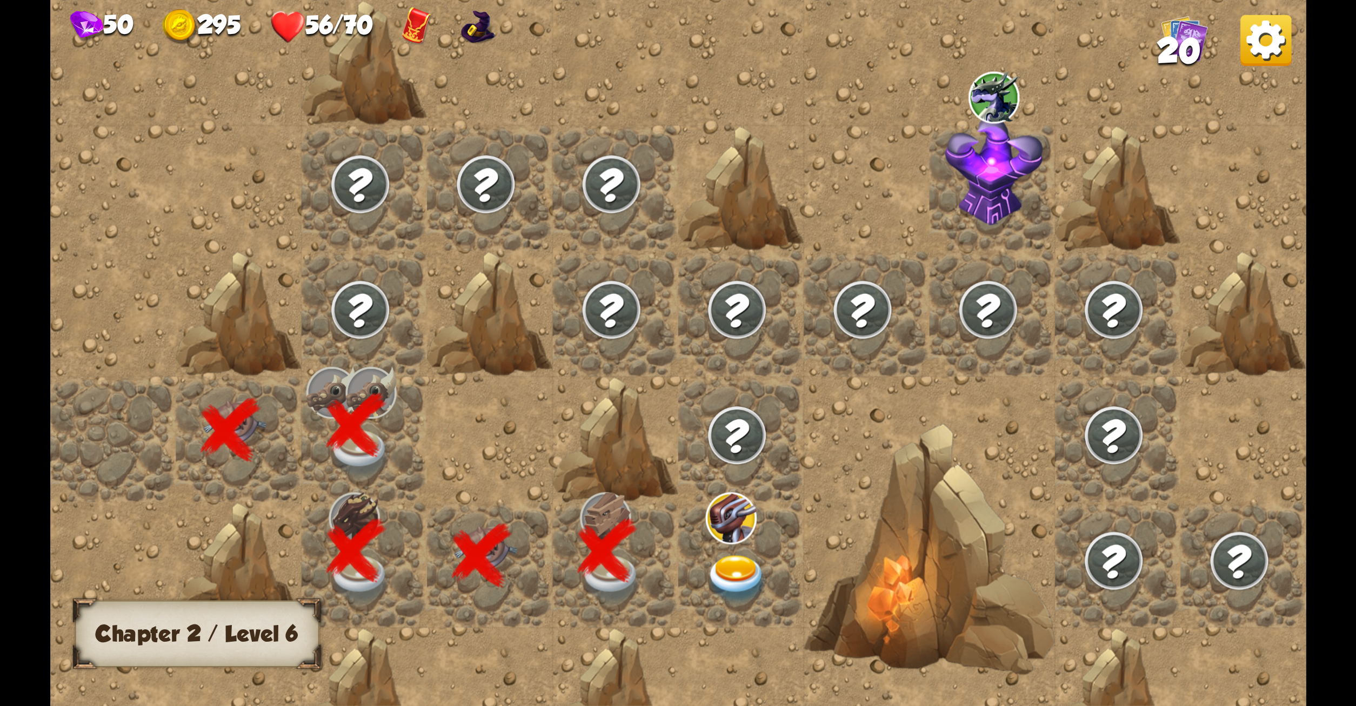
click at [736, 575] on img at bounding box center [736, 579] width 63 height 49
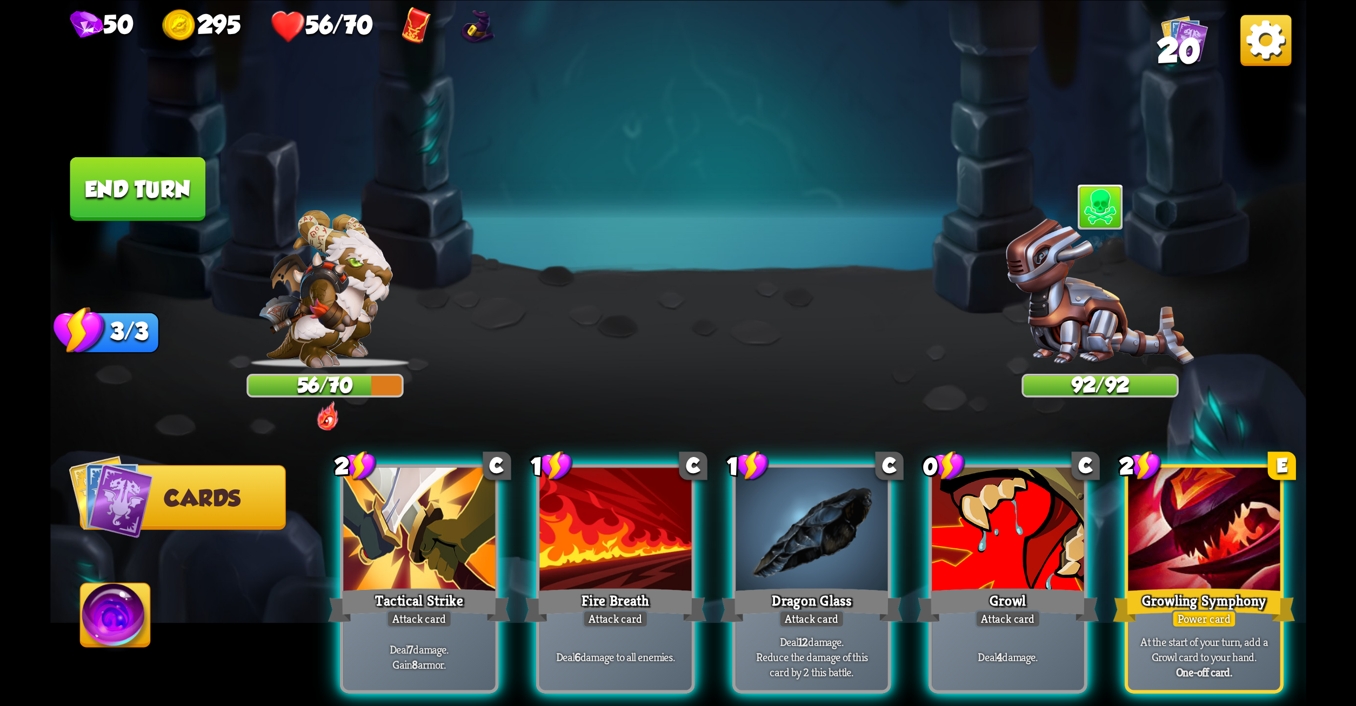
click at [1100, 219] on div at bounding box center [1100, 207] width 47 height 51
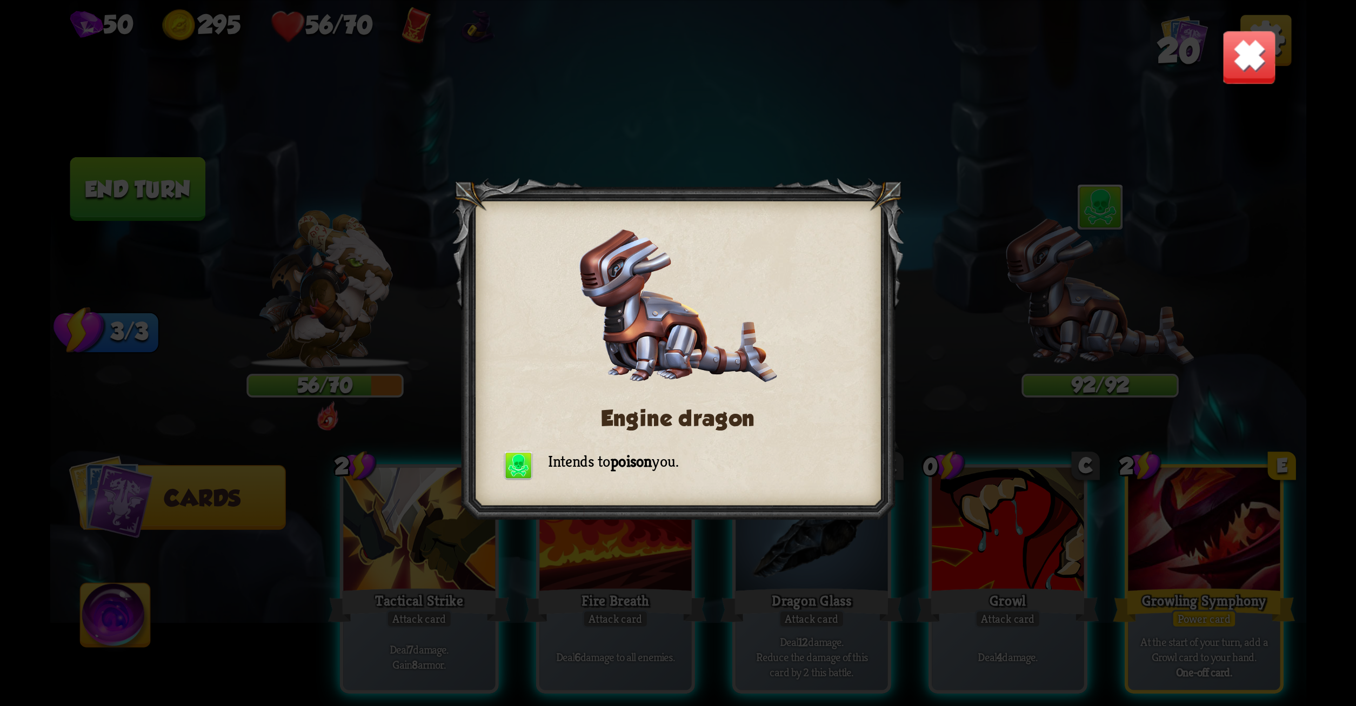
click at [1246, 58] on img at bounding box center [1249, 56] width 55 height 55
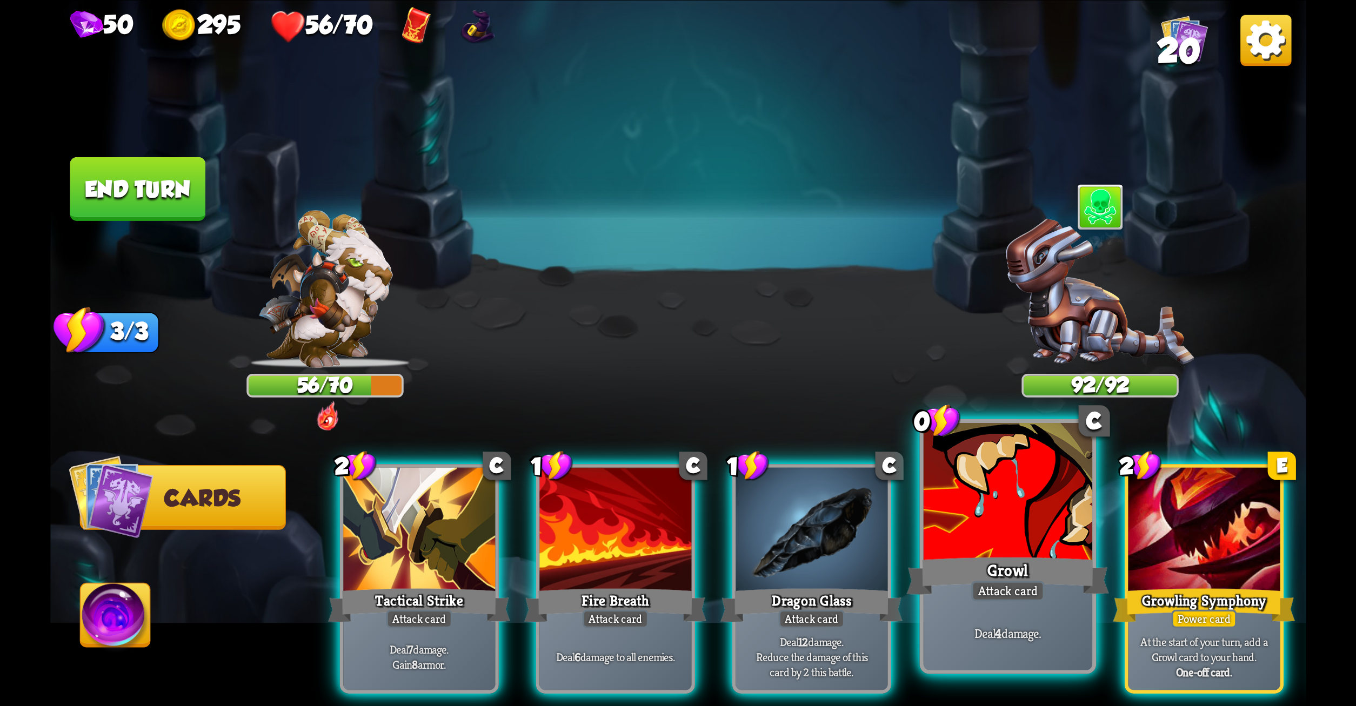
click at [946, 496] on div at bounding box center [1007, 494] width 169 height 142
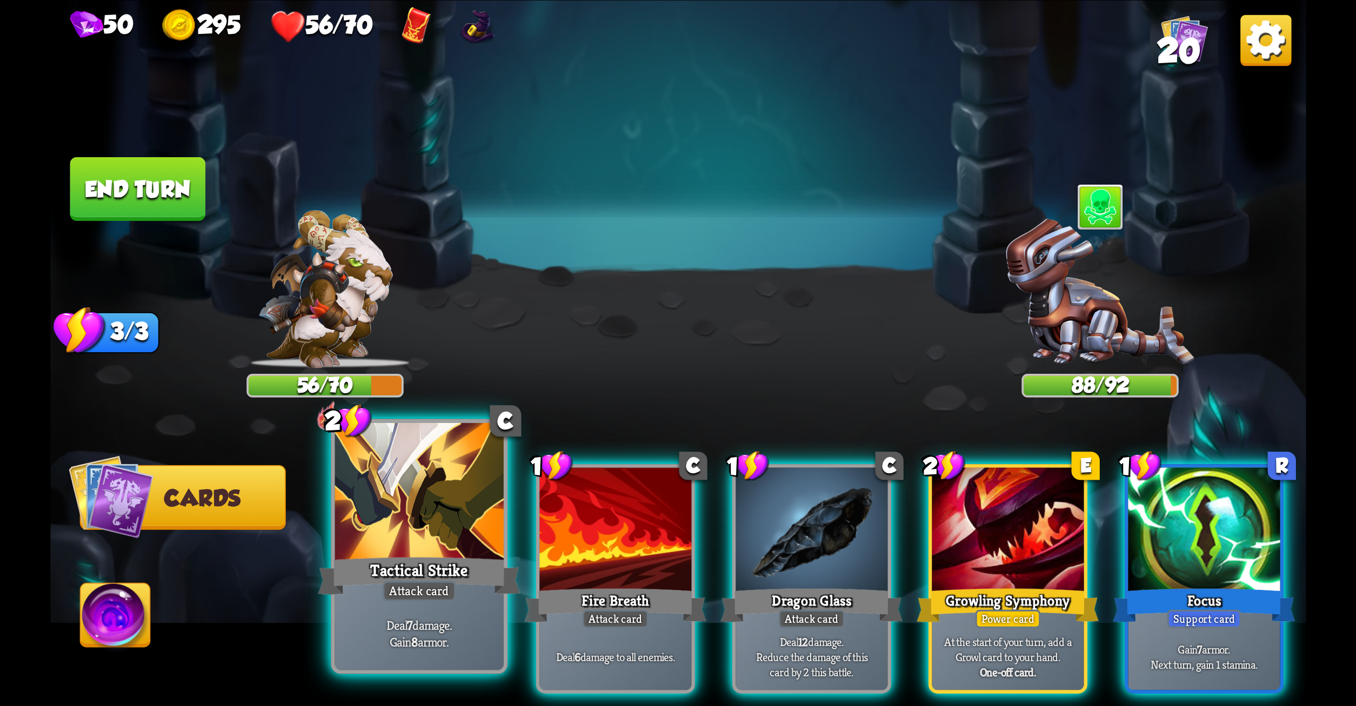
click at [366, 570] on div "Tactical Strike" at bounding box center [419, 575] width 203 height 45
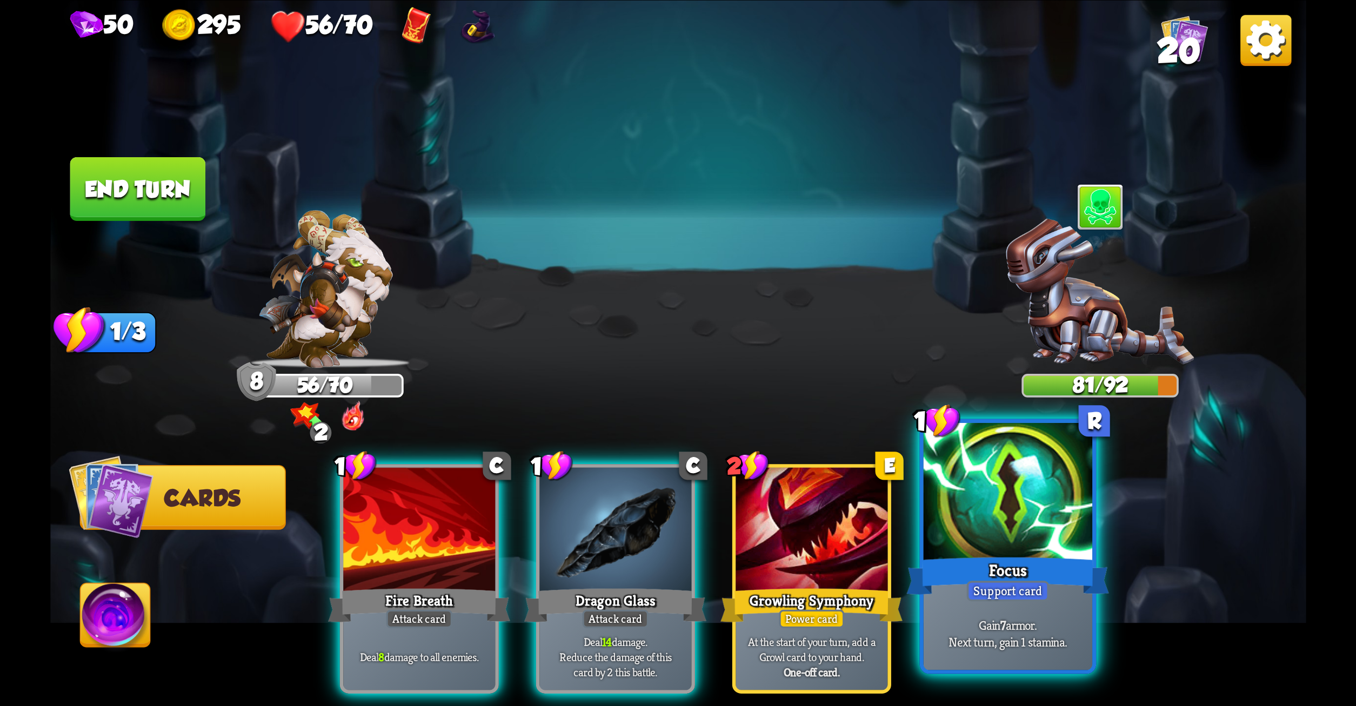
click at [1071, 525] on div at bounding box center [1007, 494] width 169 height 142
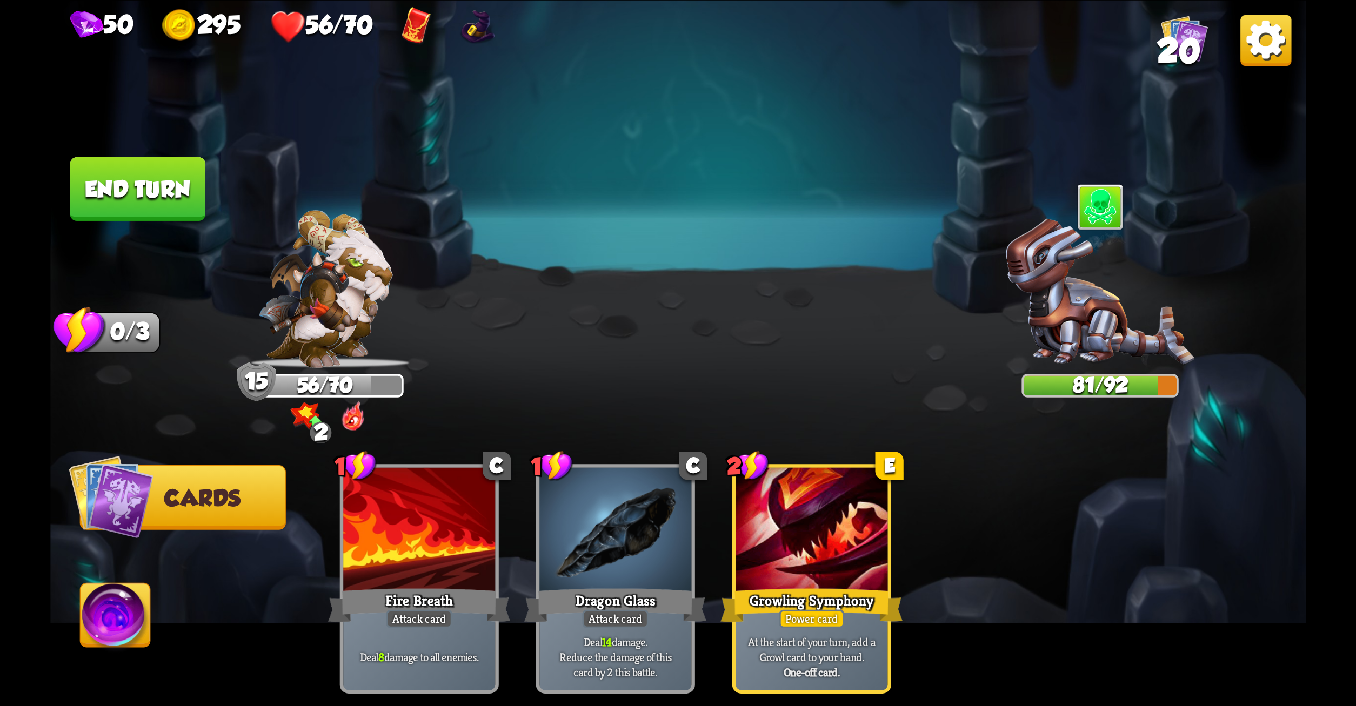
click at [162, 172] on button "End turn" at bounding box center [138, 189] width 136 height 64
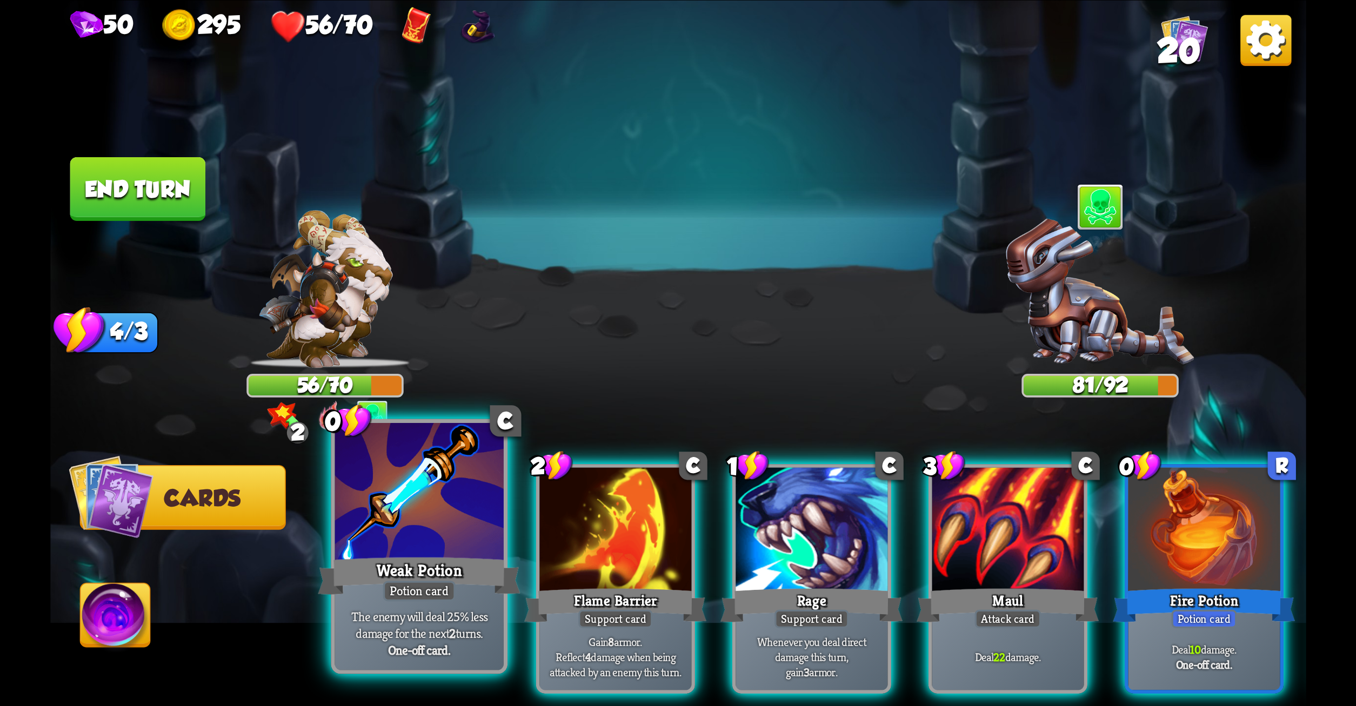
click at [413, 485] on div at bounding box center [419, 494] width 169 height 142
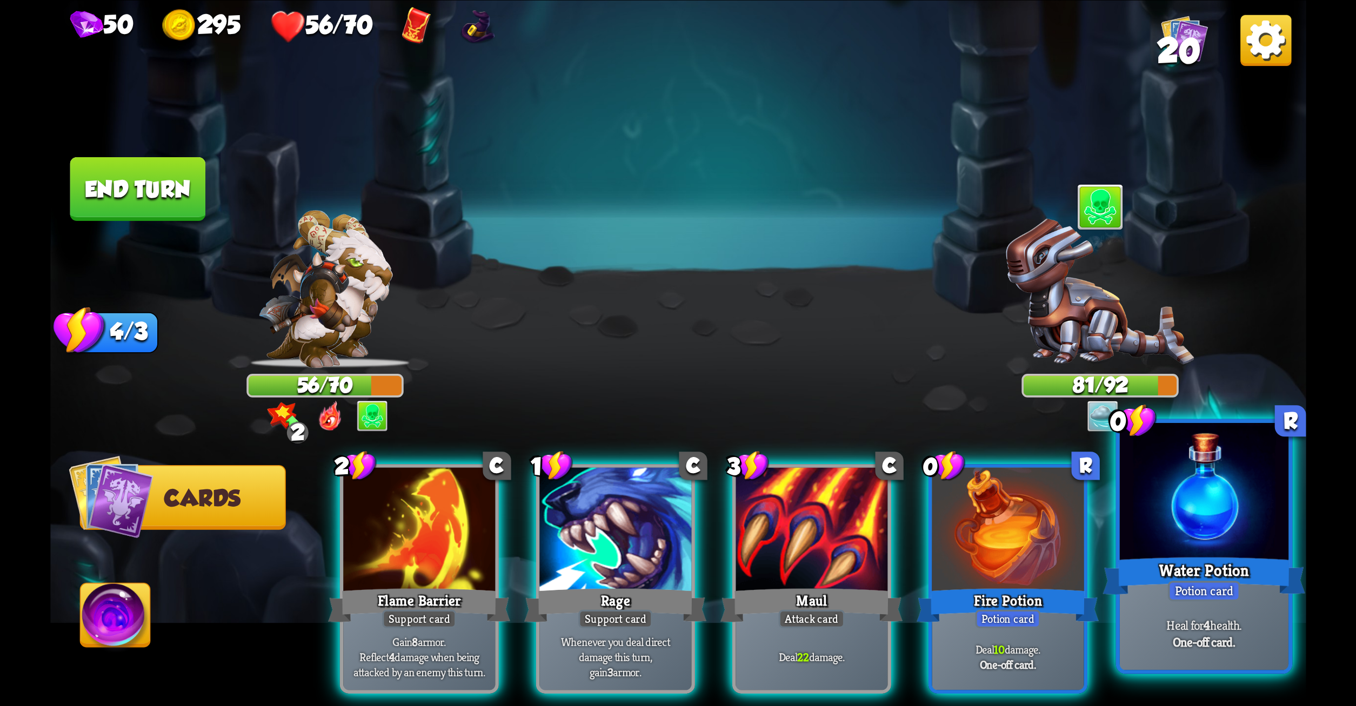
click at [1132, 531] on div at bounding box center [1203, 494] width 169 height 142
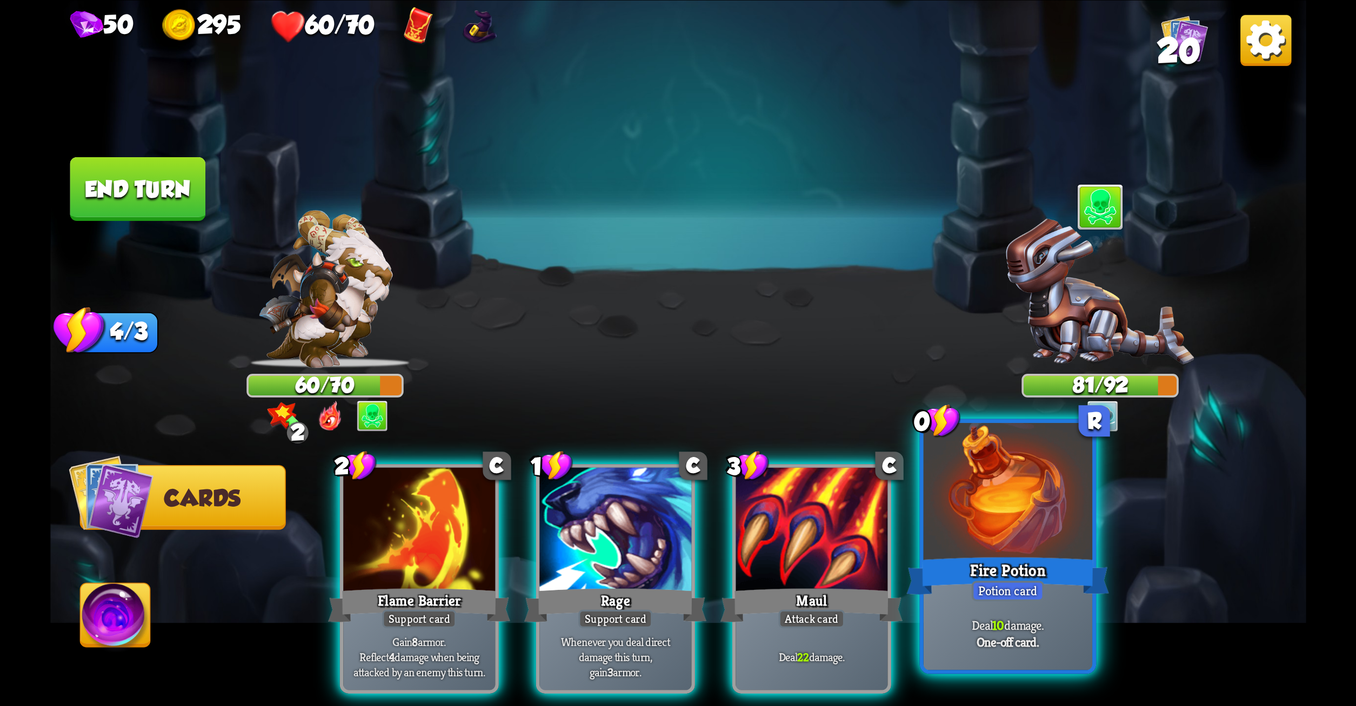
click at [1059, 525] on div at bounding box center [1007, 494] width 169 height 142
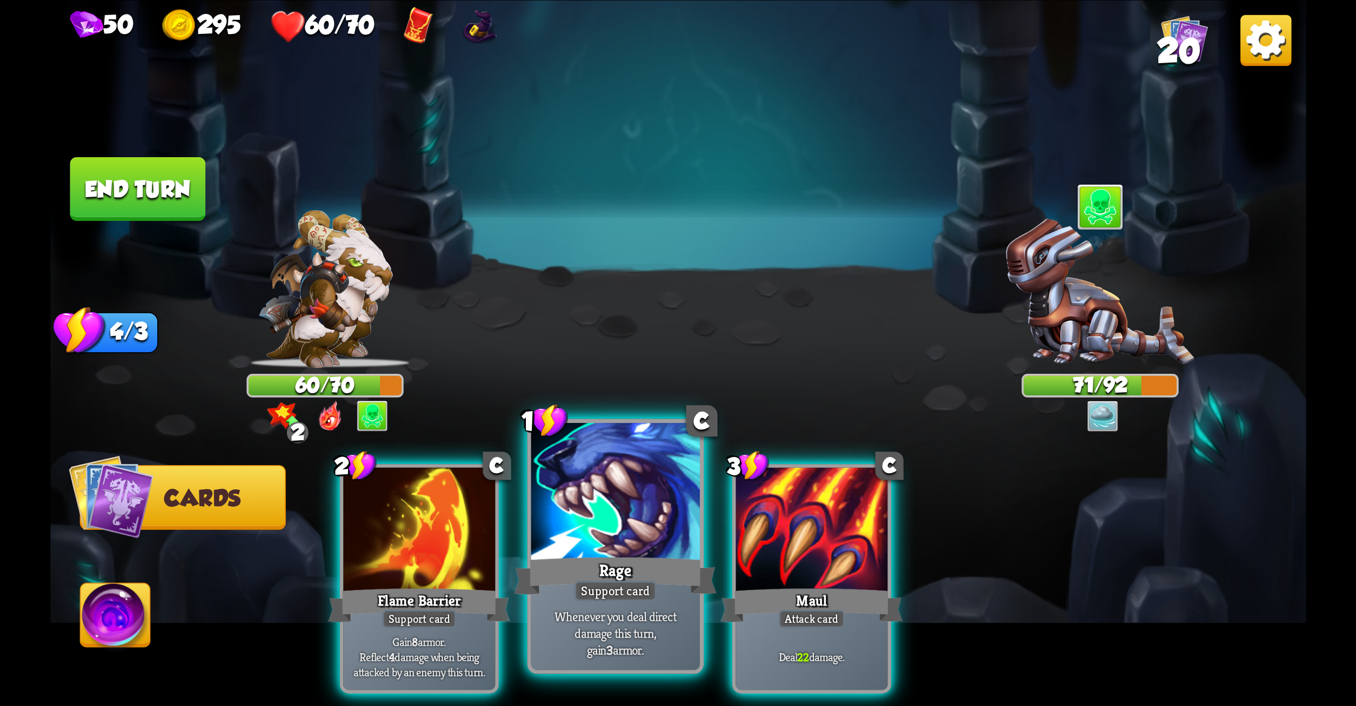
click at [611, 498] on div at bounding box center [615, 494] width 169 height 142
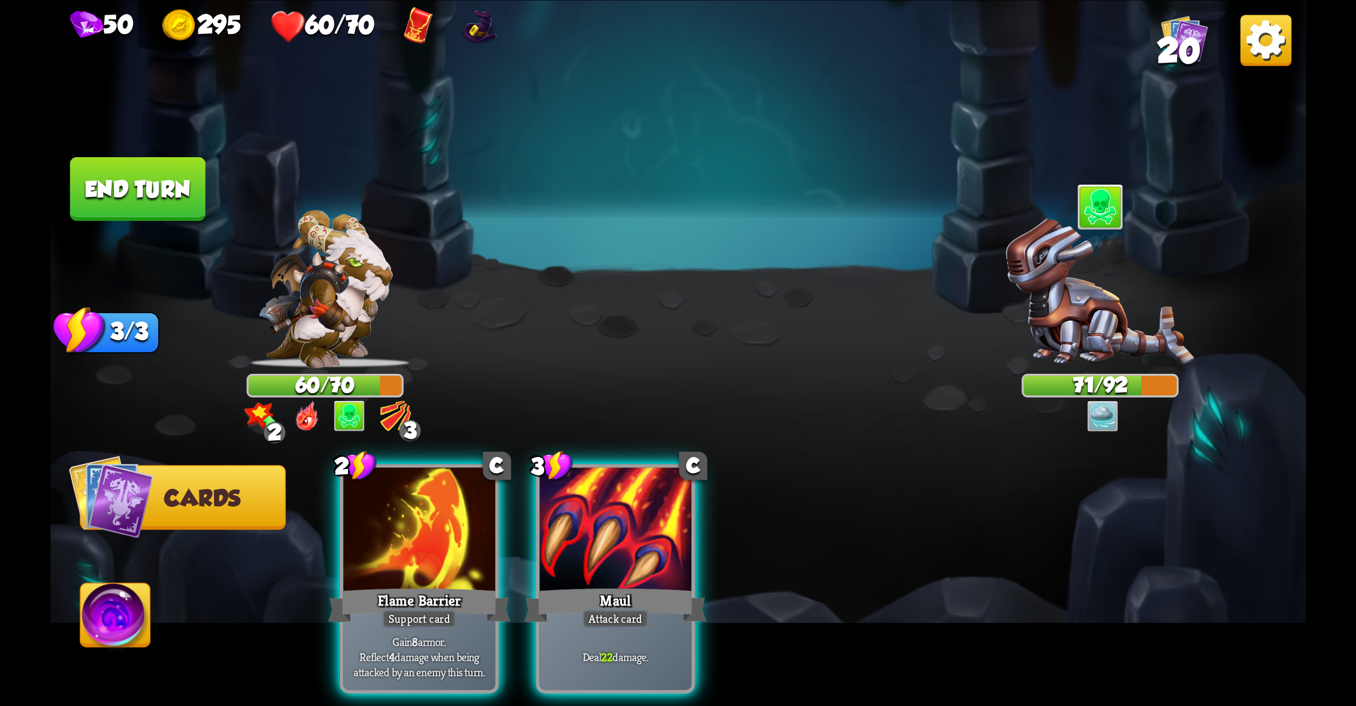
click at [611, 498] on div at bounding box center [615, 532] width 152 height 128
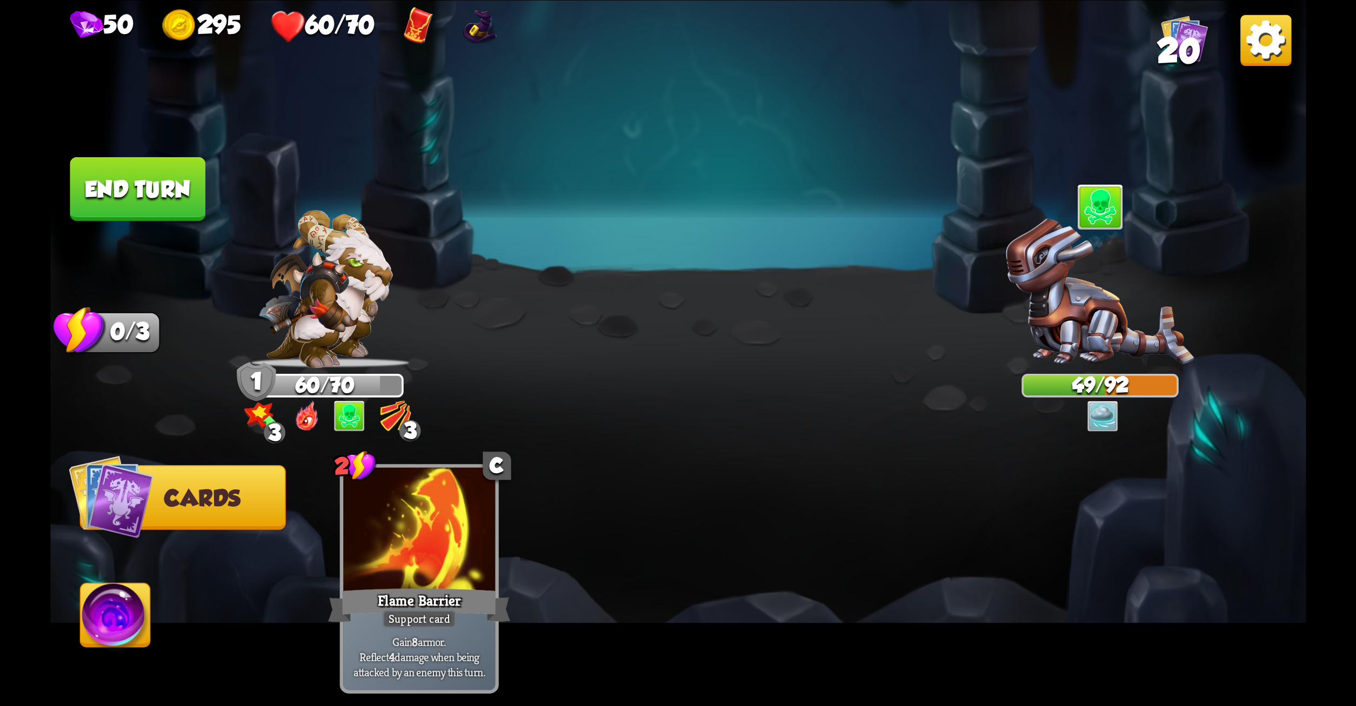
click at [143, 192] on button "End turn" at bounding box center [138, 189] width 136 height 64
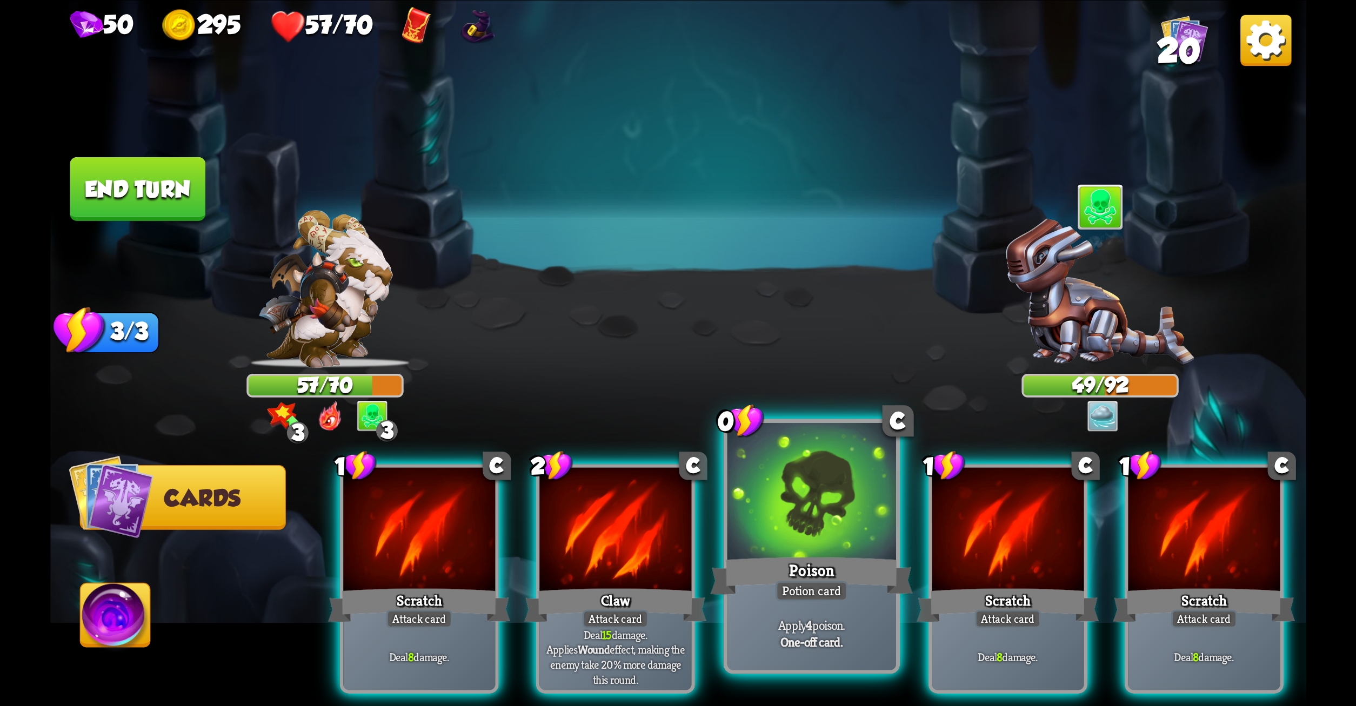
click at [763, 502] on div at bounding box center [811, 494] width 169 height 142
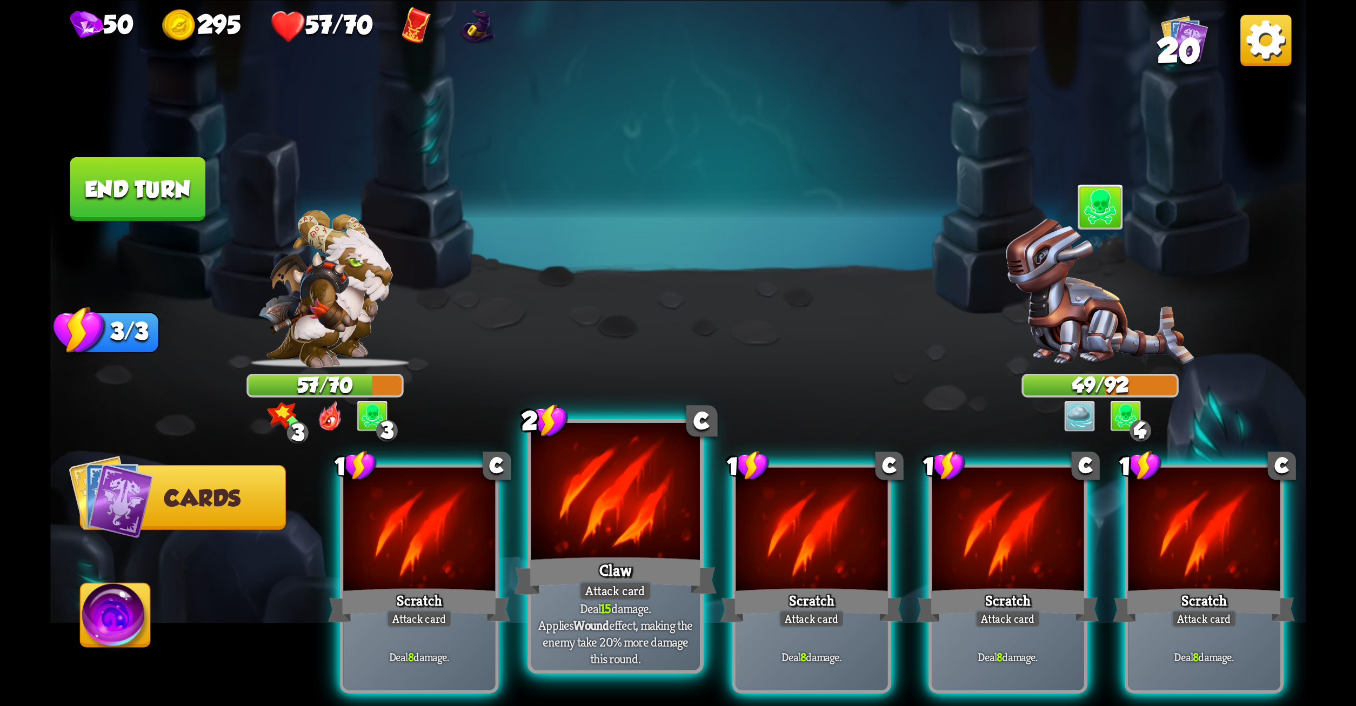
click at [611, 504] on div at bounding box center [615, 494] width 169 height 142
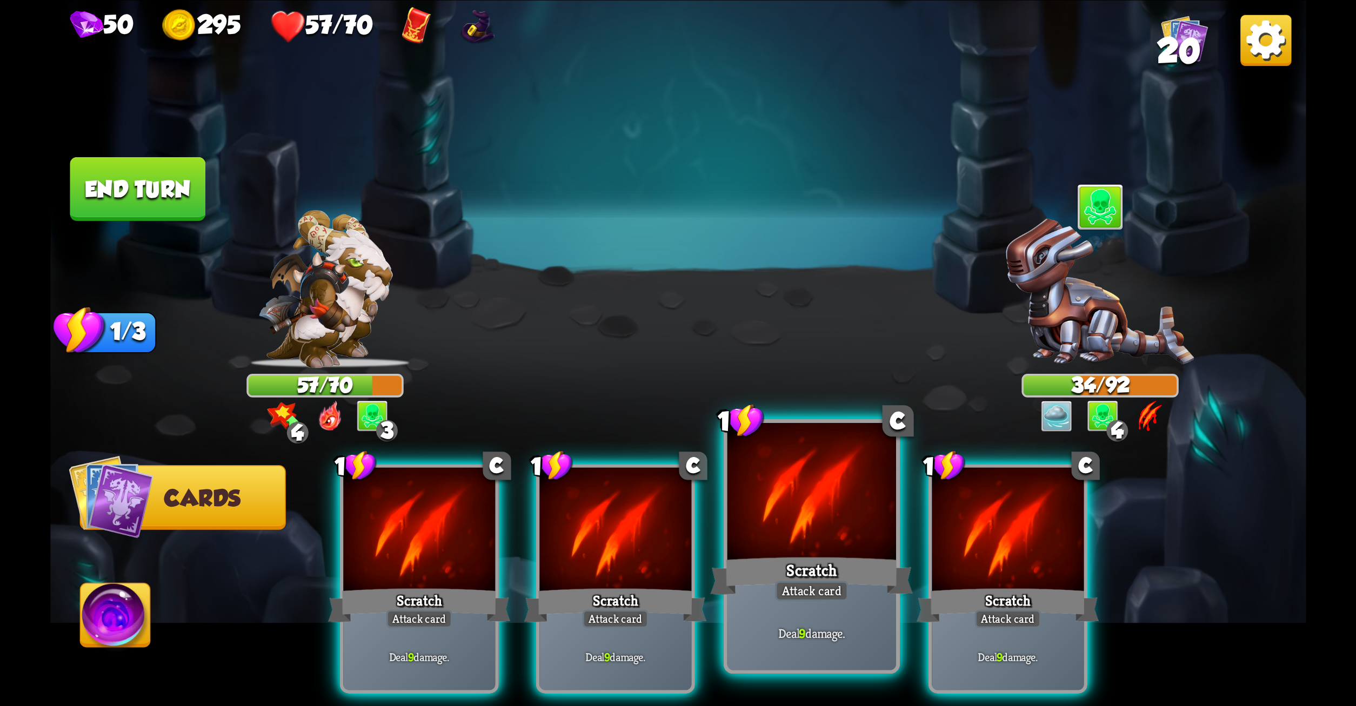
click at [790, 526] on div at bounding box center [811, 494] width 169 height 142
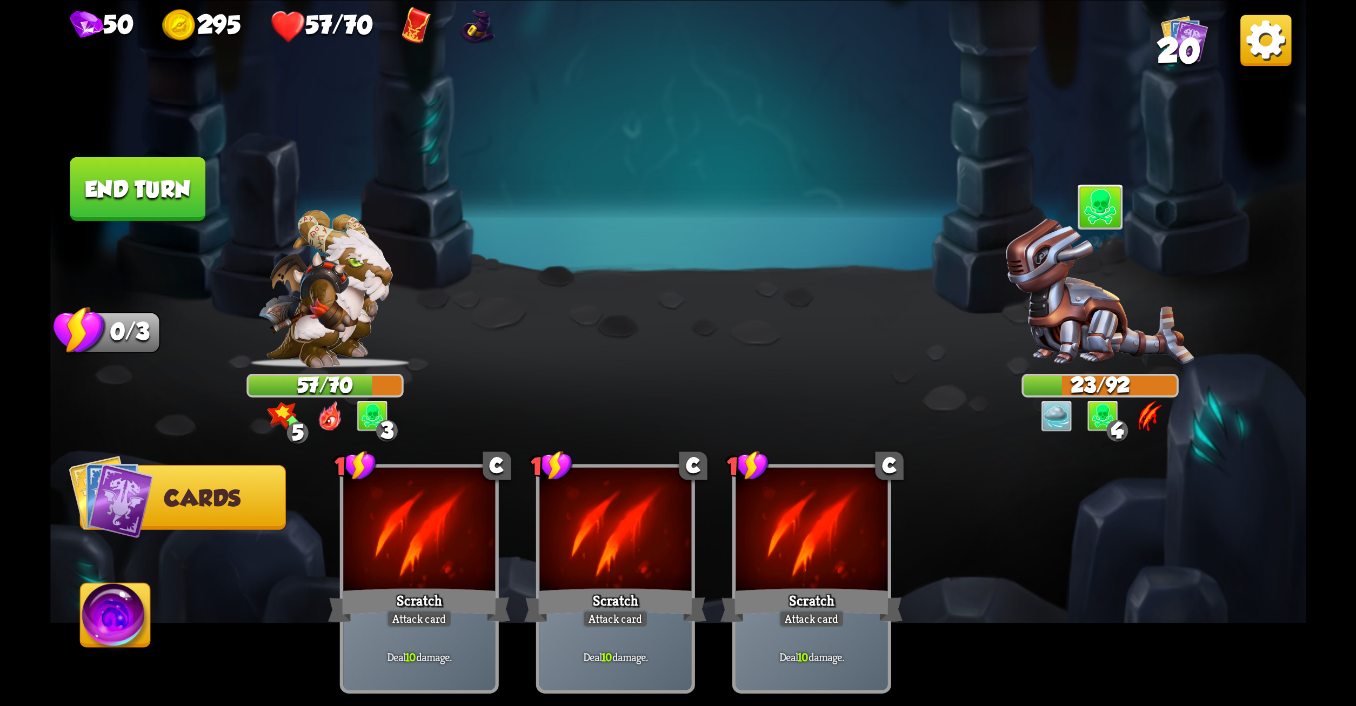
click at [197, 183] on button "End turn" at bounding box center [138, 189] width 136 height 64
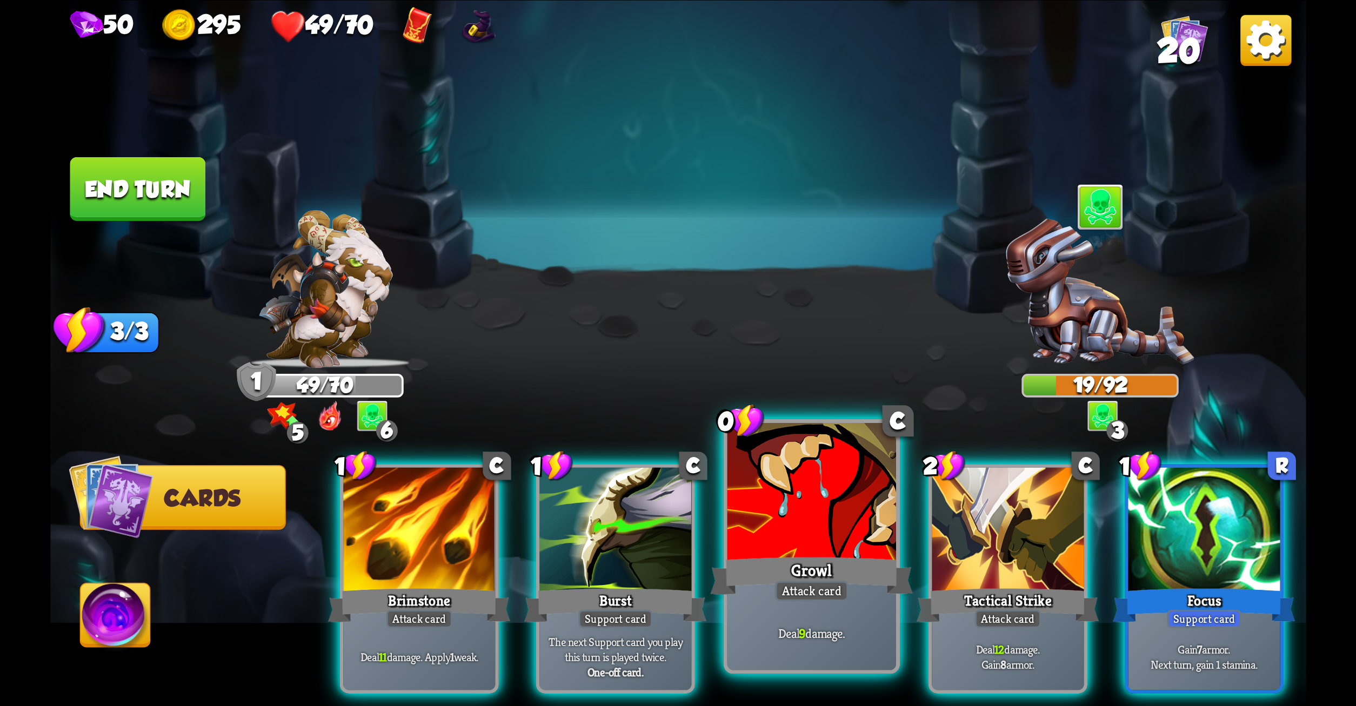
click at [794, 522] on div at bounding box center [811, 494] width 169 height 142
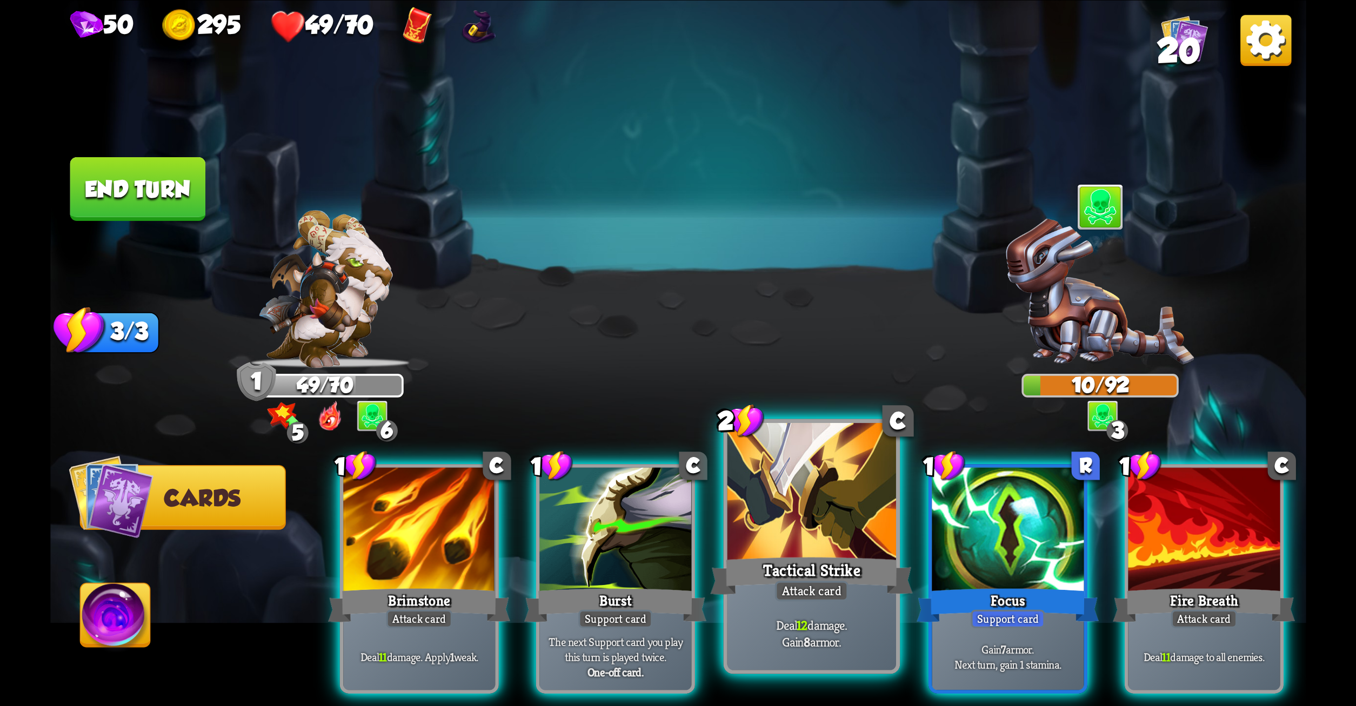
click at [831, 533] on div at bounding box center [811, 494] width 169 height 142
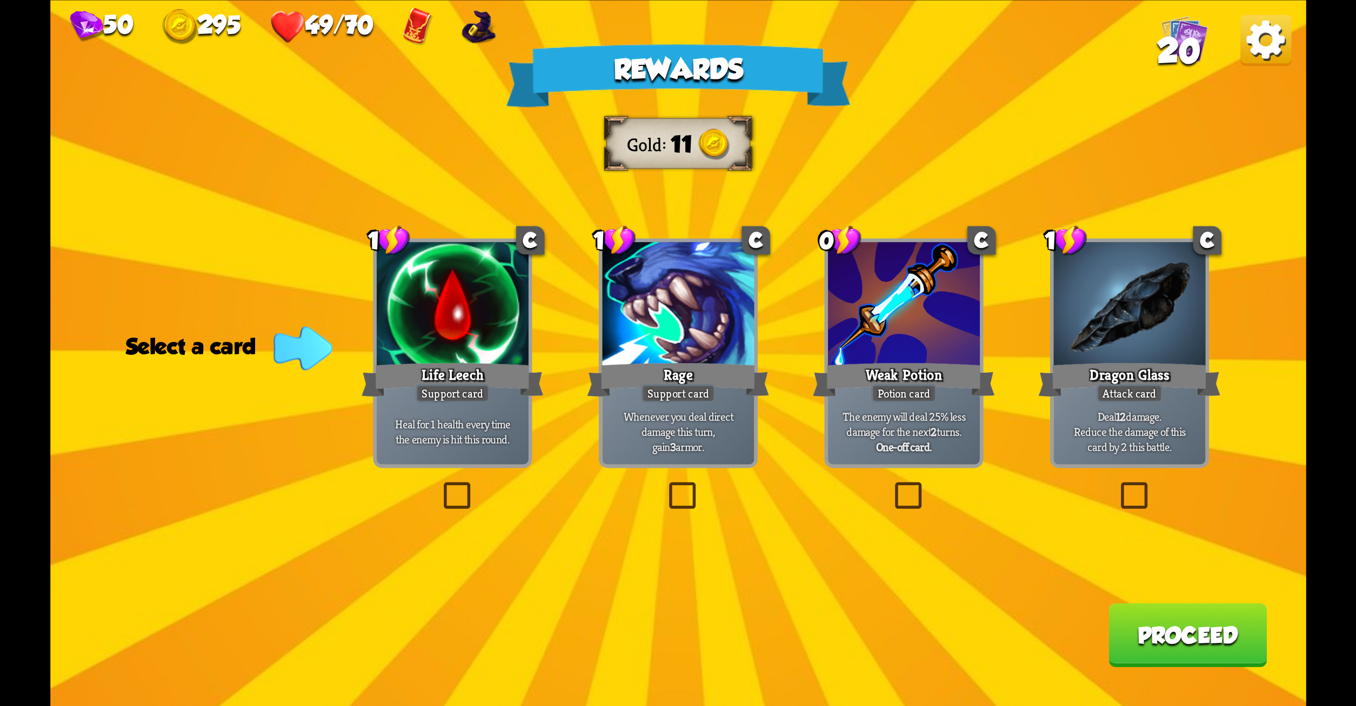
click at [439, 486] on label at bounding box center [439, 486] width 0 height 0
click at [0, 0] on input "checkbox" at bounding box center [0, 0] width 0 height 0
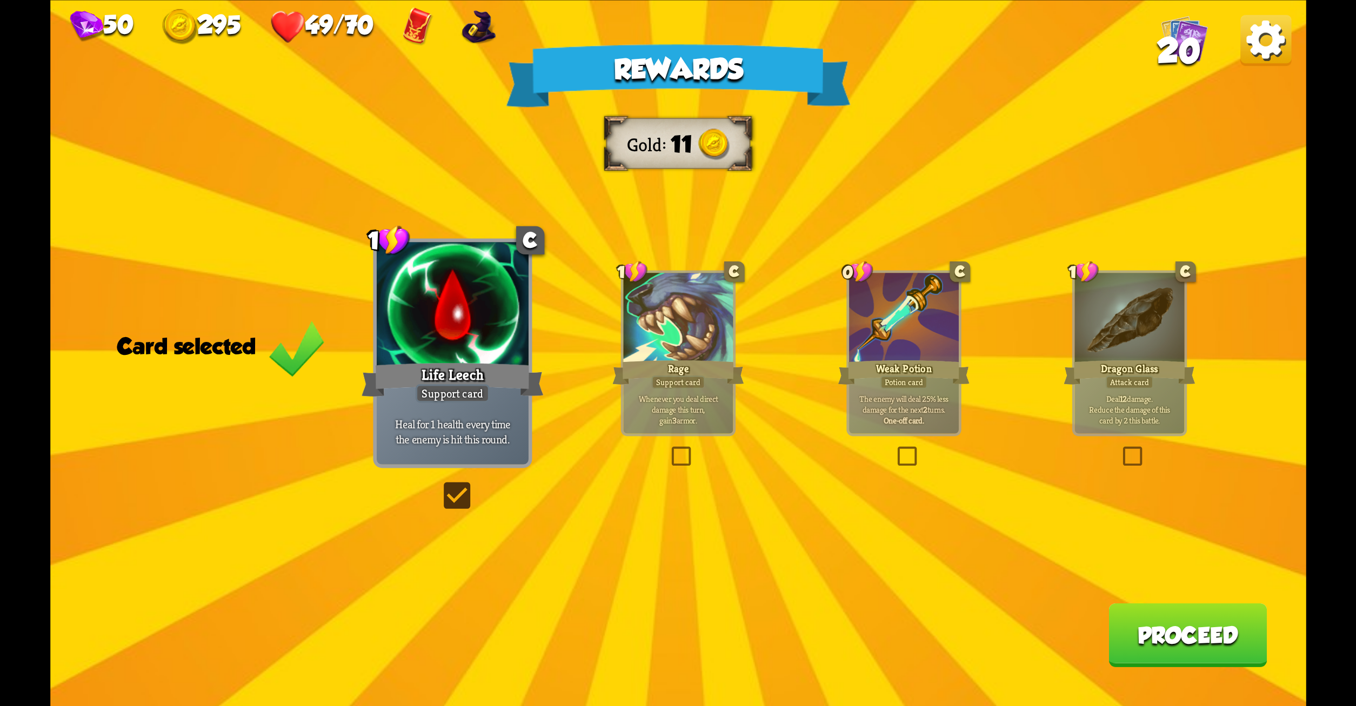
click at [1180, 618] on button "Proceed" at bounding box center [1188, 635] width 158 height 64
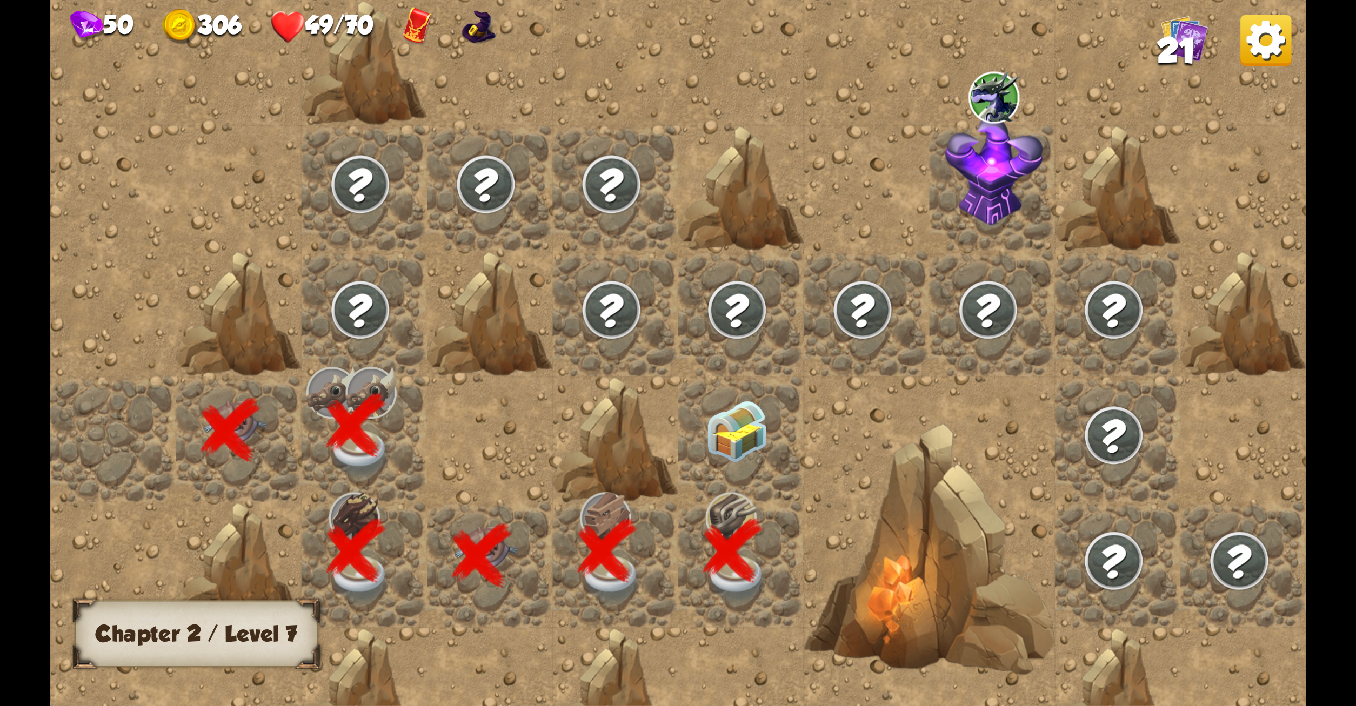
click at [739, 414] on img at bounding box center [736, 432] width 63 height 62
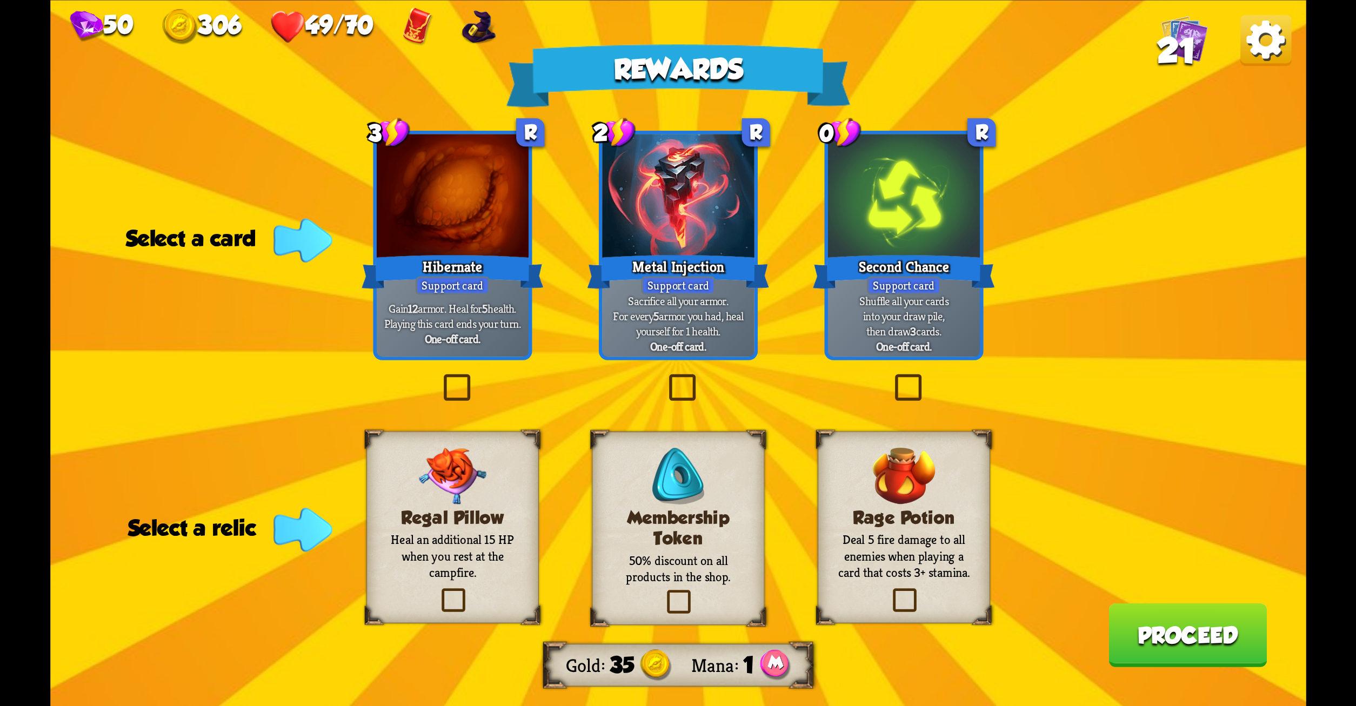
click at [437, 591] on label at bounding box center [437, 591] width 0 height 0
click at [0, 0] on input "checkbox" at bounding box center [0, 0] width 0 height 0
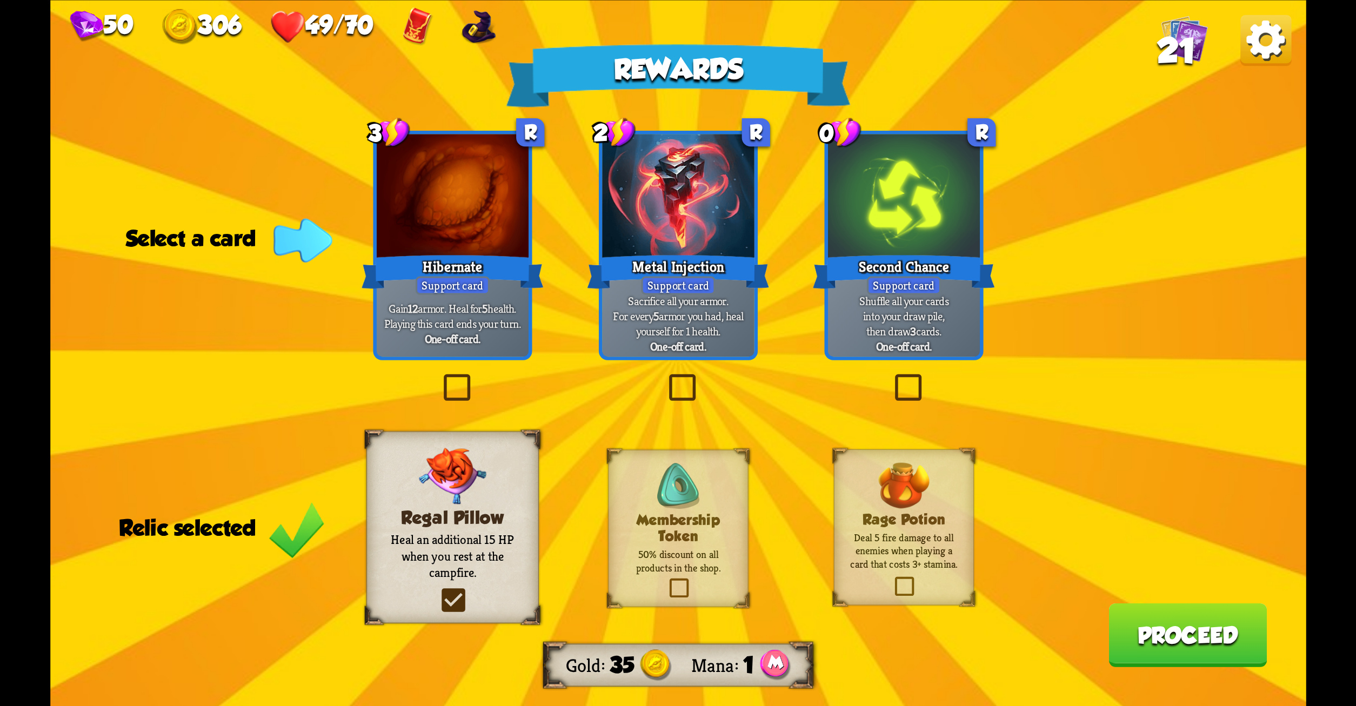
click at [439, 378] on label at bounding box center [439, 378] width 0 height 0
click at [0, 0] on input "checkbox" at bounding box center [0, 0] width 0 height 0
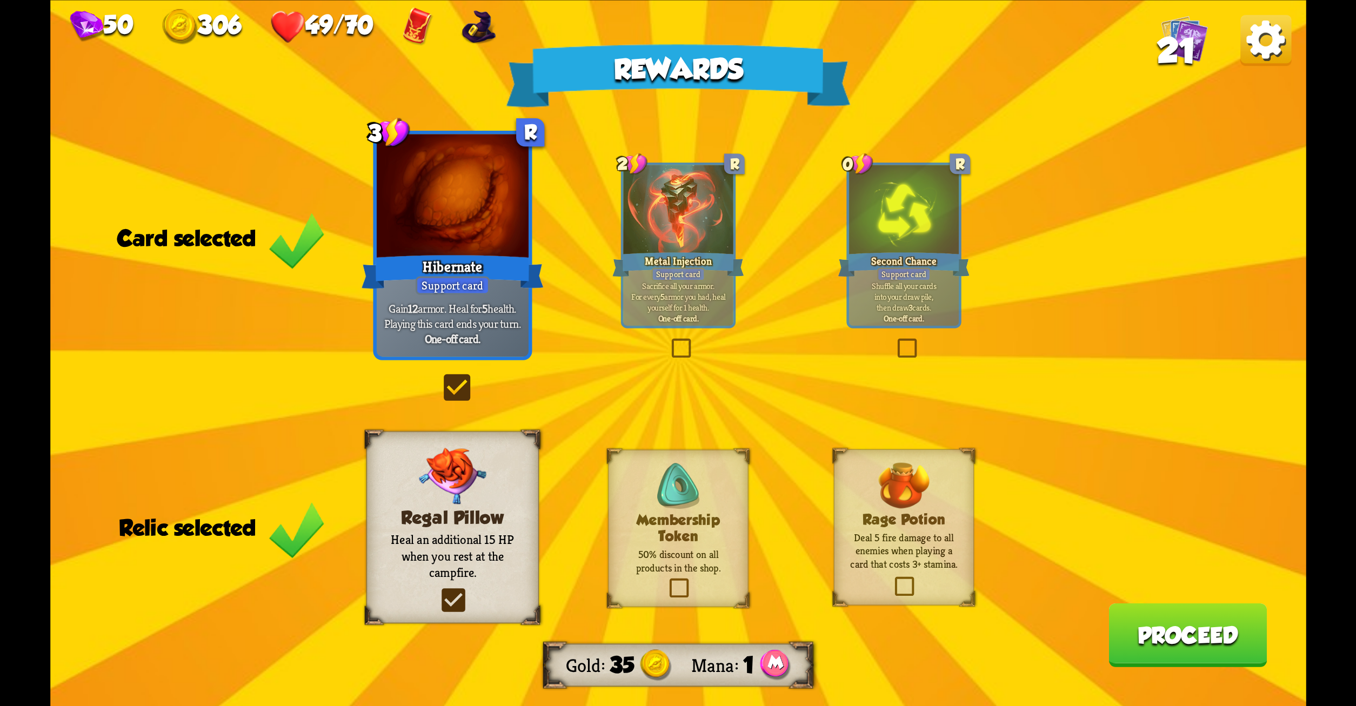
click at [1135, 638] on button "Proceed" at bounding box center [1188, 635] width 158 height 64
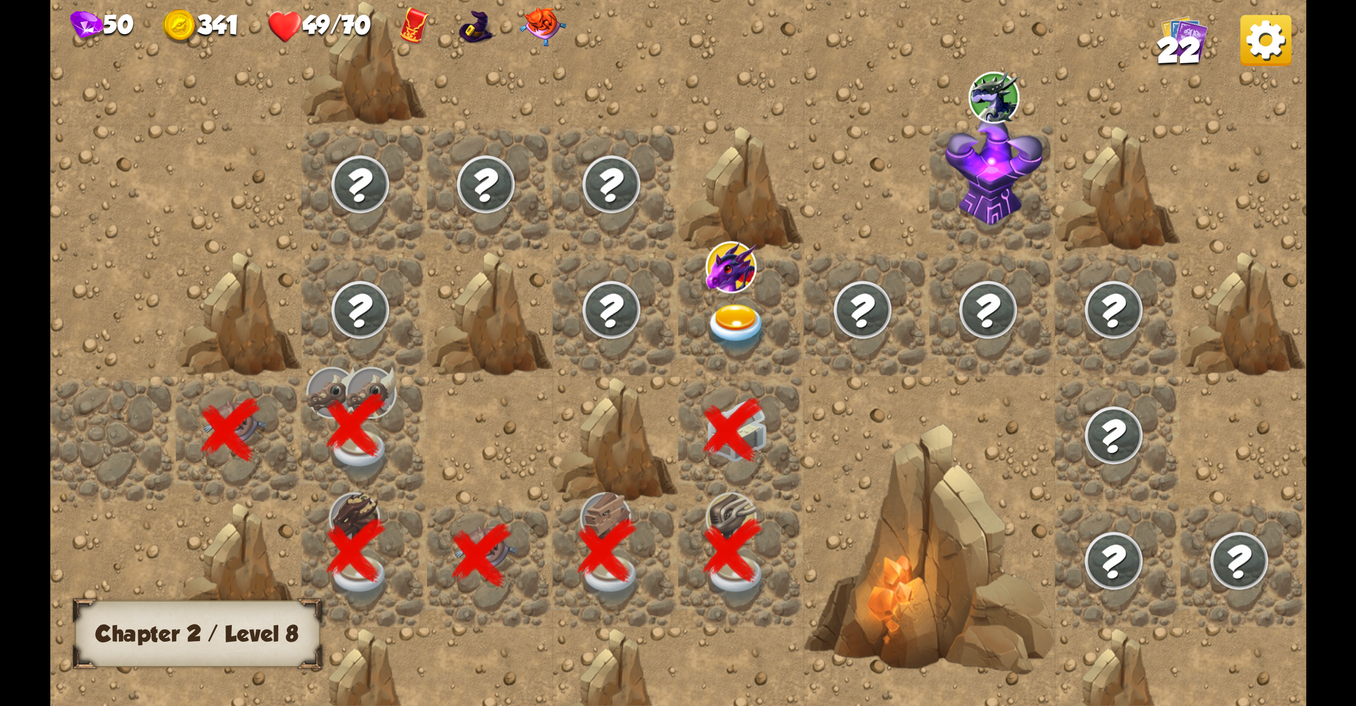
click at [728, 306] on img at bounding box center [736, 328] width 63 height 49
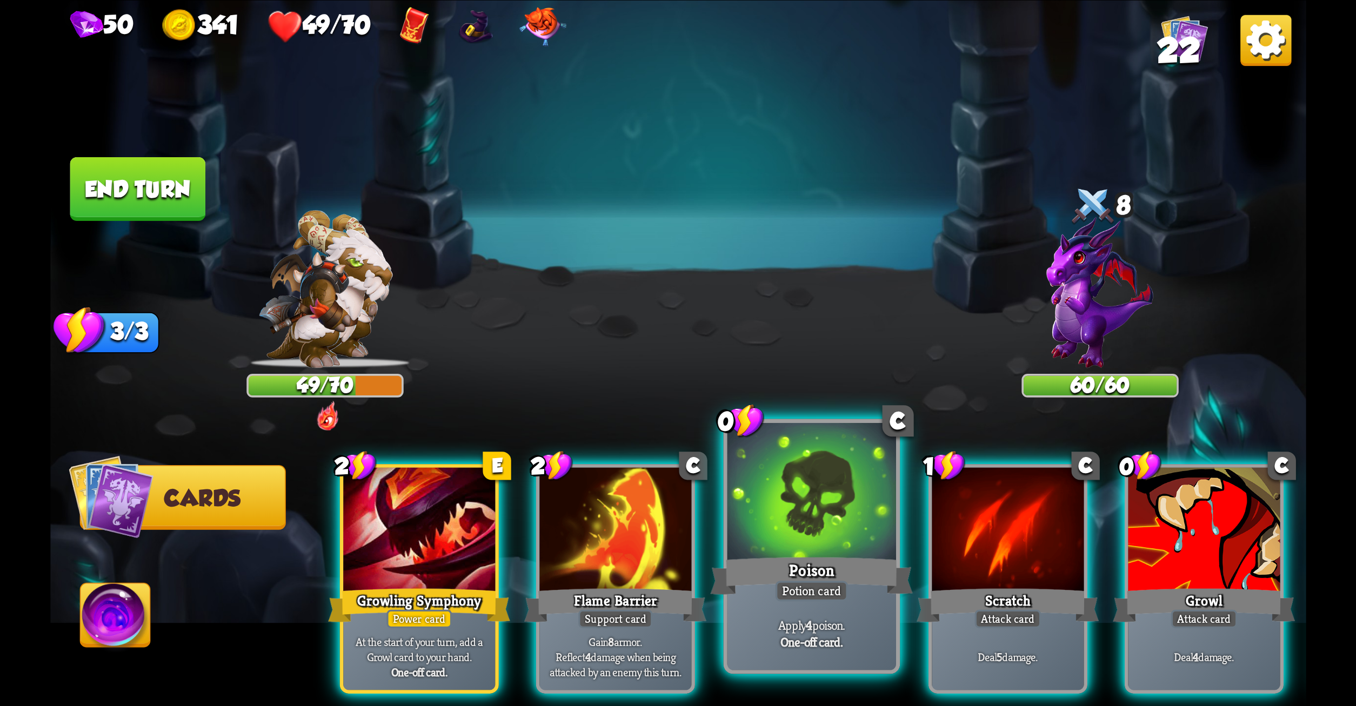
click at [850, 498] on div at bounding box center [811, 494] width 169 height 142
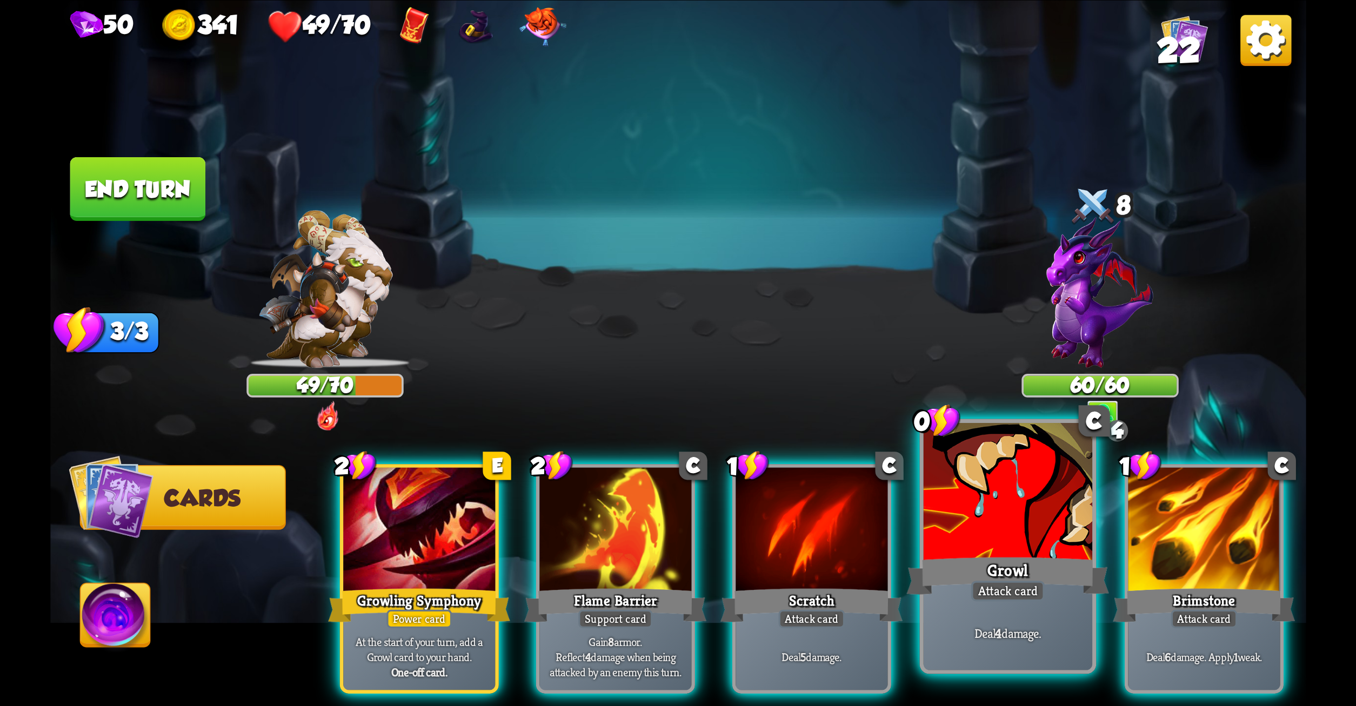
click at [976, 483] on div at bounding box center [1007, 494] width 169 height 142
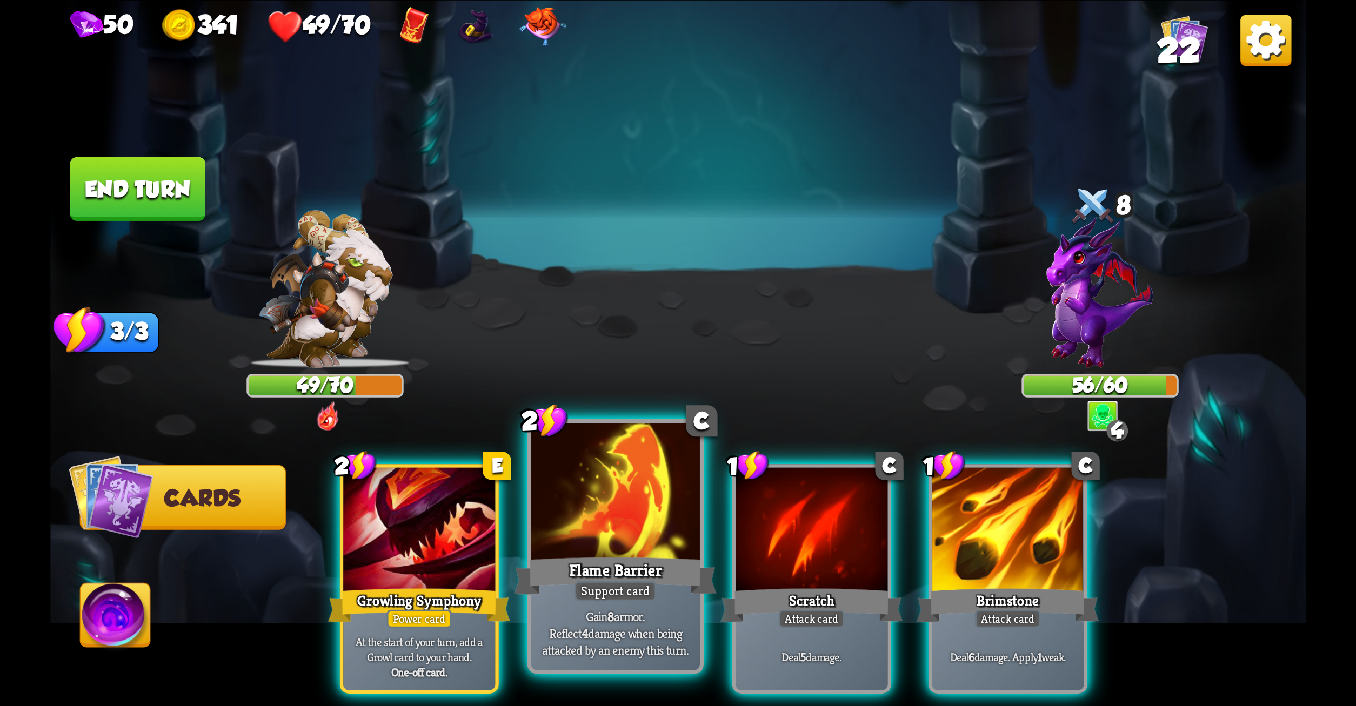
click at [603, 508] on div at bounding box center [615, 494] width 169 height 142
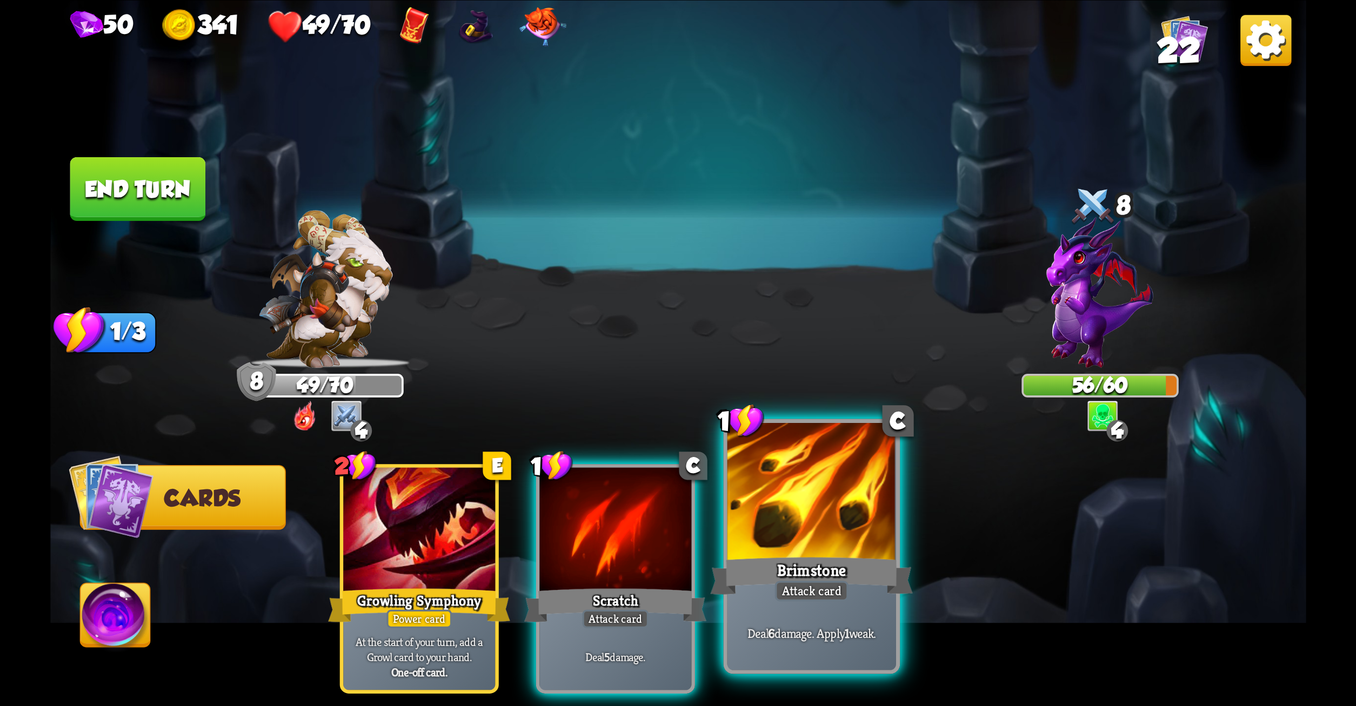
click at [798, 509] on div at bounding box center [811, 494] width 169 height 142
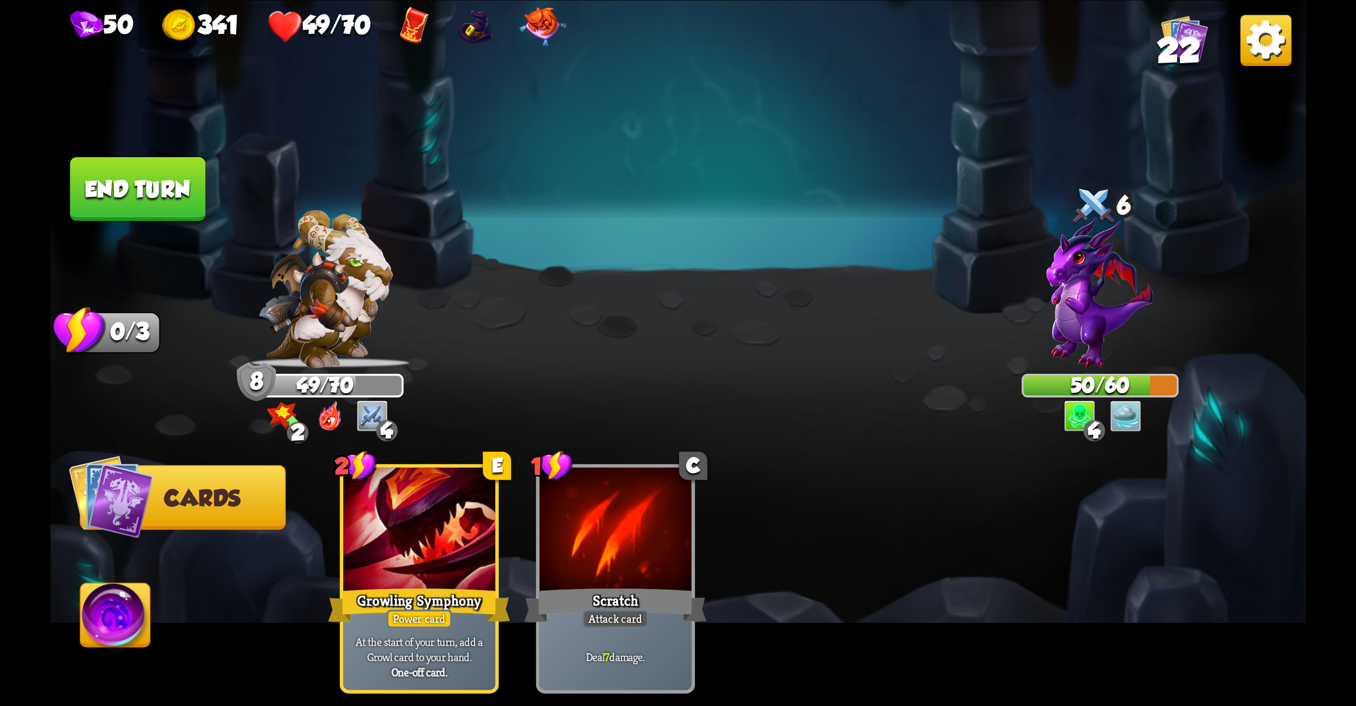
click at [130, 174] on button "End turn" at bounding box center [138, 189] width 136 height 64
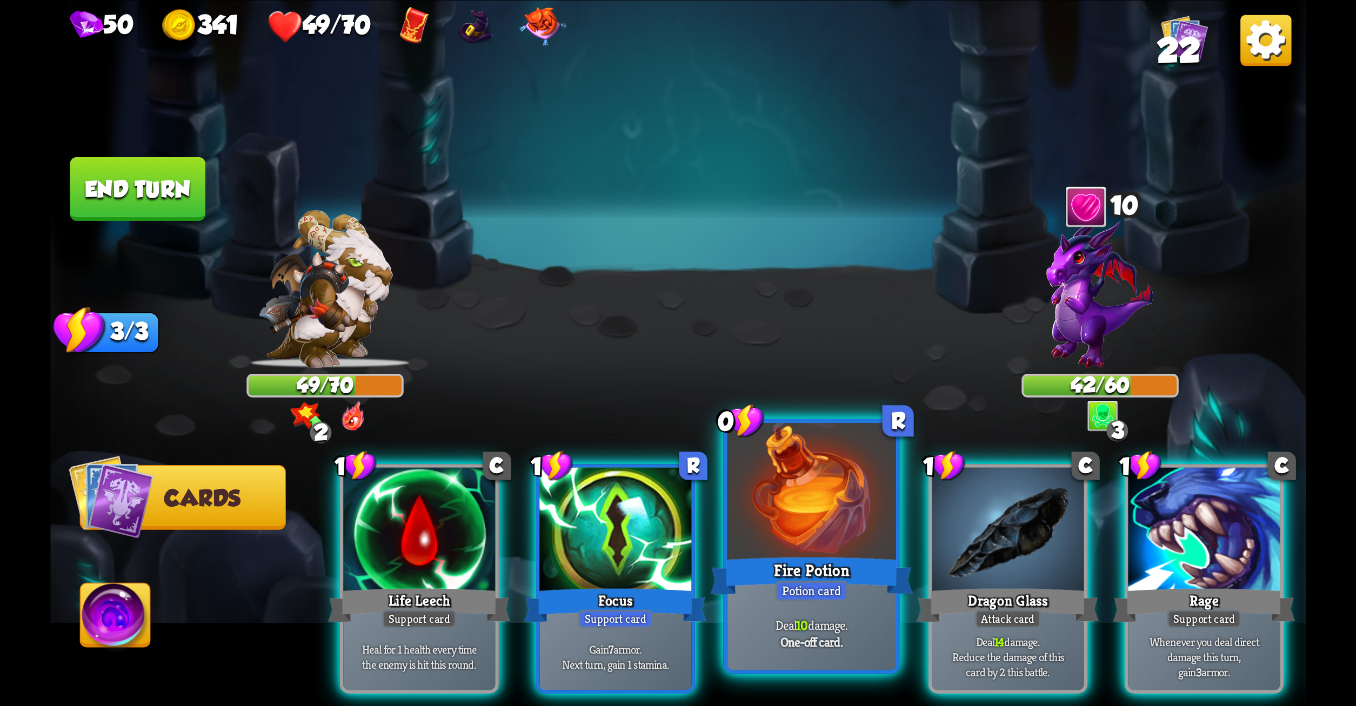
click at [801, 518] on div at bounding box center [811, 494] width 169 height 142
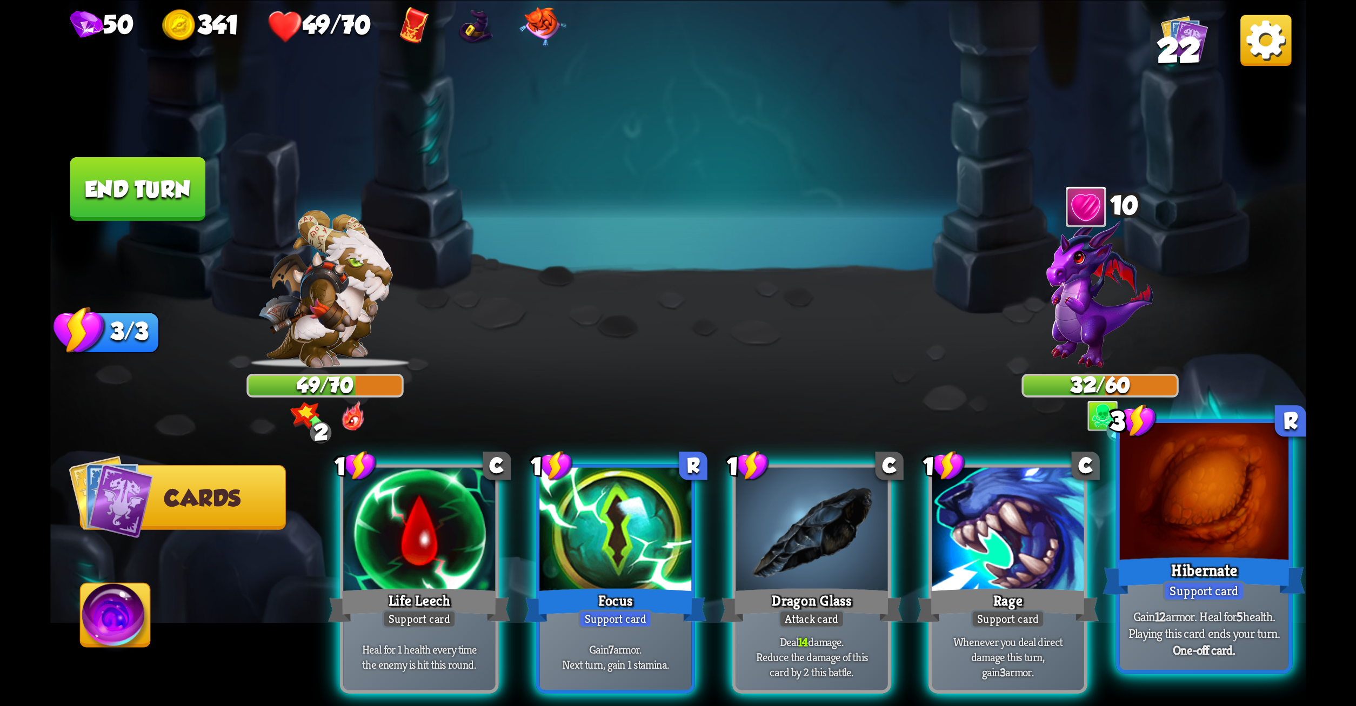
click at [1223, 559] on div "Hibernate" at bounding box center [1204, 575] width 203 height 45
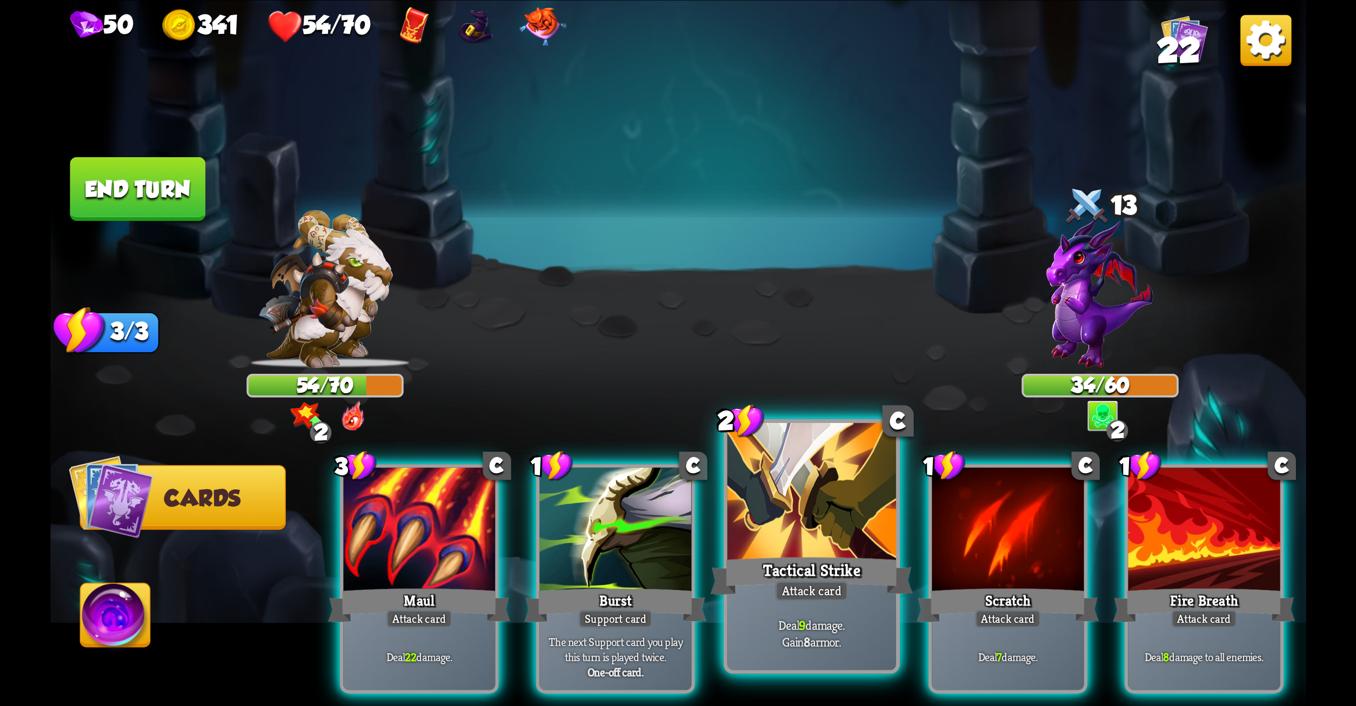
click at [856, 521] on div at bounding box center [811, 494] width 169 height 142
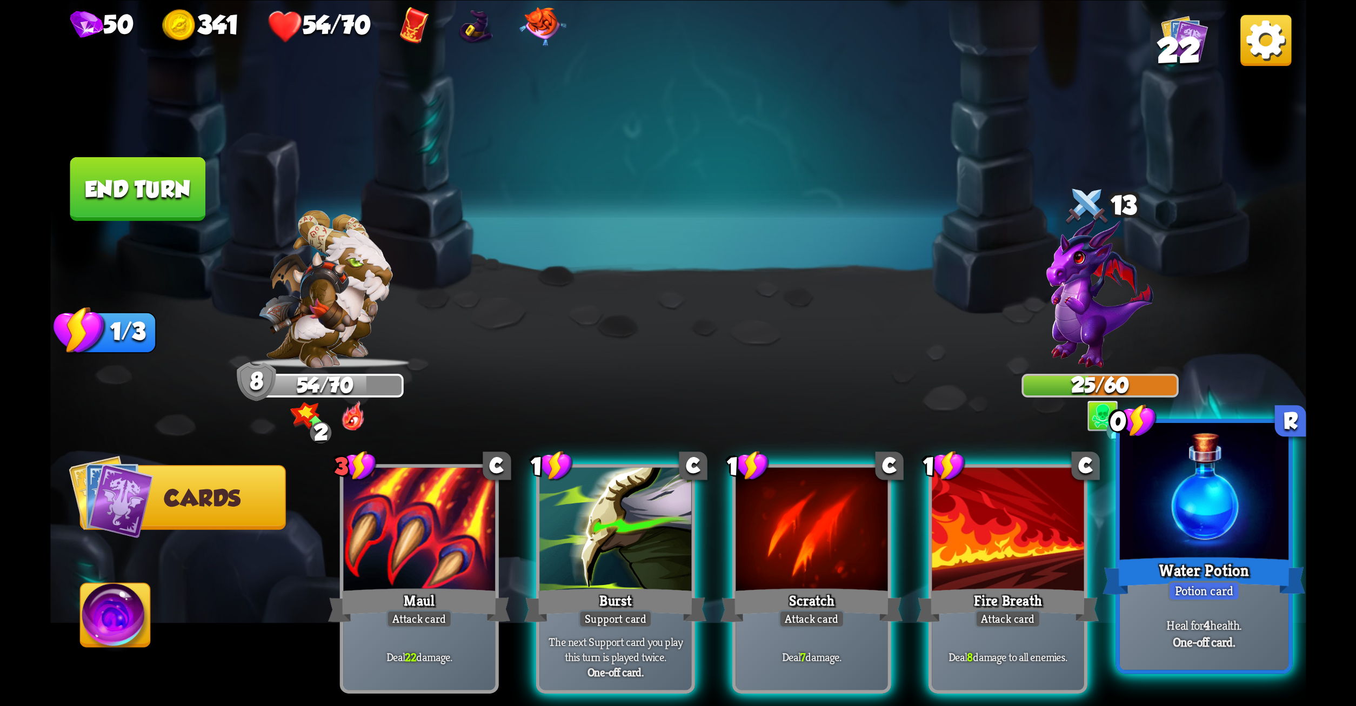
click at [1141, 489] on div at bounding box center [1203, 494] width 169 height 142
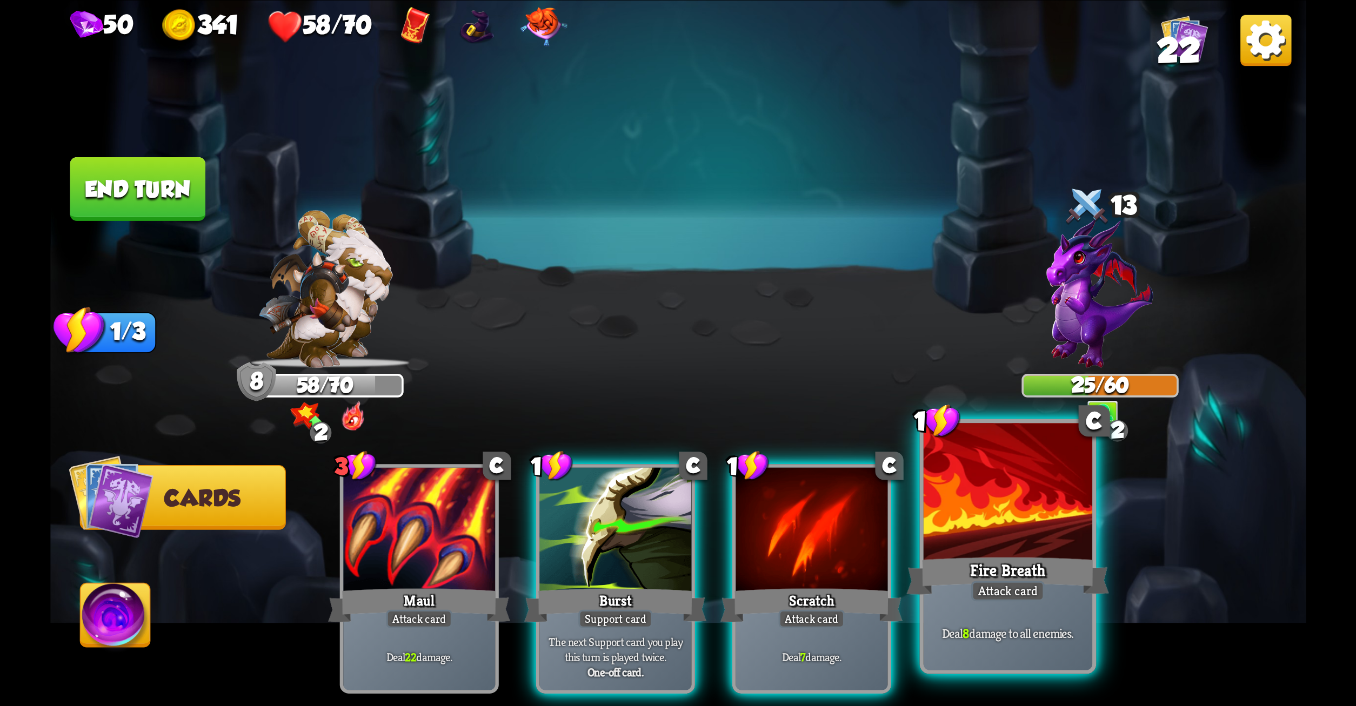
click at [1026, 523] on div at bounding box center [1007, 494] width 169 height 142
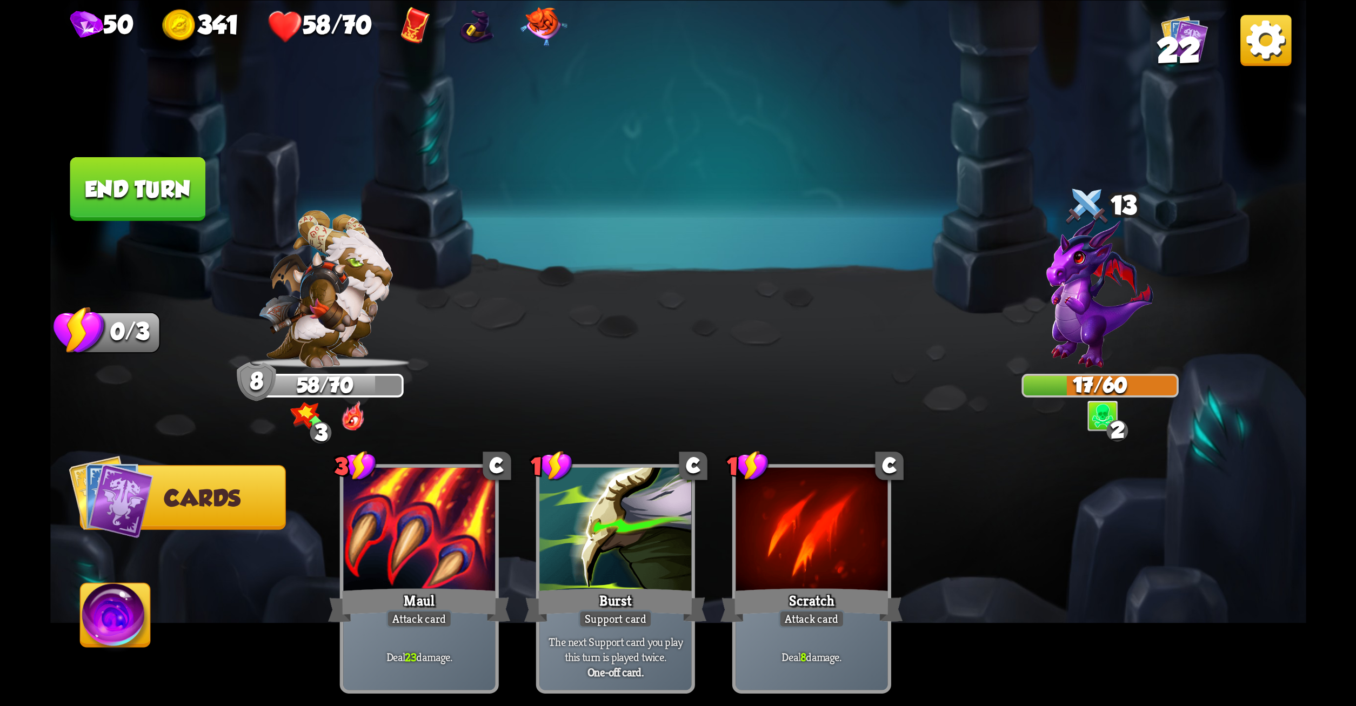
click at [156, 186] on button "End turn" at bounding box center [138, 189] width 136 height 64
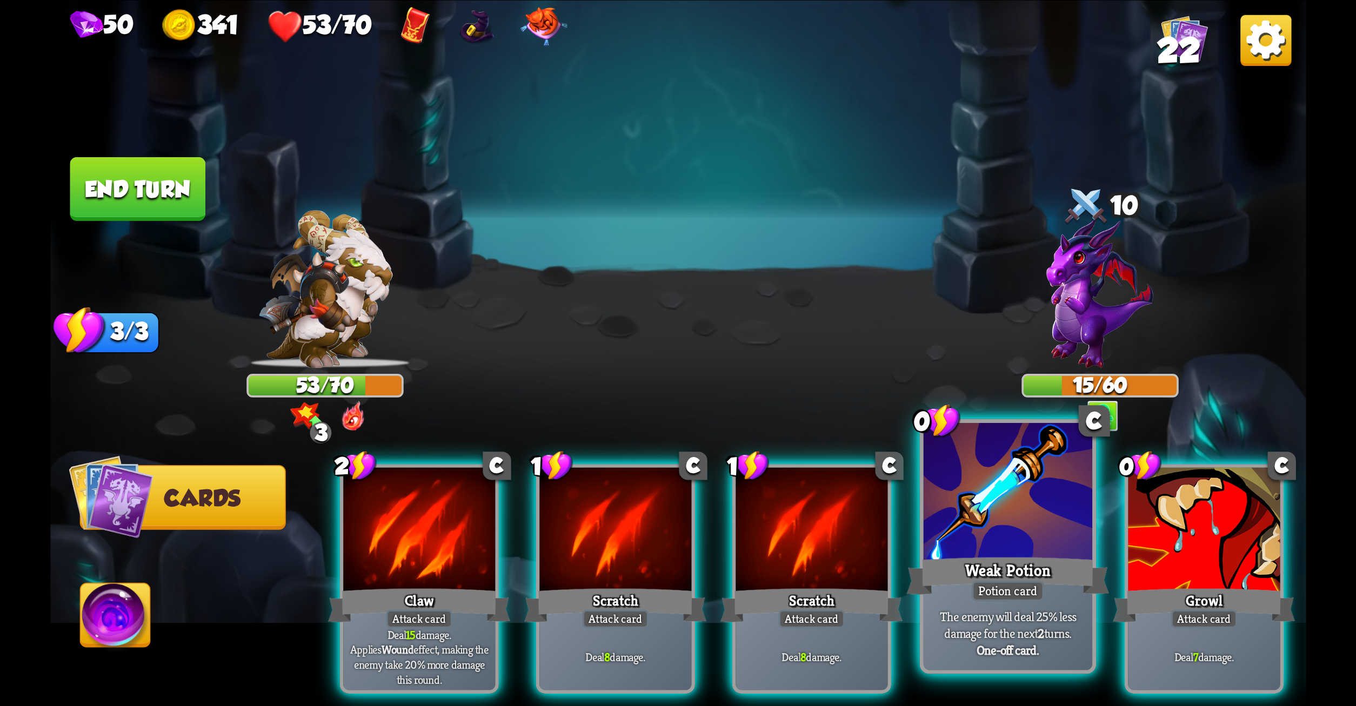
click at [1047, 562] on div "Weak Potion" at bounding box center [1007, 575] width 203 height 45
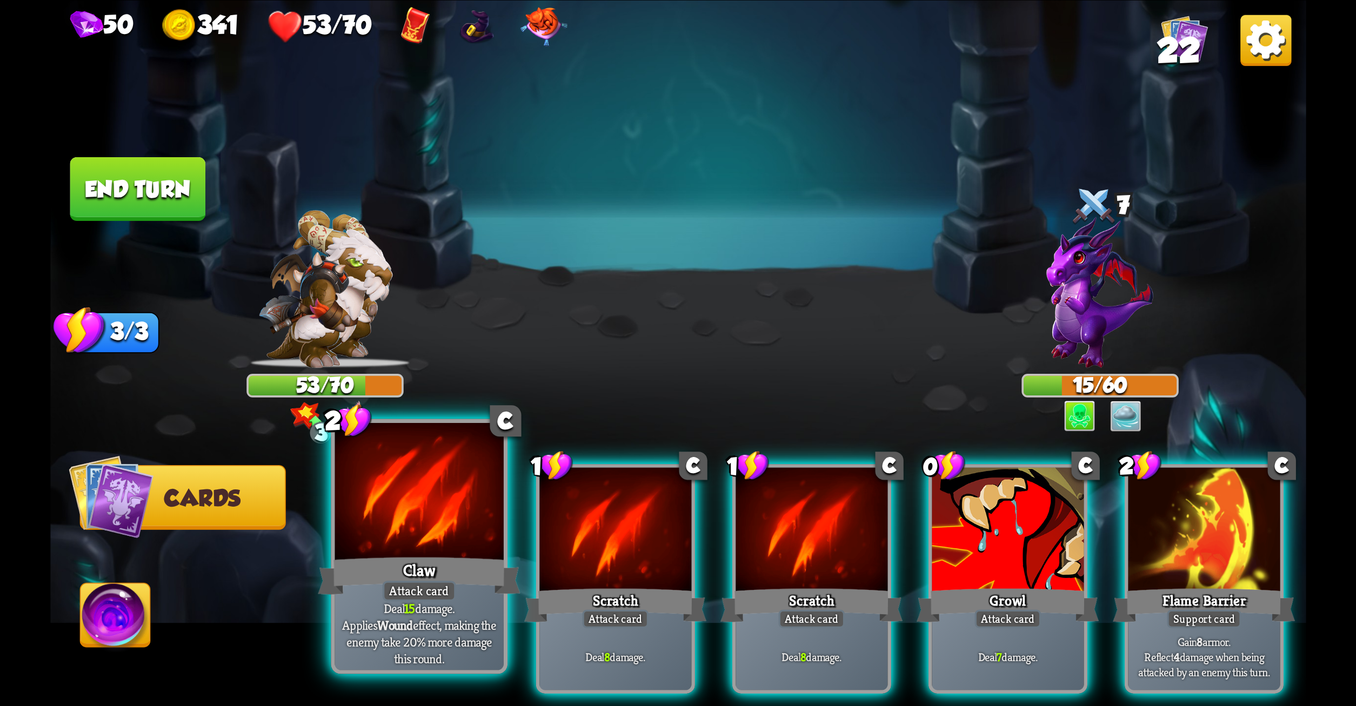
click at [429, 551] on div at bounding box center [419, 494] width 169 height 142
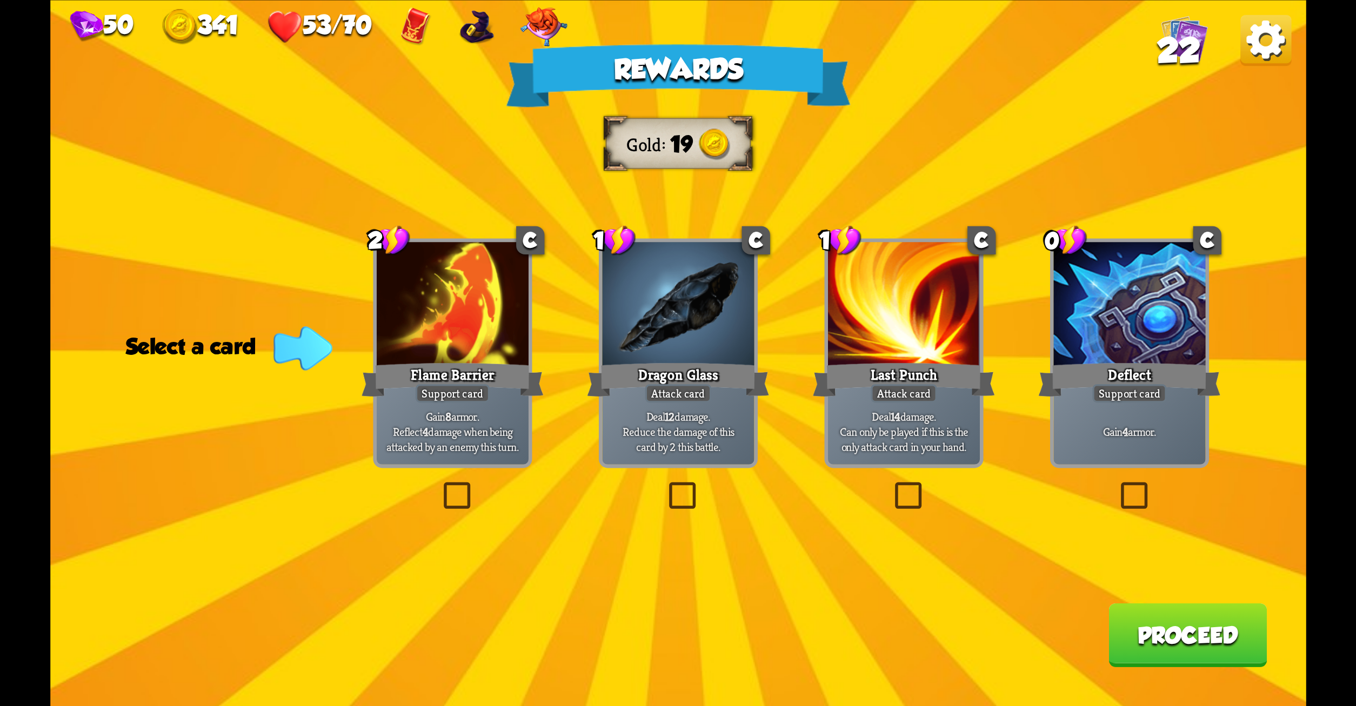
click at [1116, 486] on label at bounding box center [1116, 486] width 0 height 0
click at [0, 0] on input "checkbox" at bounding box center [0, 0] width 0 height 0
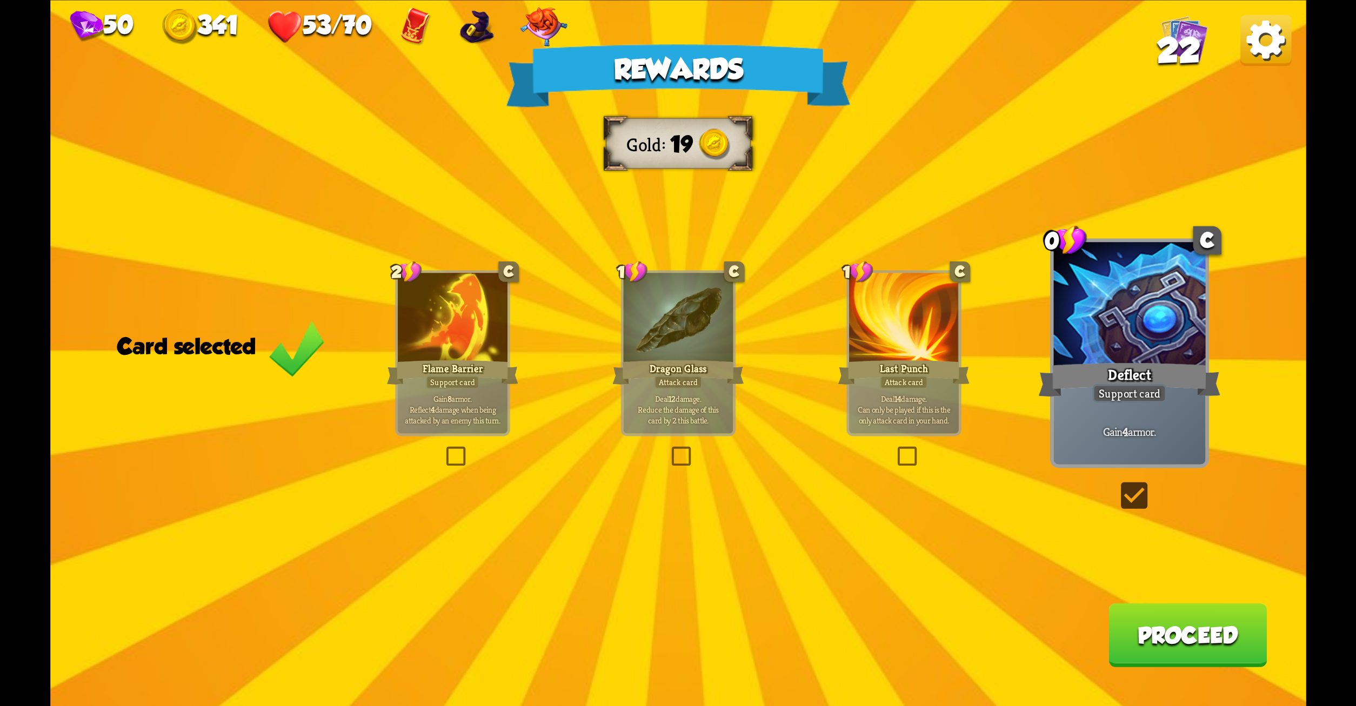
click at [1217, 625] on button "Proceed" at bounding box center [1188, 635] width 158 height 64
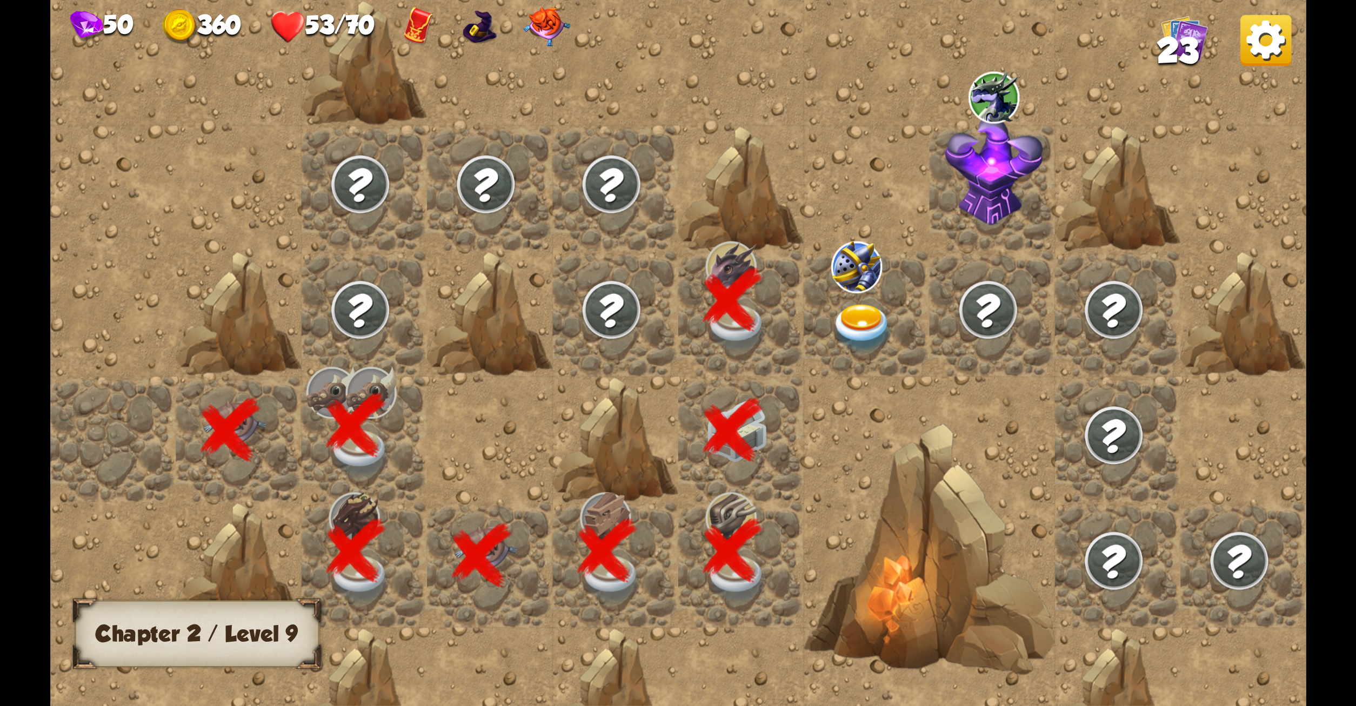
click at [853, 312] on img at bounding box center [862, 328] width 63 height 49
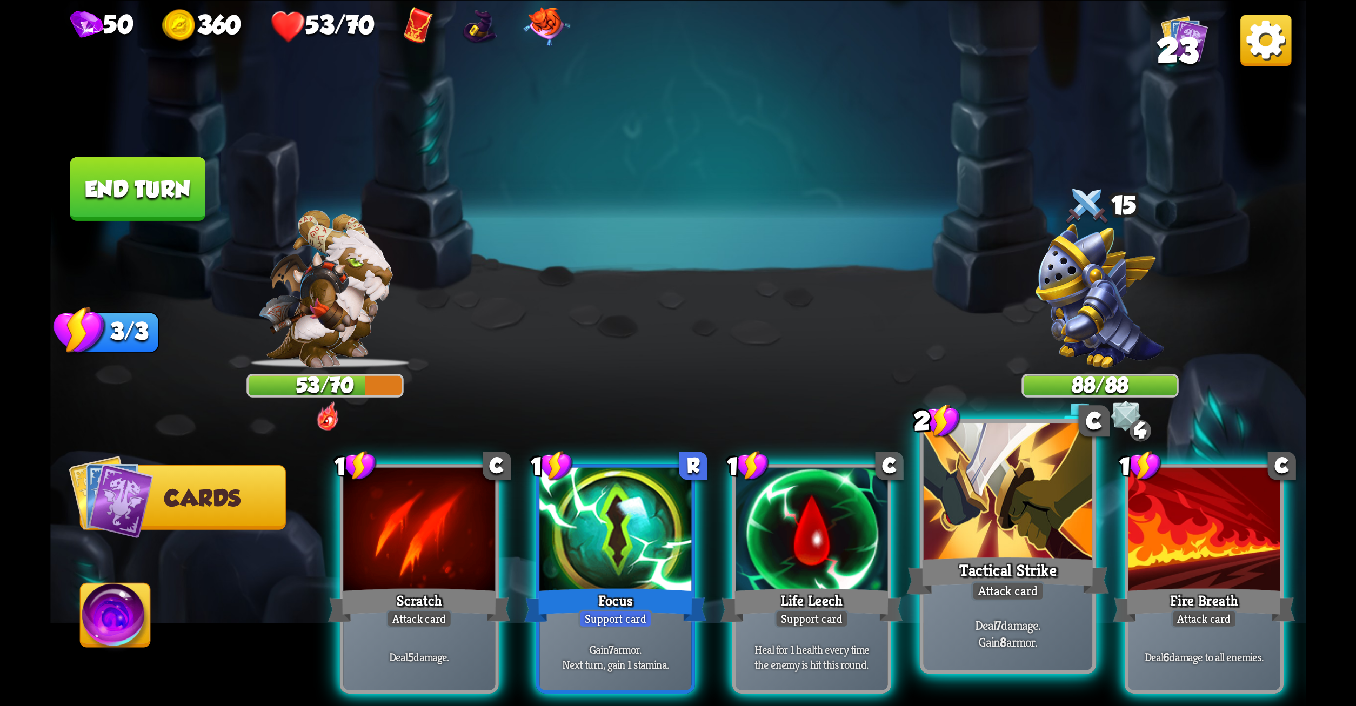
click at [1024, 548] on div at bounding box center [1007, 494] width 169 height 142
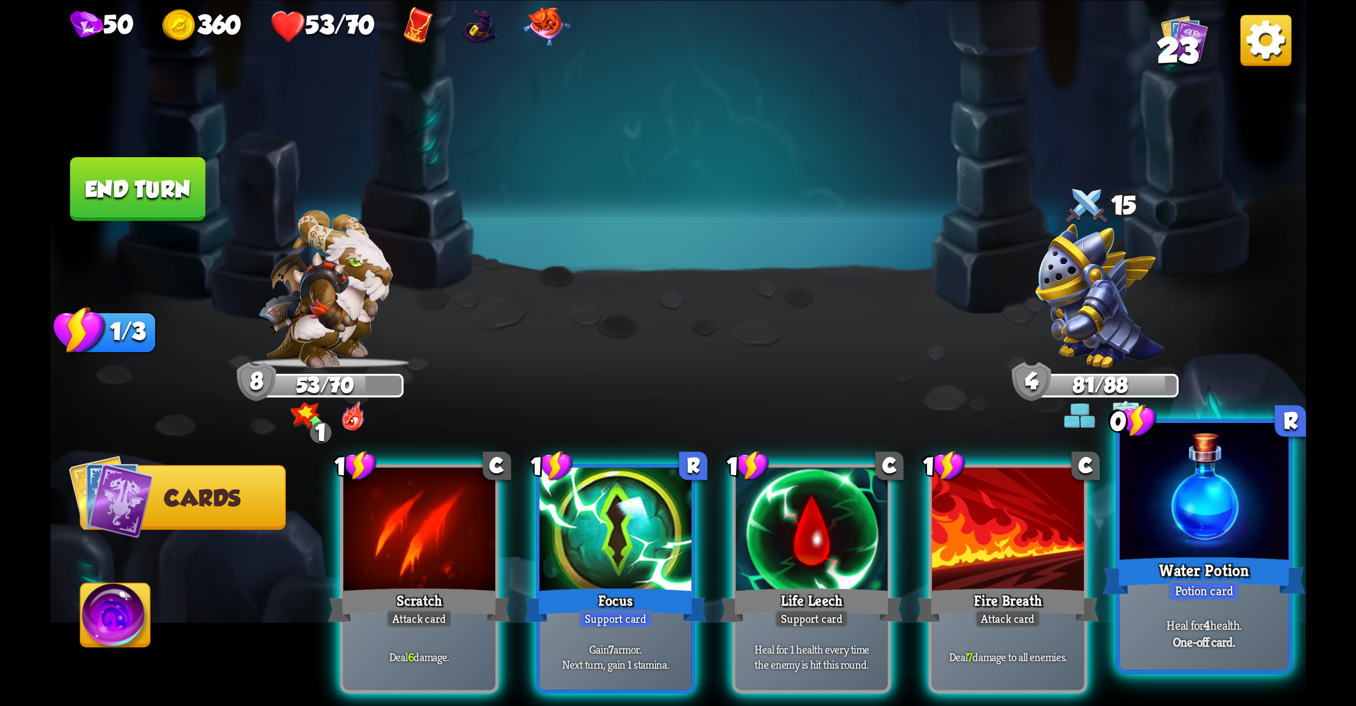
click at [1237, 494] on div at bounding box center [1203, 494] width 169 height 142
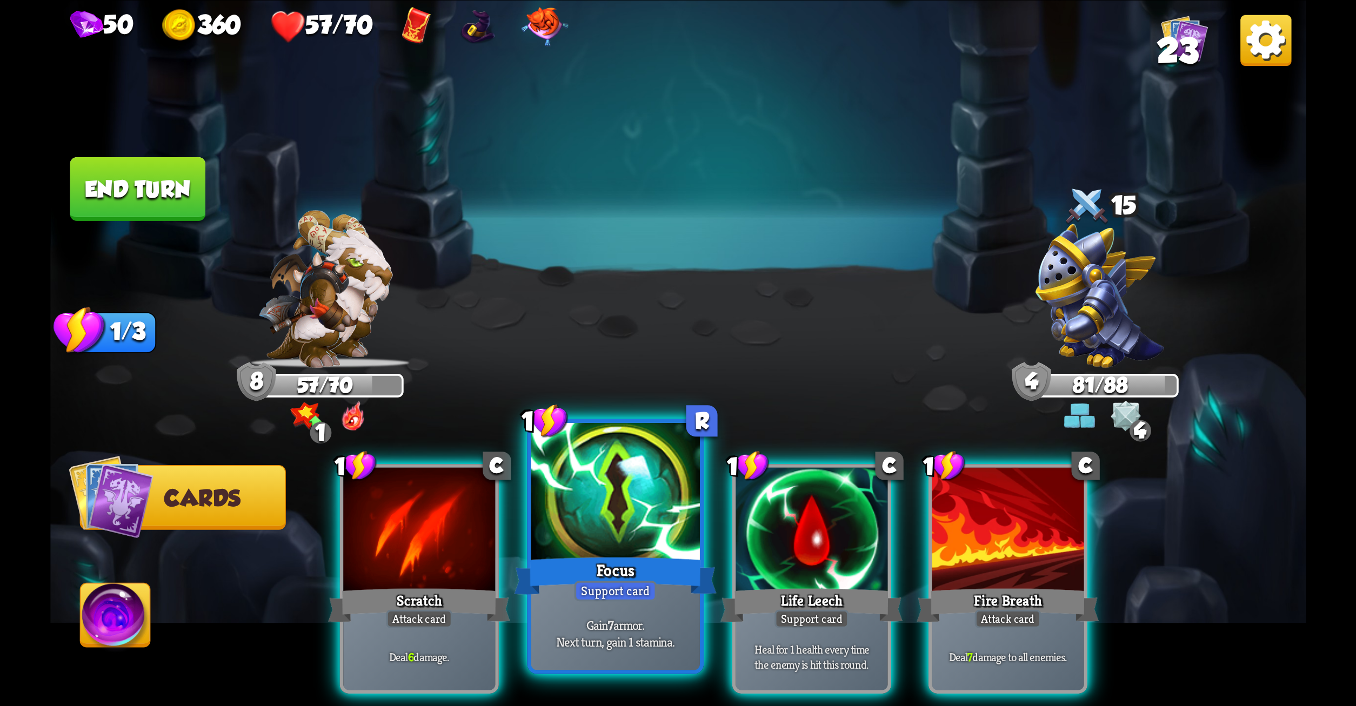
click at [642, 526] on div at bounding box center [615, 494] width 169 height 142
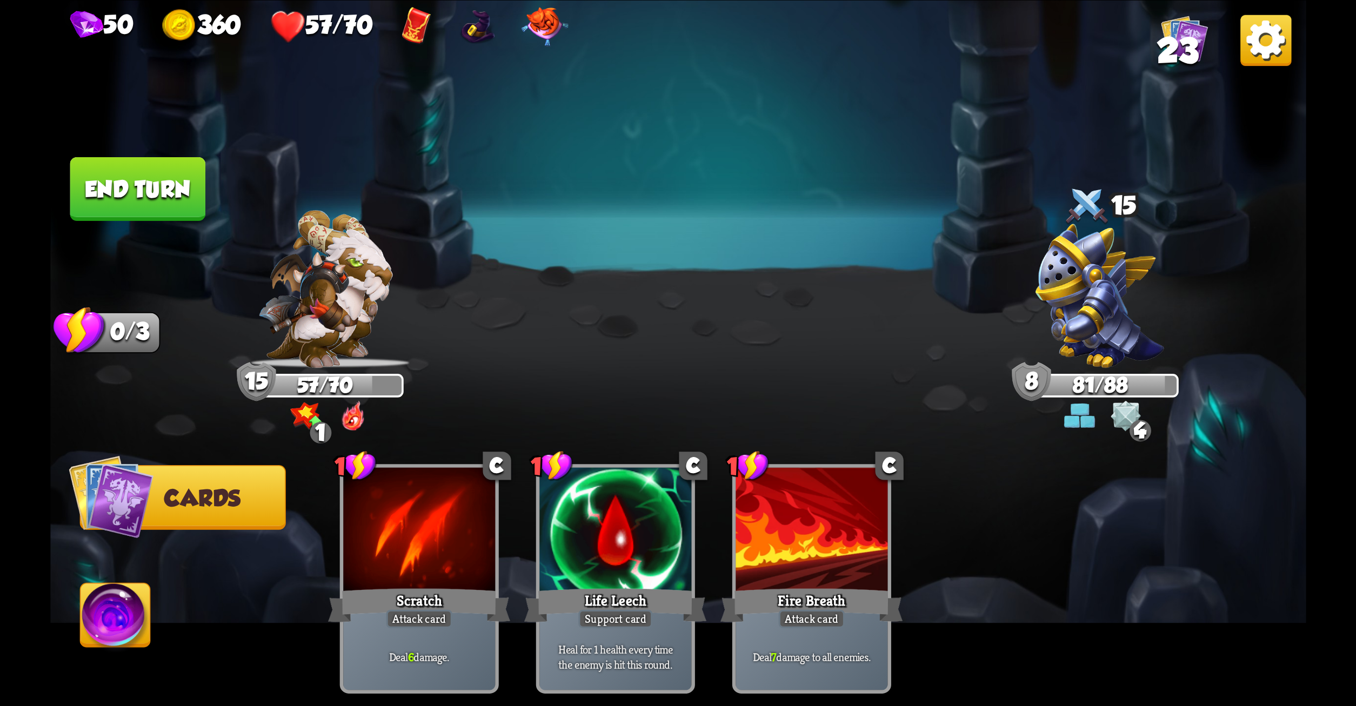
click at [177, 180] on button "End turn" at bounding box center [138, 189] width 136 height 64
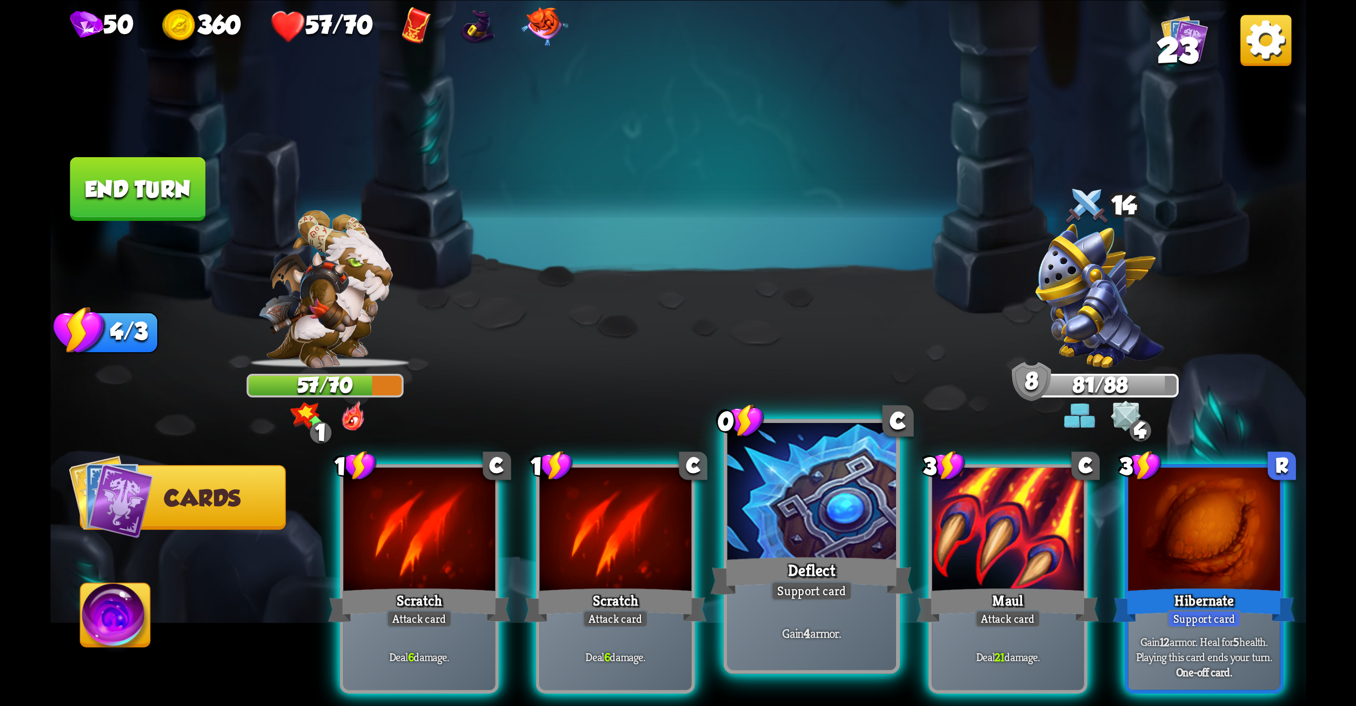
click at [739, 458] on div at bounding box center [811, 494] width 169 height 142
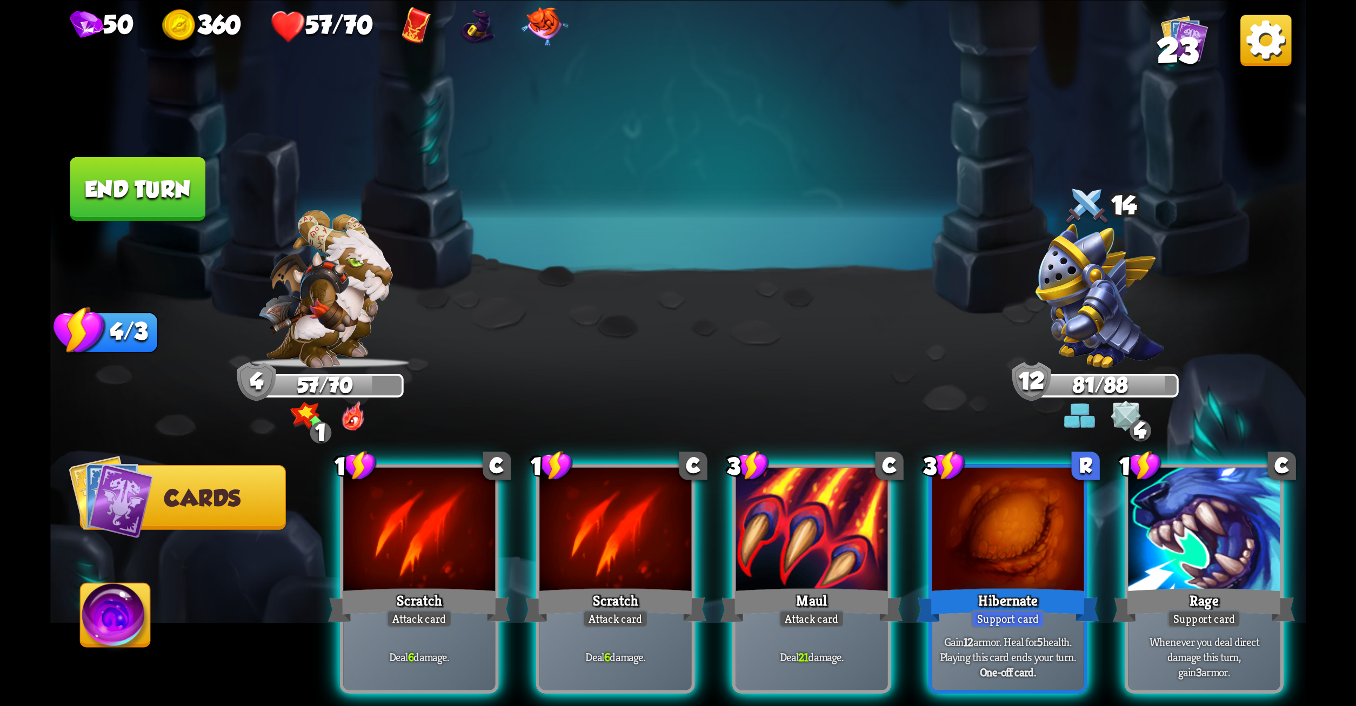
click at [969, 417] on div "1 C Scratch Attack card Deal 6 damage. 1 C Scratch Attack card Deal 6 damage. 3…" at bounding box center [803, 549] width 1005 height 314
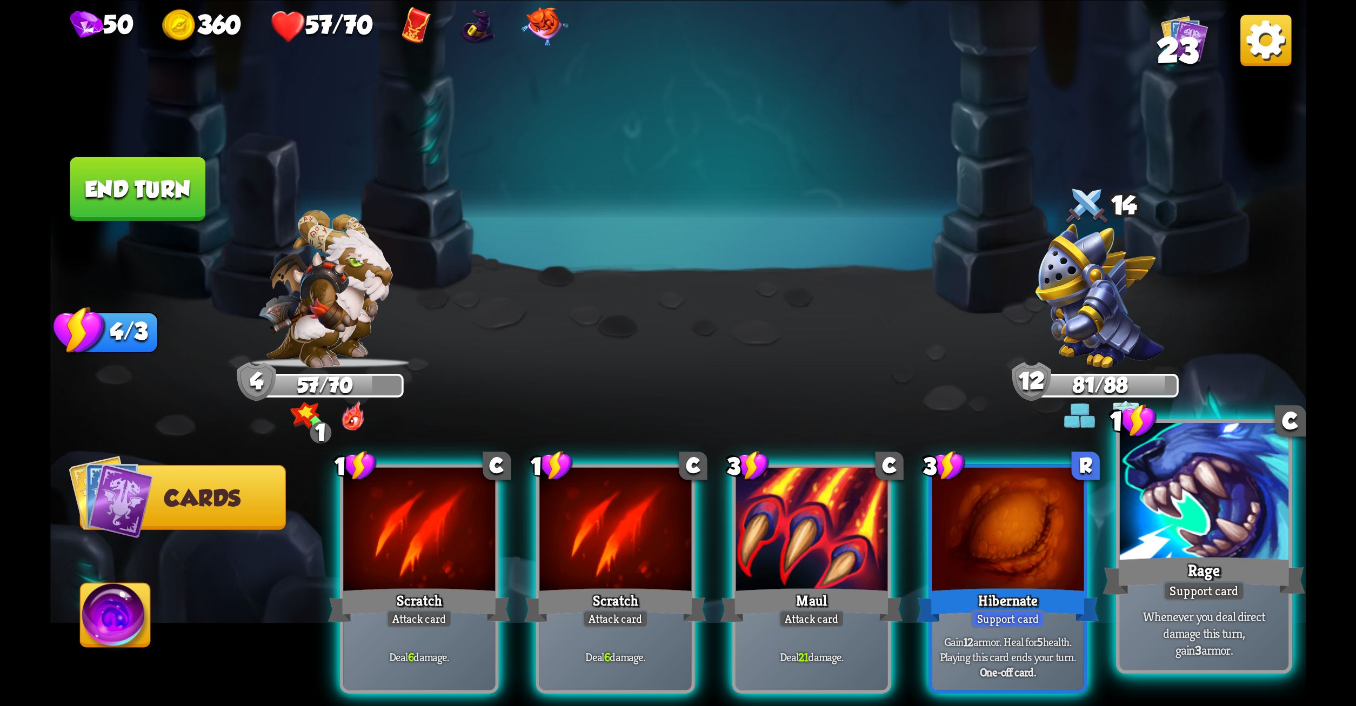
click at [1203, 517] on div at bounding box center [1203, 494] width 169 height 142
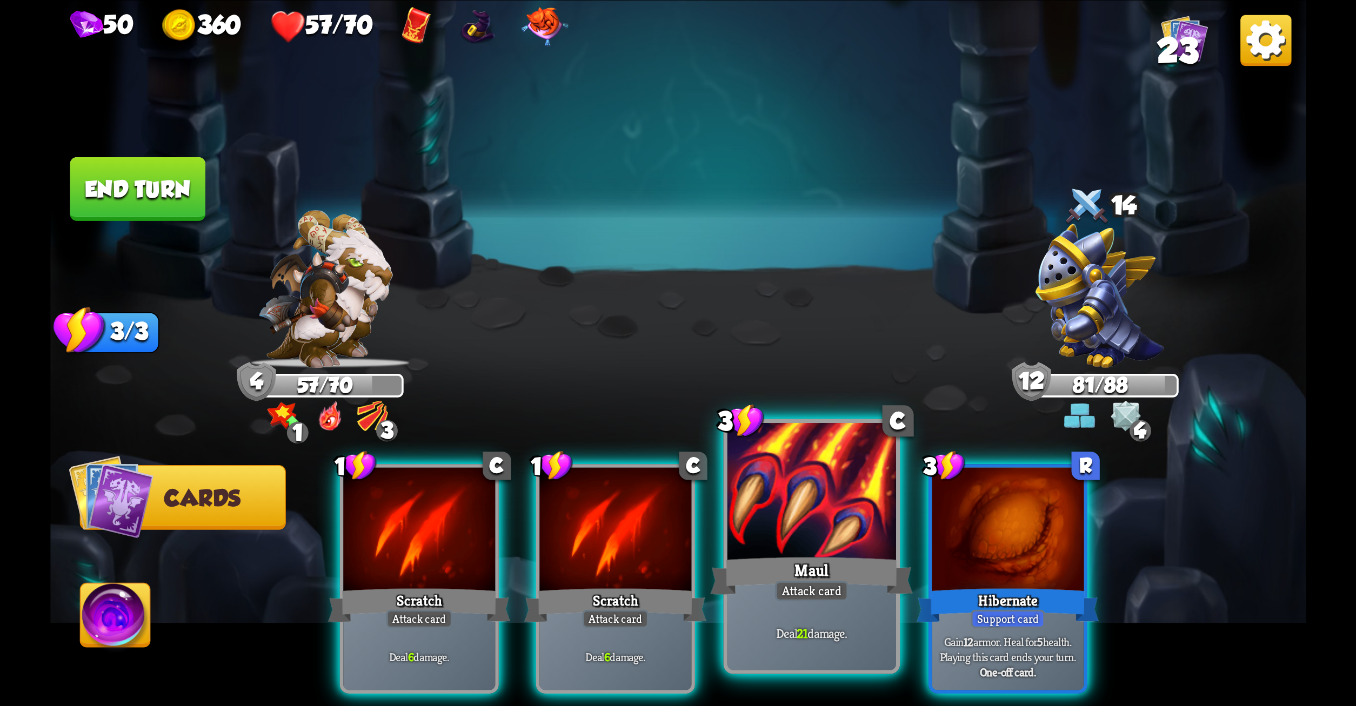
click at [813, 559] on div "Maul" at bounding box center [811, 575] width 203 height 45
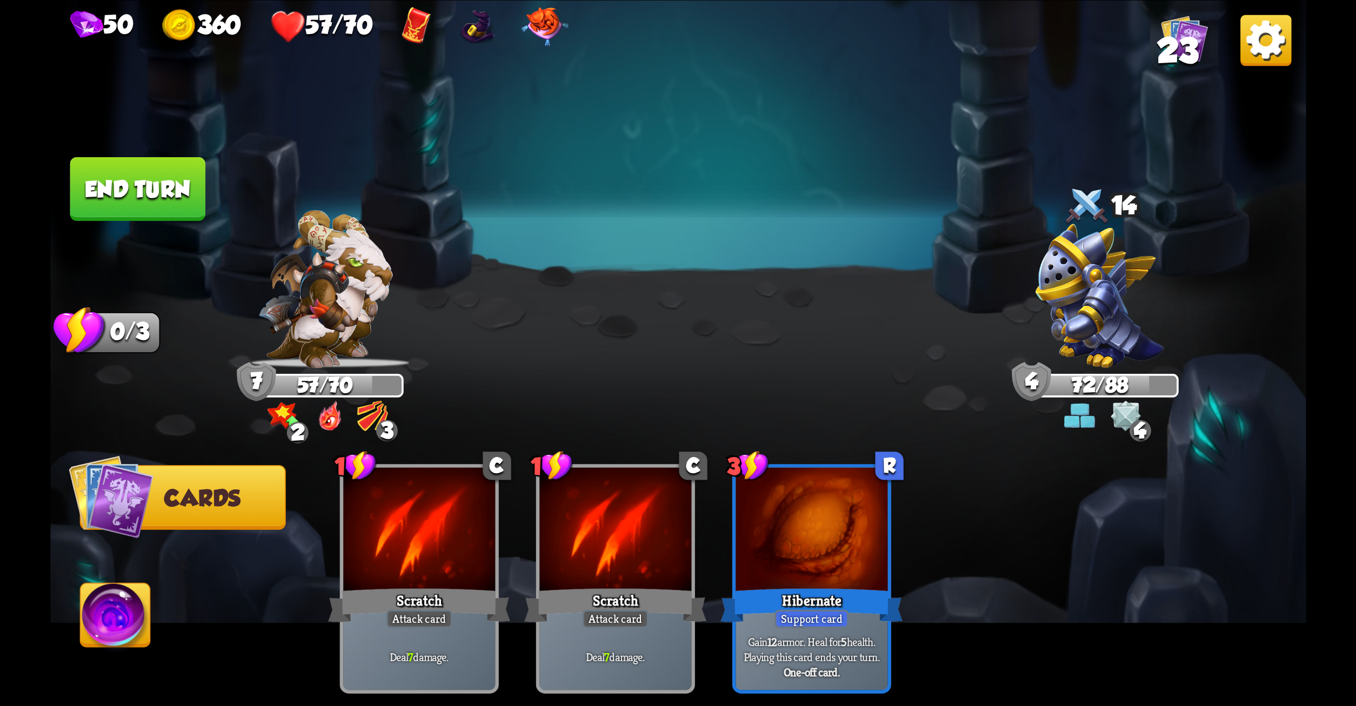
click at [83, 177] on button "End turn" at bounding box center [138, 189] width 136 height 64
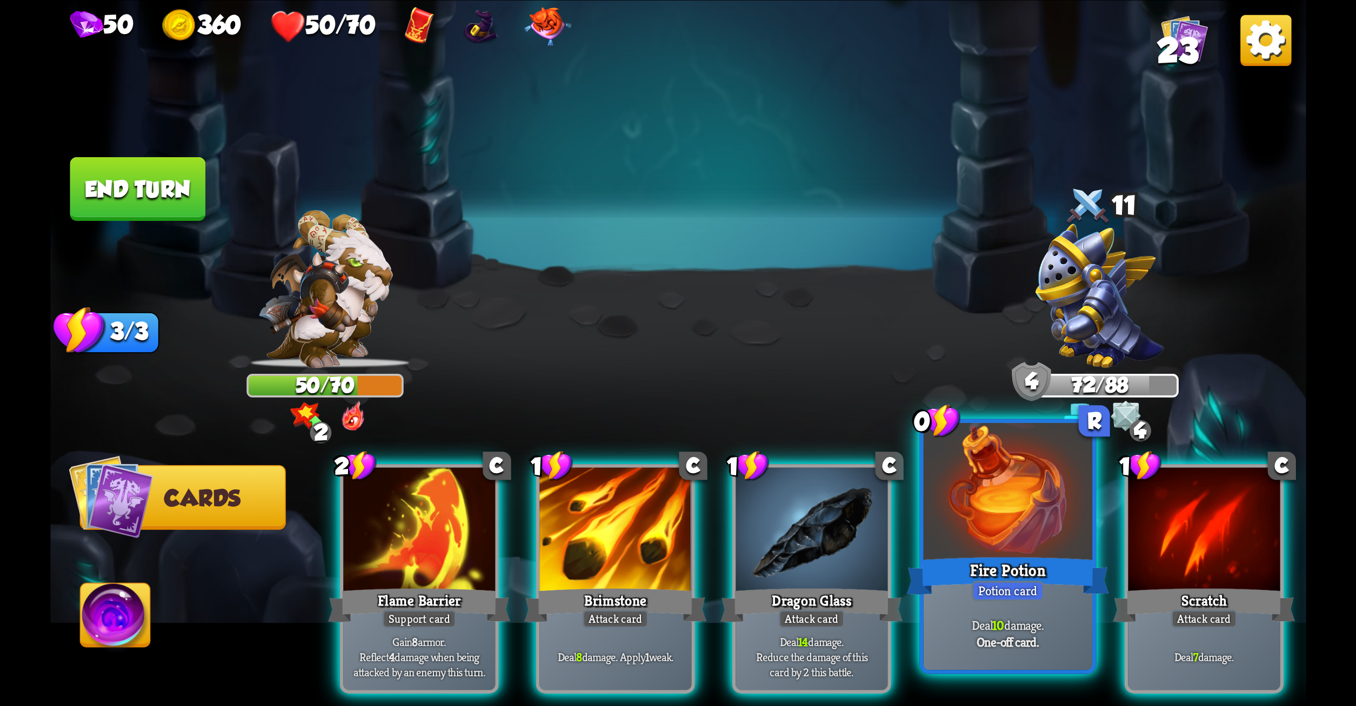
click at [956, 516] on div at bounding box center [1007, 494] width 169 height 142
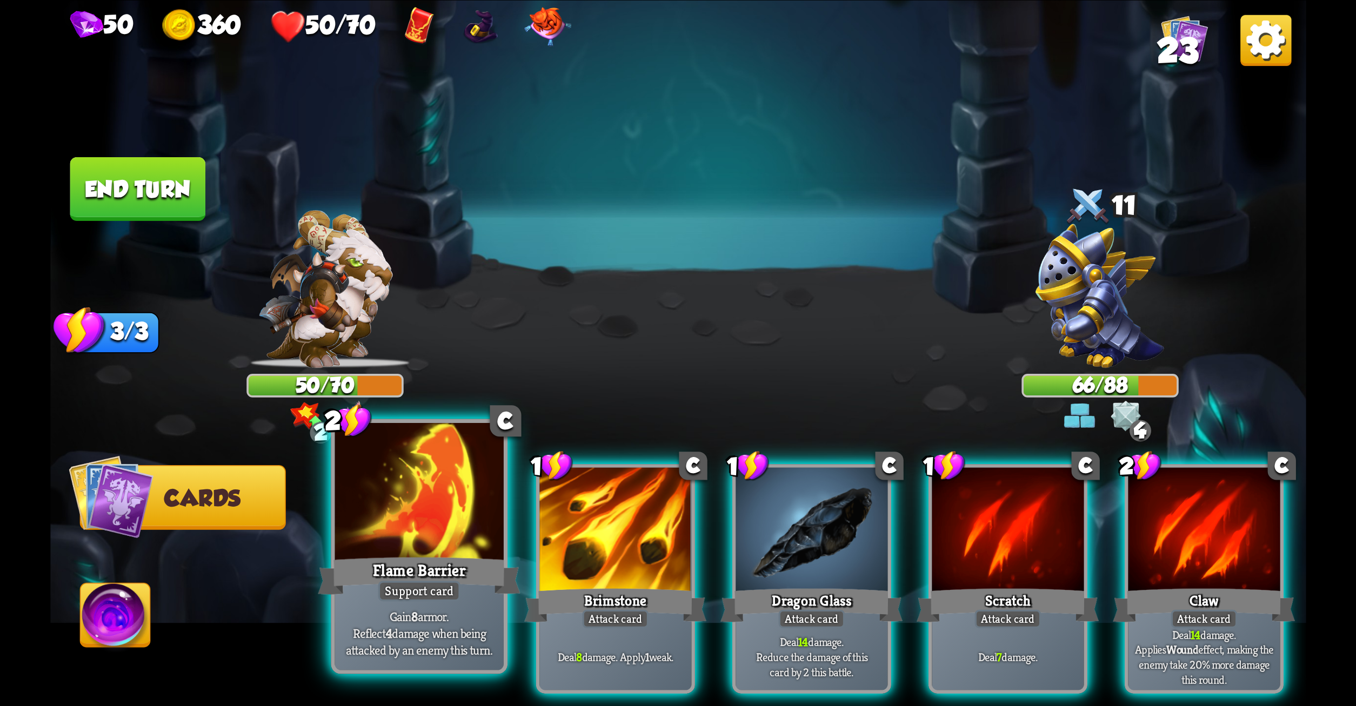
click at [418, 477] on div at bounding box center [419, 494] width 169 height 142
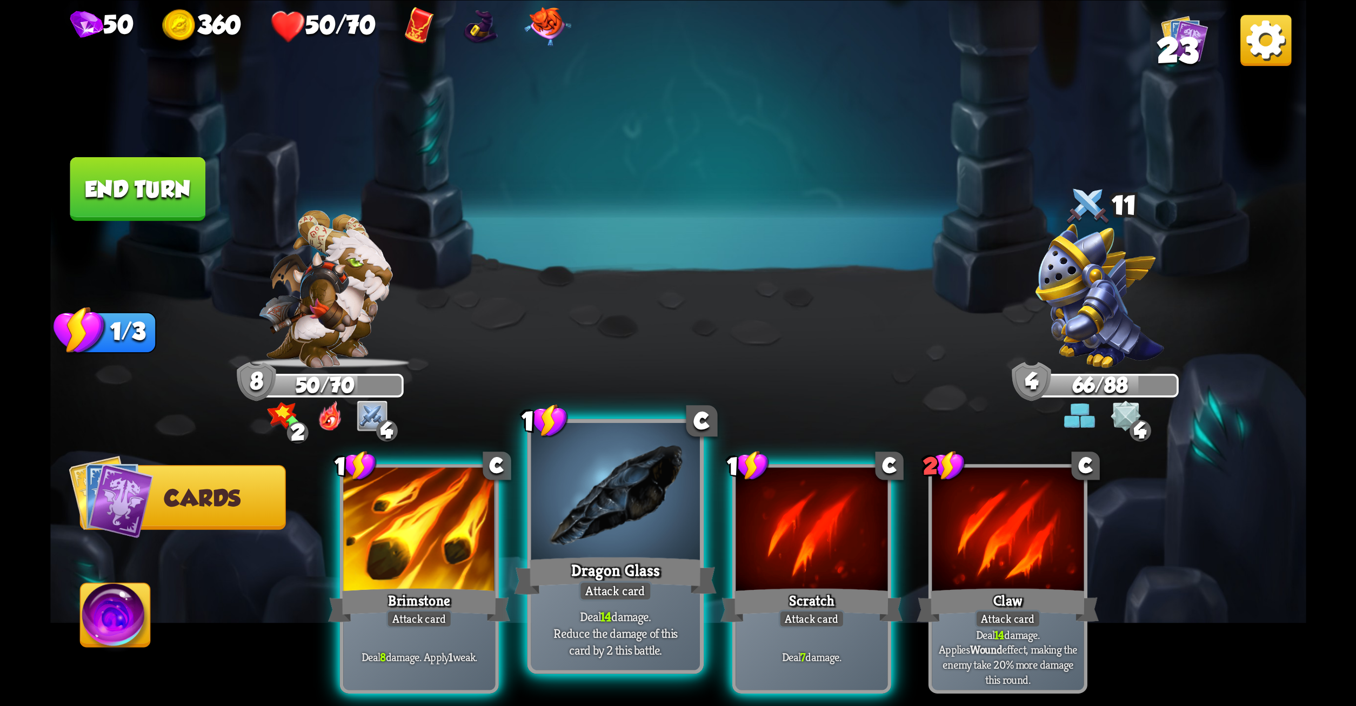
click at [636, 511] on div at bounding box center [615, 494] width 169 height 142
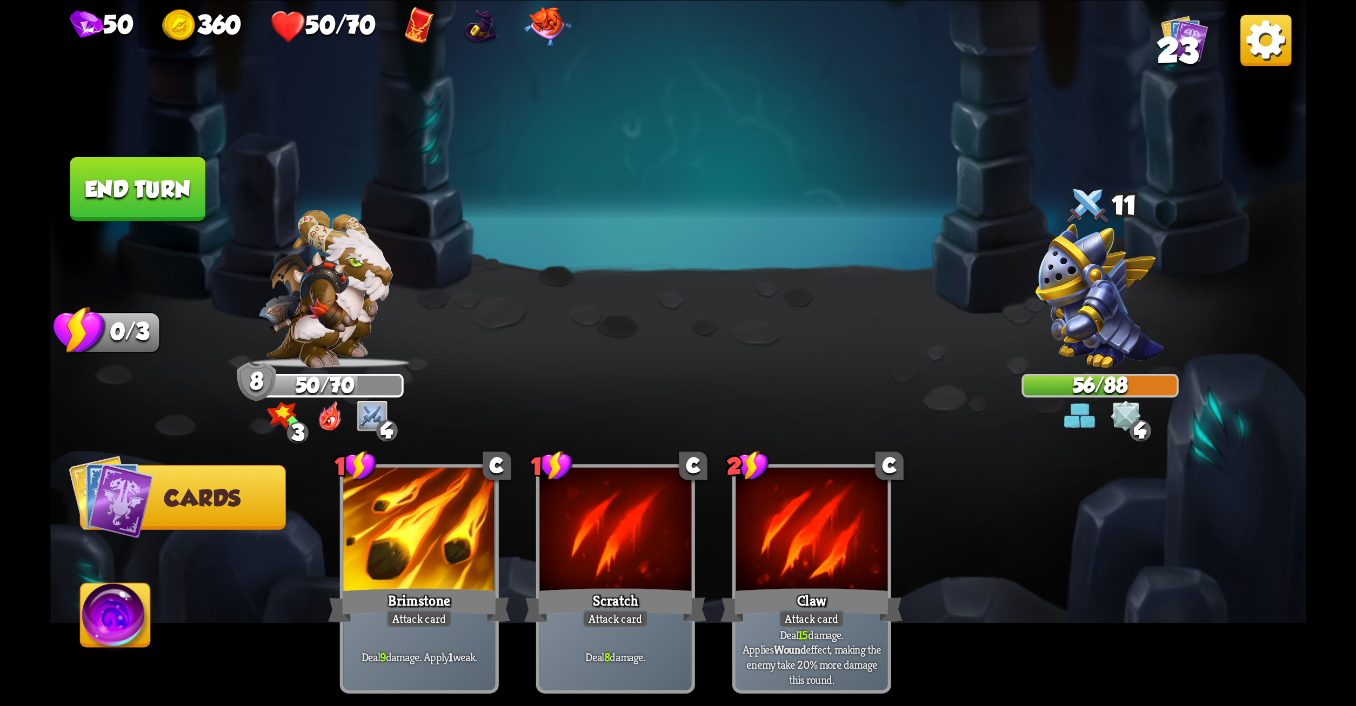
click at [153, 159] on button "End turn" at bounding box center [138, 189] width 136 height 64
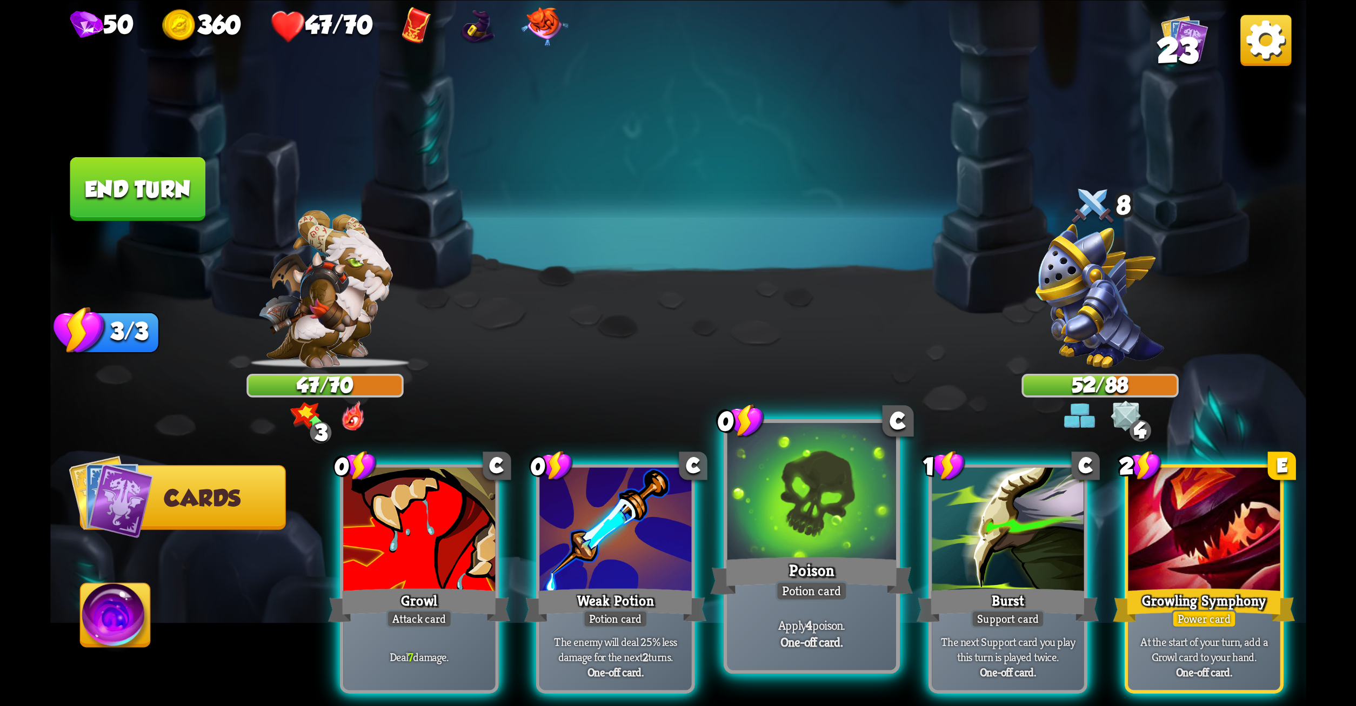
click at [783, 531] on div at bounding box center [811, 494] width 169 height 142
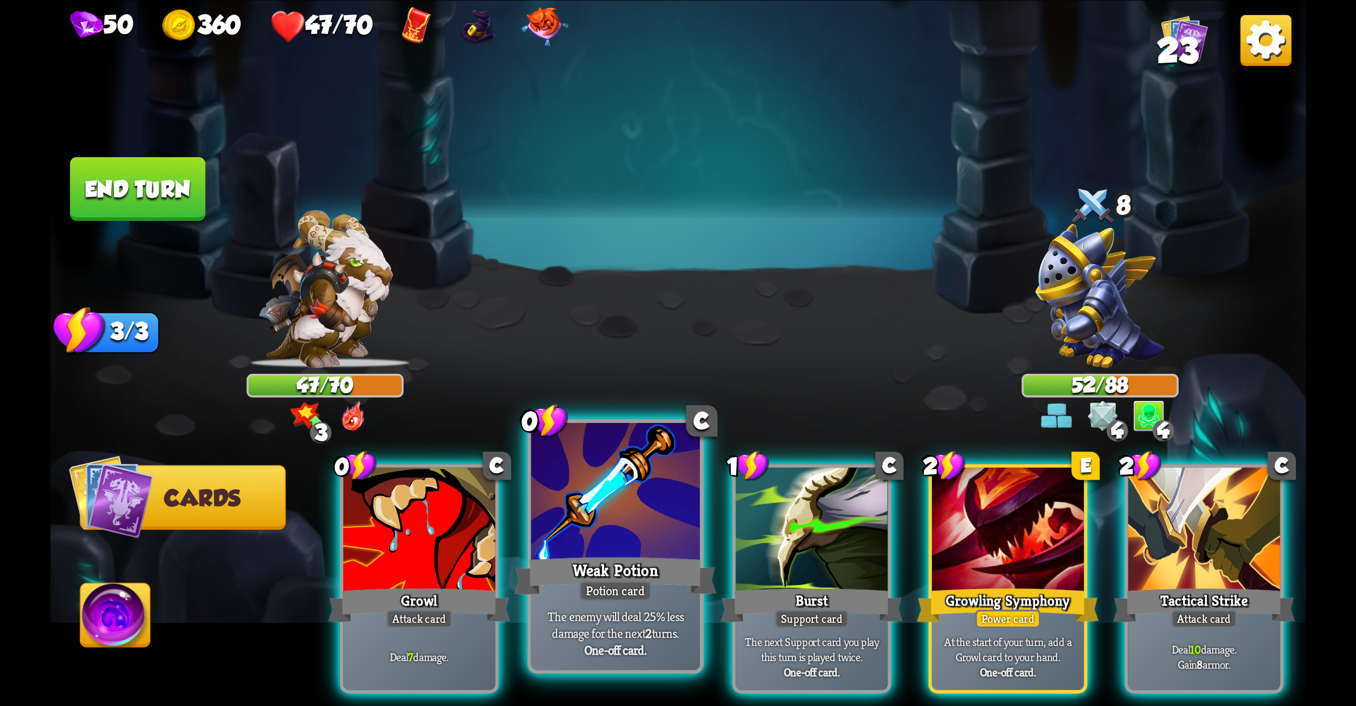
click at [652, 548] on div at bounding box center [615, 494] width 169 height 142
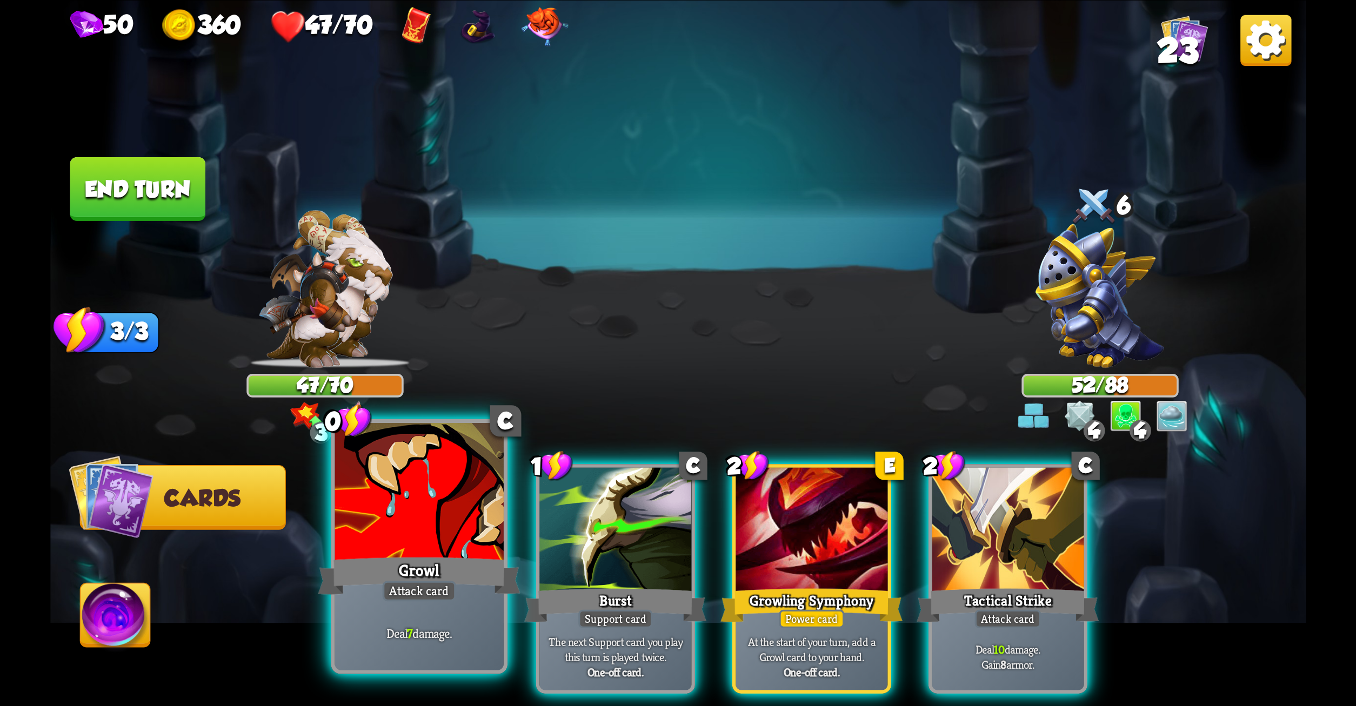
click at [432, 588] on div "Attack card" at bounding box center [419, 591] width 74 height 21
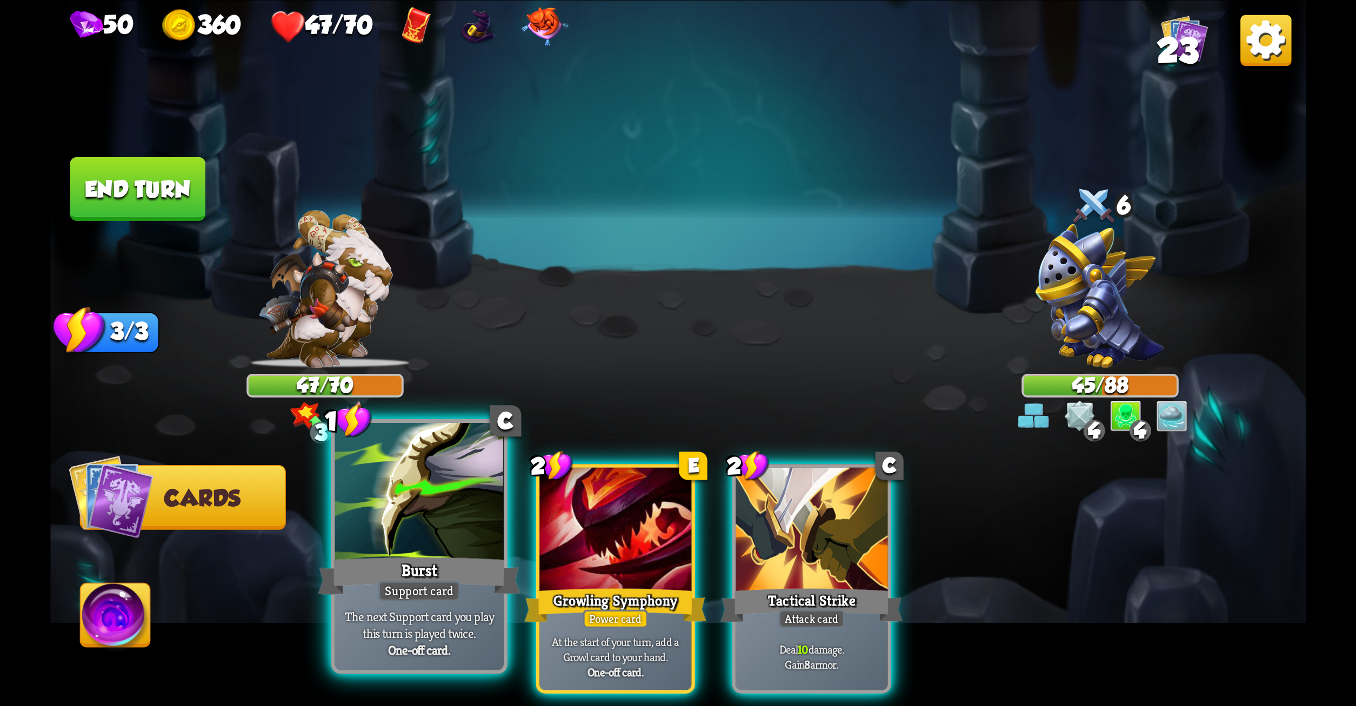
click at [418, 540] on div at bounding box center [419, 494] width 169 height 142
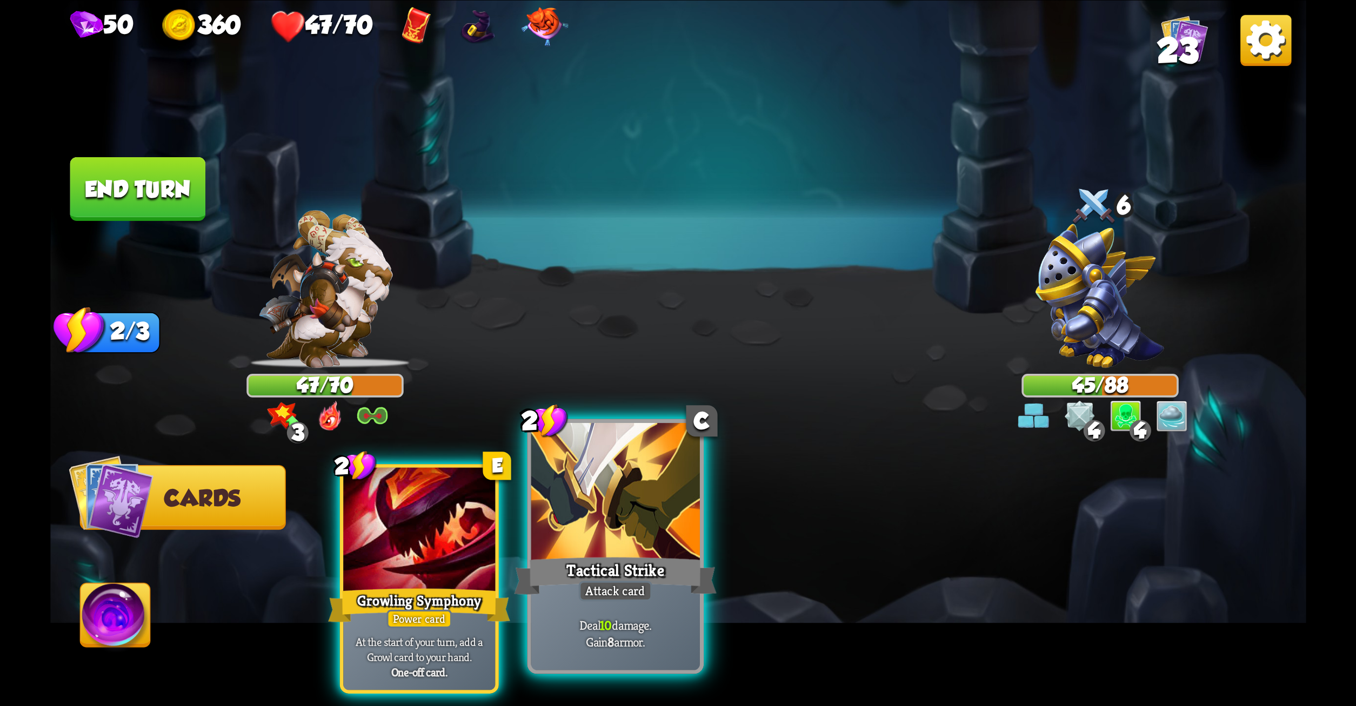
click at [572, 526] on div at bounding box center [615, 494] width 169 height 142
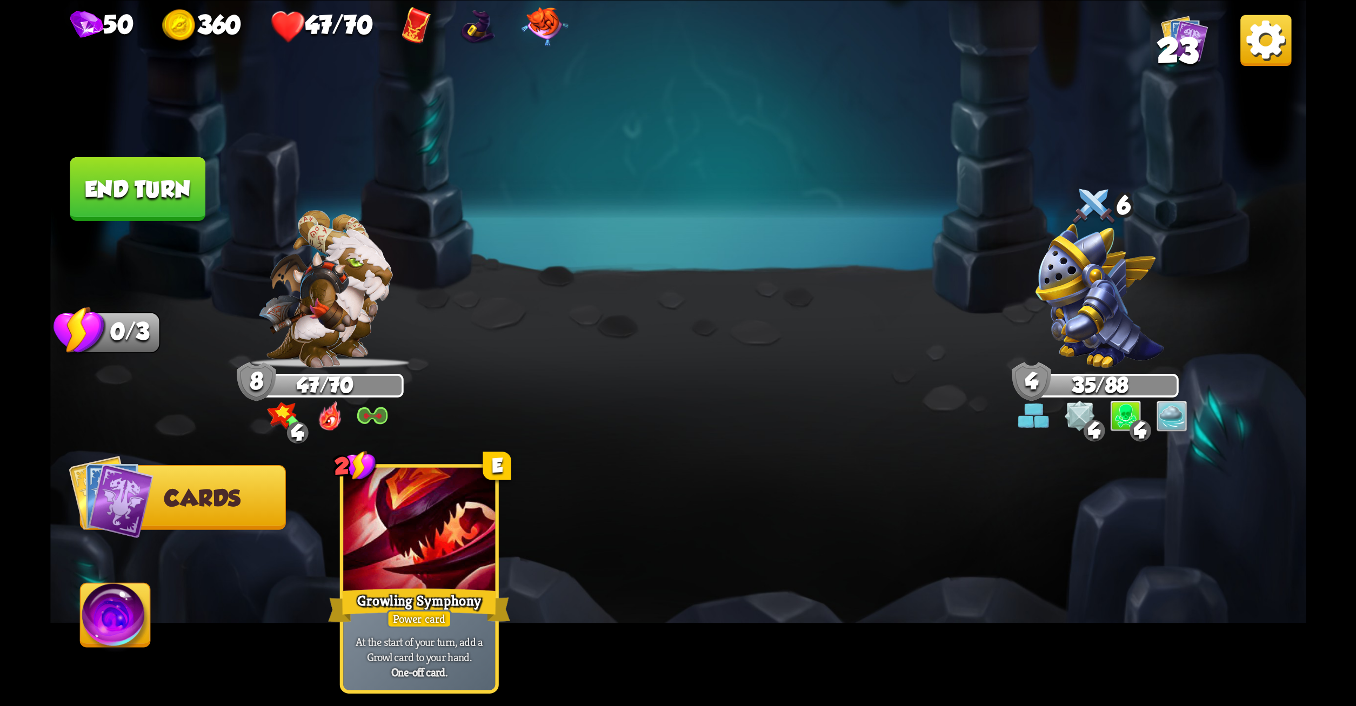
click at [163, 182] on button "End turn" at bounding box center [138, 189] width 136 height 64
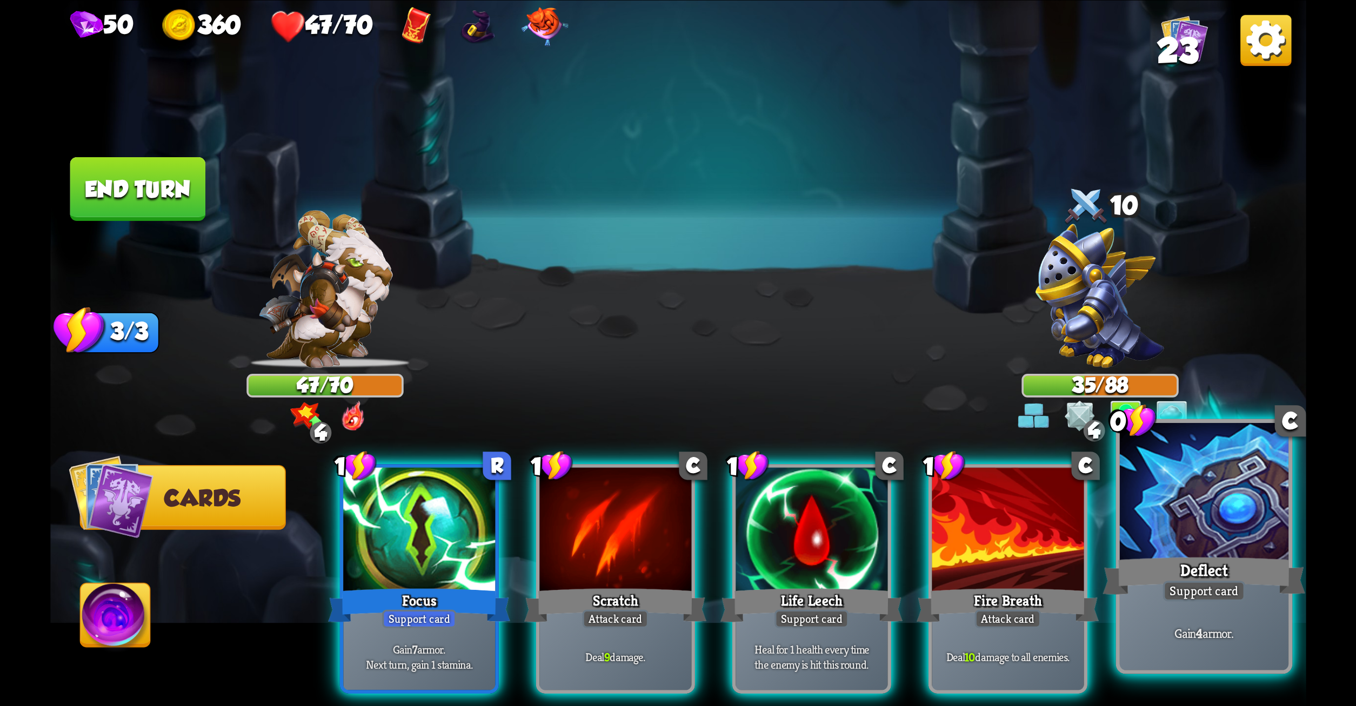
click at [1160, 533] on div at bounding box center [1203, 494] width 169 height 142
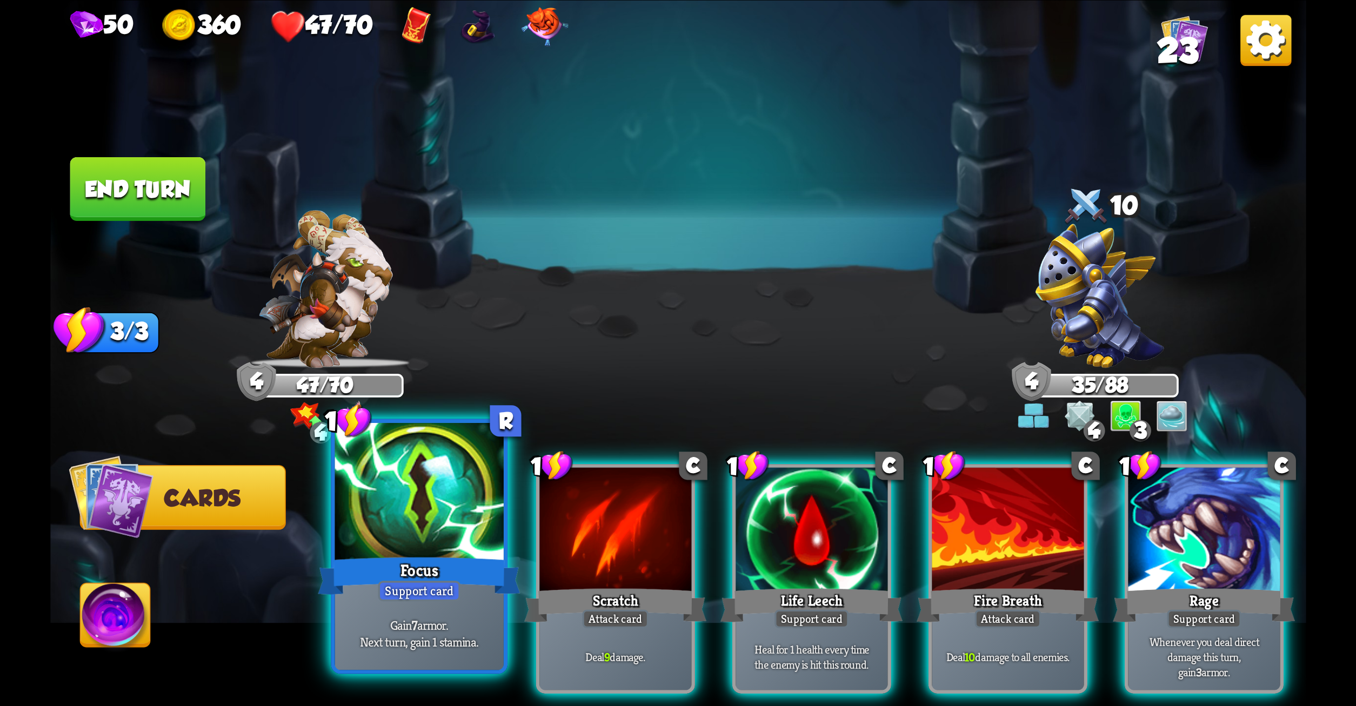
click at [440, 576] on div "Focus" at bounding box center [419, 575] width 203 height 45
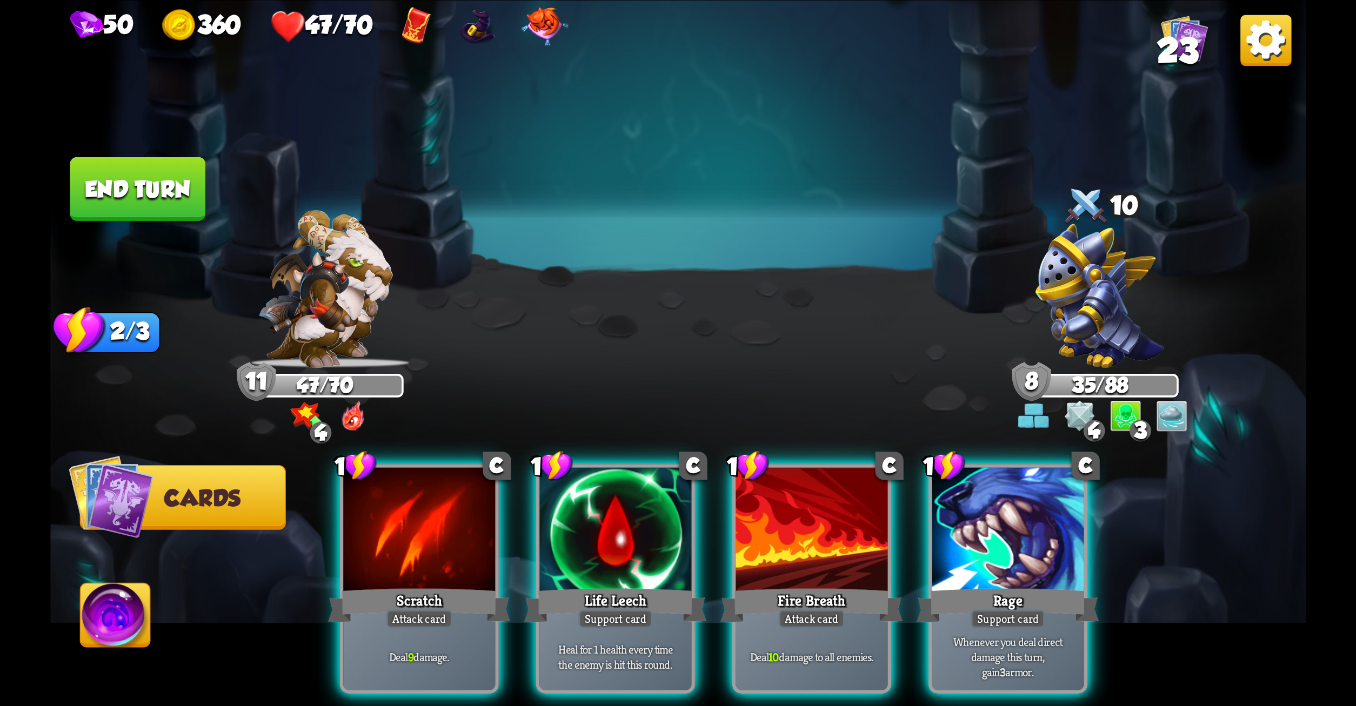
click at [440, 585] on div "Scratch" at bounding box center [419, 605] width 182 height 41
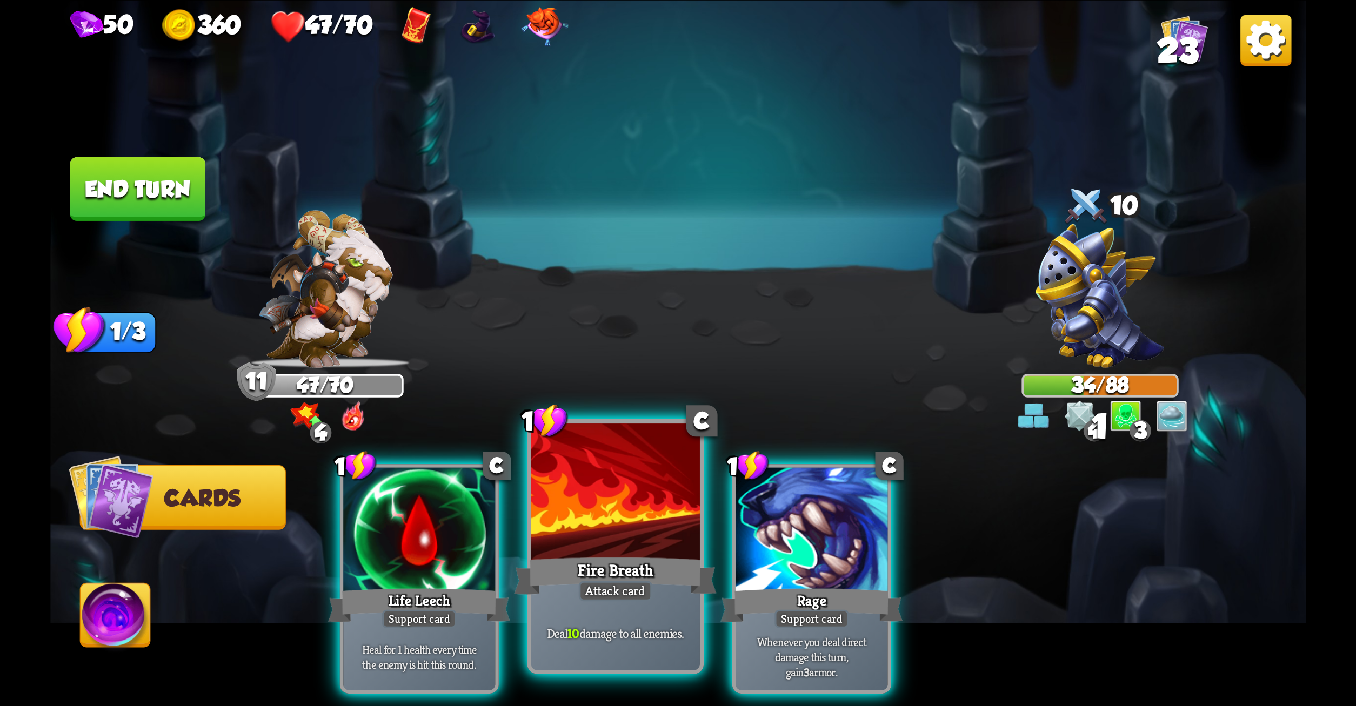
click at [599, 547] on div at bounding box center [615, 494] width 169 height 142
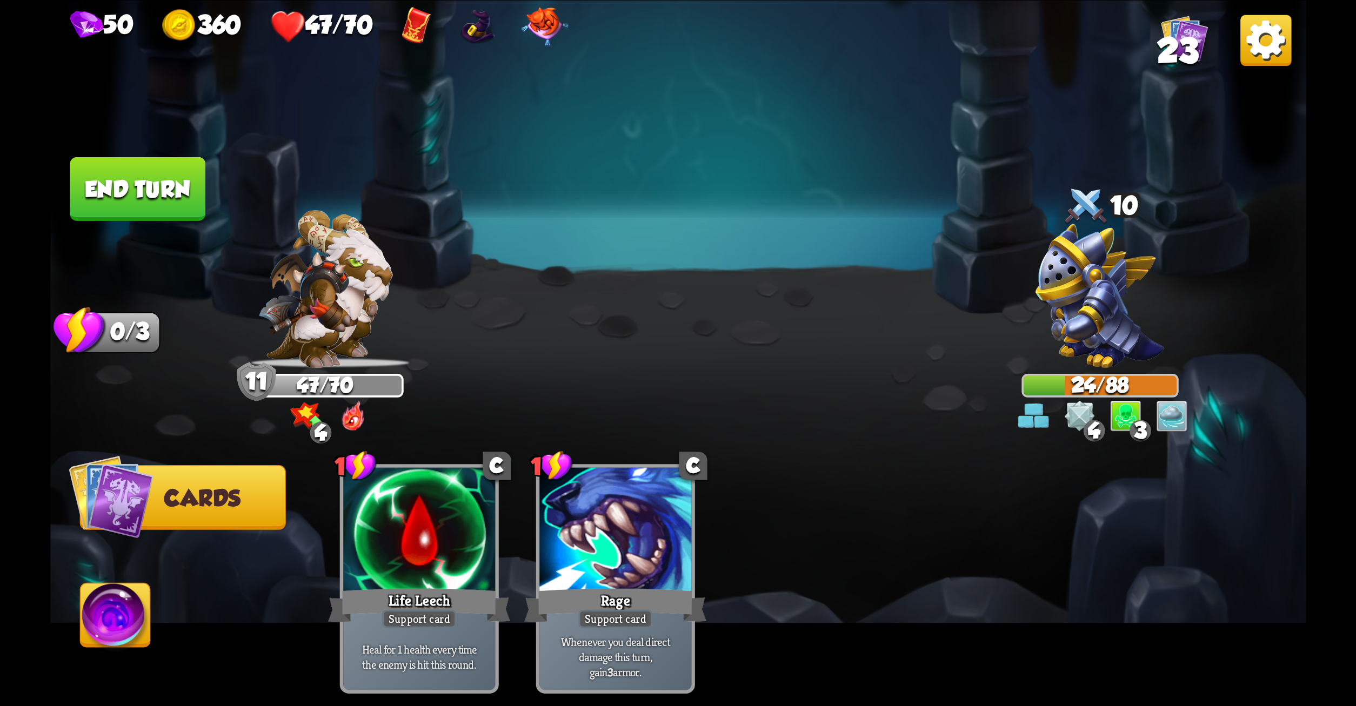
click at [145, 193] on button "End turn" at bounding box center [138, 189] width 136 height 64
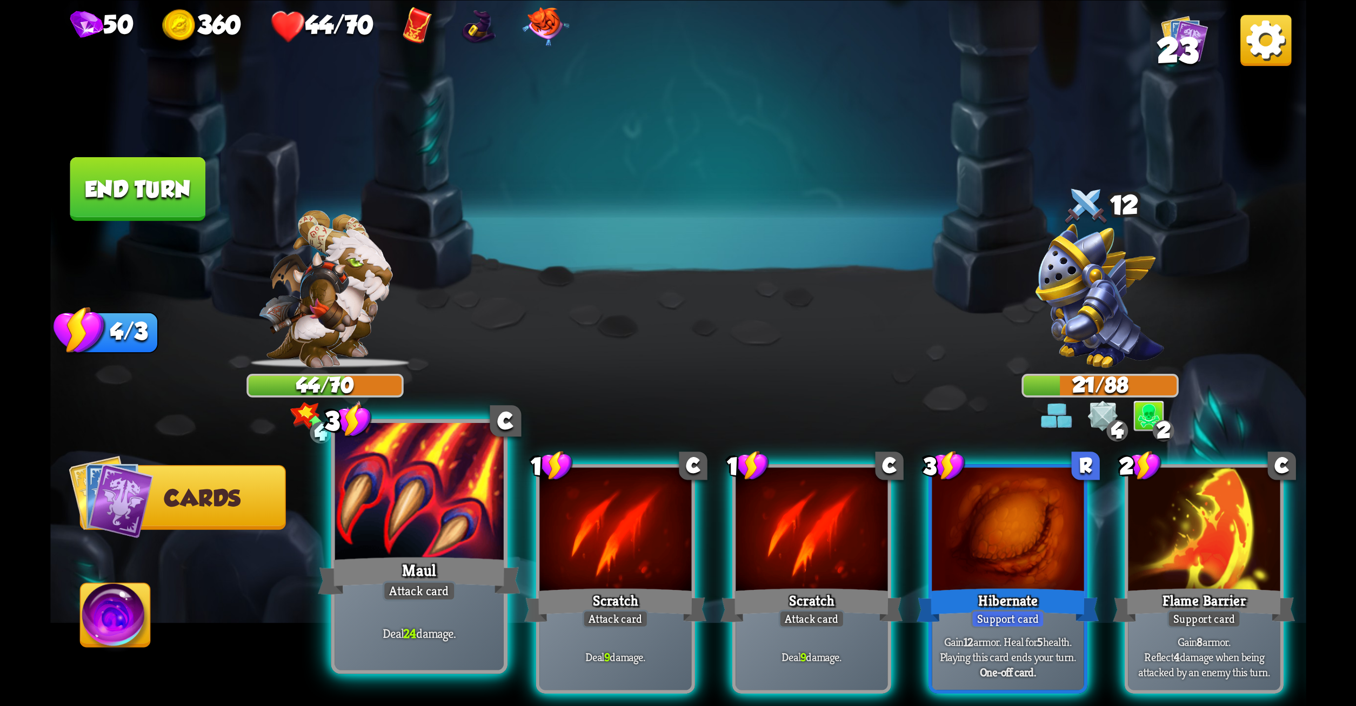
click at [405, 521] on div at bounding box center [419, 494] width 169 height 142
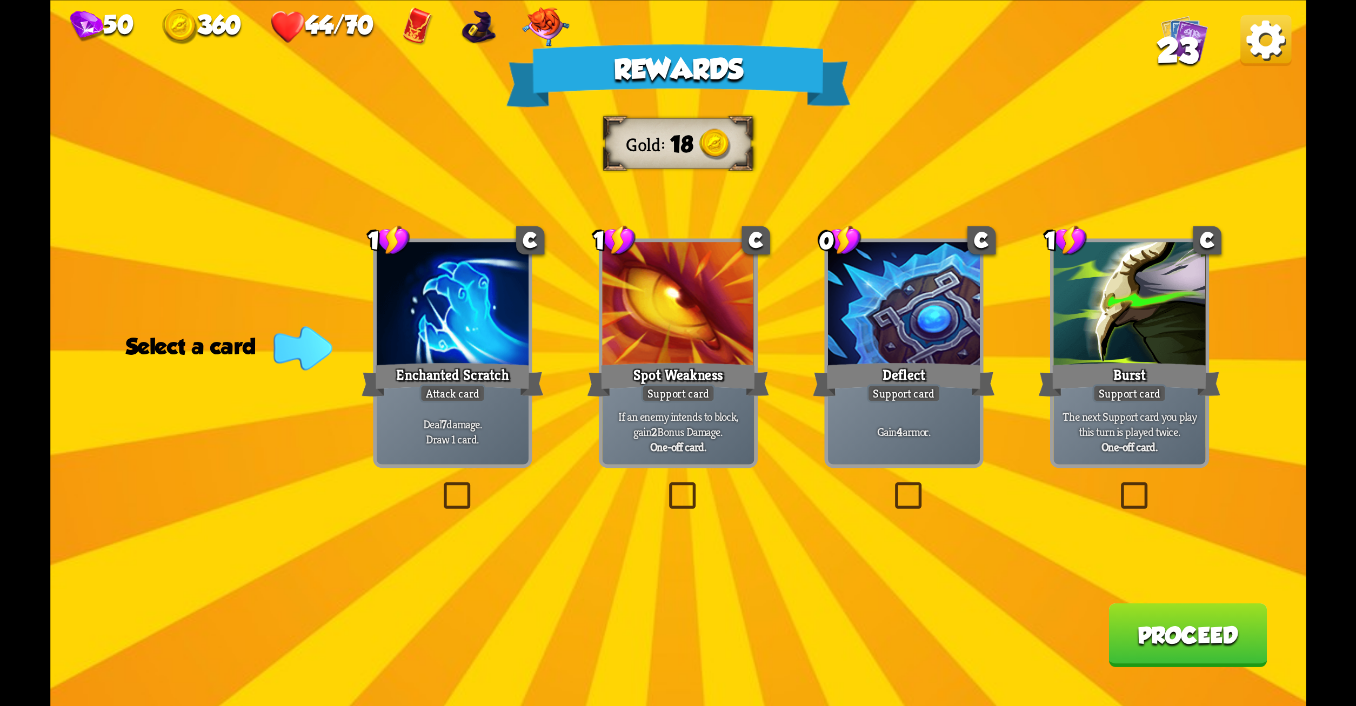
click at [439, 486] on label at bounding box center [439, 486] width 0 height 0
click at [0, 0] on input "checkbox" at bounding box center [0, 0] width 0 height 0
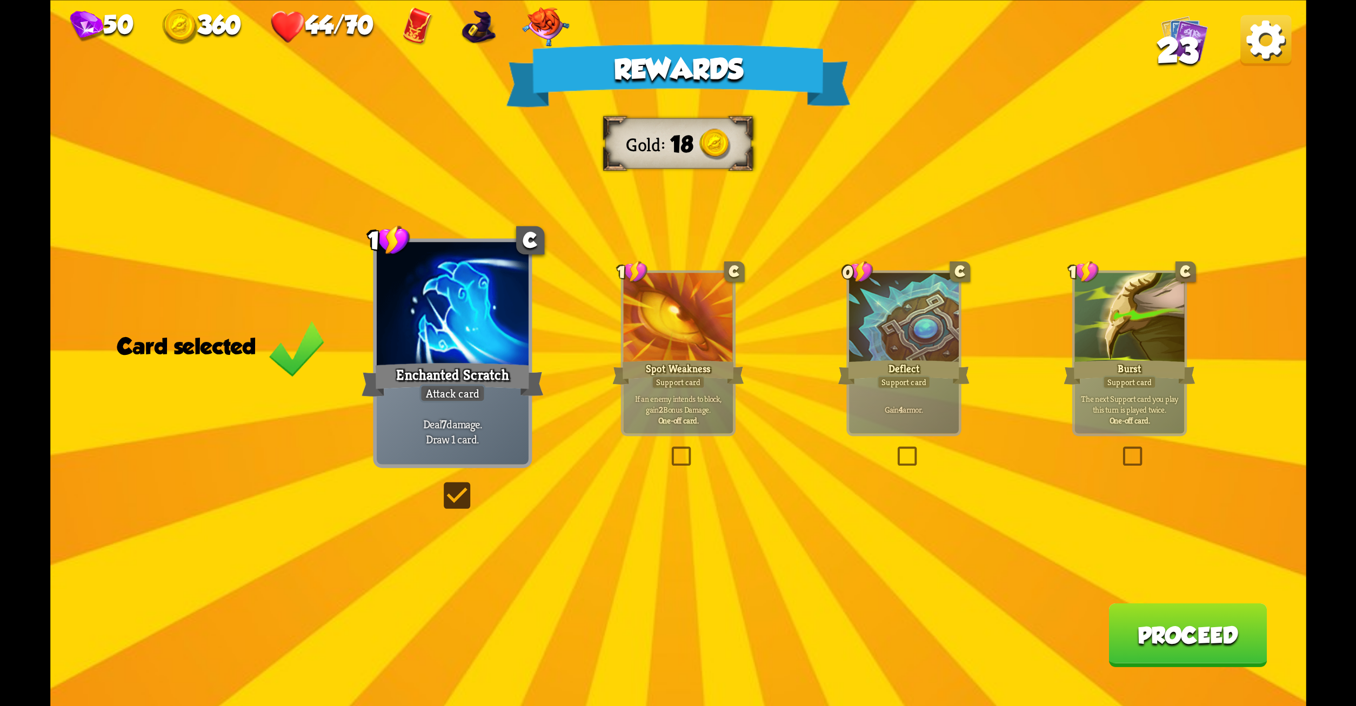
click at [1177, 615] on button "Proceed" at bounding box center [1188, 635] width 158 height 64
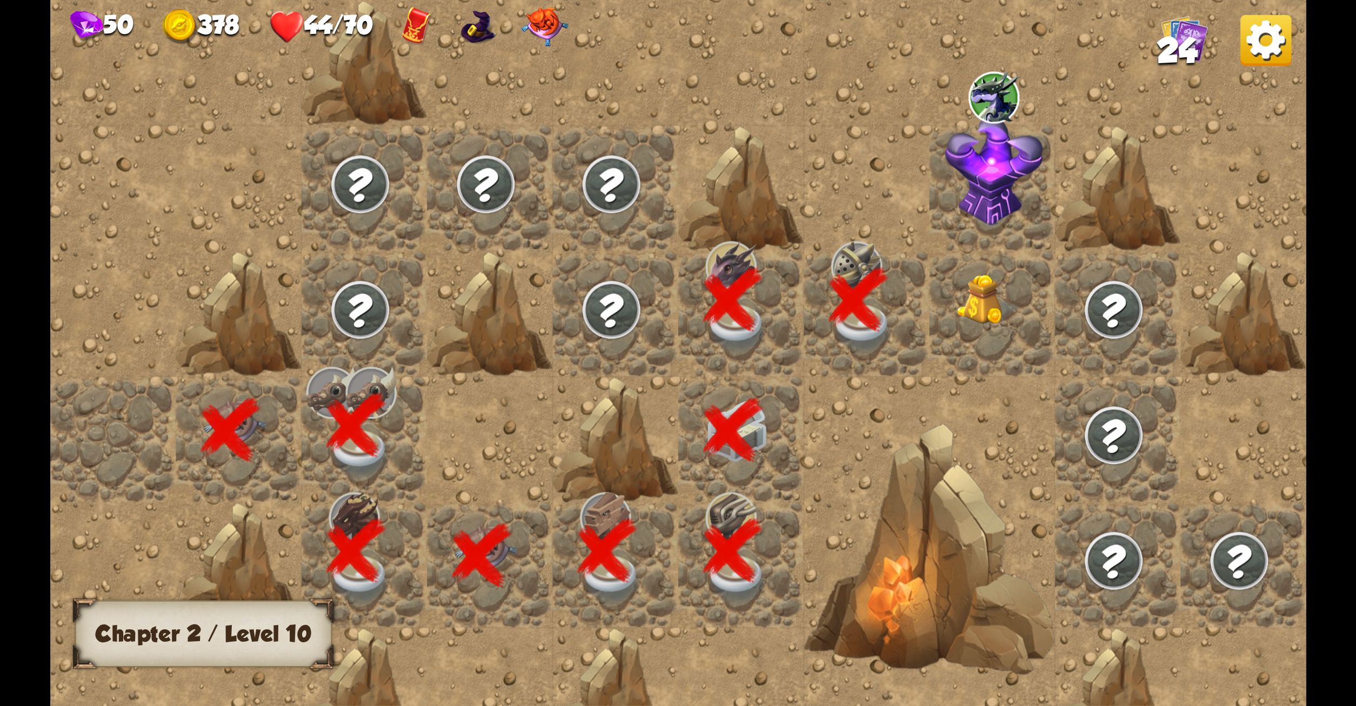
click at [975, 301] on img at bounding box center [988, 300] width 63 height 51
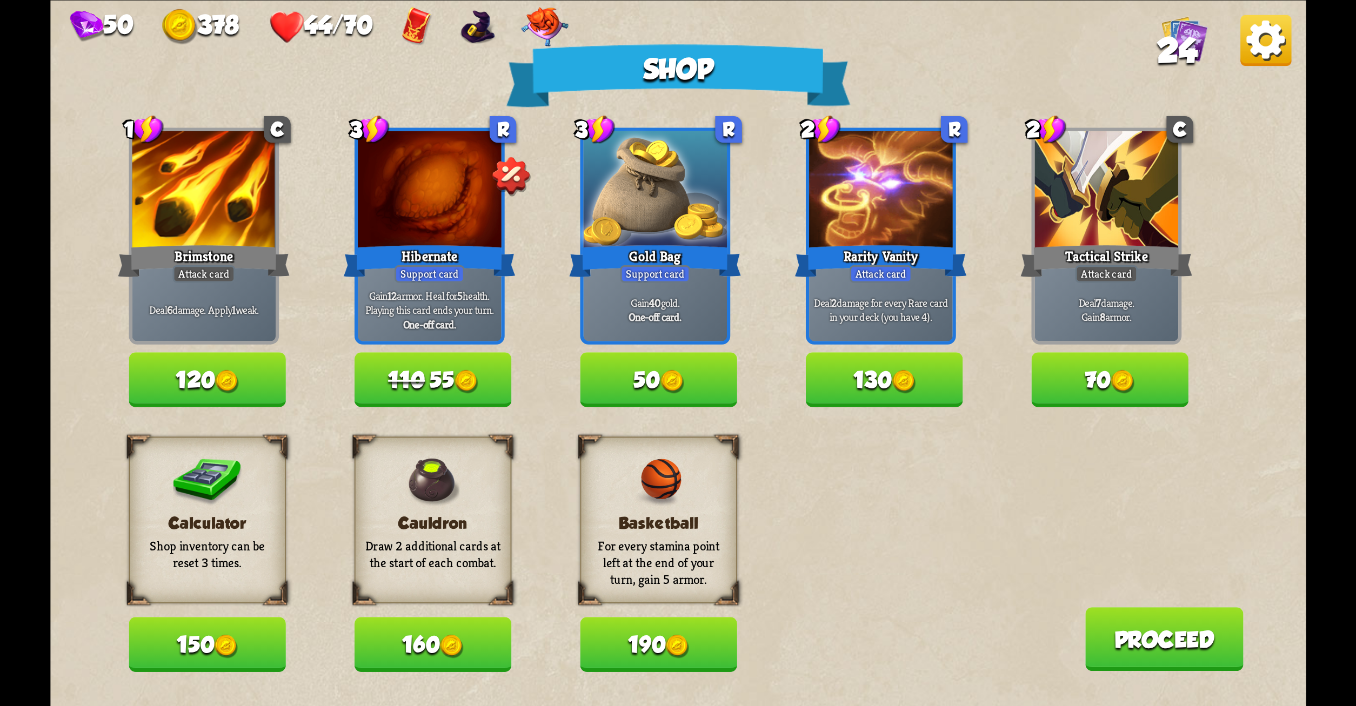
click at [441, 646] on button "160" at bounding box center [432, 644] width 157 height 55
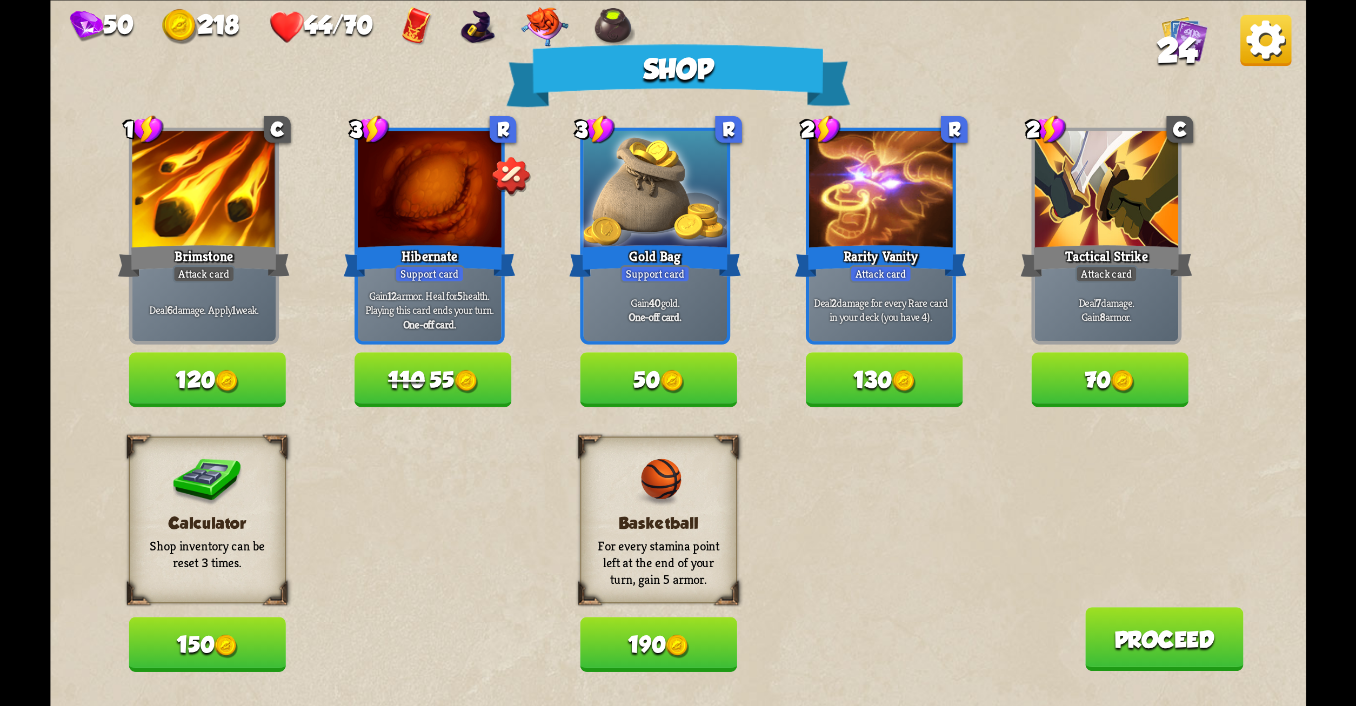
click at [1130, 623] on button "Proceed" at bounding box center [1164, 640] width 158 height 64
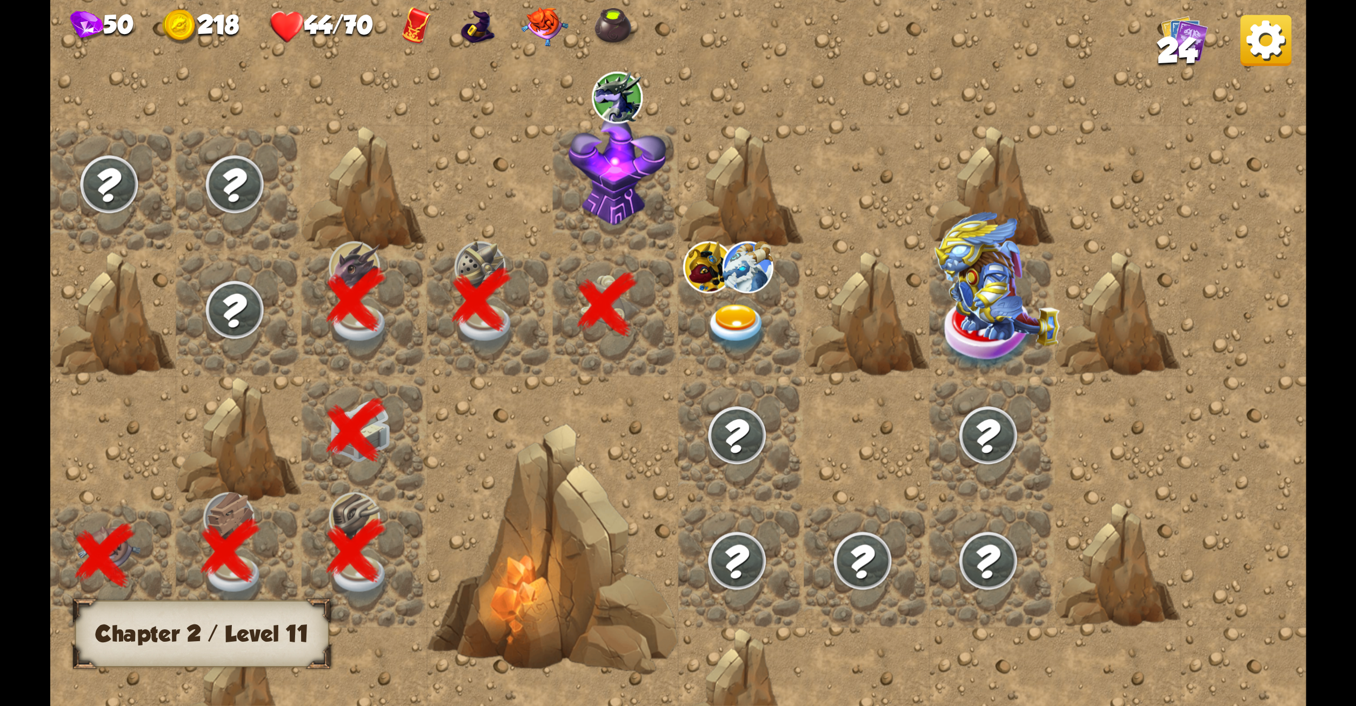
click at [612, 181] on img at bounding box center [617, 171] width 98 height 110
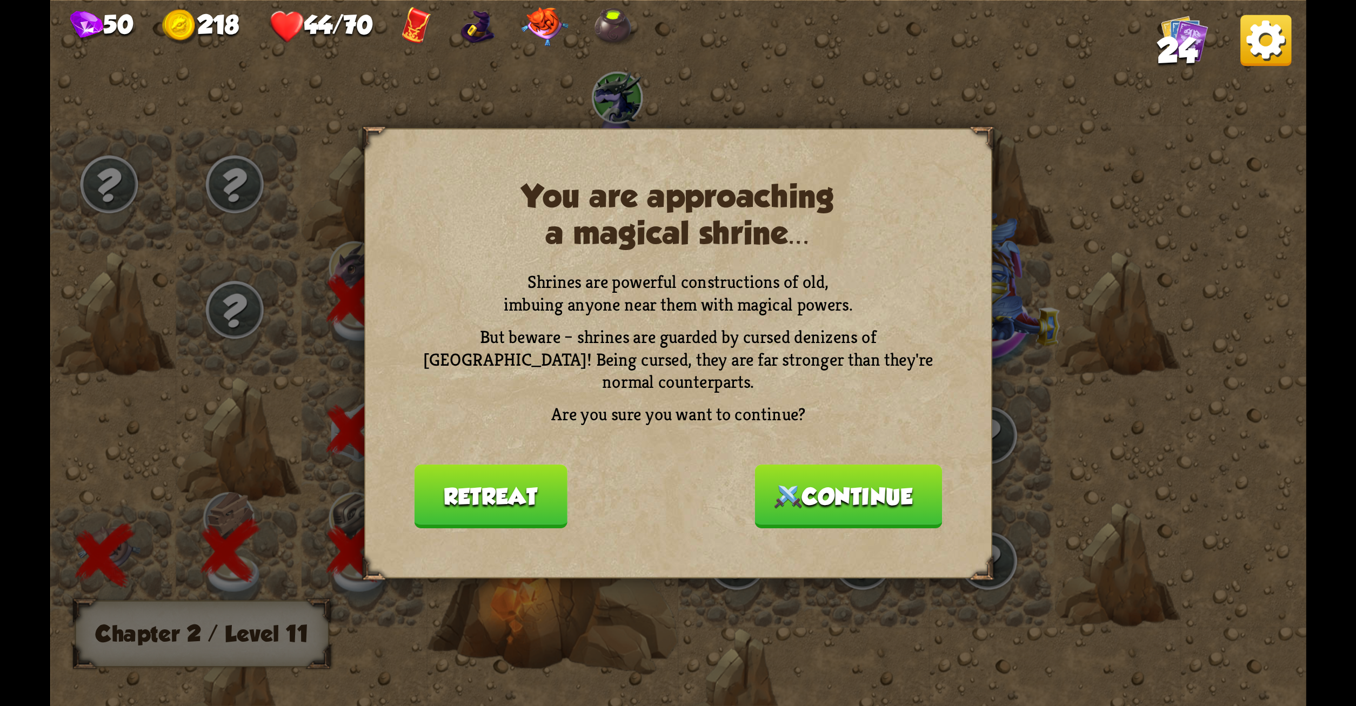
click at [455, 502] on button "Retreat" at bounding box center [490, 497] width 152 height 64
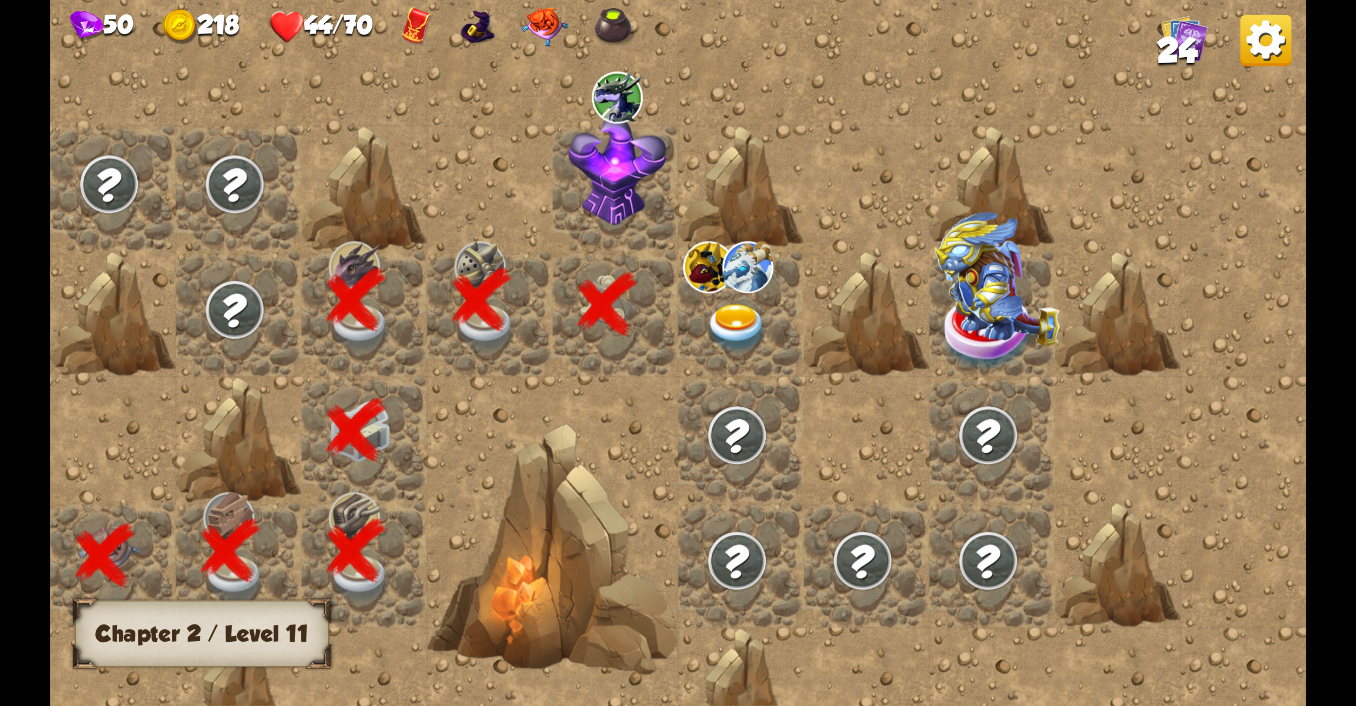
click at [716, 310] on img at bounding box center [736, 328] width 63 height 49
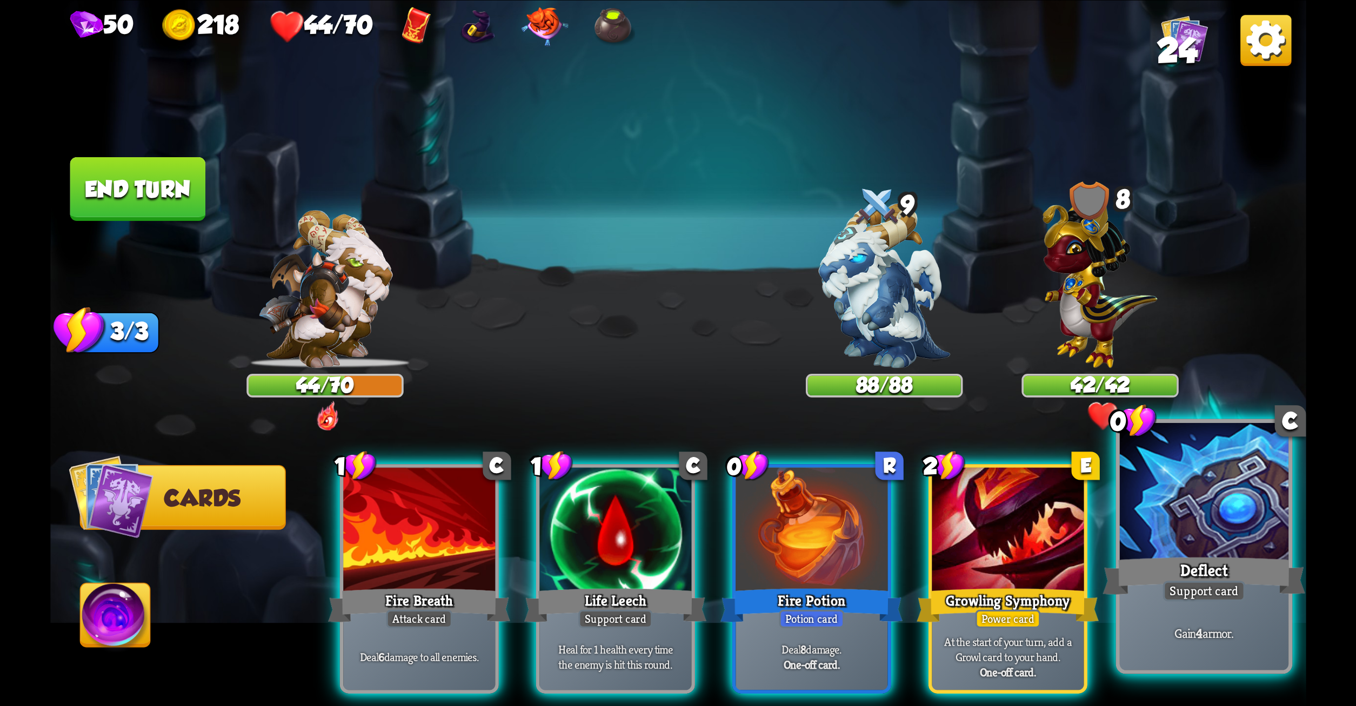
click at [1171, 505] on div at bounding box center [1203, 494] width 169 height 142
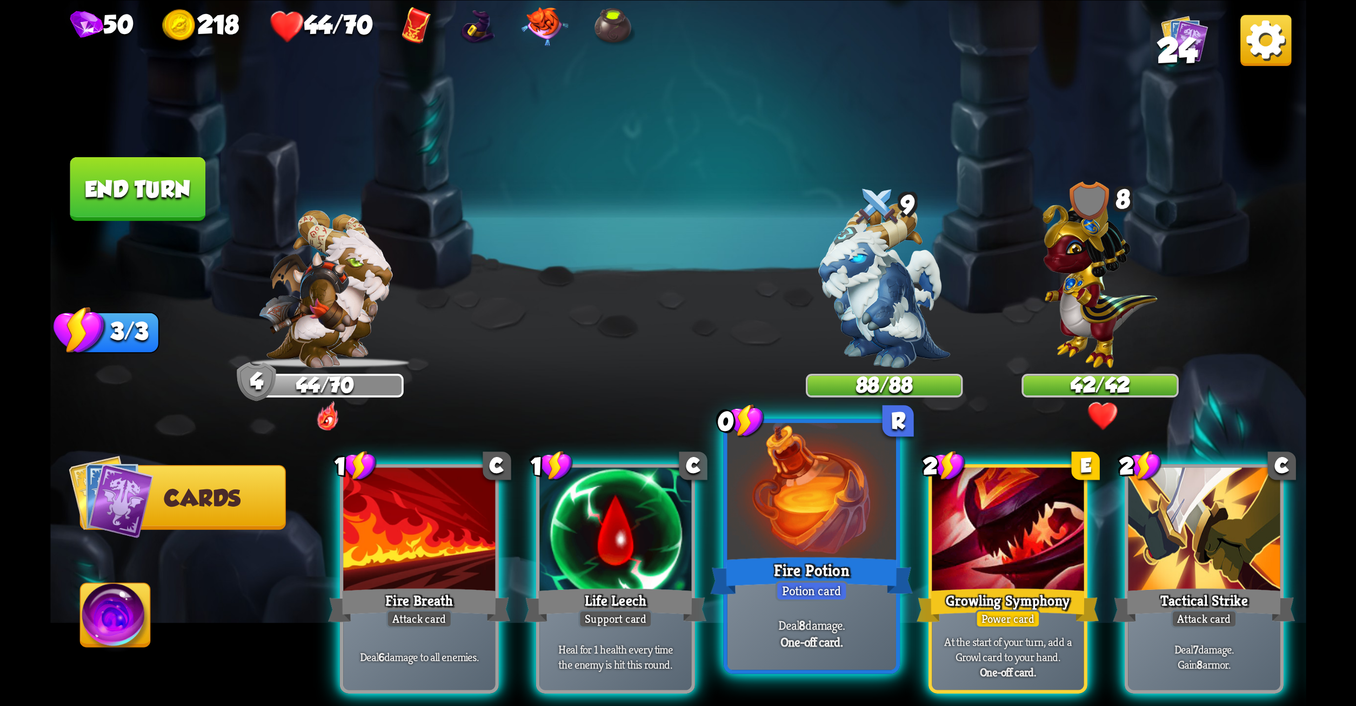
click at [889, 638] on div "One-off card." at bounding box center [811, 641] width 161 height 17
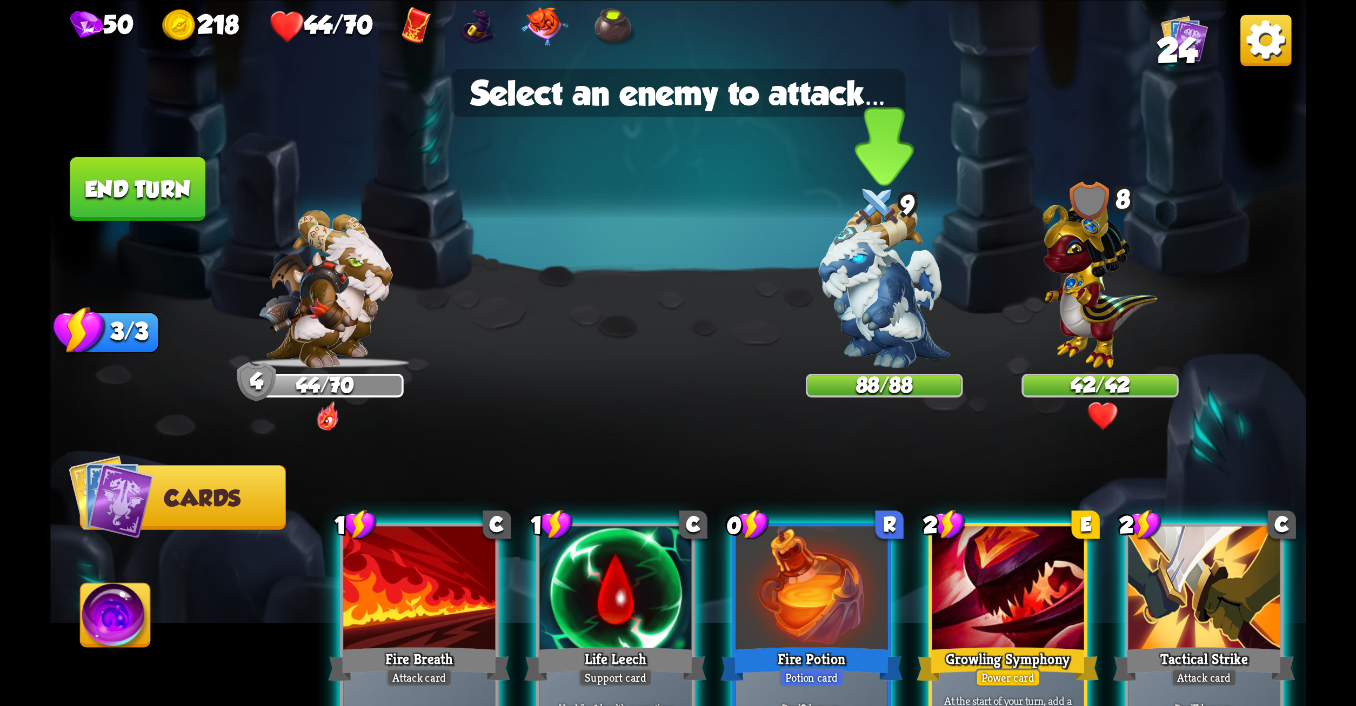
click at [897, 312] on img at bounding box center [883, 285] width 131 height 165
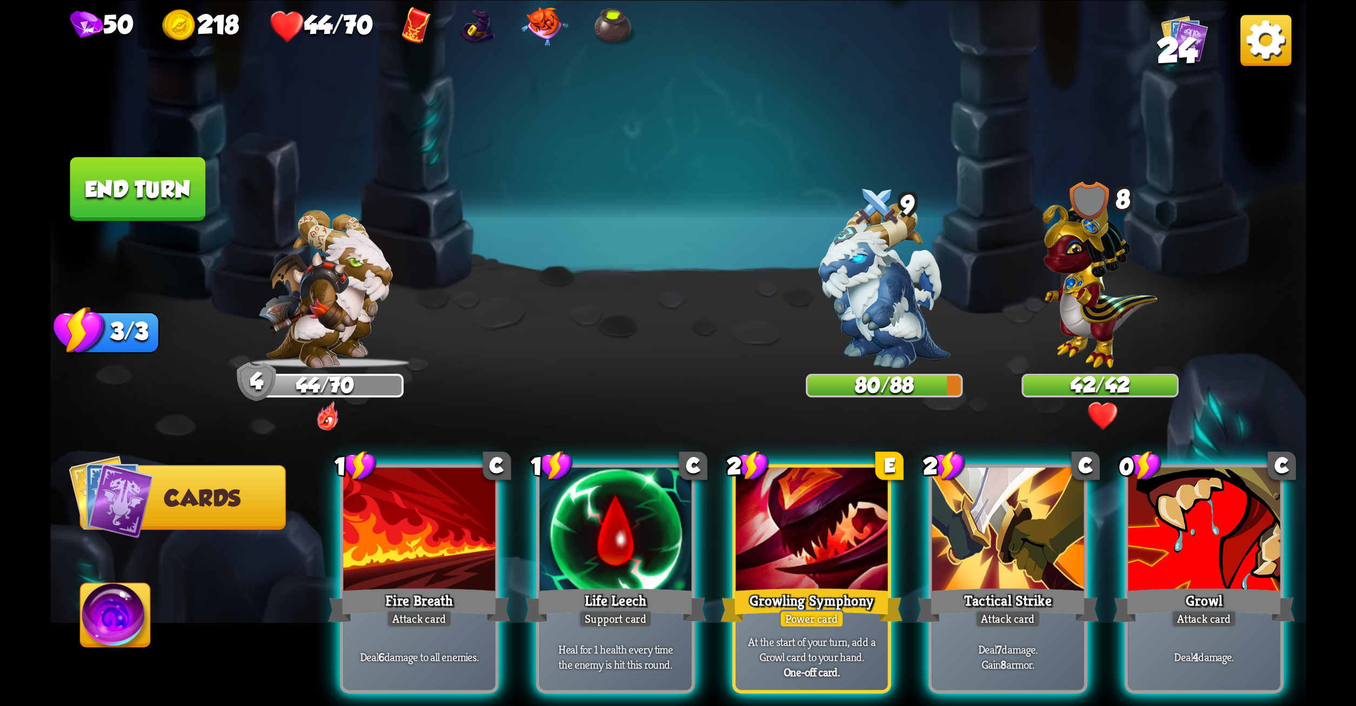
click at [1033, 371] on img at bounding box center [678, 353] width 1256 height 706
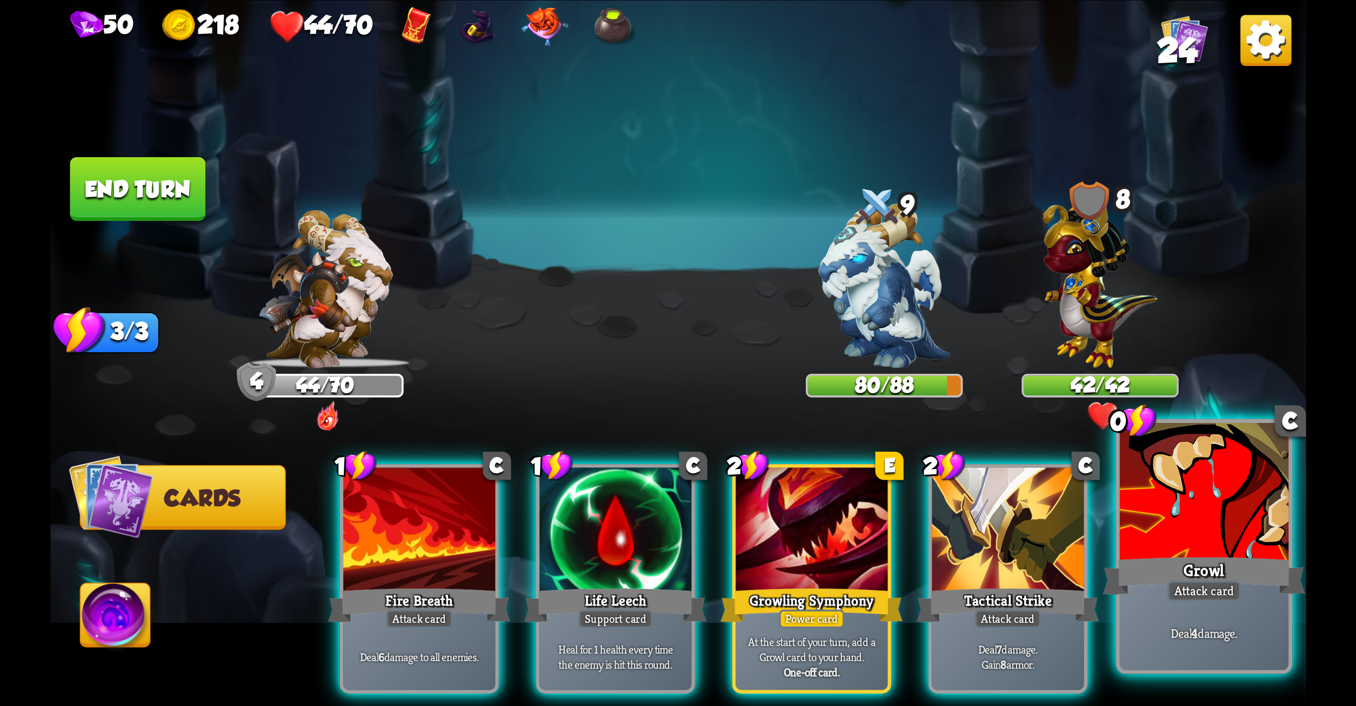
click at [1205, 483] on div at bounding box center [1203, 494] width 169 height 142
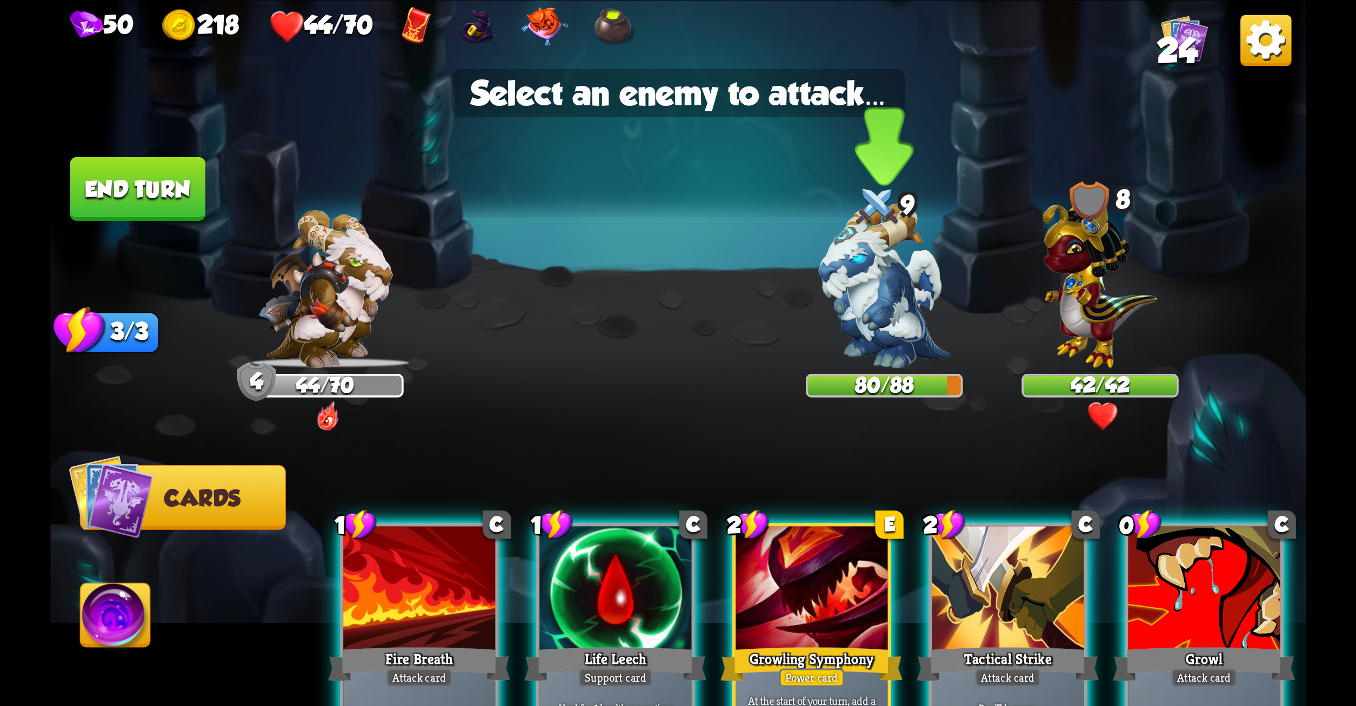
click at [883, 282] on img at bounding box center [883, 285] width 131 height 165
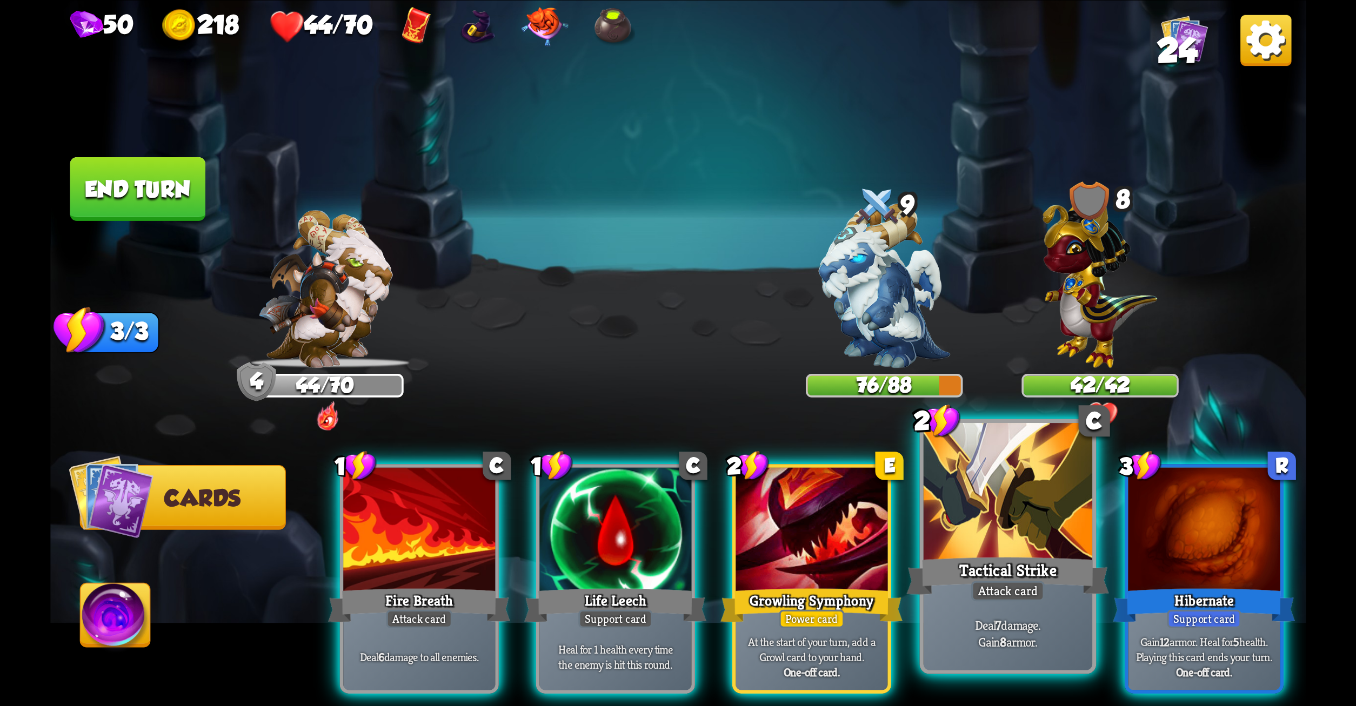
click at [933, 468] on div at bounding box center [1007, 494] width 169 height 142
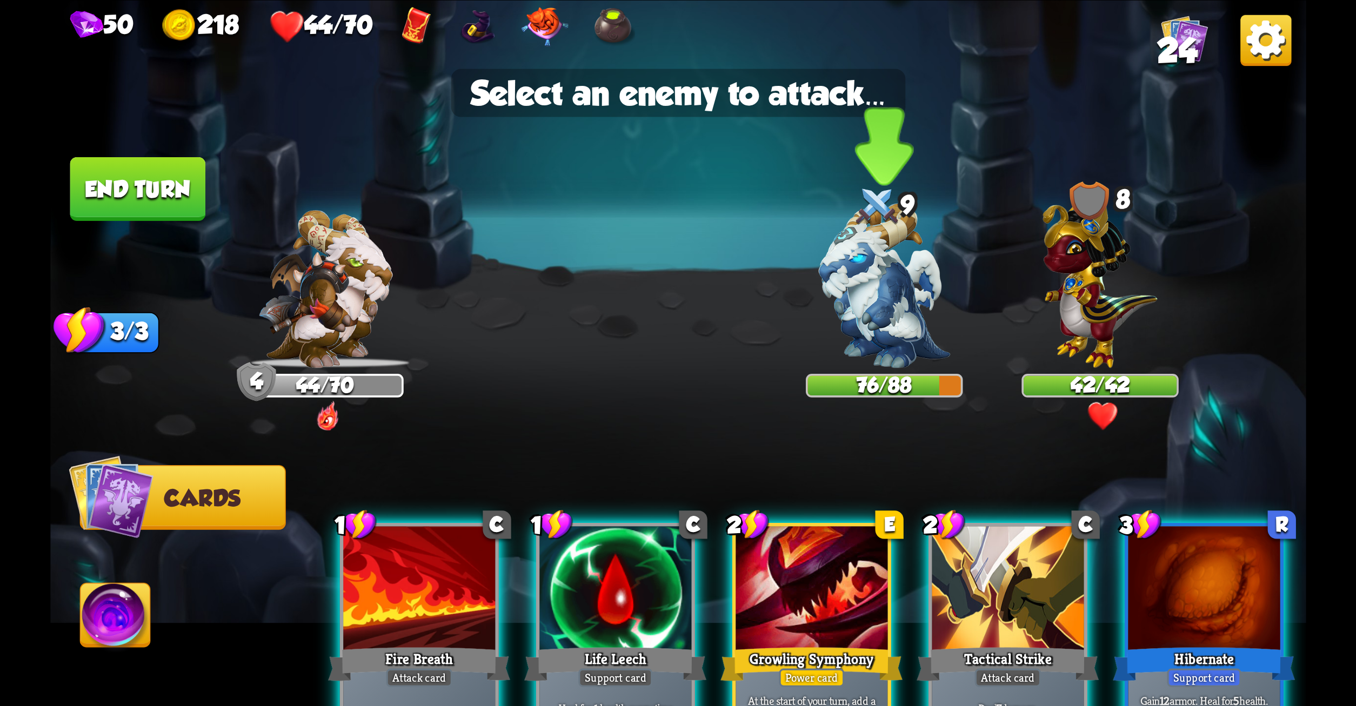
click at [872, 335] on img at bounding box center [883, 285] width 131 height 165
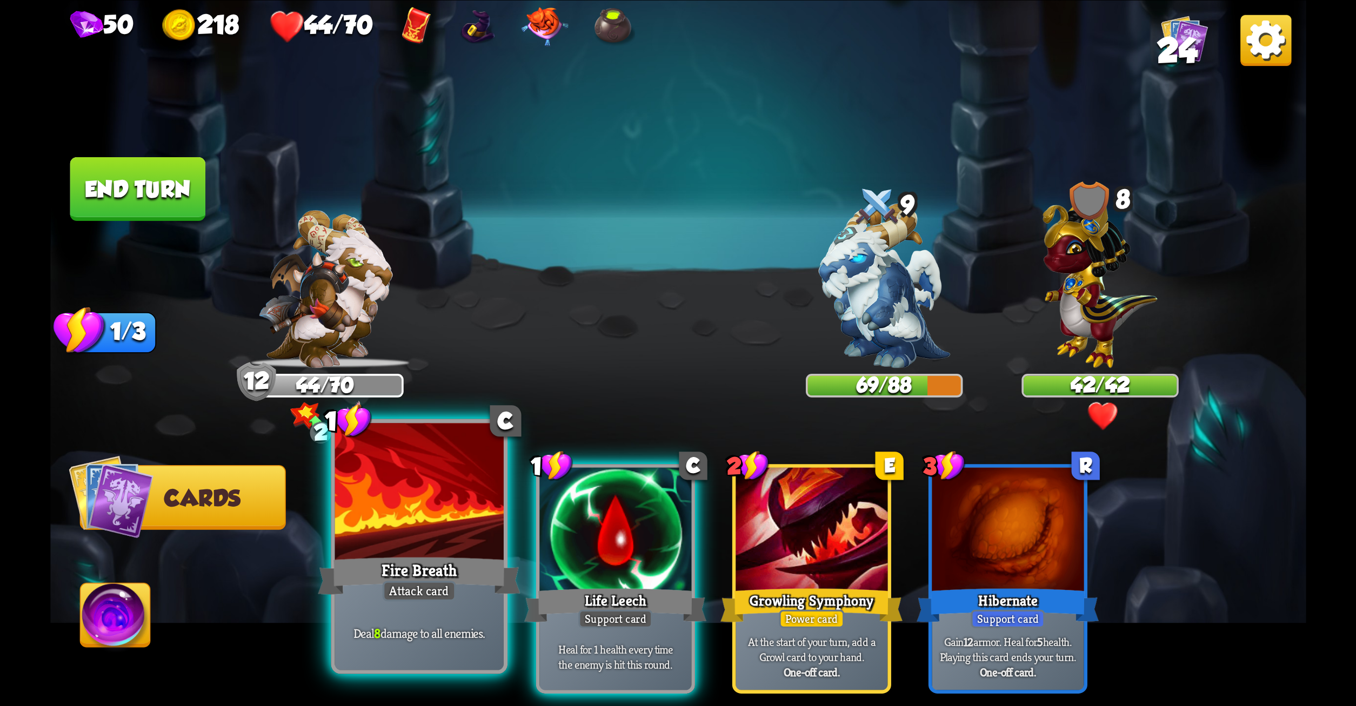
click at [443, 619] on div "Deal 8 damage to all enemies." at bounding box center [419, 634] width 169 height 74
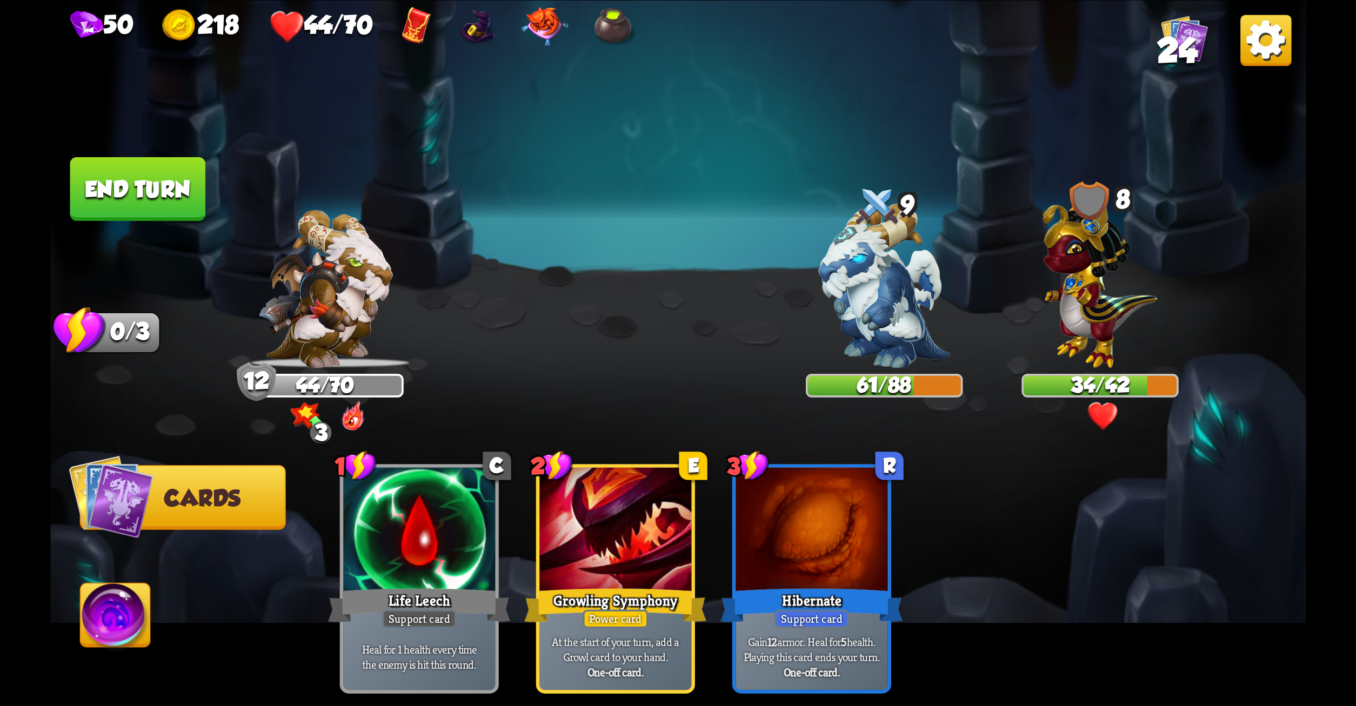
click at [100, 204] on button "End turn" at bounding box center [138, 189] width 136 height 64
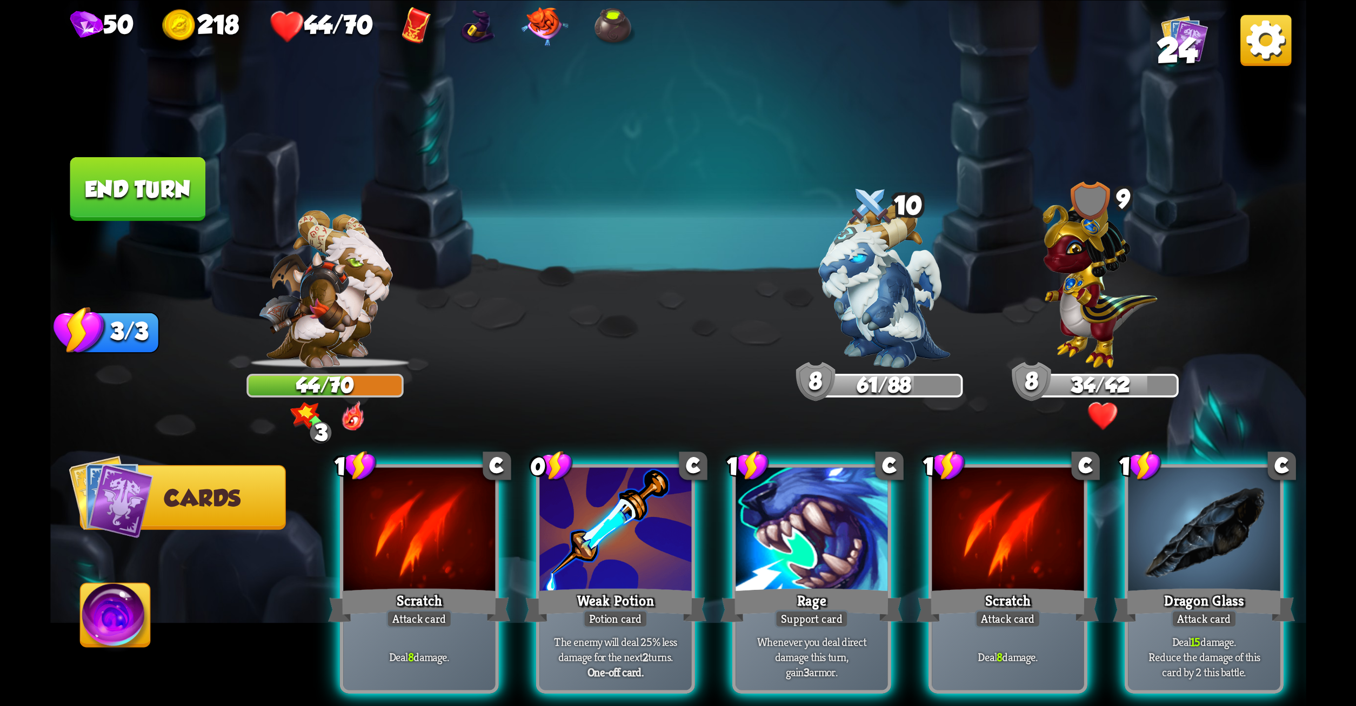
click at [433, 324] on img at bounding box center [678, 353] width 1256 height 706
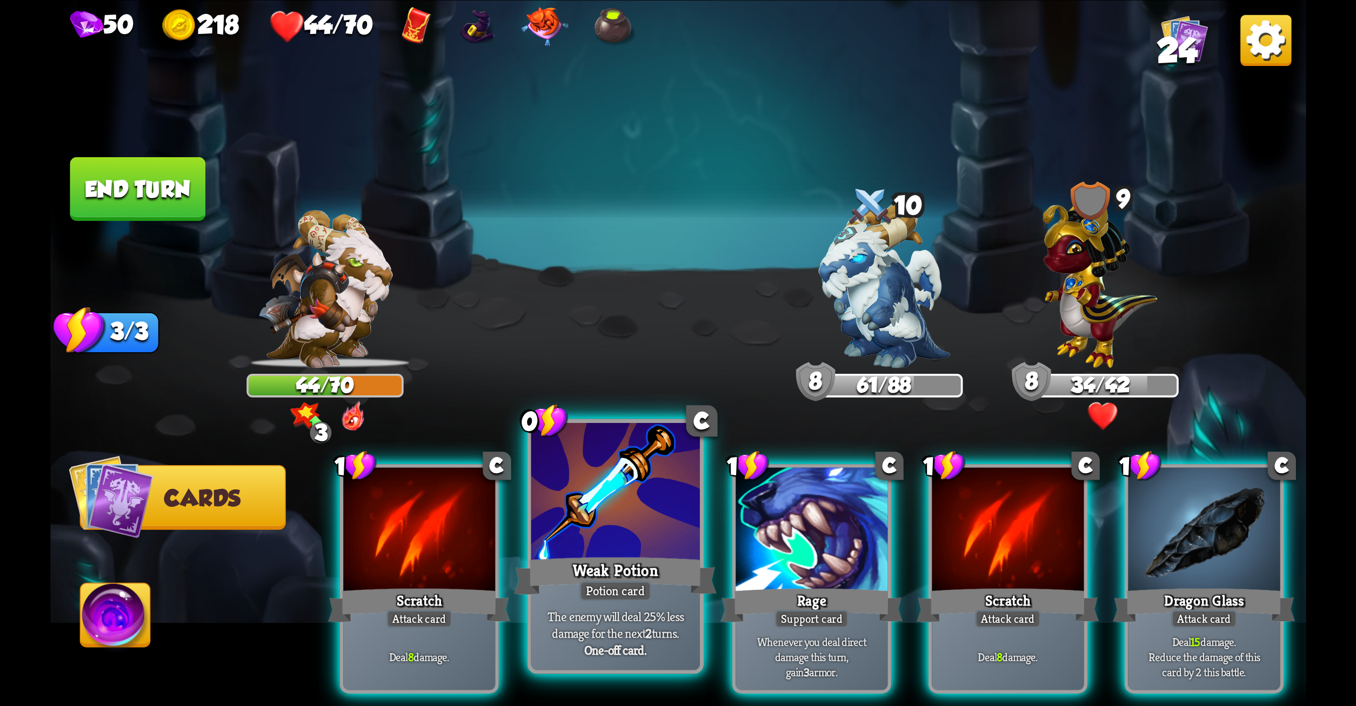
click at [634, 565] on div "Weak Potion" at bounding box center [615, 575] width 203 height 45
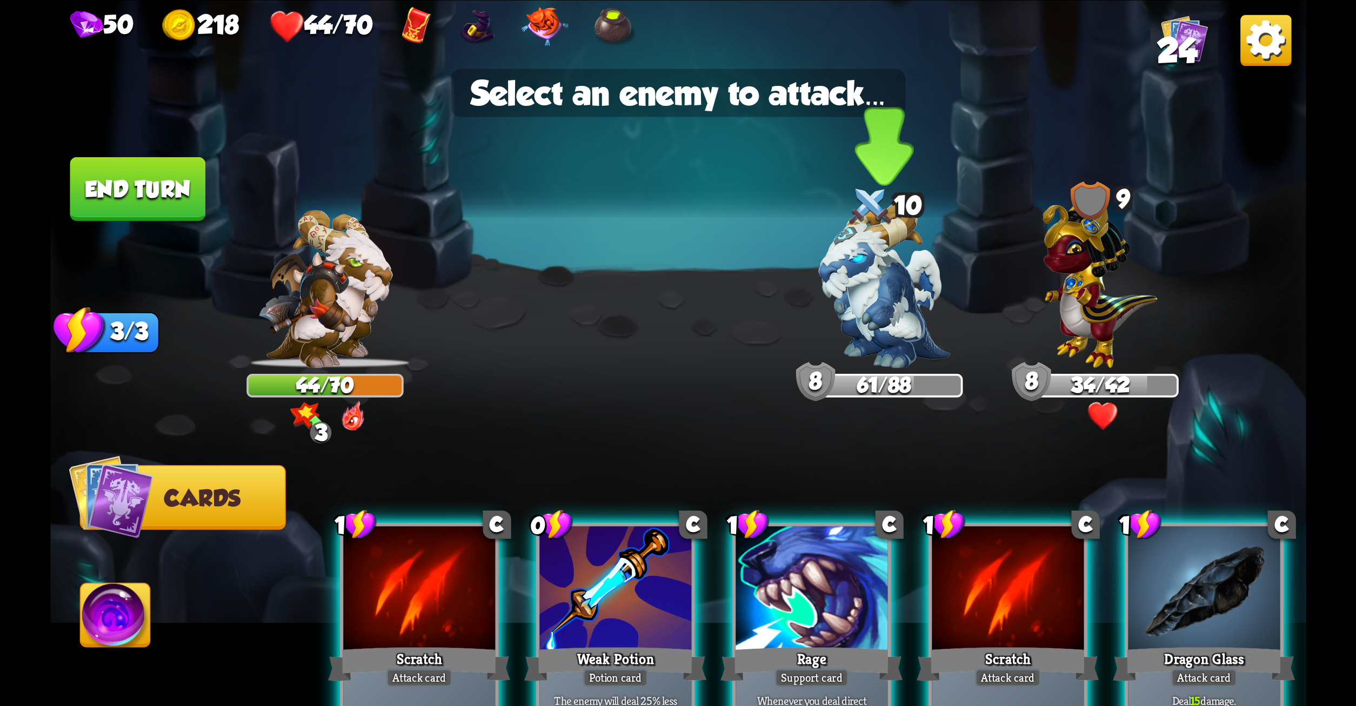
click at [845, 283] on img at bounding box center [883, 285] width 131 height 165
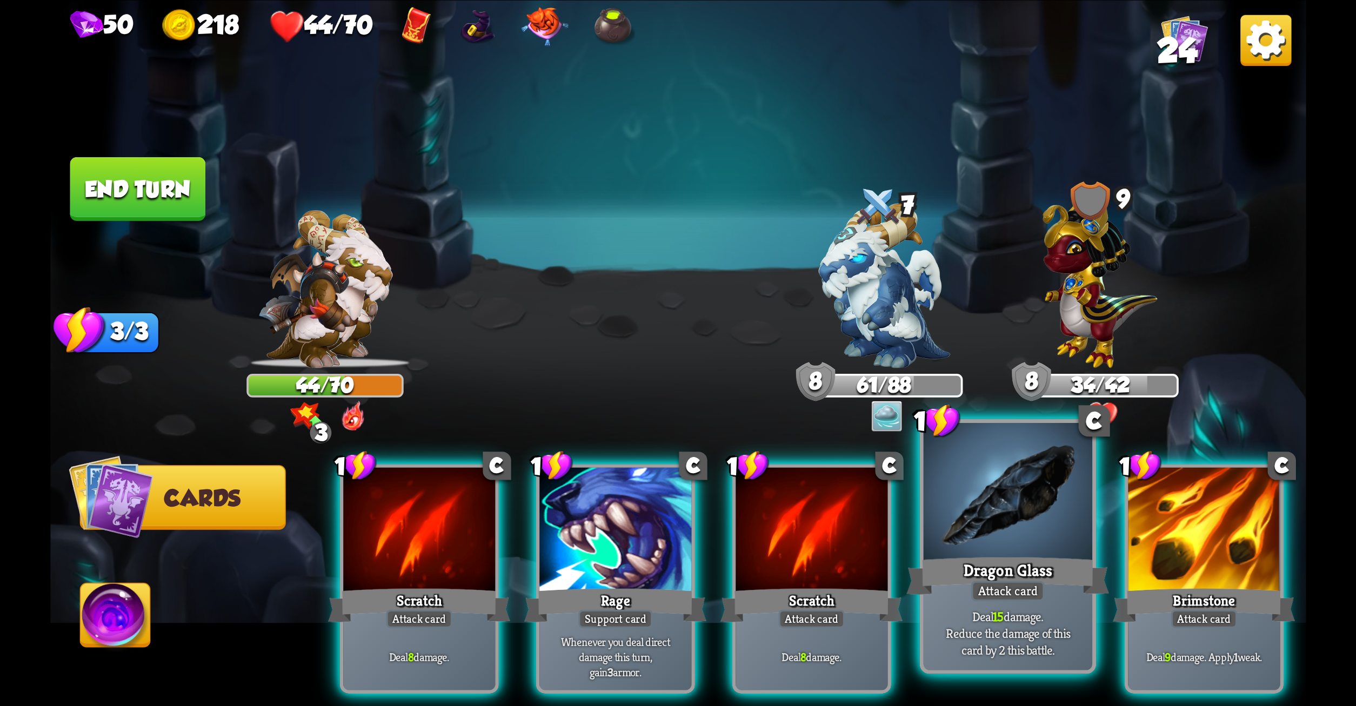
click at [1009, 550] on div at bounding box center [1007, 494] width 169 height 142
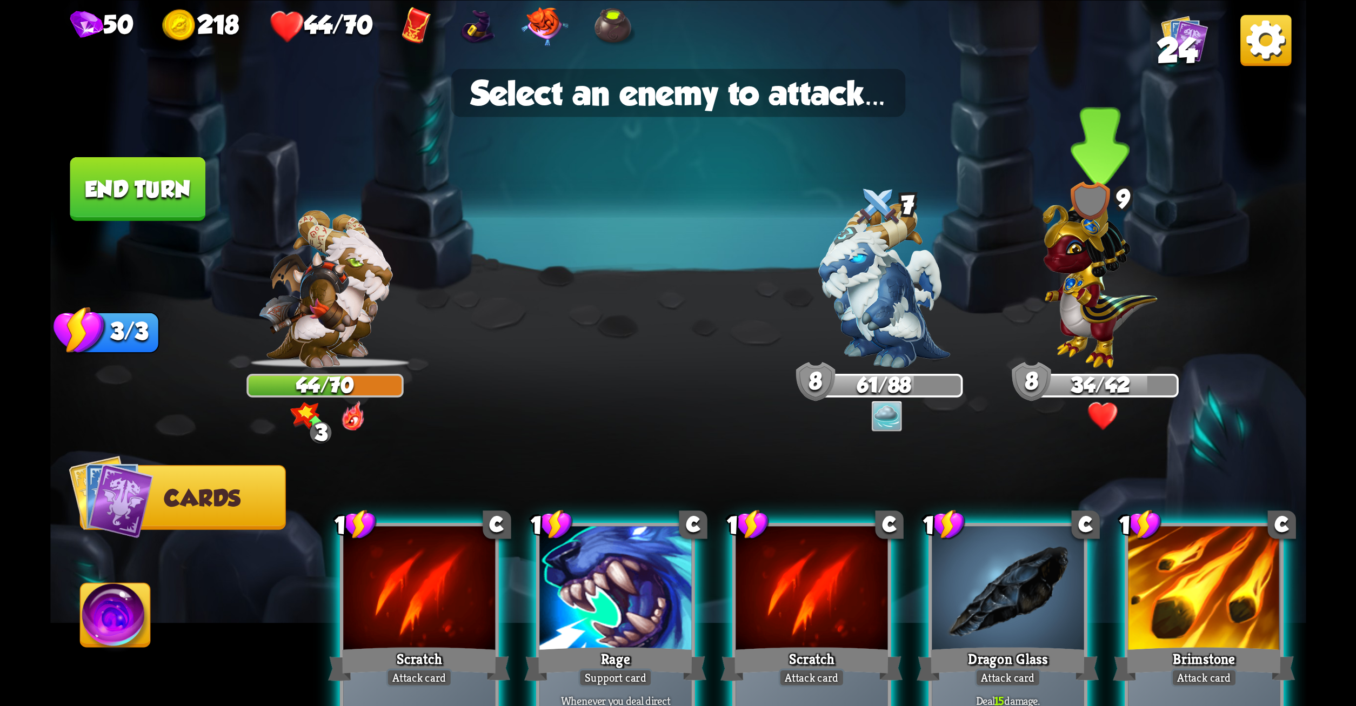
click at [1091, 342] on img at bounding box center [1100, 278] width 115 height 178
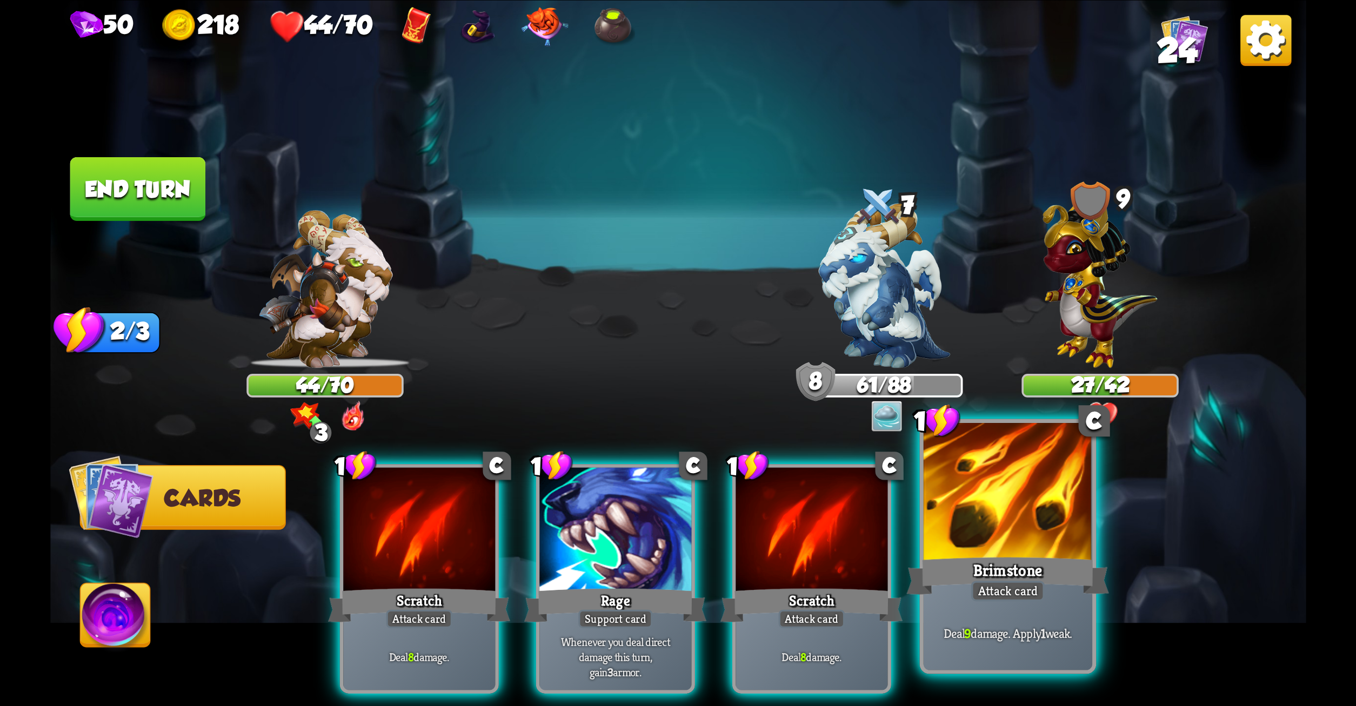
click at [1031, 479] on div at bounding box center [1007, 494] width 169 height 142
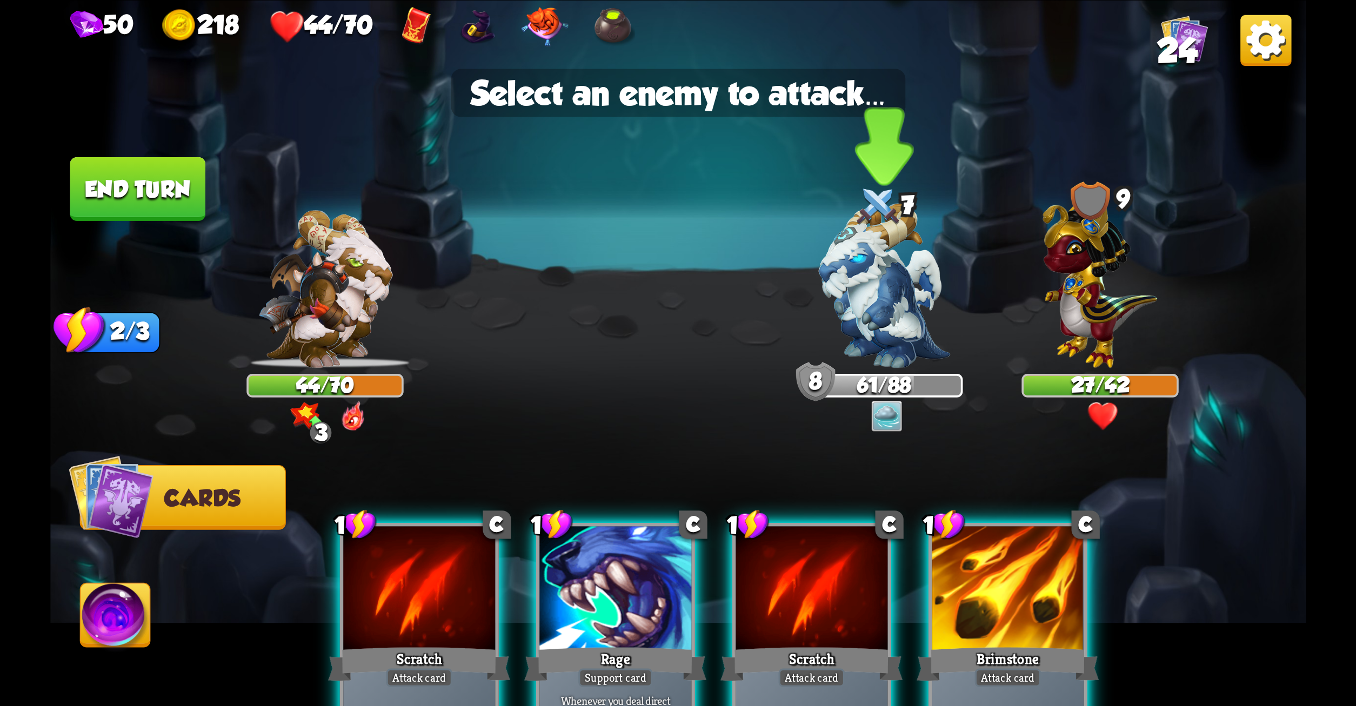
click at [912, 353] on img at bounding box center [883, 285] width 131 height 165
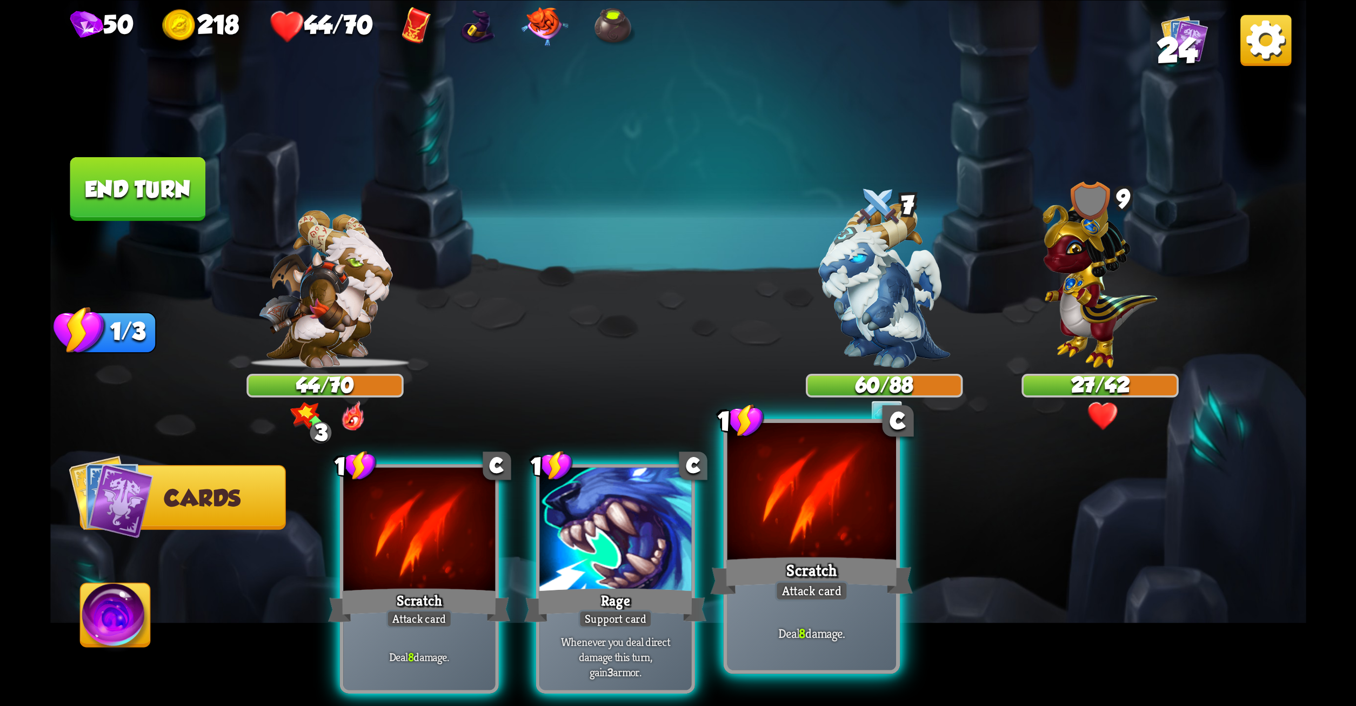
click at [849, 500] on div at bounding box center [811, 494] width 169 height 142
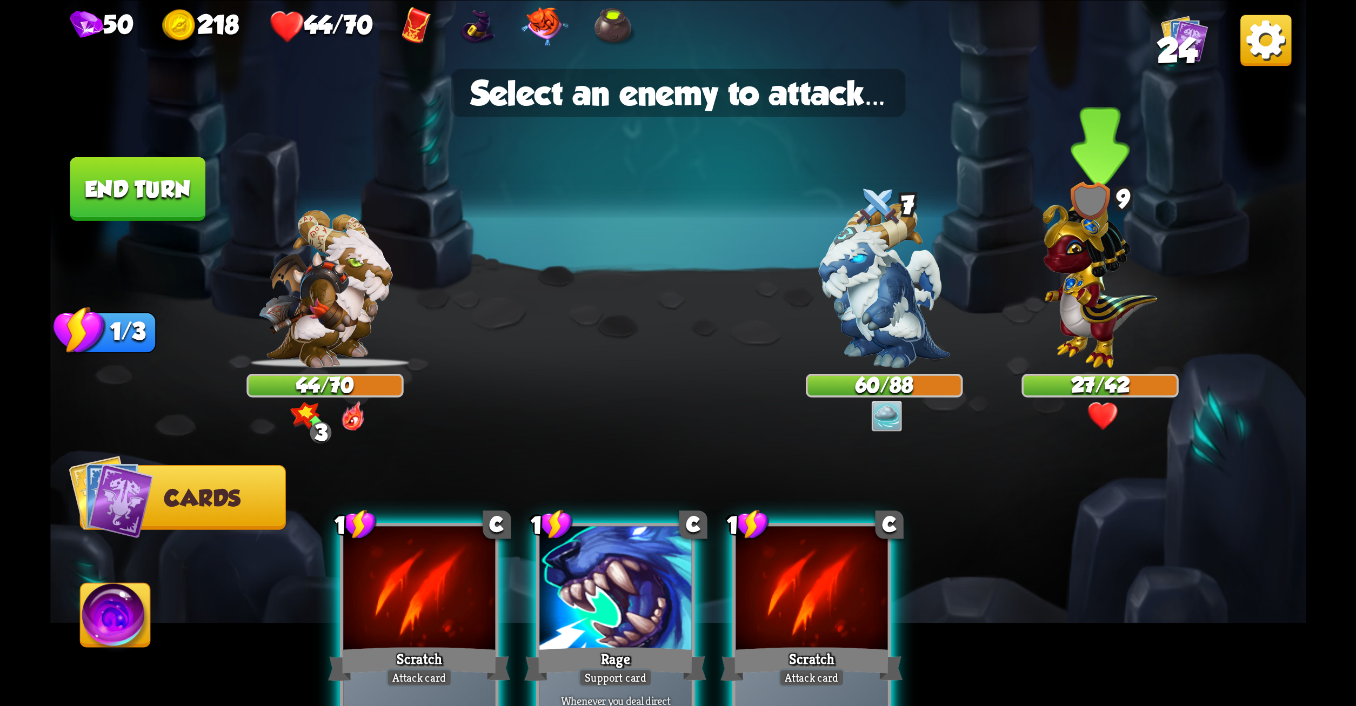
click at [1100, 283] on img at bounding box center [1100, 278] width 115 height 178
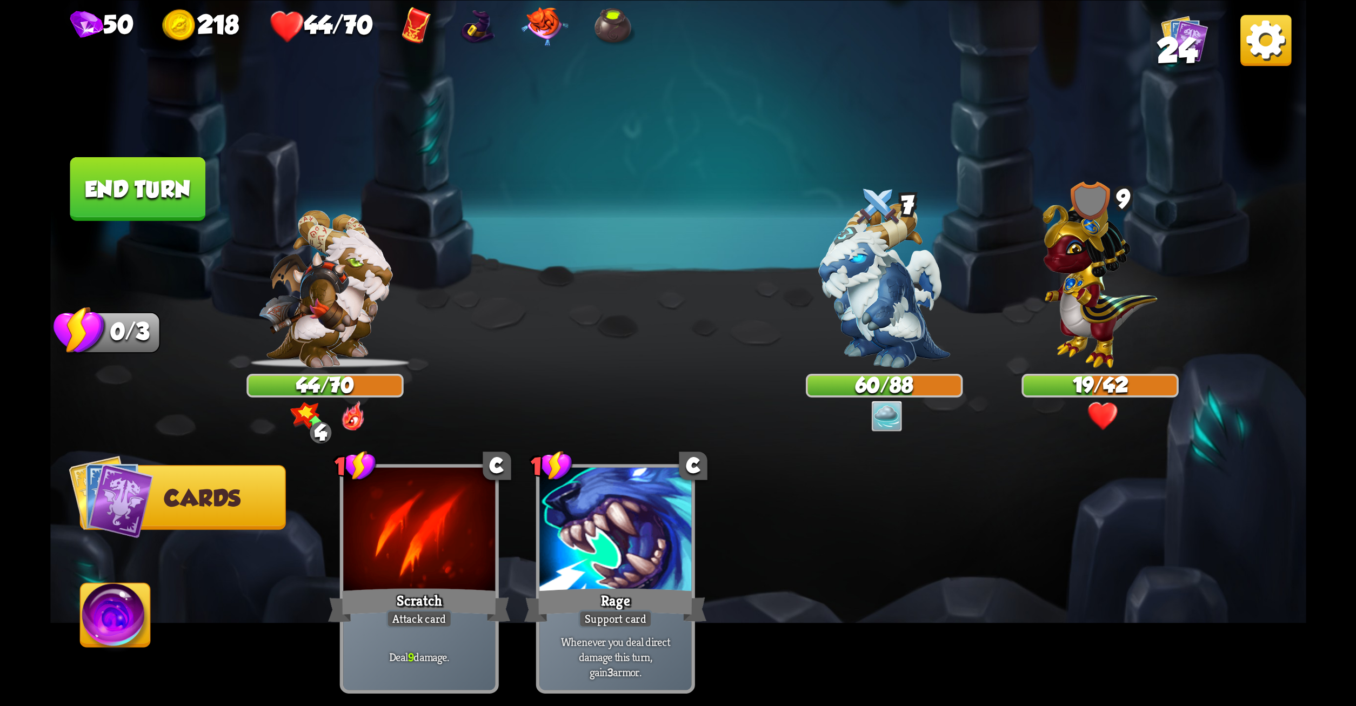
click at [137, 191] on button "End turn" at bounding box center [138, 189] width 136 height 64
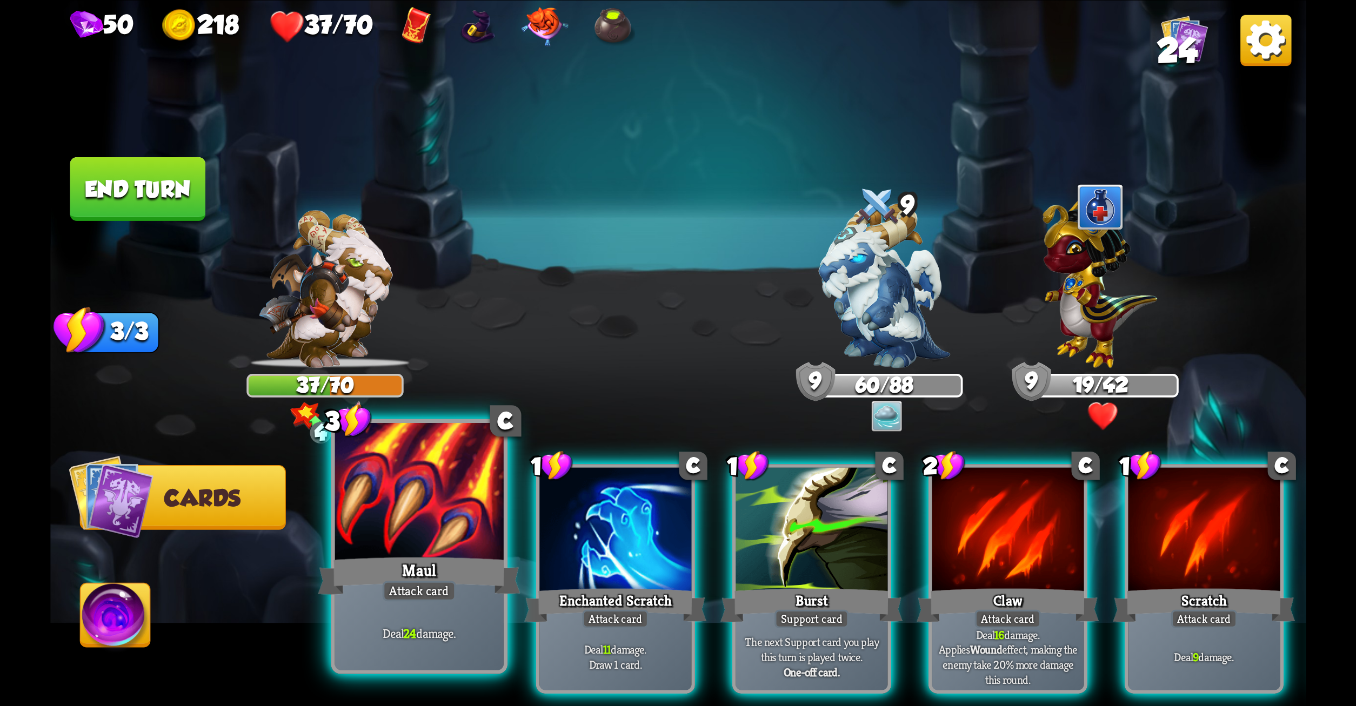
click at [438, 562] on div "Maul" at bounding box center [419, 575] width 203 height 45
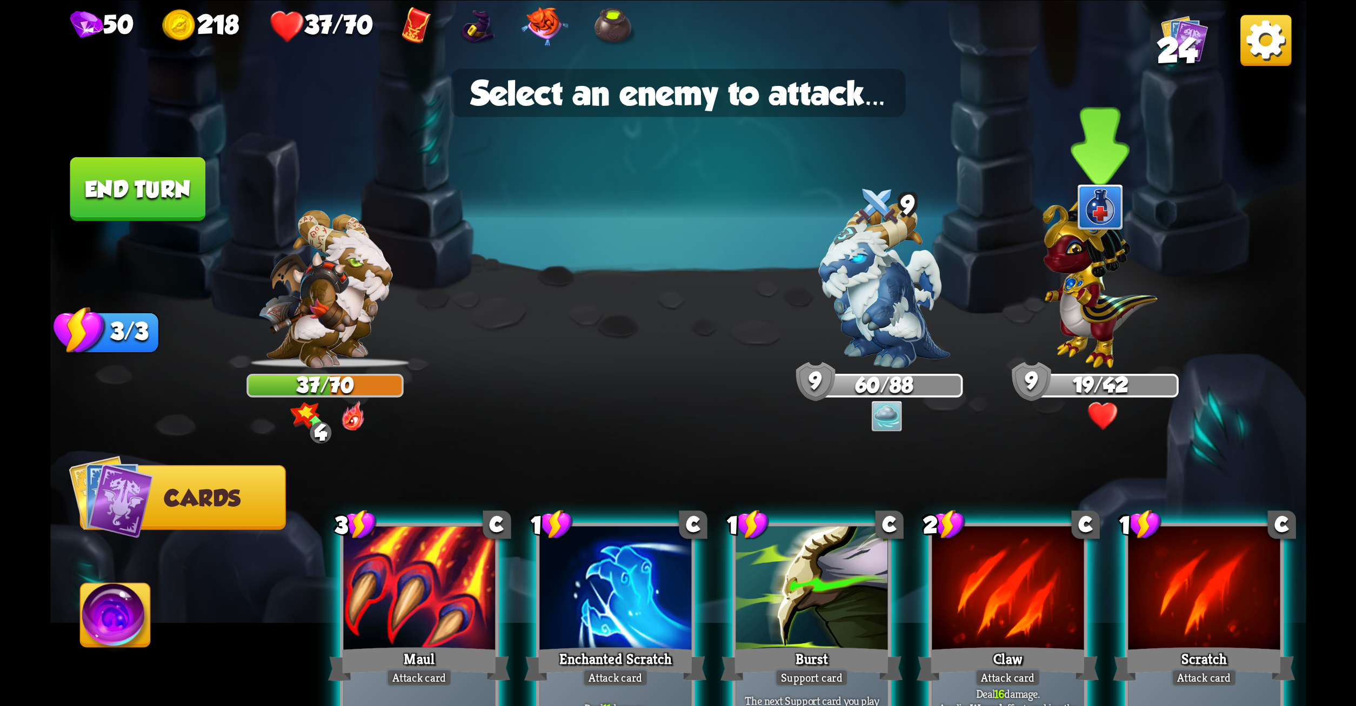
click at [1094, 311] on img at bounding box center [1100, 278] width 115 height 178
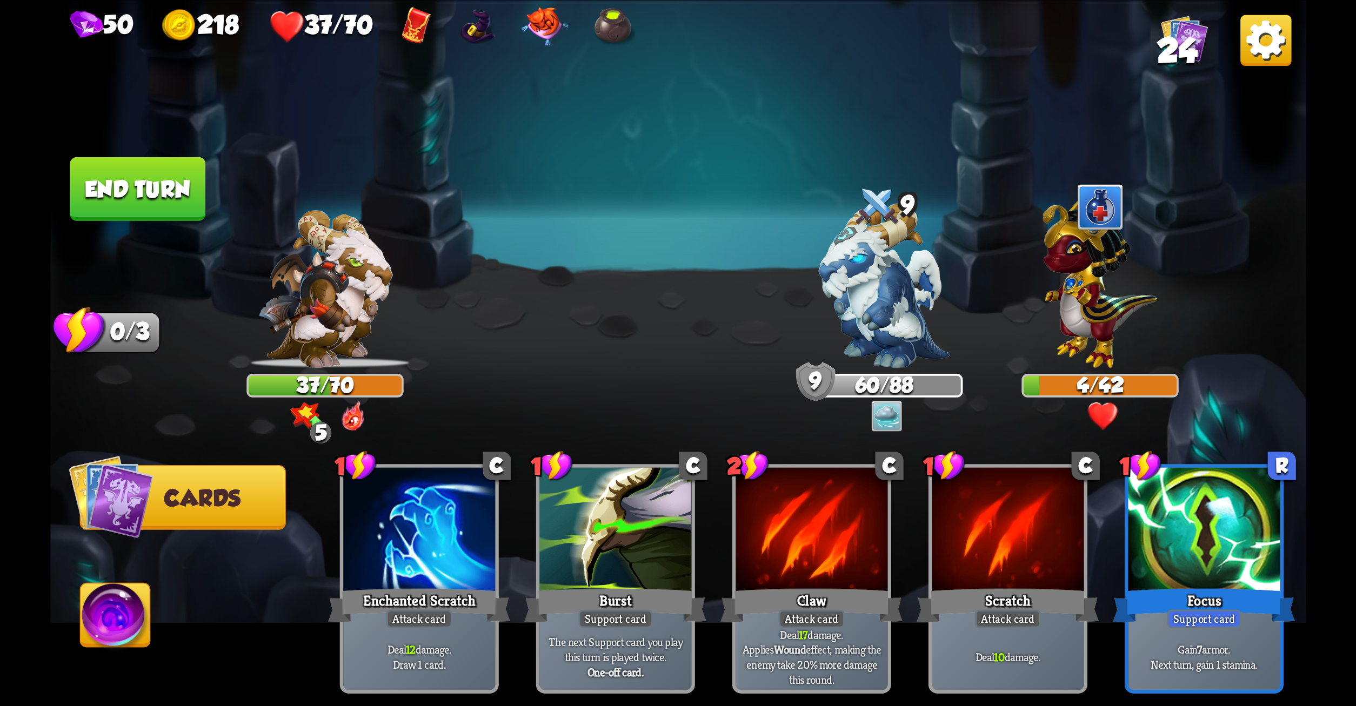
click at [76, 178] on button "End turn" at bounding box center [138, 189] width 136 height 64
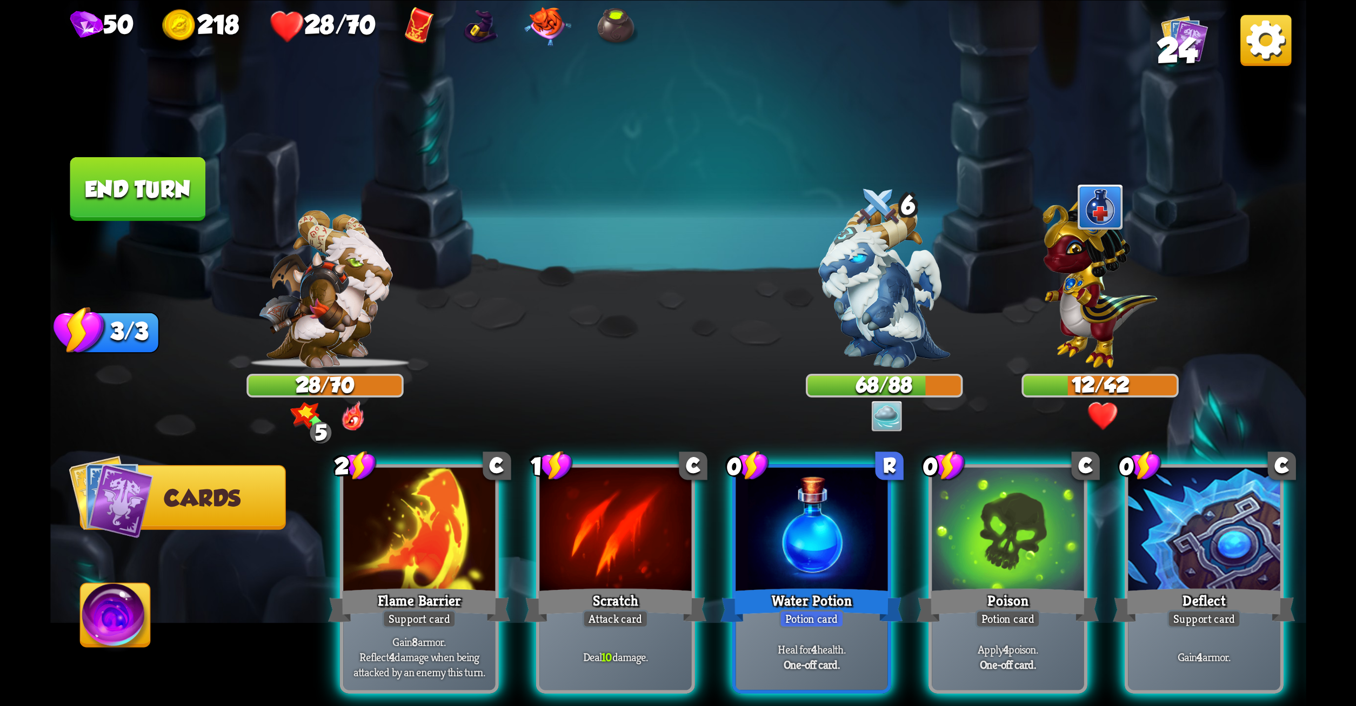
click at [273, 517] on button "Cards" at bounding box center [182, 497] width 206 height 65
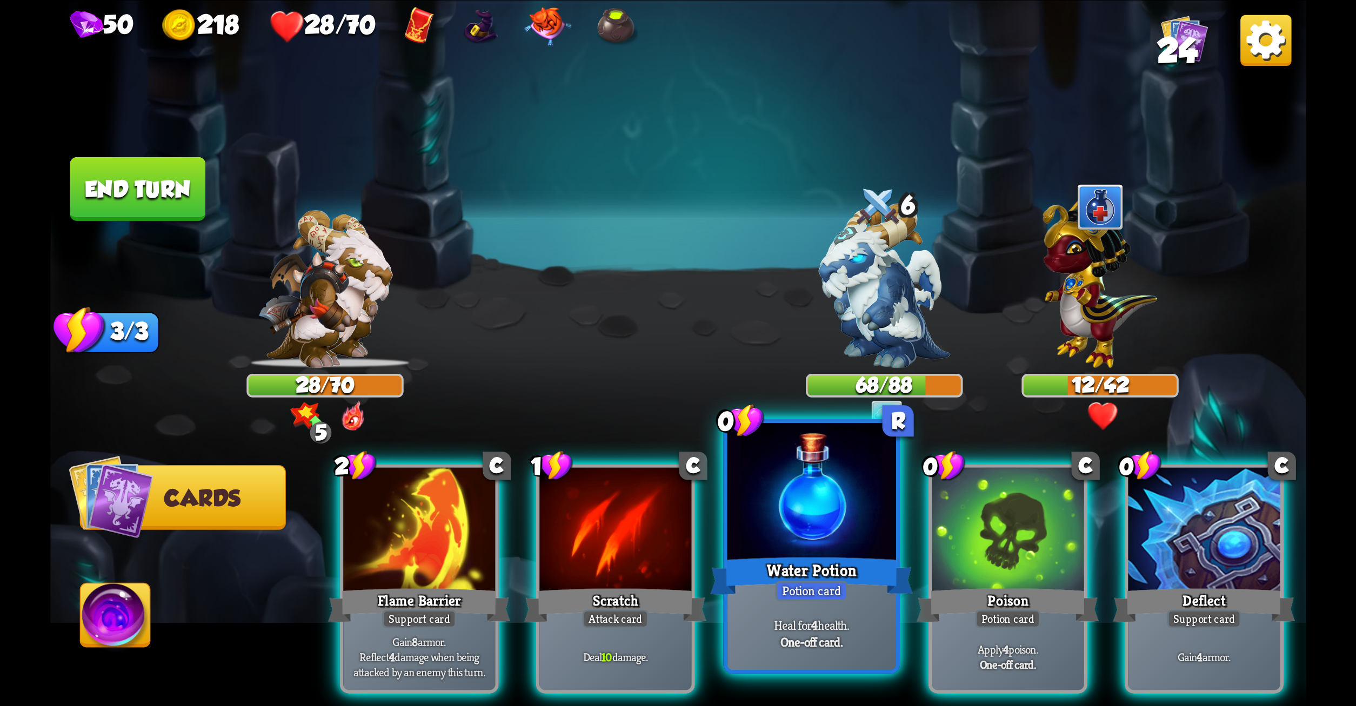
click at [872, 556] on div "Water Potion" at bounding box center [811, 575] width 203 height 45
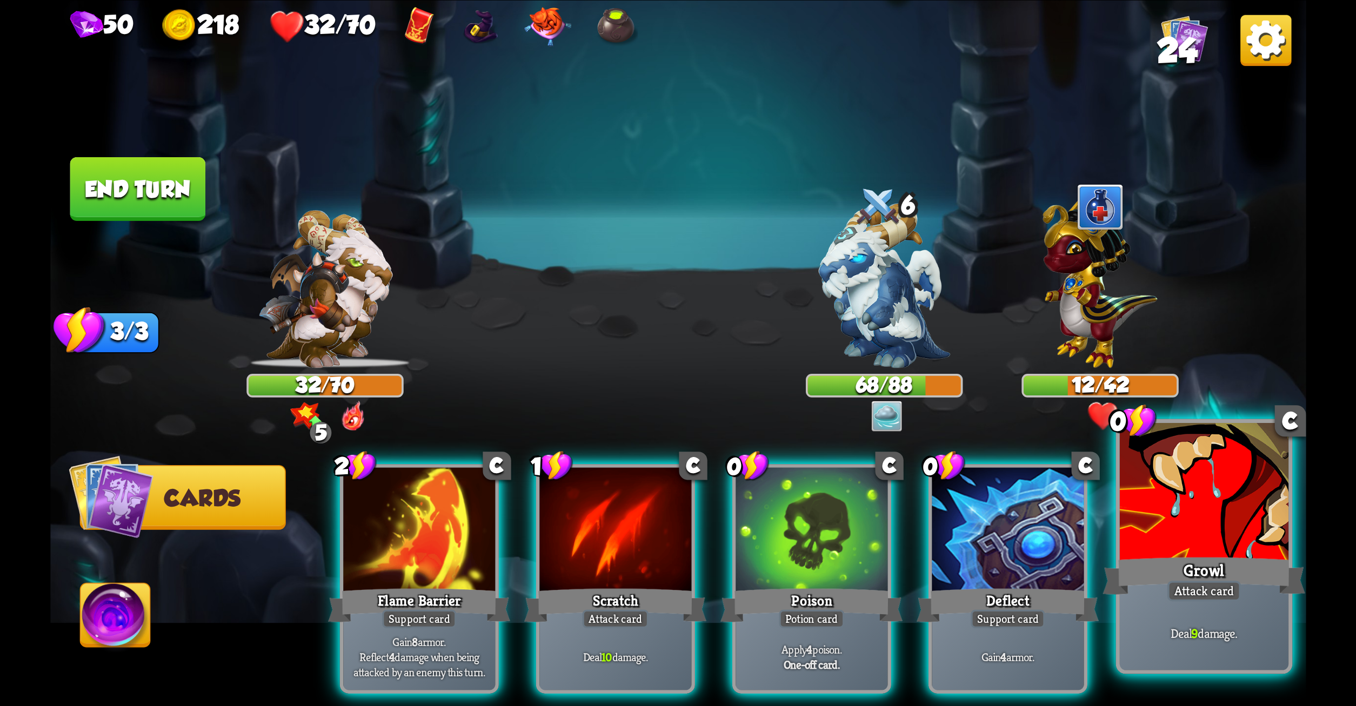
click at [1132, 545] on div at bounding box center [1203, 494] width 169 height 142
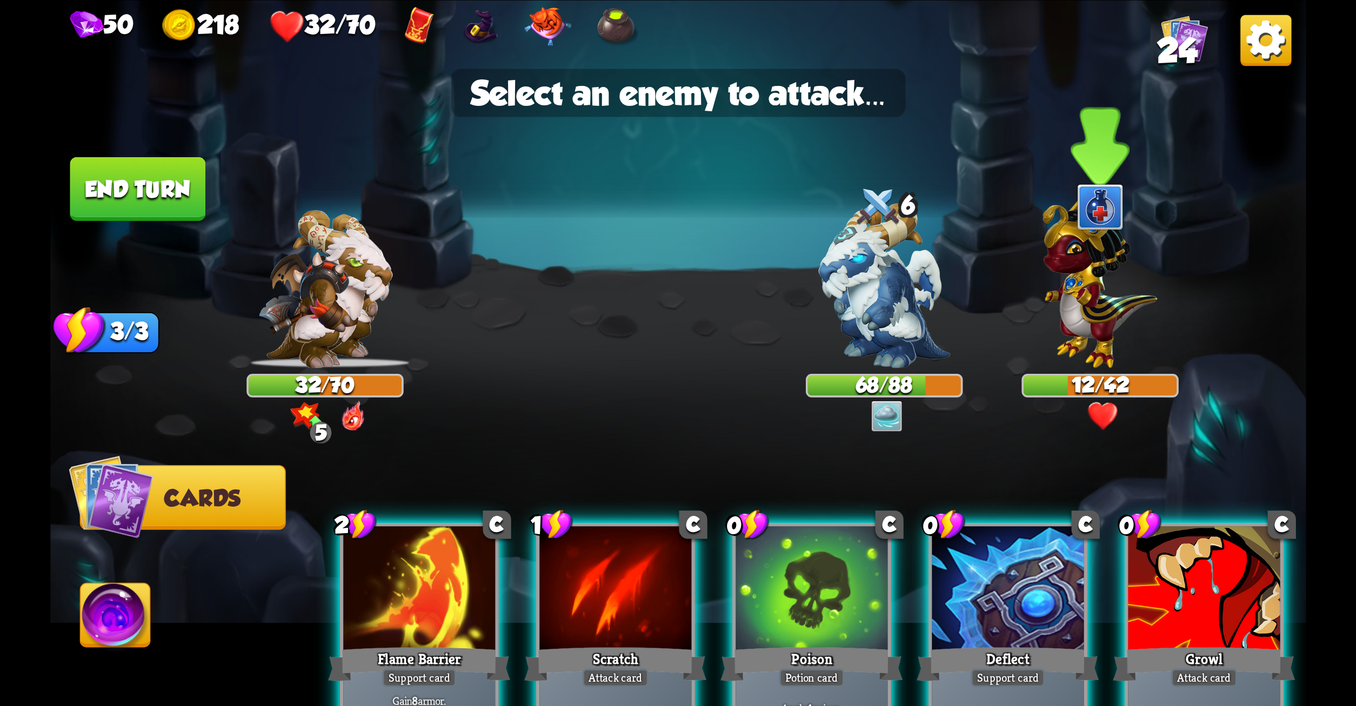
click at [1111, 330] on img at bounding box center [1100, 278] width 115 height 178
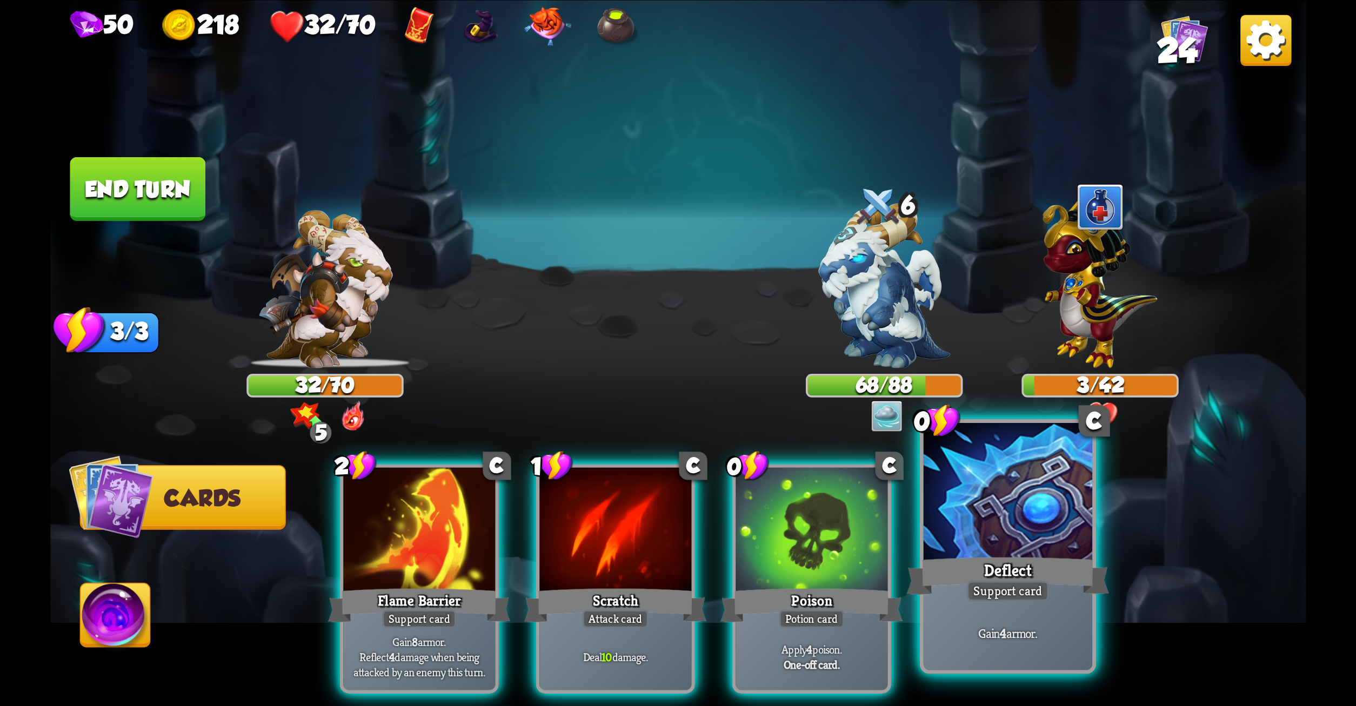
click at [944, 512] on div at bounding box center [1007, 494] width 169 height 142
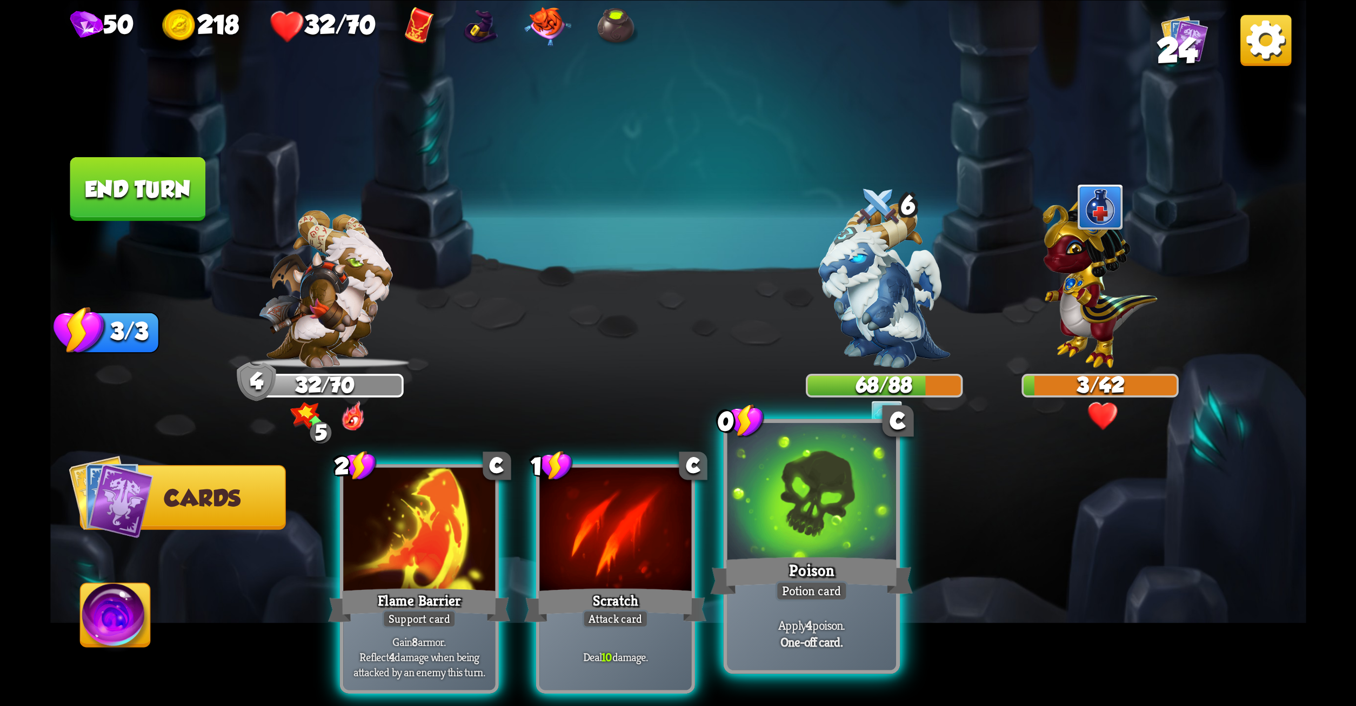
drag, startPoint x: 829, startPoint y: 549, endPoint x: 863, endPoint y: 513, distance: 49.3
click at [863, 513] on div at bounding box center [811, 494] width 169 height 142
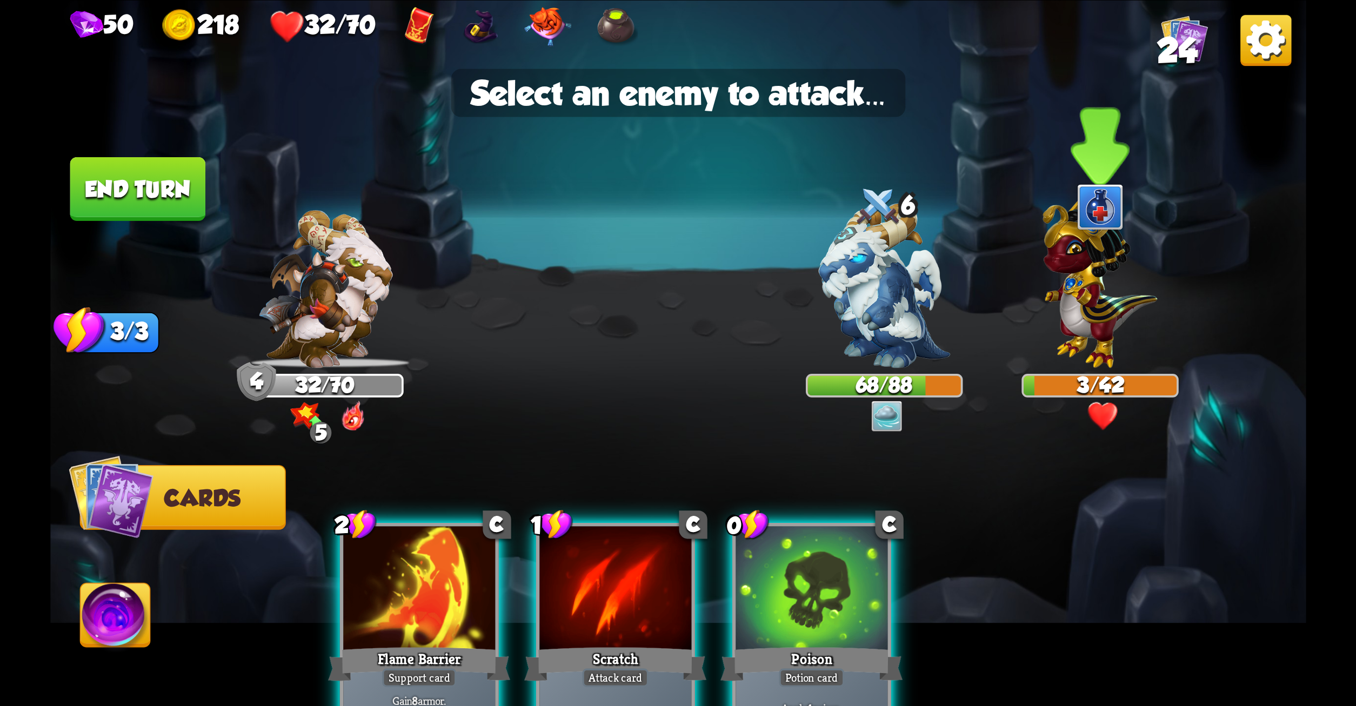
click at [1099, 295] on img at bounding box center [1100, 278] width 115 height 178
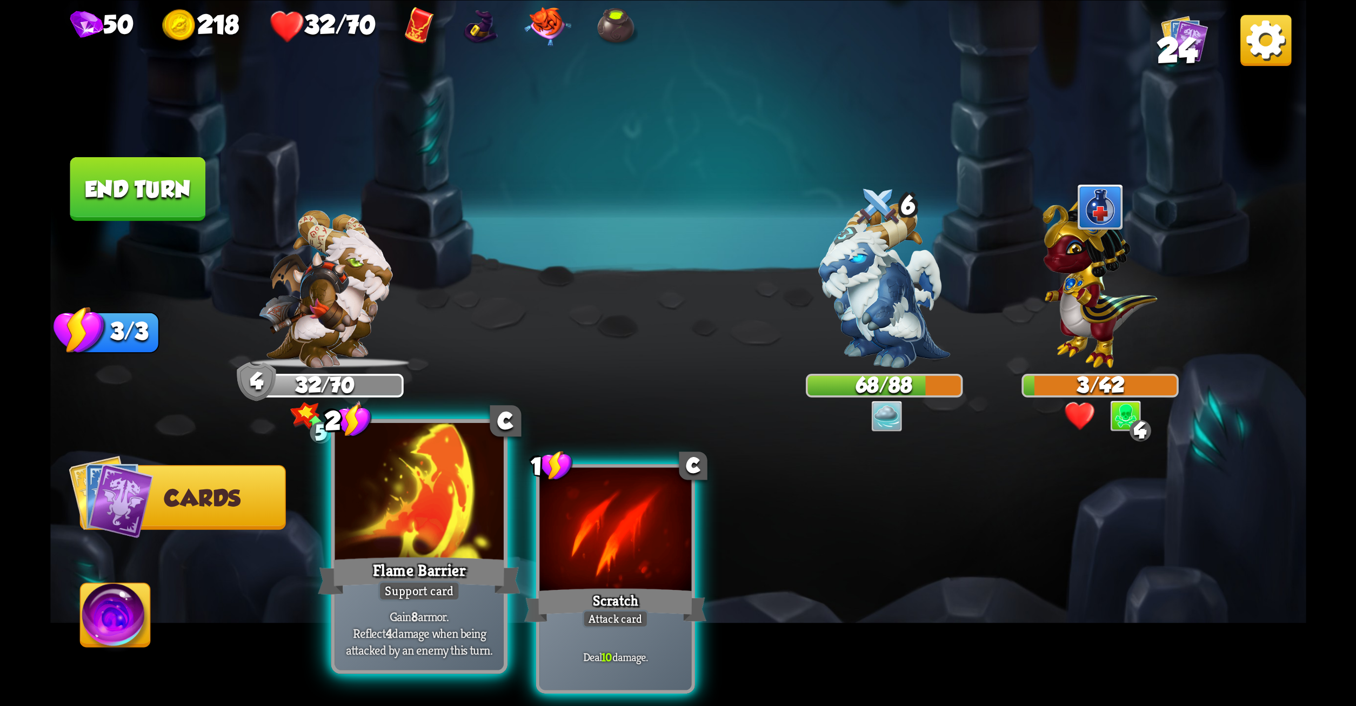
click at [446, 559] on div "Flame Barrier" at bounding box center [419, 575] width 203 height 45
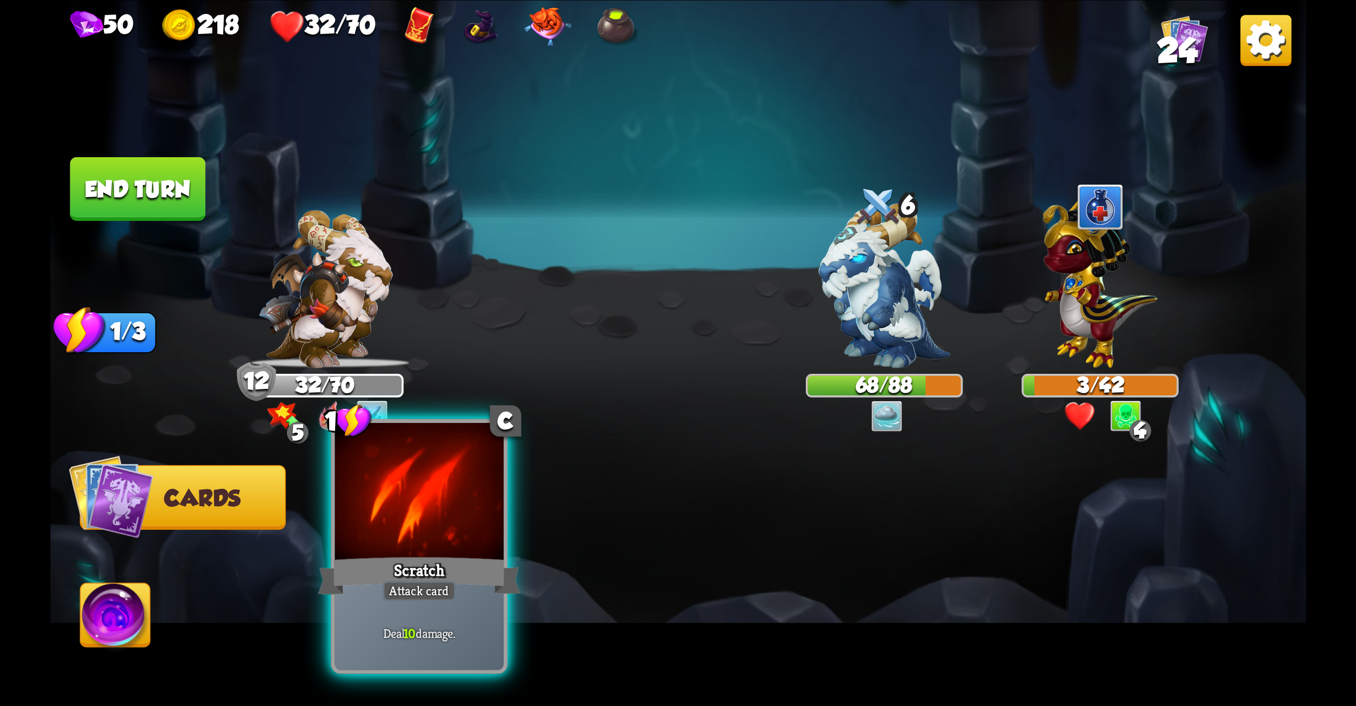
click at [430, 522] on div at bounding box center [419, 494] width 169 height 142
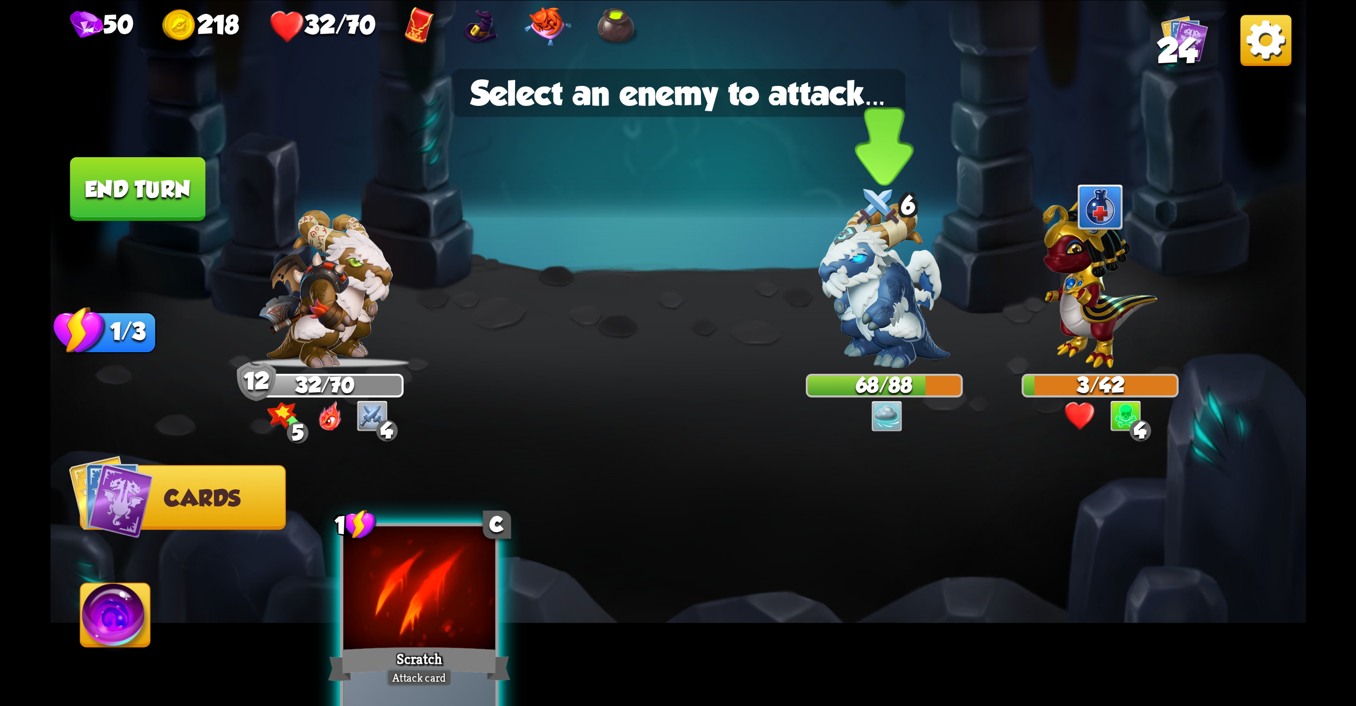
click at [896, 309] on img at bounding box center [883, 285] width 131 height 165
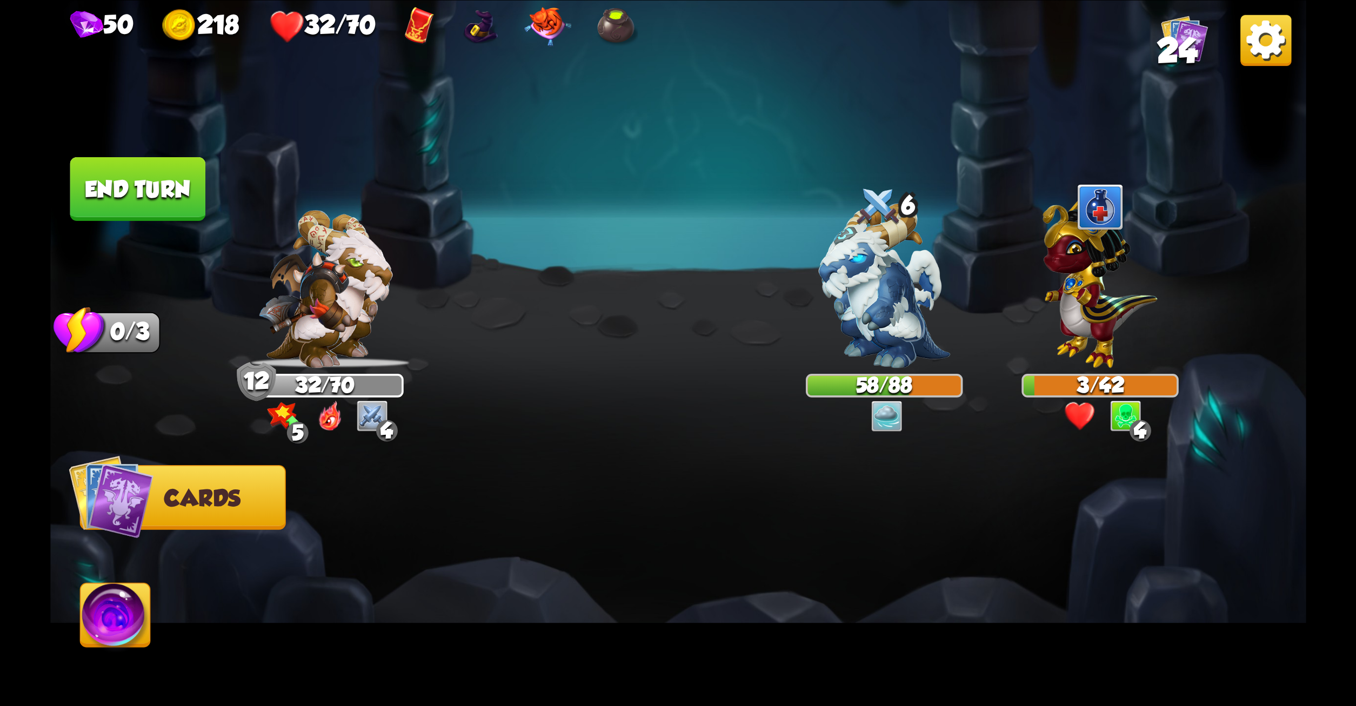
click at [171, 178] on button "End turn" at bounding box center [138, 189] width 136 height 64
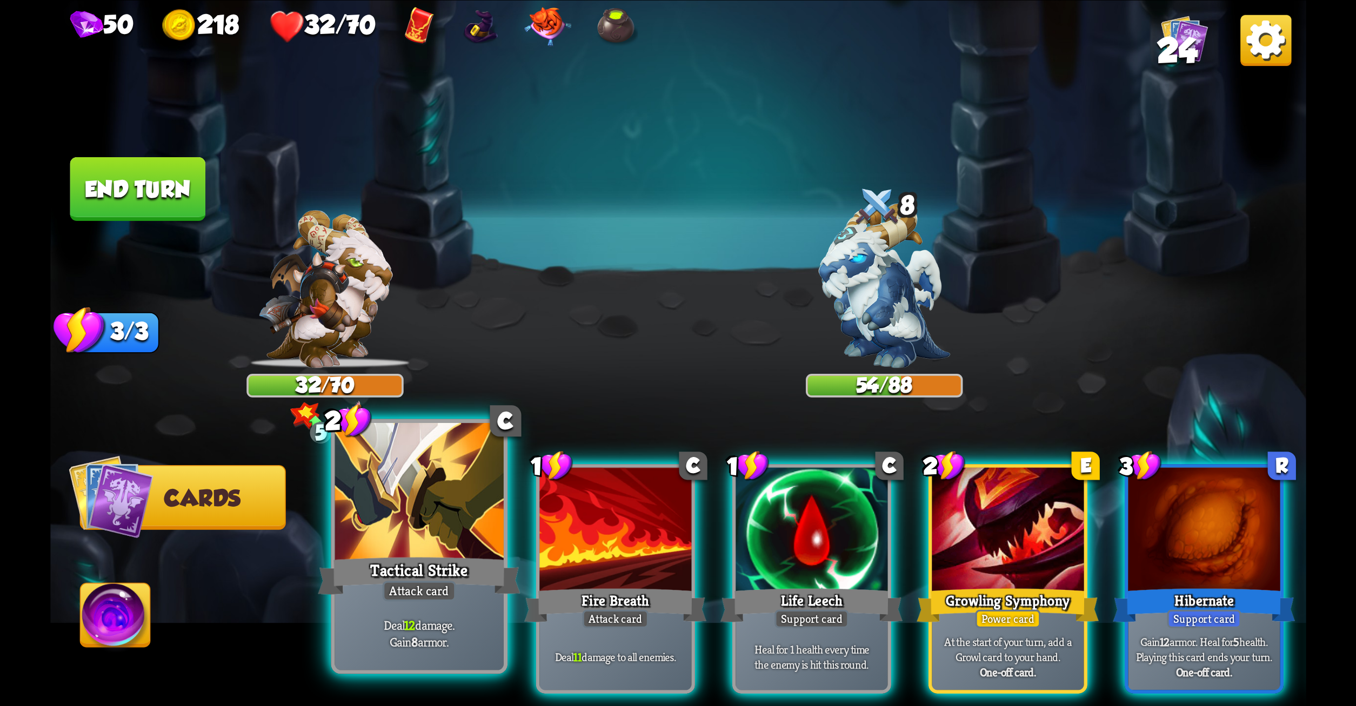
click at [438, 536] on div at bounding box center [419, 494] width 169 height 142
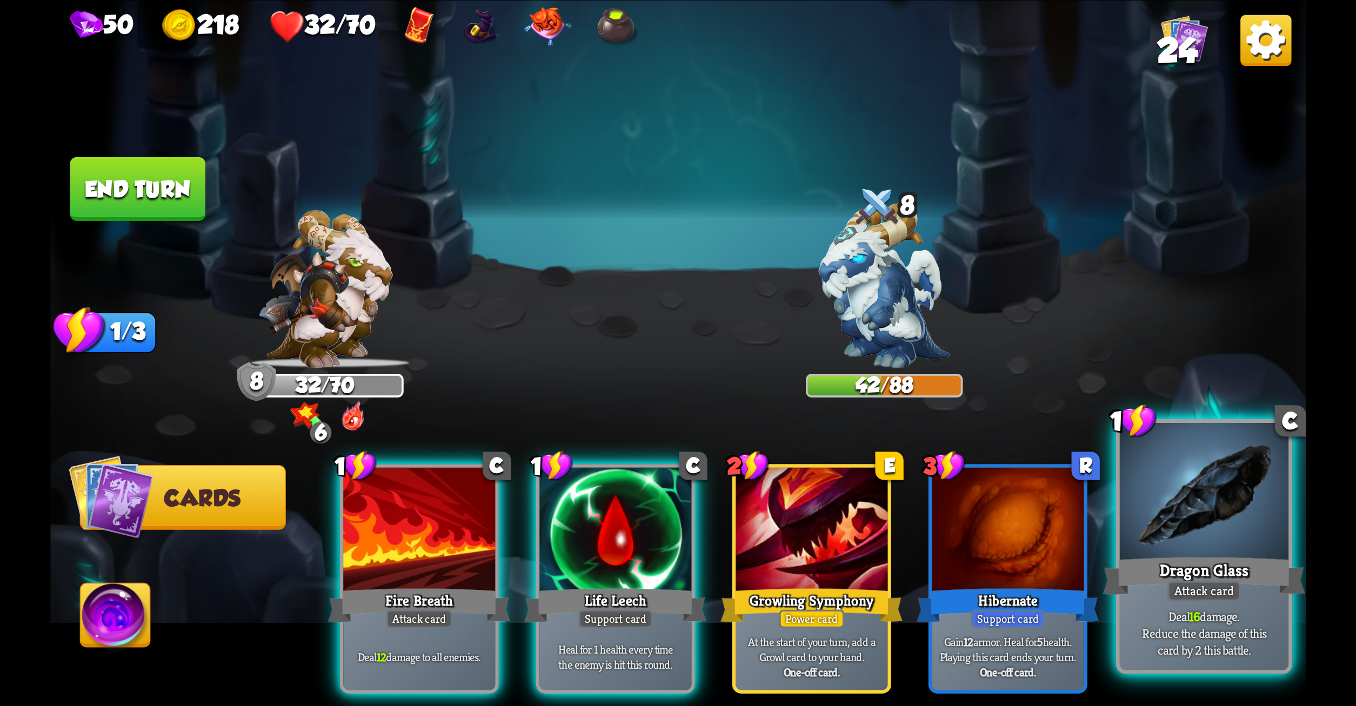
click at [1286, 513] on div at bounding box center [1203, 494] width 169 height 142
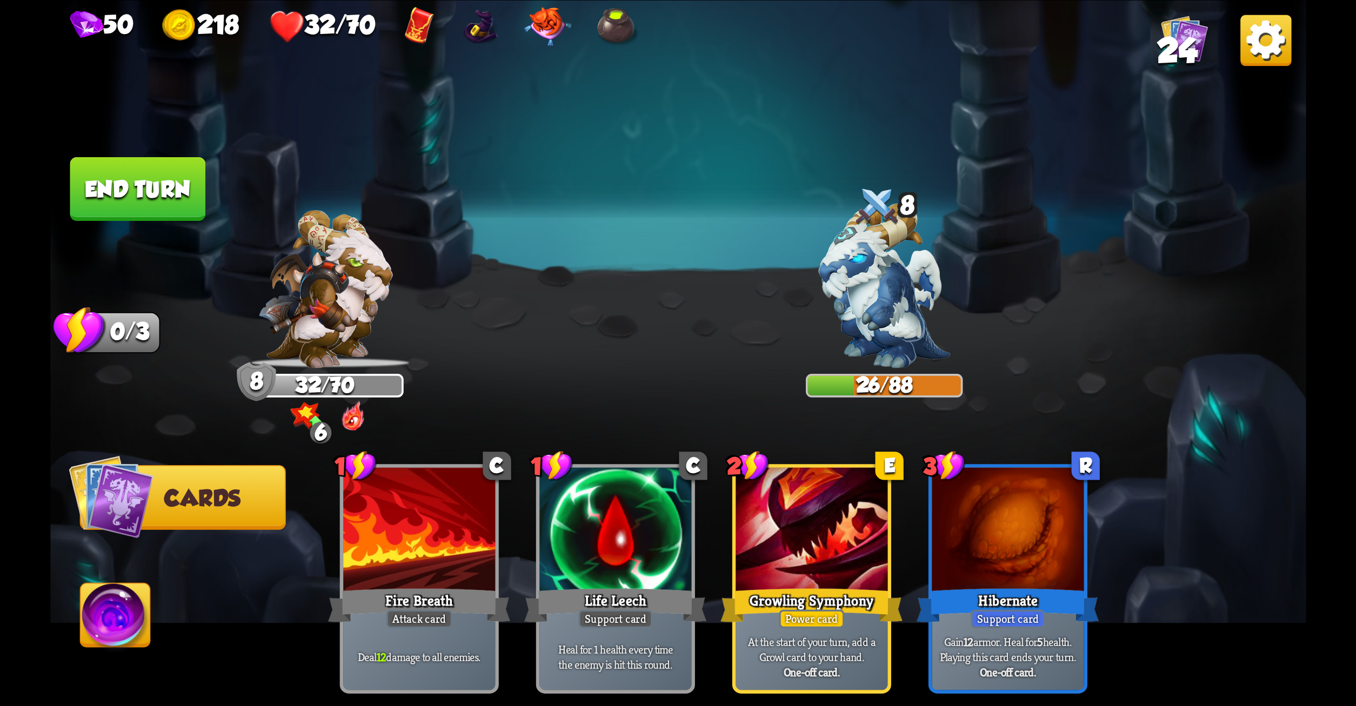
click at [96, 183] on button "End turn" at bounding box center [138, 189] width 136 height 64
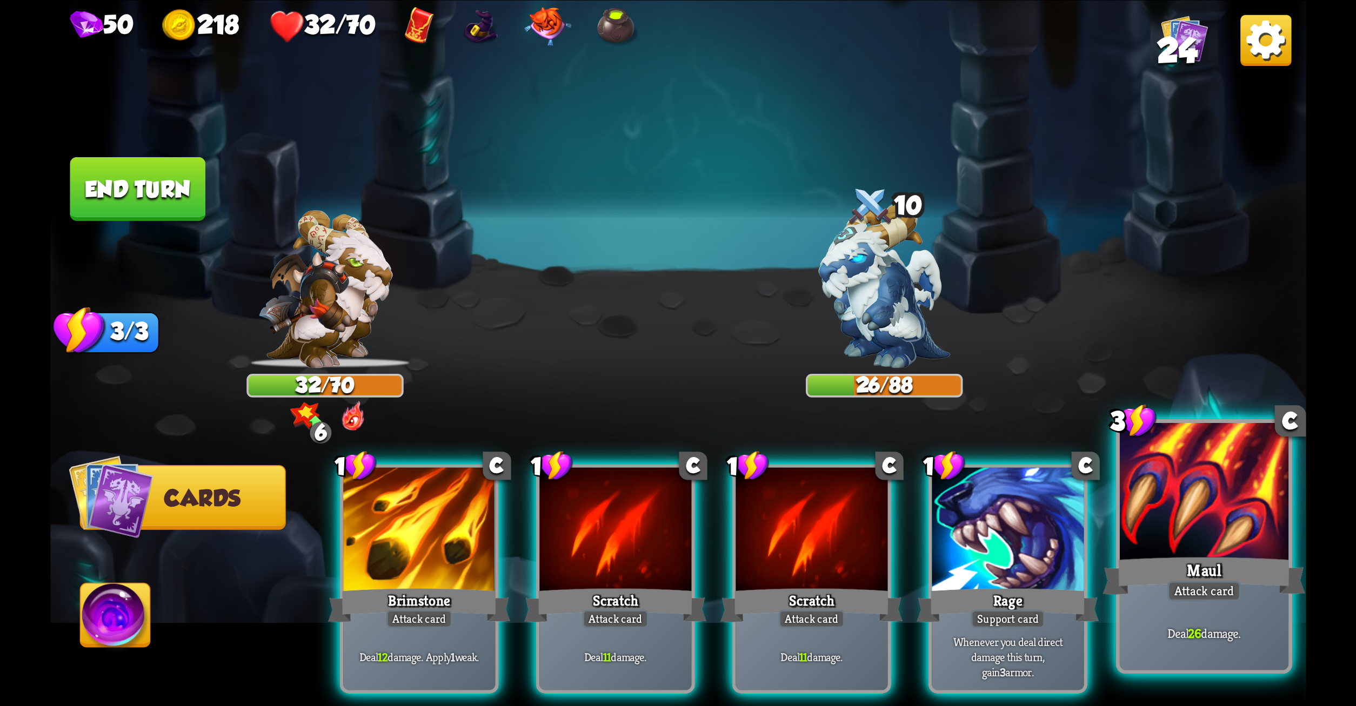
click at [1227, 488] on div at bounding box center [1203, 494] width 169 height 142
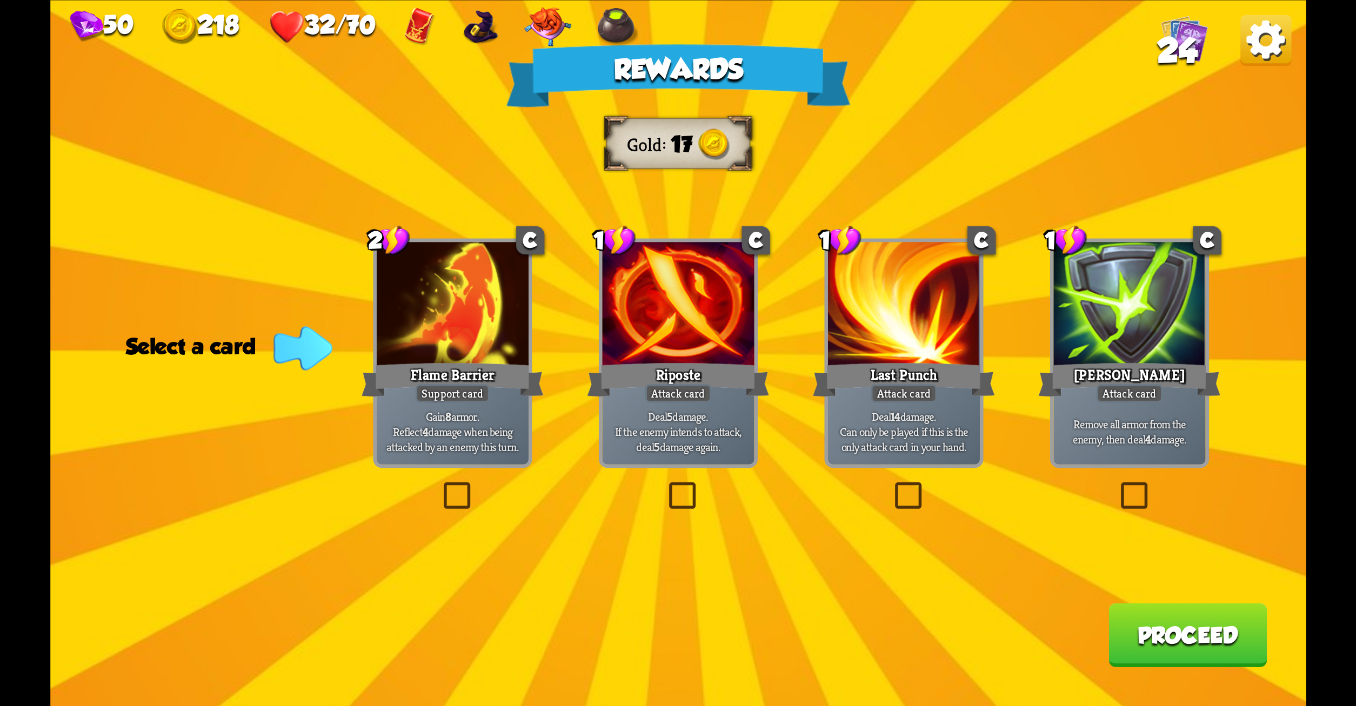
click at [1116, 486] on label at bounding box center [1116, 486] width 0 height 0
click at [0, 0] on input "checkbox" at bounding box center [0, 0] width 0 height 0
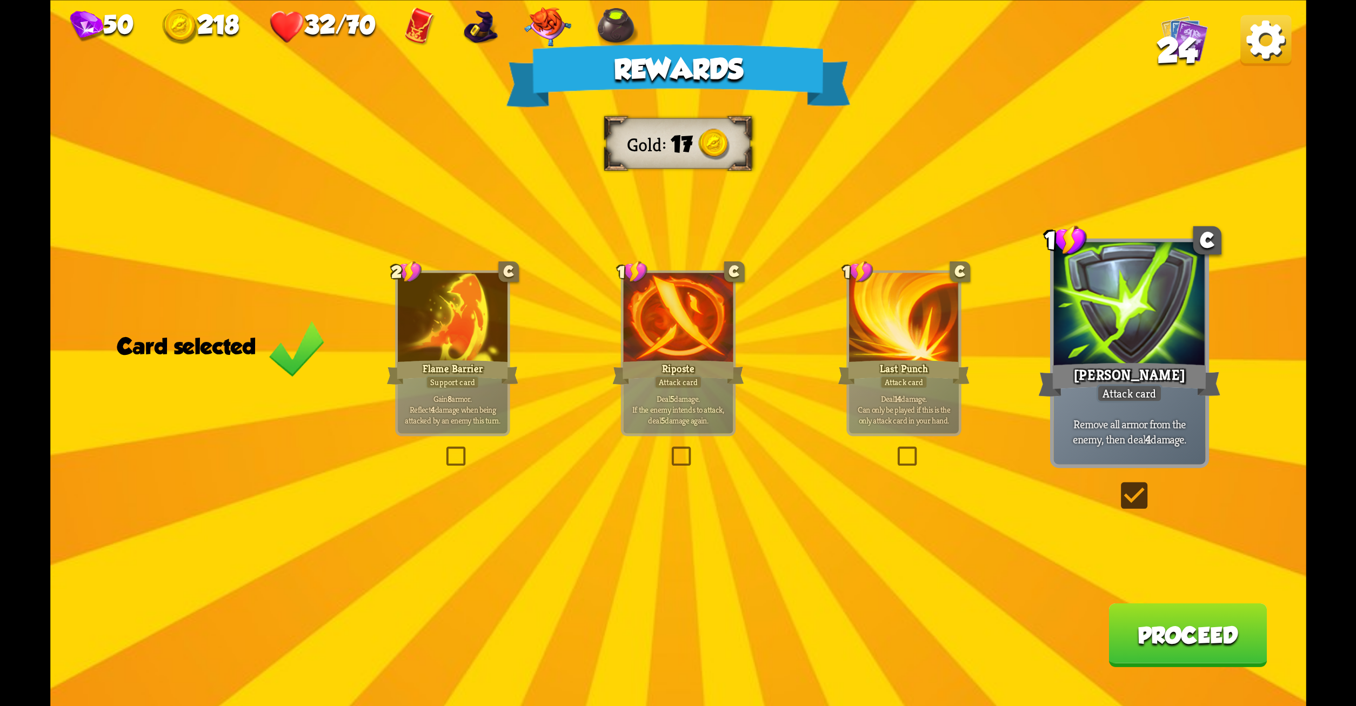
click at [1193, 628] on button "Proceed" at bounding box center [1188, 635] width 158 height 64
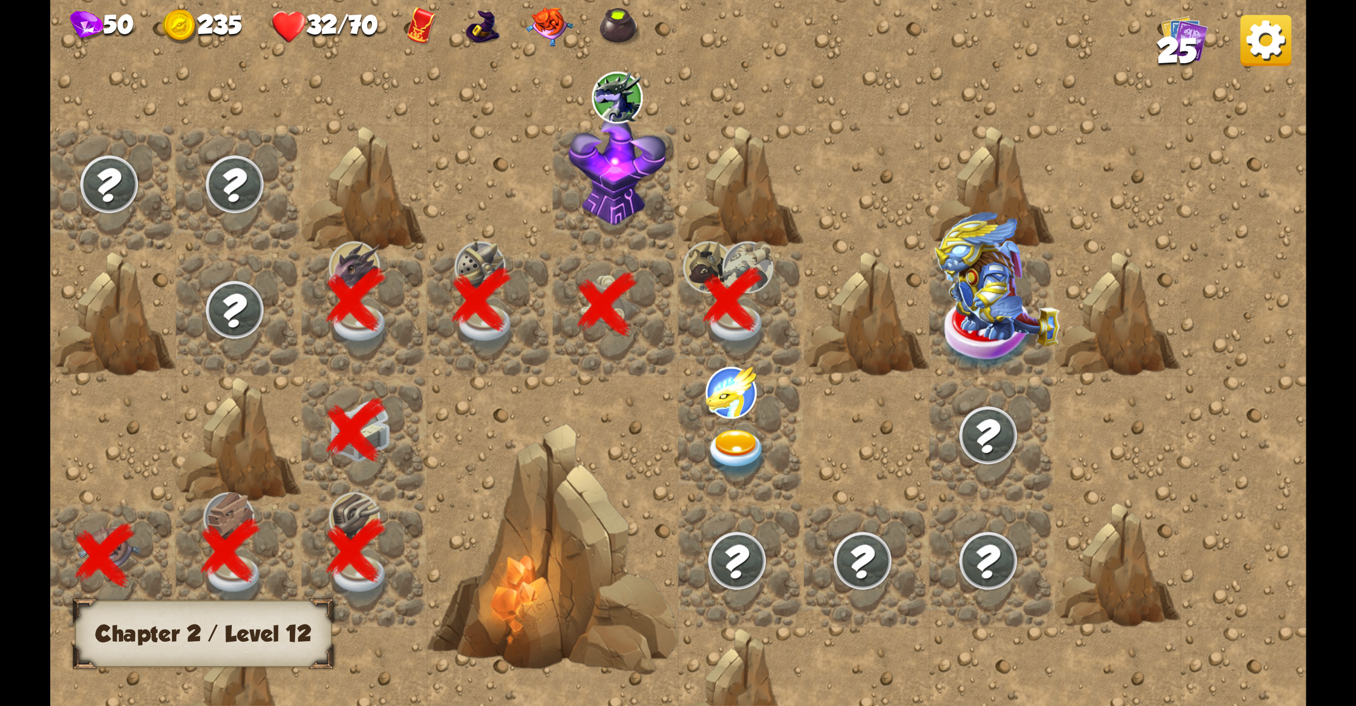
click at [730, 436] on img at bounding box center [736, 454] width 63 height 49
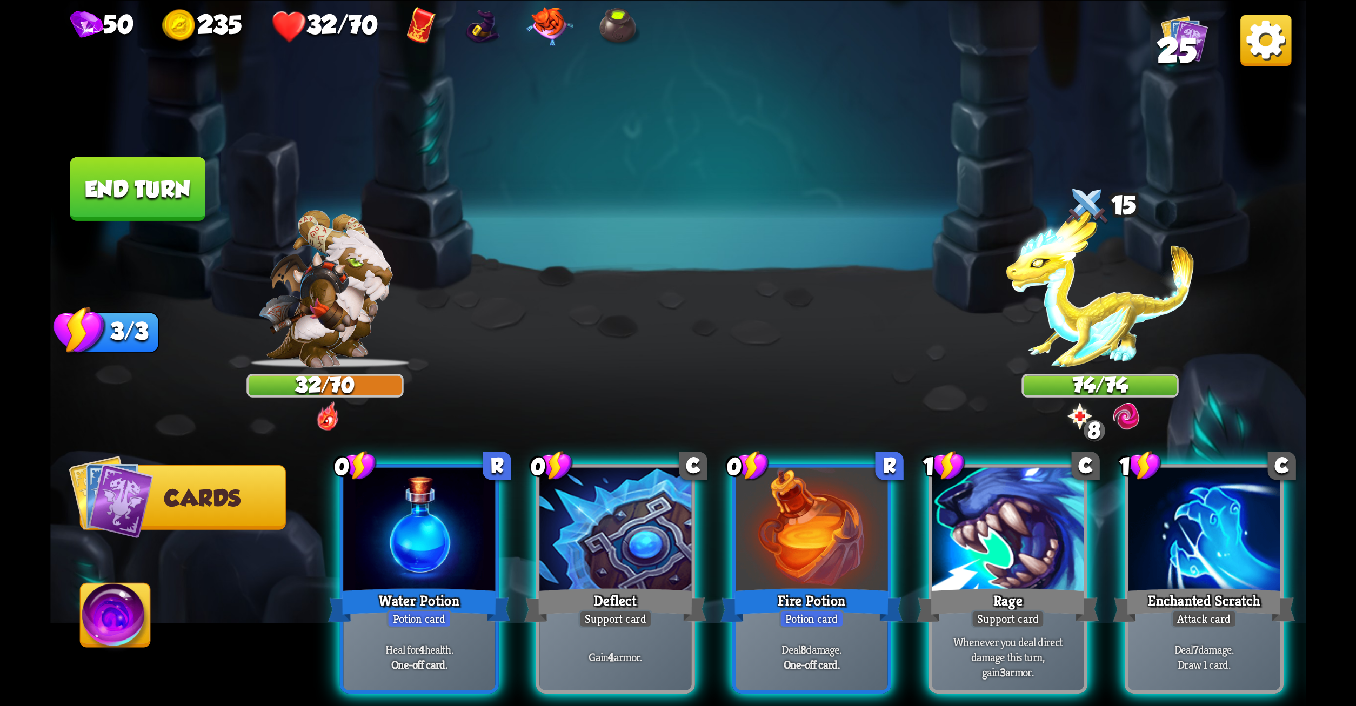
click at [730, 436] on div "0 R Water Potion Potion card Heal for 4 health. One-off card. 0 C Deflect Suppo…" at bounding box center [803, 549] width 1005 height 314
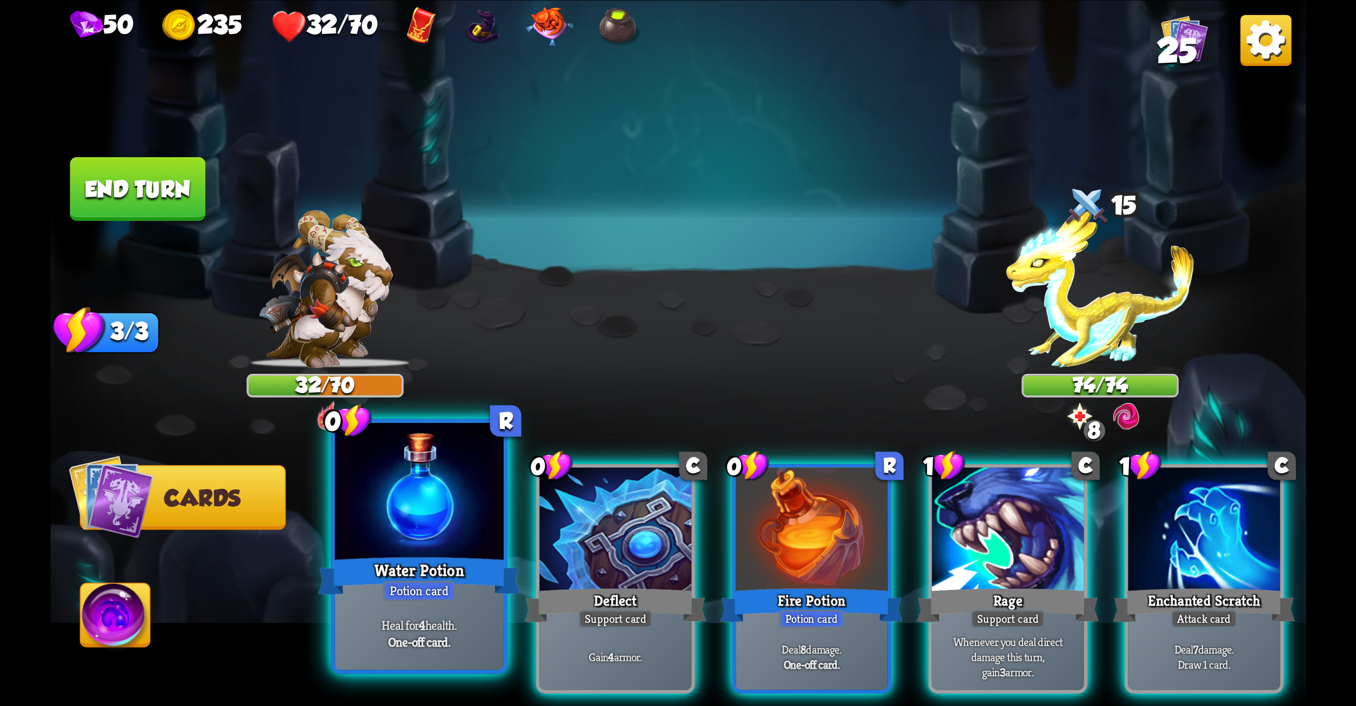
click at [466, 537] on div at bounding box center [419, 494] width 169 height 142
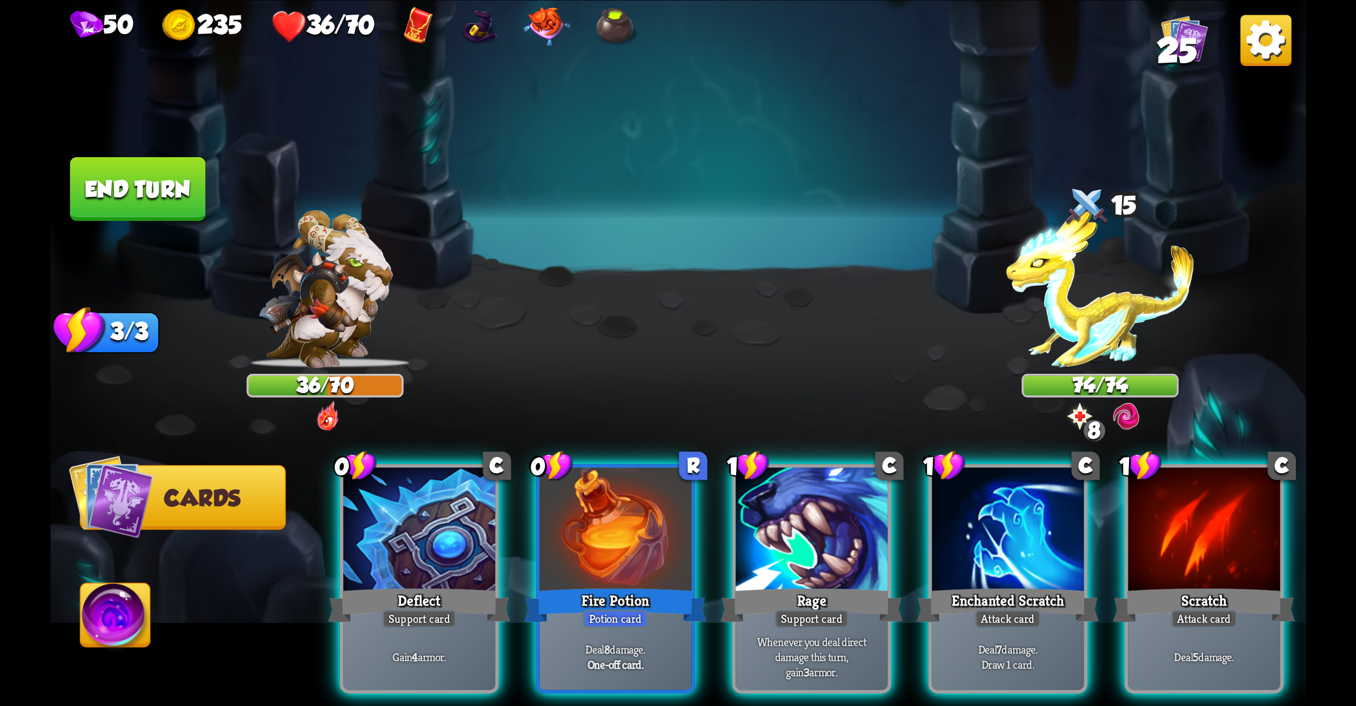
click at [466, 537] on div at bounding box center [419, 532] width 152 height 128
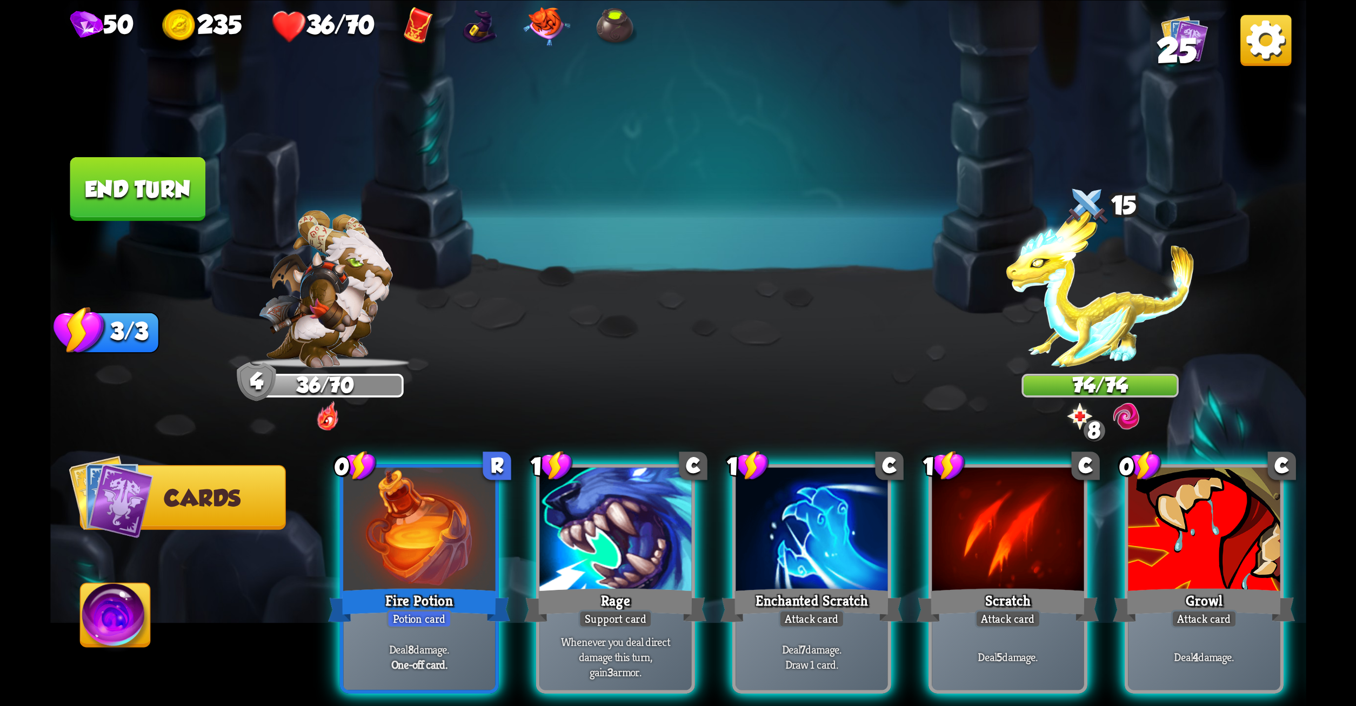
click at [466, 537] on div at bounding box center [419, 532] width 152 height 128
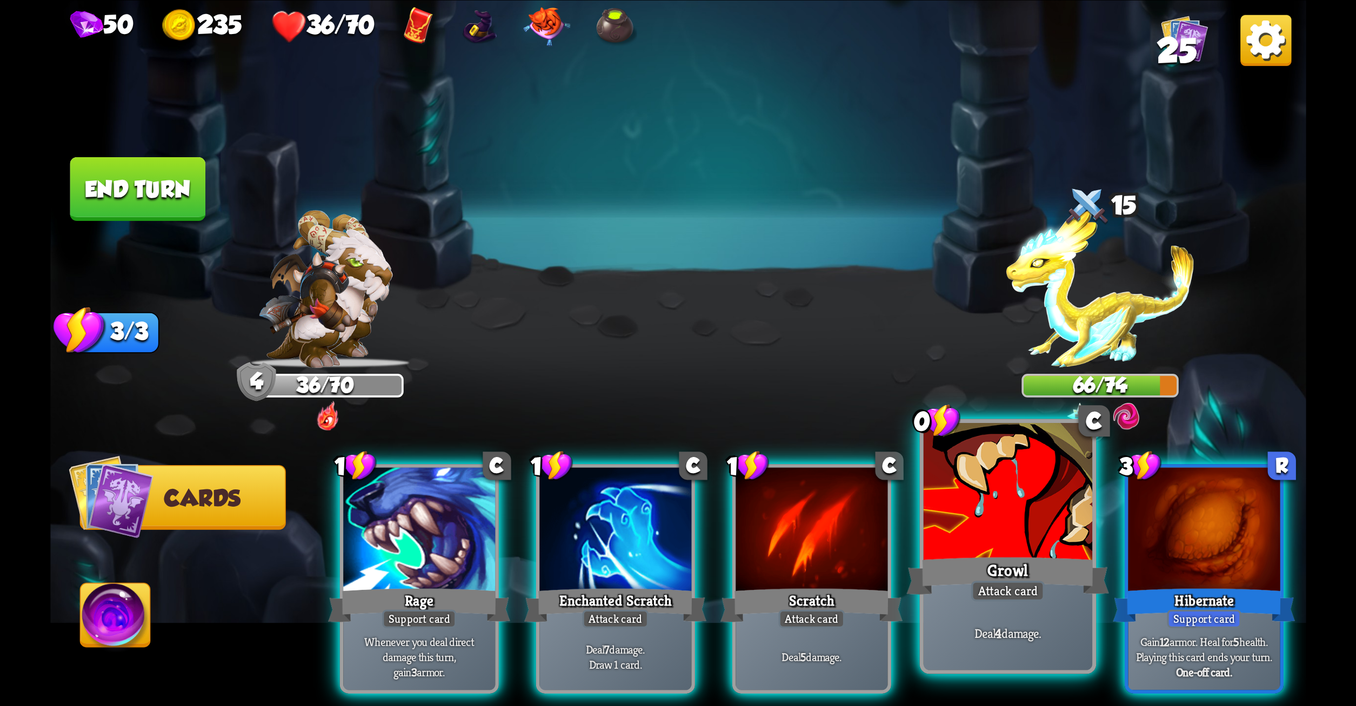
click at [1015, 492] on div at bounding box center [1007, 494] width 169 height 142
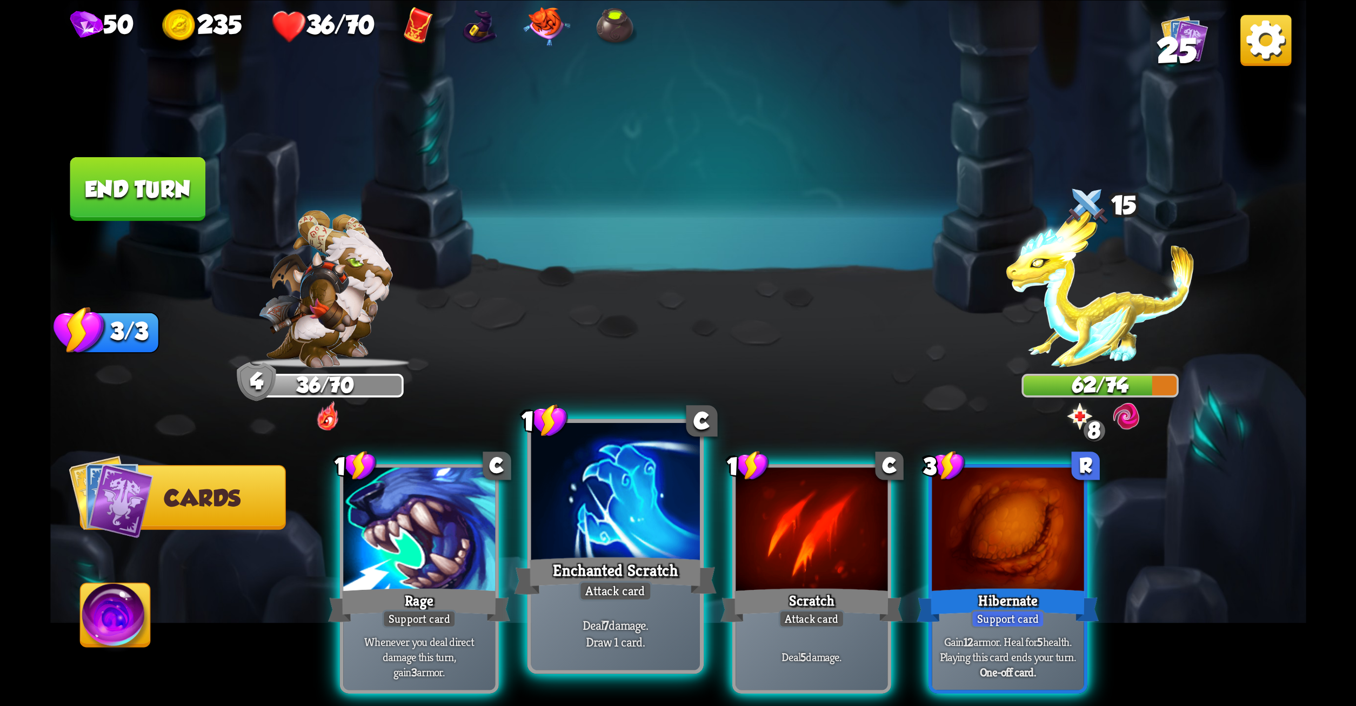
click at [633, 569] on div "Enchanted Scratch" at bounding box center [615, 575] width 203 height 45
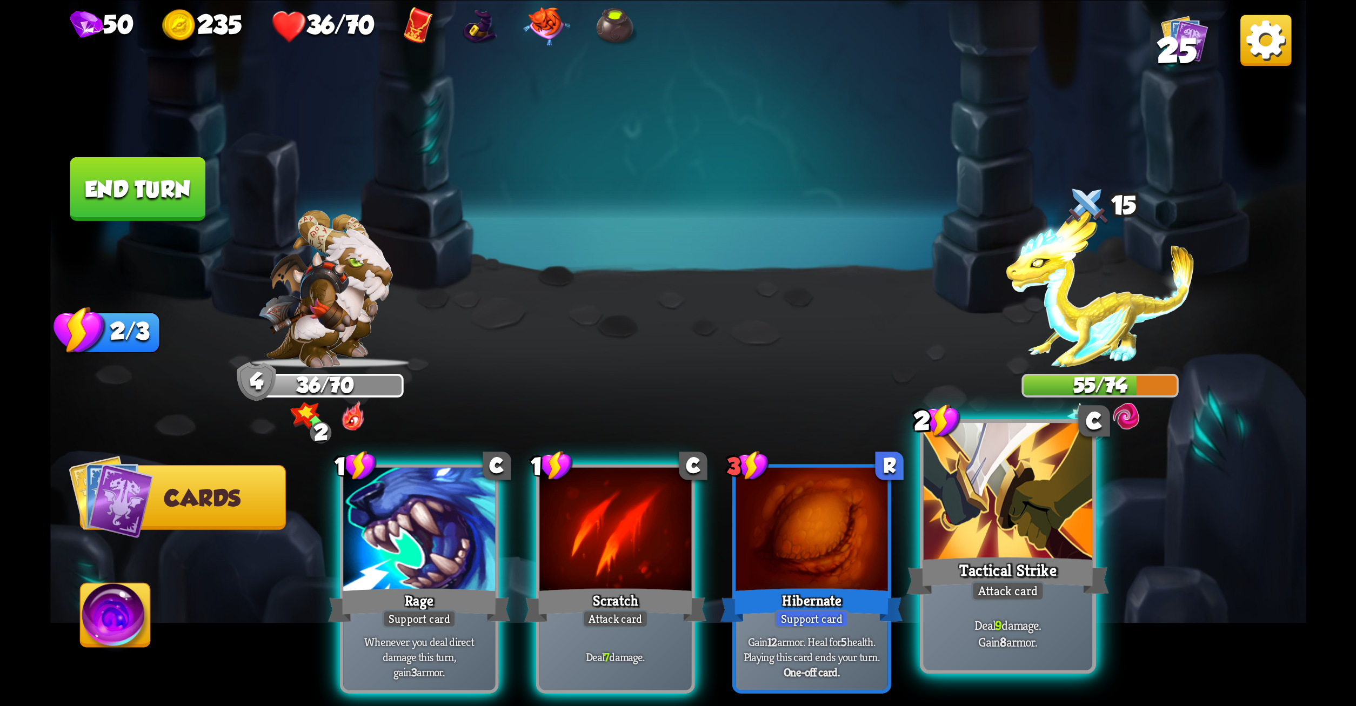
click at [1023, 548] on div at bounding box center [1007, 494] width 169 height 142
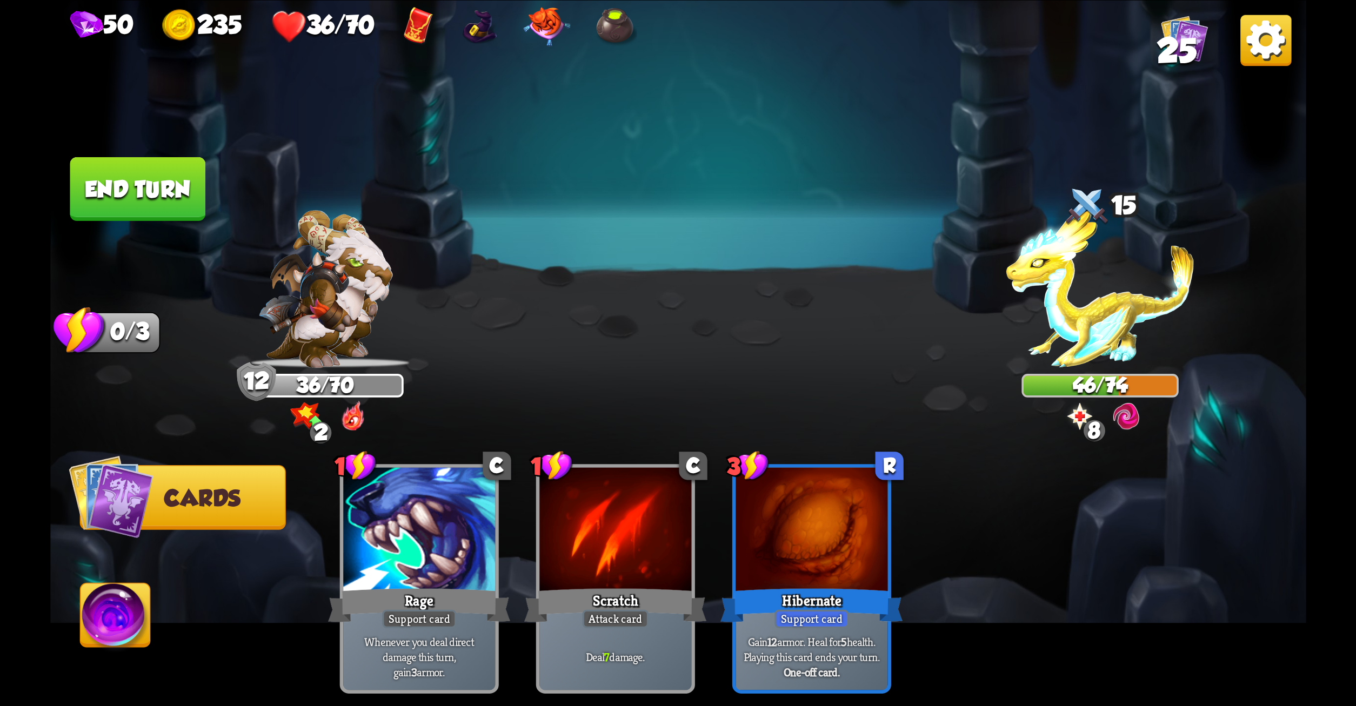
click at [102, 166] on button "End turn" at bounding box center [138, 189] width 136 height 64
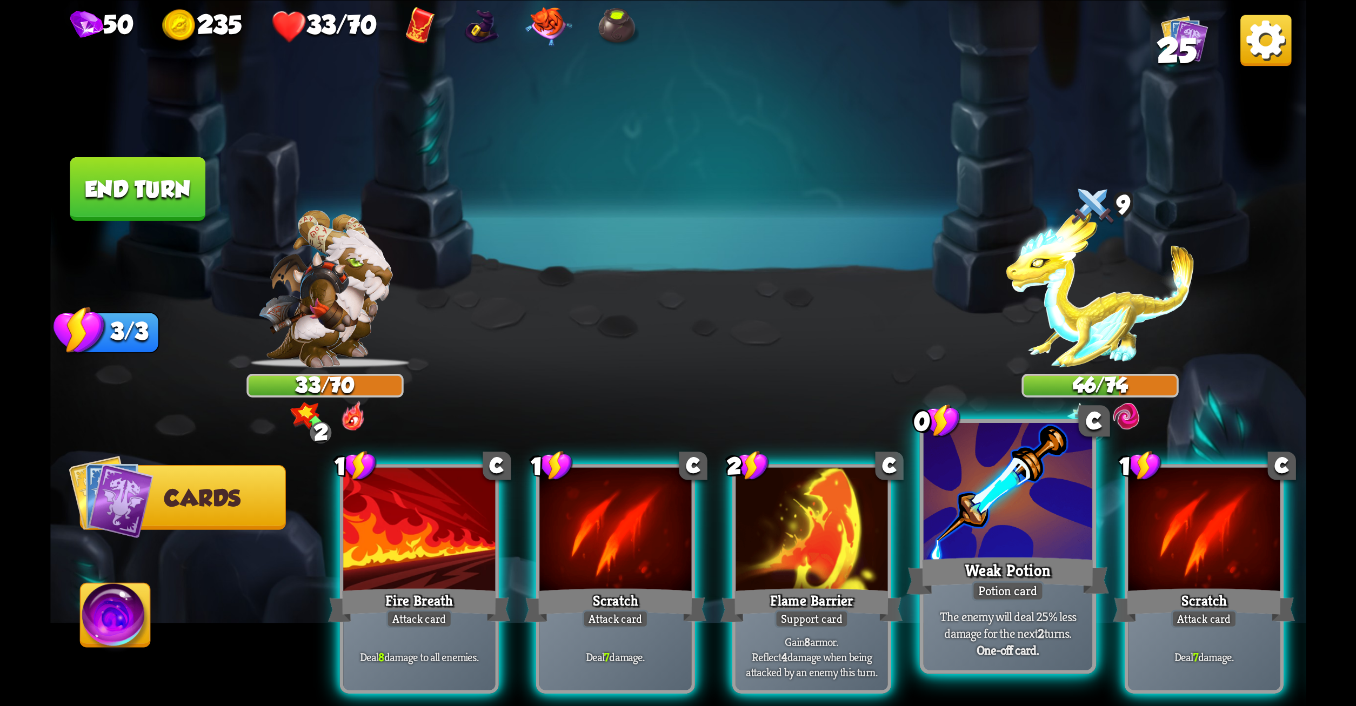
click at [998, 479] on div at bounding box center [1007, 494] width 169 height 142
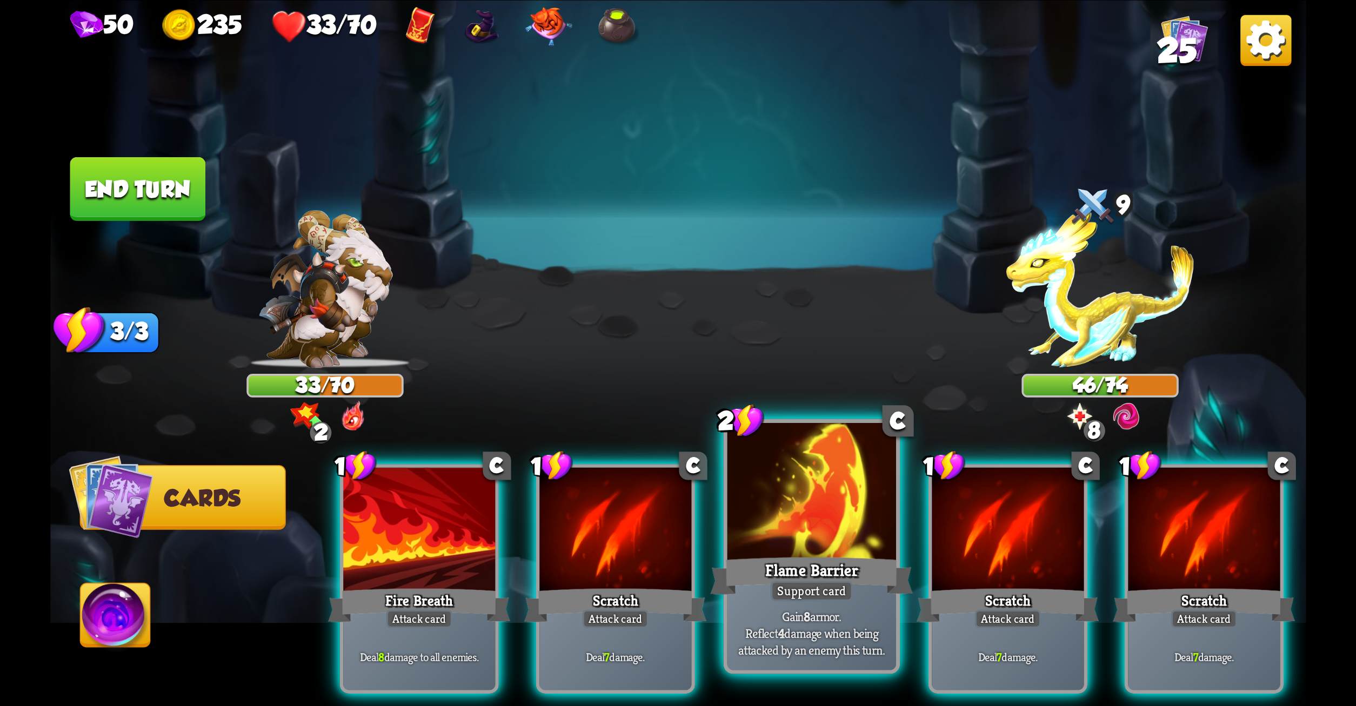
click at [744, 513] on div at bounding box center [811, 494] width 169 height 142
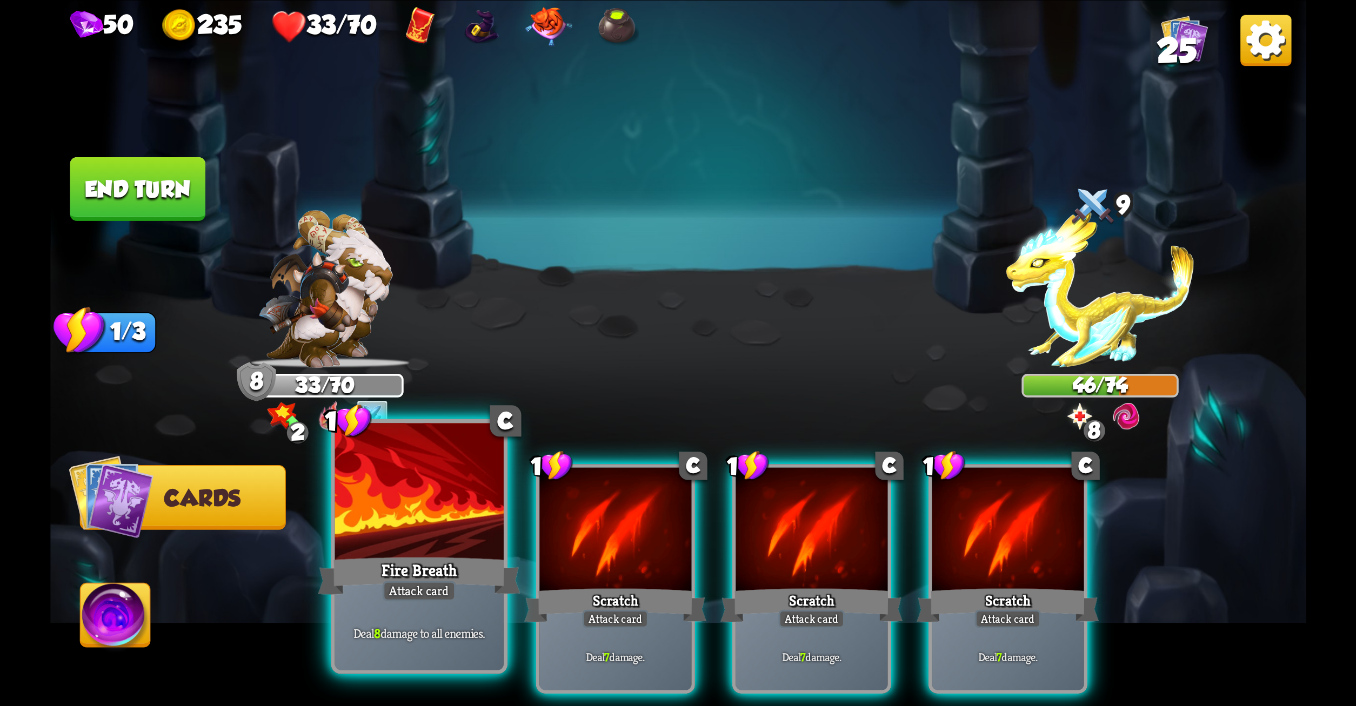
click at [424, 531] on div at bounding box center [419, 494] width 169 height 142
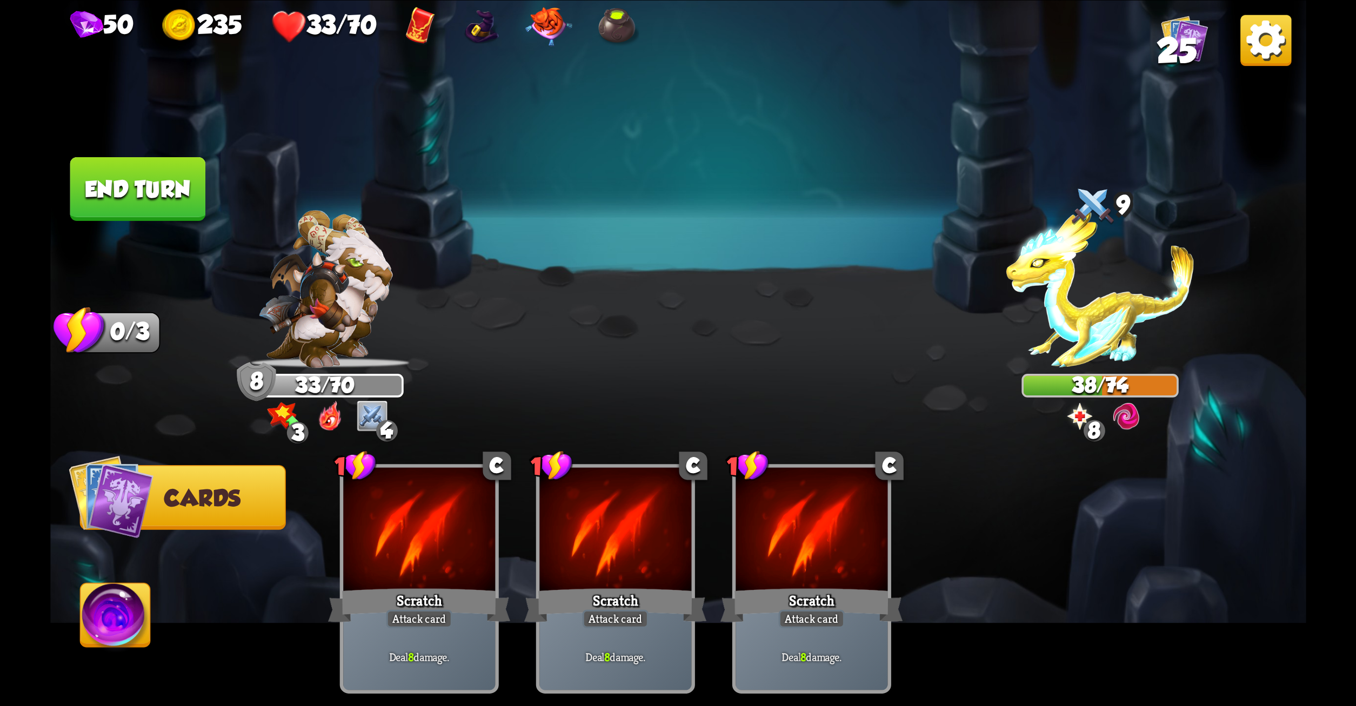
click at [116, 186] on button "End turn" at bounding box center [138, 189] width 136 height 64
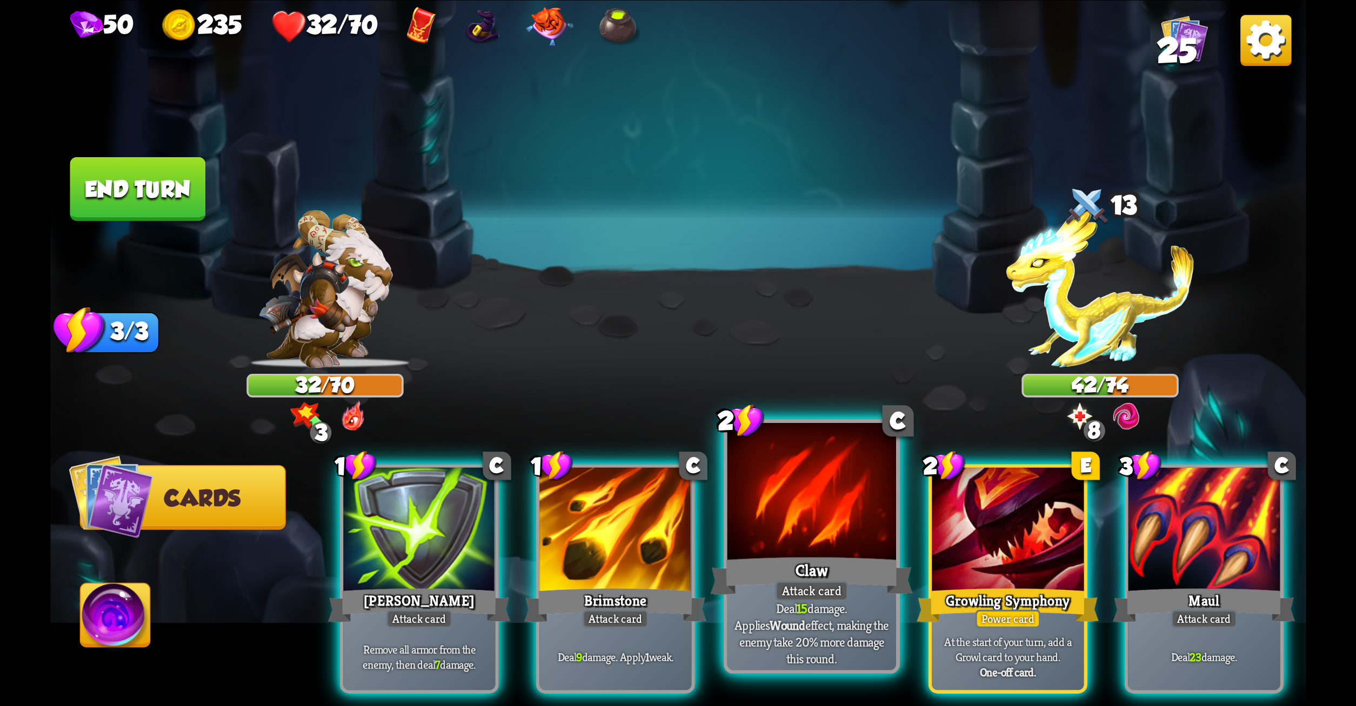
click at [853, 475] on div at bounding box center [811, 494] width 169 height 142
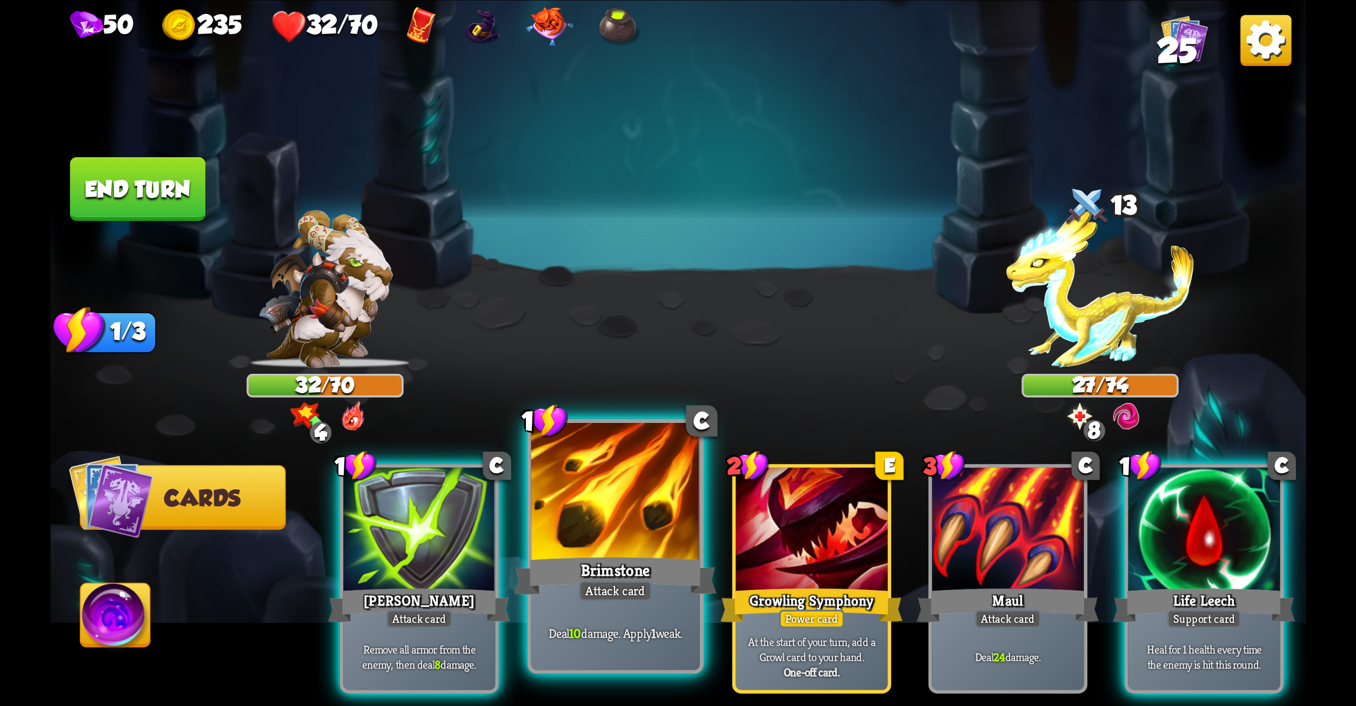
click at [655, 580] on div "Brimstone" at bounding box center [615, 575] width 203 height 45
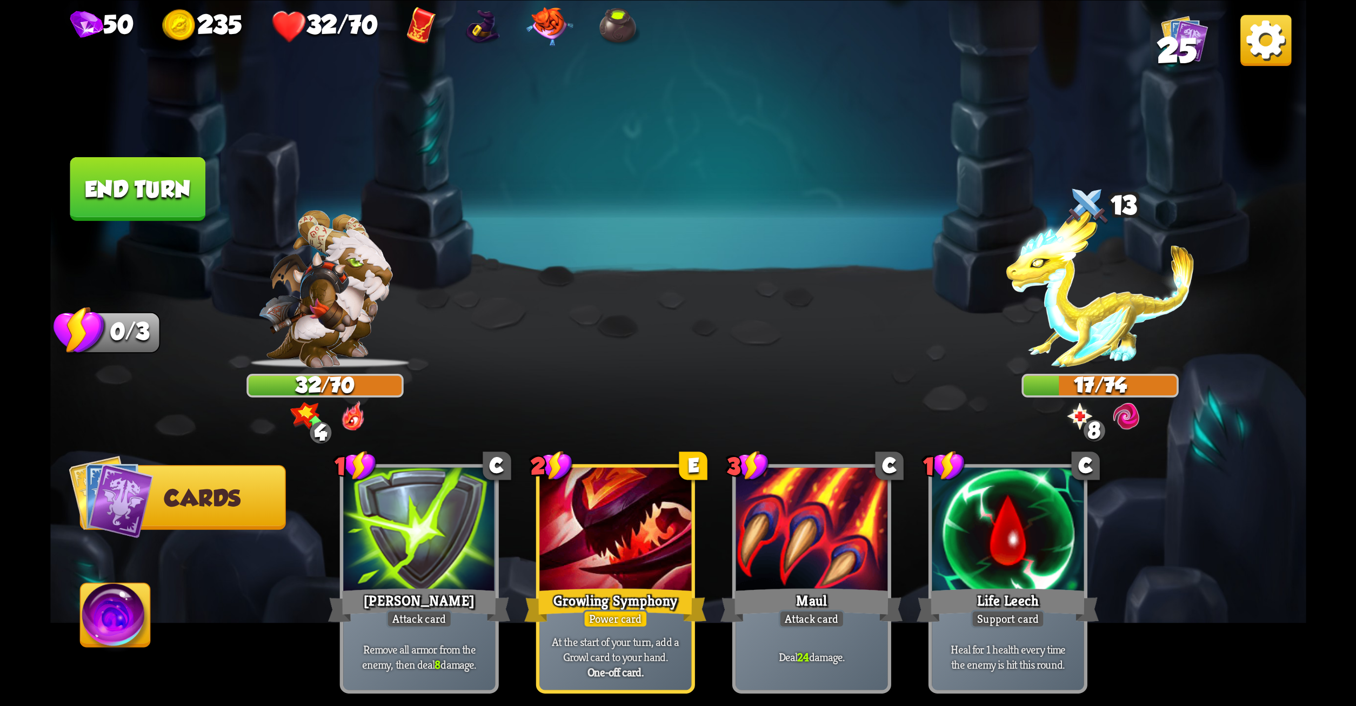
click at [135, 160] on button "End turn" at bounding box center [138, 189] width 136 height 64
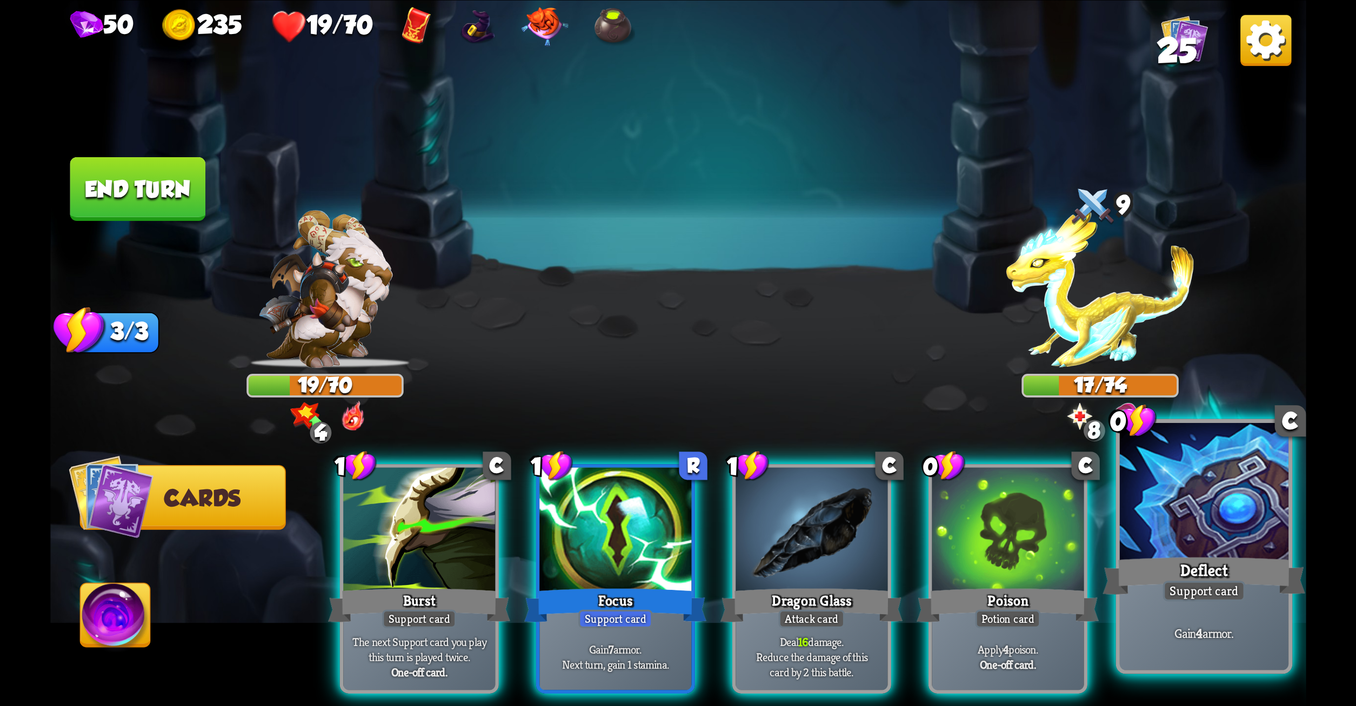
click at [1170, 626] on p "Gain 4 armor." at bounding box center [1204, 633] width 161 height 17
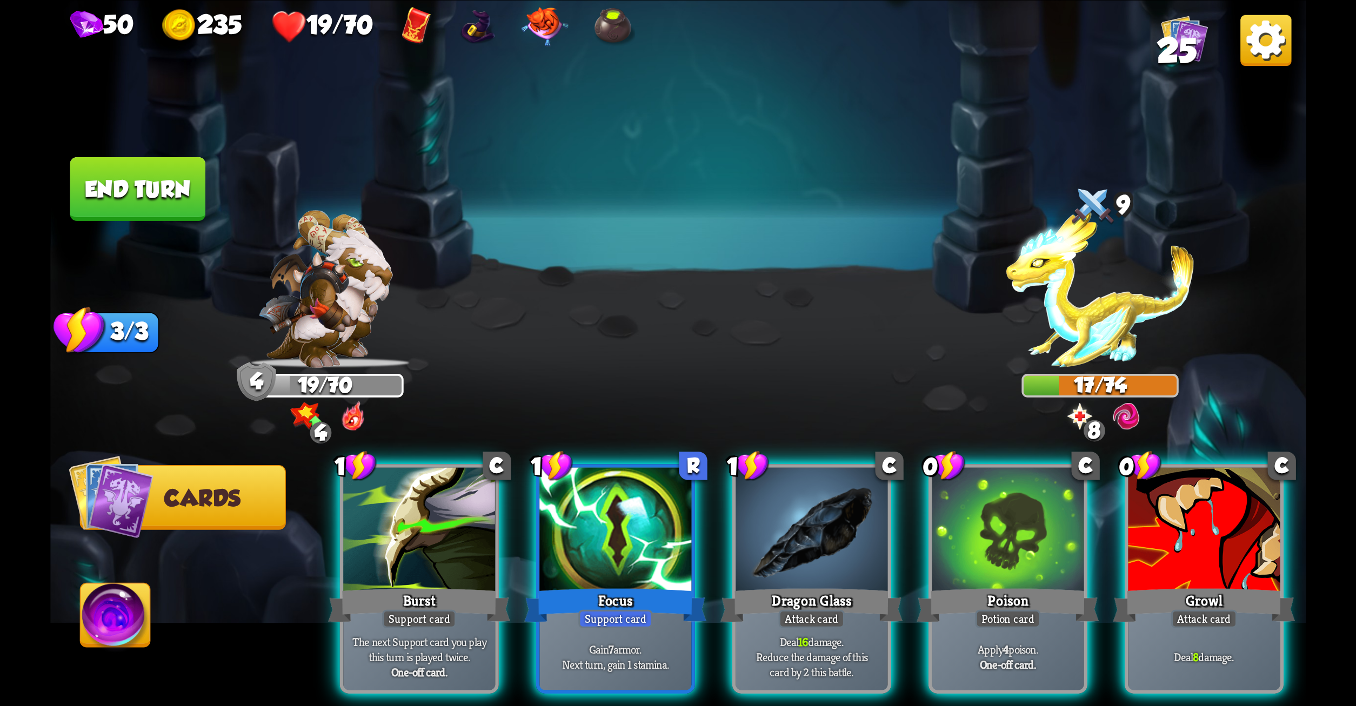
click at [1170, 650] on p "Deal 8 damage." at bounding box center [1204, 657] width 144 height 15
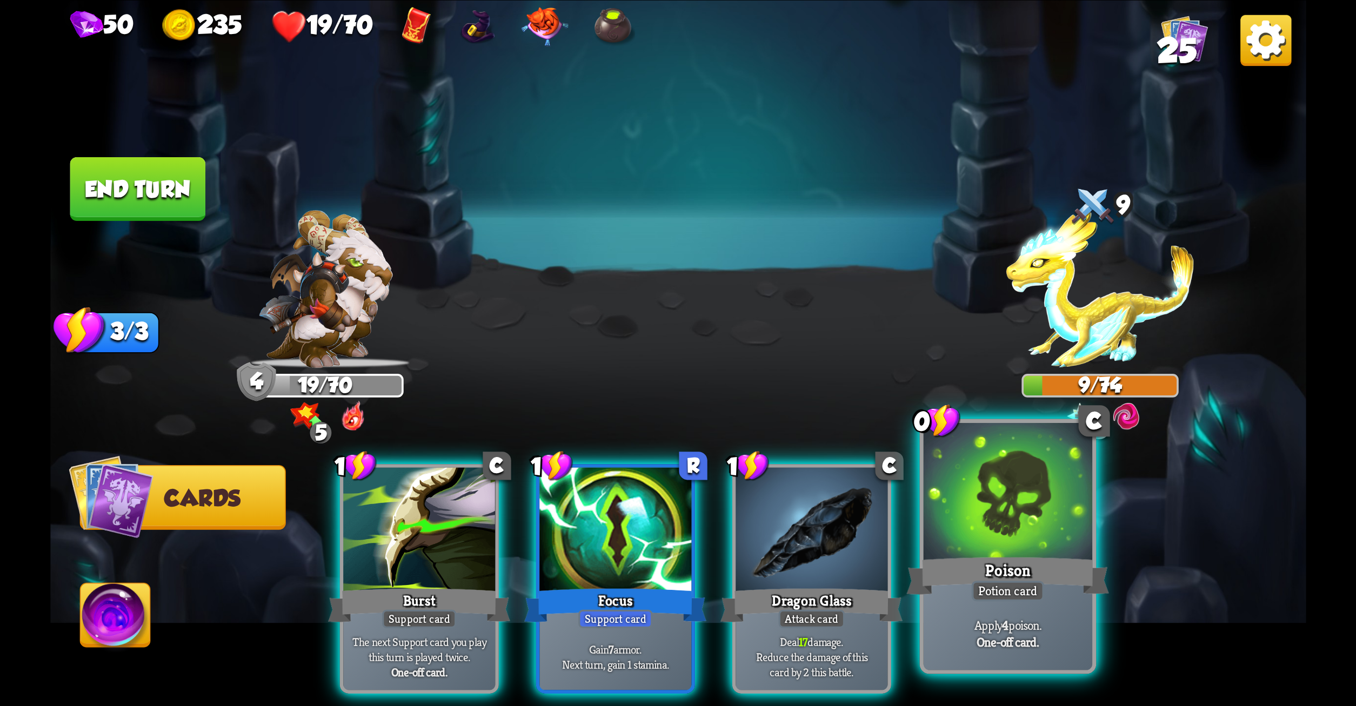
click at [1069, 618] on p "Apply 4 poison." at bounding box center [1007, 625] width 161 height 17
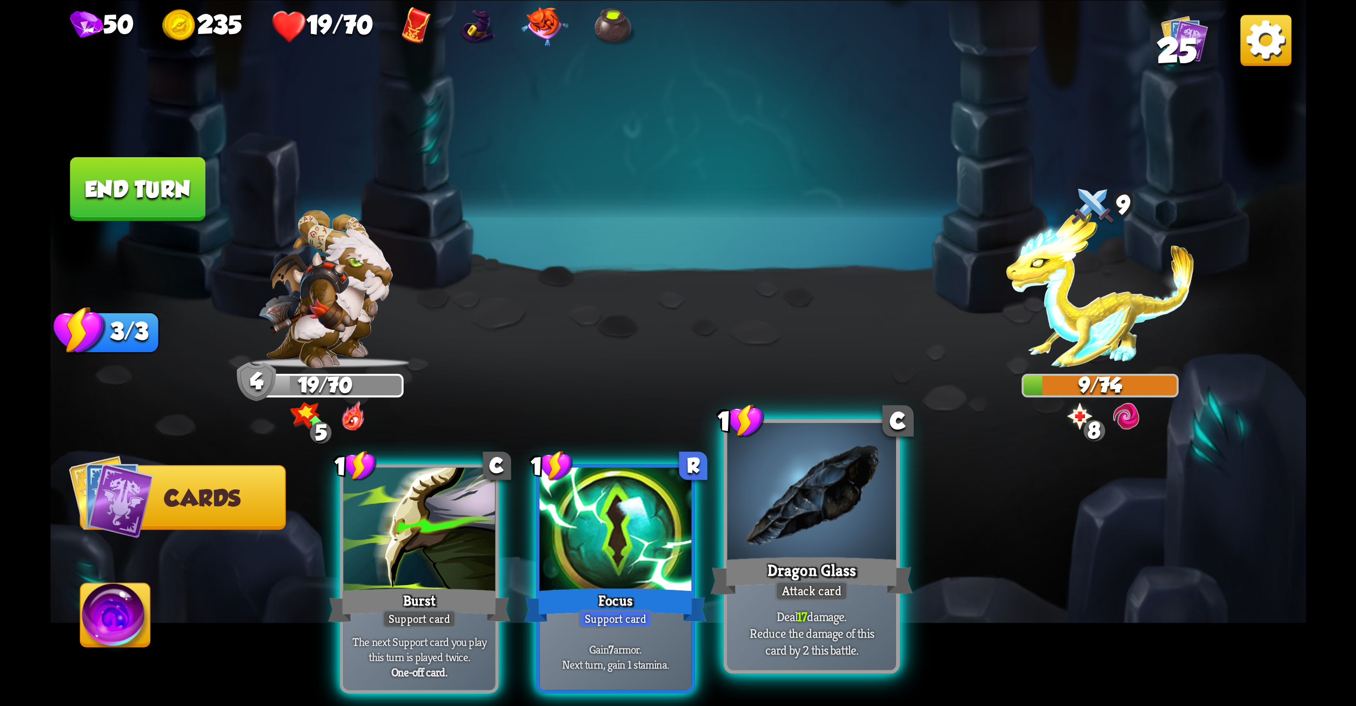
click at [830, 615] on p "Deal 17 damage. Reduce the damage of this card by 2 this battle." at bounding box center [811, 633] width 161 height 50
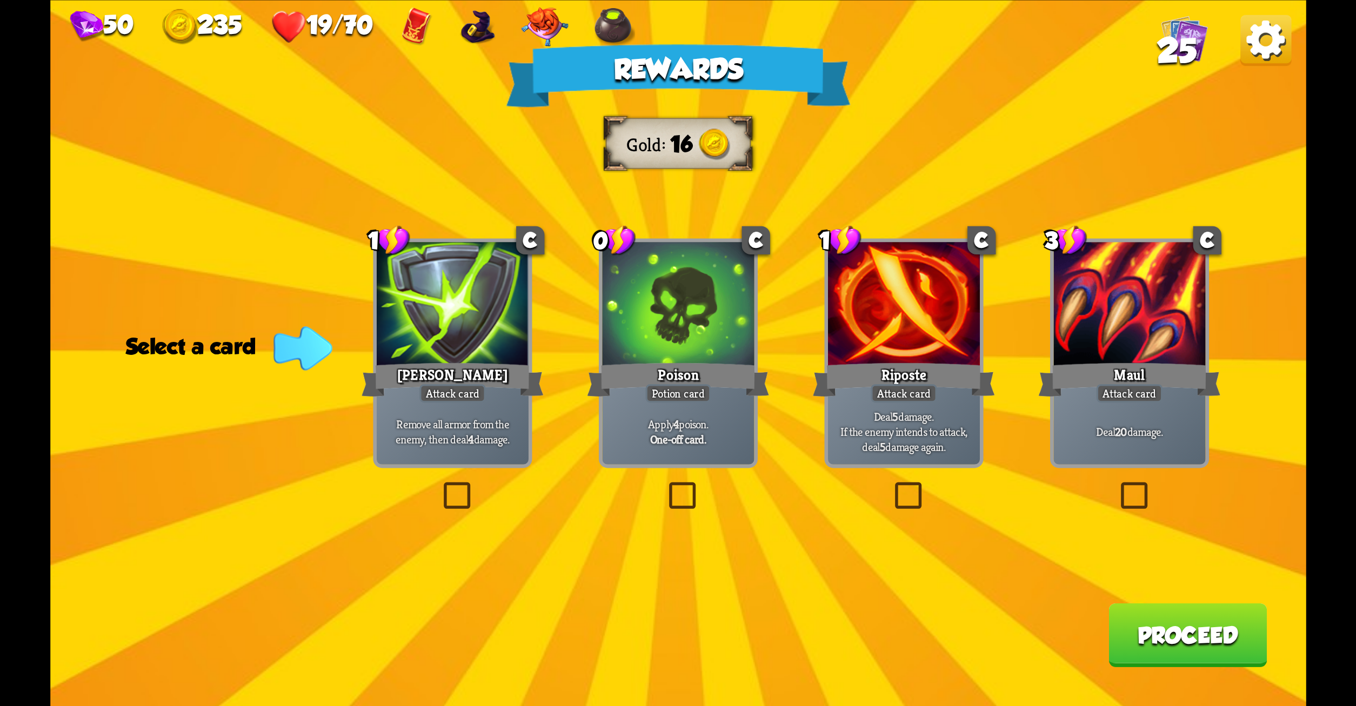
click at [891, 486] on label at bounding box center [891, 486] width 0 height 0
click at [0, 0] on input "checkbox" at bounding box center [0, 0] width 0 height 0
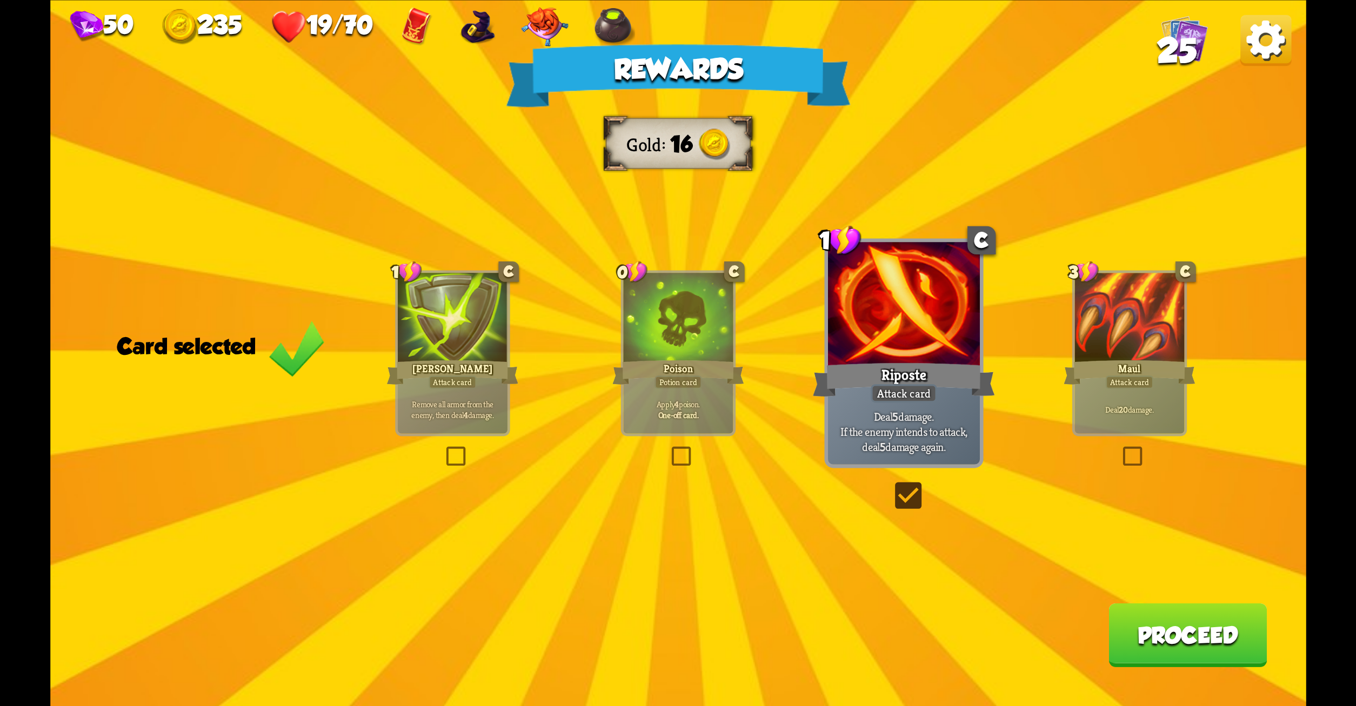
click at [1172, 643] on button "Proceed" at bounding box center [1188, 635] width 158 height 64
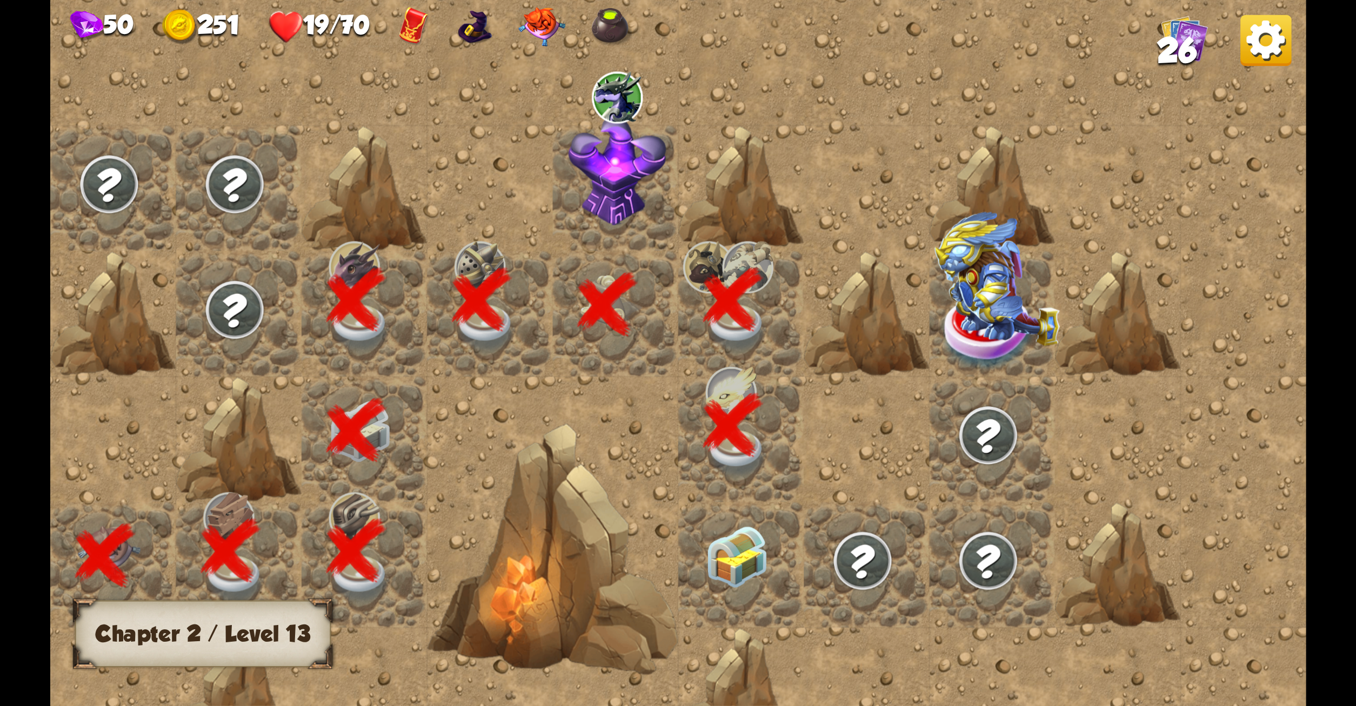
click at [734, 543] on img at bounding box center [736, 557] width 63 height 62
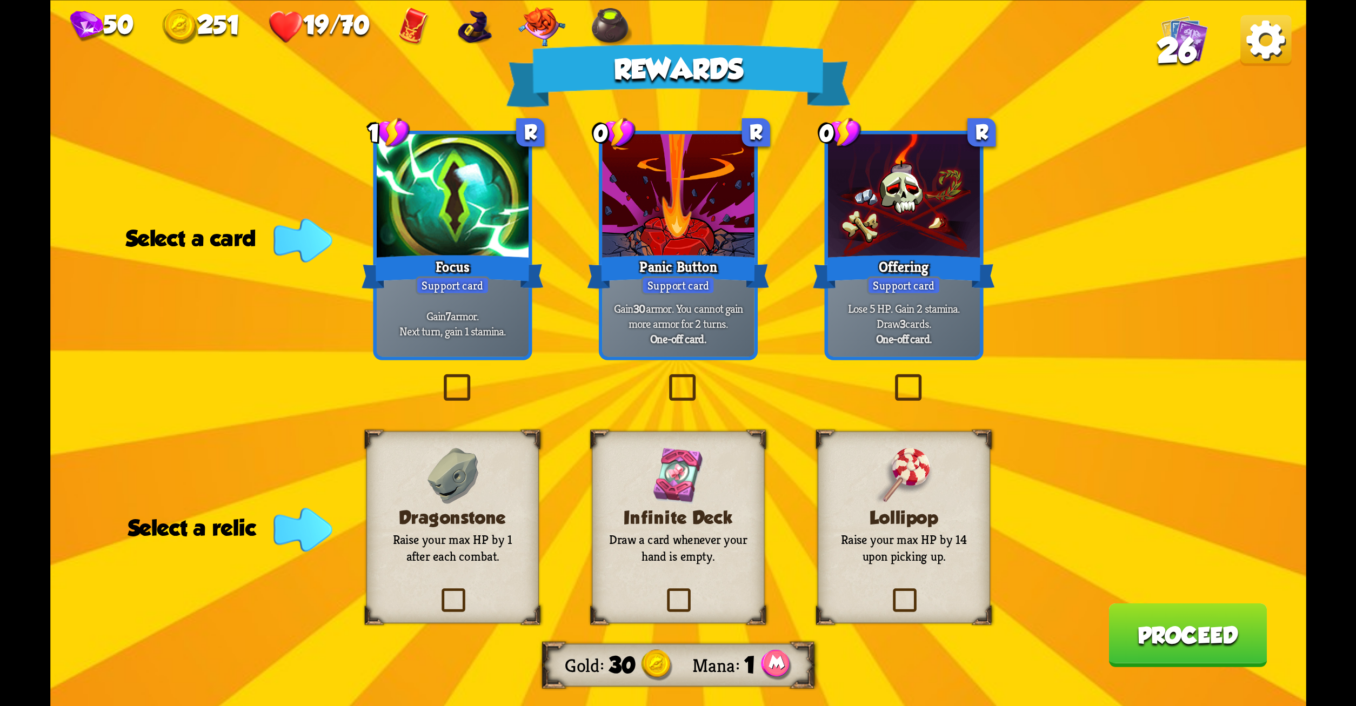
click at [665, 378] on label at bounding box center [665, 378] width 0 height 0
click at [0, 0] on input "checkbox" at bounding box center [0, 0] width 0 height 0
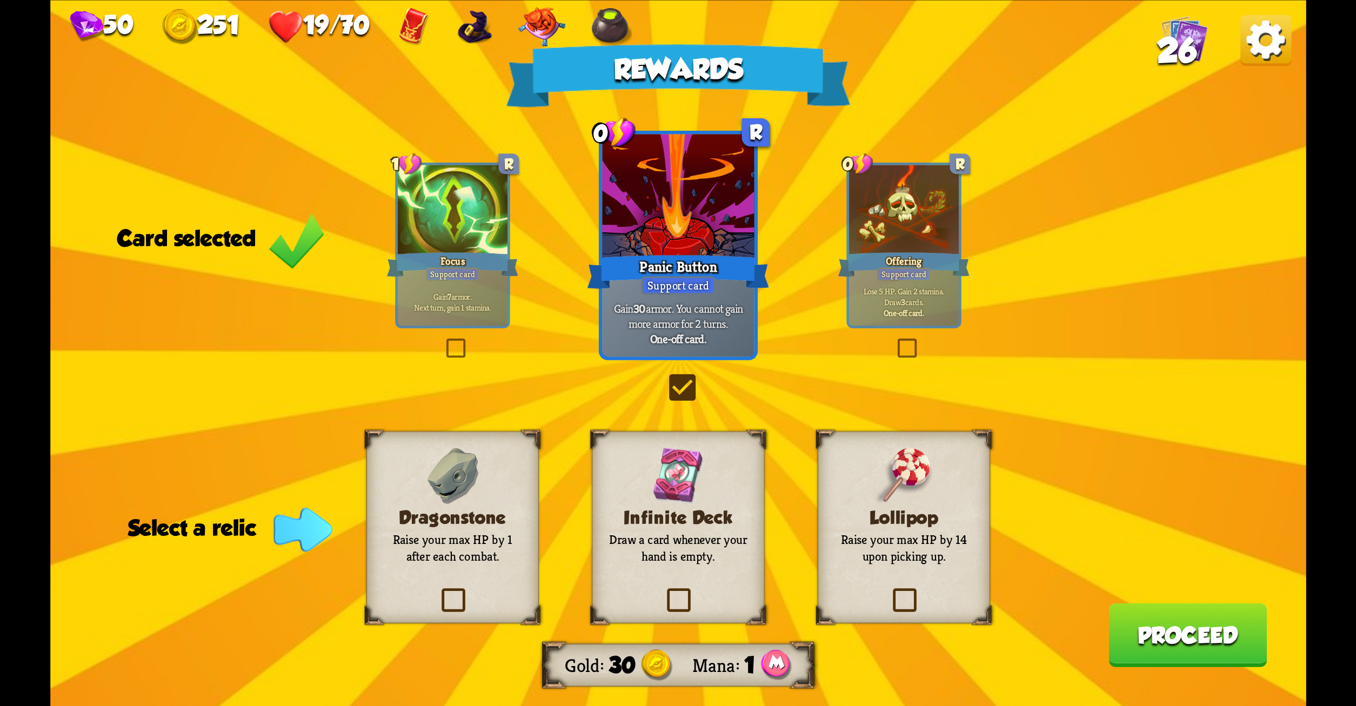
click at [889, 591] on label at bounding box center [889, 591] width 0 height 0
click at [0, 0] on input "checkbox" at bounding box center [0, 0] width 0 height 0
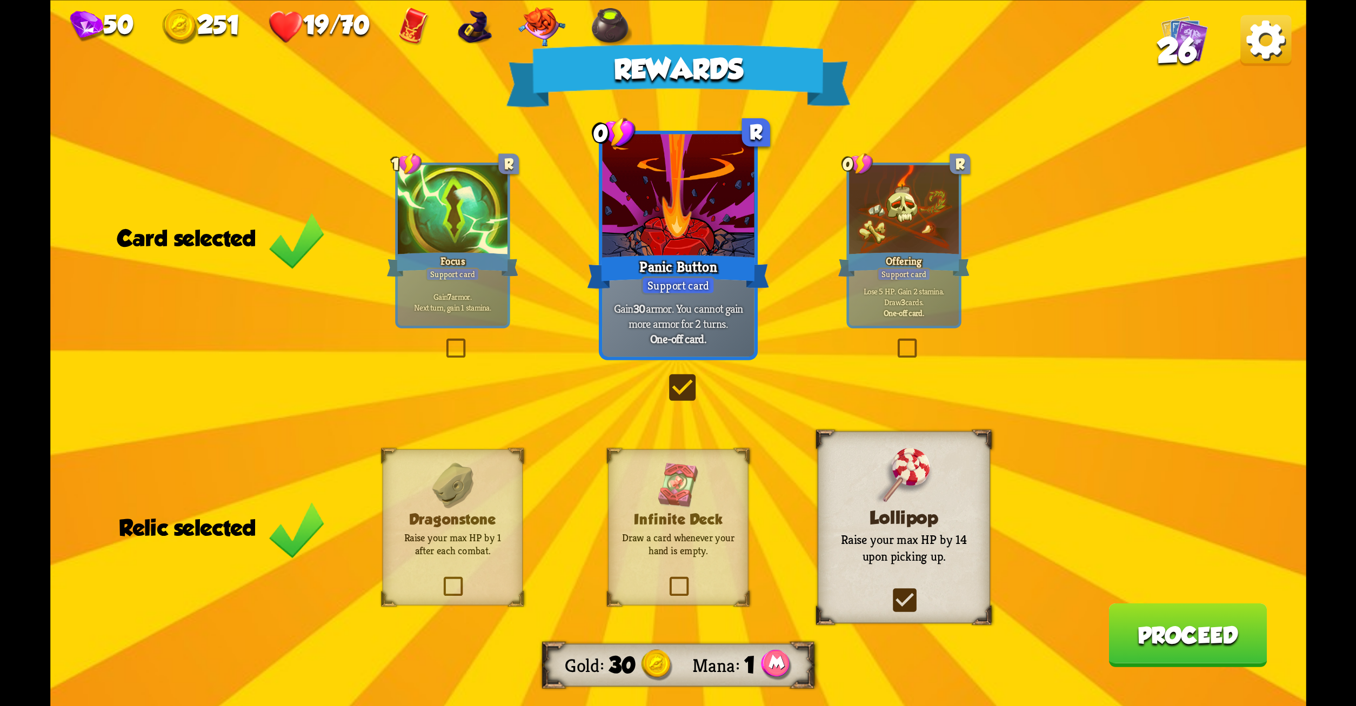
click at [1152, 604] on div "Rewards Gold 30 Mana 1 Card selected 1 R Focus Support card Gain 7 armor. Next …" at bounding box center [678, 353] width 1256 height 706
click at [1158, 612] on button "Proceed" at bounding box center [1188, 635] width 158 height 64
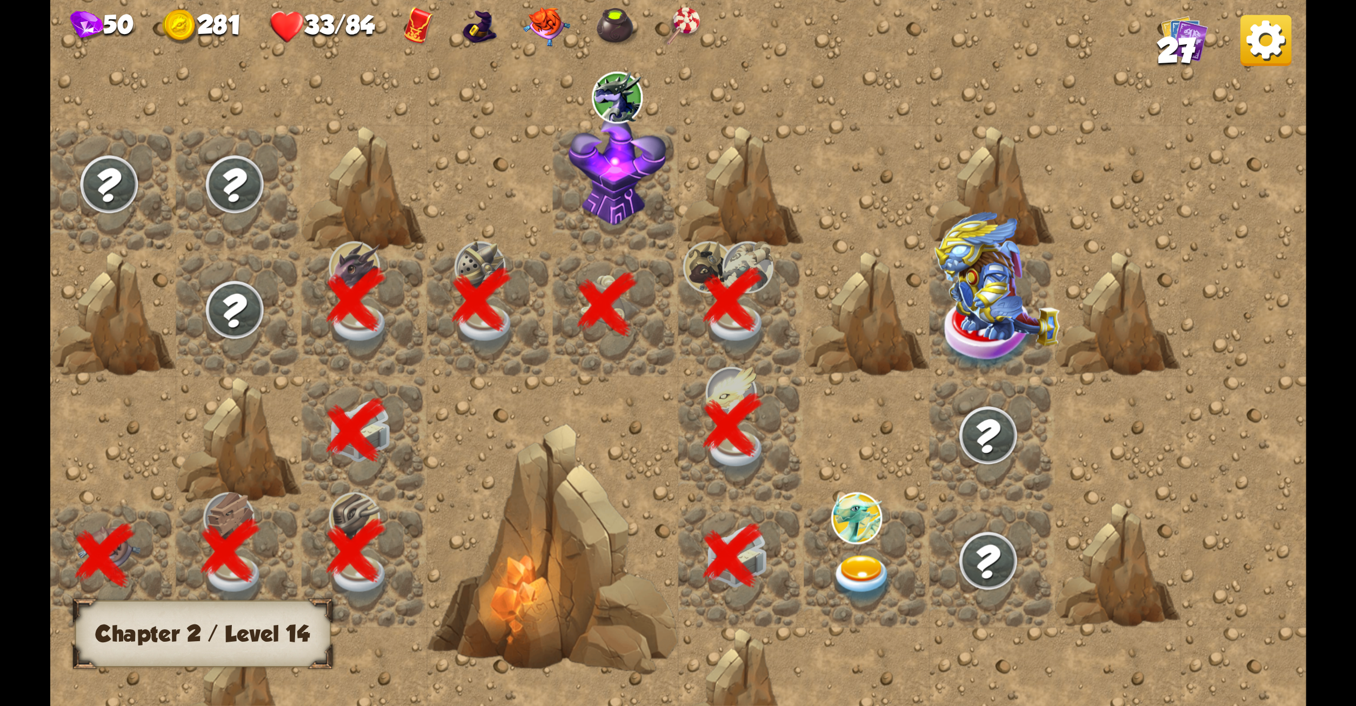
click at [854, 572] on img at bounding box center [862, 579] width 63 height 49
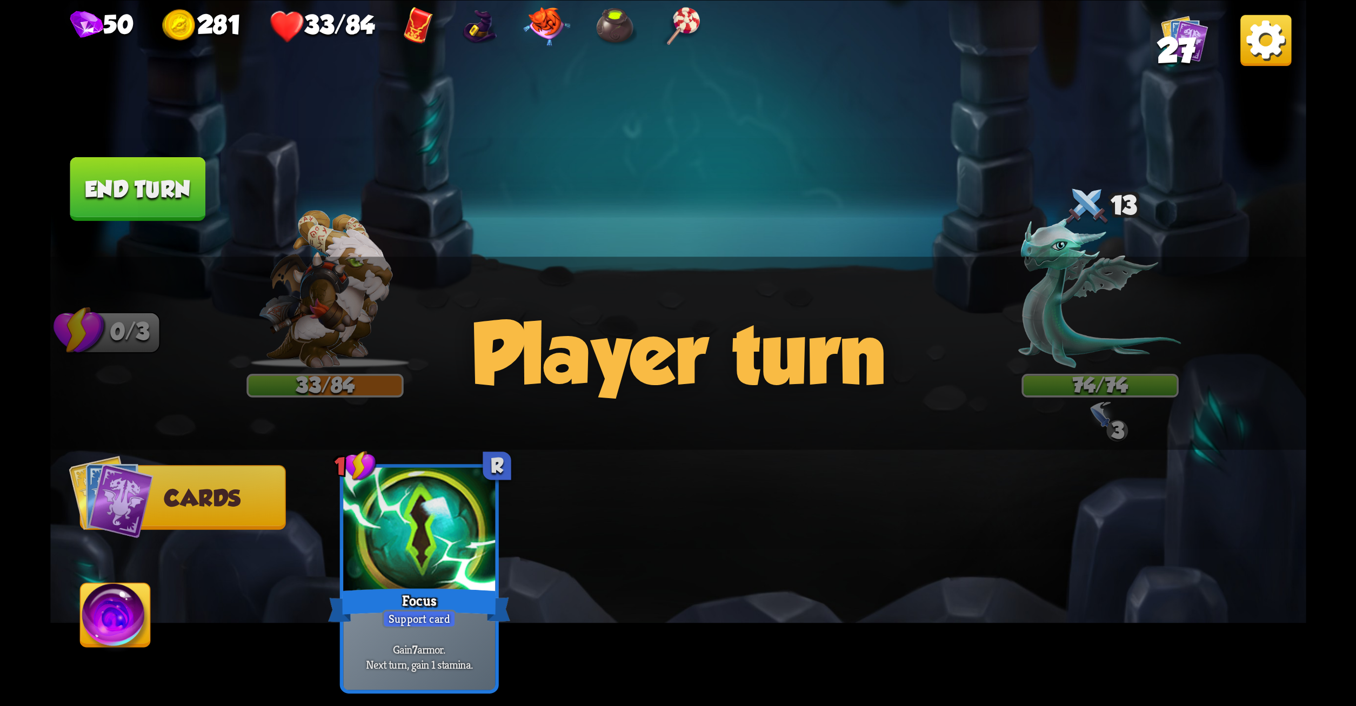
click at [854, 572] on div "1 R Focus Support card Gain 7 armor. Next turn, gain 1 stamina." at bounding box center [803, 549] width 1005 height 314
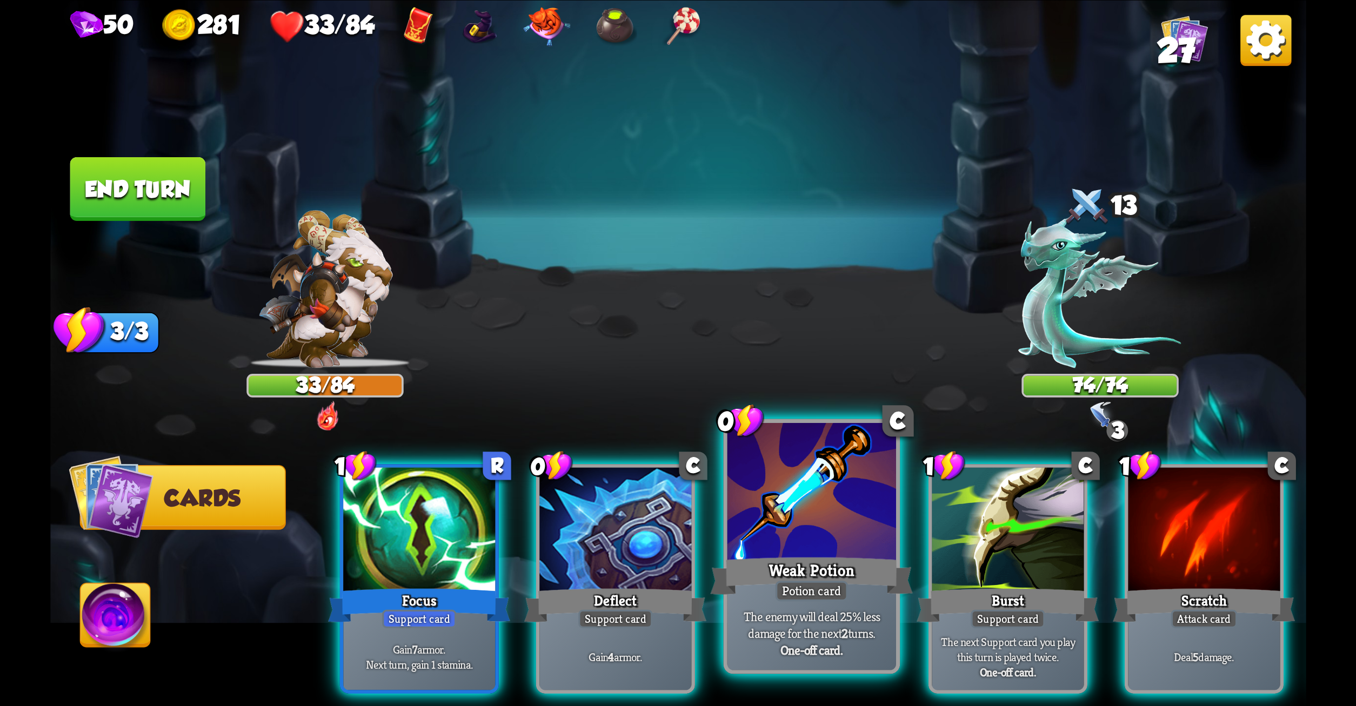
click at [748, 542] on div at bounding box center [811, 494] width 169 height 142
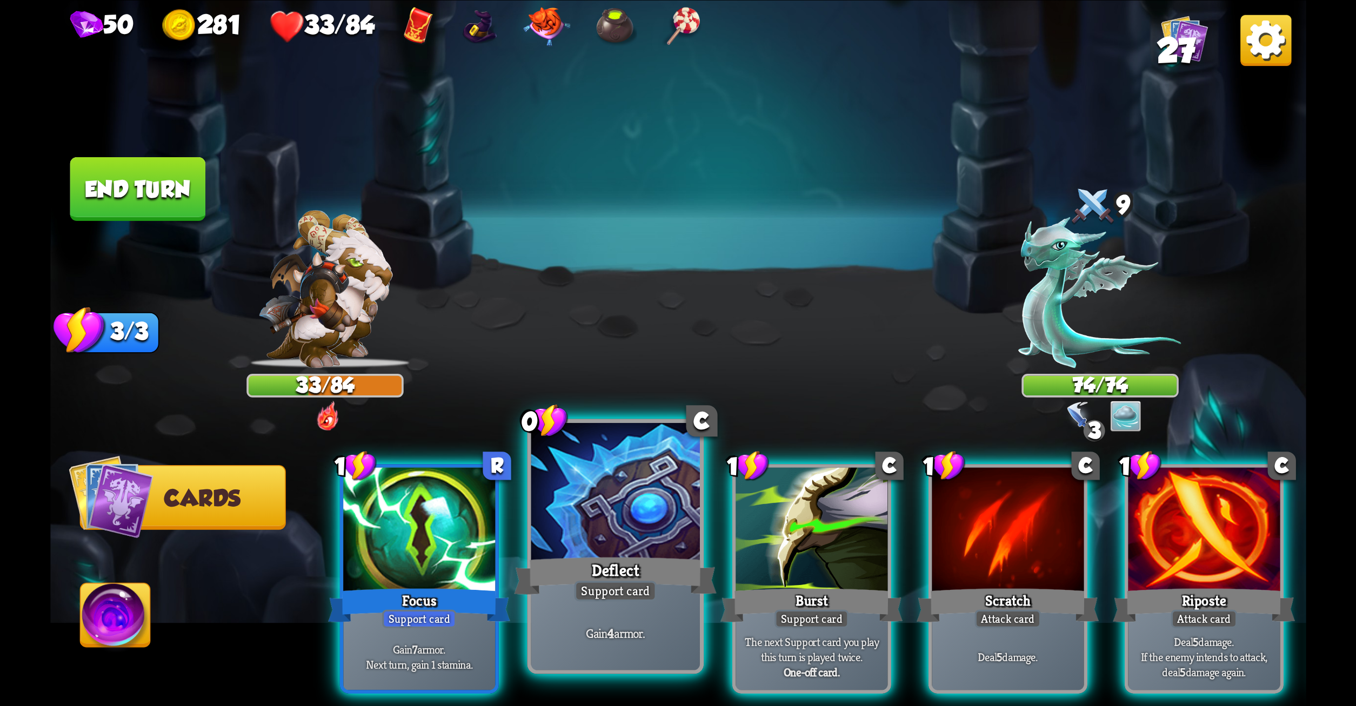
click at [646, 569] on div "Deflect" at bounding box center [615, 575] width 203 height 45
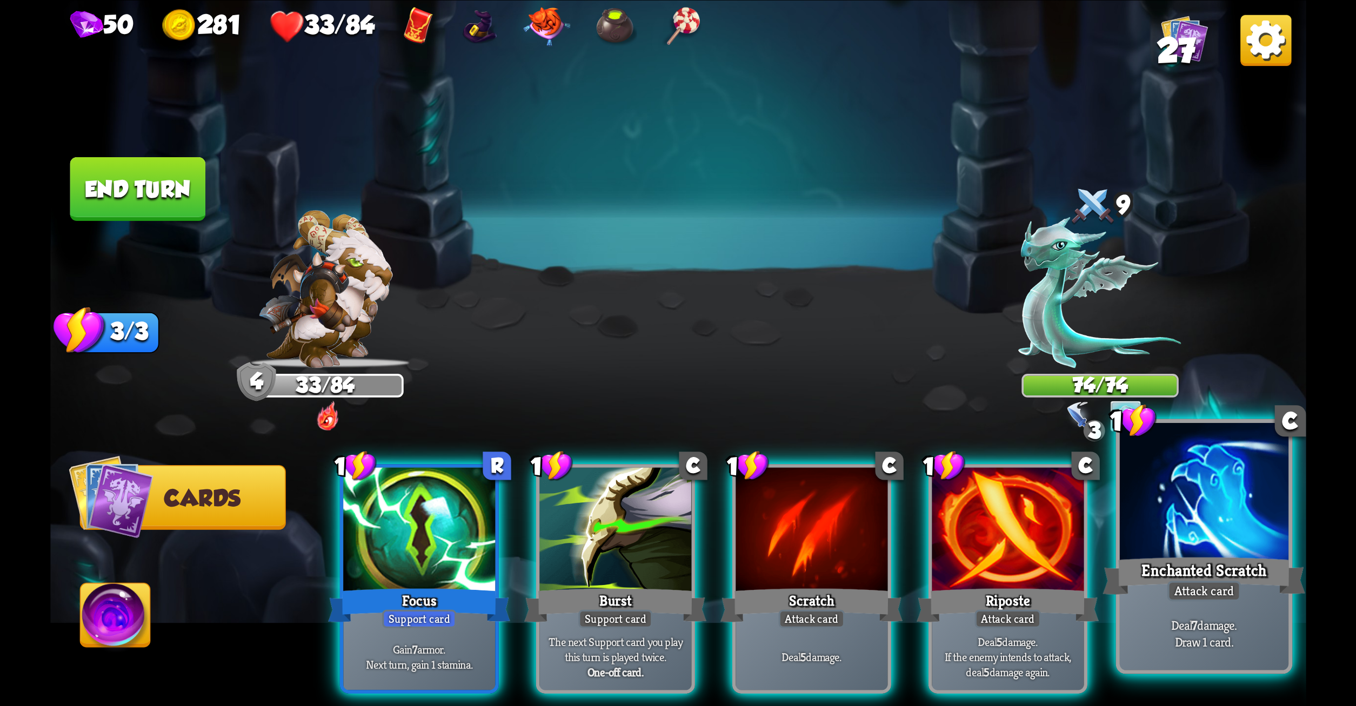
click at [1135, 487] on div at bounding box center [1203, 494] width 169 height 142
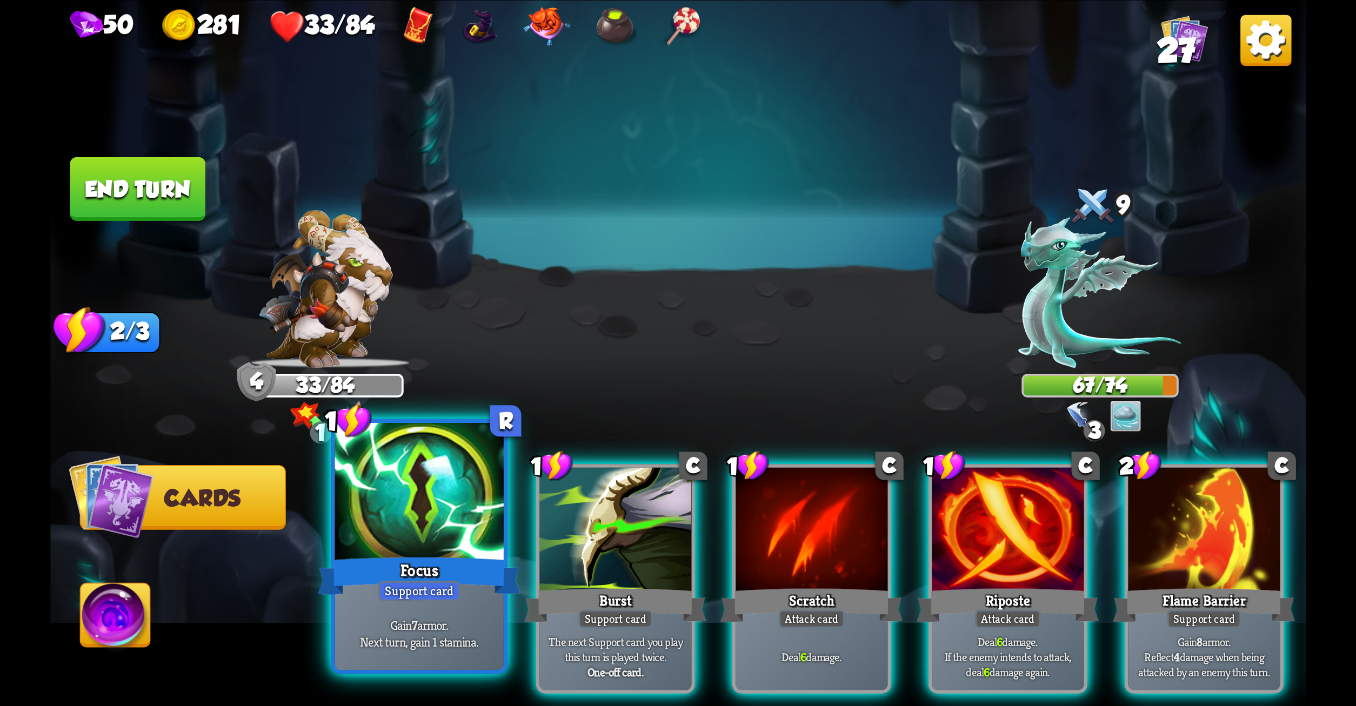
click at [339, 564] on div "Focus" at bounding box center [419, 575] width 203 height 45
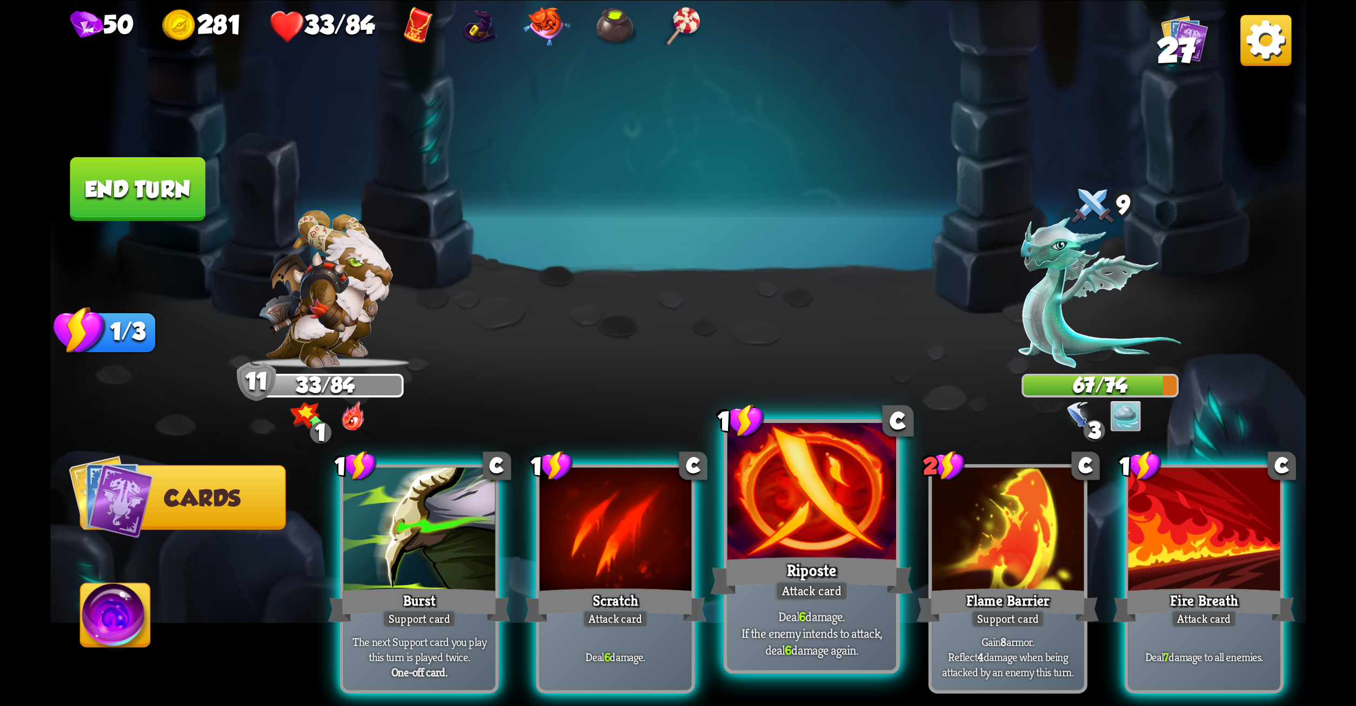
click at [843, 532] on div at bounding box center [811, 494] width 169 height 142
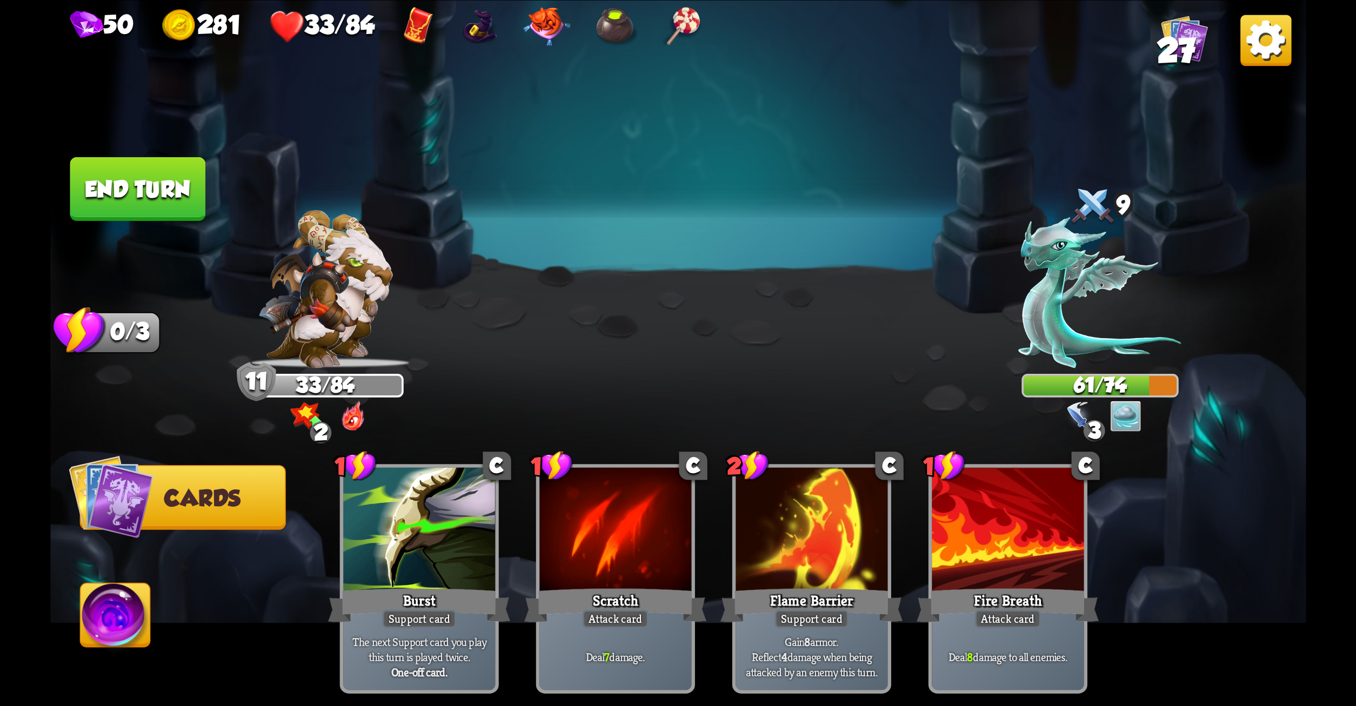
click at [123, 167] on button "End turn" at bounding box center [138, 189] width 136 height 64
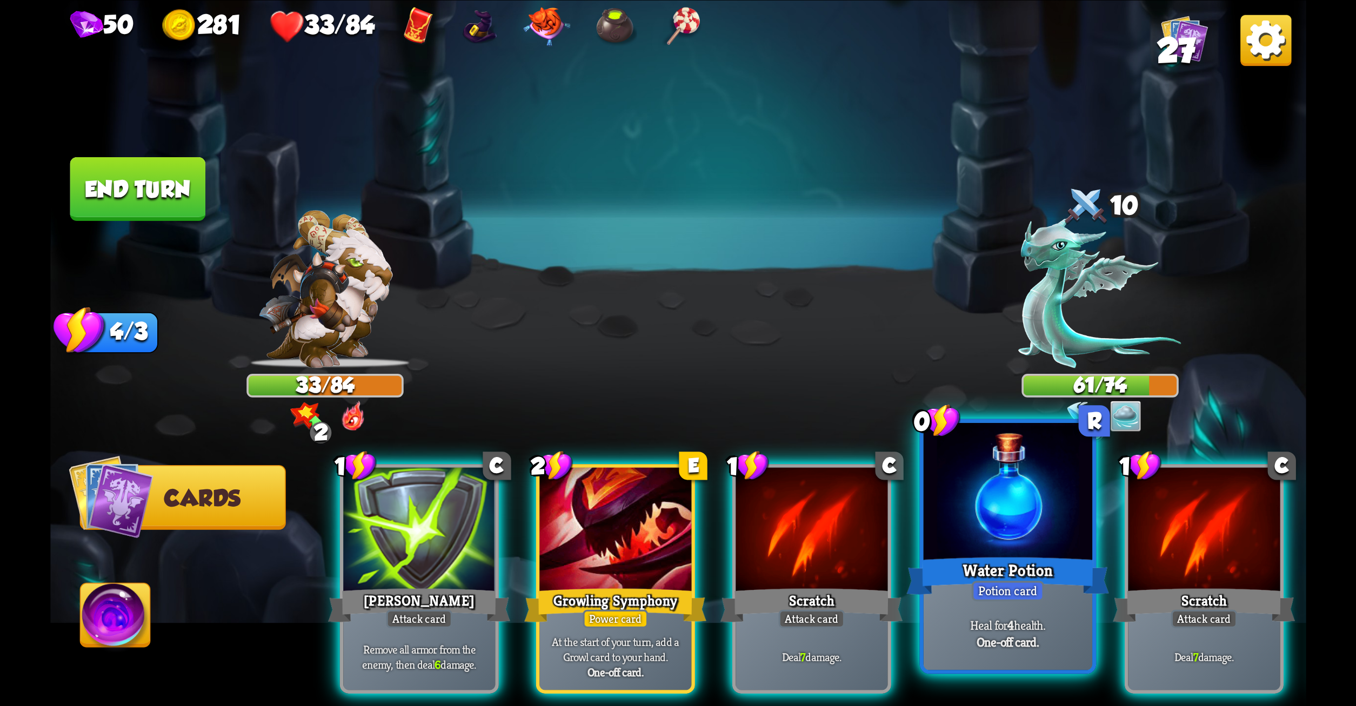
click at [1039, 561] on div "Water Potion" at bounding box center [1007, 575] width 203 height 45
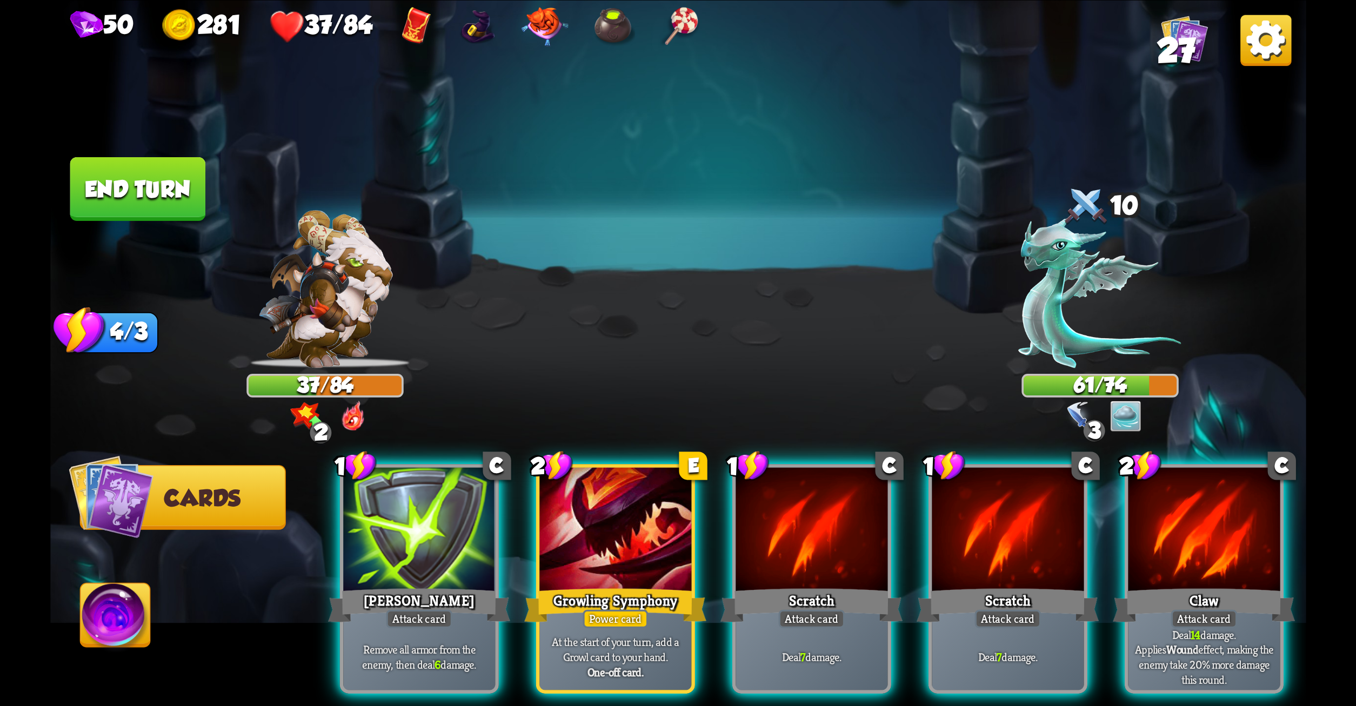
click at [1039, 585] on div "Scratch" at bounding box center [1008, 605] width 182 height 41
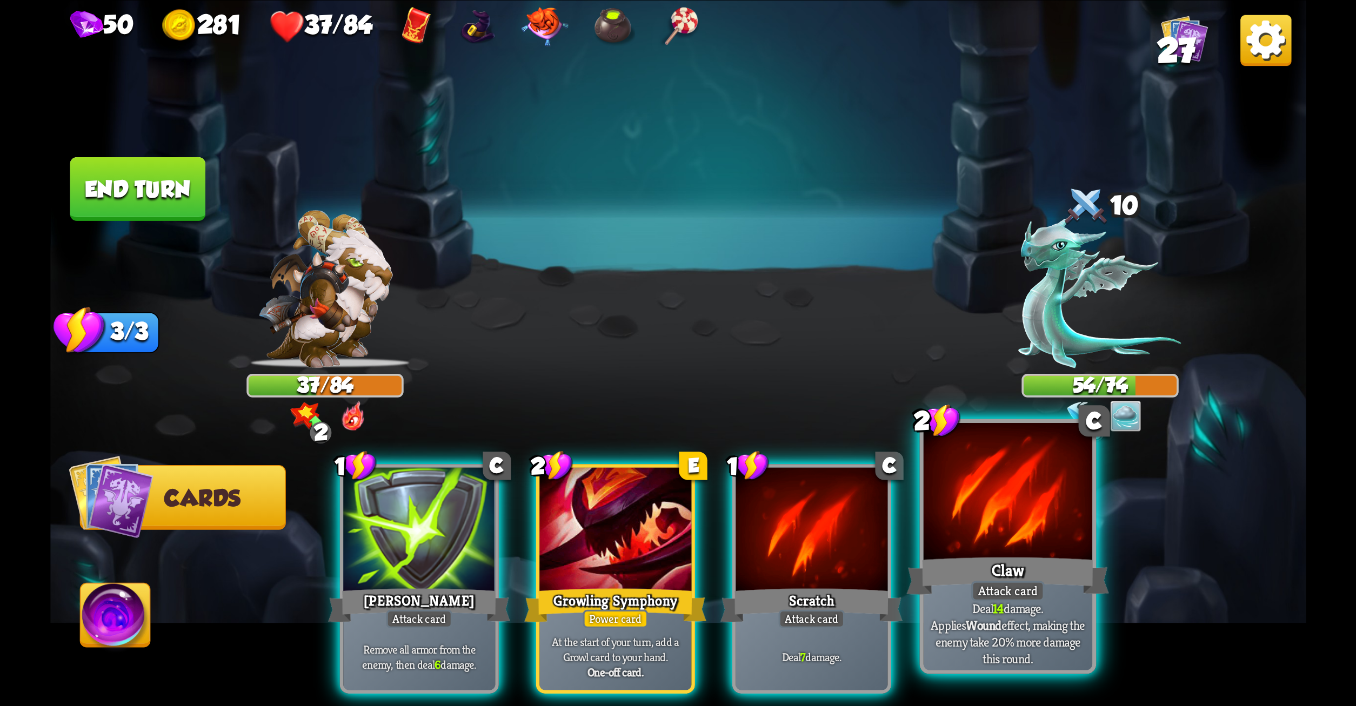
click at [984, 473] on div at bounding box center [1007, 494] width 169 height 142
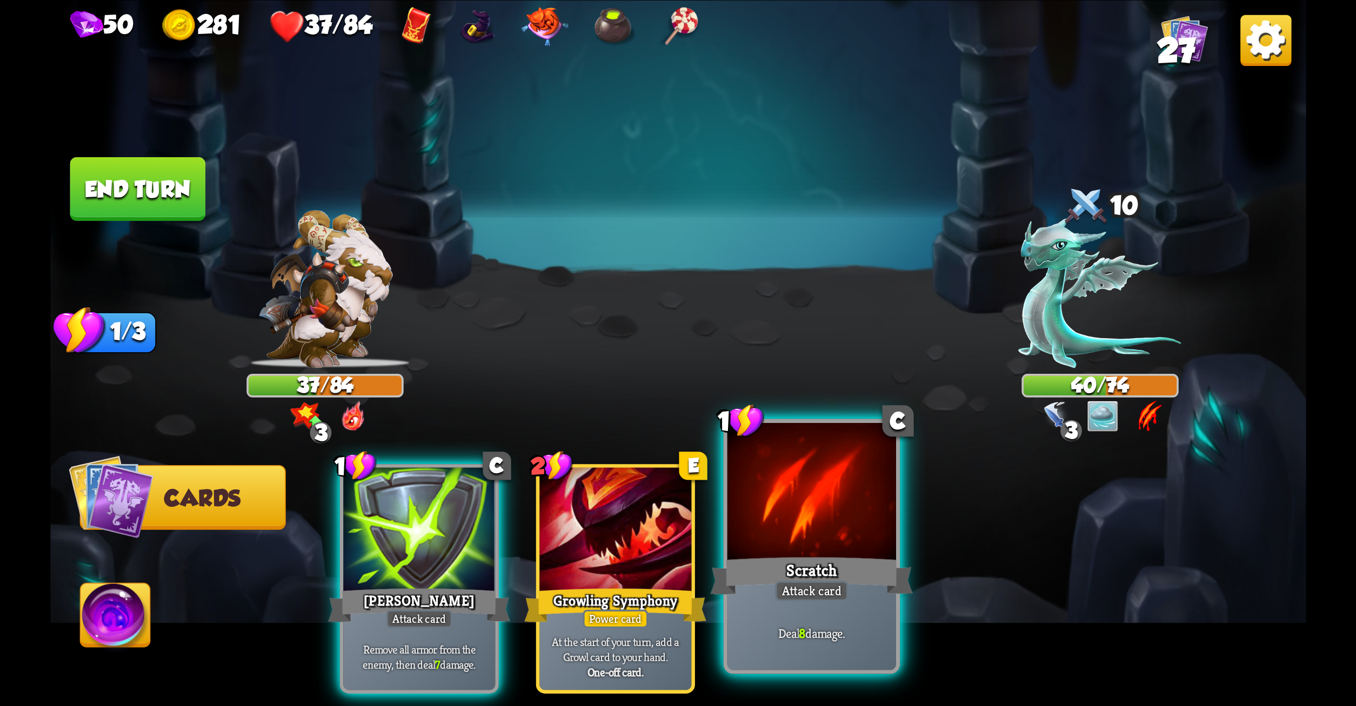
click at [843, 554] on div "Scratch" at bounding box center [811, 575] width 203 height 45
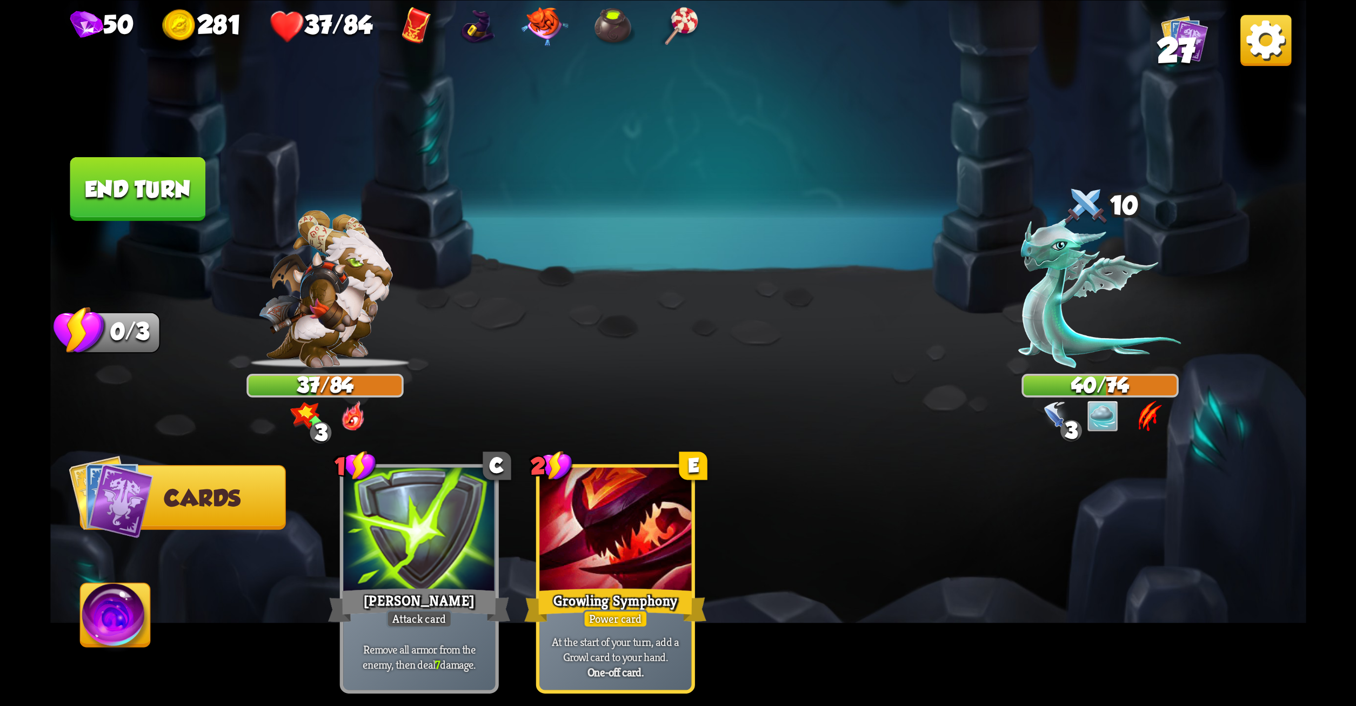
click at [104, 186] on button "End turn" at bounding box center [138, 189] width 136 height 64
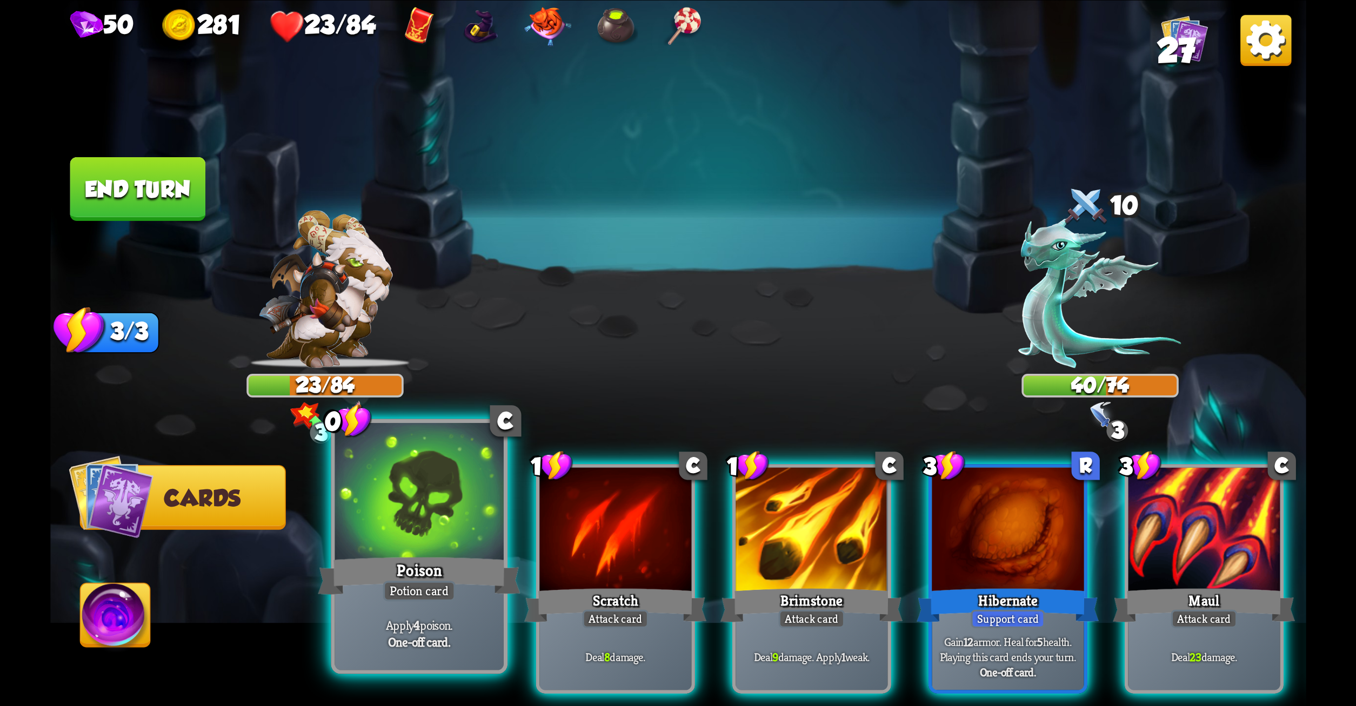
click at [400, 530] on div at bounding box center [419, 494] width 169 height 142
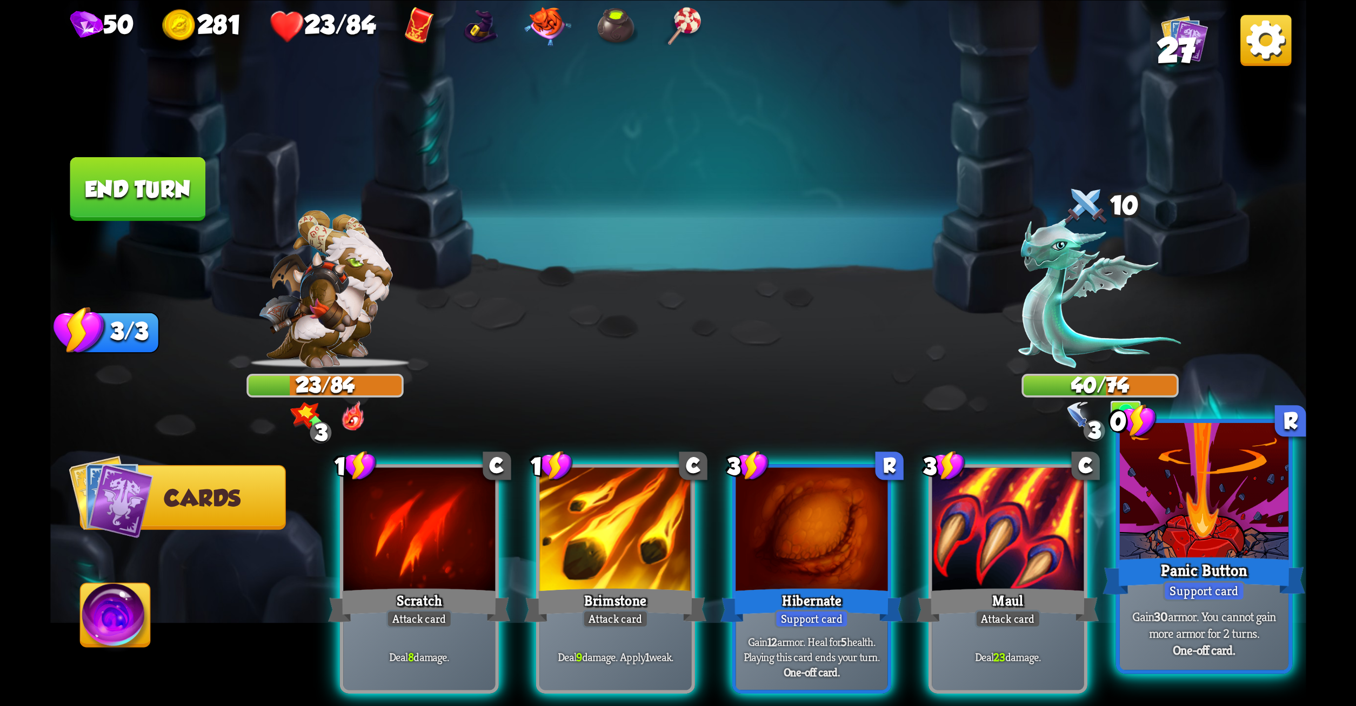
click at [1157, 521] on div at bounding box center [1203, 494] width 169 height 142
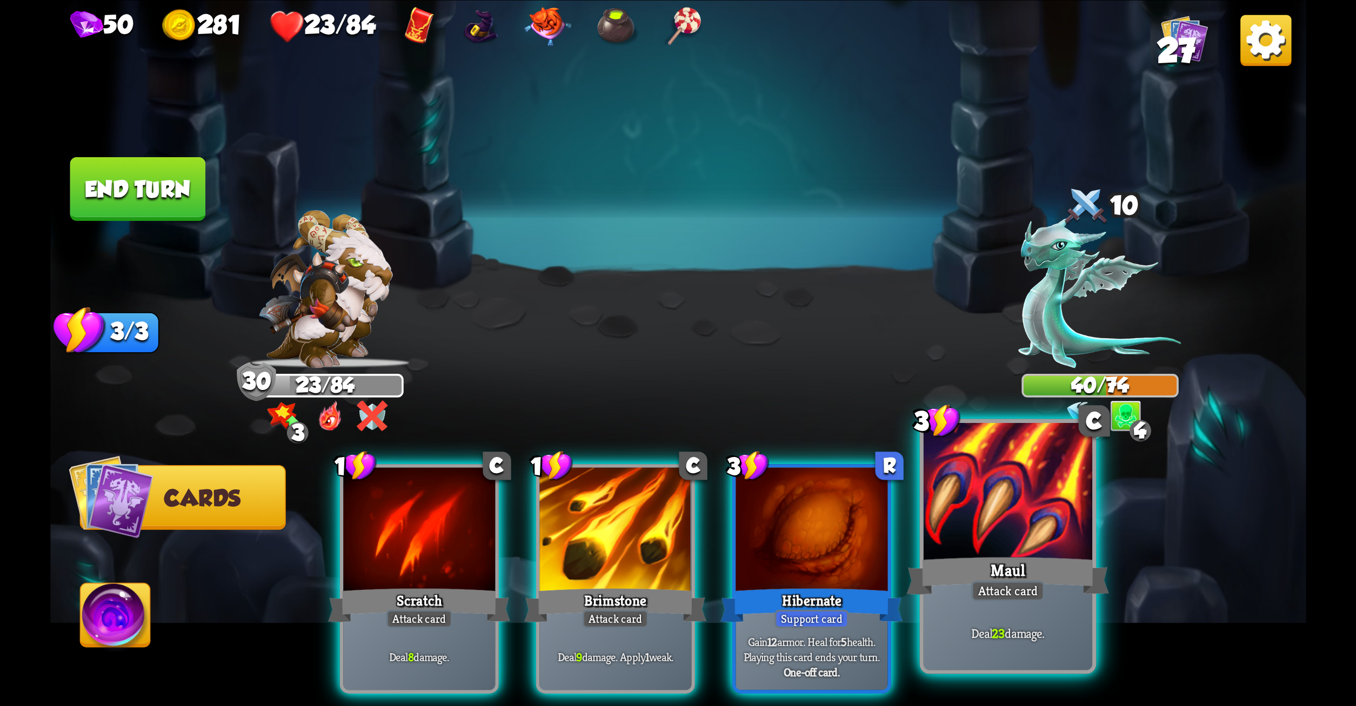
click at [1039, 568] on div "Maul" at bounding box center [1007, 575] width 203 height 45
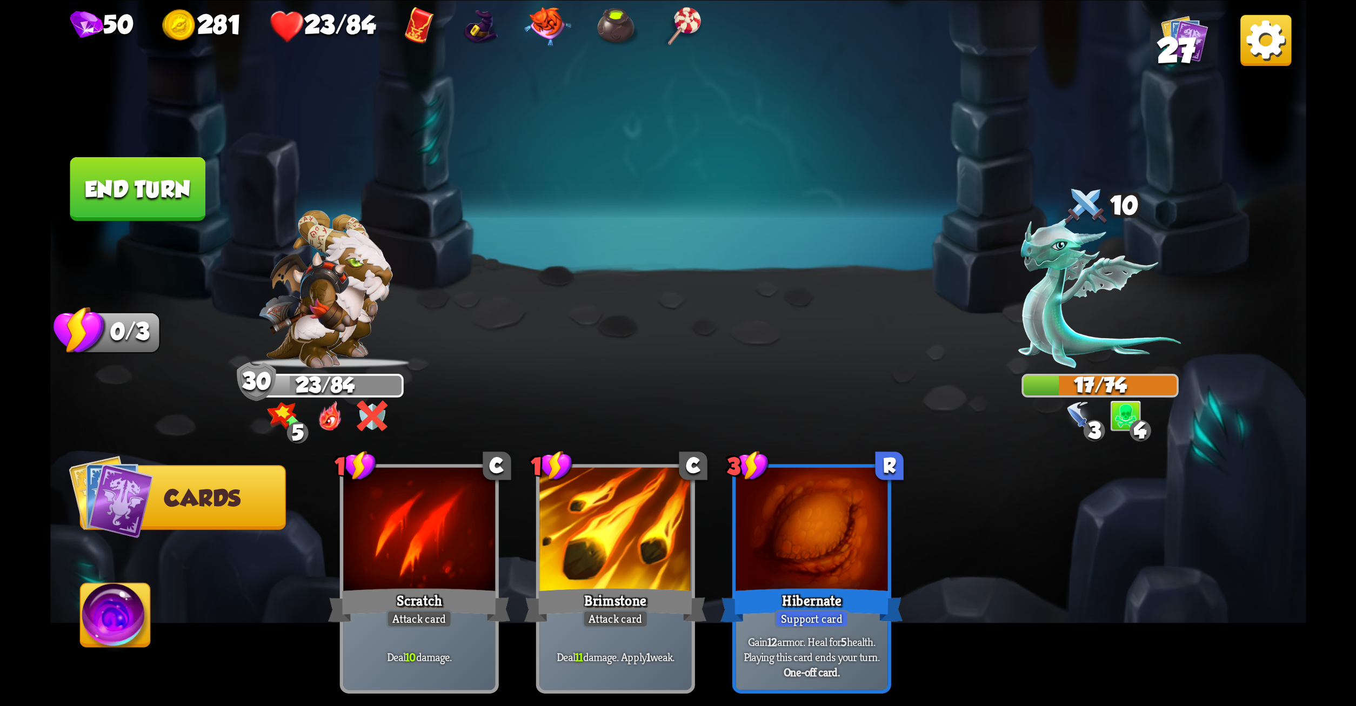
click at [141, 184] on button "End turn" at bounding box center [138, 189] width 136 height 64
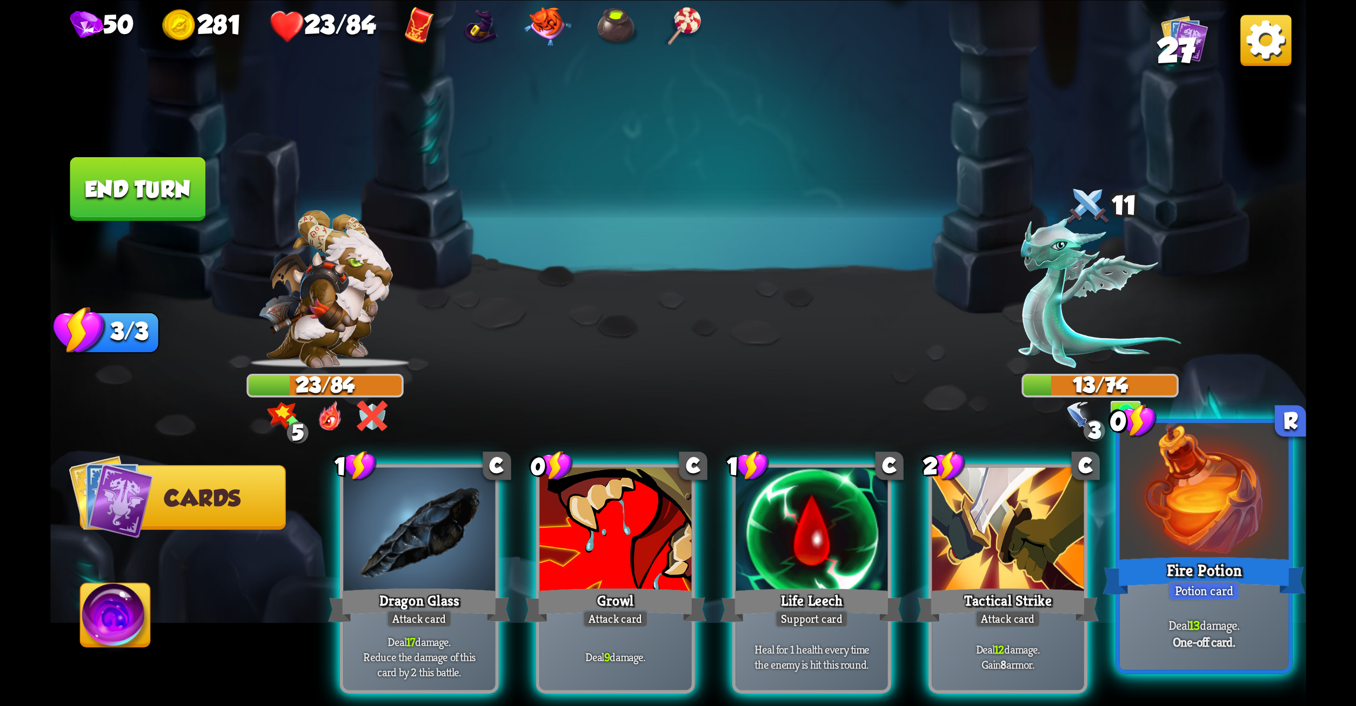
click at [1165, 489] on div at bounding box center [1203, 494] width 169 height 142
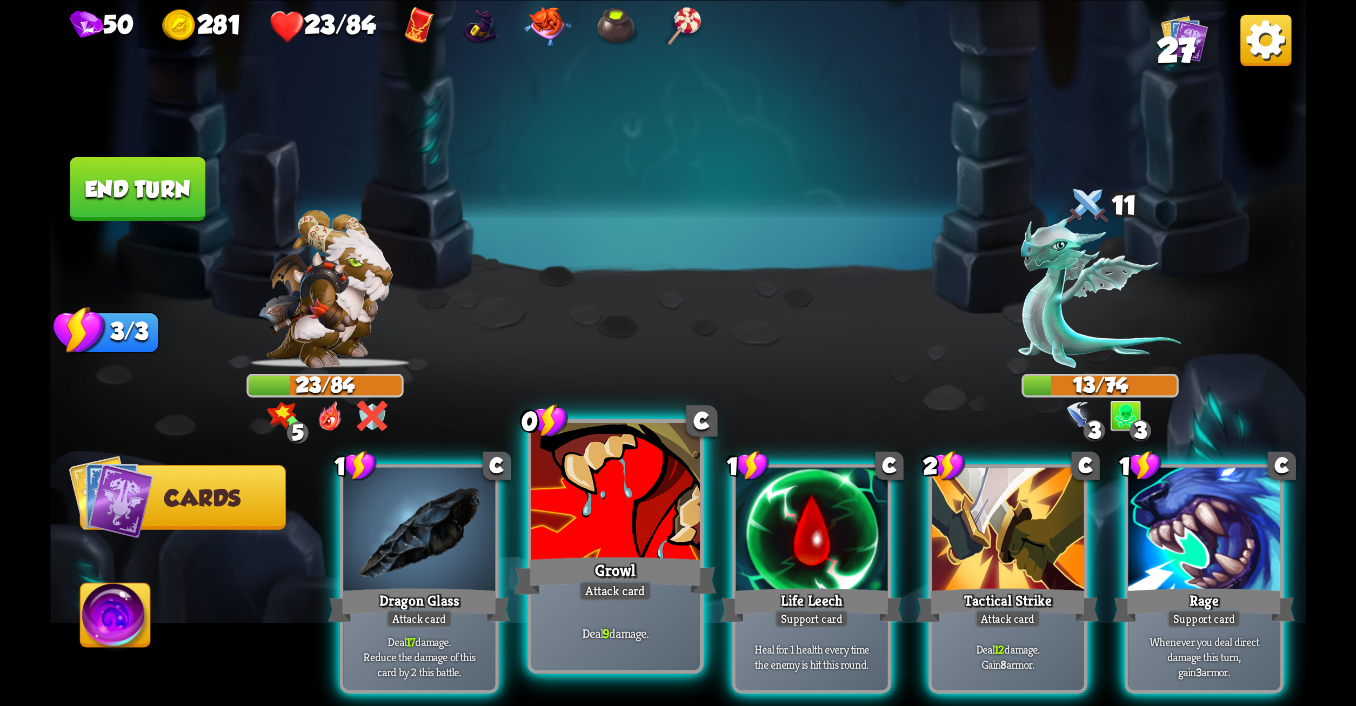
click at [640, 509] on div at bounding box center [615, 494] width 169 height 142
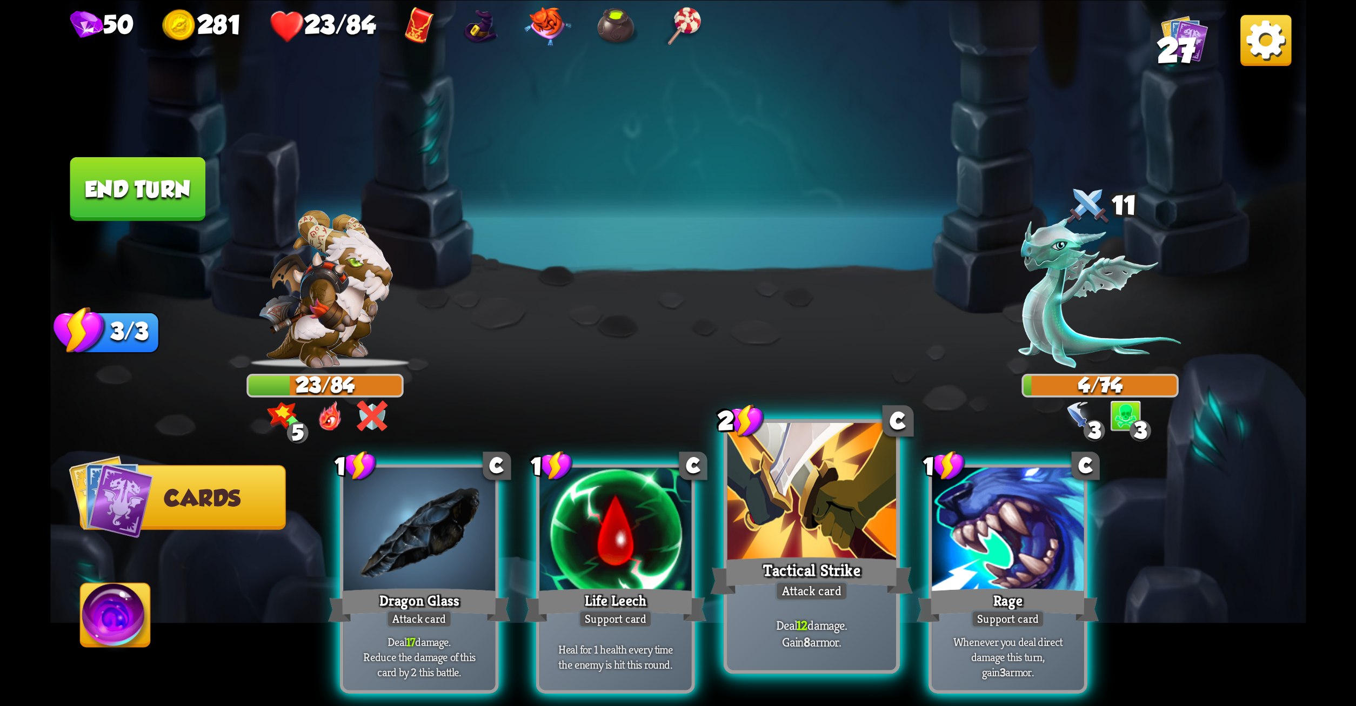
click at [808, 544] on div at bounding box center [811, 494] width 169 height 142
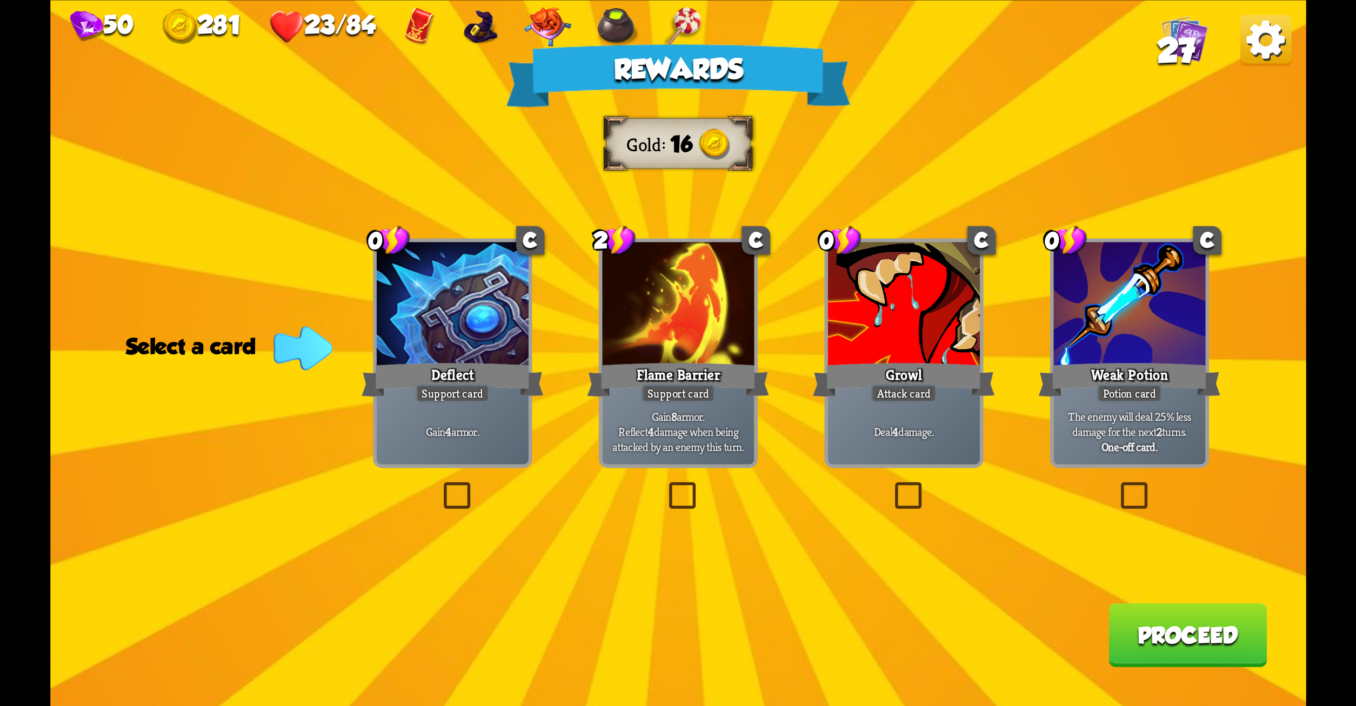
click at [891, 486] on label at bounding box center [891, 486] width 0 height 0
click at [0, 0] on input "checkbox" at bounding box center [0, 0] width 0 height 0
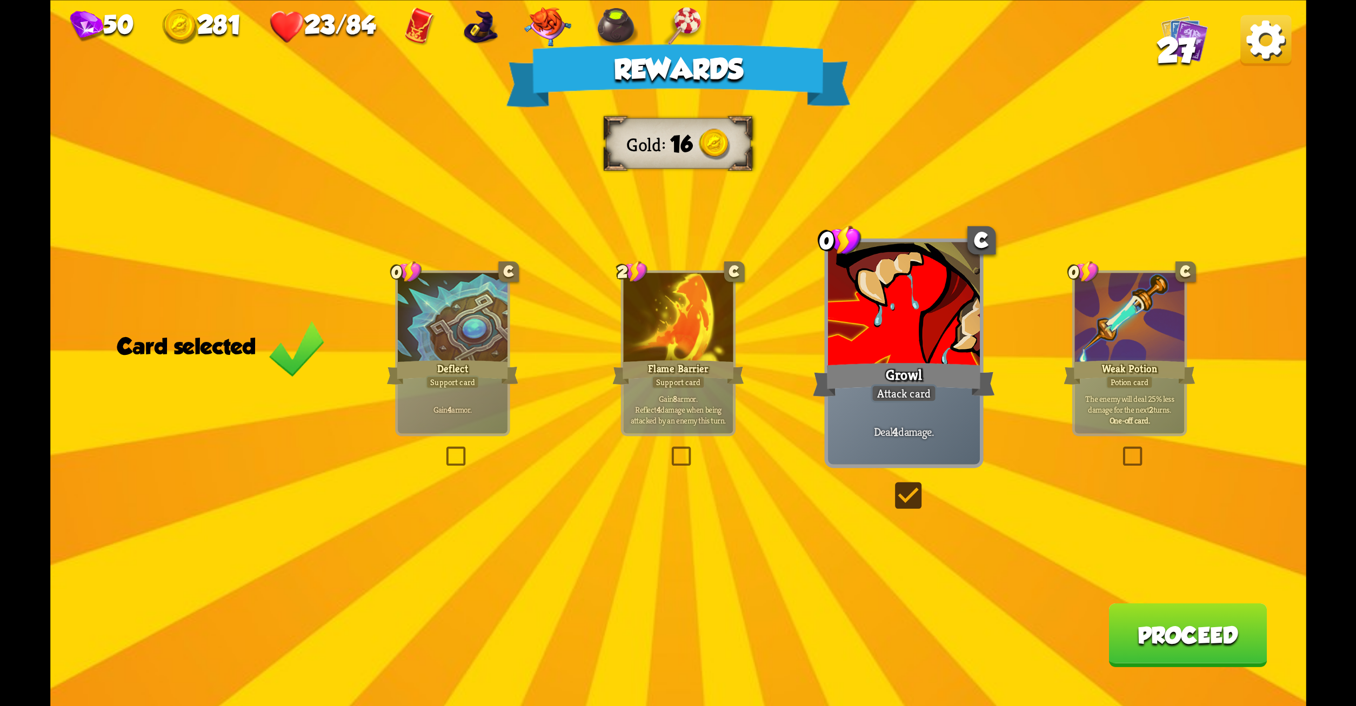
click at [1181, 633] on button "Proceed" at bounding box center [1188, 635] width 158 height 64
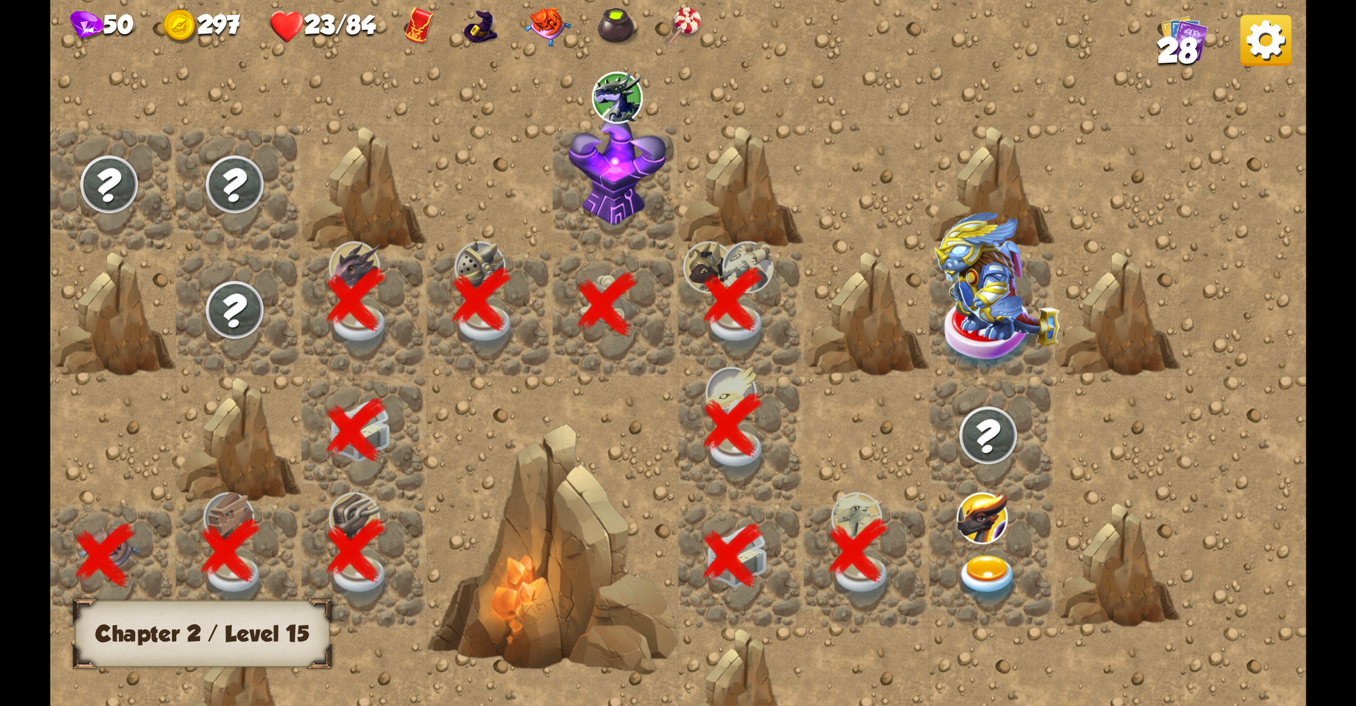
click at [571, 34] on img at bounding box center [547, 26] width 47 height 39
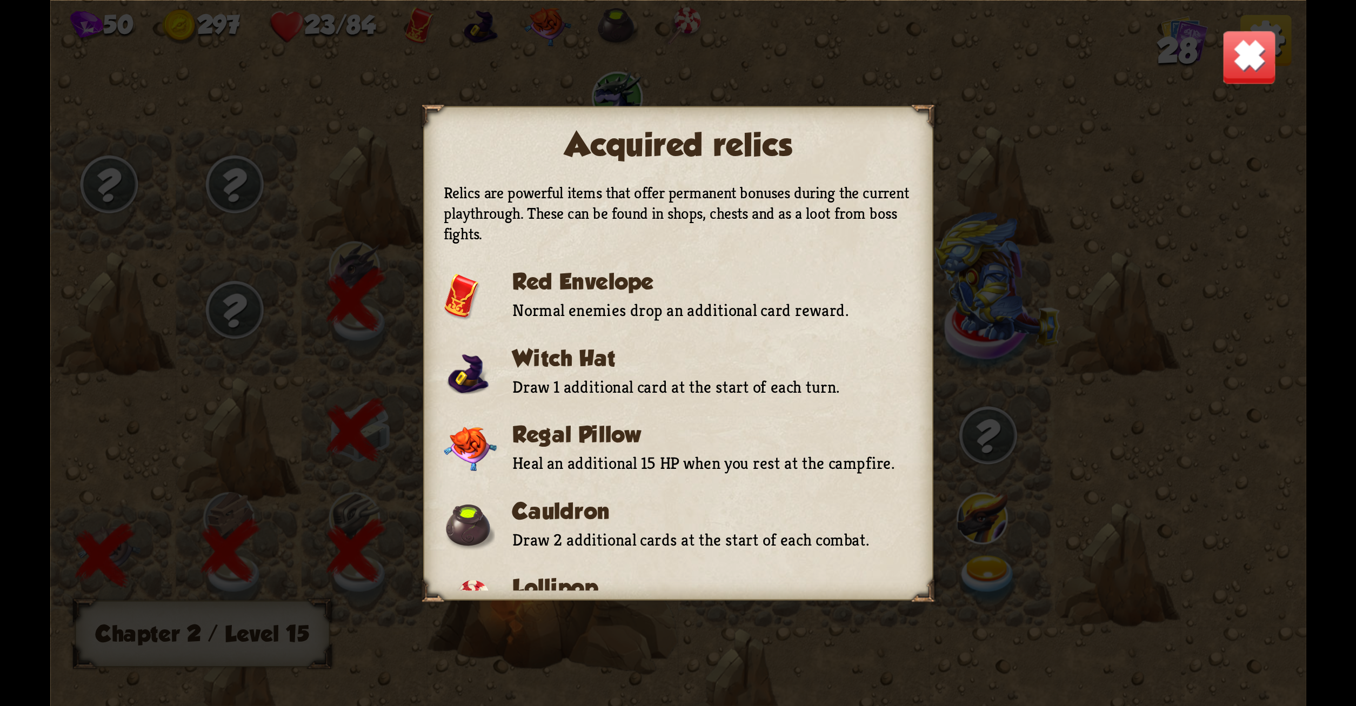
click at [1028, 412] on div "Acquired relics Relics are powerful items that offer permanent bonuses during t…" at bounding box center [678, 353] width 1256 height 706
click at [1260, 55] on img at bounding box center [1249, 56] width 55 height 55
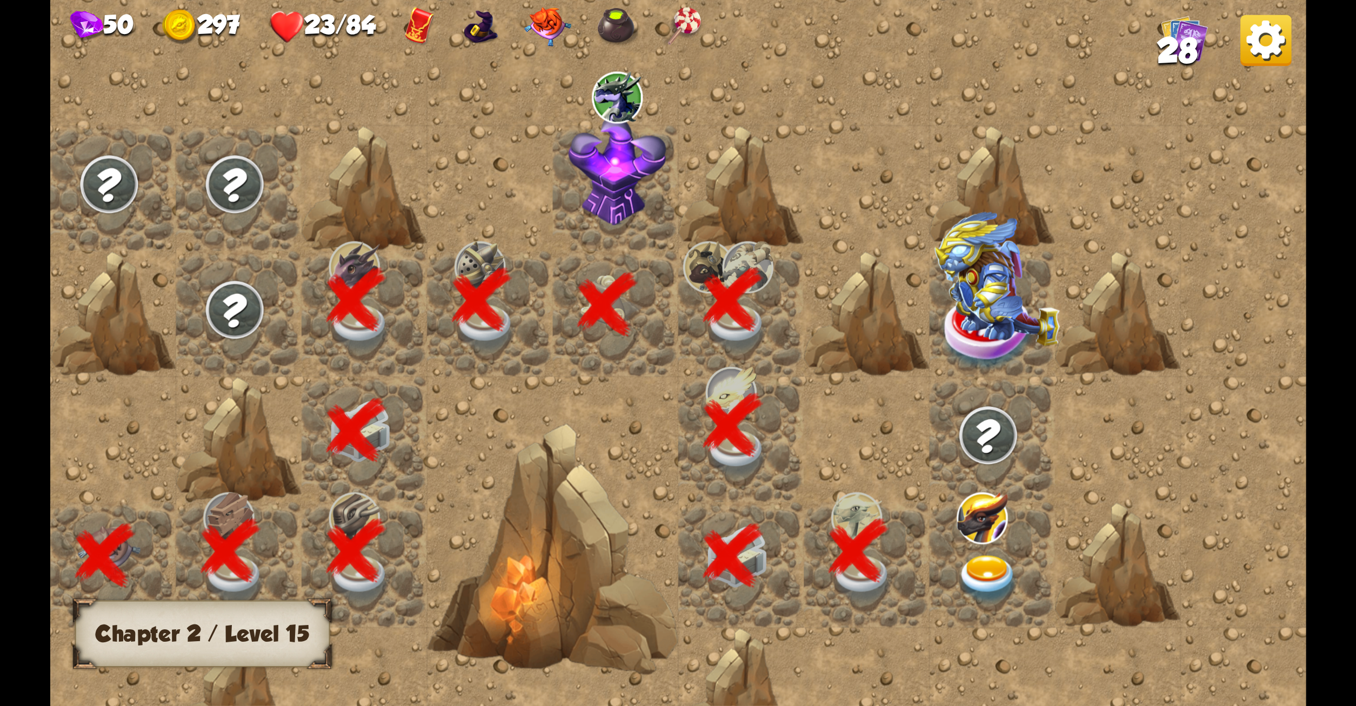
click at [974, 585] on img at bounding box center [988, 579] width 63 height 49
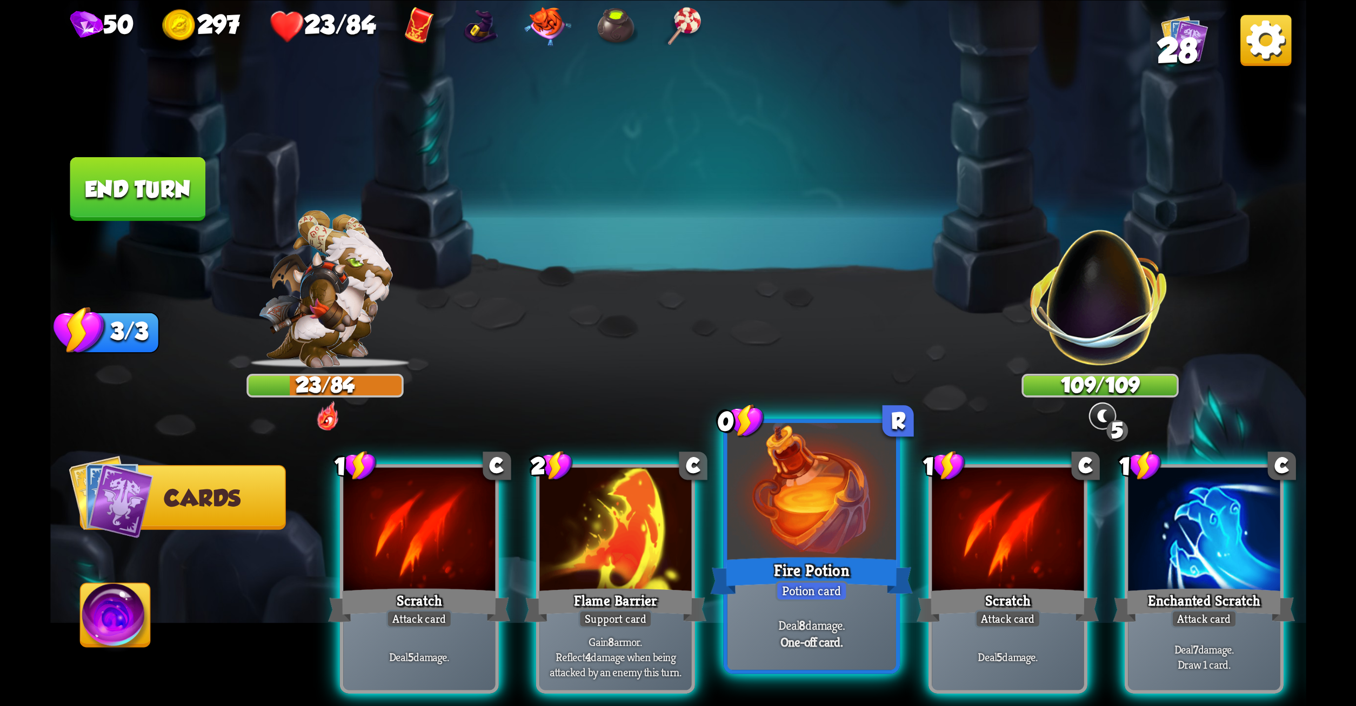
click at [839, 563] on div "Fire Potion" at bounding box center [811, 575] width 203 height 45
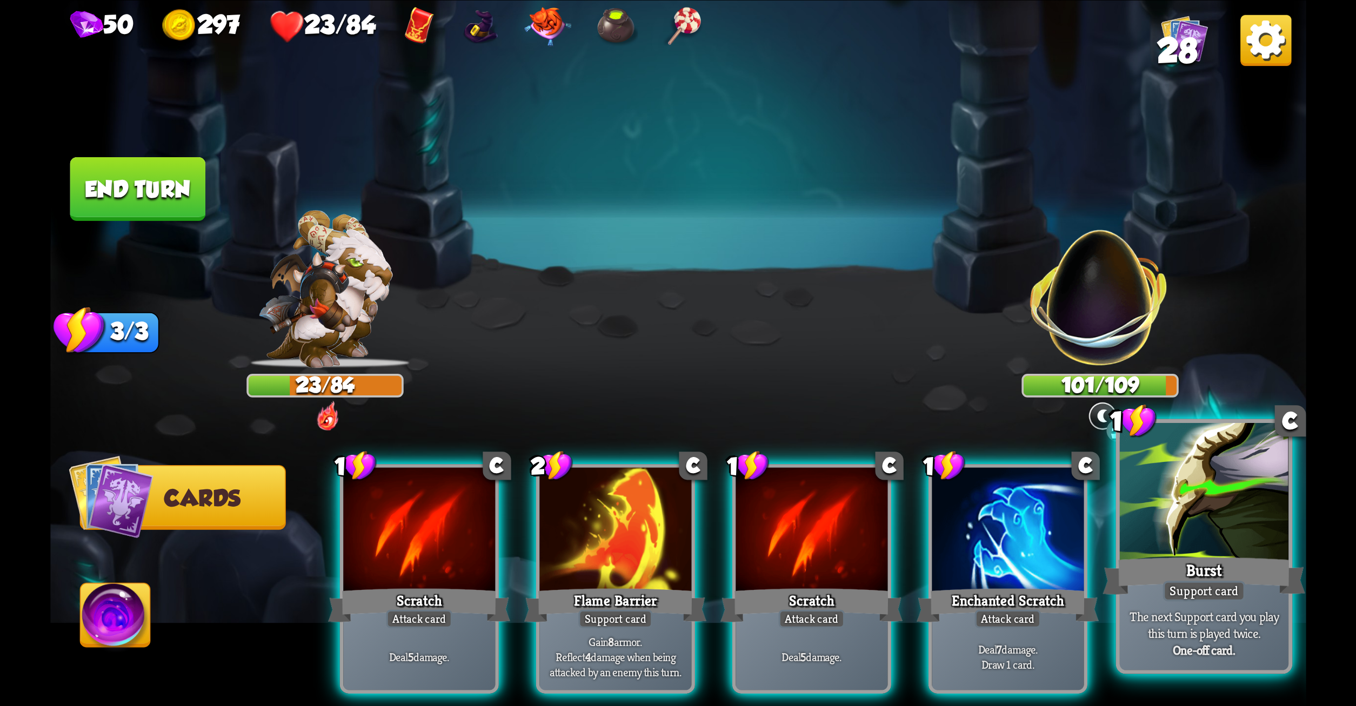
click at [1122, 578] on div "Burst" at bounding box center [1204, 575] width 203 height 45
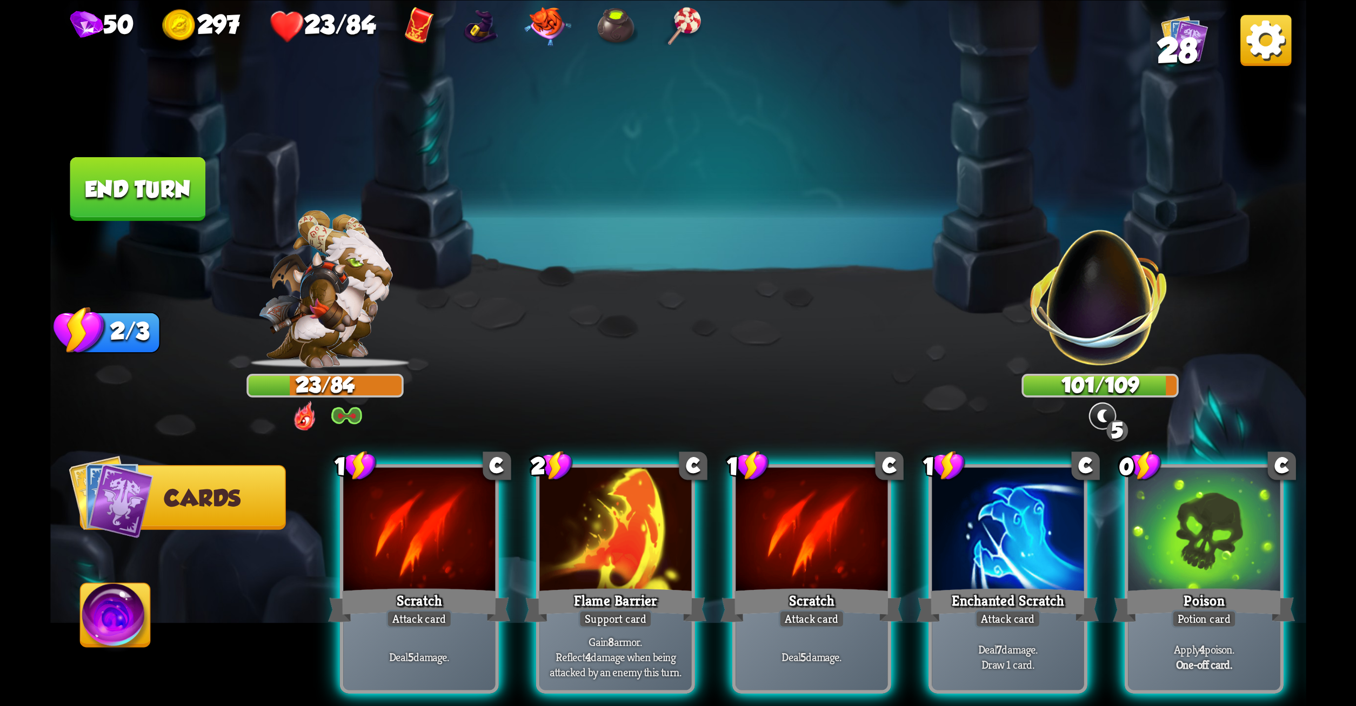
click at [1122, 578] on div "1 C Scratch Attack card Deal 5 damage. 2 C Flame Barrier Support card Gain 8 ar…" at bounding box center [803, 549] width 1005 height 314
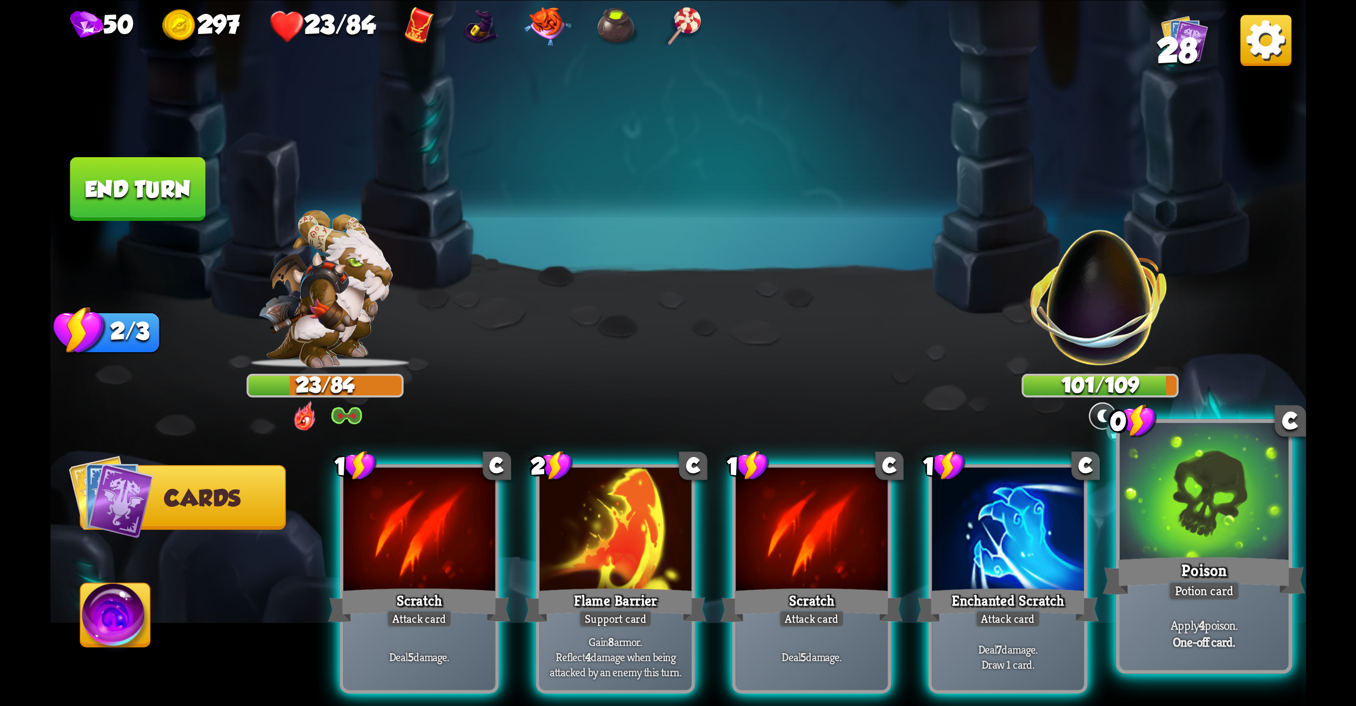
click at [1206, 564] on div "Poison" at bounding box center [1204, 575] width 203 height 45
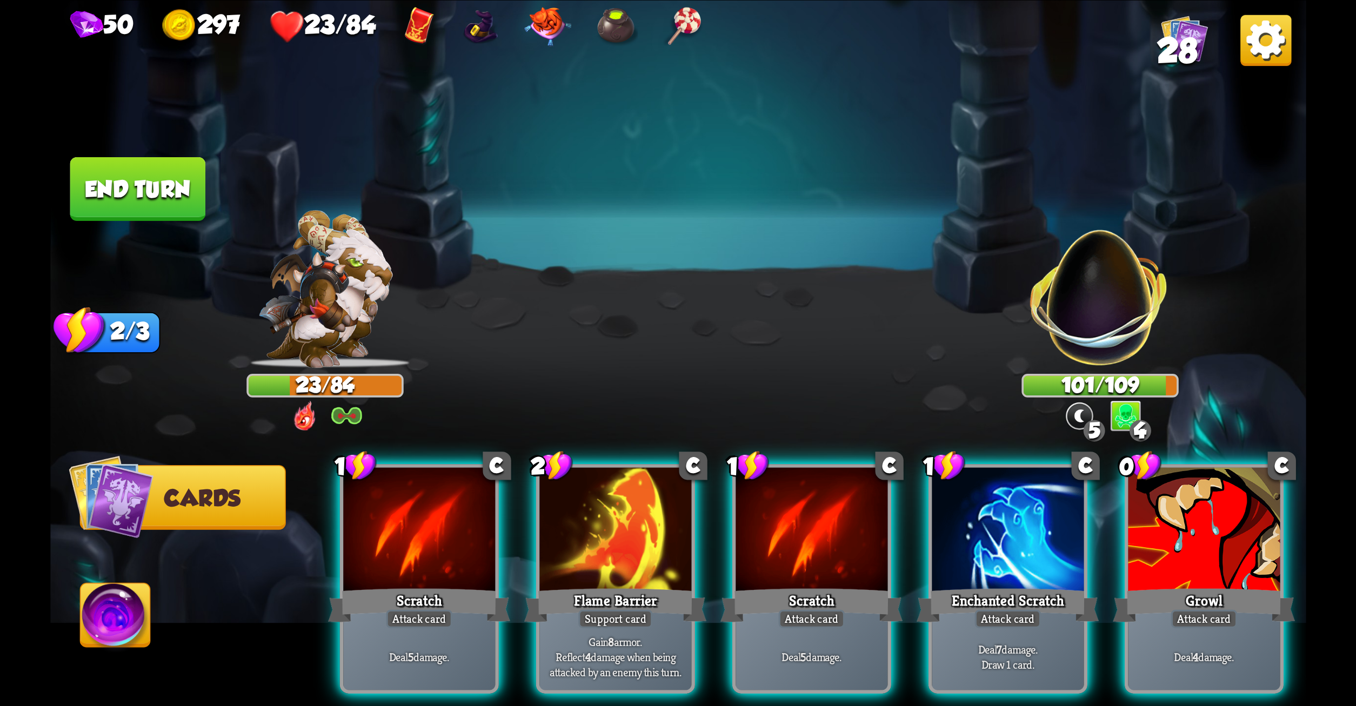
click at [1206, 585] on div "Growl" at bounding box center [1204, 605] width 182 height 41
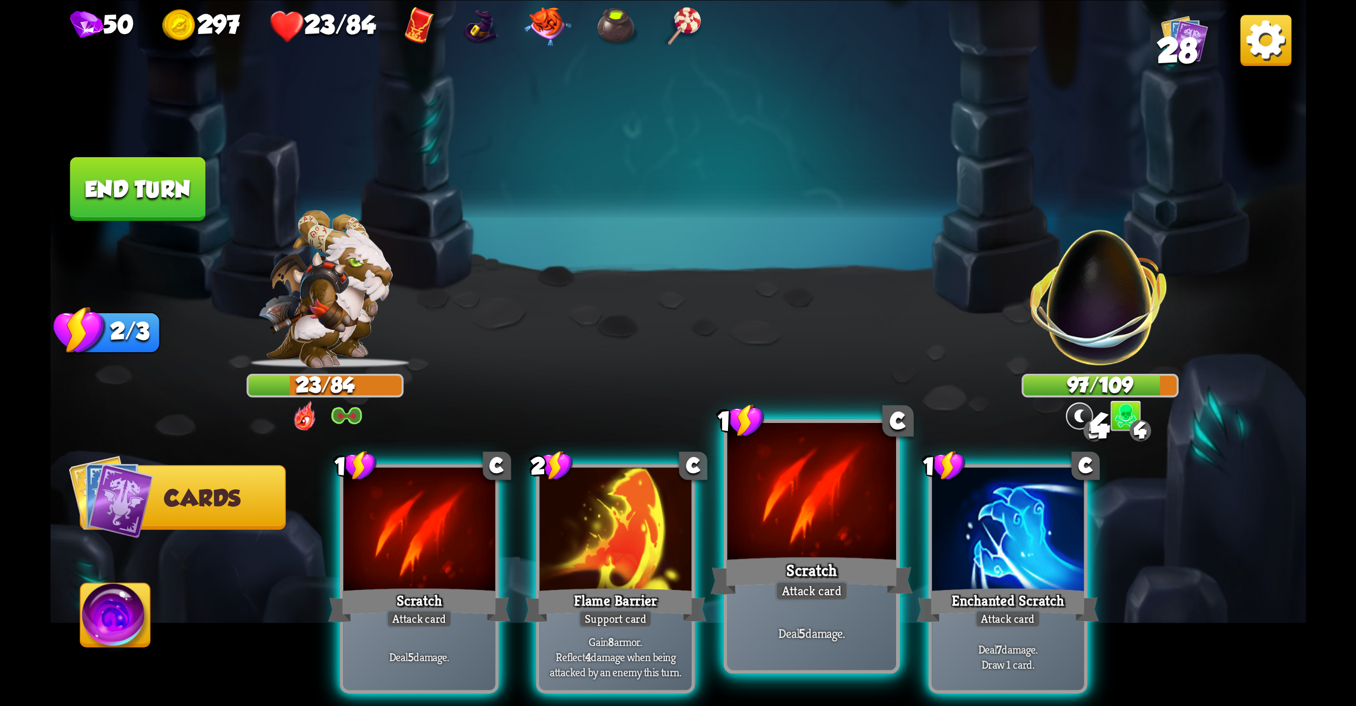
click at [736, 633] on p "Deal 5 damage." at bounding box center [811, 633] width 161 height 17
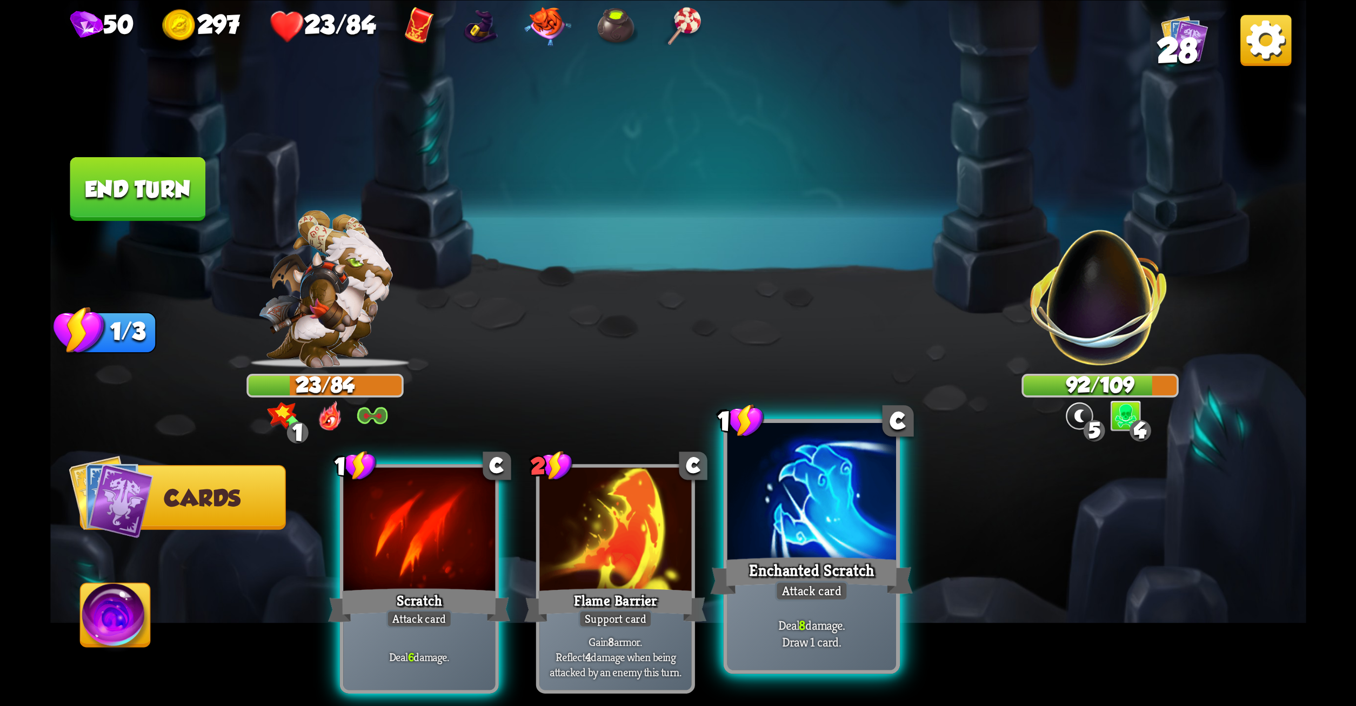
click at [757, 455] on div at bounding box center [811, 494] width 169 height 142
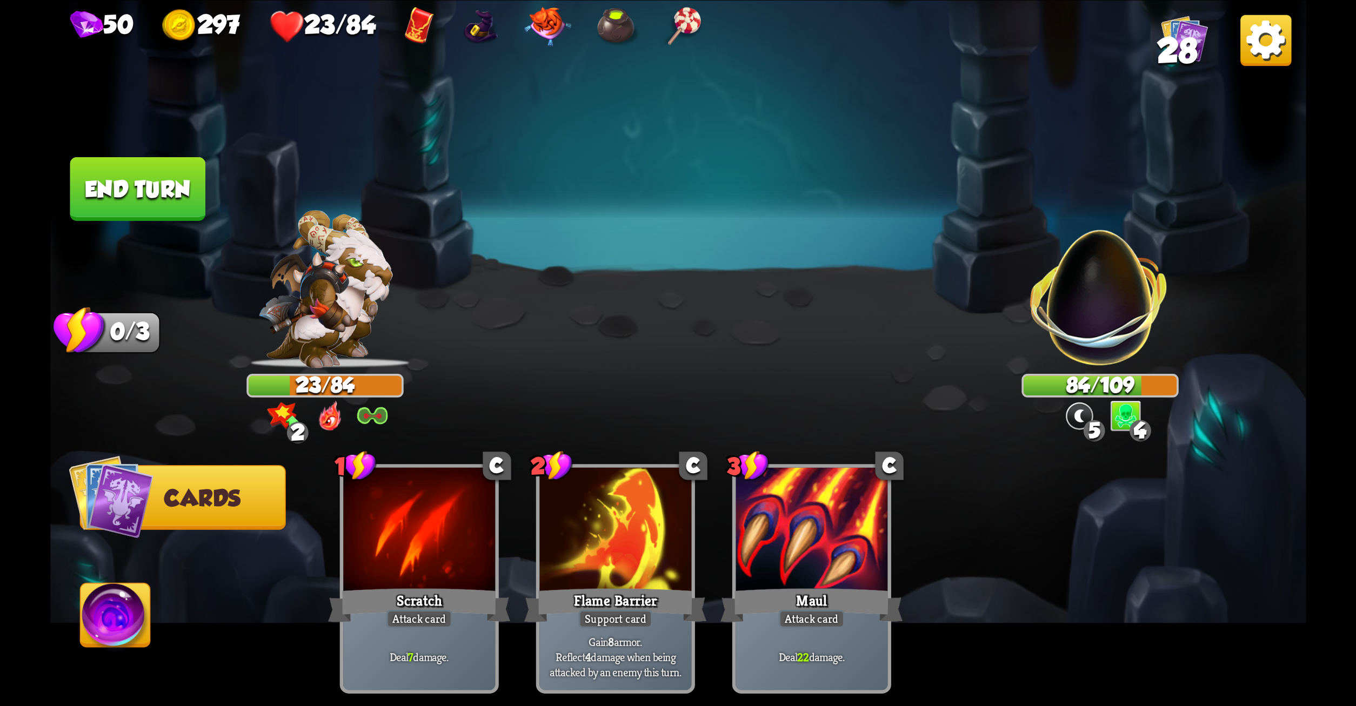
click at [138, 170] on button "End turn" at bounding box center [138, 189] width 136 height 64
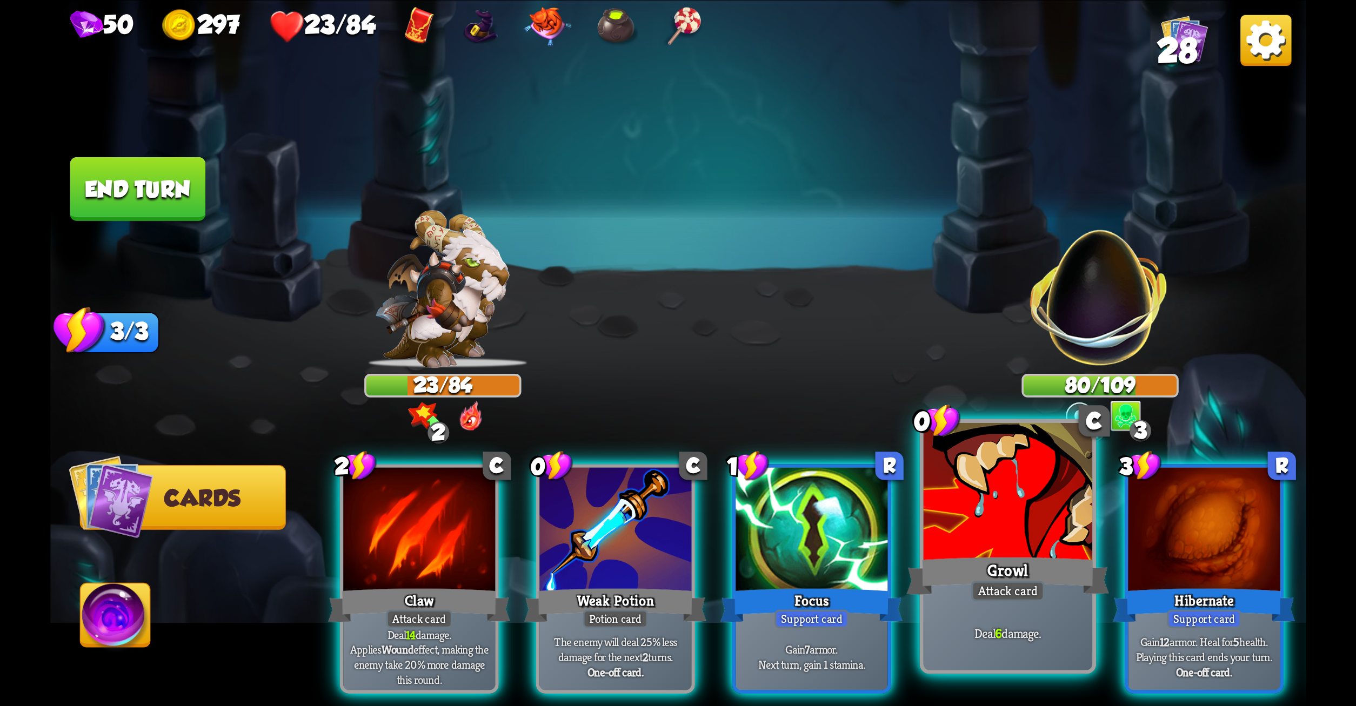
click at [1031, 489] on div at bounding box center [1007, 494] width 169 height 142
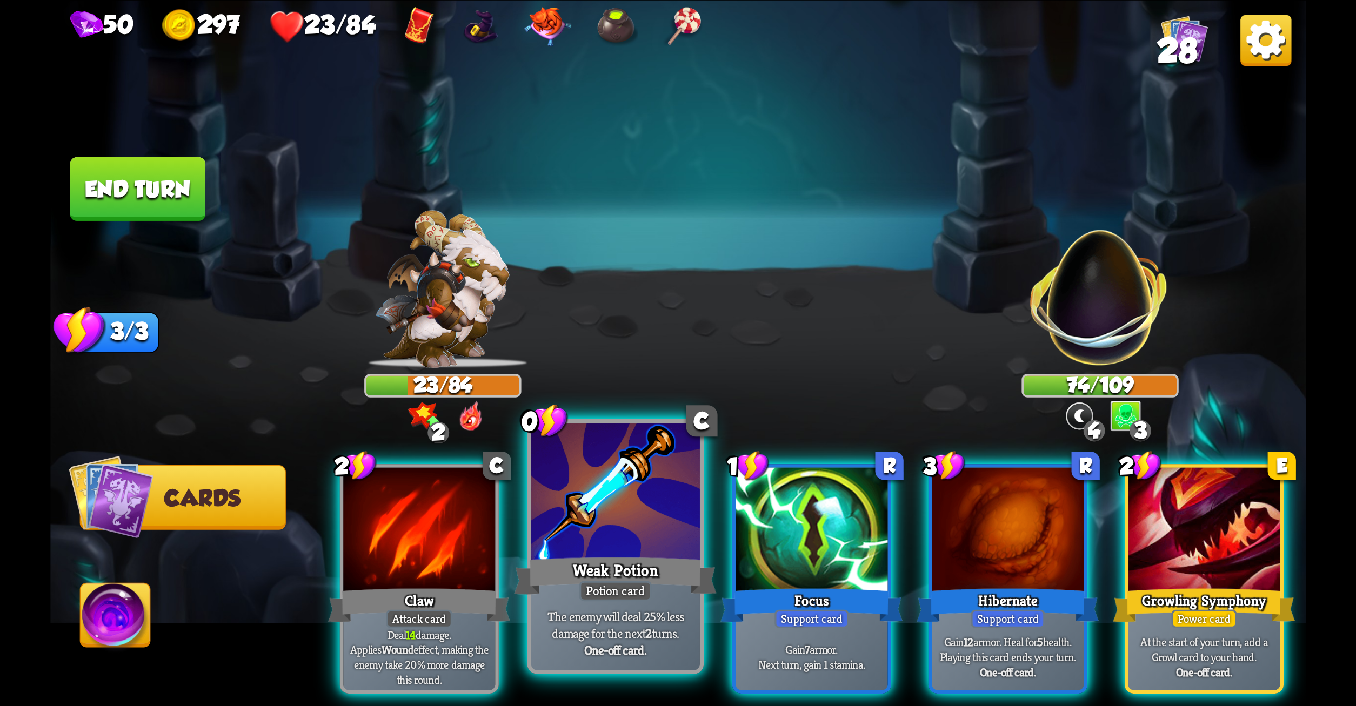
click at [603, 569] on div "Weak Potion" at bounding box center [615, 575] width 203 height 45
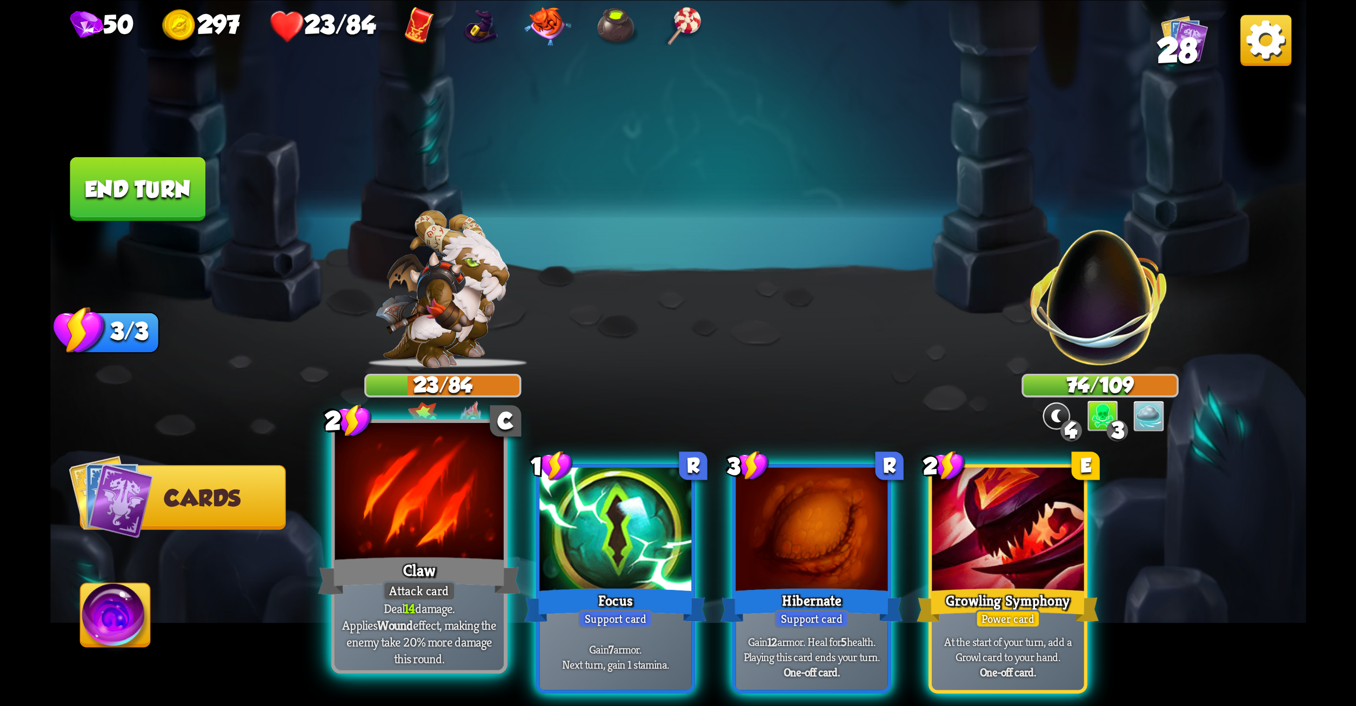
click at [457, 565] on div "Claw" at bounding box center [419, 575] width 203 height 45
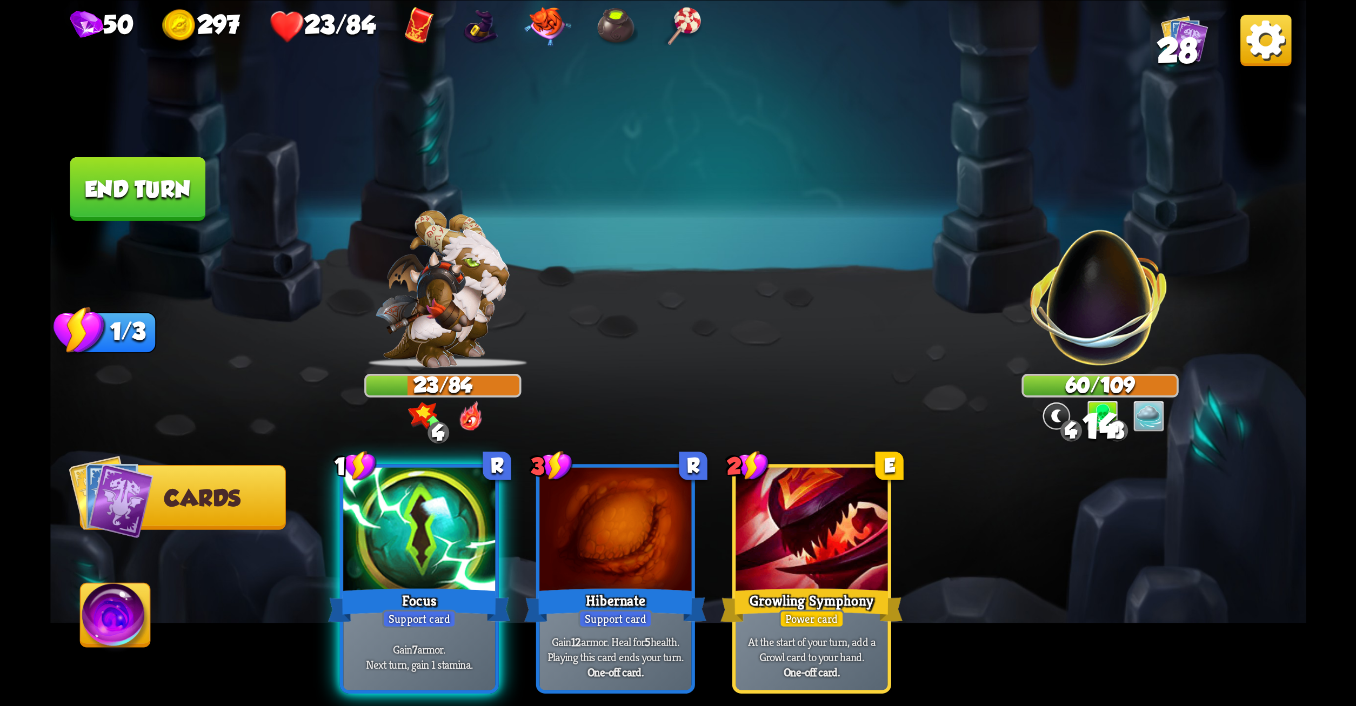
click at [457, 585] on div "Focus" at bounding box center [419, 605] width 182 height 41
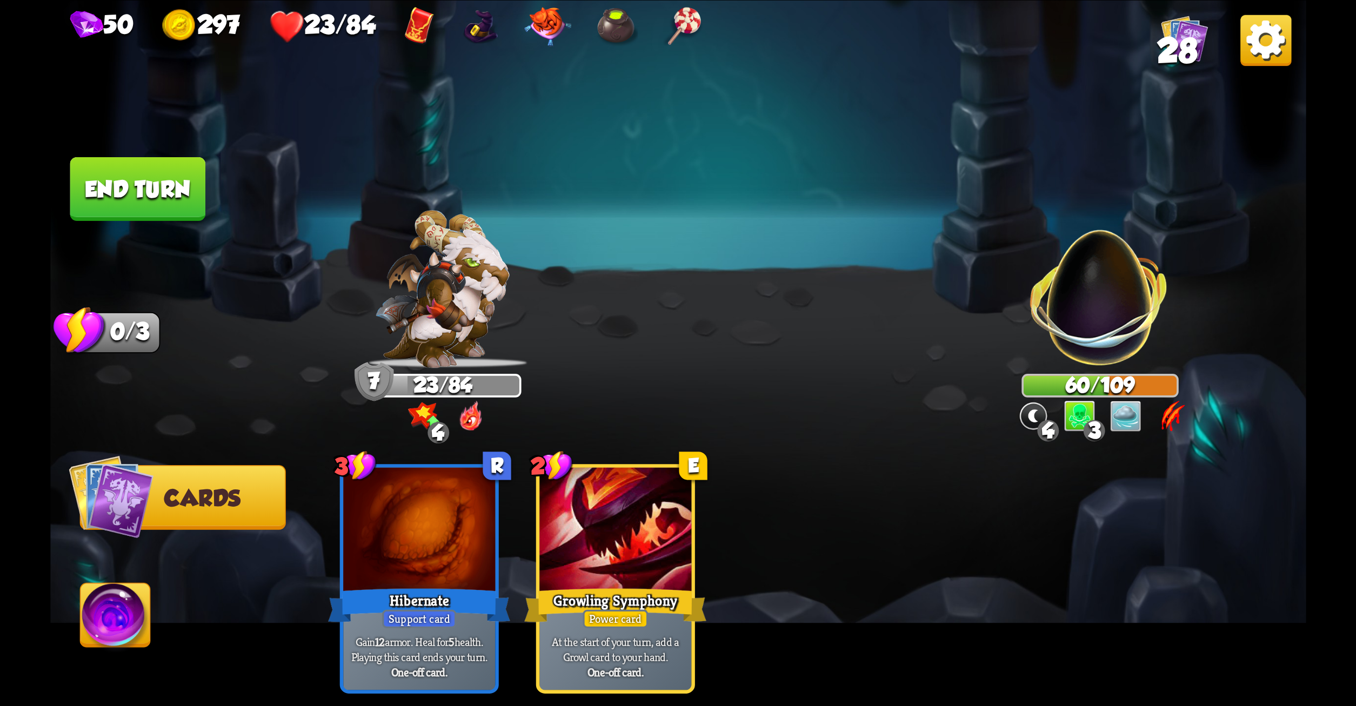
click at [84, 193] on button "End turn" at bounding box center [138, 189] width 136 height 64
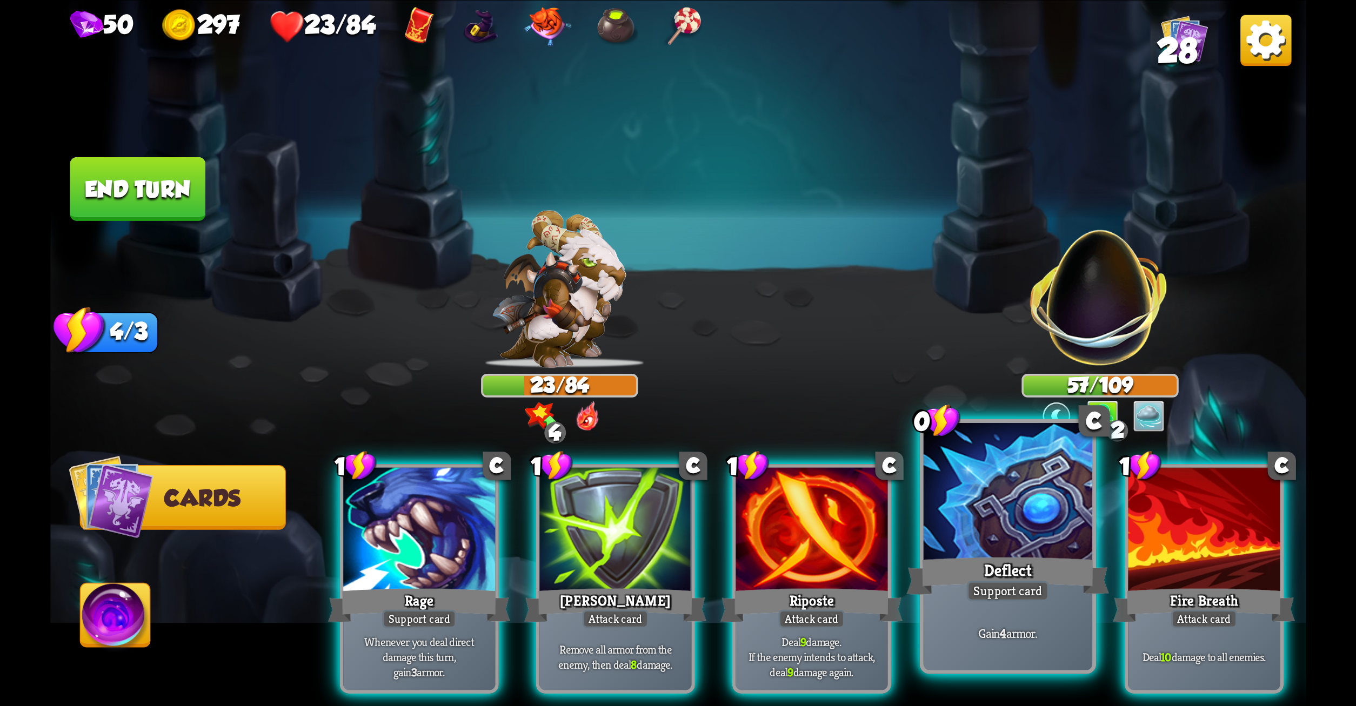
click at [976, 504] on div at bounding box center [1007, 494] width 169 height 142
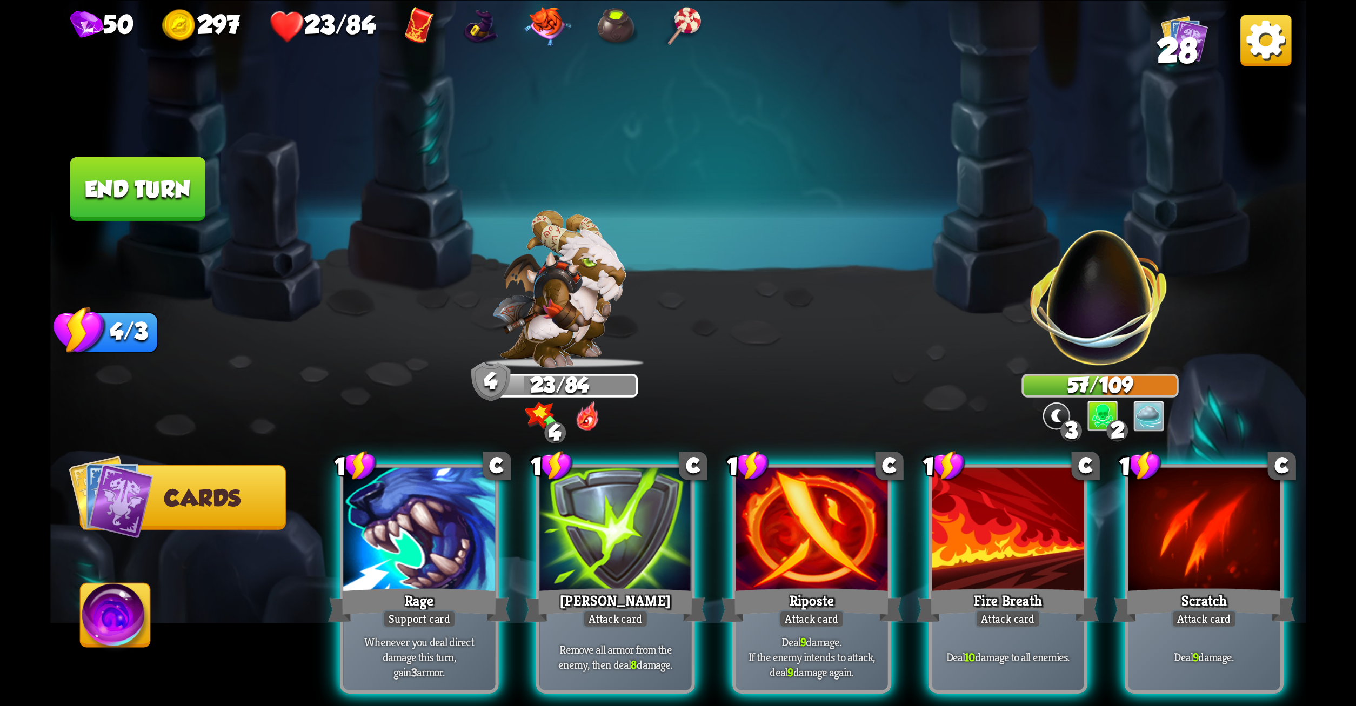
click at [976, 504] on div at bounding box center [1008, 532] width 152 height 128
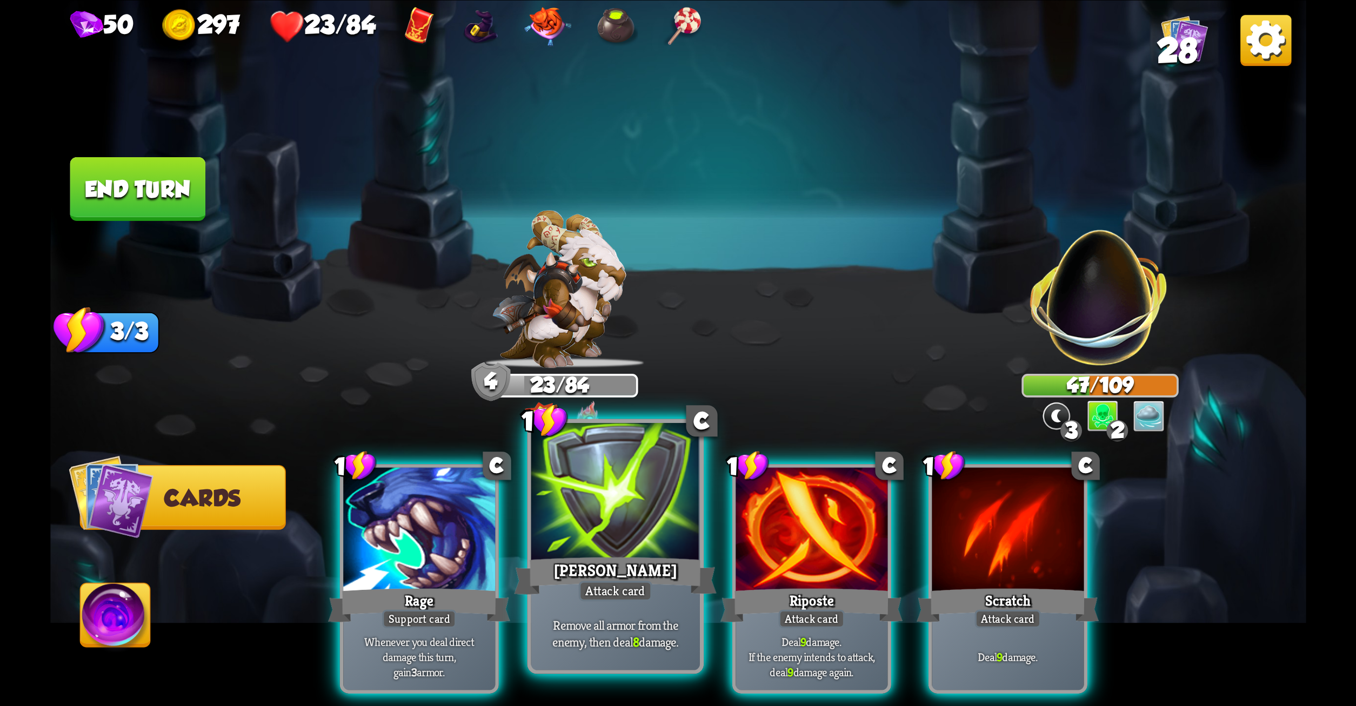
click at [599, 571] on div "[PERSON_NAME]" at bounding box center [615, 575] width 203 height 45
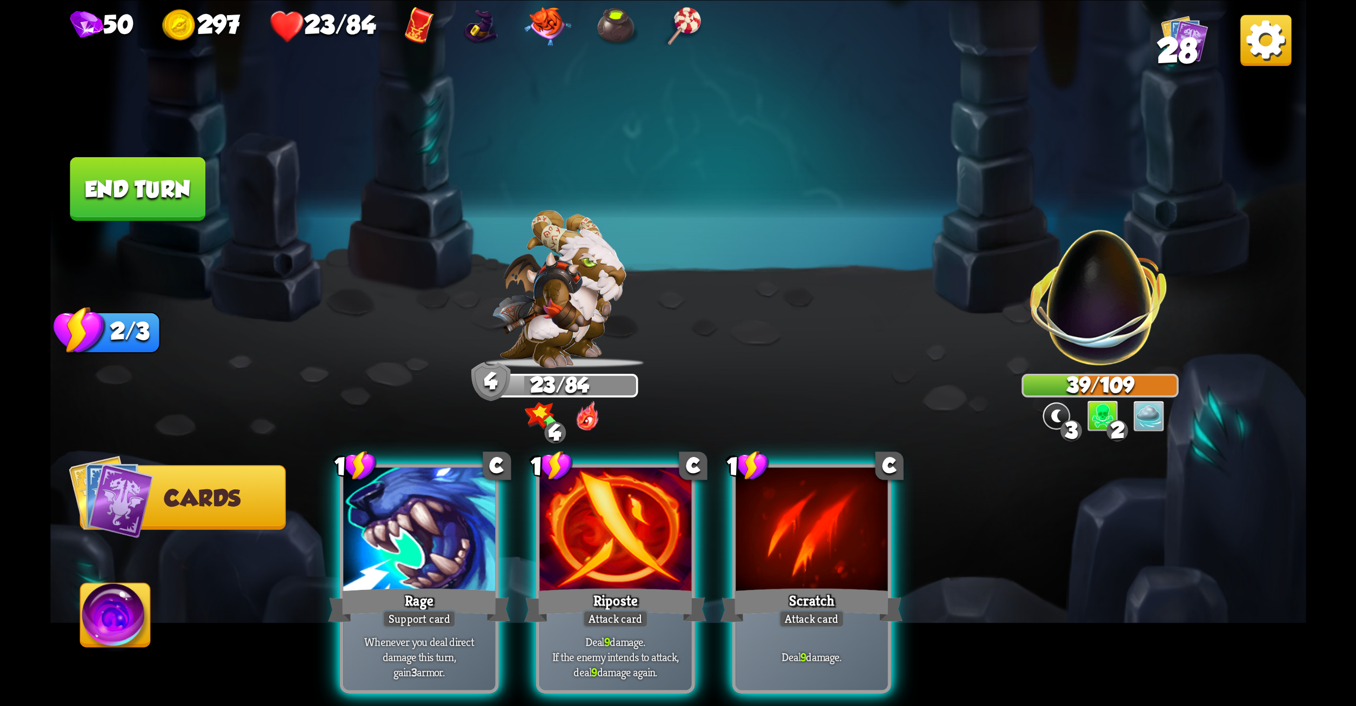
click at [599, 585] on div "Riposte" at bounding box center [615, 605] width 182 height 41
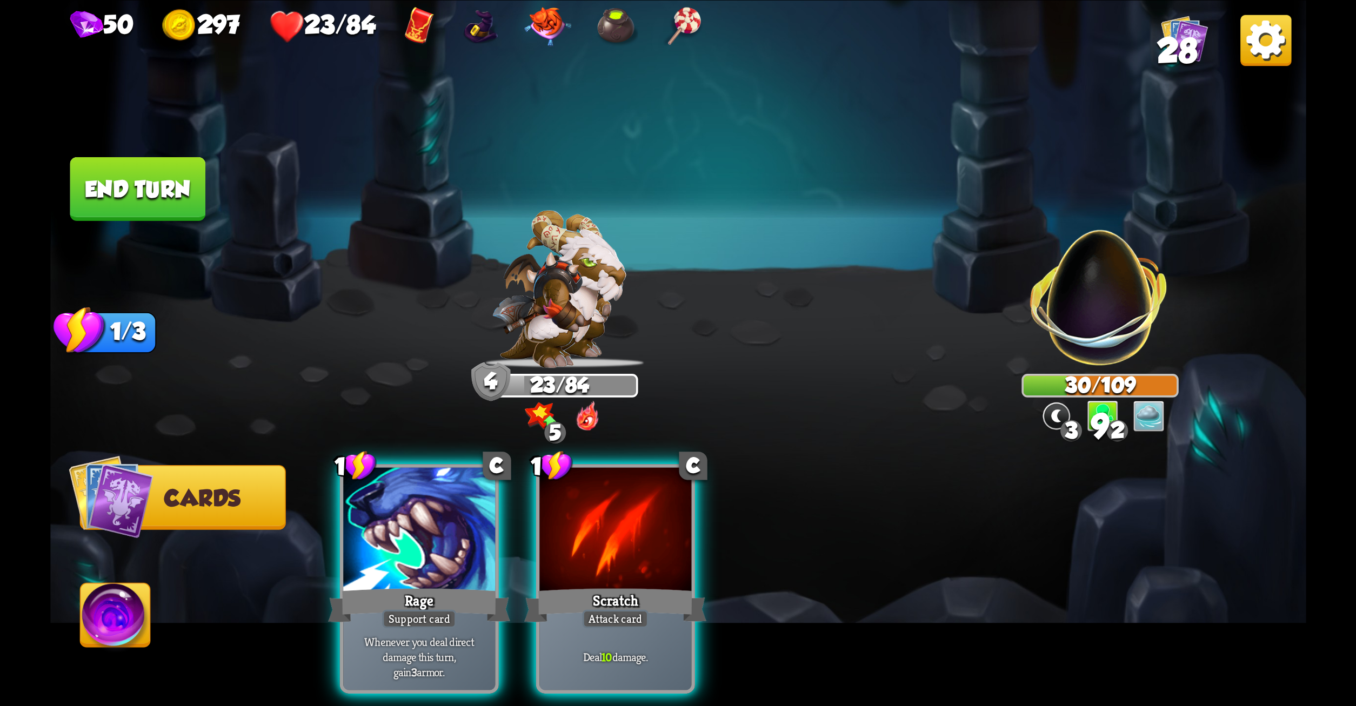
click at [599, 585] on div "Scratch" at bounding box center [615, 605] width 182 height 41
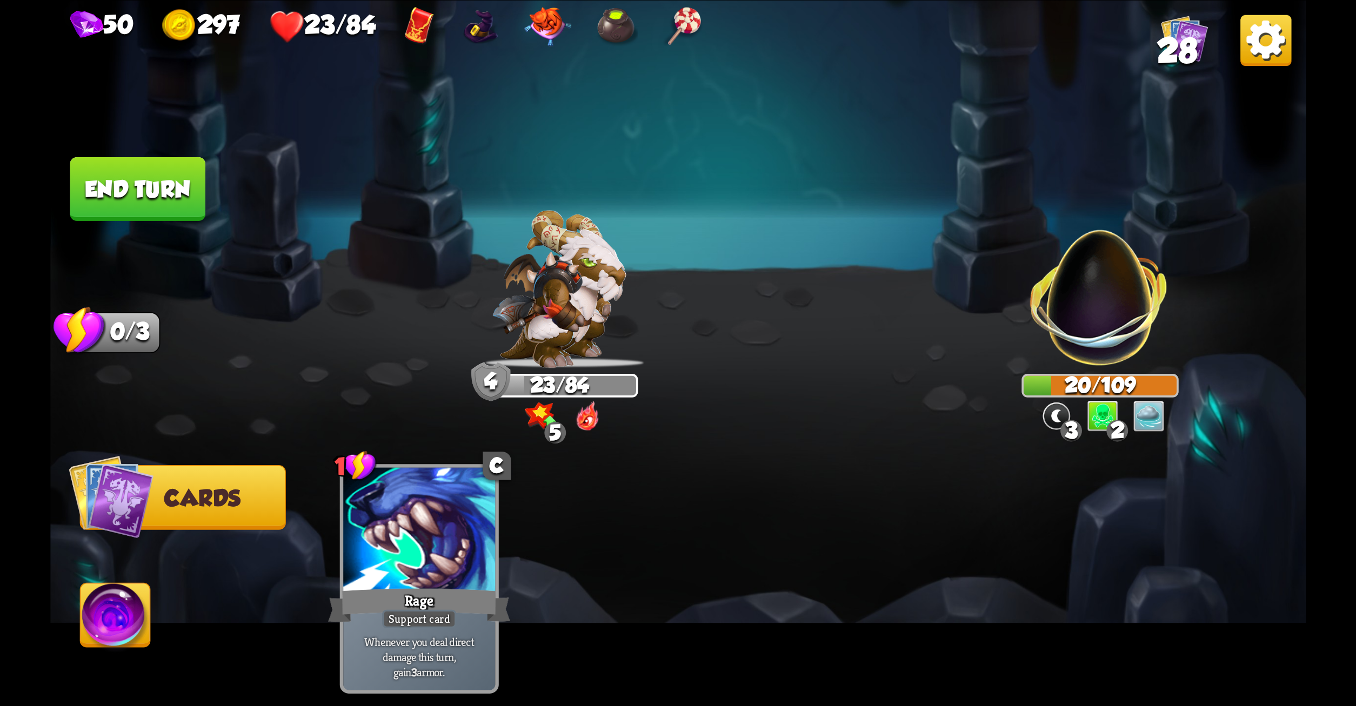
click at [122, 173] on button "End turn" at bounding box center [138, 189] width 136 height 64
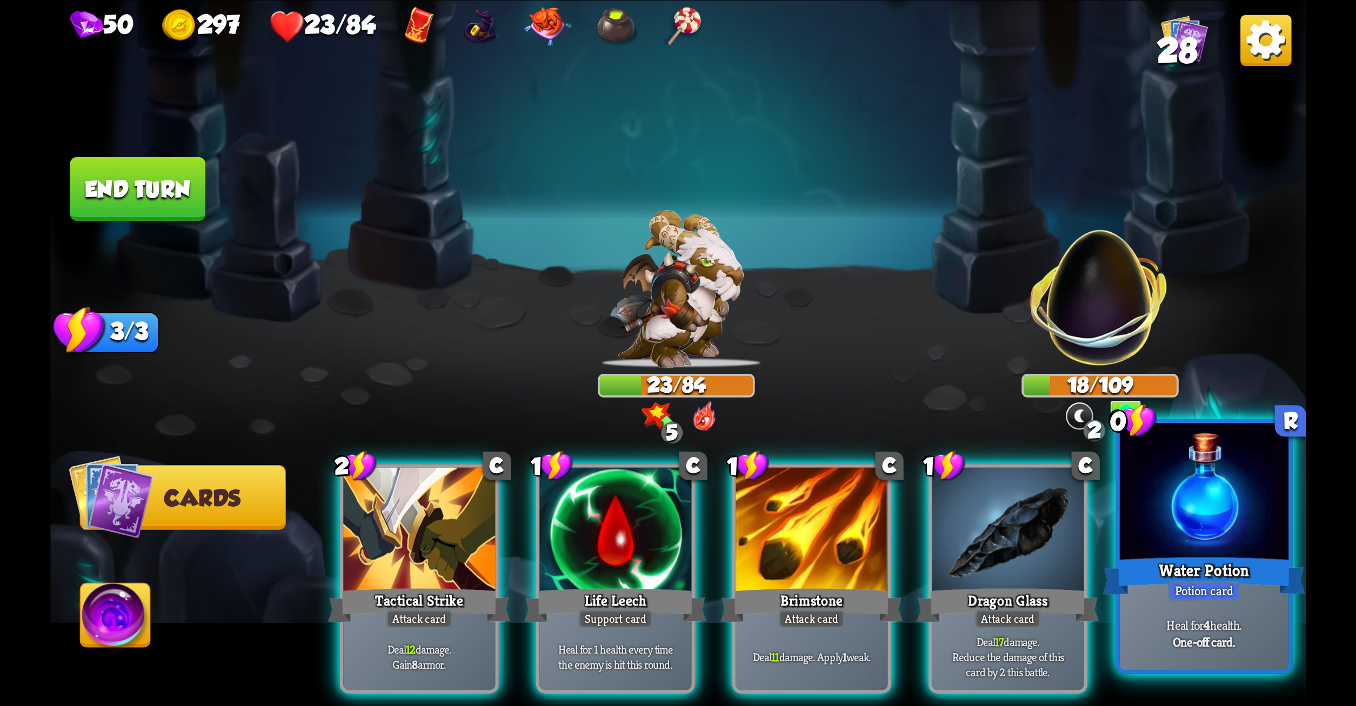
click at [1183, 463] on div at bounding box center [1203, 494] width 169 height 142
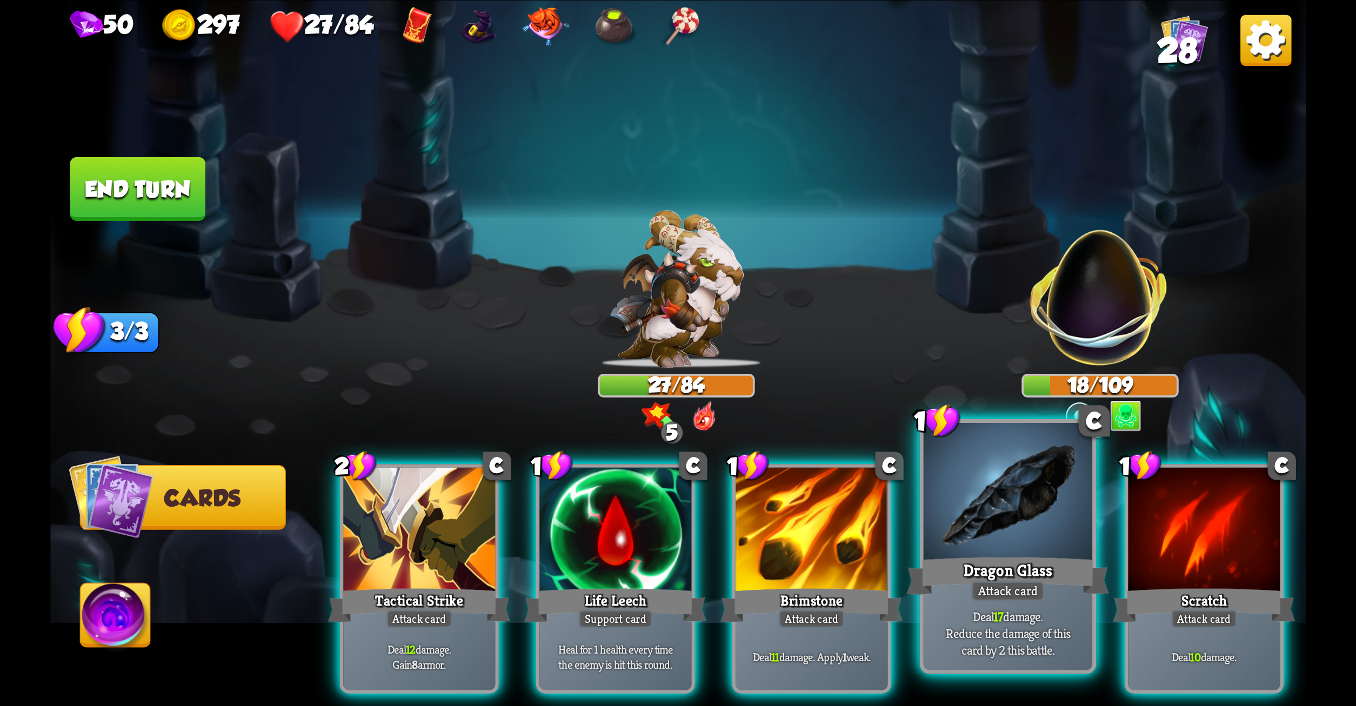
click at [1035, 566] on div "Dragon Glass" at bounding box center [1007, 575] width 203 height 45
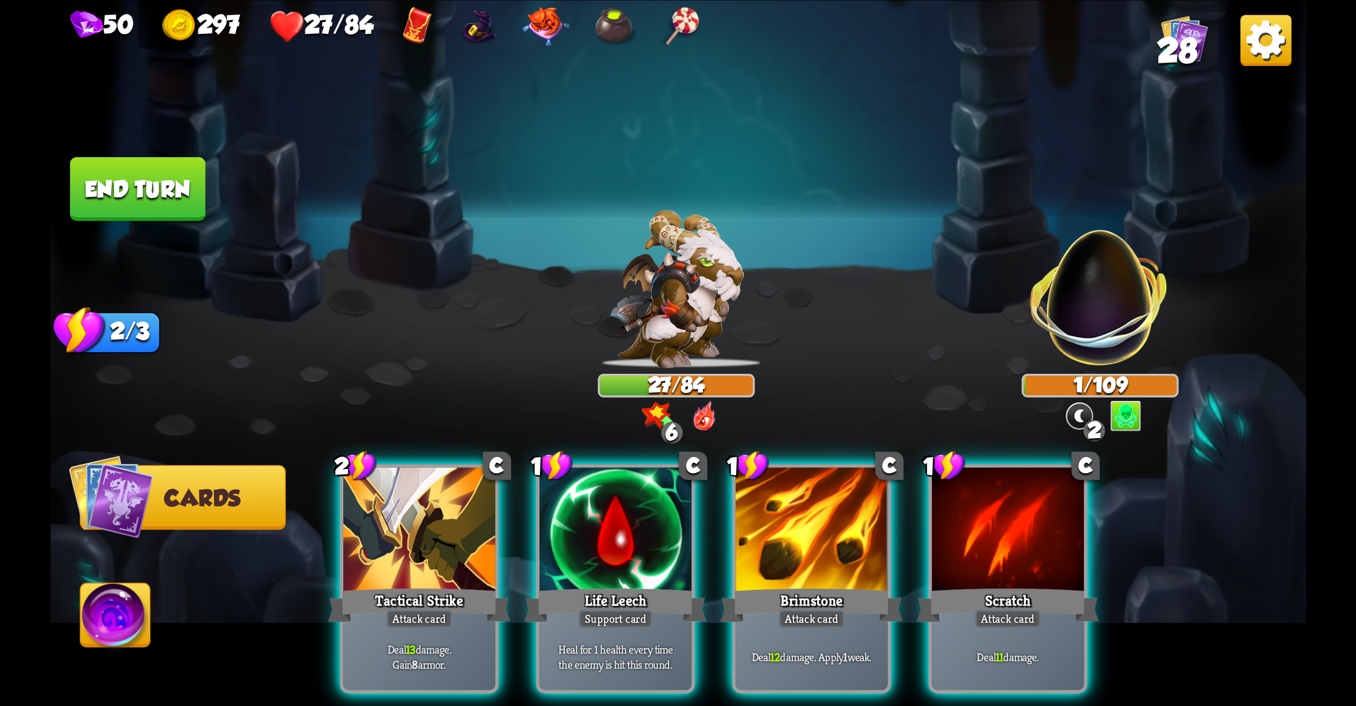
click at [1035, 585] on div "Scratch" at bounding box center [1008, 605] width 182 height 41
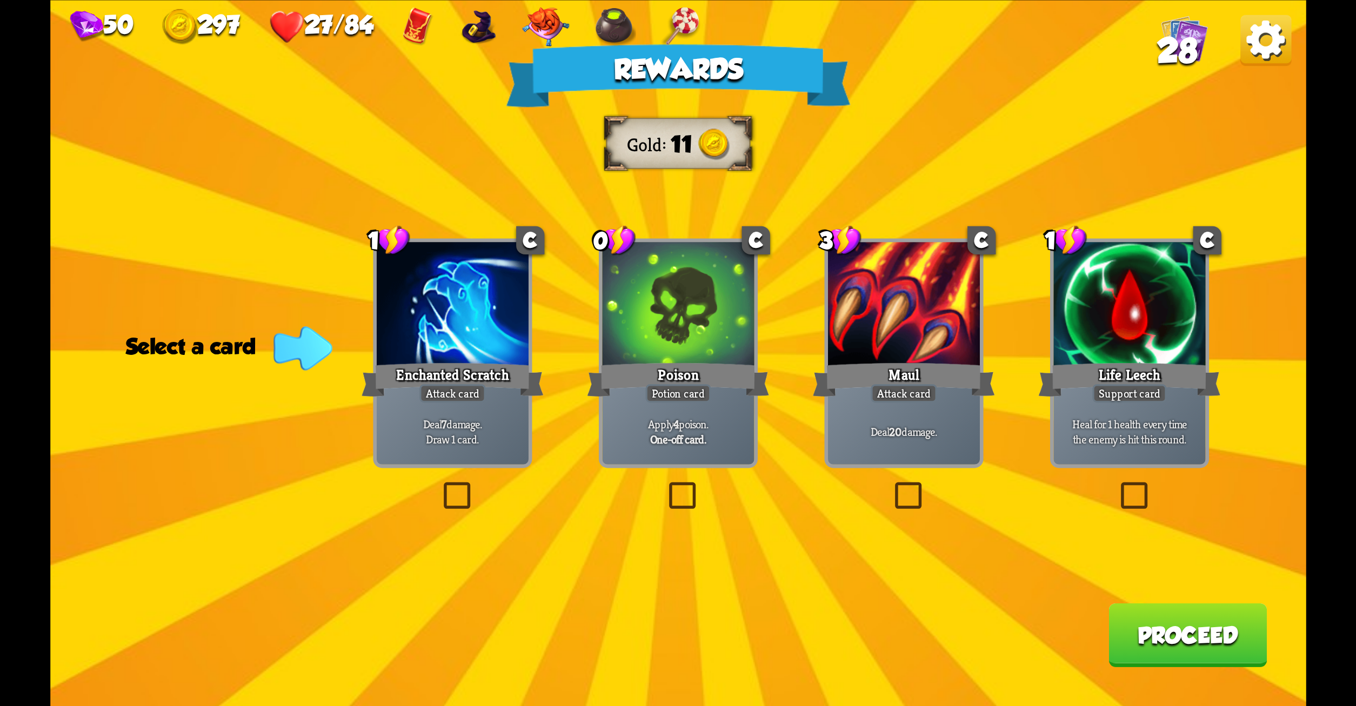
click at [891, 486] on label at bounding box center [891, 486] width 0 height 0
click at [0, 0] on input "checkbox" at bounding box center [0, 0] width 0 height 0
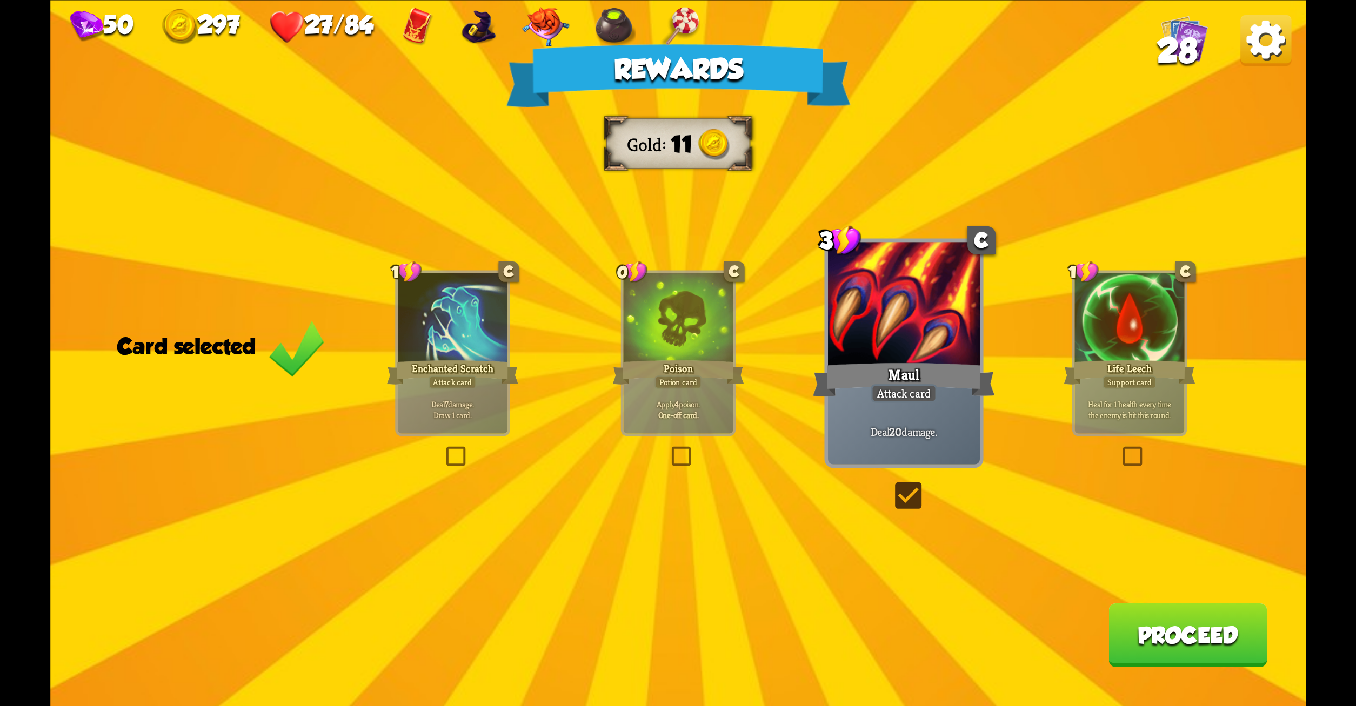
click at [1213, 612] on button "Proceed" at bounding box center [1188, 635] width 158 height 64
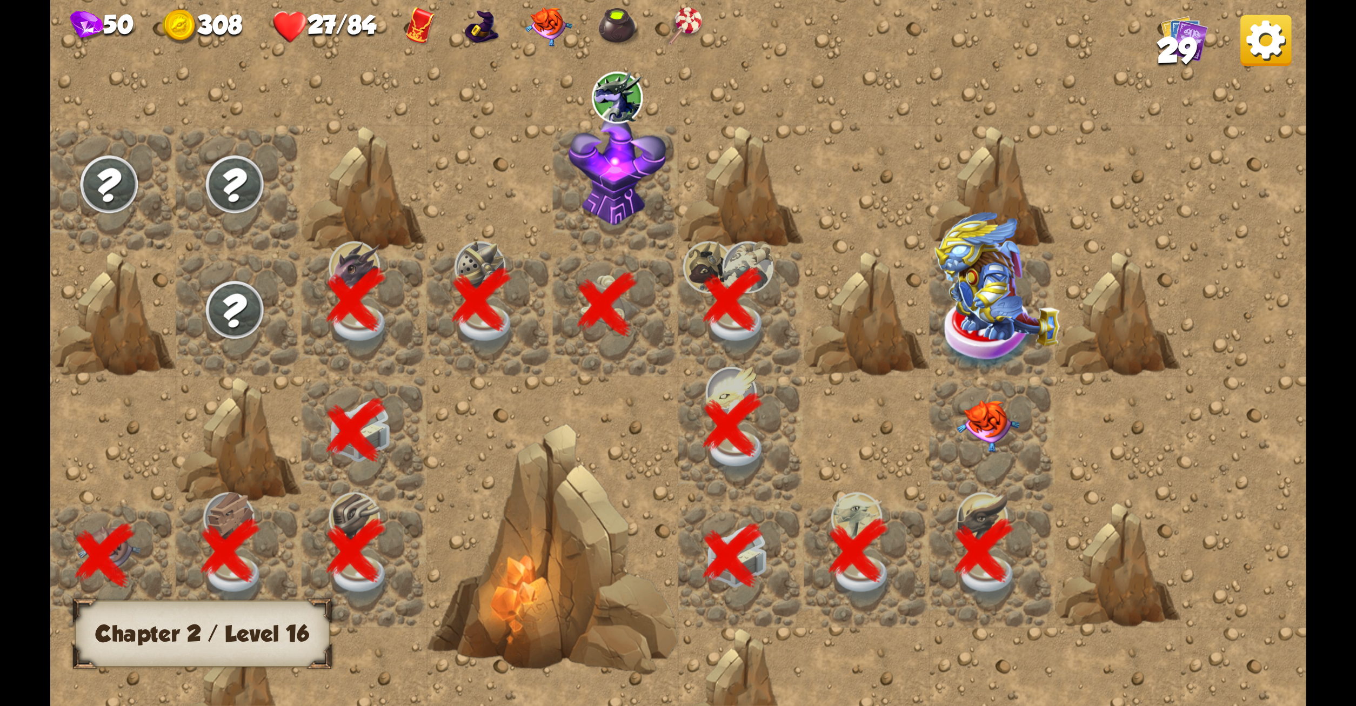
click at [982, 434] on img at bounding box center [988, 427] width 63 height 52
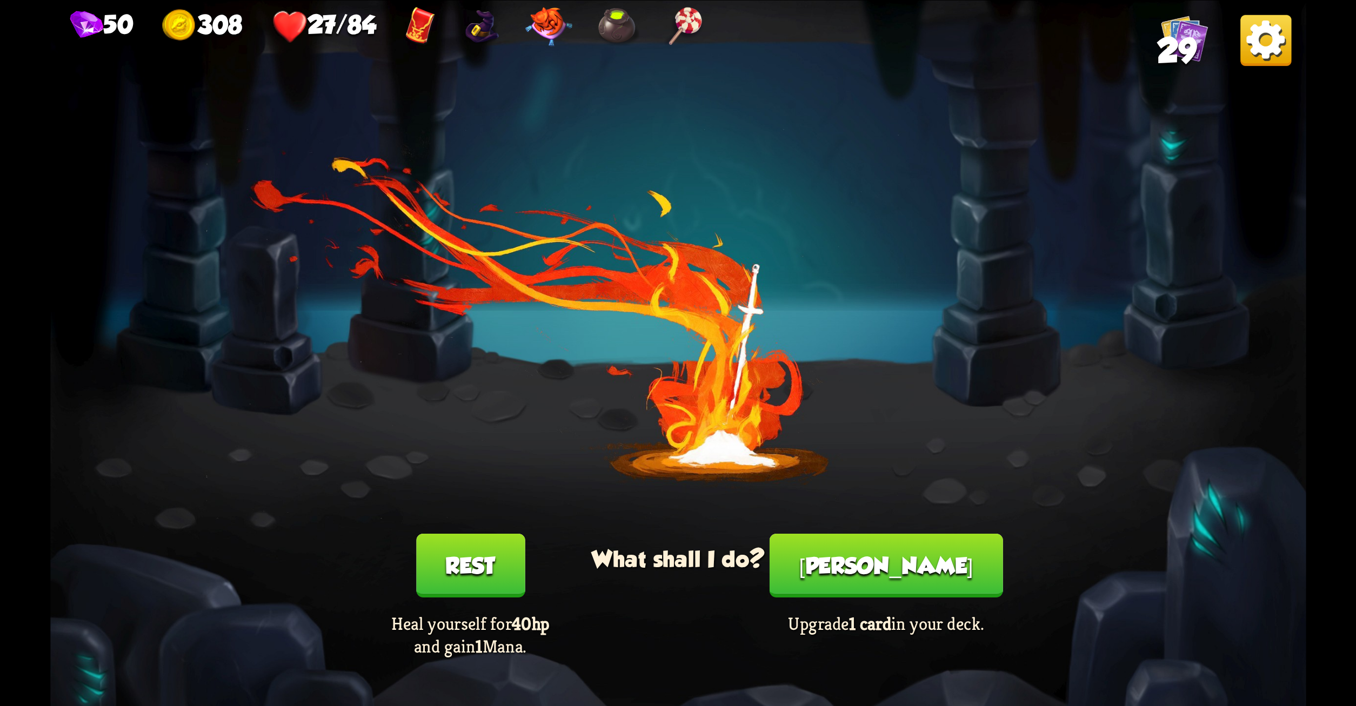
click at [512, 552] on button "Rest" at bounding box center [470, 566] width 109 height 64
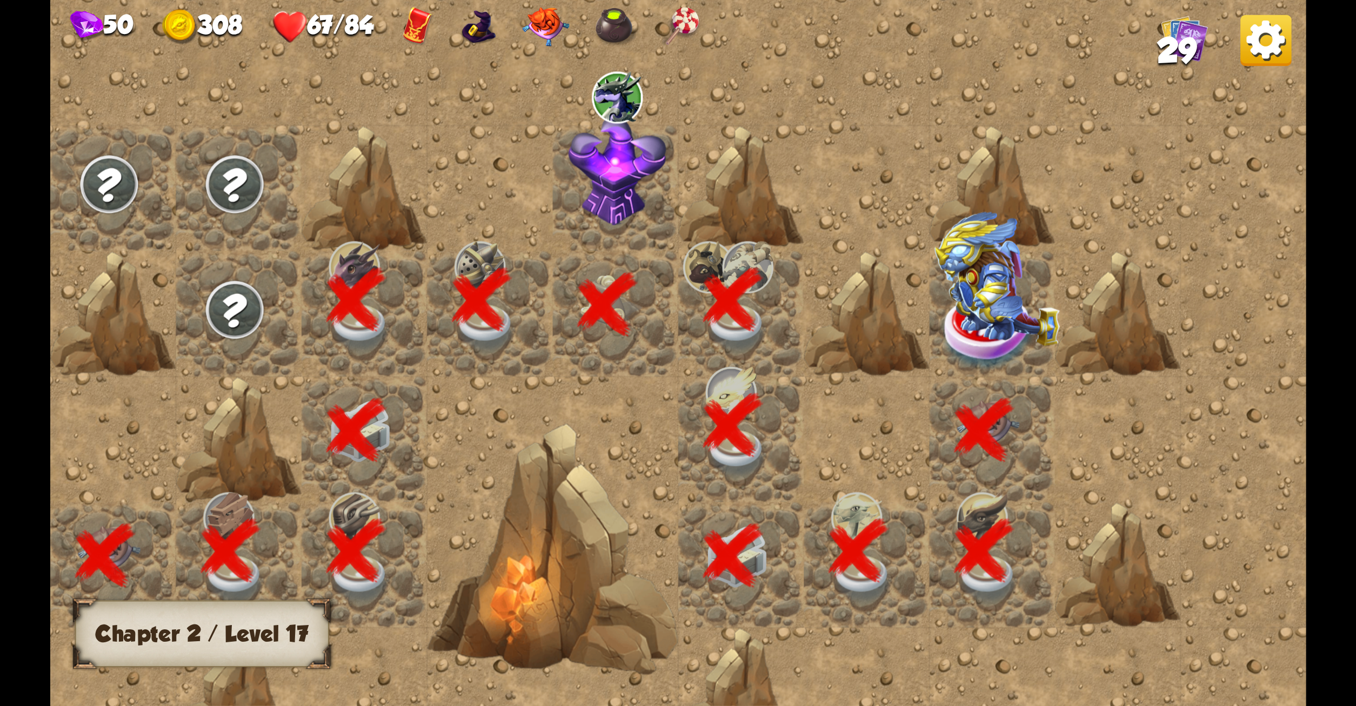
click at [512, 558] on div at bounding box center [552, 549] width 251 height 251
click at [960, 315] on img at bounding box center [996, 279] width 125 height 134
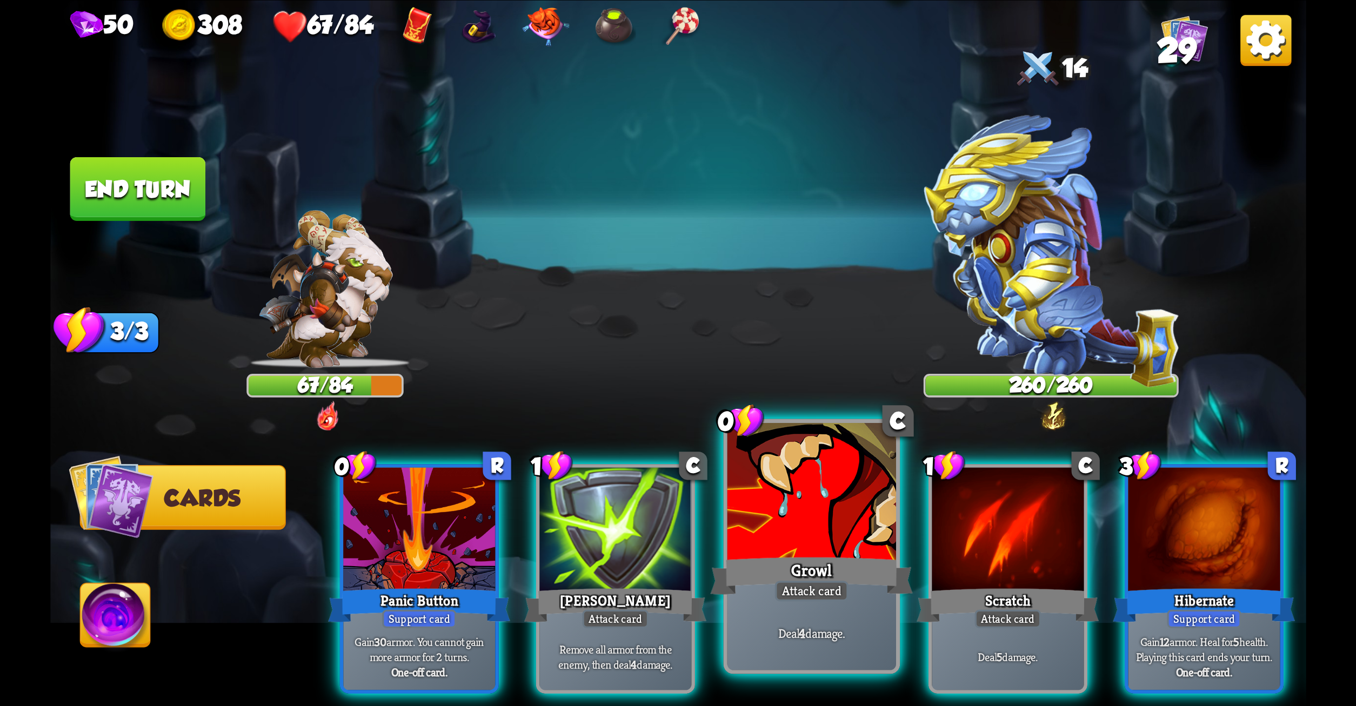
click at [821, 577] on div "Growl" at bounding box center [811, 575] width 203 height 45
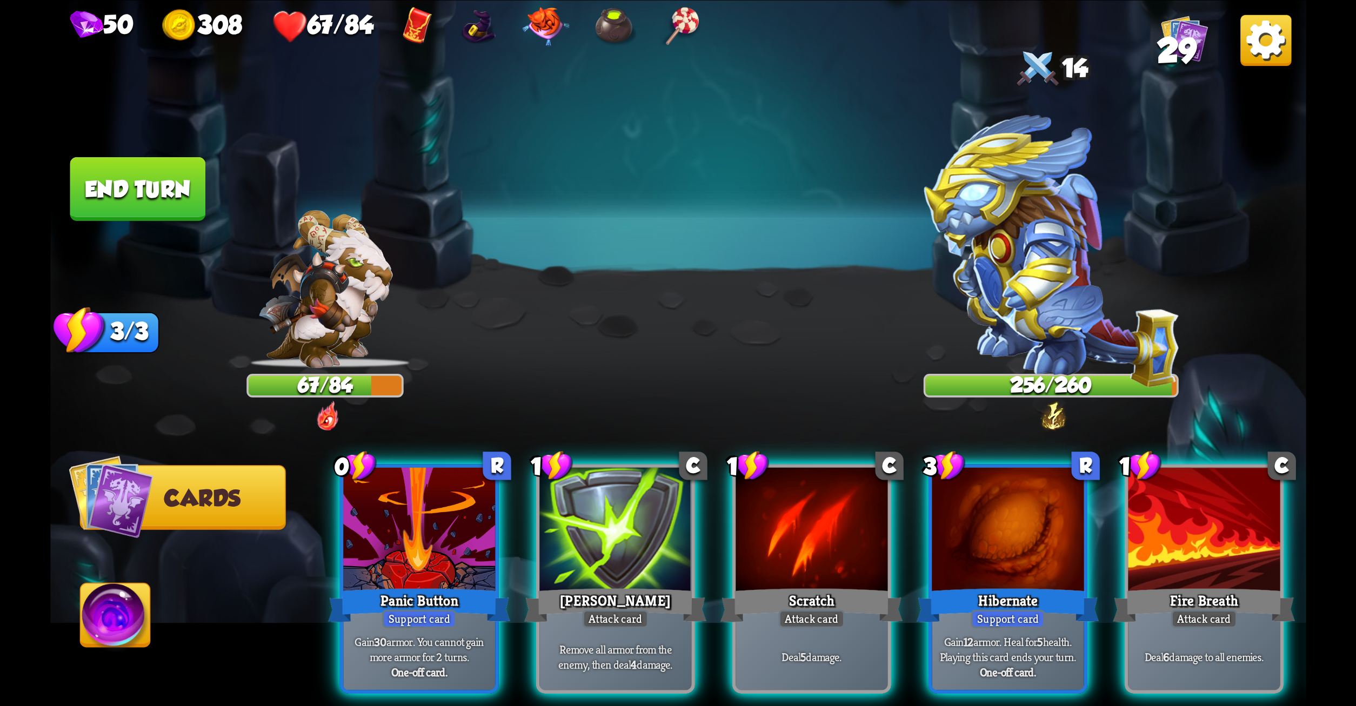
click at [1054, 420] on img at bounding box center [1053, 416] width 29 height 31
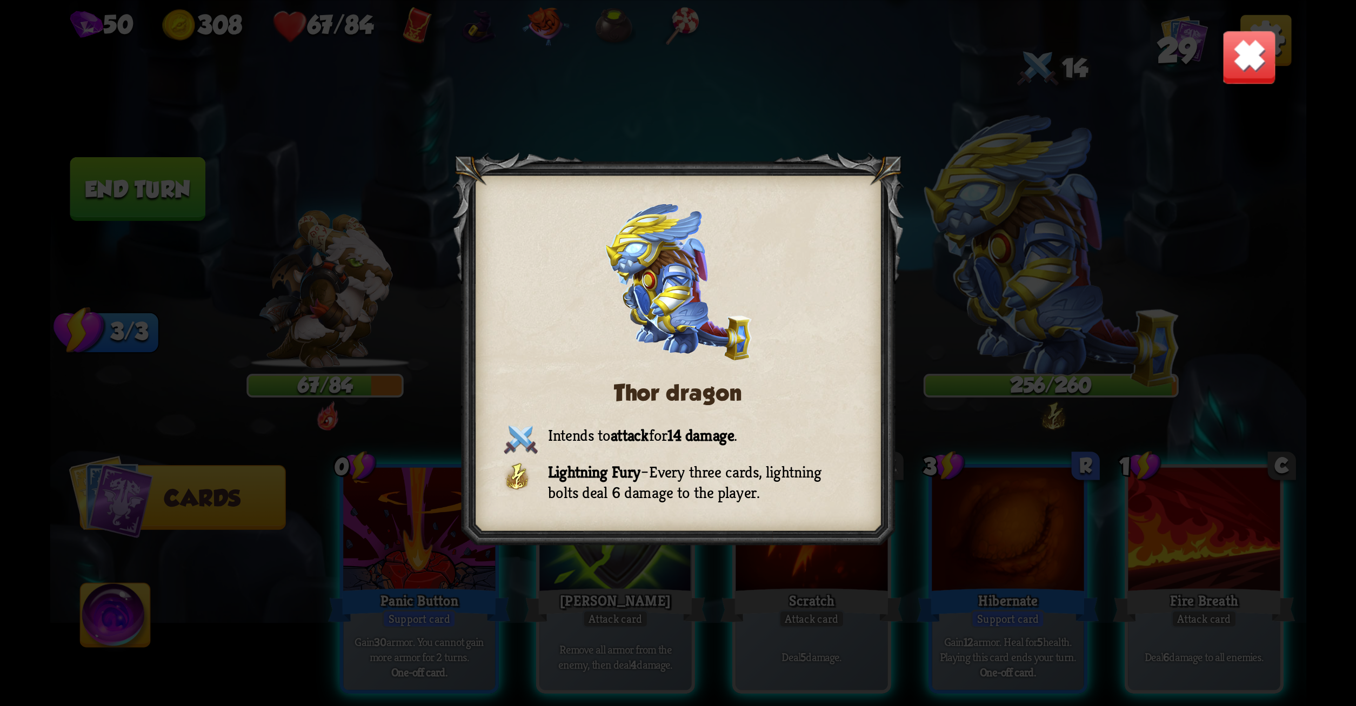
click at [913, 282] on div "Thor dragon Intends to attack for 14 damage . Lightning Fury – Every three card…" at bounding box center [678, 353] width 1256 height 706
click at [1240, 65] on img at bounding box center [1249, 56] width 55 height 55
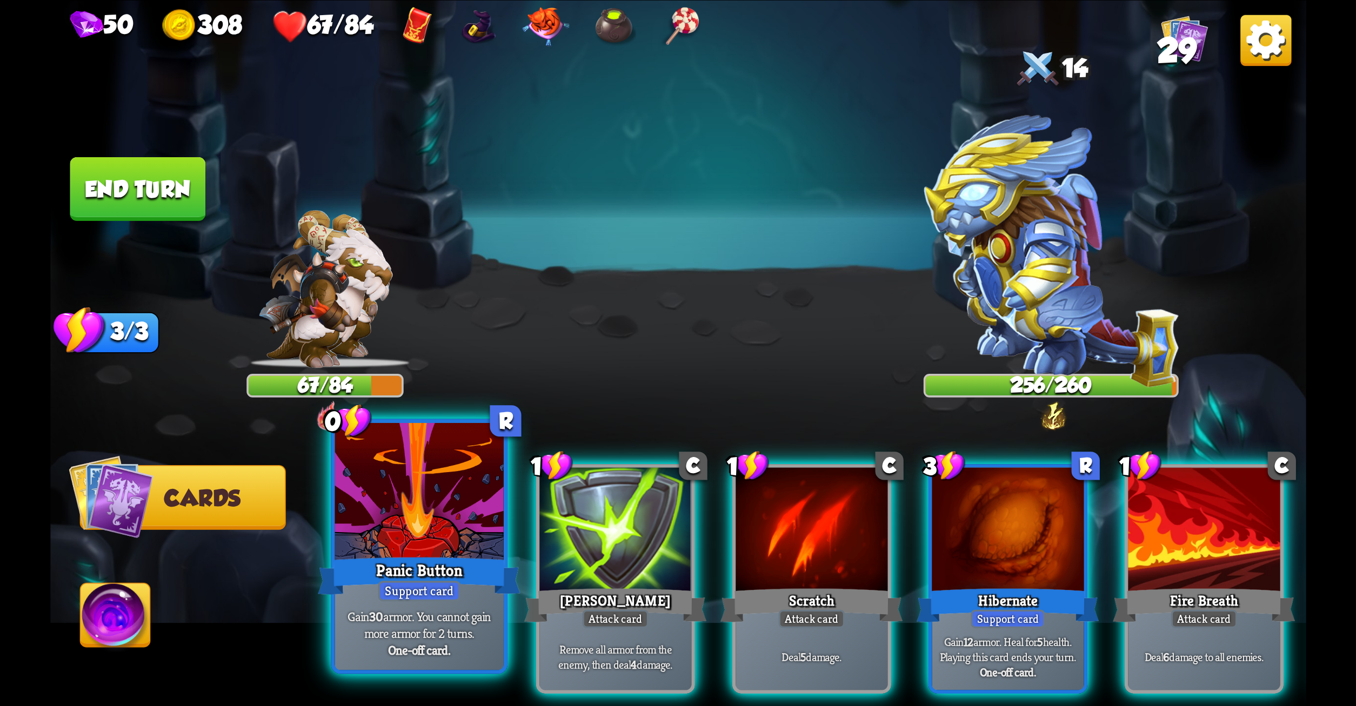
click at [382, 588] on div "Support card" at bounding box center [419, 591] width 82 height 21
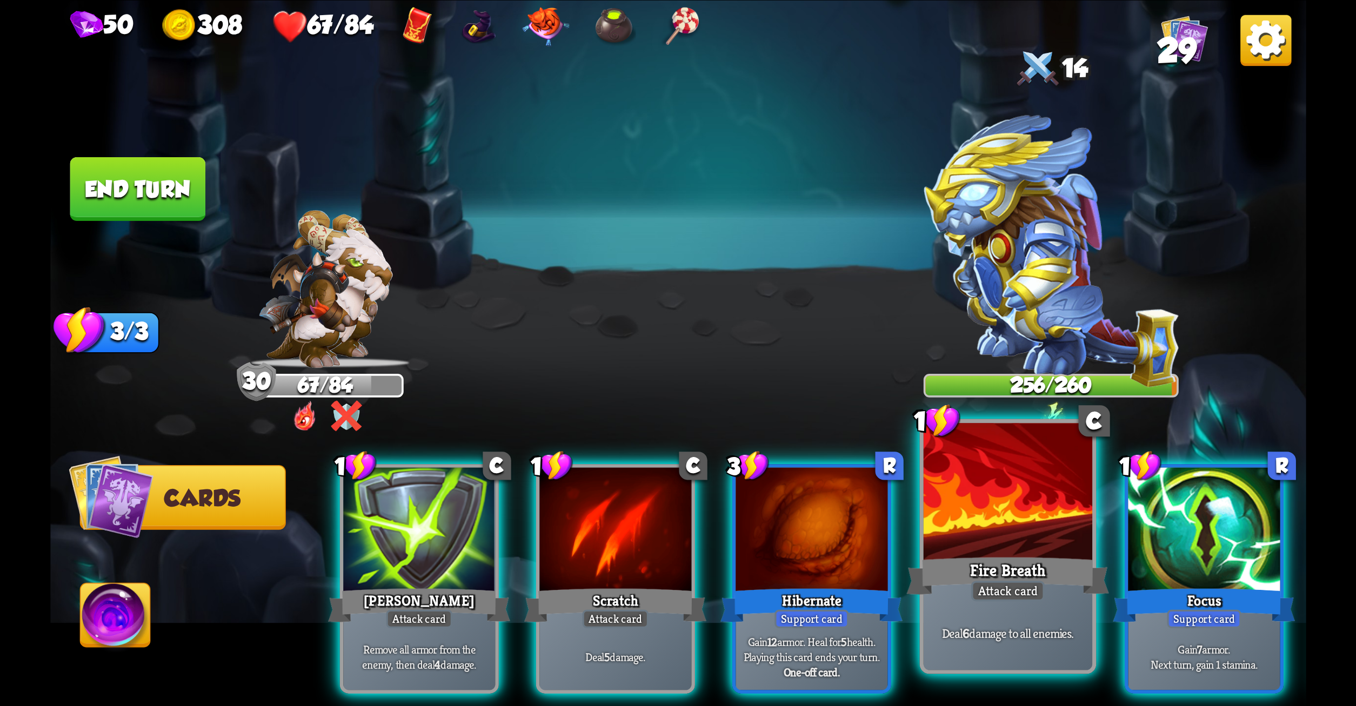
click at [979, 588] on div "Attack card" at bounding box center [1008, 591] width 74 height 21
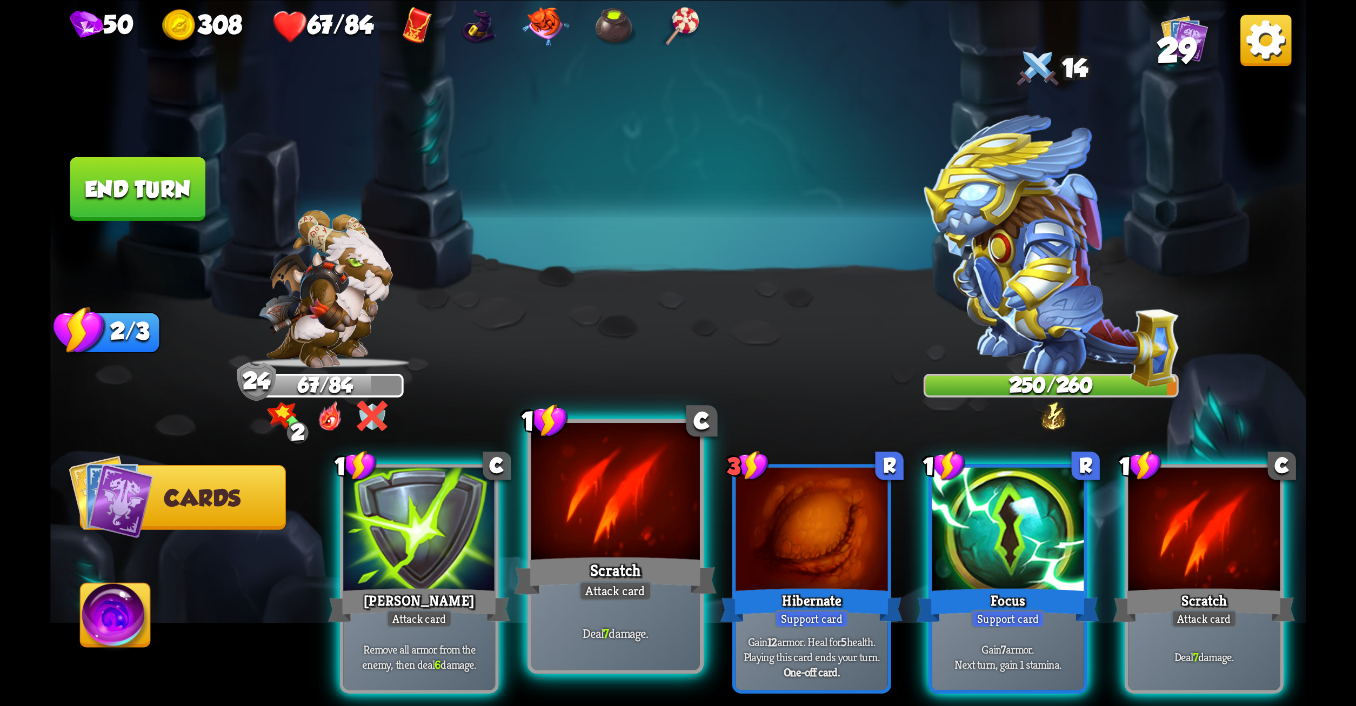
click at [609, 564] on div "Scratch" at bounding box center [615, 575] width 203 height 45
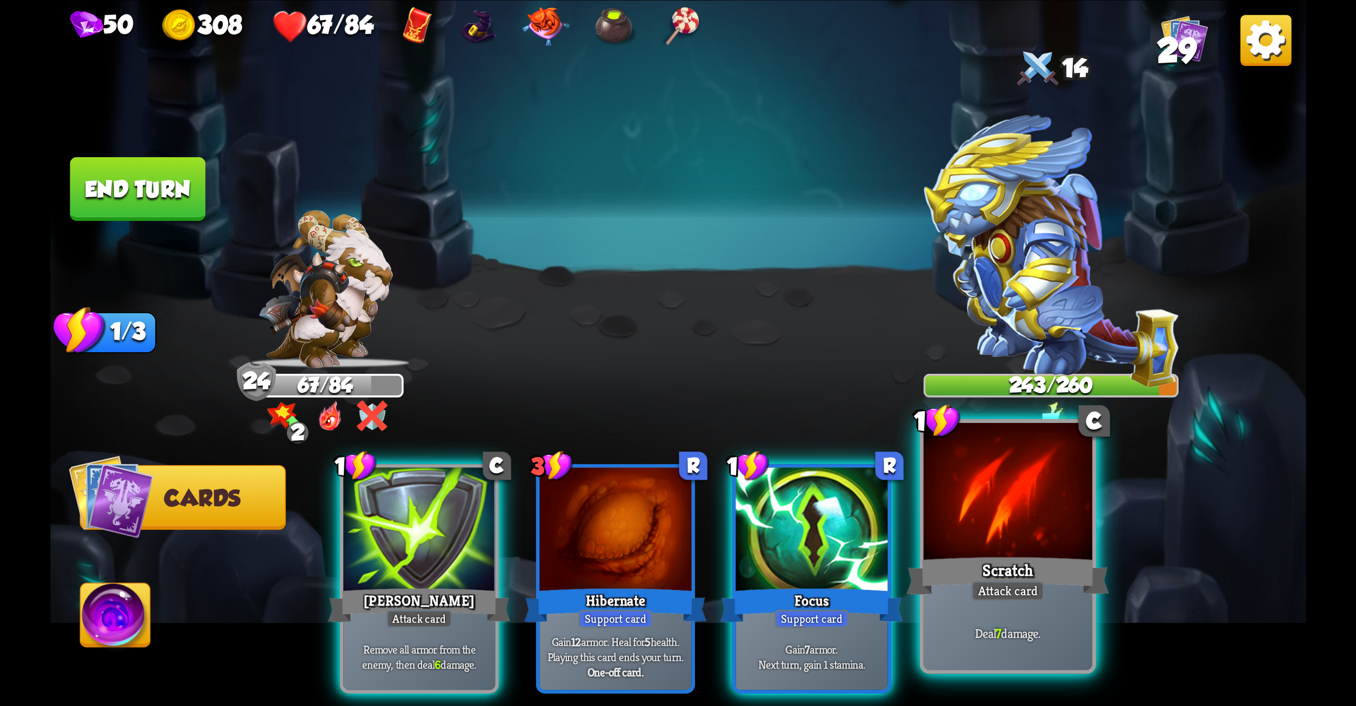
click at [1019, 557] on div "Scratch" at bounding box center [1007, 575] width 203 height 45
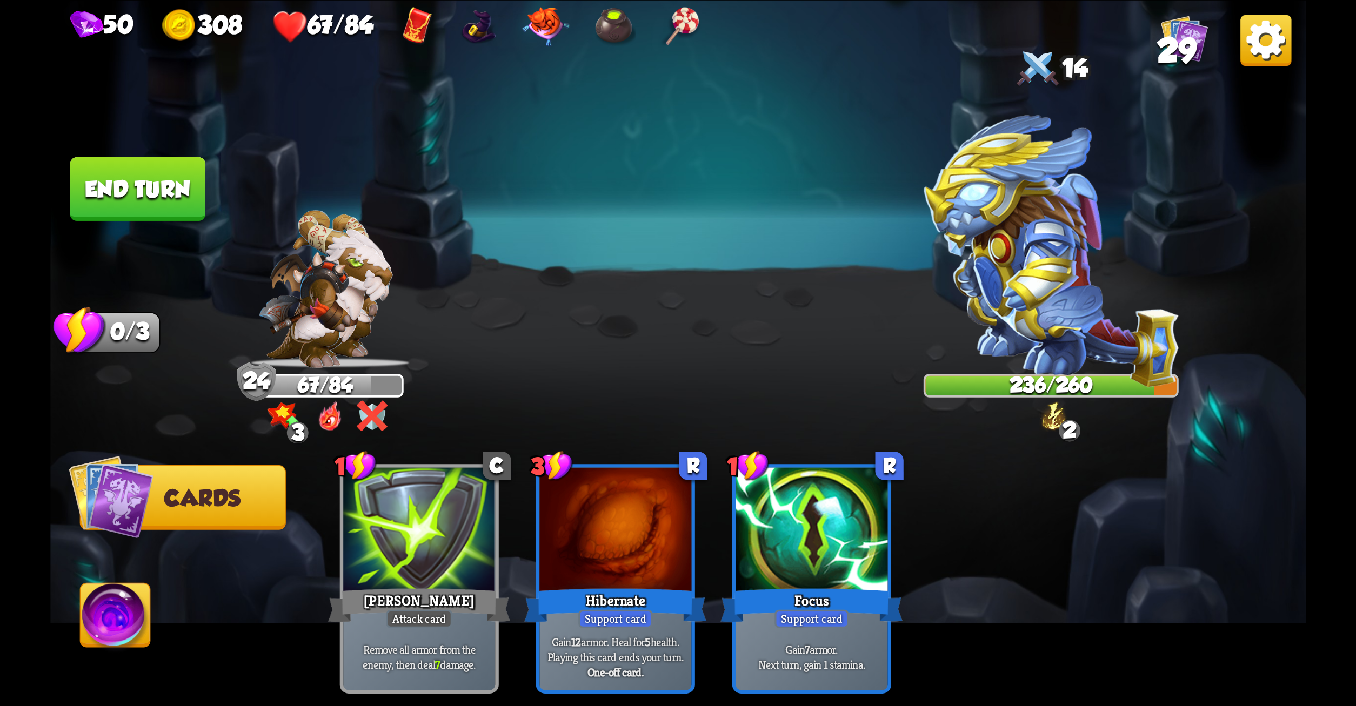
click at [128, 172] on button "End turn" at bounding box center [138, 189] width 136 height 64
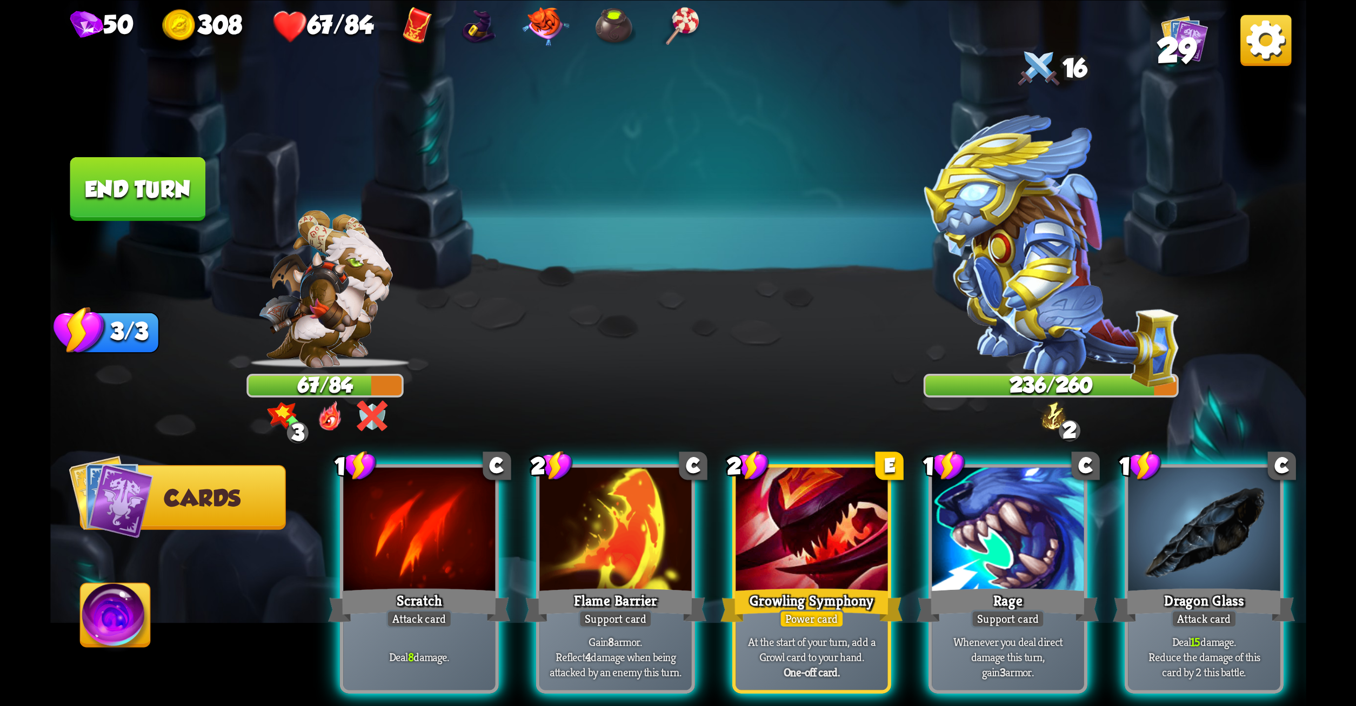
click at [382, 419] on img at bounding box center [371, 416] width 31 height 31
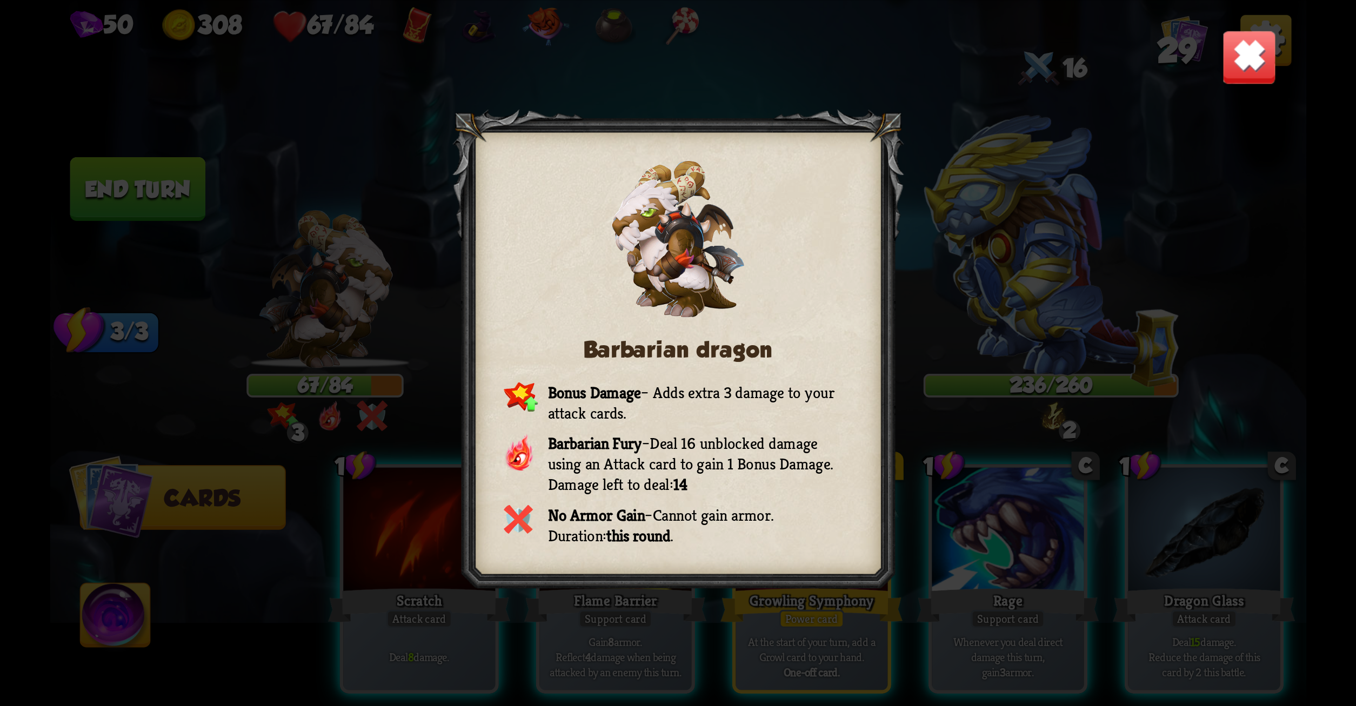
click at [1225, 63] on img at bounding box center [1249, 56] width 55 height 55
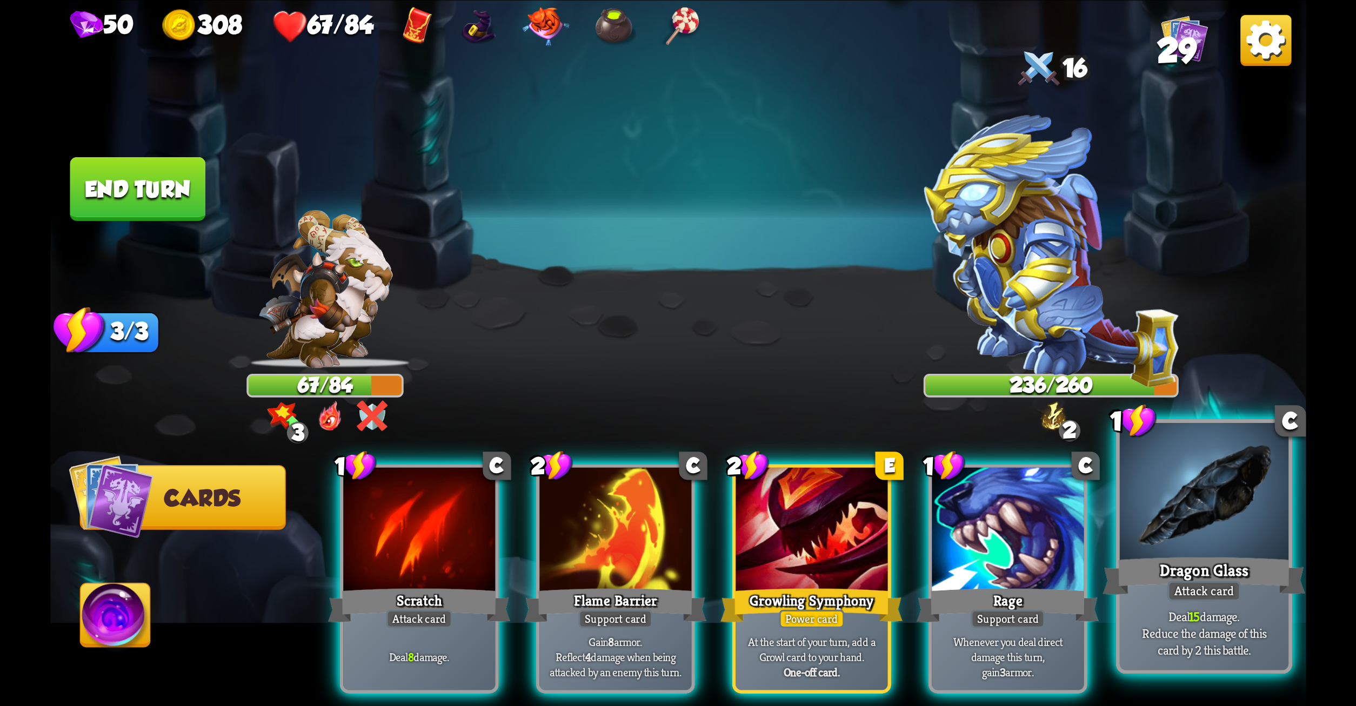
click at [1159, 439] on div at bounding box center [1203, 494] width 169 height 142
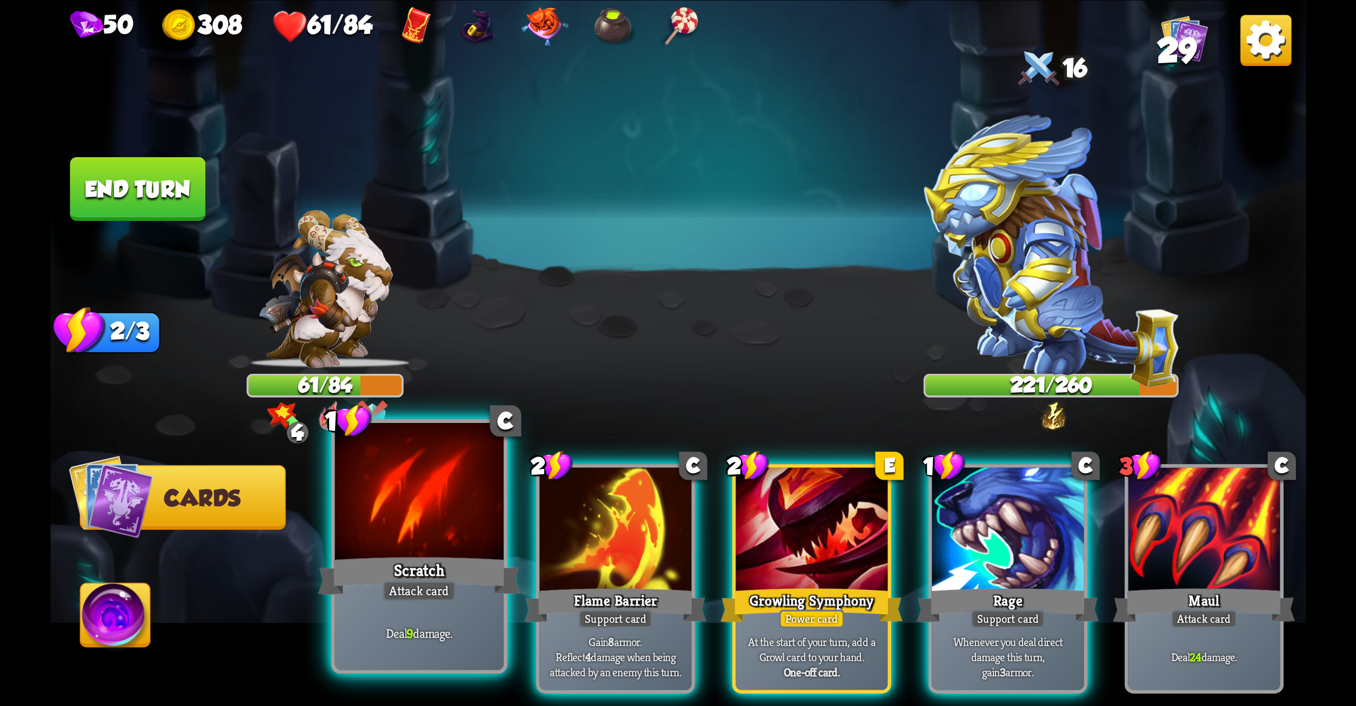
click at [396, 548] on div at bounding box center [419, 494] width 169 height 142
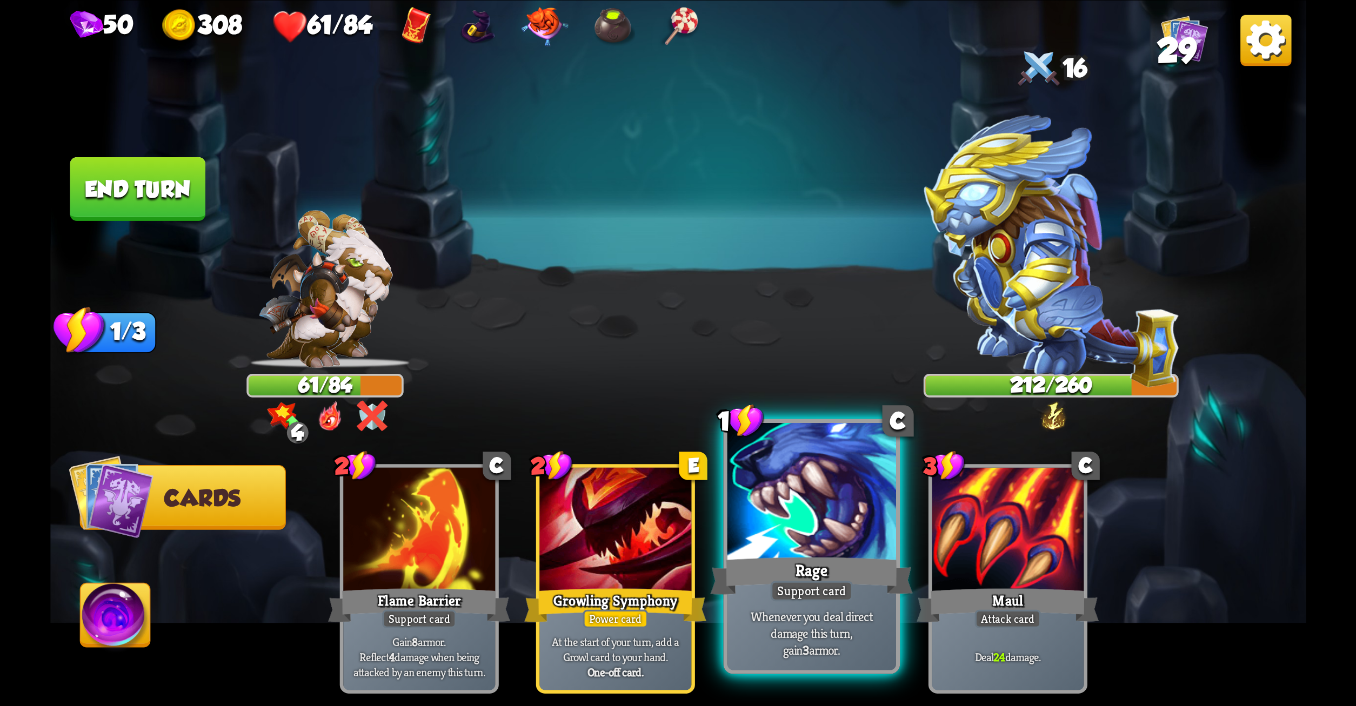
click at [772, 590] on div "Support card" at bounding box center [811, 591] width 82 height 21
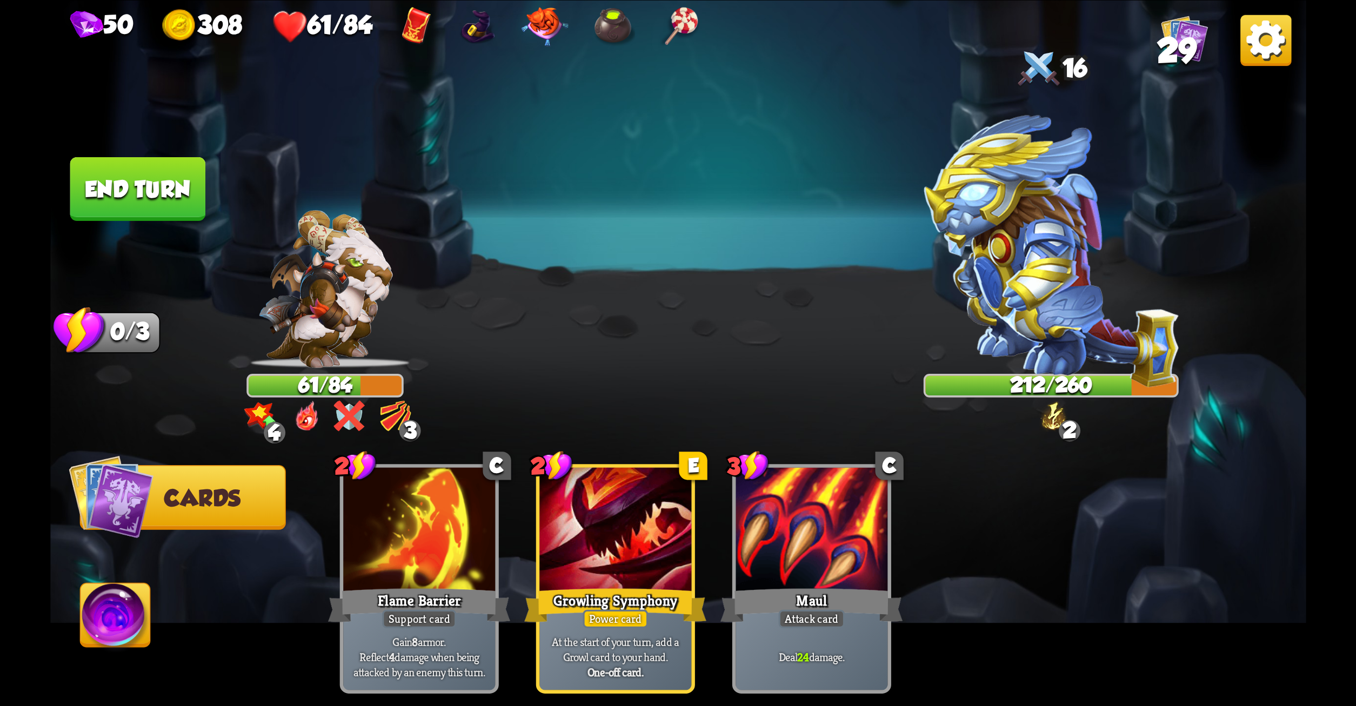
click at [154, 197] on button "End turn" at bounding box center [138, 189] width 136 height 64
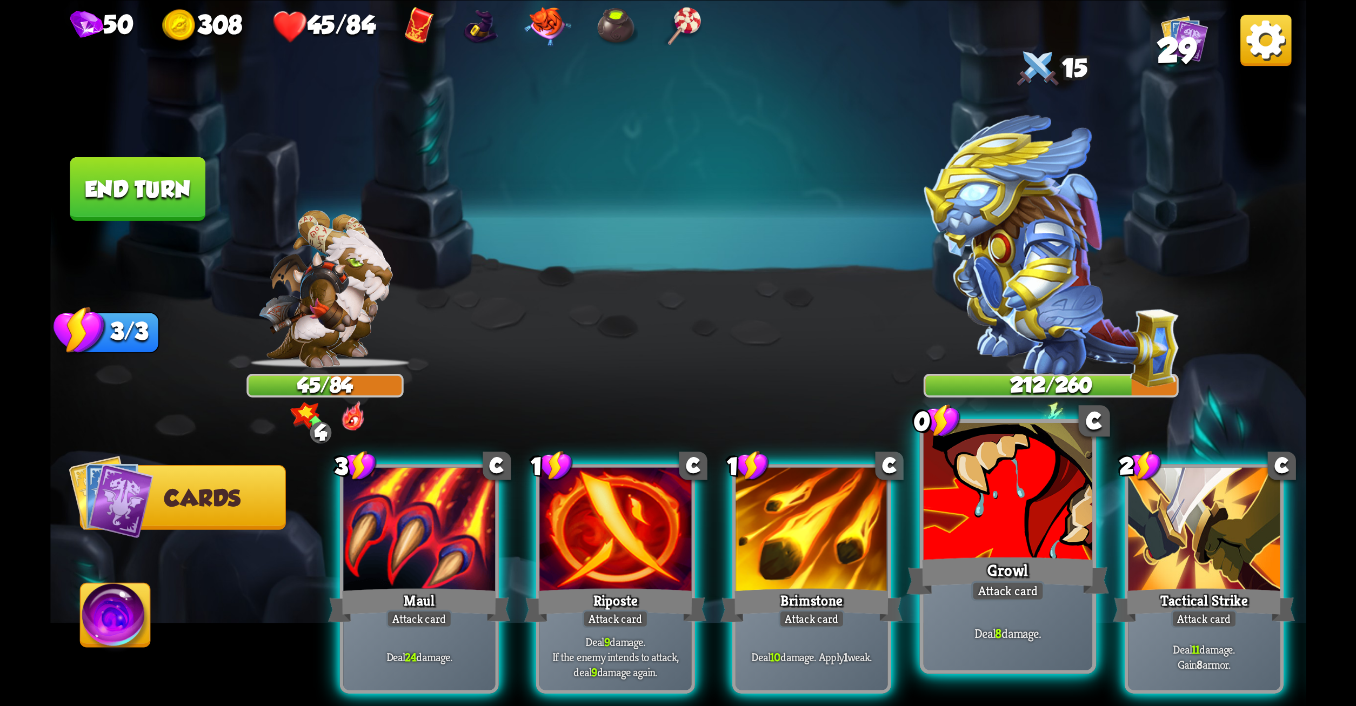
click at [967, 488] on div at bounding box center [1007, 494] width 169 height 142
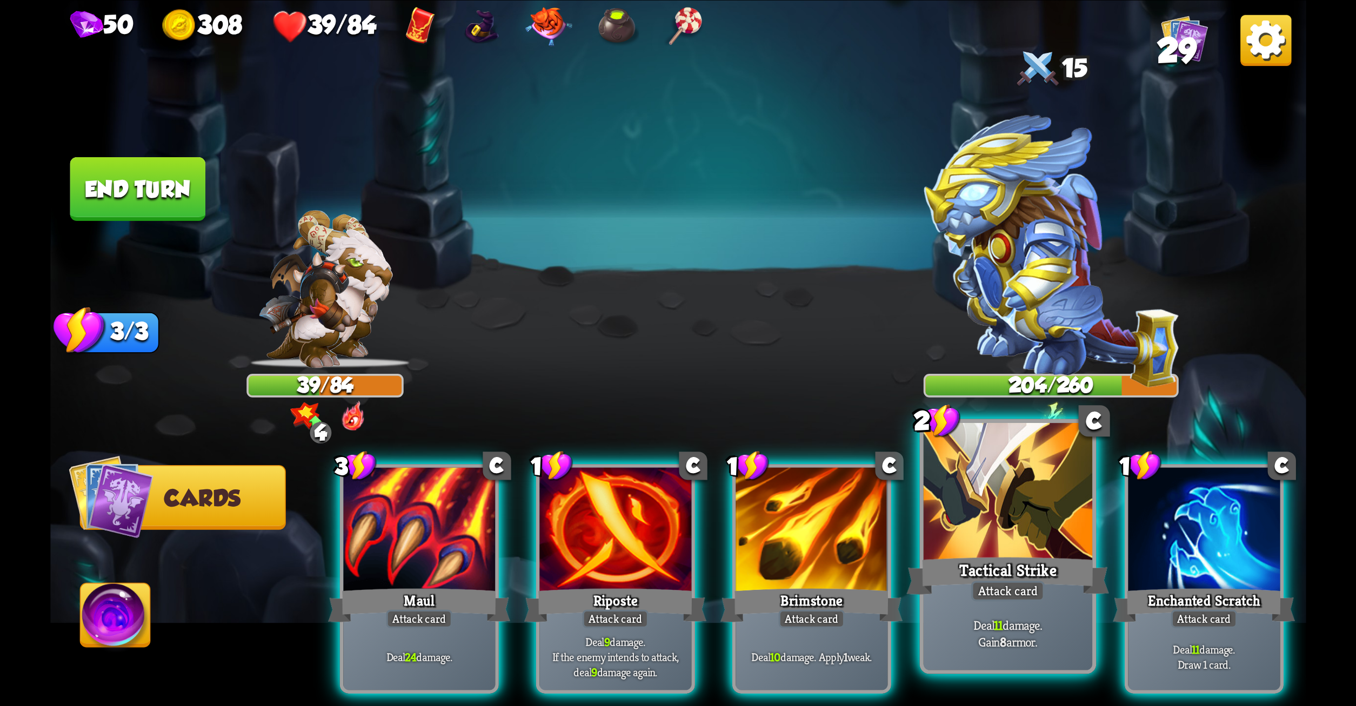
click at [985, 503] on div at bounding box center [1007, 494] width 169 height 142
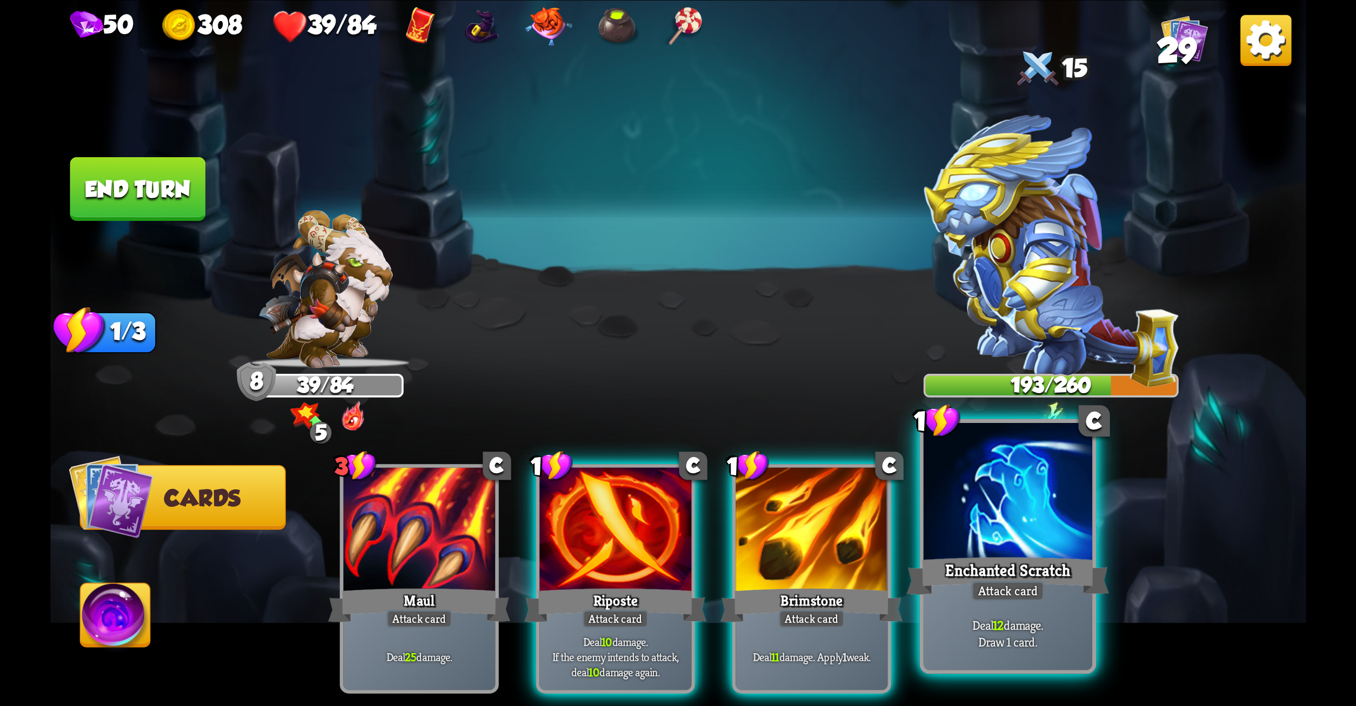
click at [985, 557] on div "Enchanted Scratch" at bounding box center [1007, 575] width 203 height 45
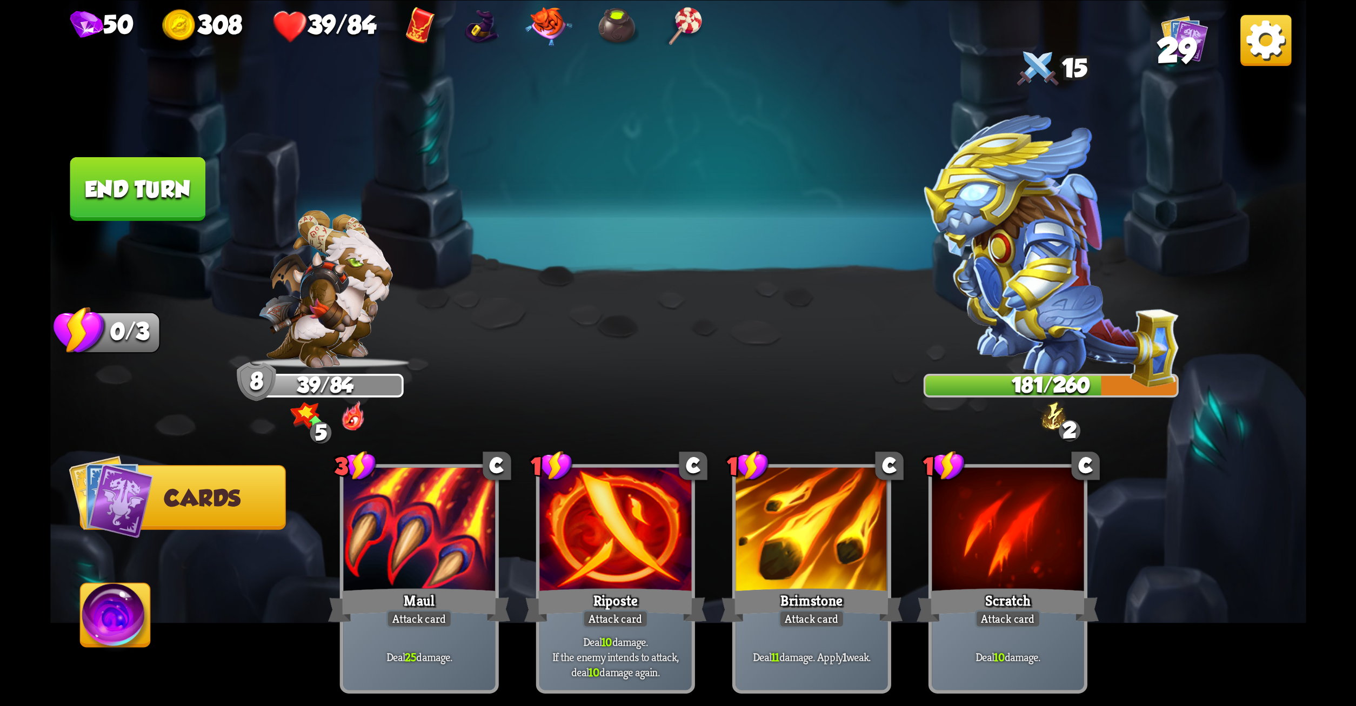
click at [182, 181] on button "End turn" at bounding box center [138, 189] width 136 height 64
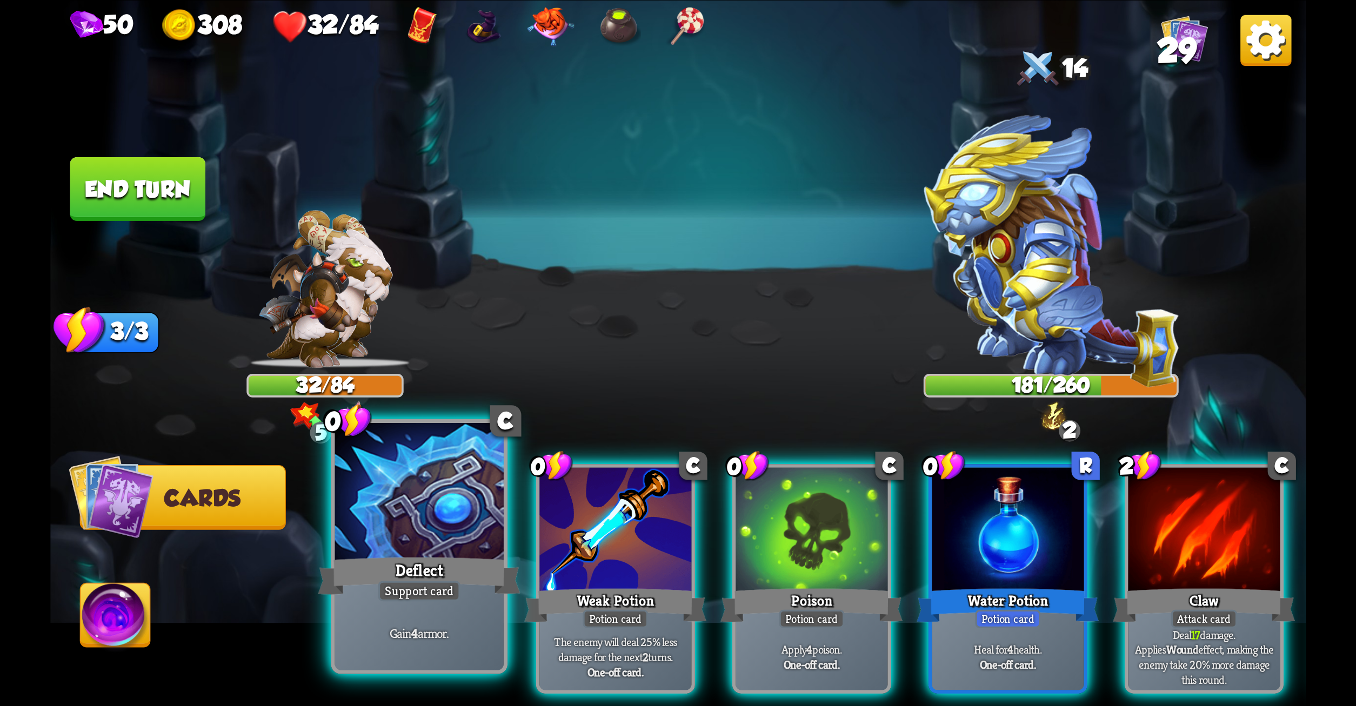
click at [462, 469] on div at bounding box center [419, 494] width 169 height 142
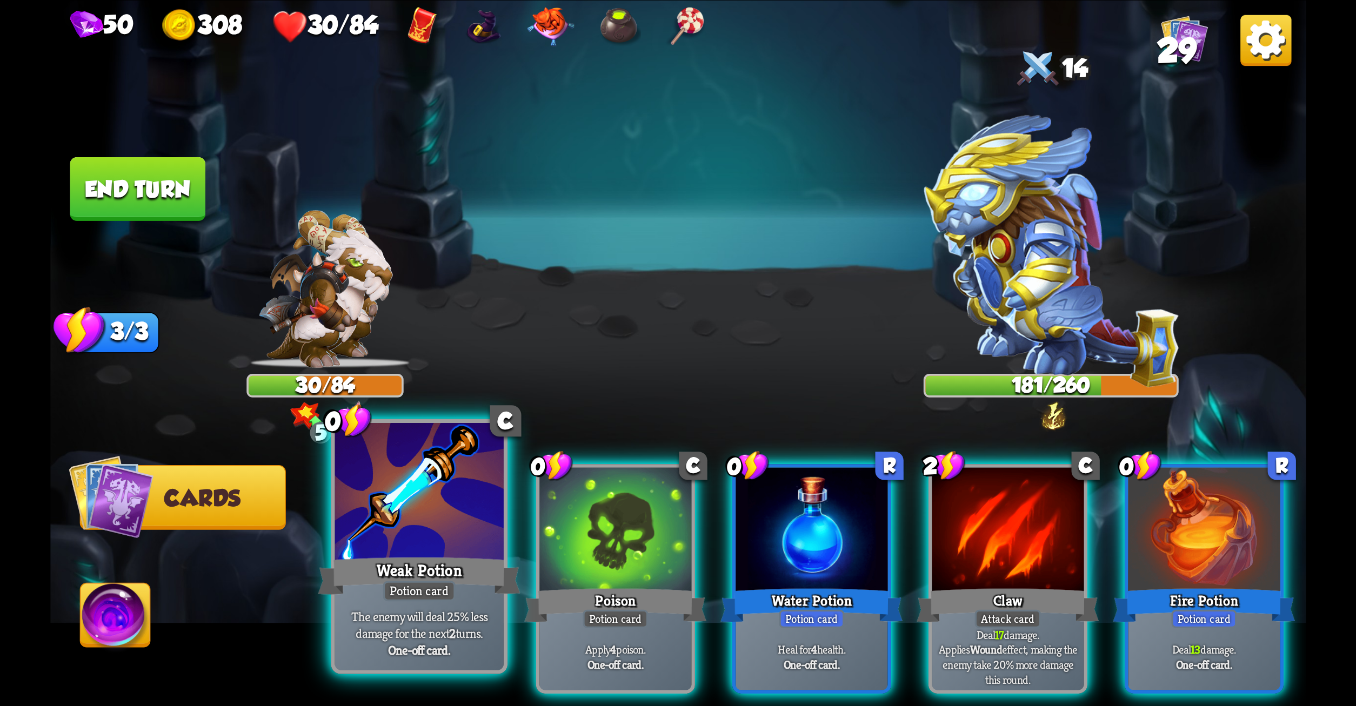
click at [441, 489] on div at bounding box center [419, 494] width 169 height 142
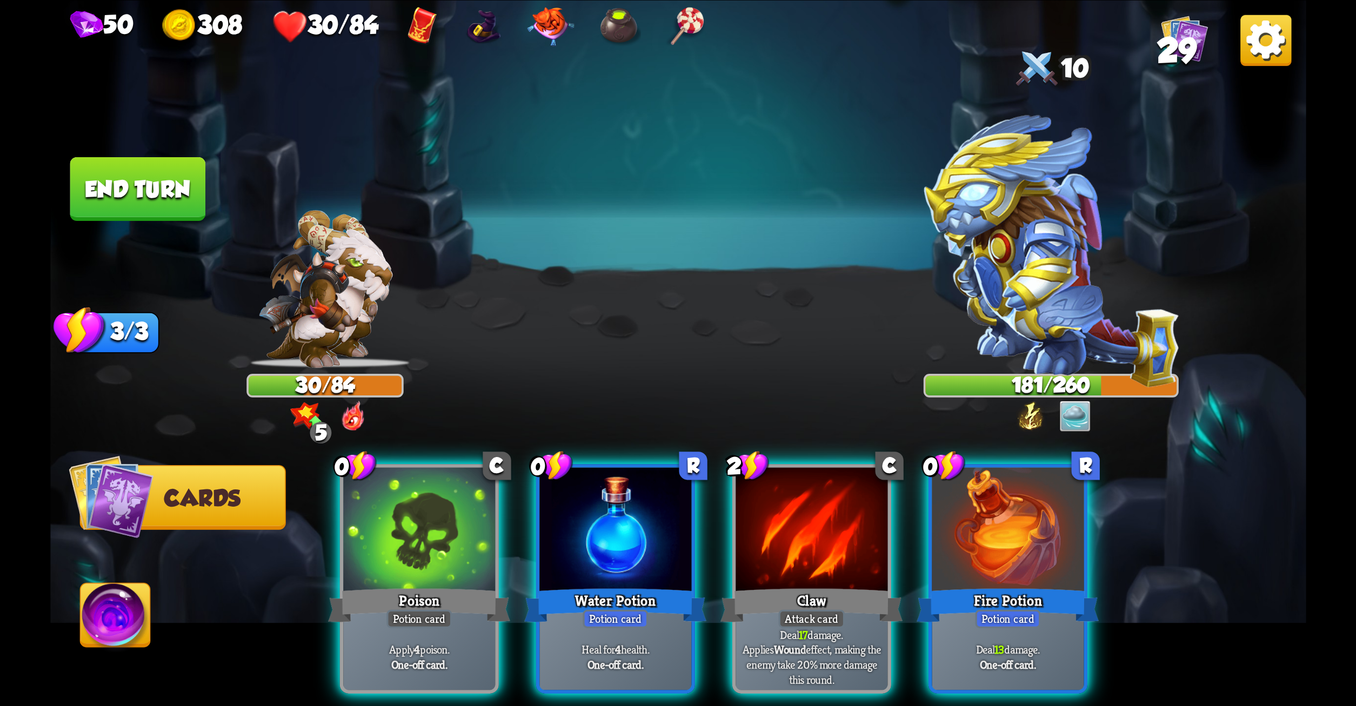
click at [441, 489] on div at bounding box center [419, 532] width 152 height 128
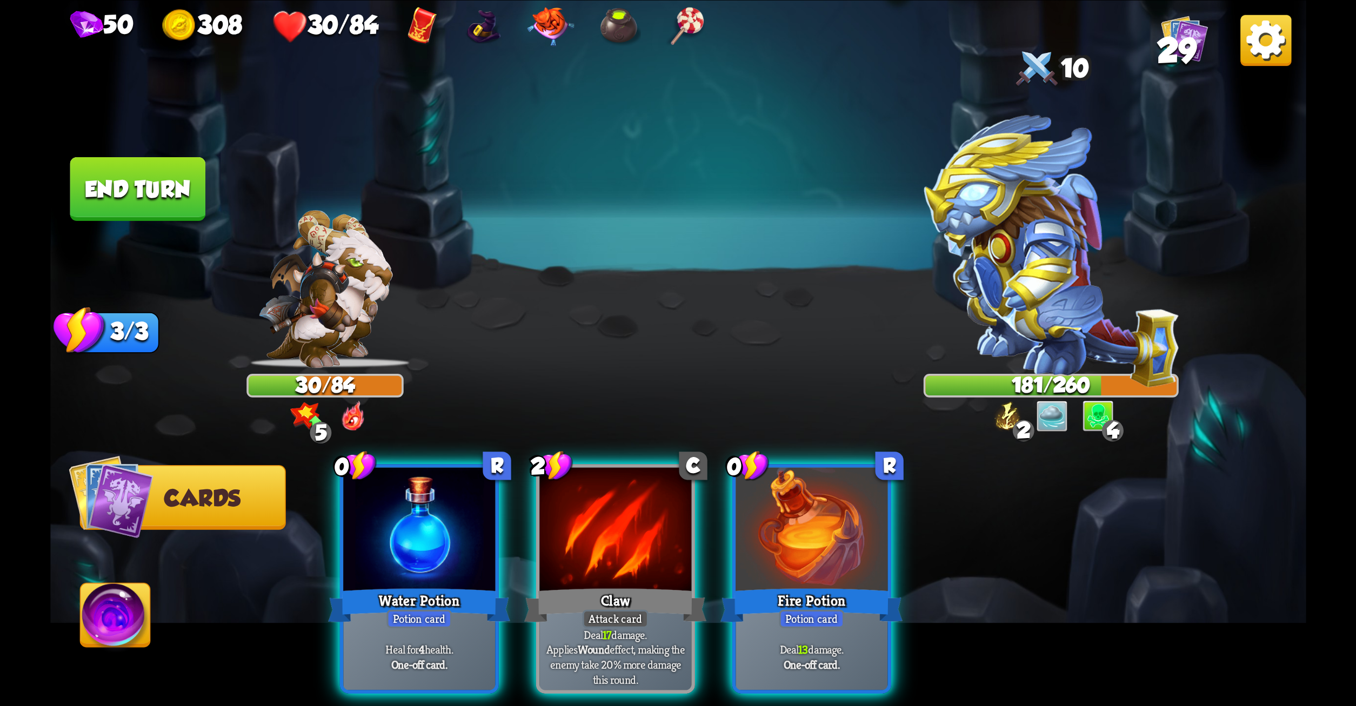
click at [441, 489] on div at bounding box center [419, 532] width 152 height 128
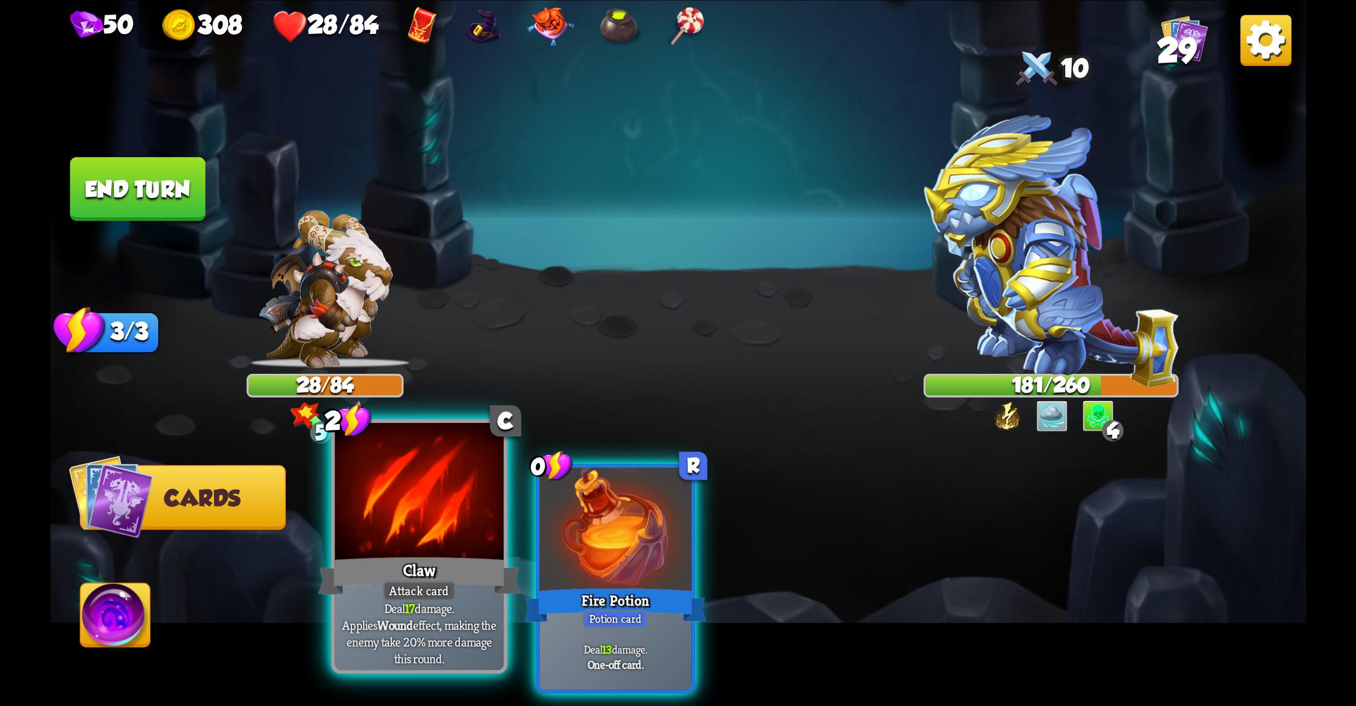
click at [474, 533] on div at bounding box center [419, 494] width 169 height 142
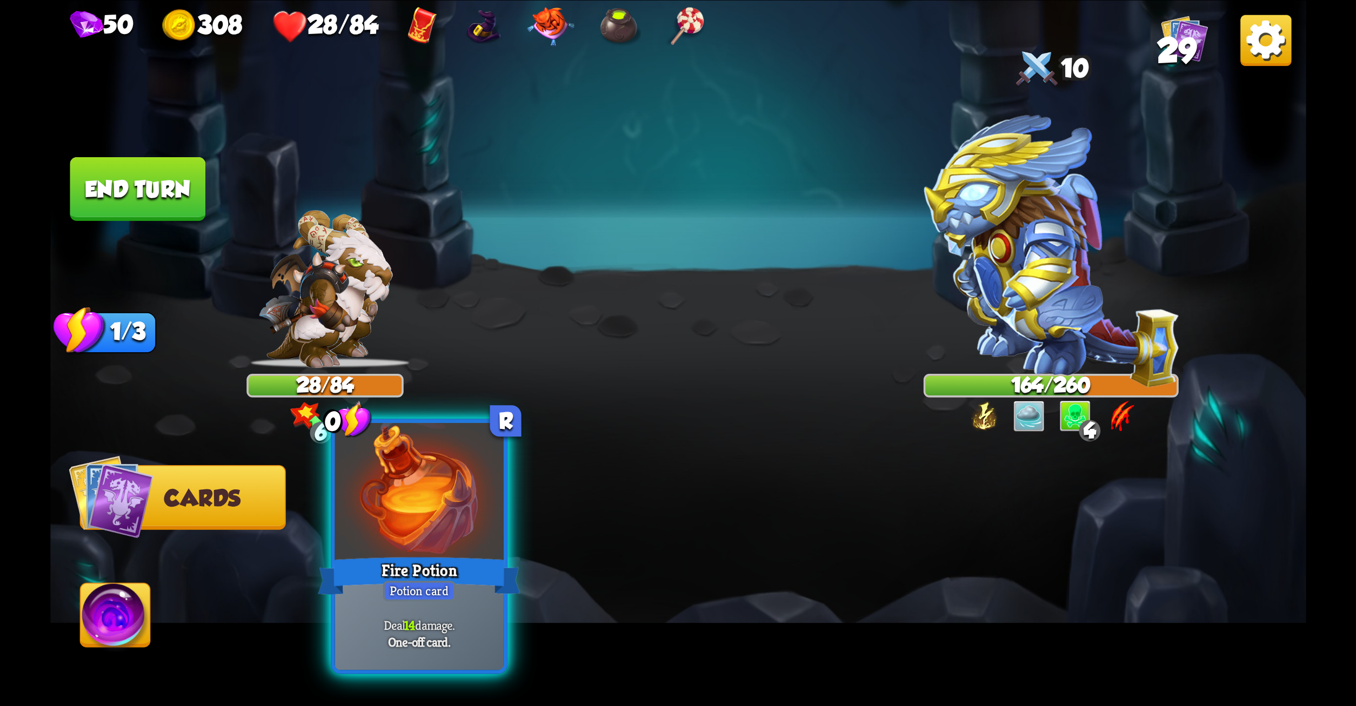
click at [473, 533] on div at bounding box center [419, 494] width 169 height 142
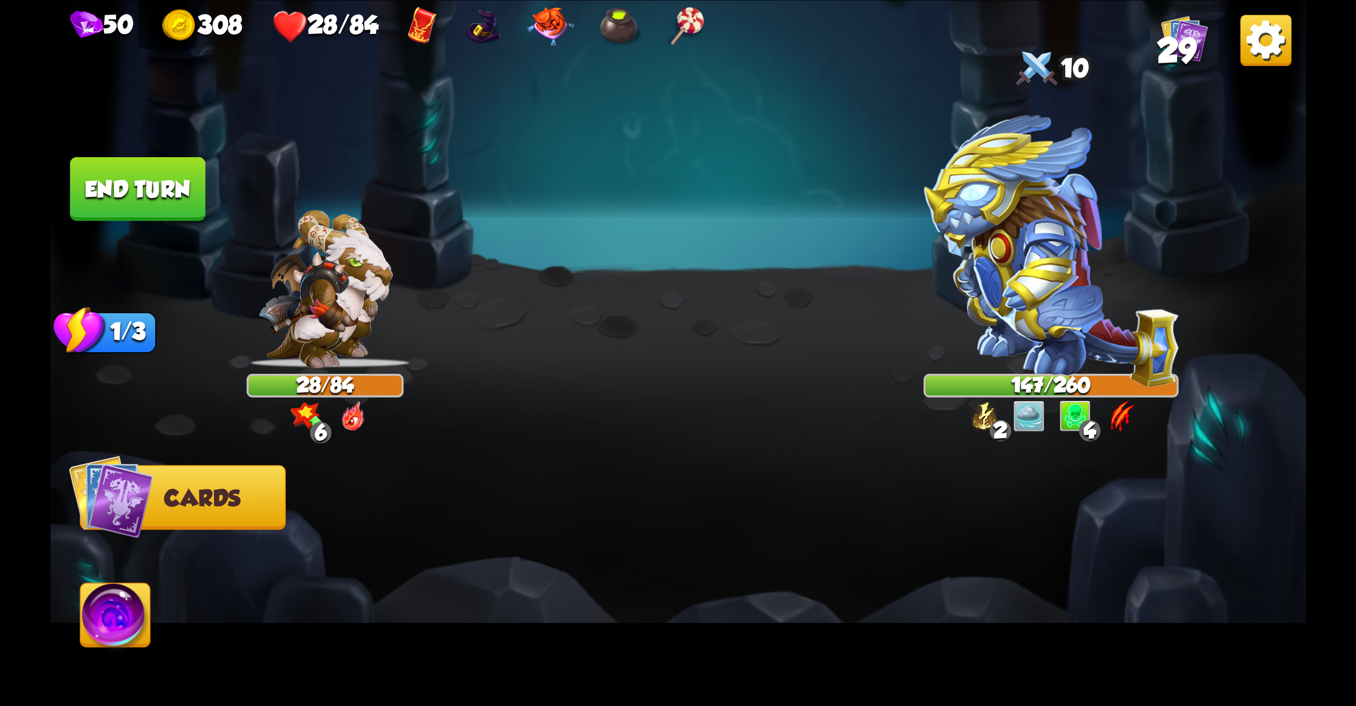
click at [170, 191] on button "End turn" at bounding box center [138, 189] width 136 height 64
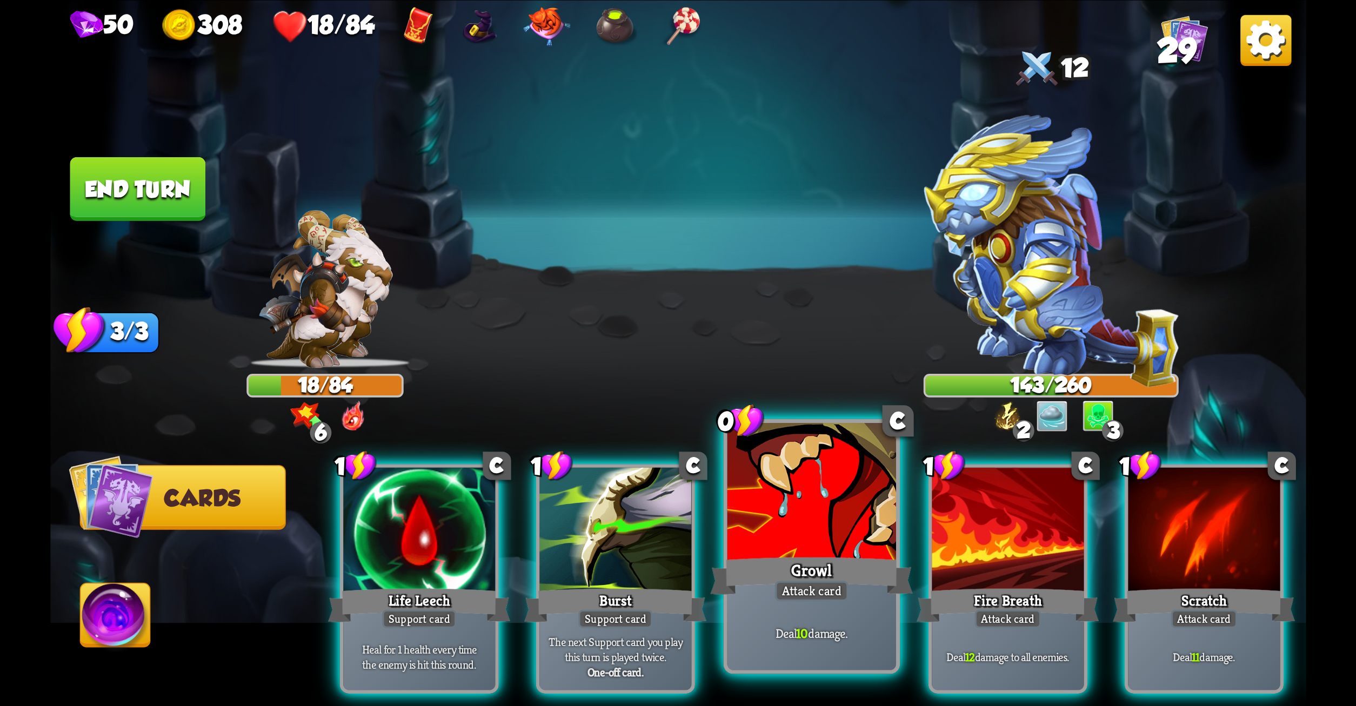
click at [842, 520] on div at bounding box center [811, 494] width 169 height 142
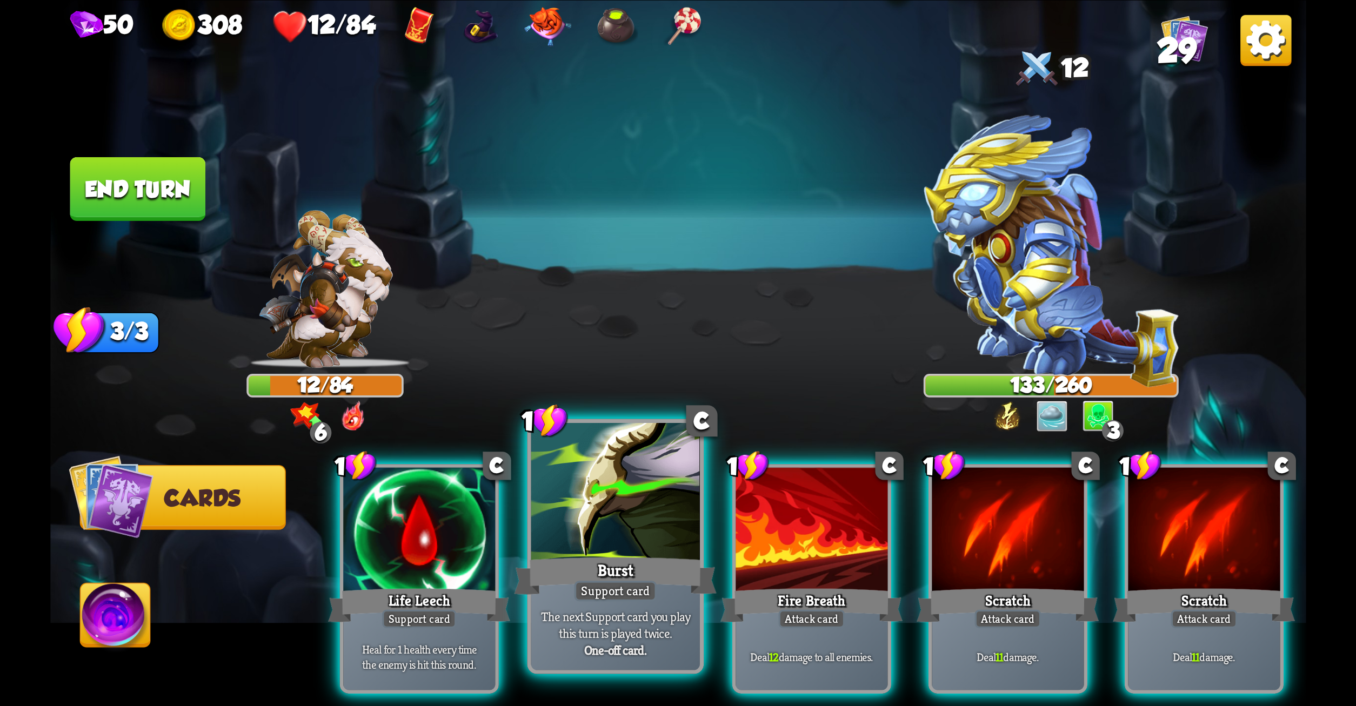
click at [616, 489] on div at bounding box center [615, 494] width 169 height 142
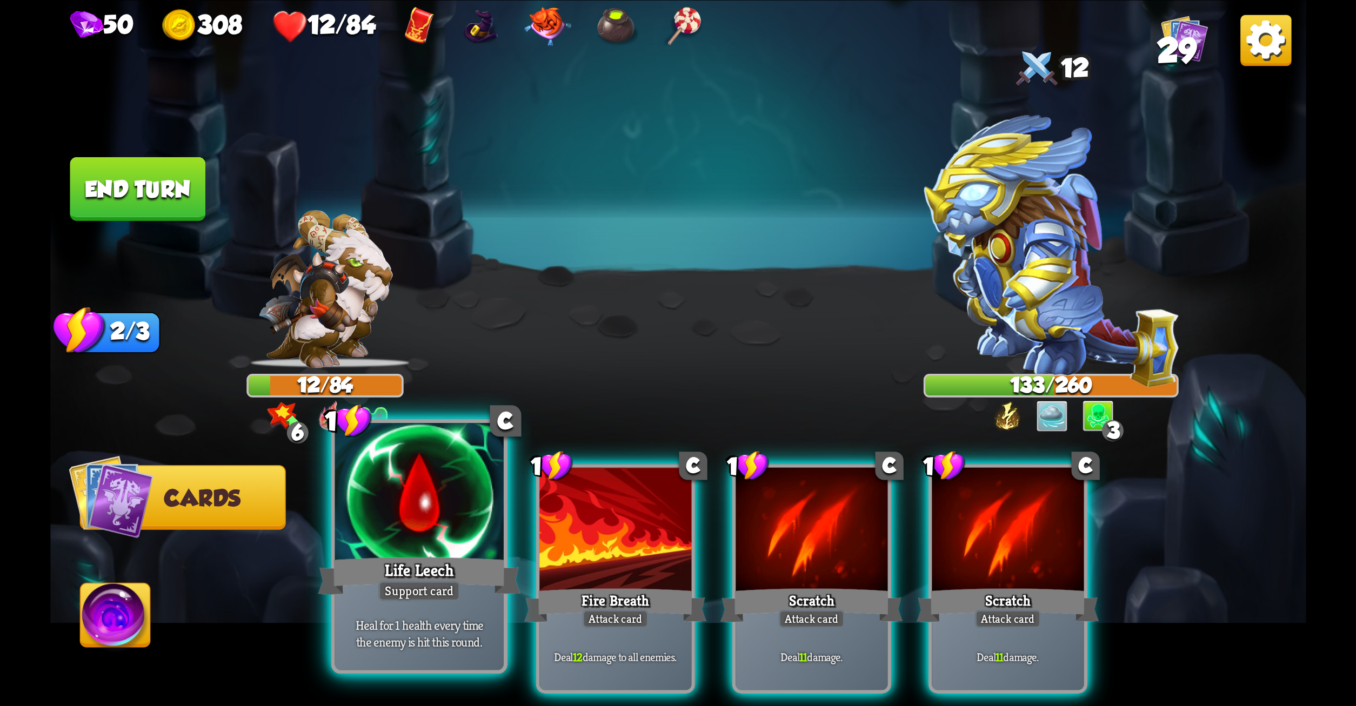
click at [451, 488] on div at bounding box center [419, 494] width 169 height 142
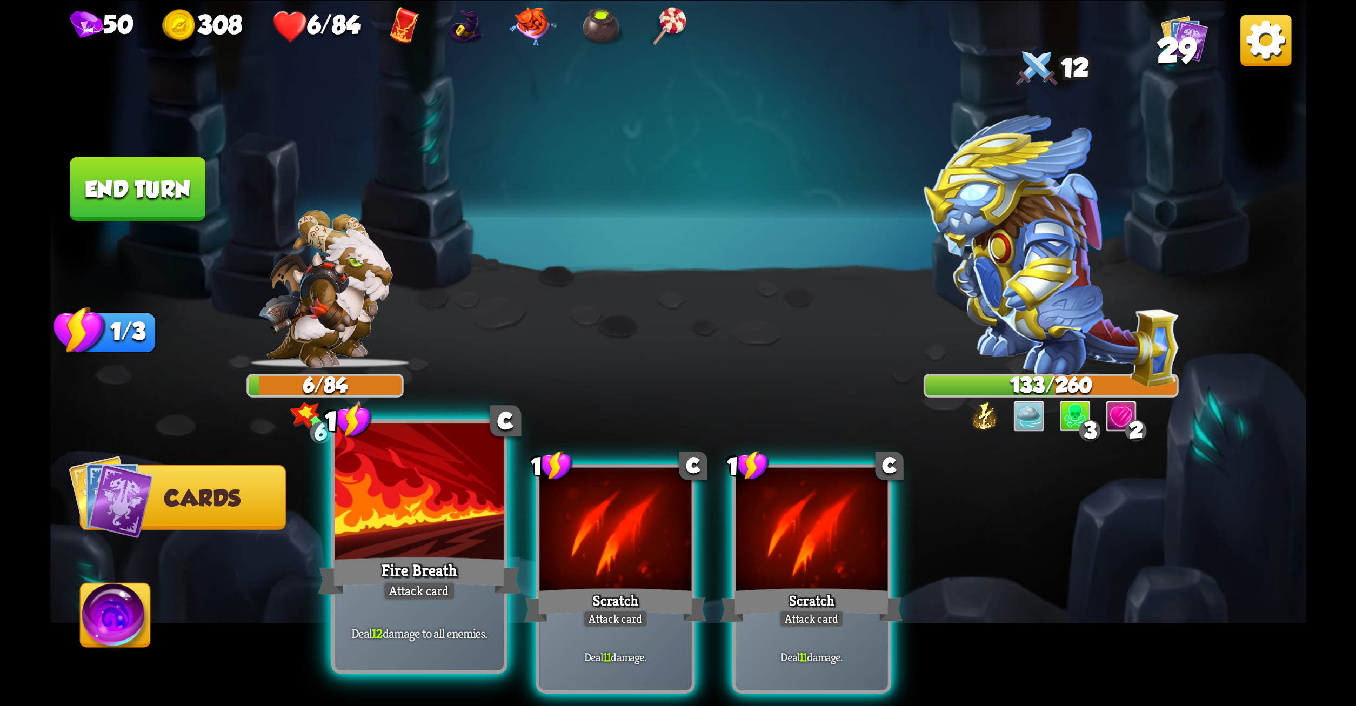
click at [463, 498] on div at bounding box center [419, 494] width 169 height 142
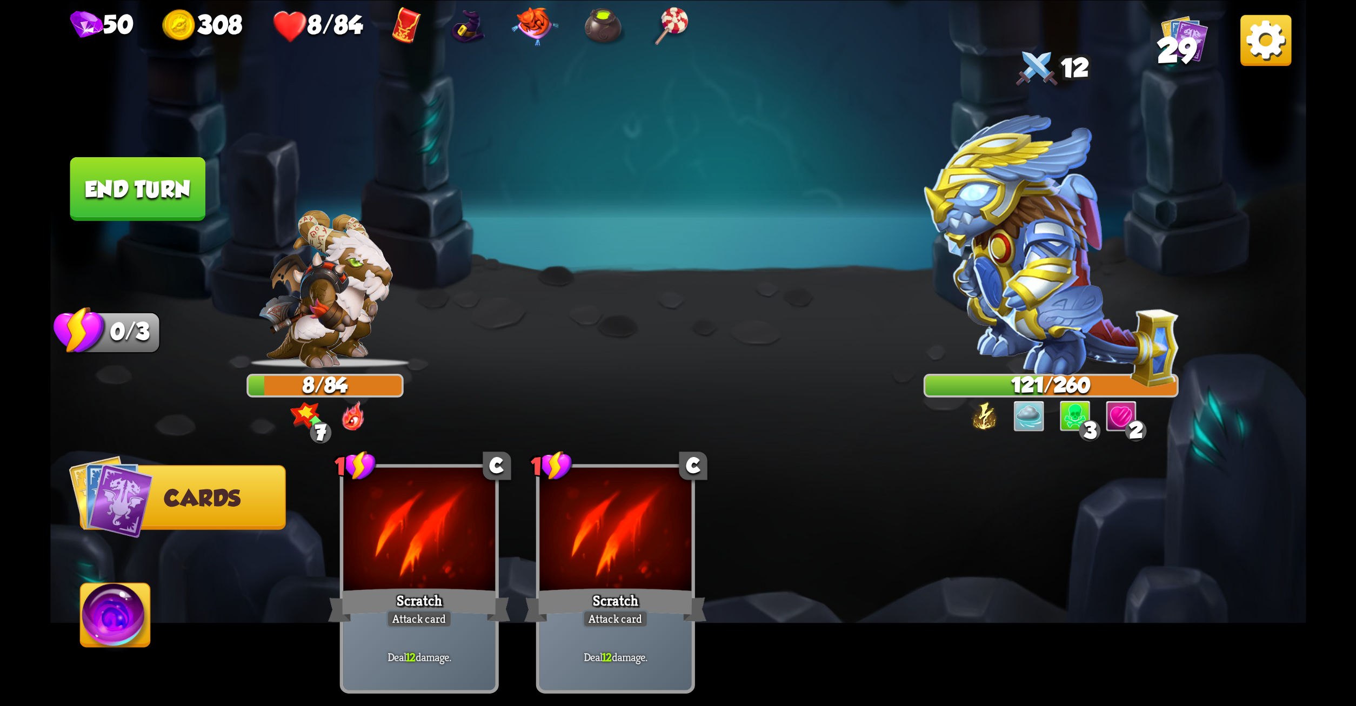
click at [170, 180] on button "End turn" at bounding box center [138, 189] width 136 height 64
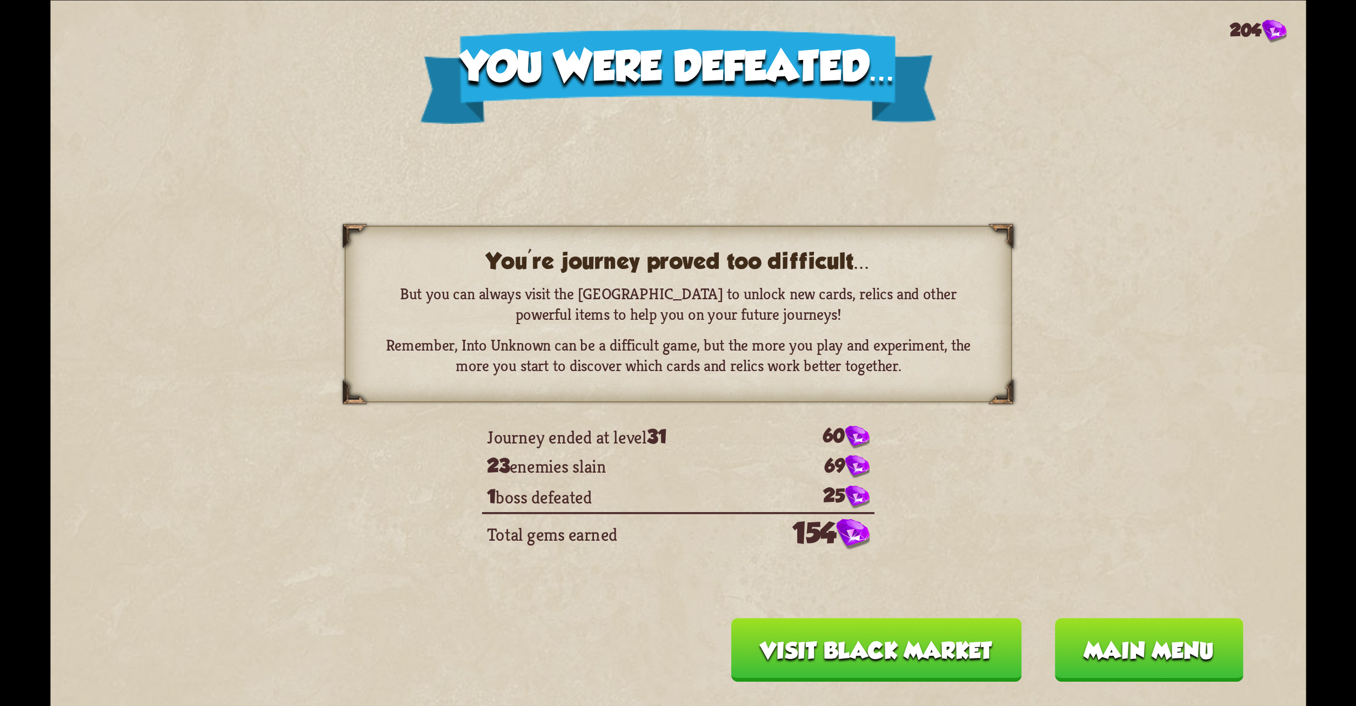
click at [890, 655] on button "Visit Black Market" at bounding box center [876, 650] width 290 height 64
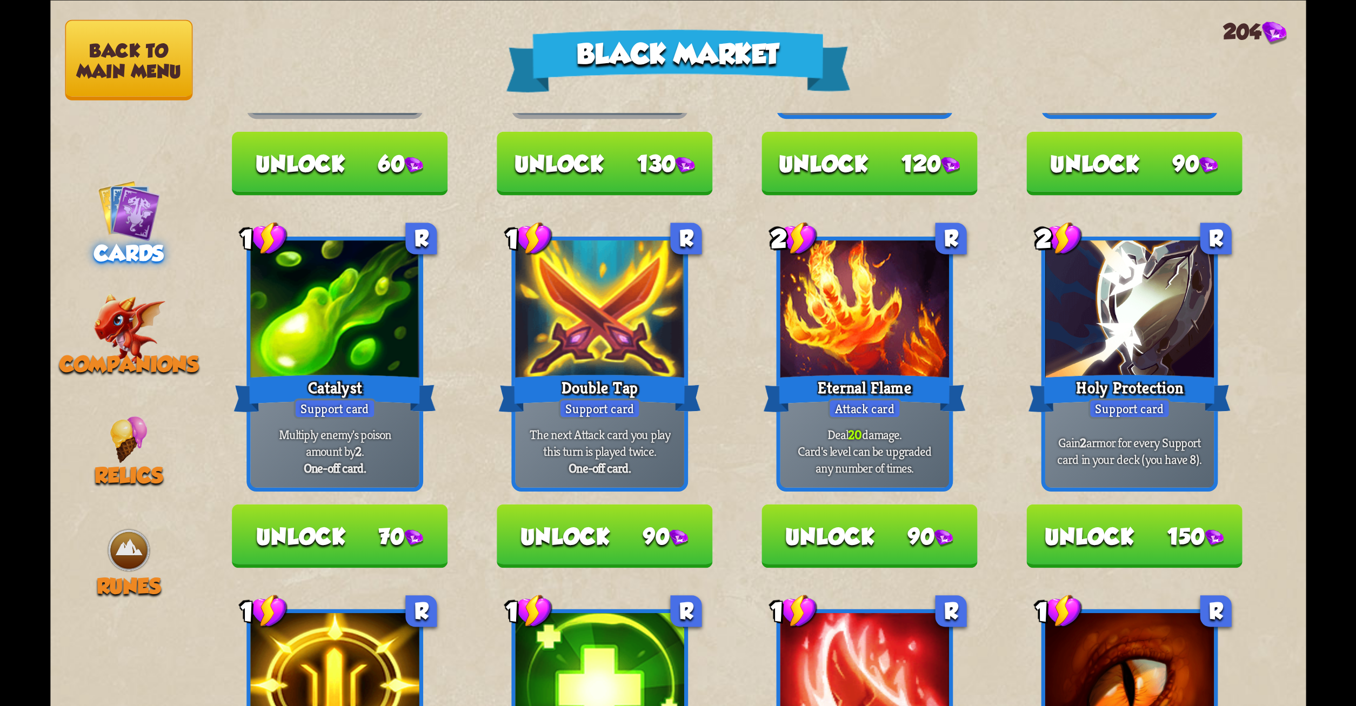
scroll to position [0, 0]
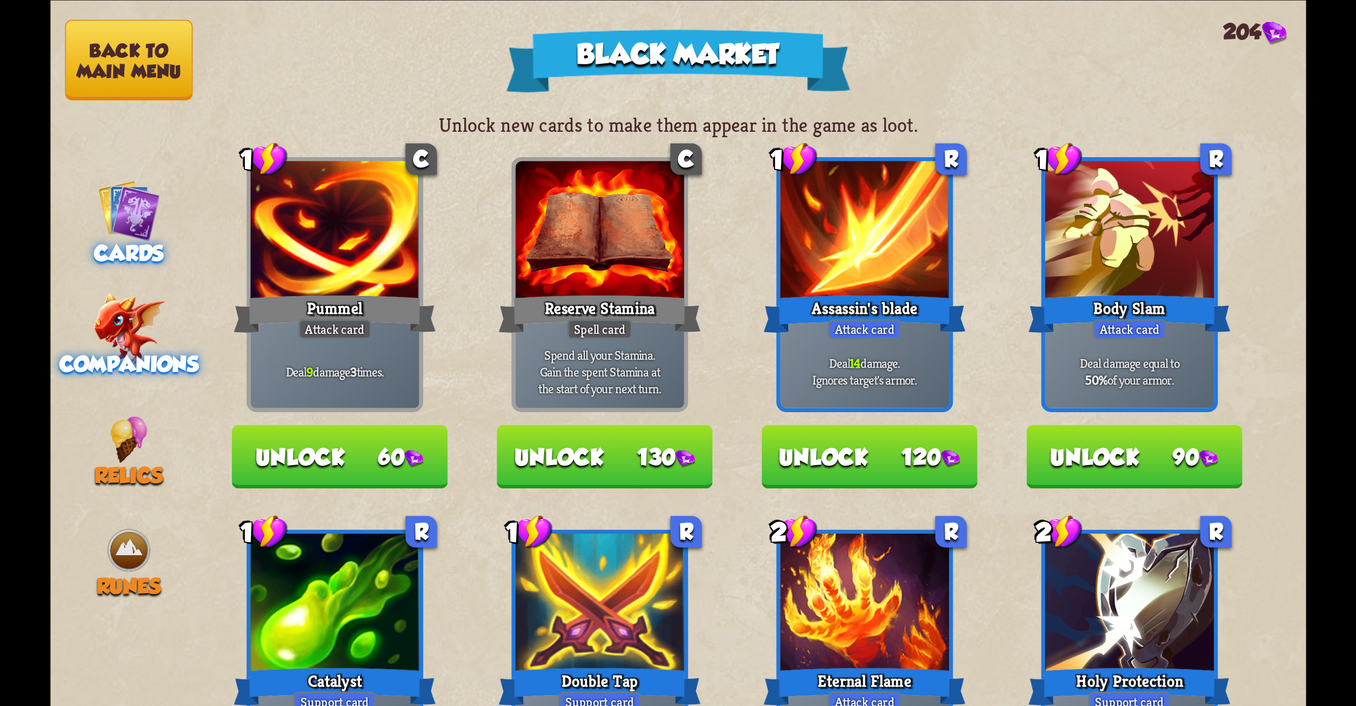
click at [100, 313] on img at bounding box center [128, 328] width 72 height 71
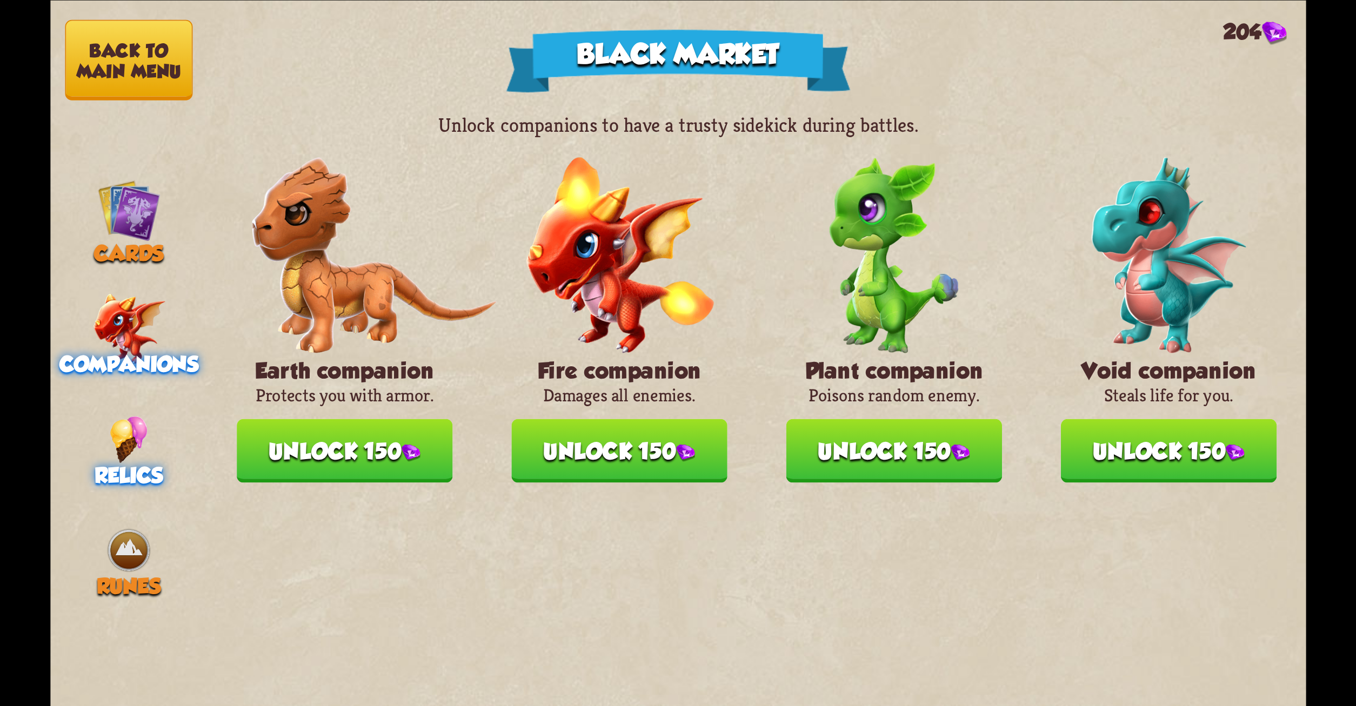
click at [112, 446] on img at bounding box center [129, 439] width 38 height 47
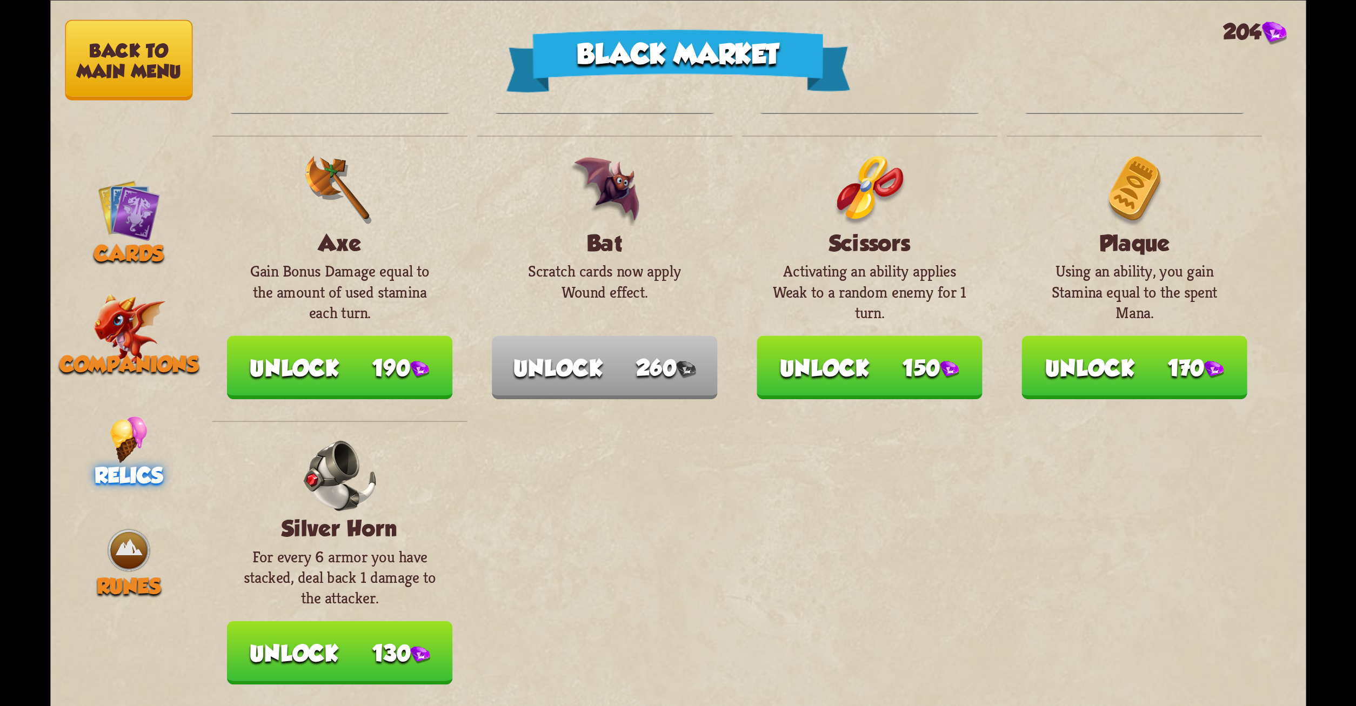
scroll to position [851, 0]
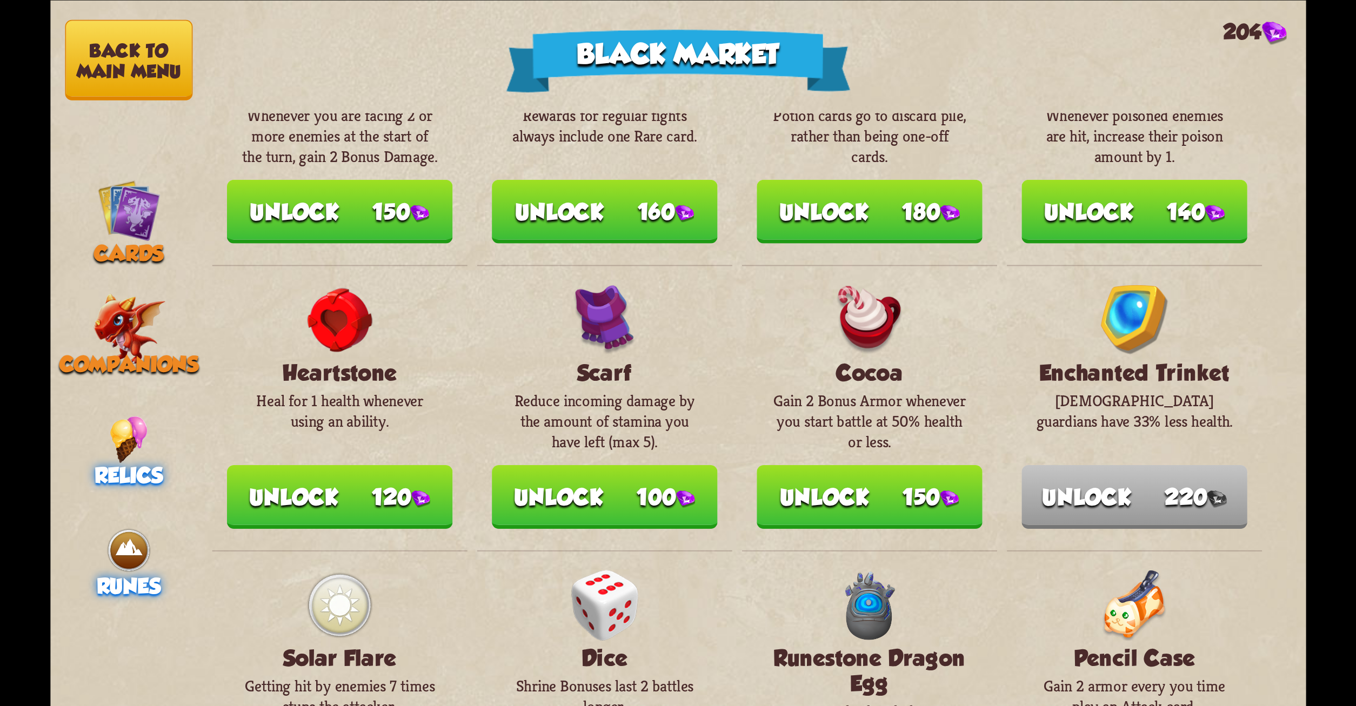
click at [128, 542] on img at bounding box center [128, 550] width 47 height 47
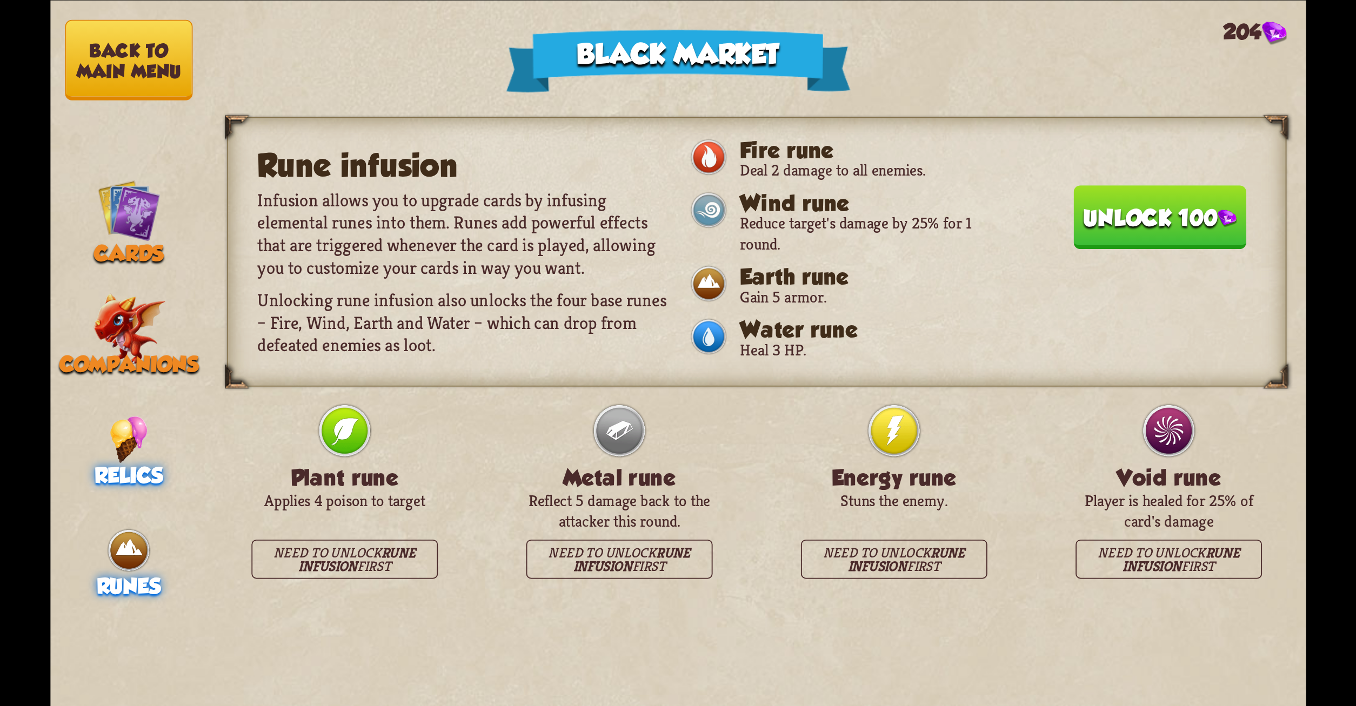
click at [150, 456] on div "Relics" at bounding box center [128, 452] width 157 height 72
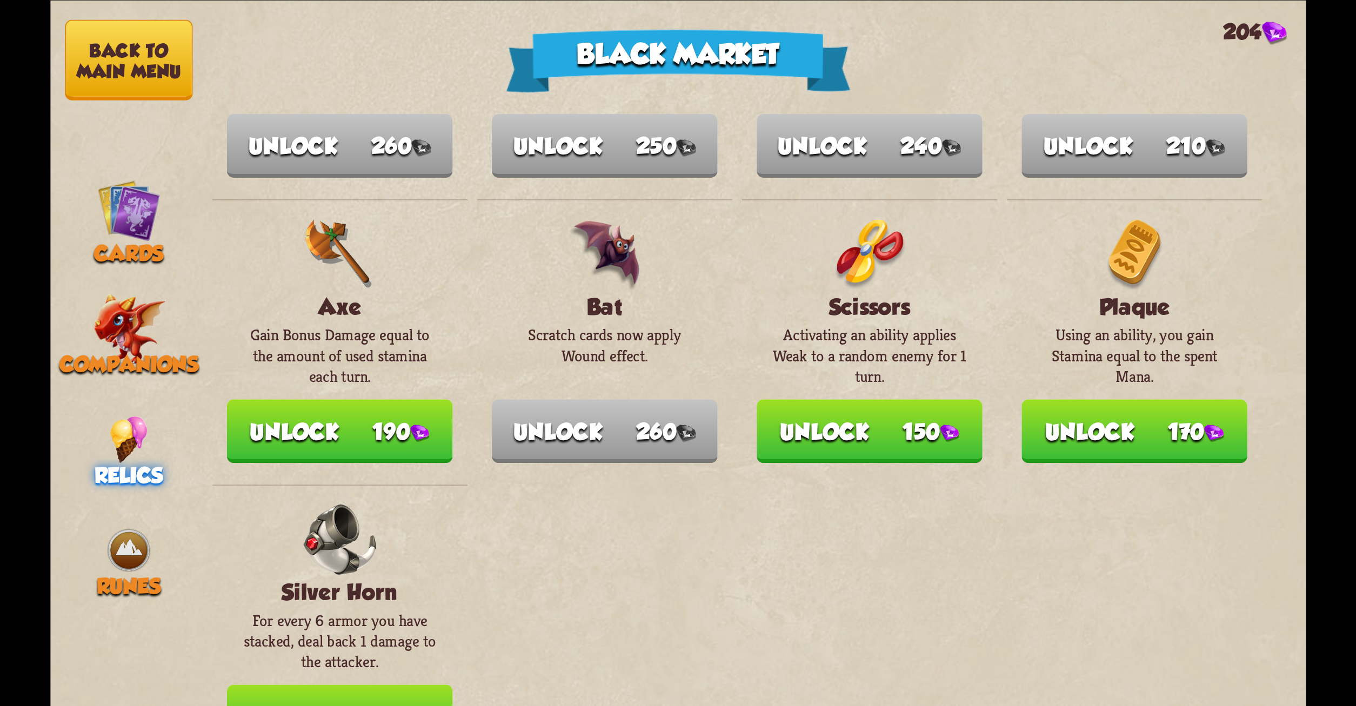
scroll to position [1256, 0]
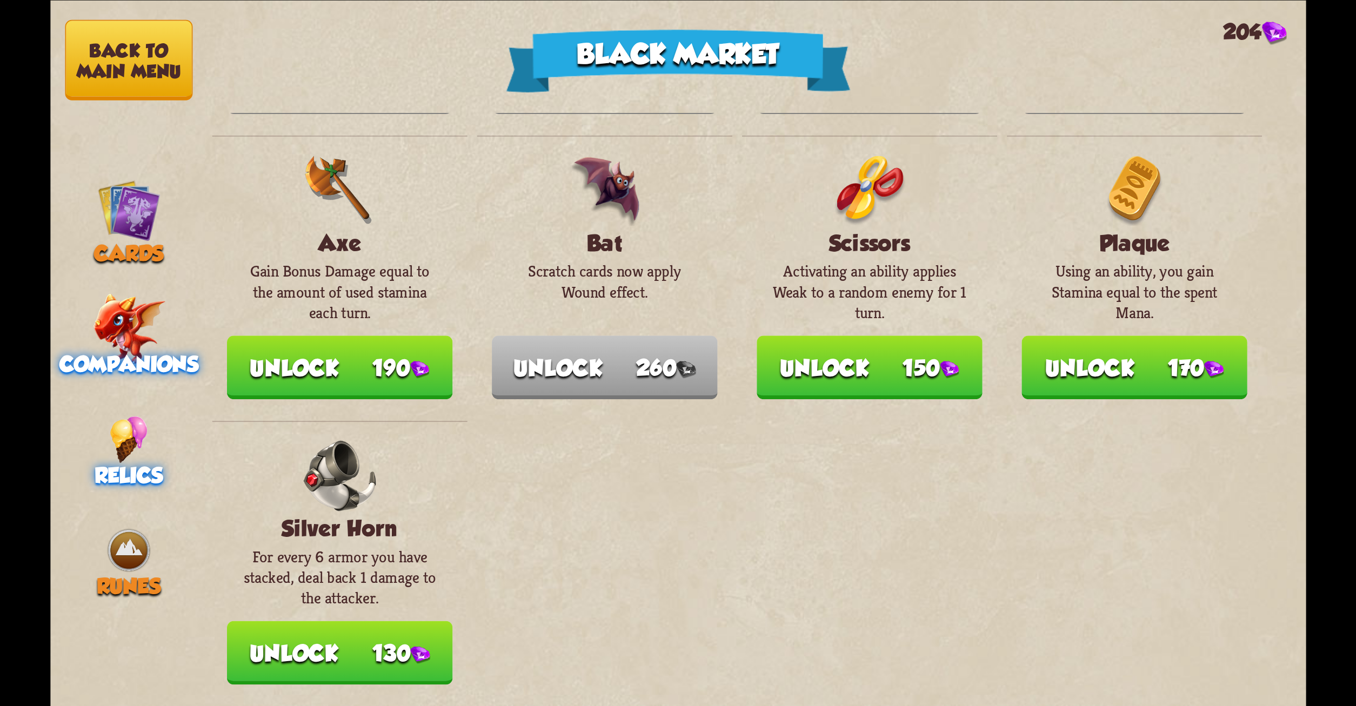
click at [114, 329] on img at bounding box center [128, 328] width 72 height 71
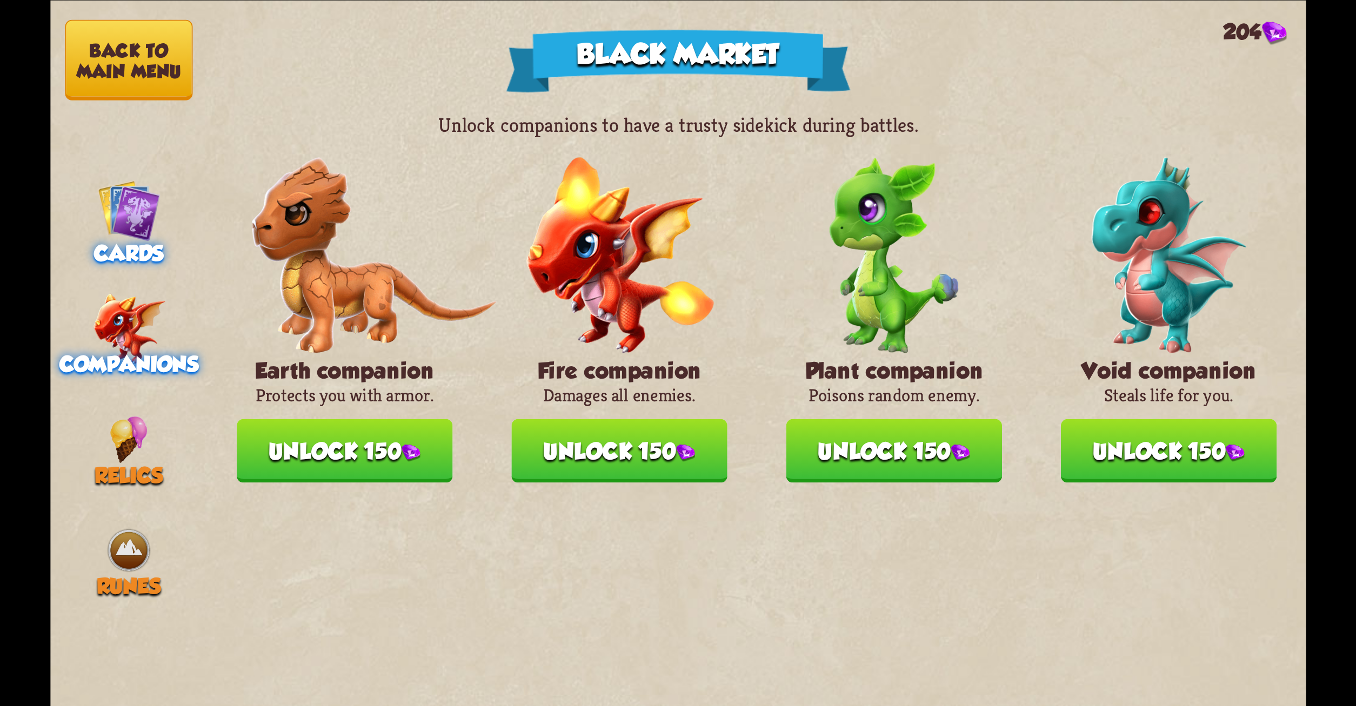
click at [148, 213] on img at bounding box center [128, 209] width 63 height 63
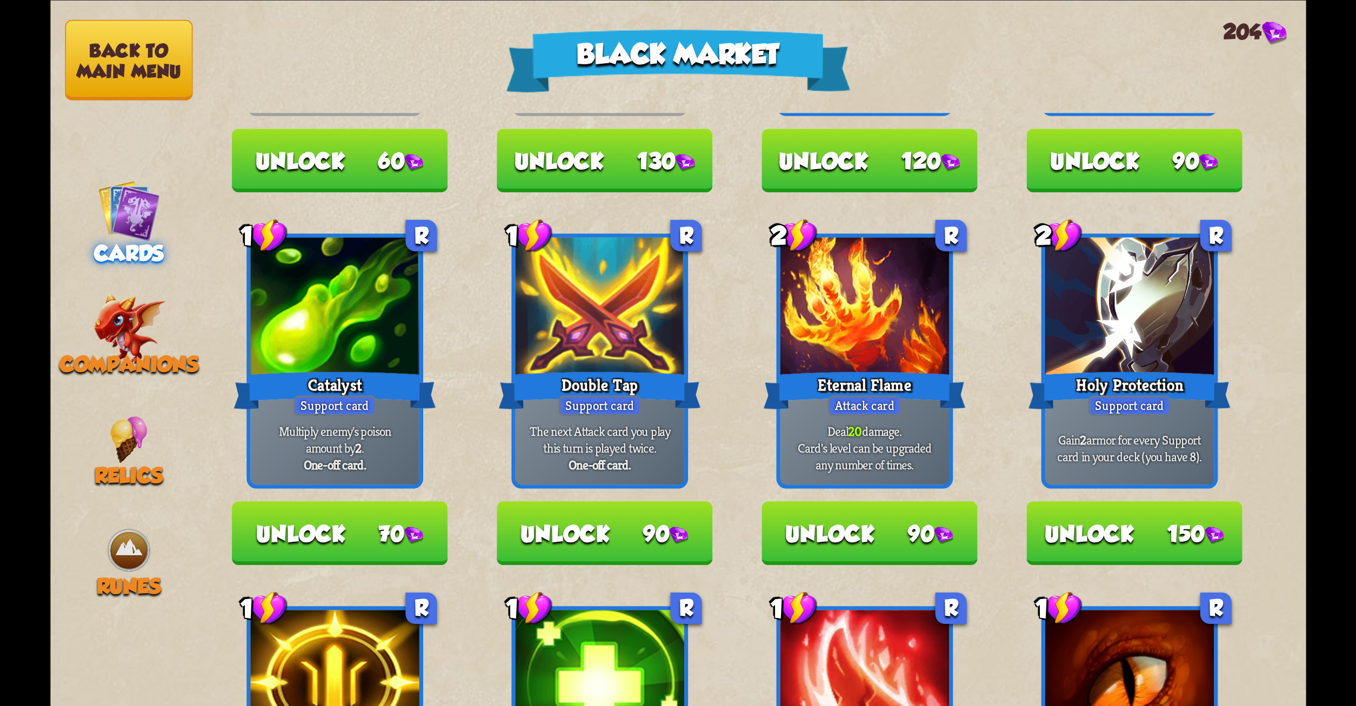
scroll to position [162, 0]
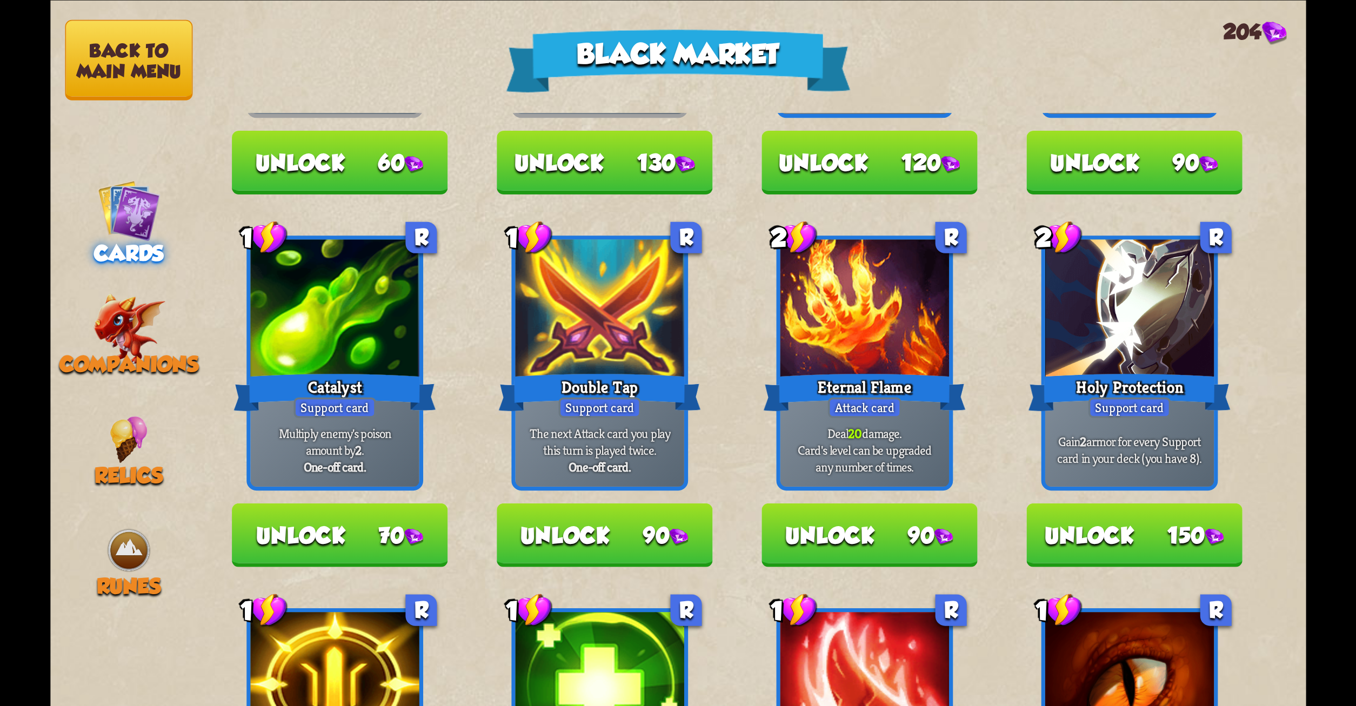
click at [1054, 240] on div "2" at bounding box center [1058, 237] width 47 height 35
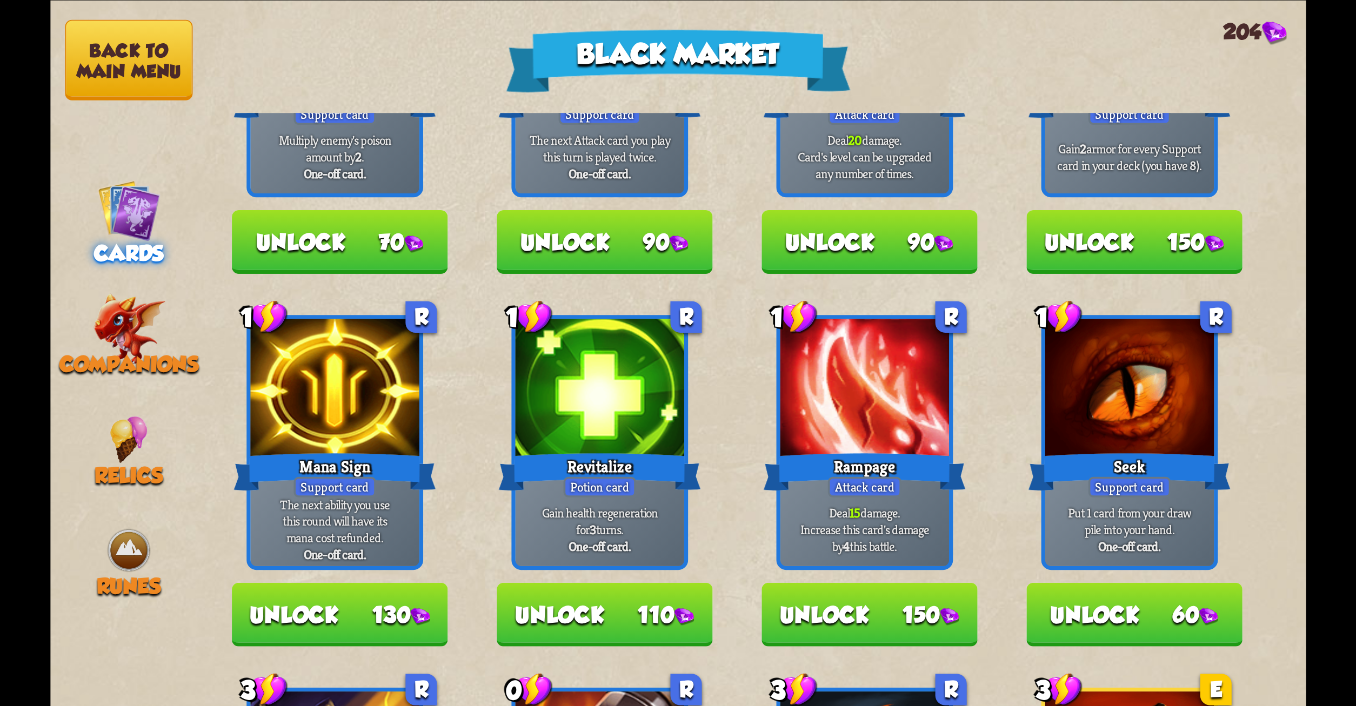
scroll to position [729, 0]
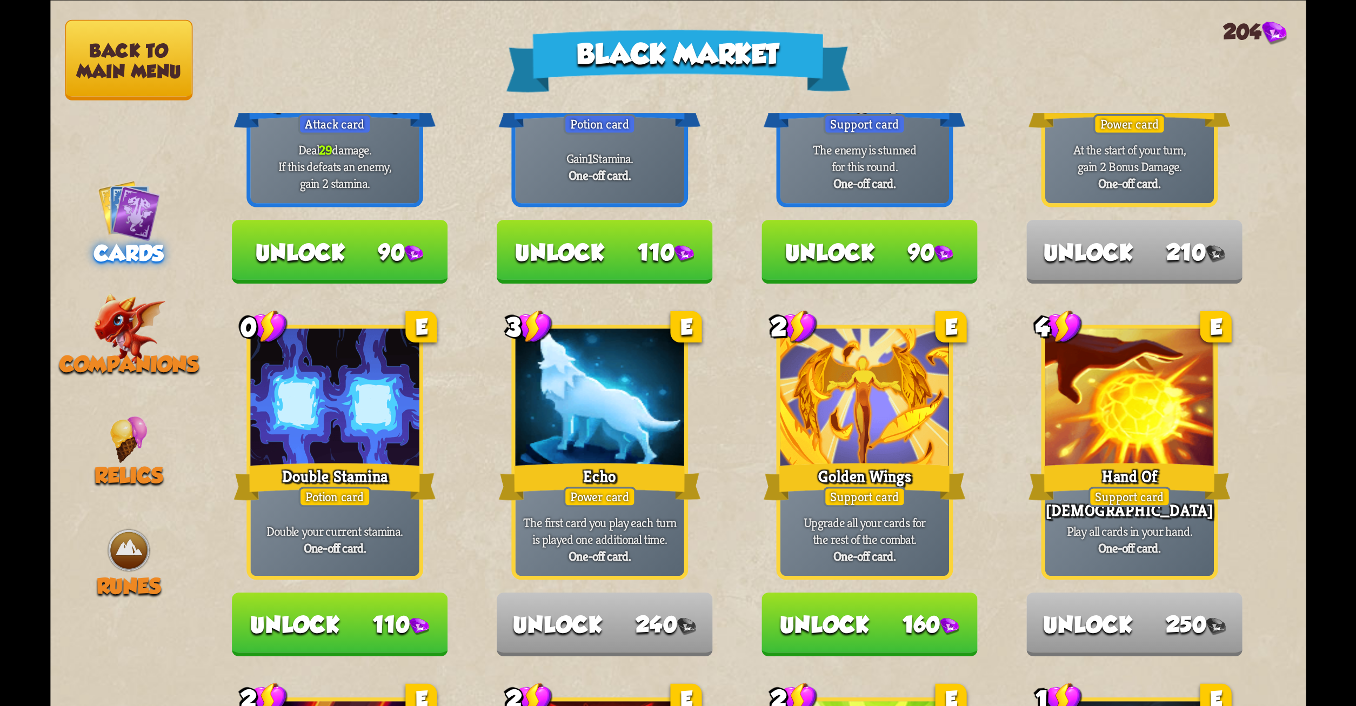
click at [849, 428] on div at bounding box center [864, 400] width 169 height 142
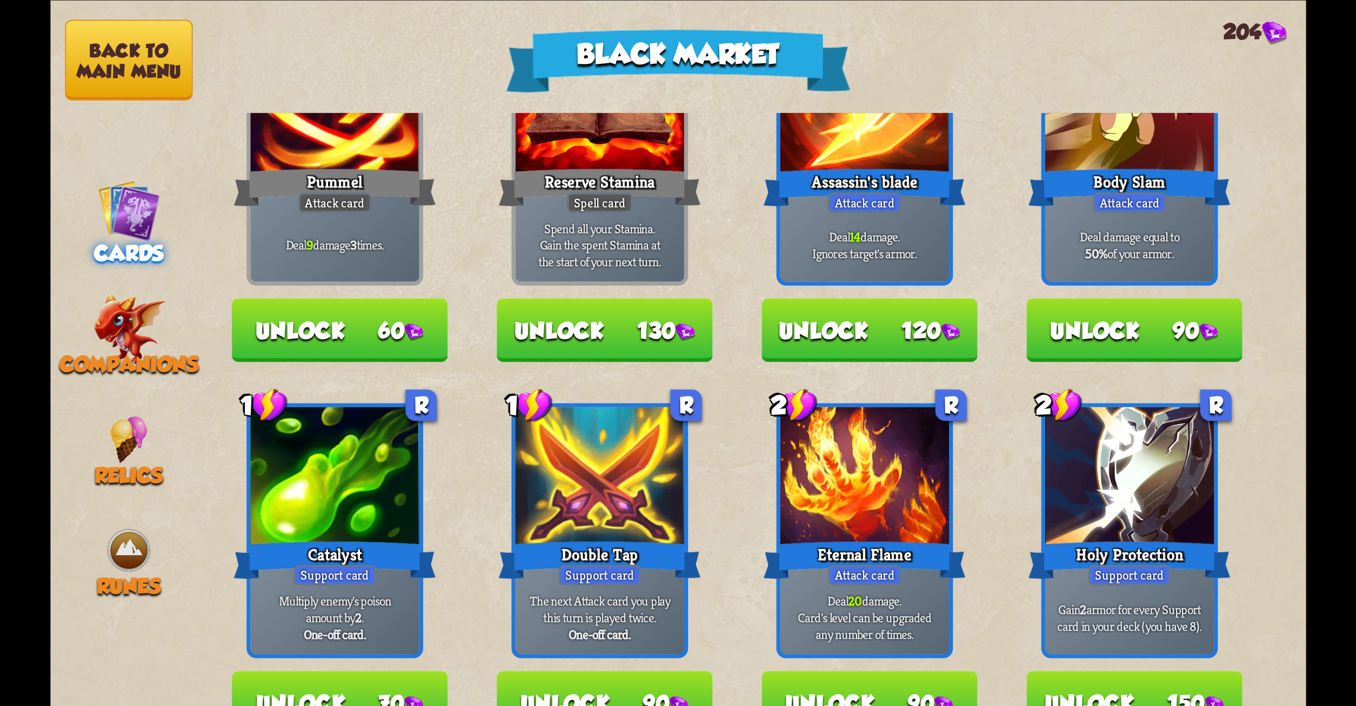
scroll to position [0, 0]
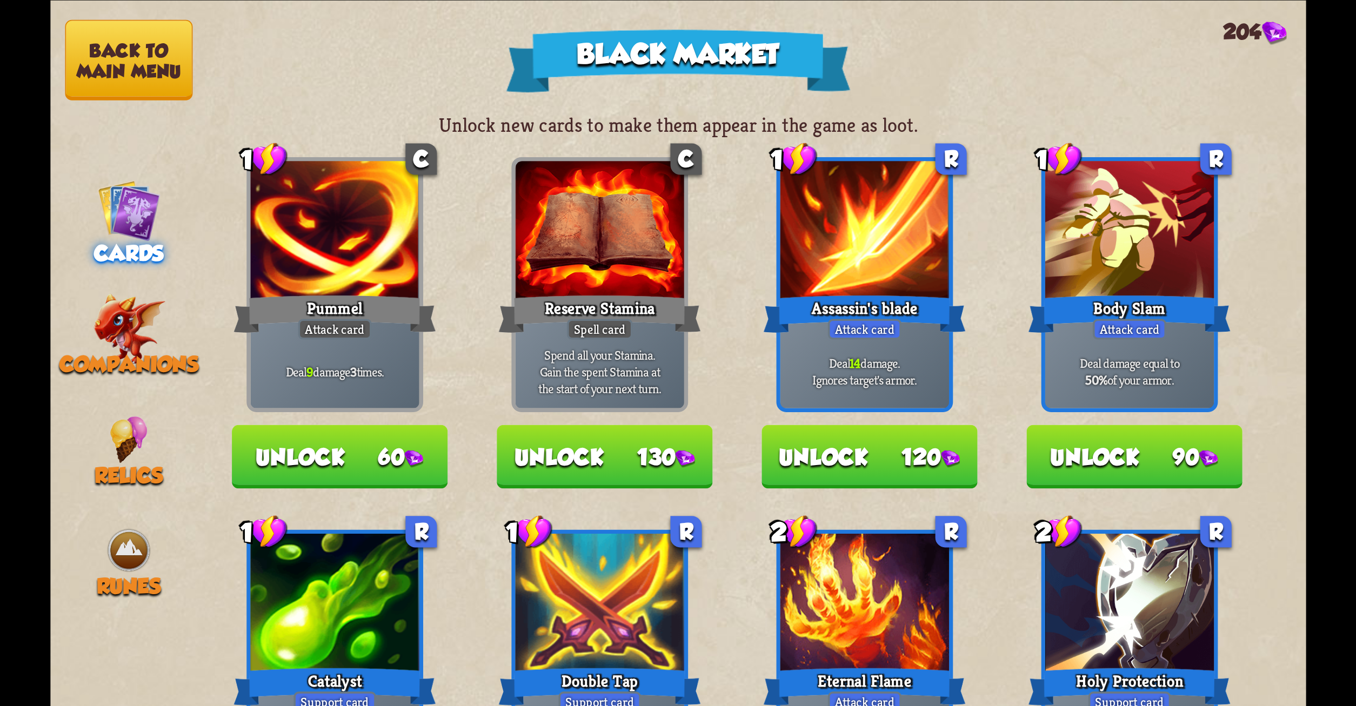
click at [145, 218] on img at bounding box center [128, 209] width 63 height 63
click at [134, 318] on img at bounding box center [128, 328] width 72 height 71
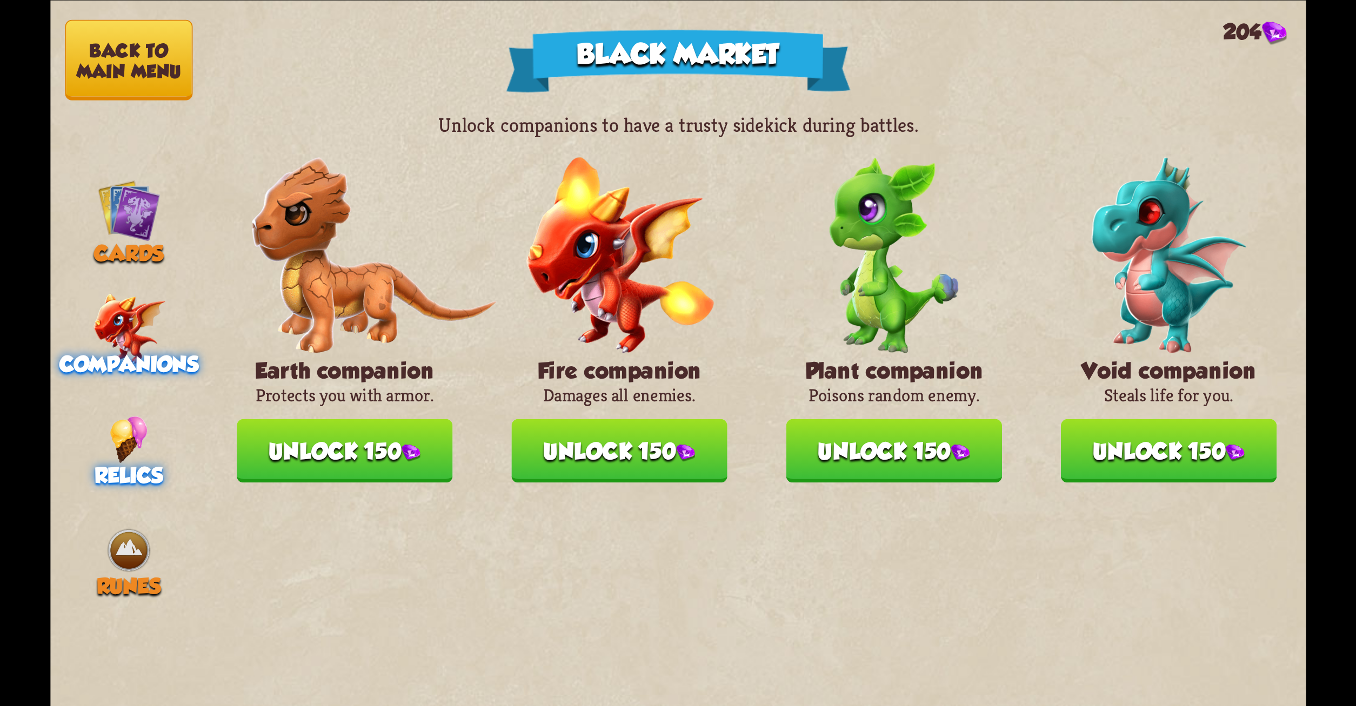
click at [129, 424] on img at bounding box center [129, 439] width 38 height 47
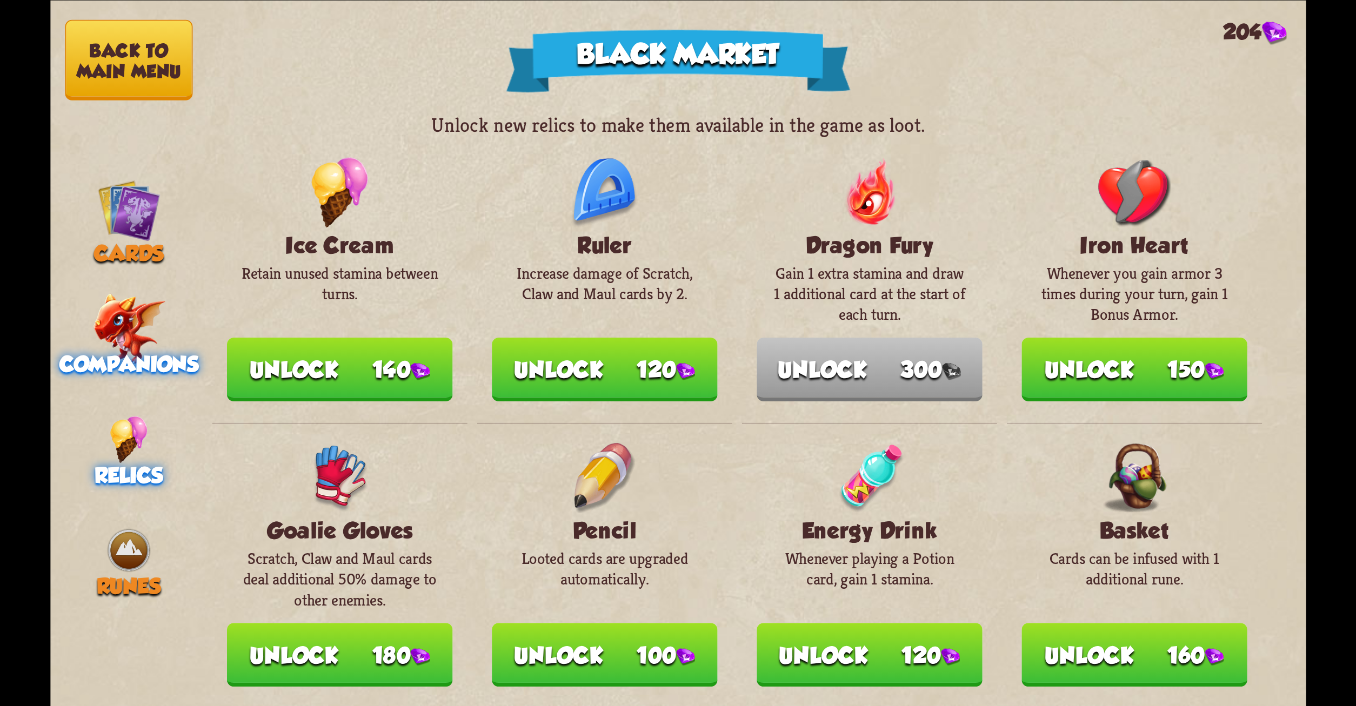
click at [128, 370] on span "Companions" at bounding box center [128, 364] width 139 height 24
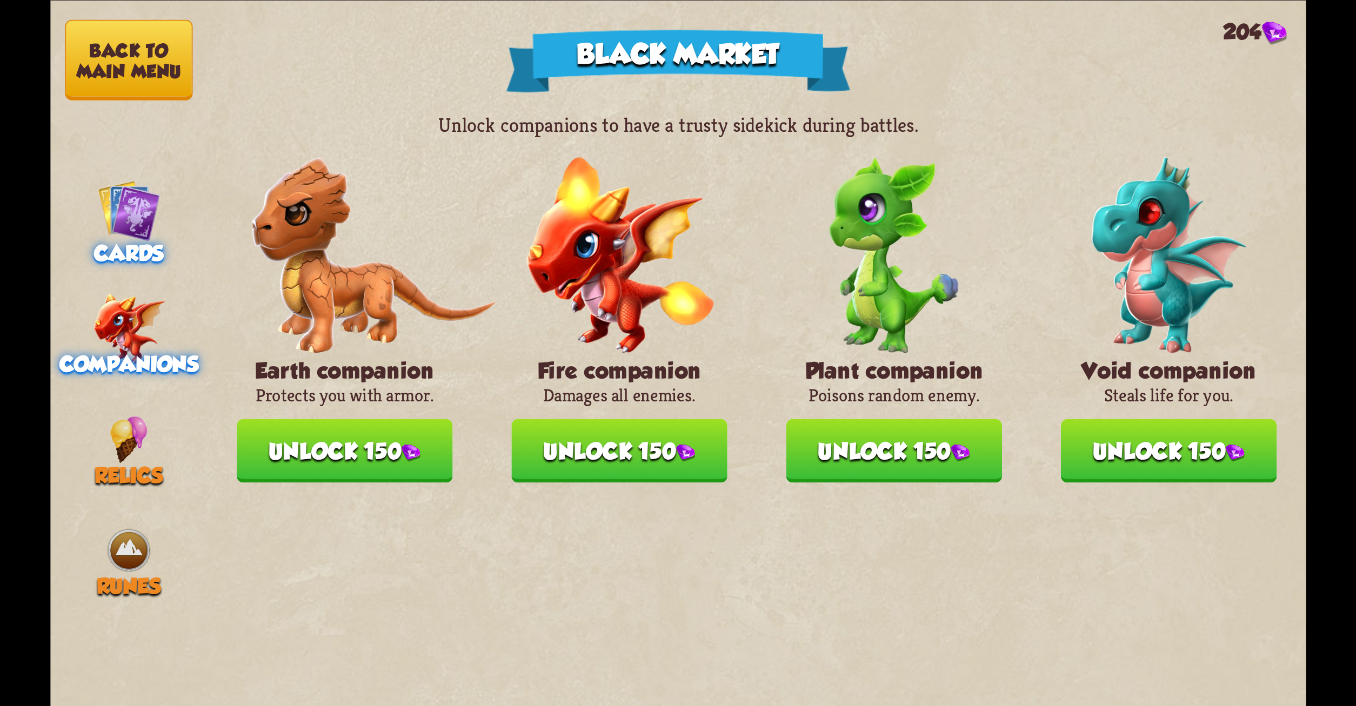
click at [123, 254] on span "Cards" at bounding box center [129, 254] width 70 height 24
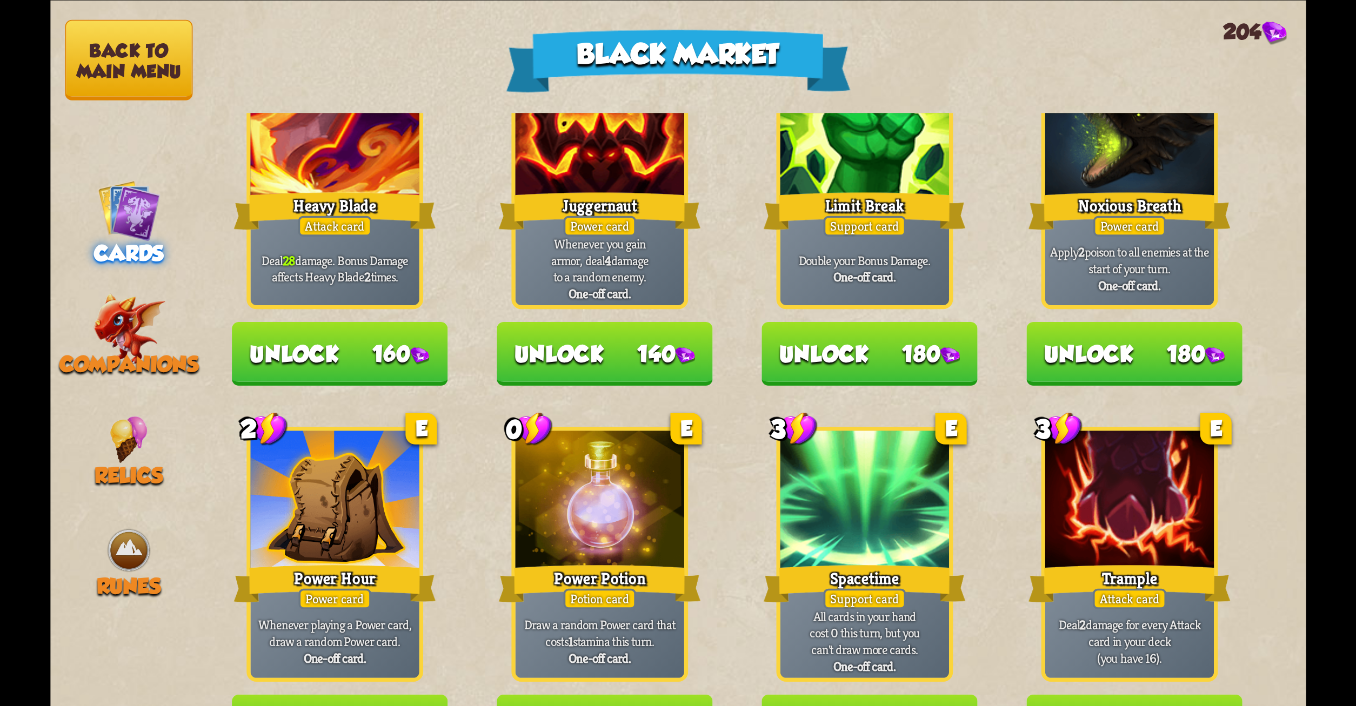
scroll to position [1124, 0]
